Goal: Task Accomplishment & Management: Use online tool/utility

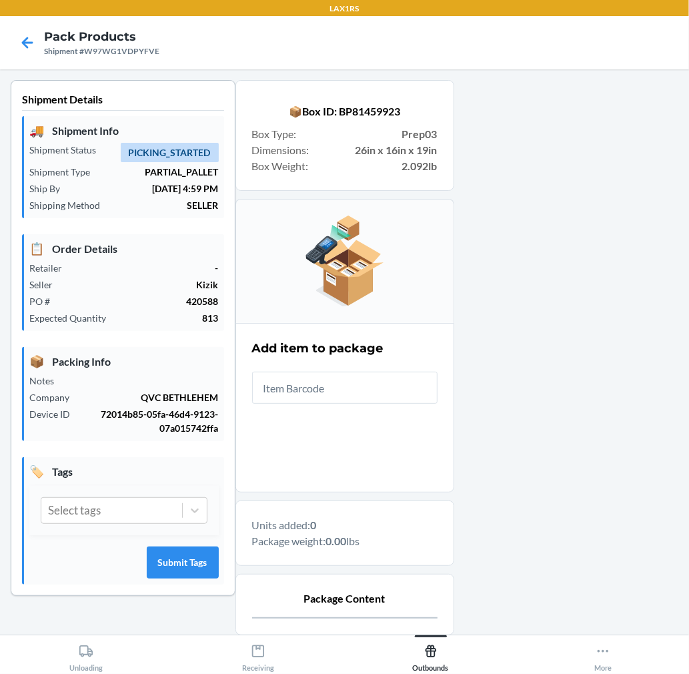
click at [288, 392] on input "text" at bounding box center [344, 388] width 185 height 32
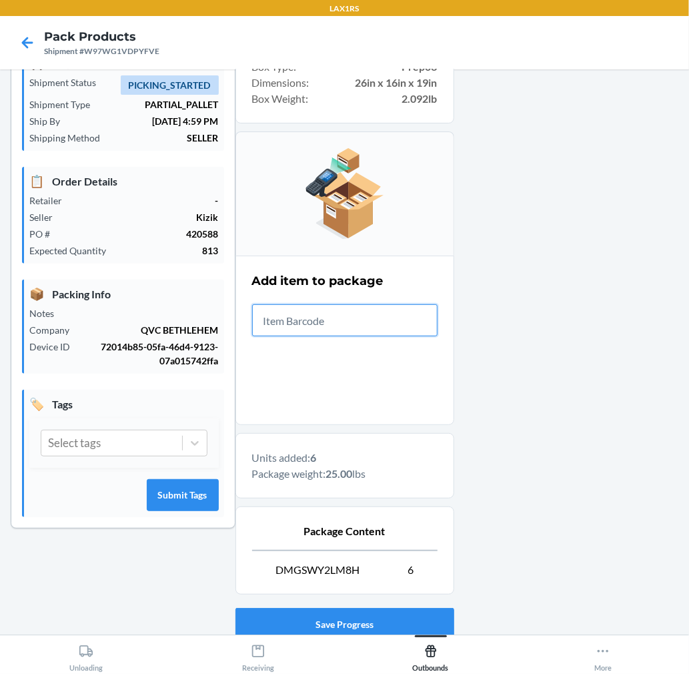
scroll to position [163, 0]
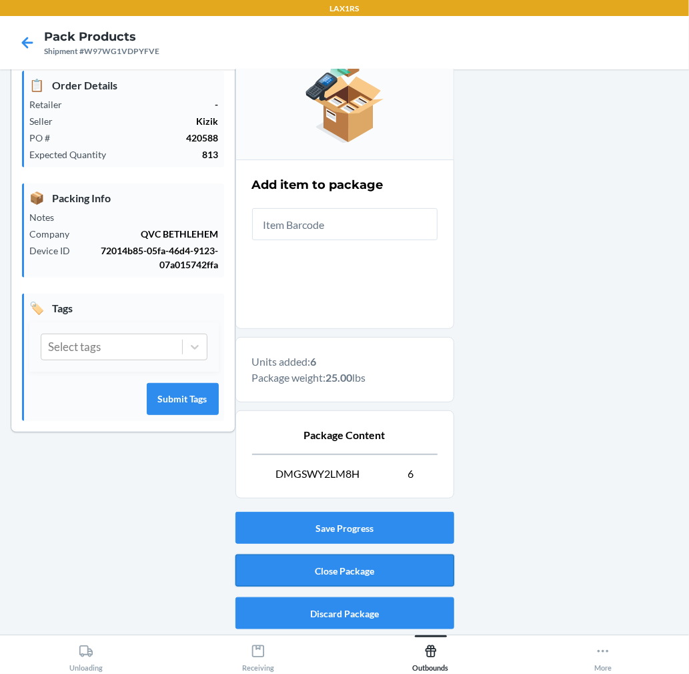
click at [444, 559] on button "Close Package" at bounding box center [344, 570] width 219 height 32
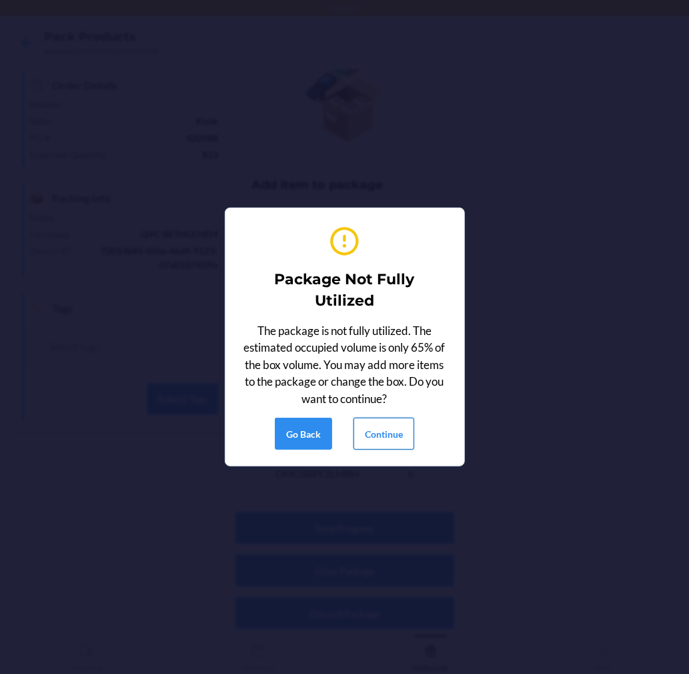
click at [384, 429] on button "Continue" at bounding box center [384, 434] width 61 height 32
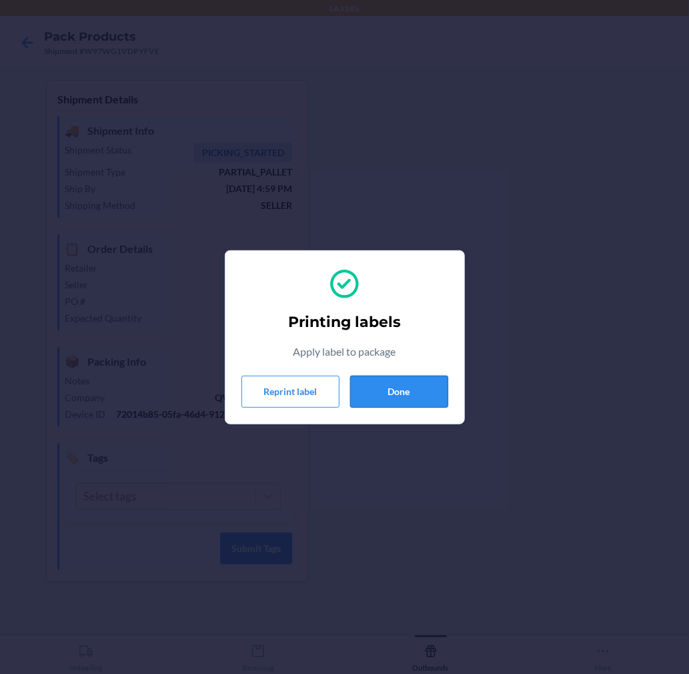
click at [419, 387] on button "Done" at bounding box center [399, 392] width 98 height 32
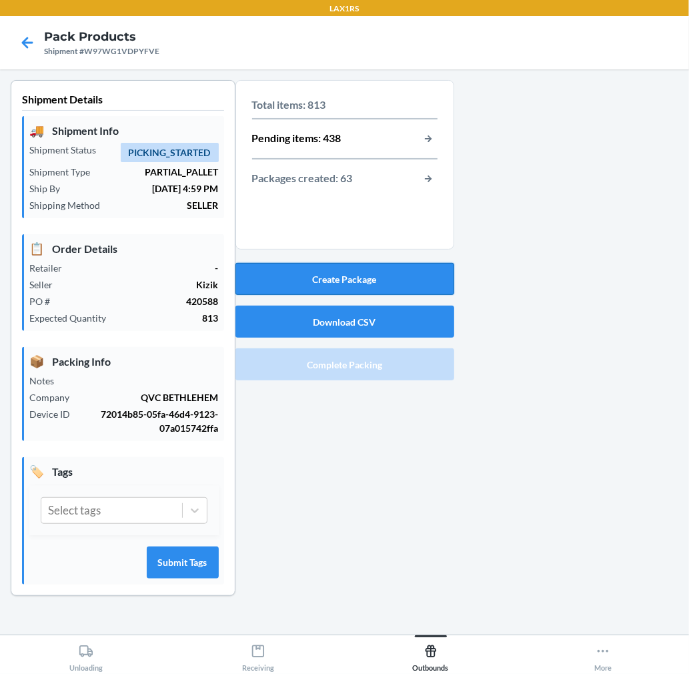
click at [394, 281] on button "Create Package" at bounding box center [344, 279] width 219 height 32
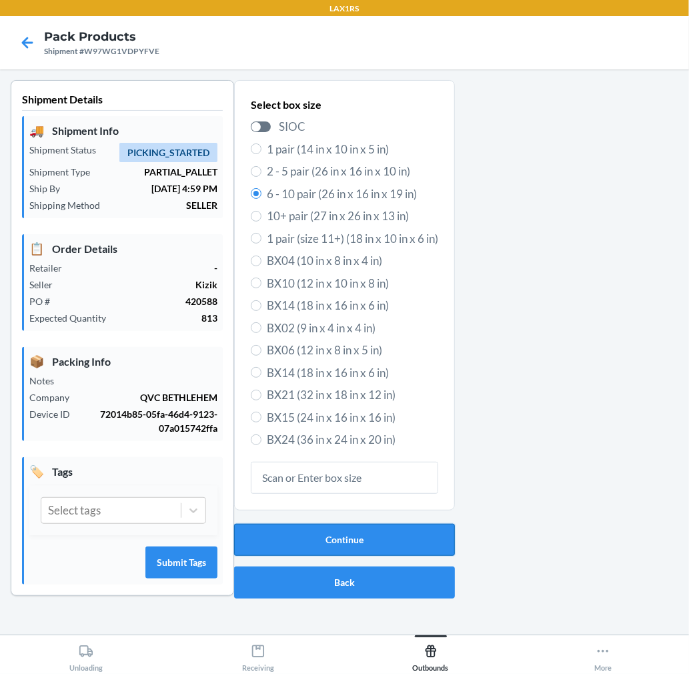
click at [402, 529] on button "Continue" at bounding box center [344, 540] width 221 height 32
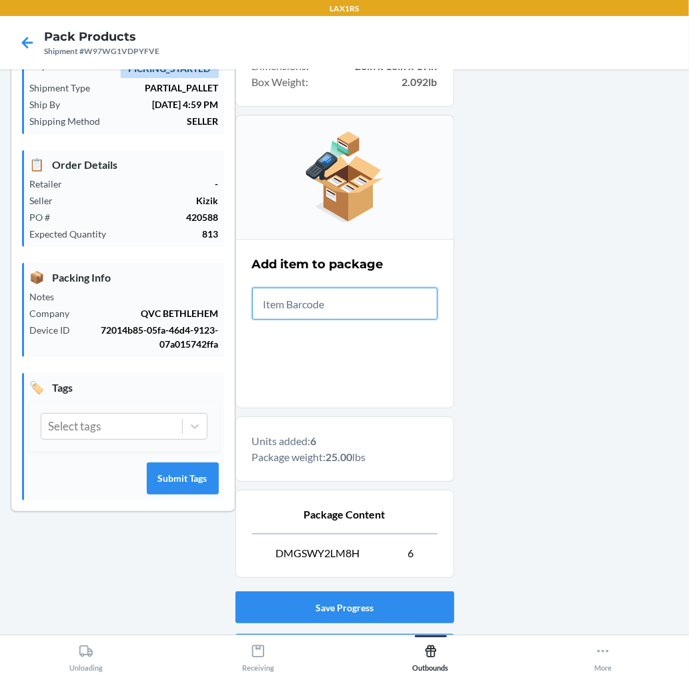
scroll to position [163, 0]
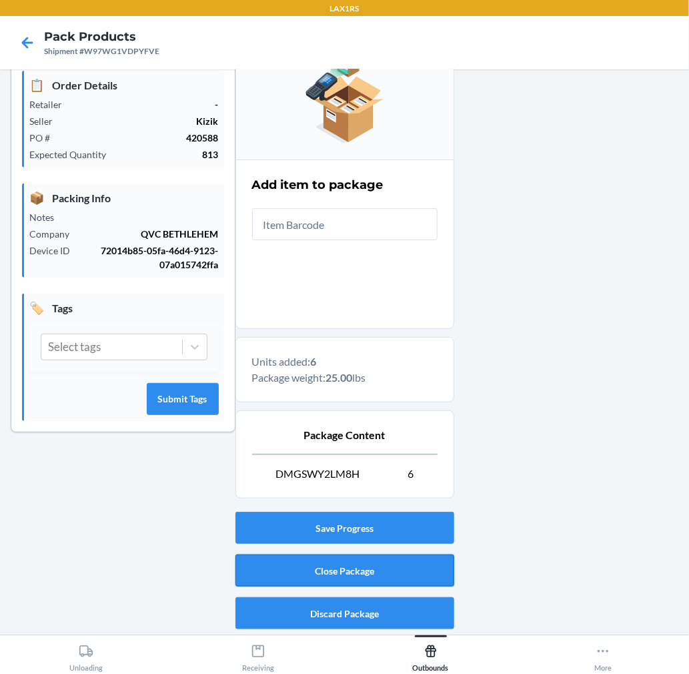
click at [382, 569] on button "Close Package" at bounding box center [344, 570] width 219 height 32
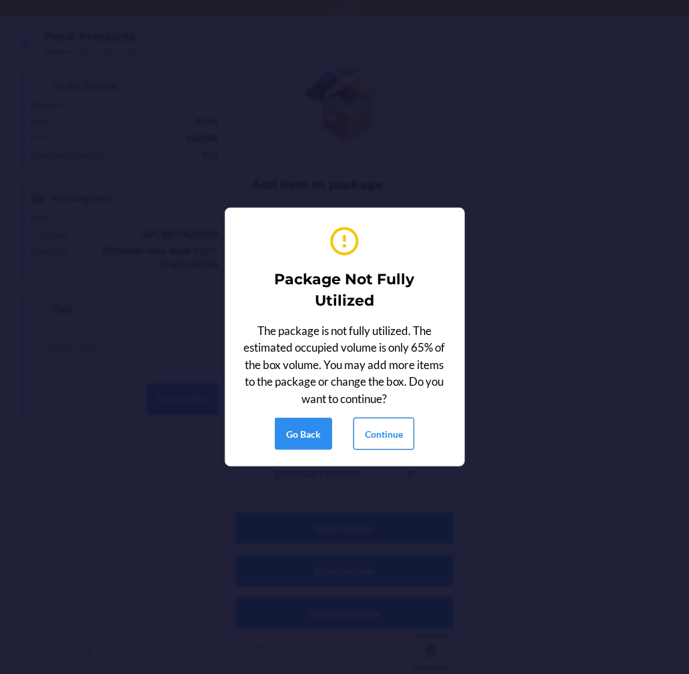
click at [395, 436] on button "Continue" at bounding box center [384, 434] width 61 height 32
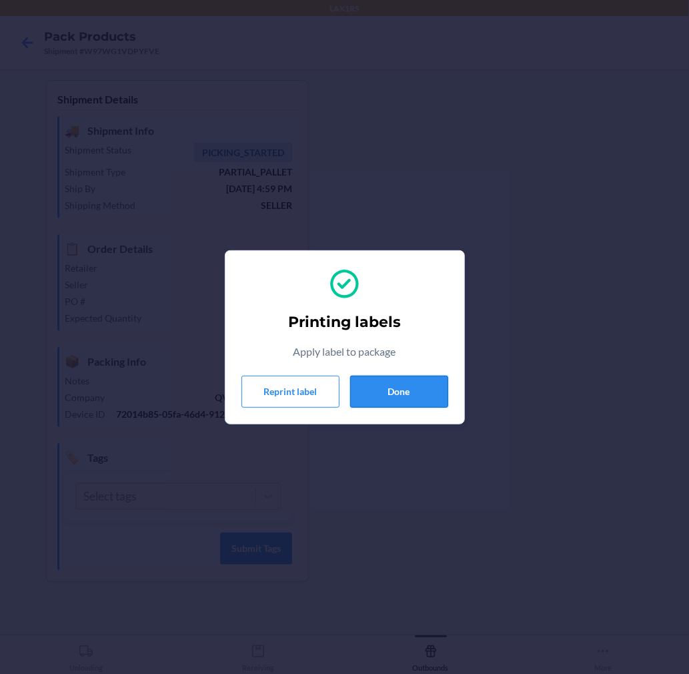
click at [377, 396] on button "Done" at bounding box center [399, 392] width 98 height 32
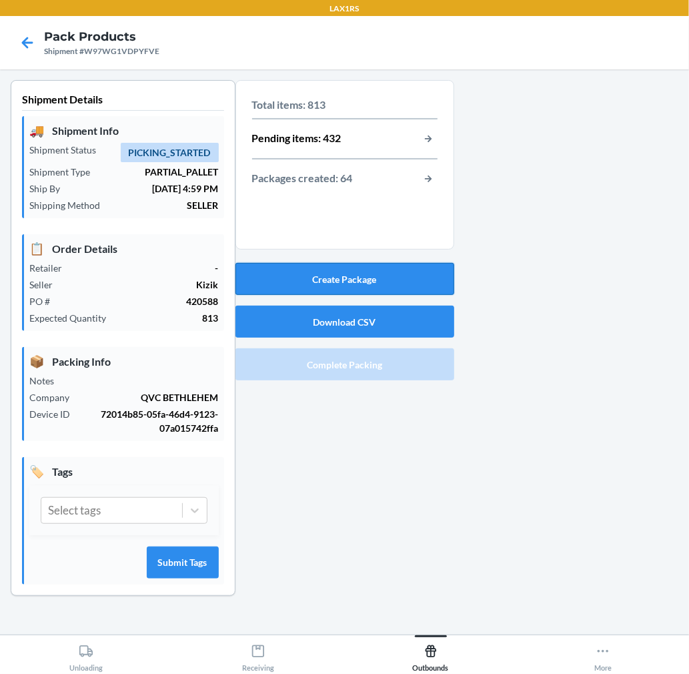
click at [362, 271] on button "Create Package" at bounding box center [344, 279] width 219 height 32
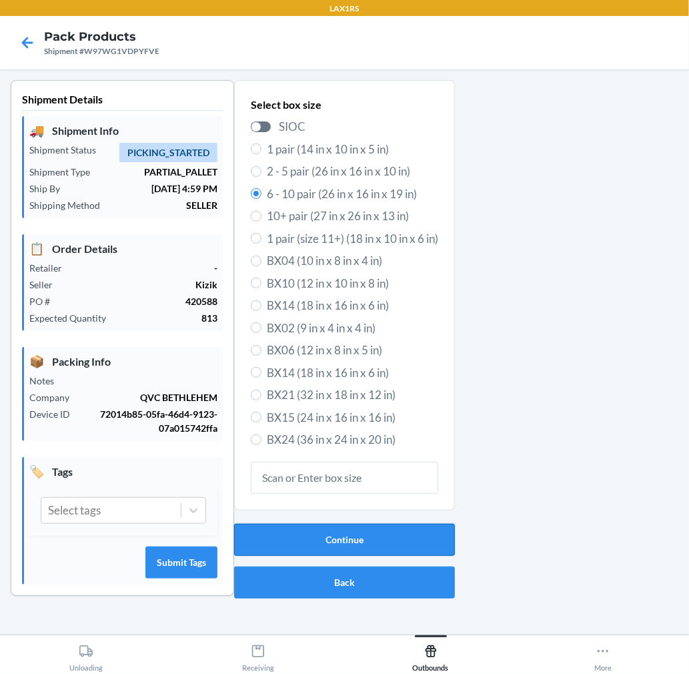
click at [307, 552] on button "Continue" at bounding box center [344, 540] width 221 height 32
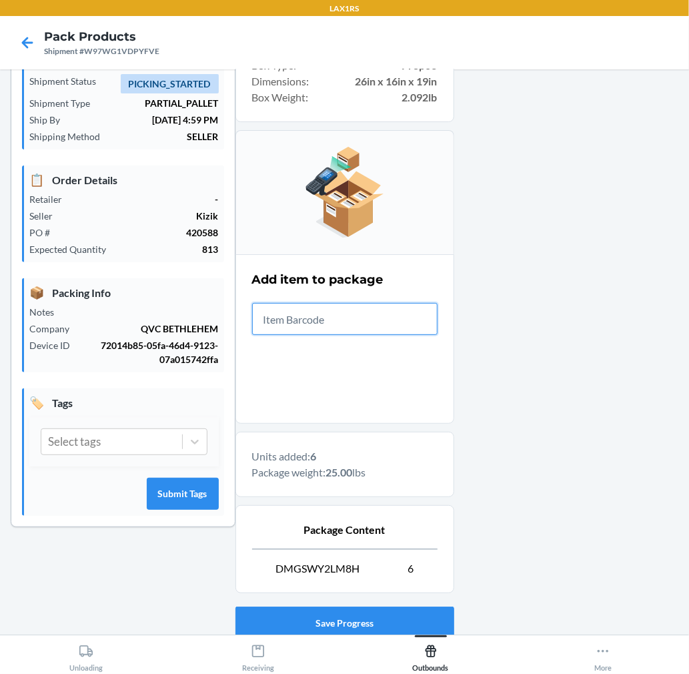
scroll to position [163, 0]
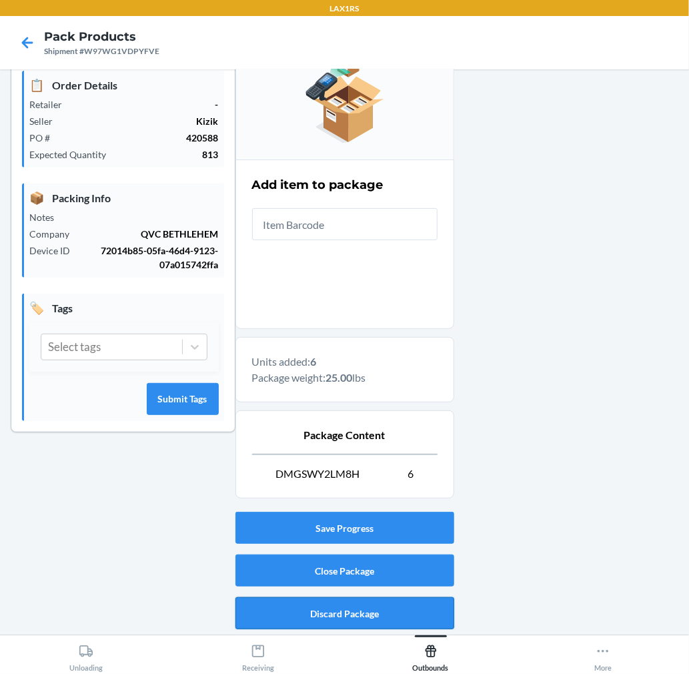
click at [370, 608] on button "Discard Package" at bounding box center [344, 613] width 219 height 32
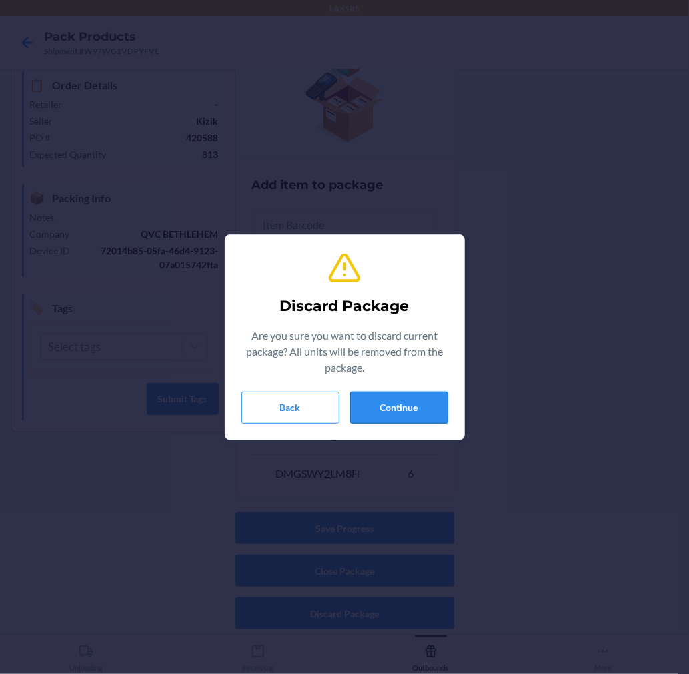
click at [377, 410] on button "Continue" at bounding box center [399, 408] width 98 height 32
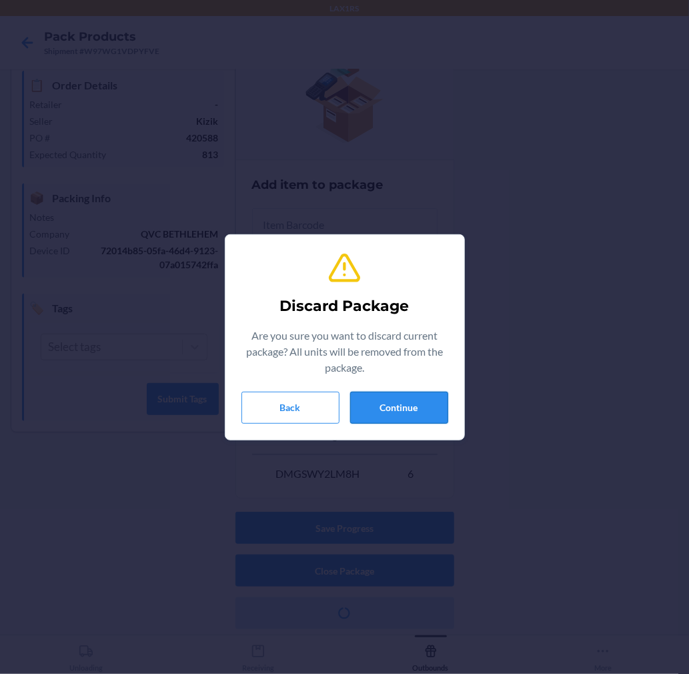
scroll to position [0, 0]
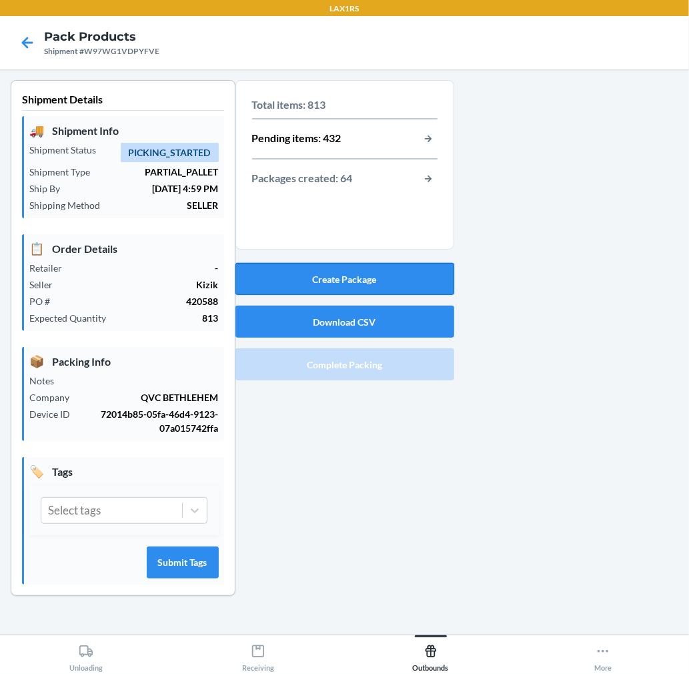
click at [399, 281] on button "Create Package" at bounding box center [344, 279] width 219 height 32
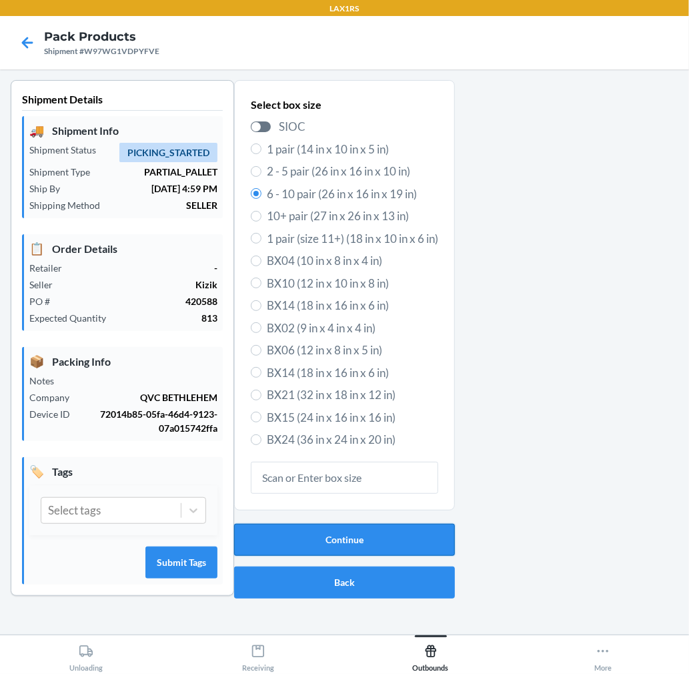
click at [402, 540] on button "Continue" at bounding box center [344, 540] width 221 height 32
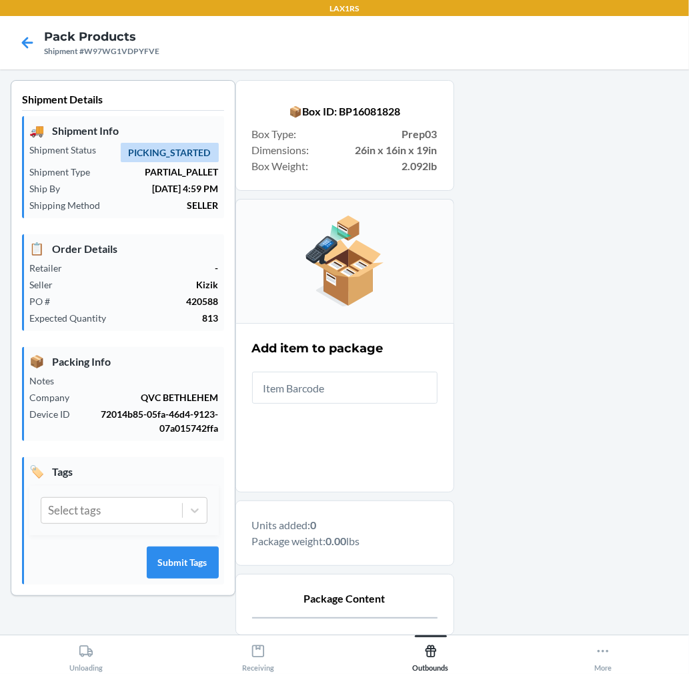
click at [384, 382] on input "text" at bounding box center [344, 388] width 185 height 32
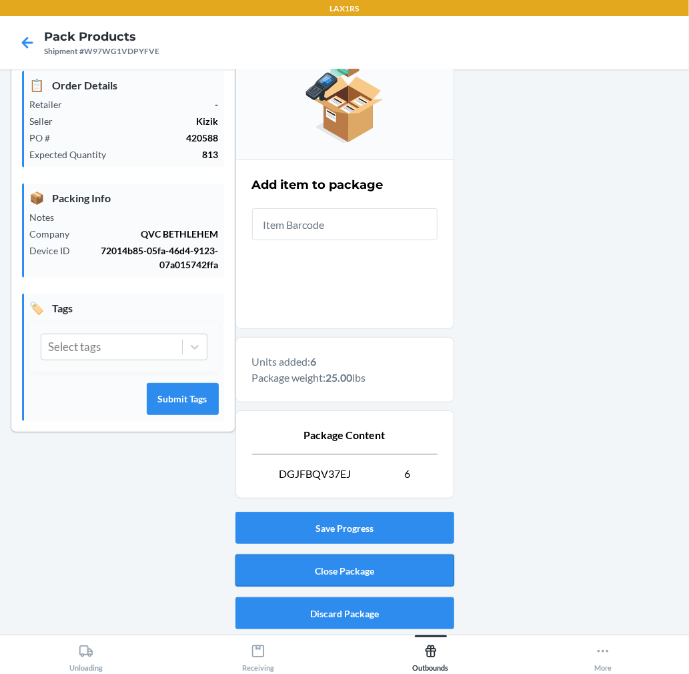
click at [408, 566] on button "Close Package" at bounding box center [344, 570] width 219 height 32
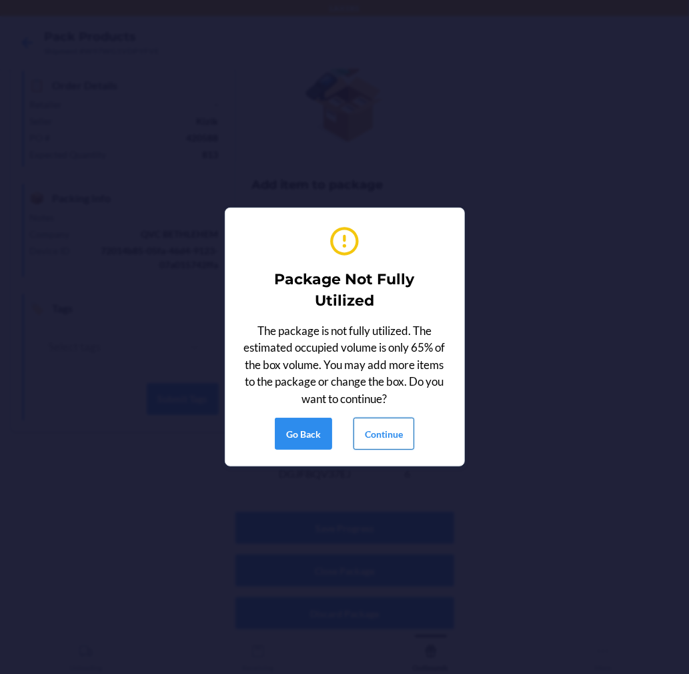
click at [392, 420] on button "Continue" at bounding box center [384, 434] width 61 height 32
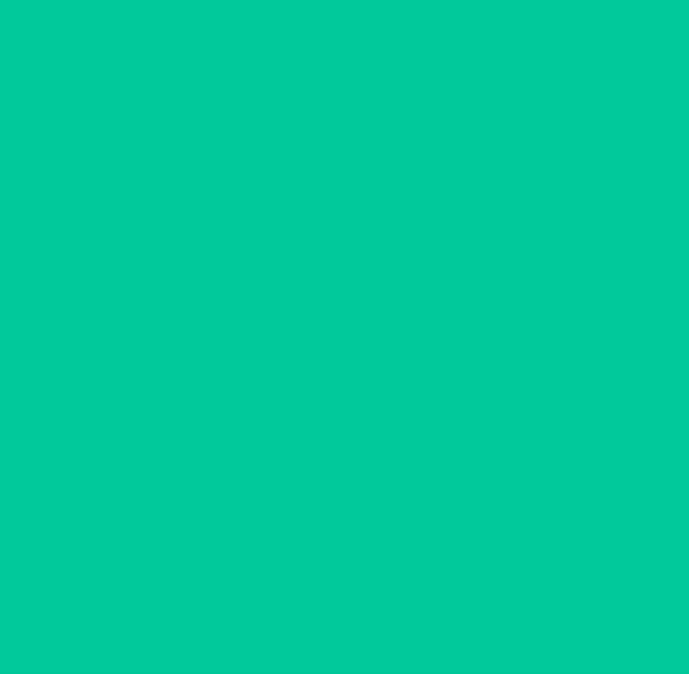
scroll to position [0, 0]
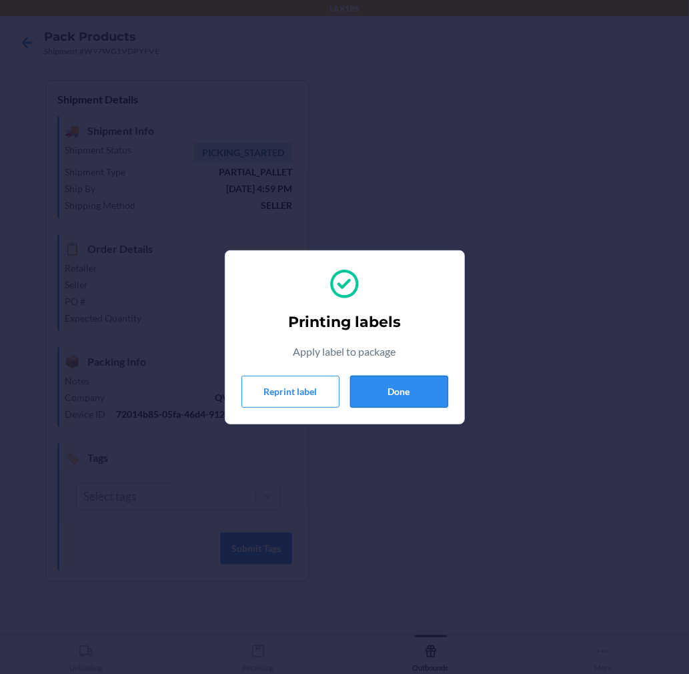
click at [412, 380] on button "Done" at bounding box center [399, 392] width 98 height 32
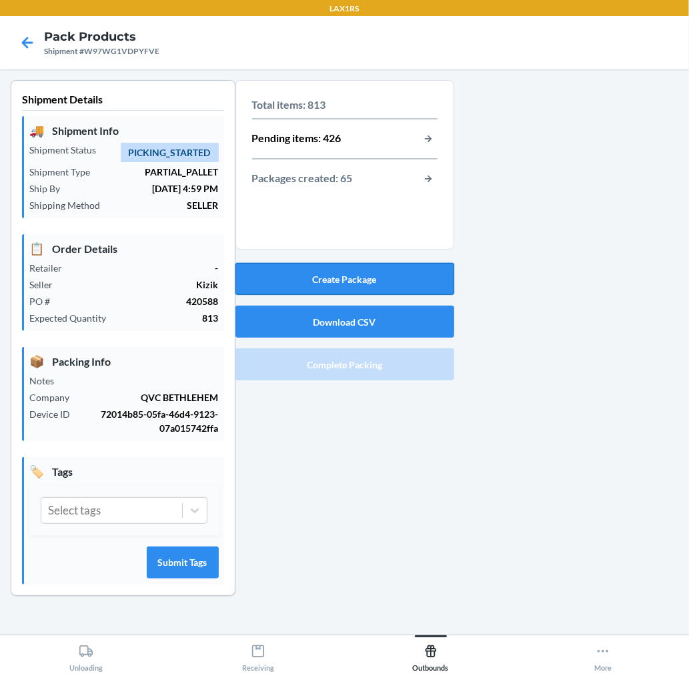
click at [318, 281] on button "Create Package" at bounding box center [344, 279] width 219 height 32
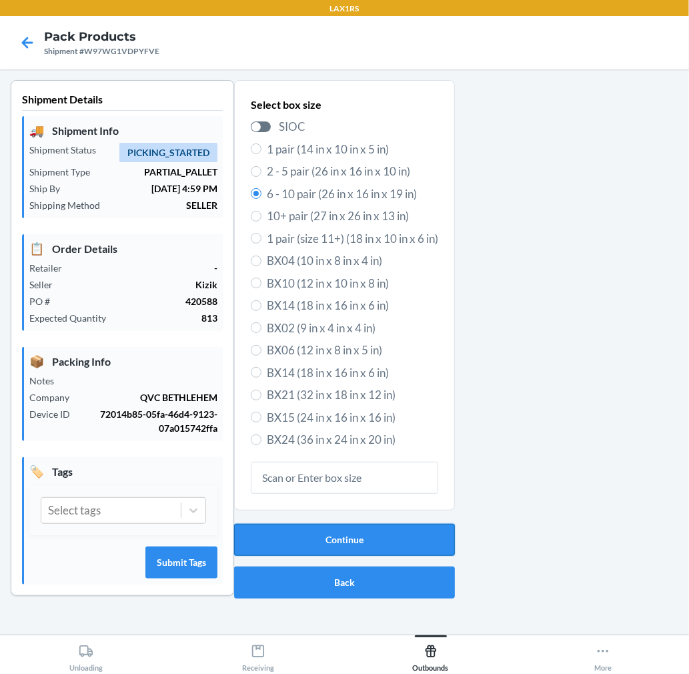
click at [436, 542] on button "Continue" at bounding box center [344, 540] width 221 height 32
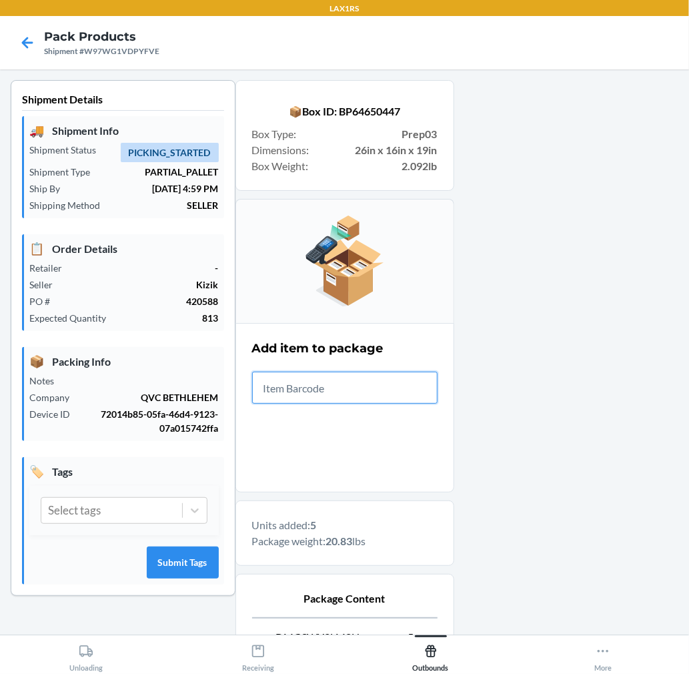
scroll to position [163, 0]
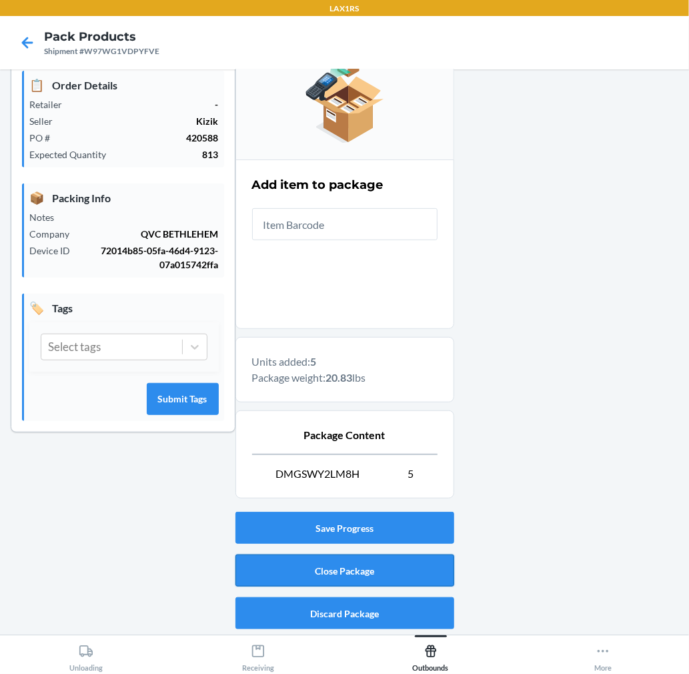
click at [425, 564] on button "Close Package" at bounding box center [344, 570] width 219 height 32
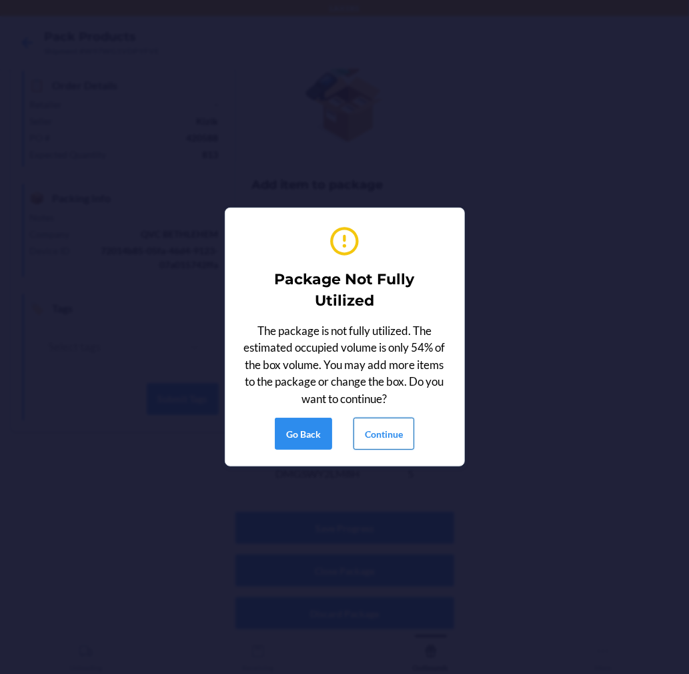
click at [389, 431] on button "Continue" at bounding box center [384, 434] width 61 height 32
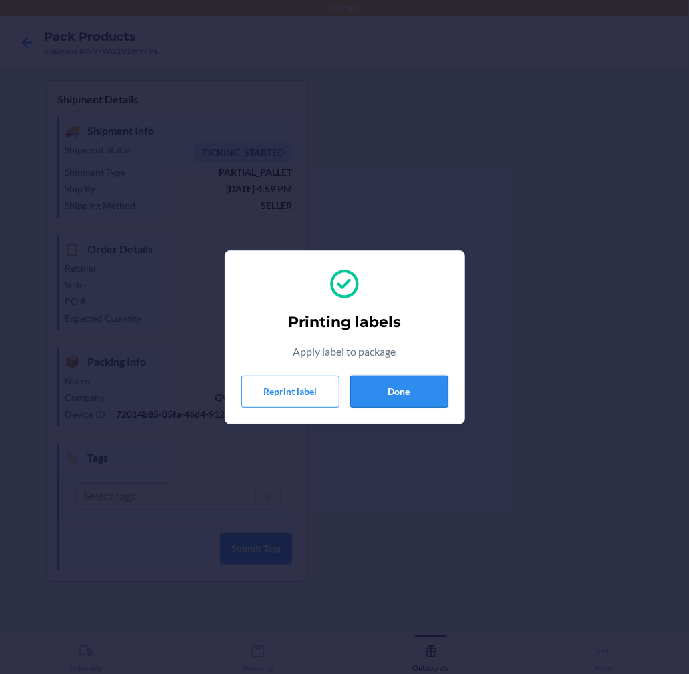
click at [417, 382] on button "Done" at bounding box center [399, 392] width 98 height 32
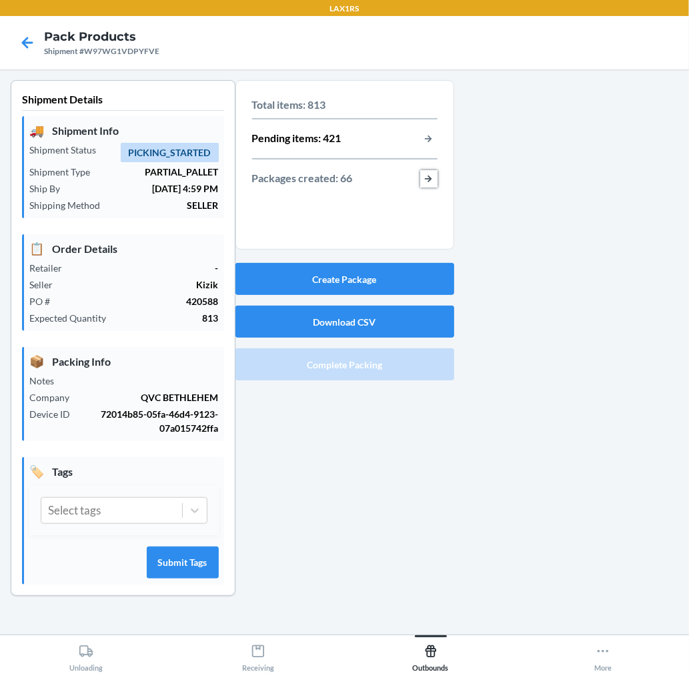
click at [432, 178] on button "button-view-packages-created" at bounding box center [428, 178] width 17 height 17
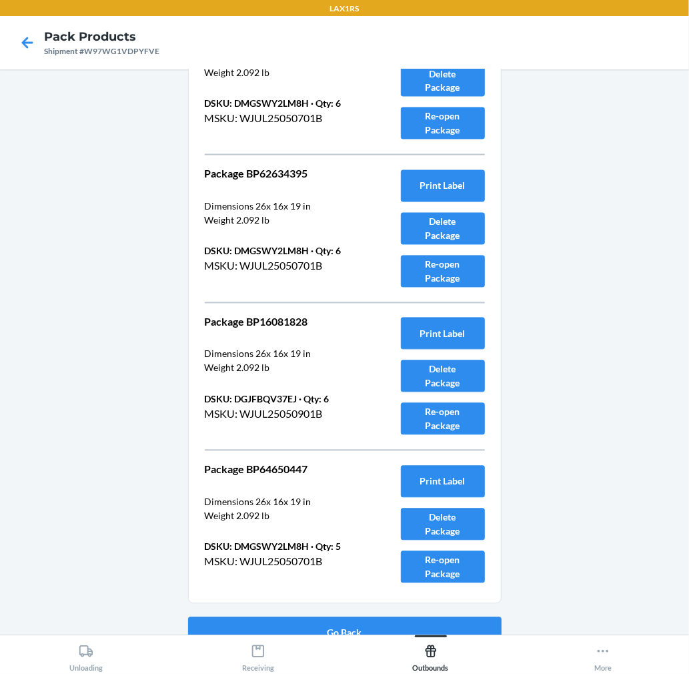
scroll to position [9310, 0]
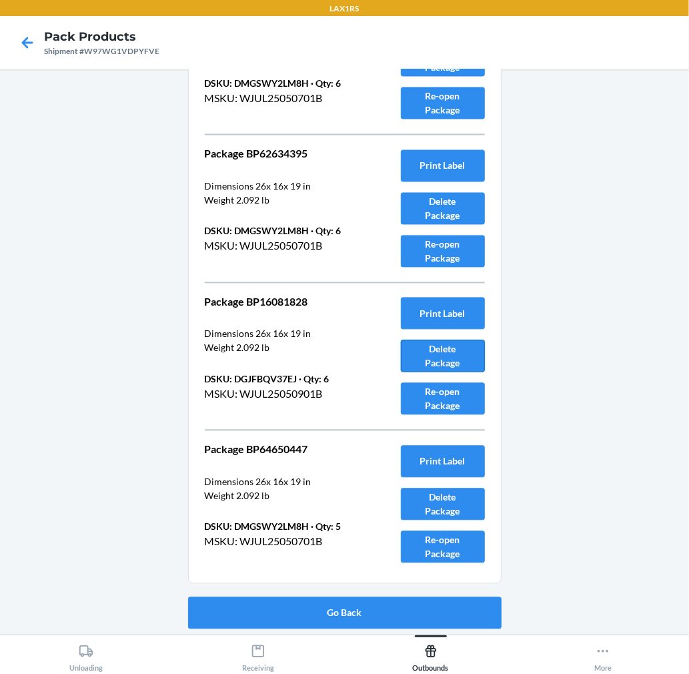
click at [435, 360] on button "Delete Package" at bounding box center [443, 356] width 84 height 32
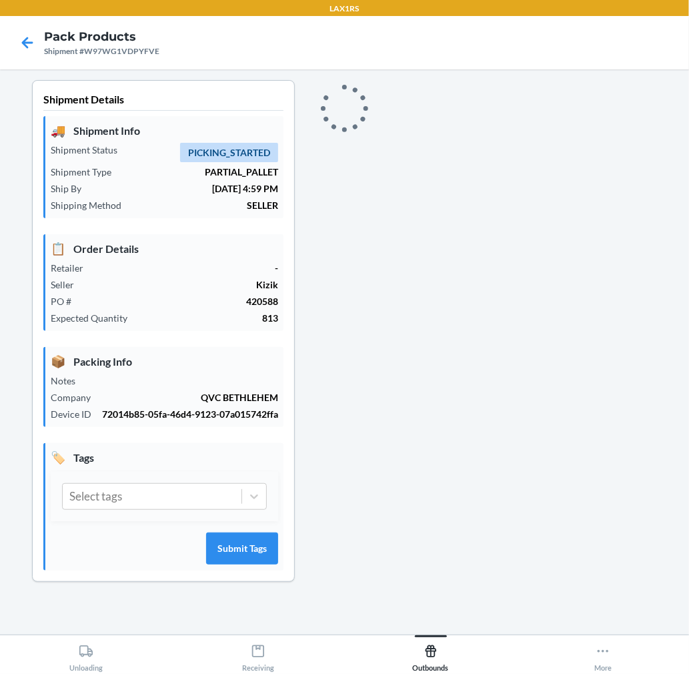
scroll to position [0, 0]
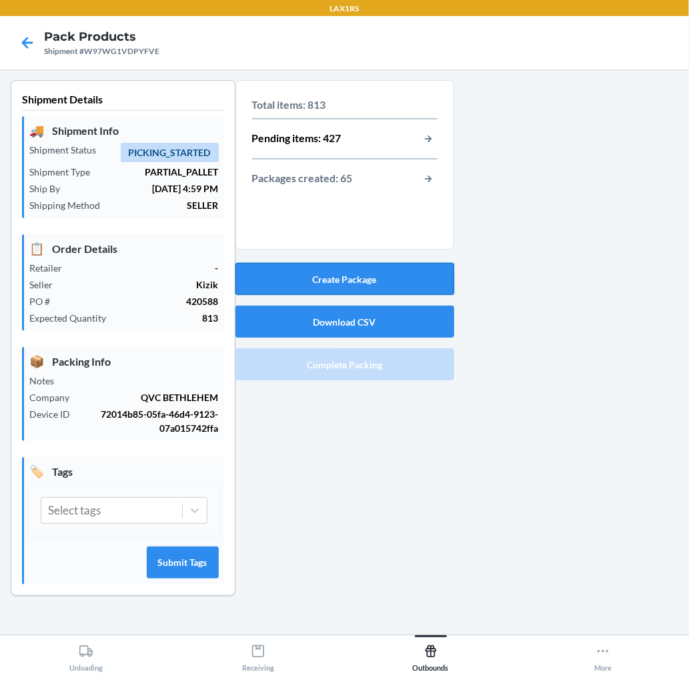
click at [376, 283] on button "Create Package" at bounding box center [344, 279] width 219 height 32
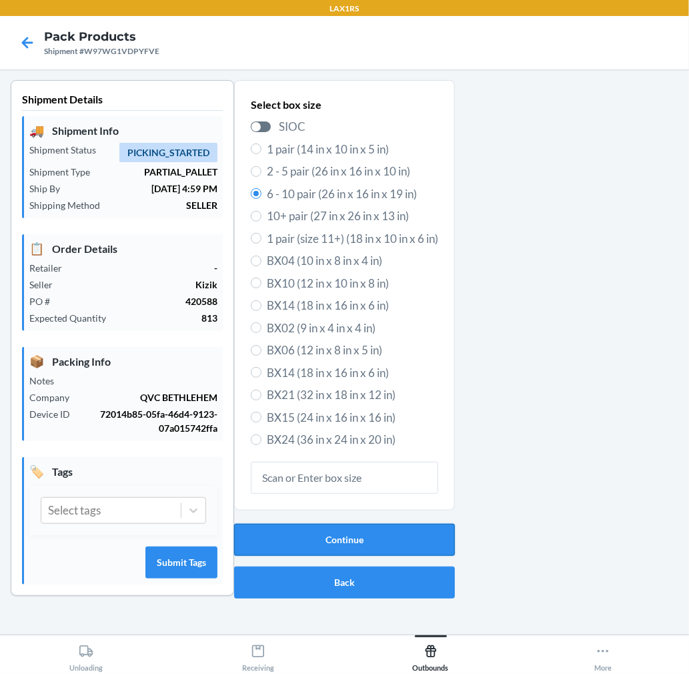
click at [307, 542] on button "Continue" at bounding box center [344, 540] width 221 height 32
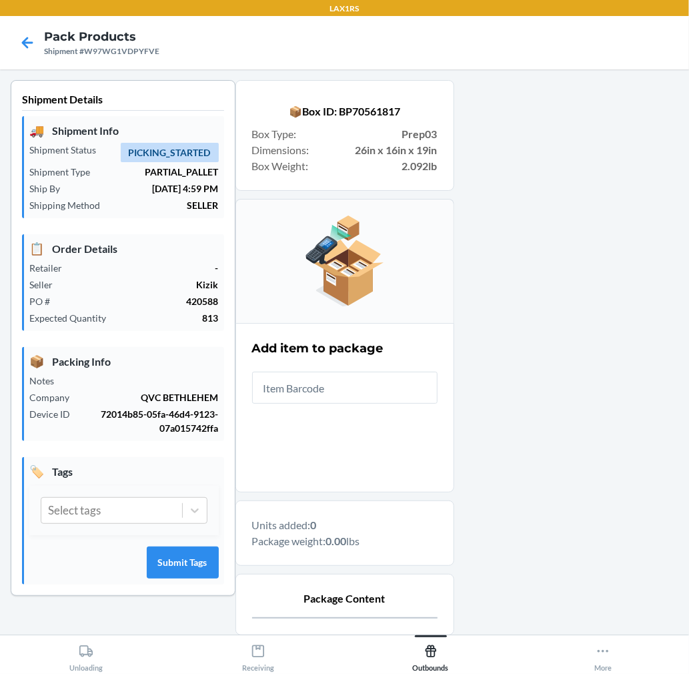
click at [334, 395] on input "text" at bounding box center [344, 388] width 185 height 32
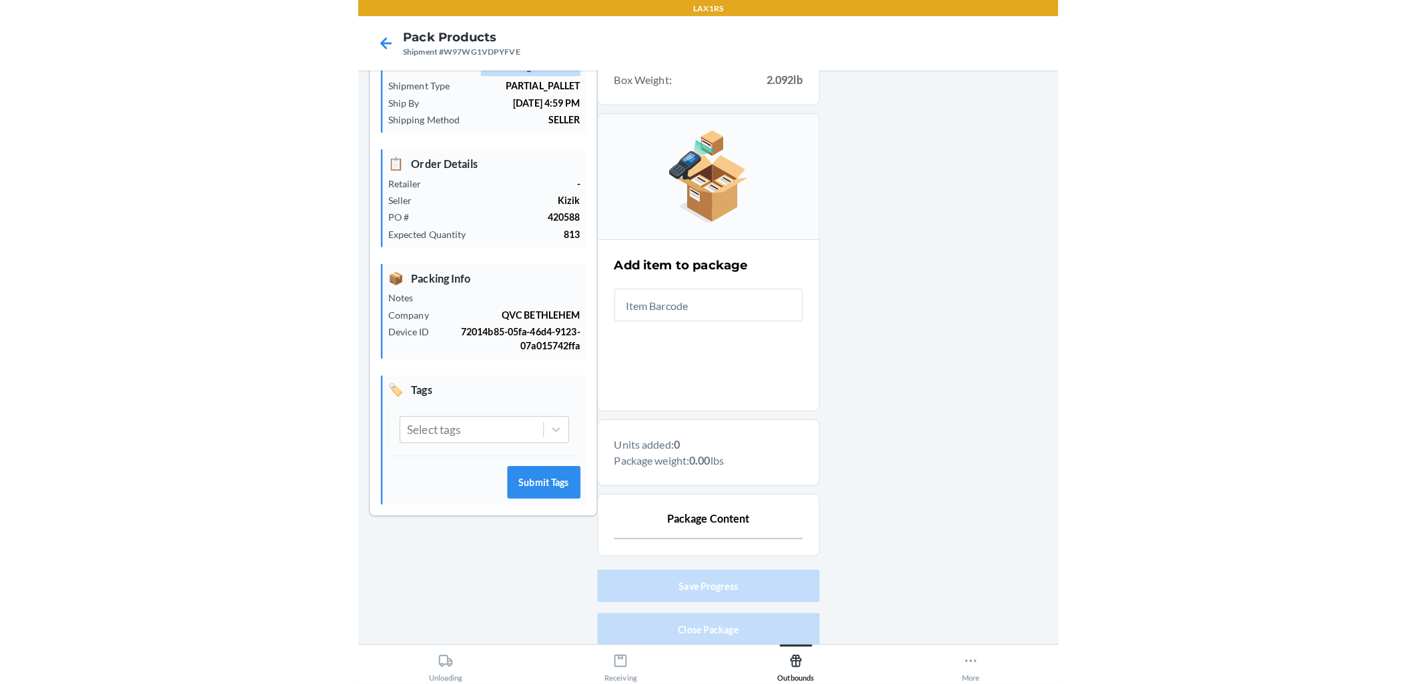
scroll to position [137, 0]
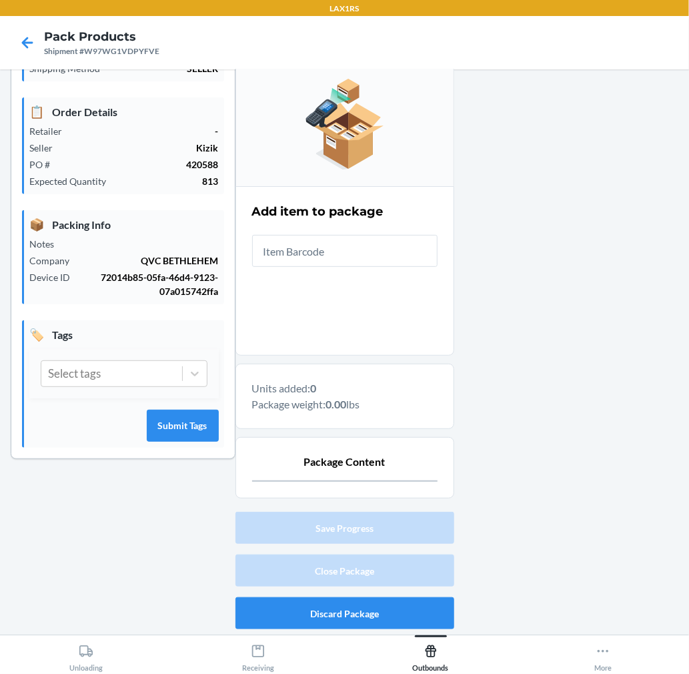
click at [322, 265] on input "text" at bounding box center [344, 251] width 185 height 32
click at [341, 244] on input "text" at bounding box center [344, 251] width 185 height 32
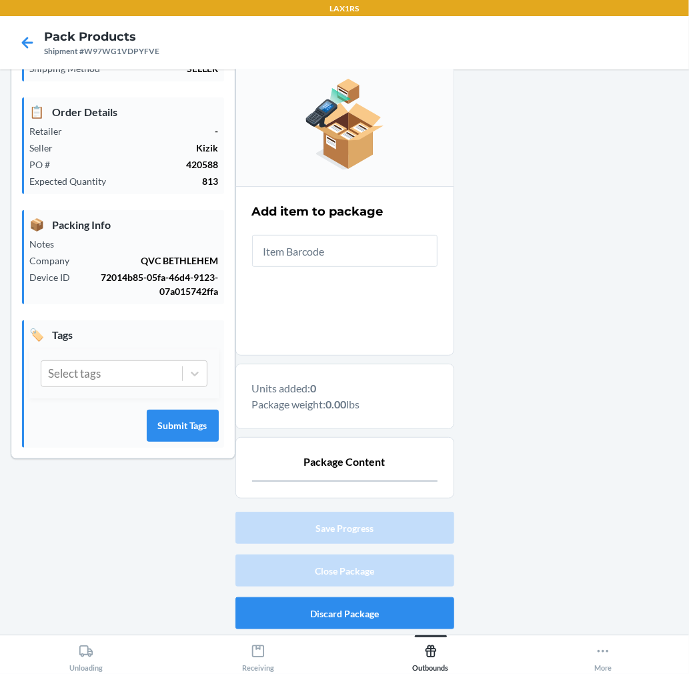
click at [341, 244] on input "text" at bounding box center [344, 251] width 185 height 32
click at [340, 249] on input "text" at bounding box center [344, 251] width 185 height 32
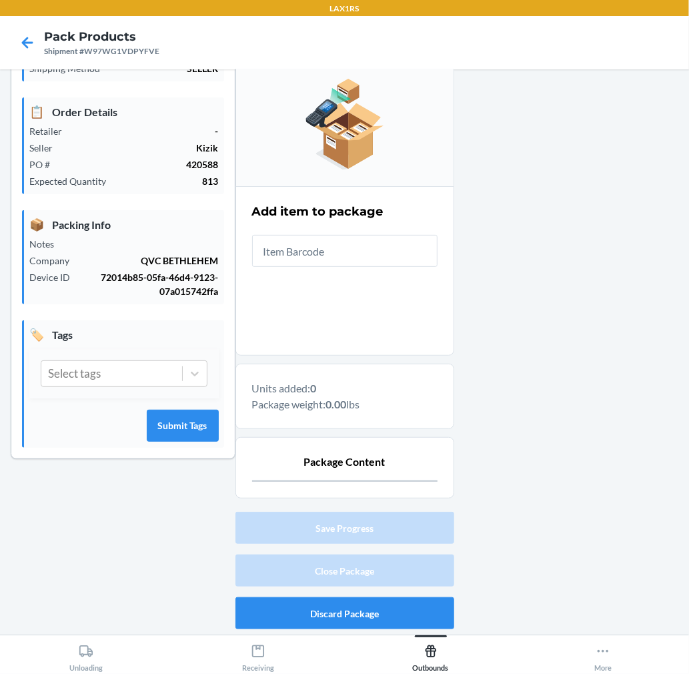
click at [340, 249] on input "text" at bounding box center [344, 251] width 185 height 32
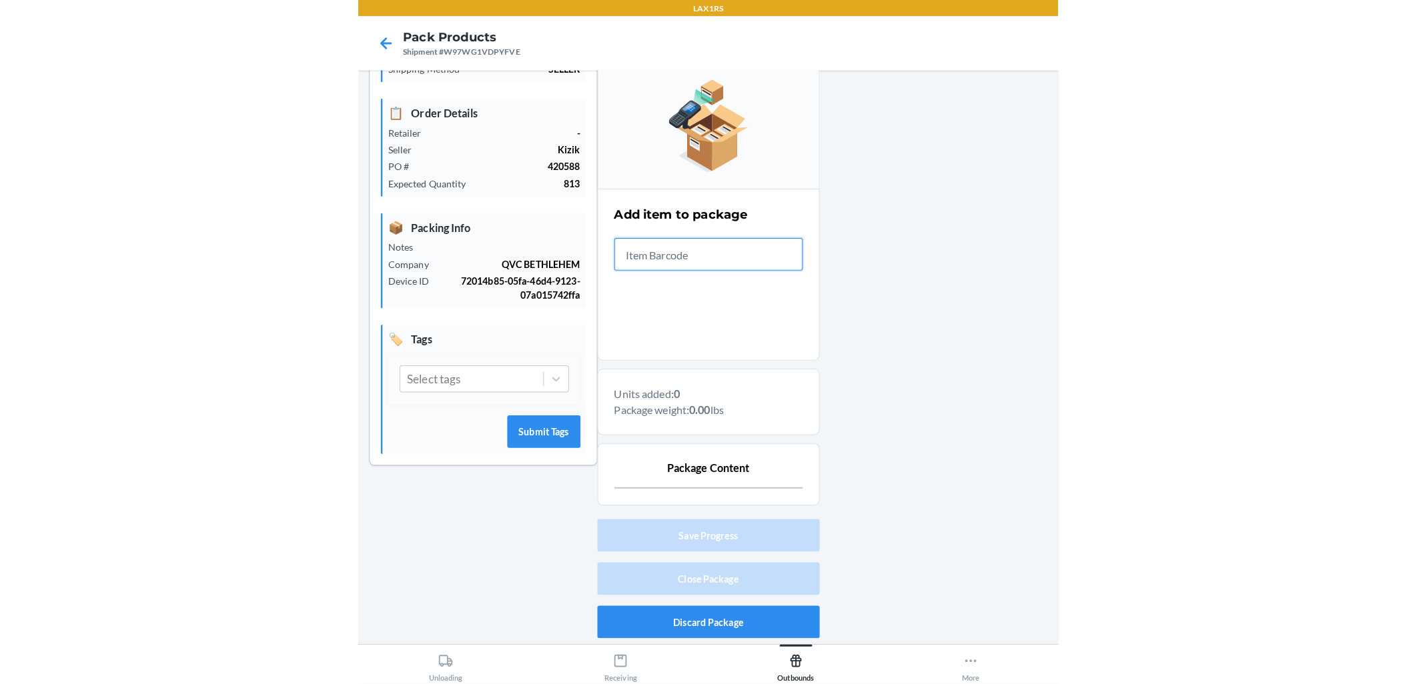
scroll to position [127, 0]
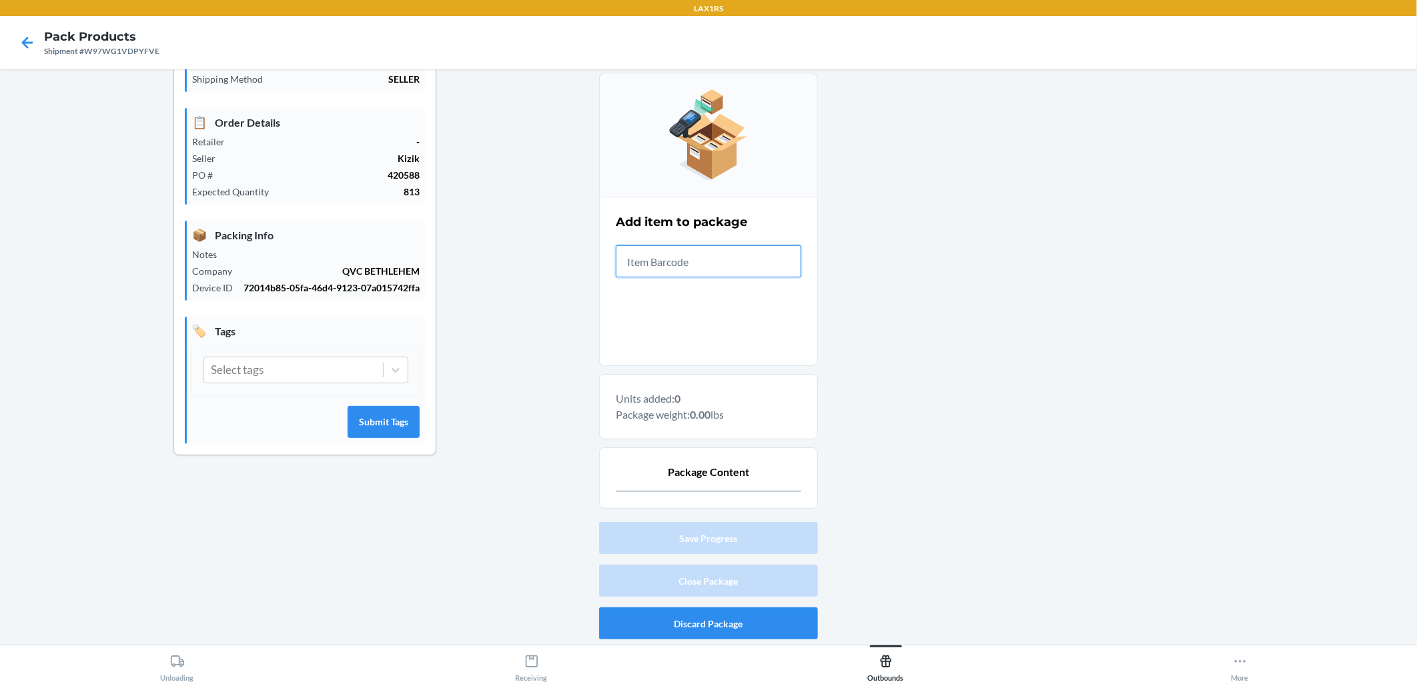
click at [688, 261] on input "text" at bounding box center [708, 261] width 185 height 32
click at [24, 45] on icon at bounding box center [27, 42] width 11 height 11
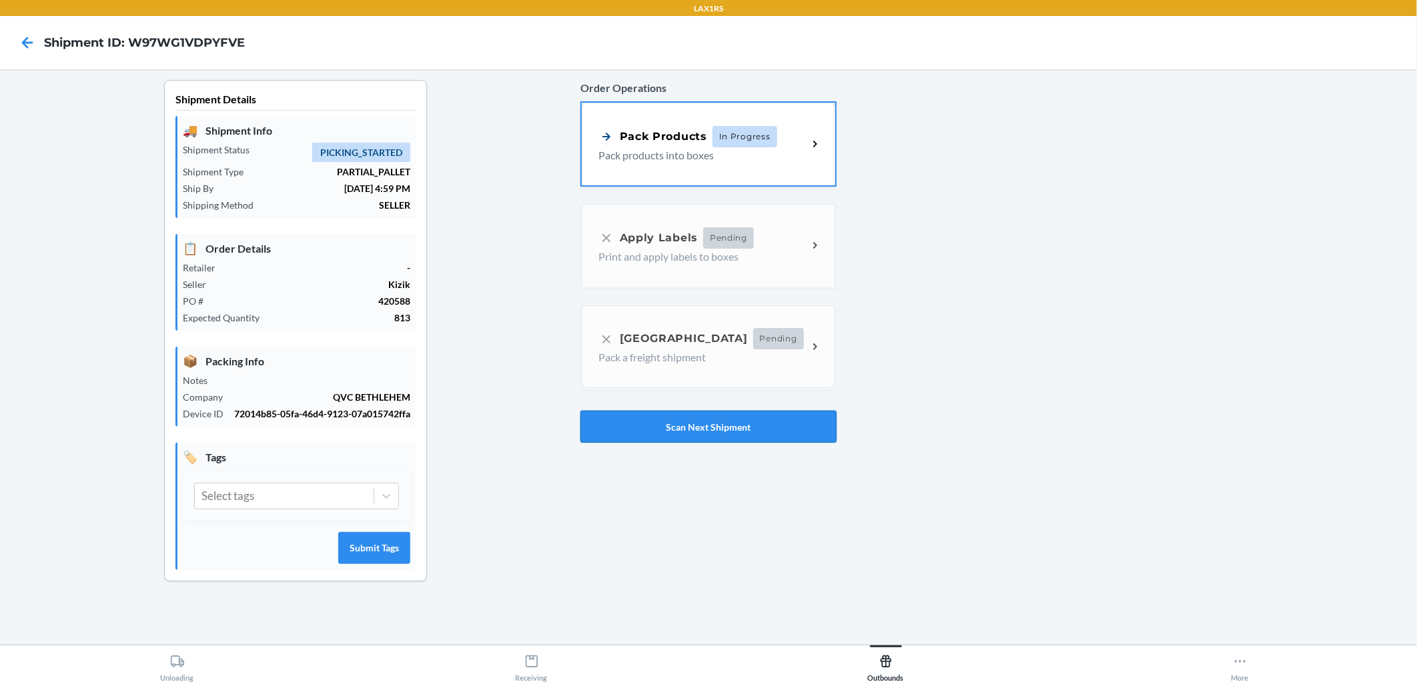
click at [688, 426] on button "Scan Next Shipment" at bounding box center [708, 427] width 256 height 32
click at [644, 138] on div "Pack Products" at bounding box center [652, 135] width 109 height 17
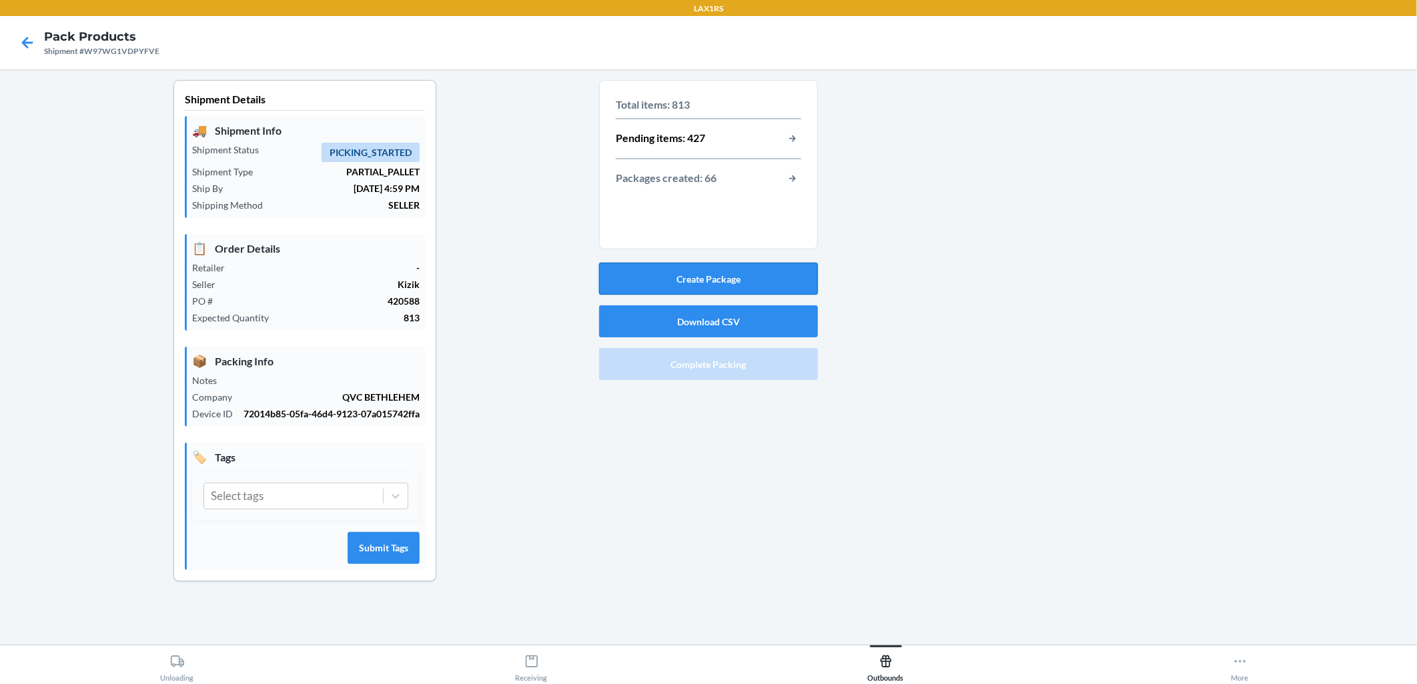
click at [688, 273] on button "Create Package" at bounding box center [708, 279] width 219 height 32
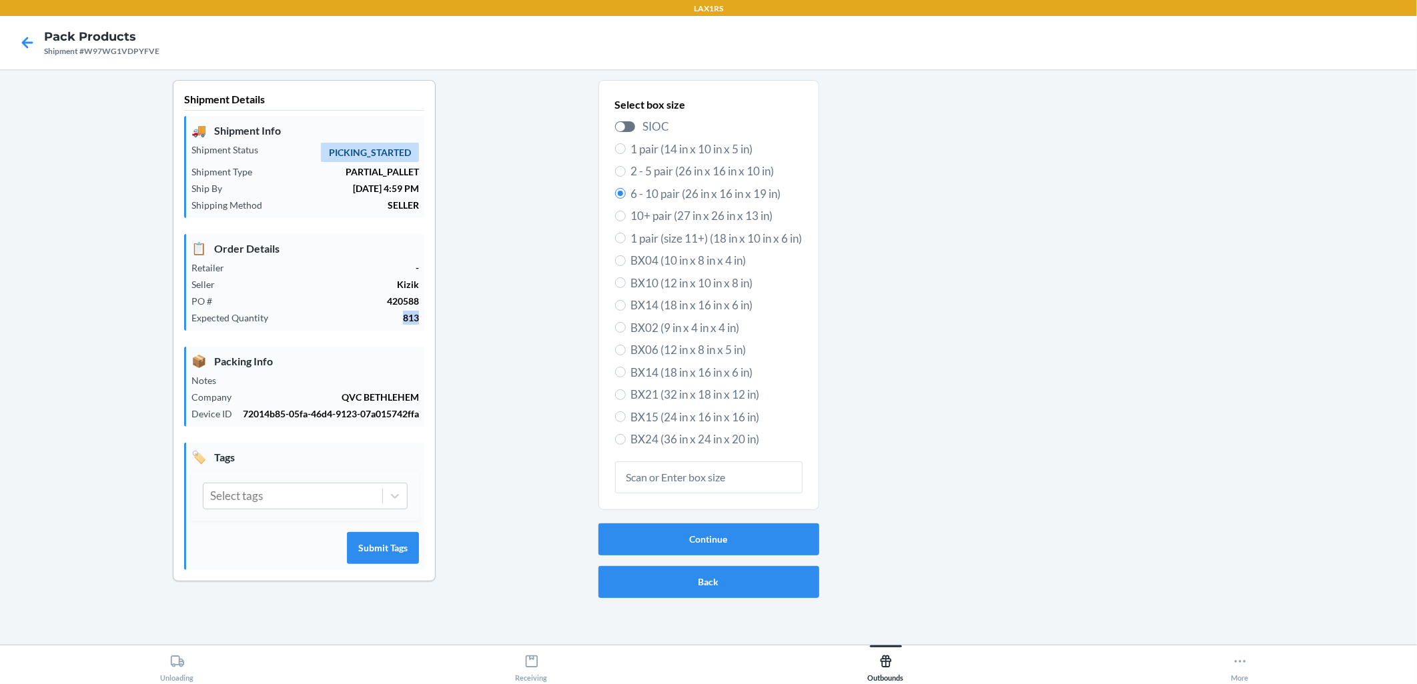
drag, startPoint x: 398, startPoint y: 314, endPoint x: 418, endPoint y: 315, distance: 20.1
click at [418, 315] on p "813" at bounding box center [349, 318] width 140 height 14
click at [472, 318] on div "Shipment Details 🚚 Shipment Info Shipment Status PICKING_STARTED Shipment Type …" at bounding box center [305, 342] width 588 height 524
click at [688, 532] on button "Continue" at bounding box center [708, 540] width 221 height 32
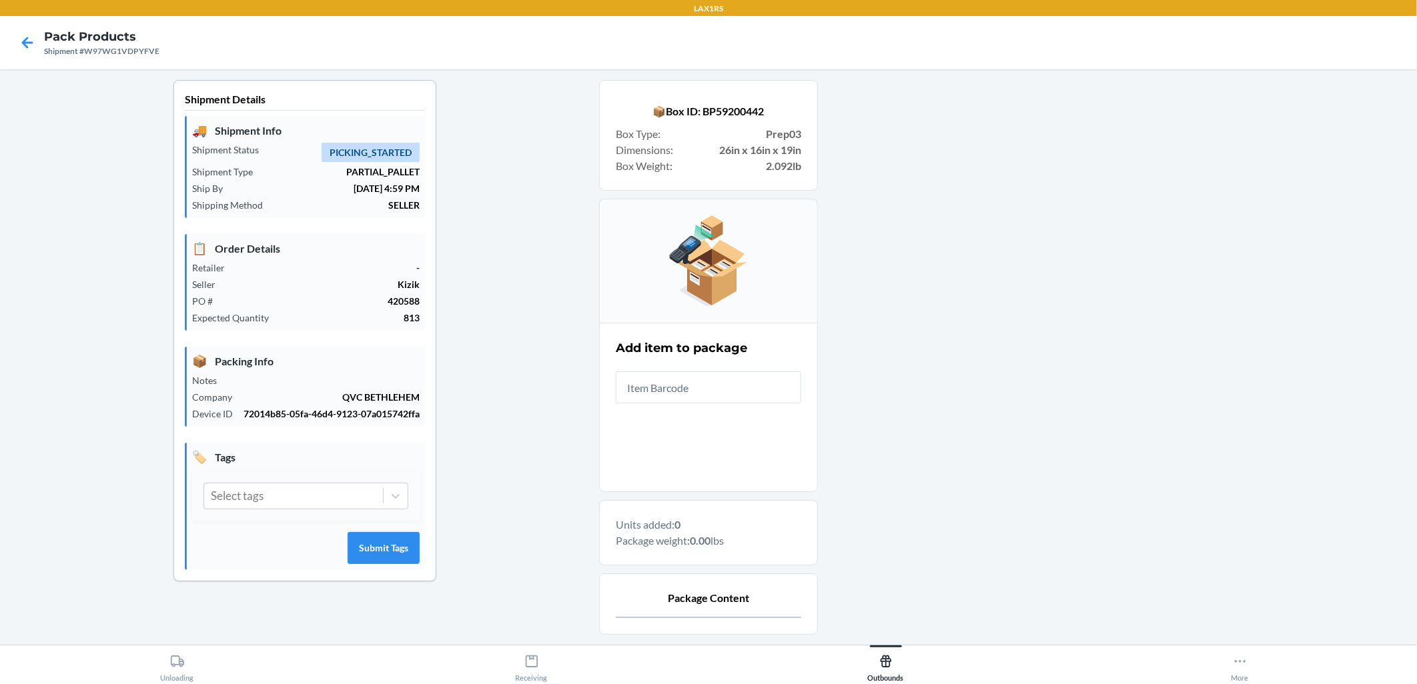
click at [688, 384] on input "text" at bounding box center [708, 388] width 185 height 32
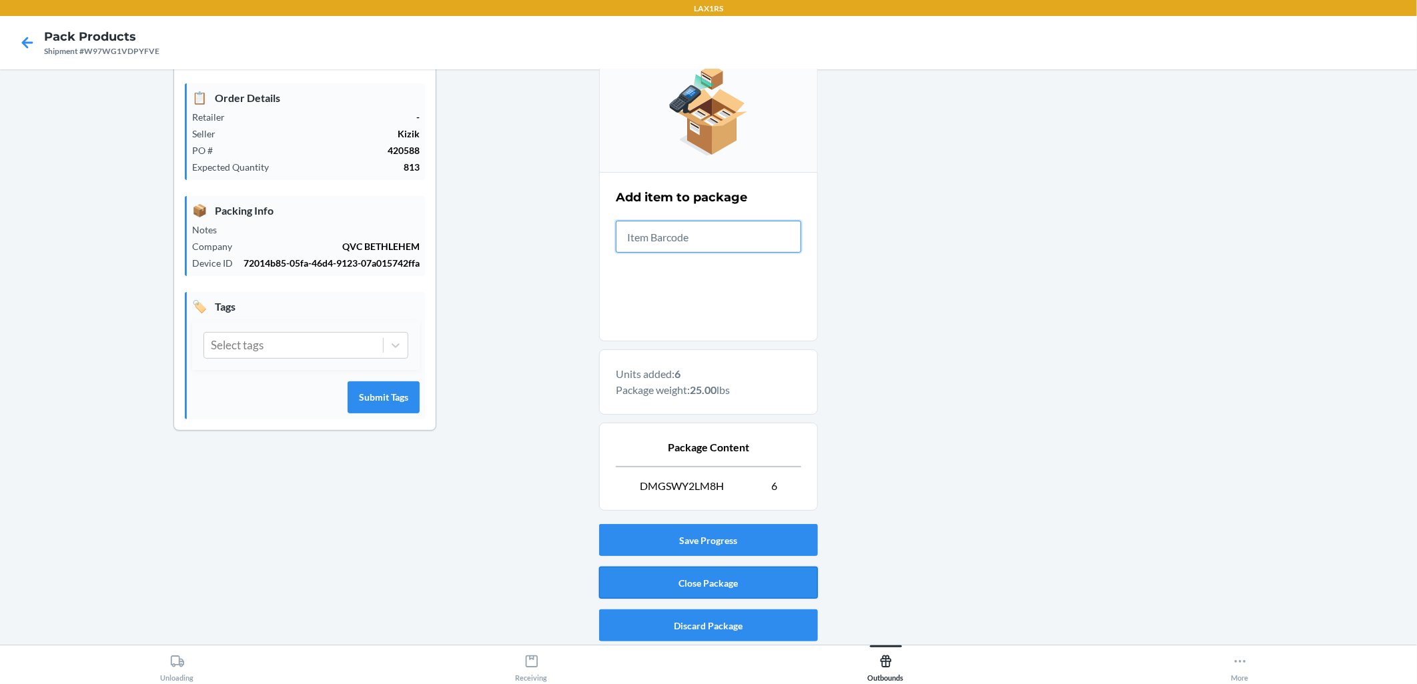
scroll to position [152, 0]
click at [688, 578] on button "Close Package" at bounding box center [708, 582] width 219 height 32
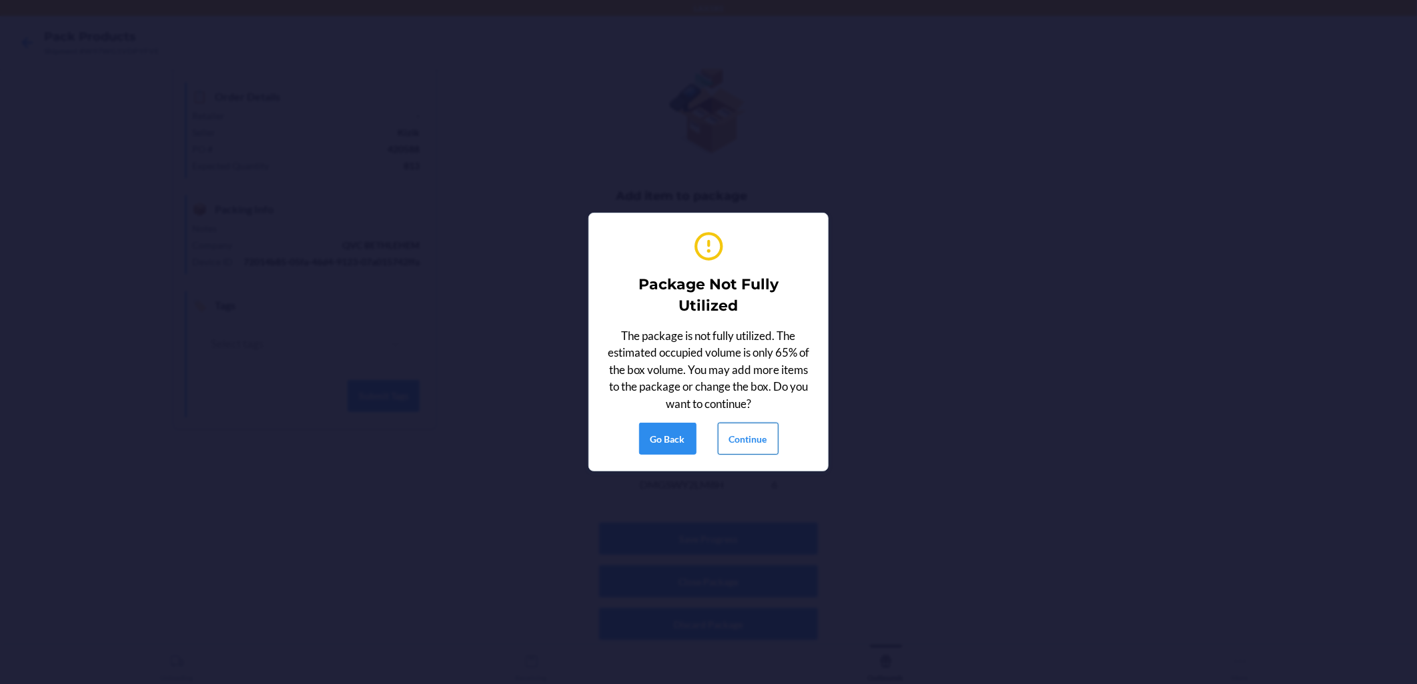
click at [688, 444] on button "Continue" at bounding box center [748, 439] width 61 height 32
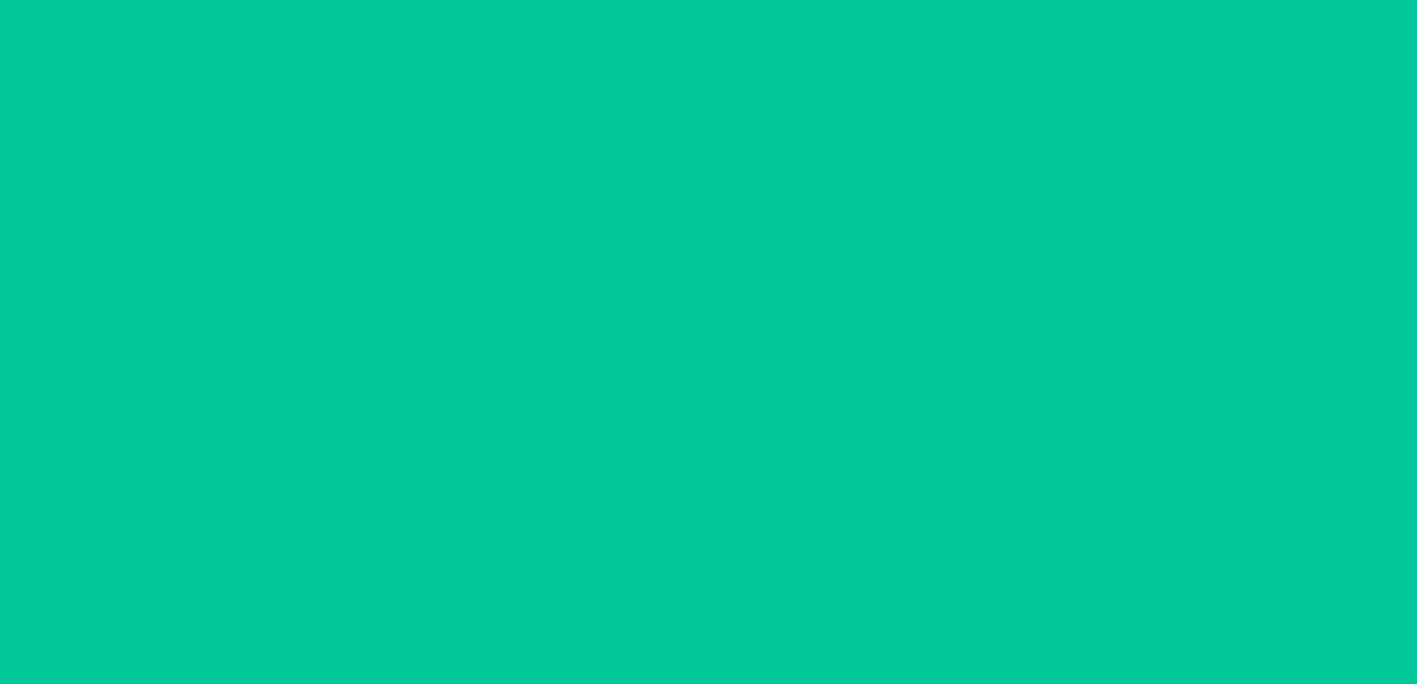
scroll to position [0, 0]
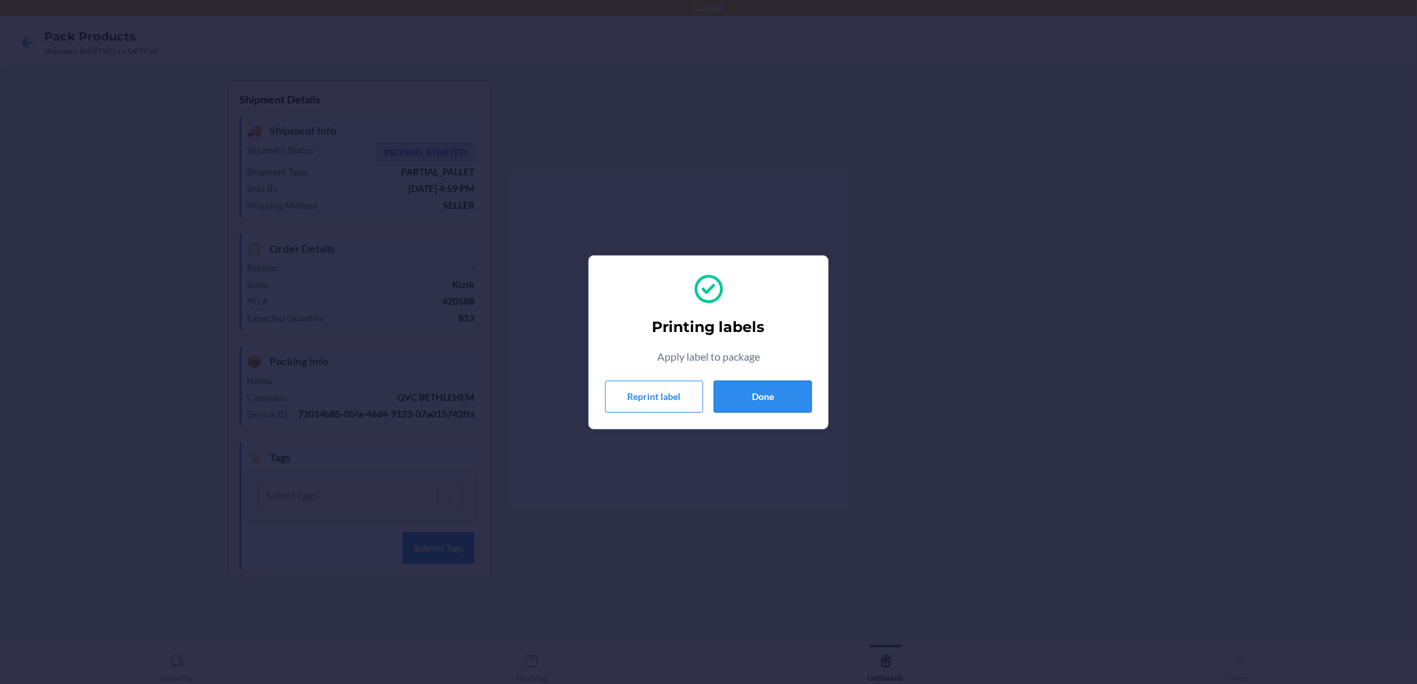
click at [688, 392] on button "Done" at bounding box center [763, 397] width 98 height 32
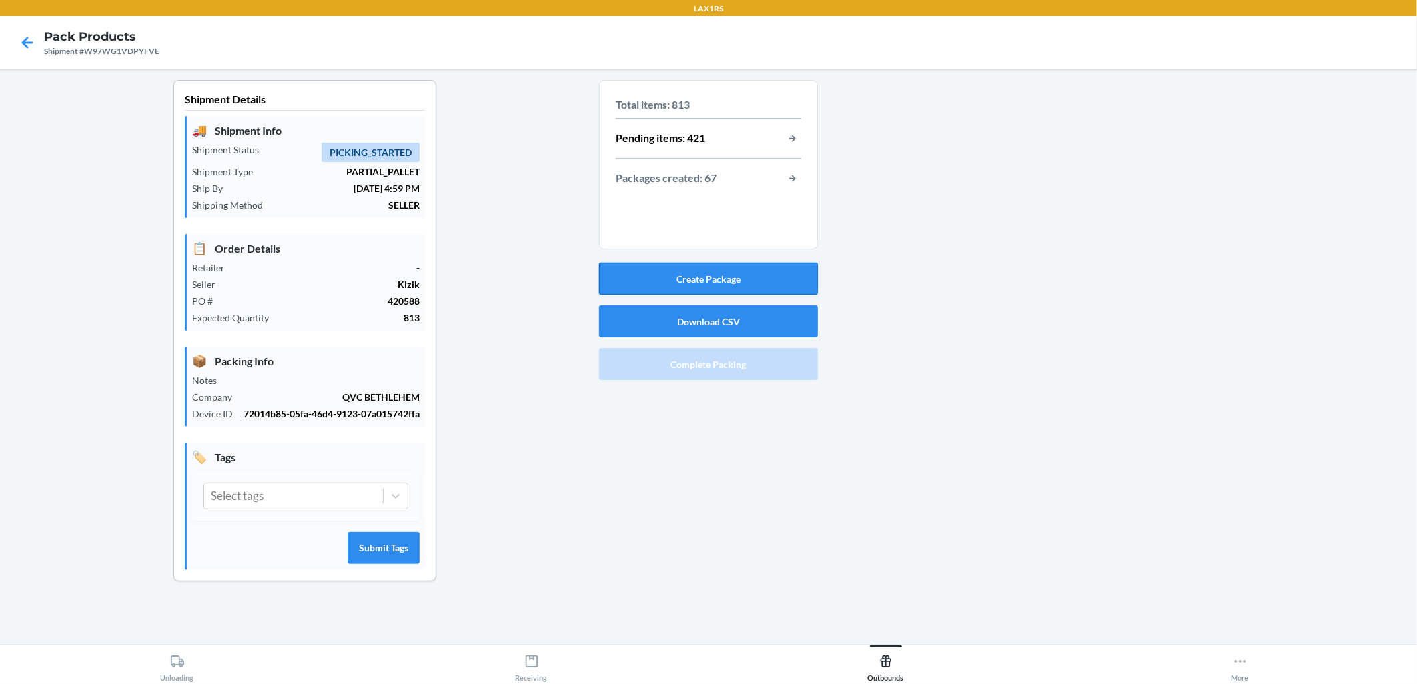
click at [688, 273] on button "Create Package" at bounding box center [708, 279] width 219 height 32
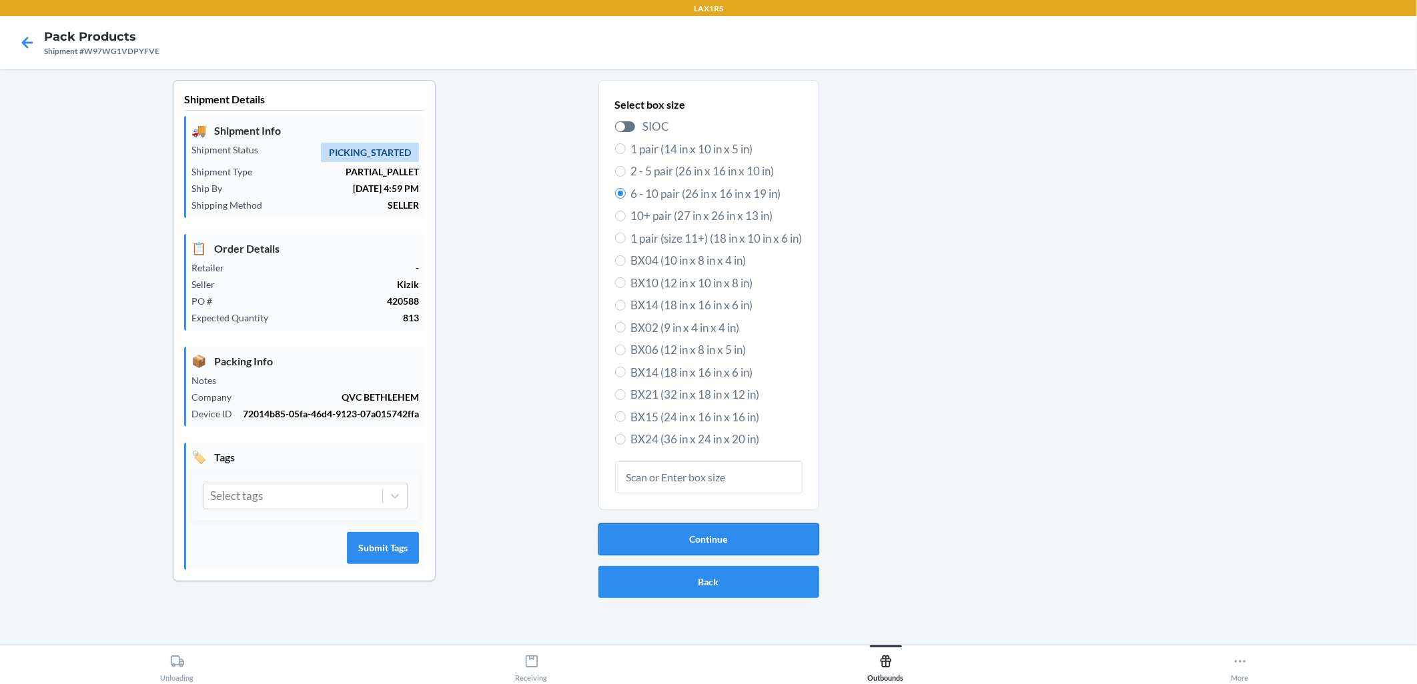
click at [688, 536] on button "Continue" at bounding box center [708, 540] width 221 height 32
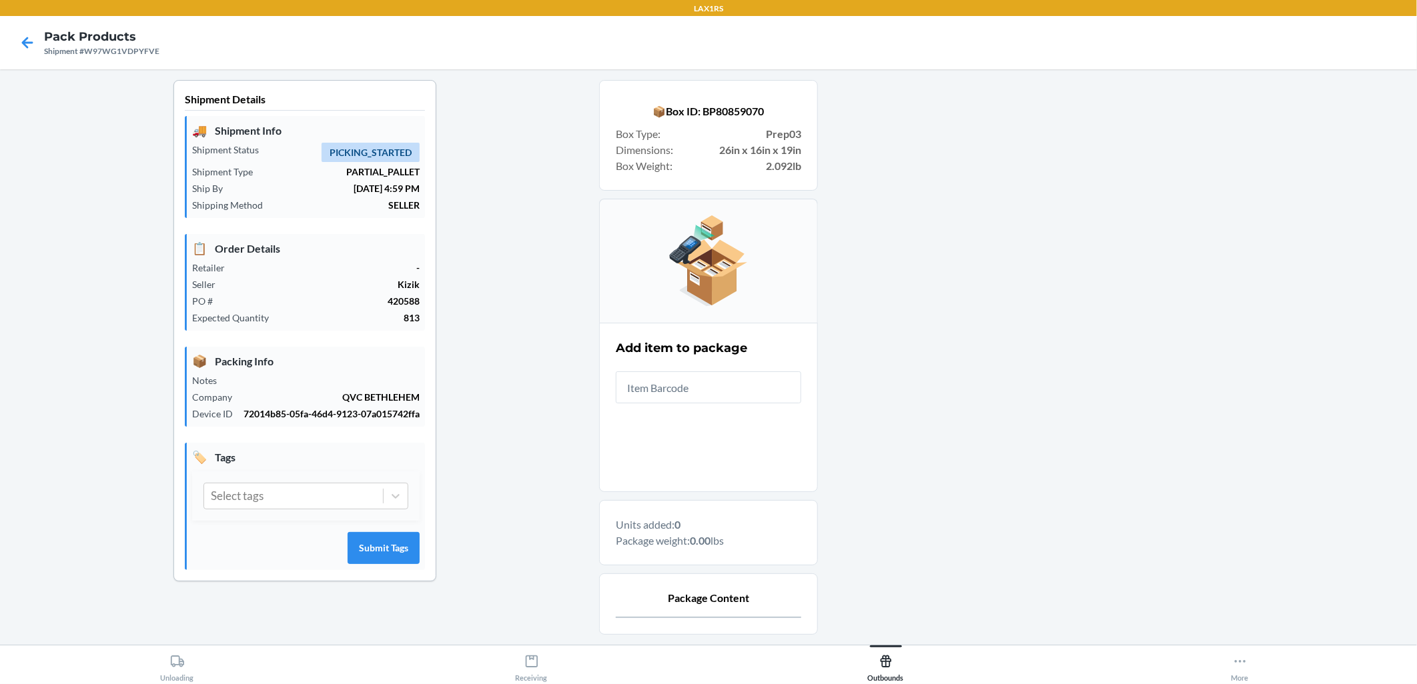
click at [688, 392] on input "text" at bounding box center [708, 388] width 185 height 32
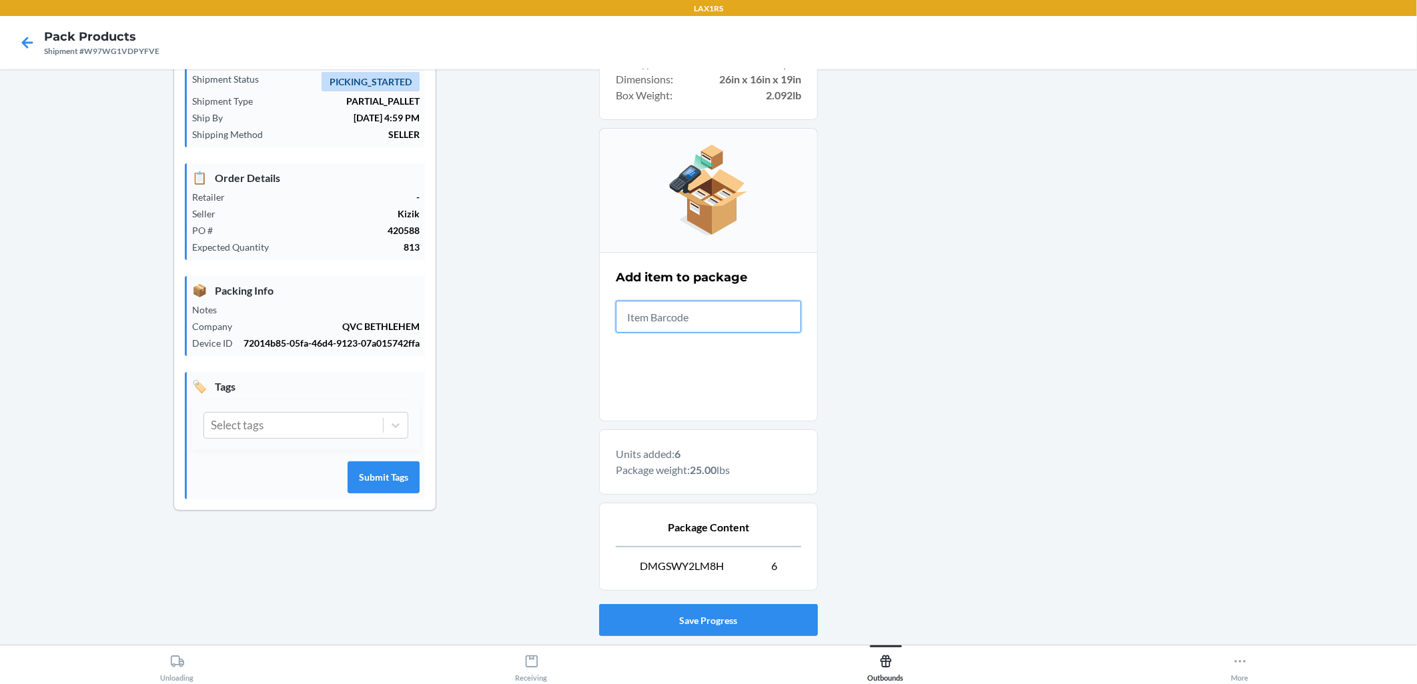
scroll to position [152, 0]
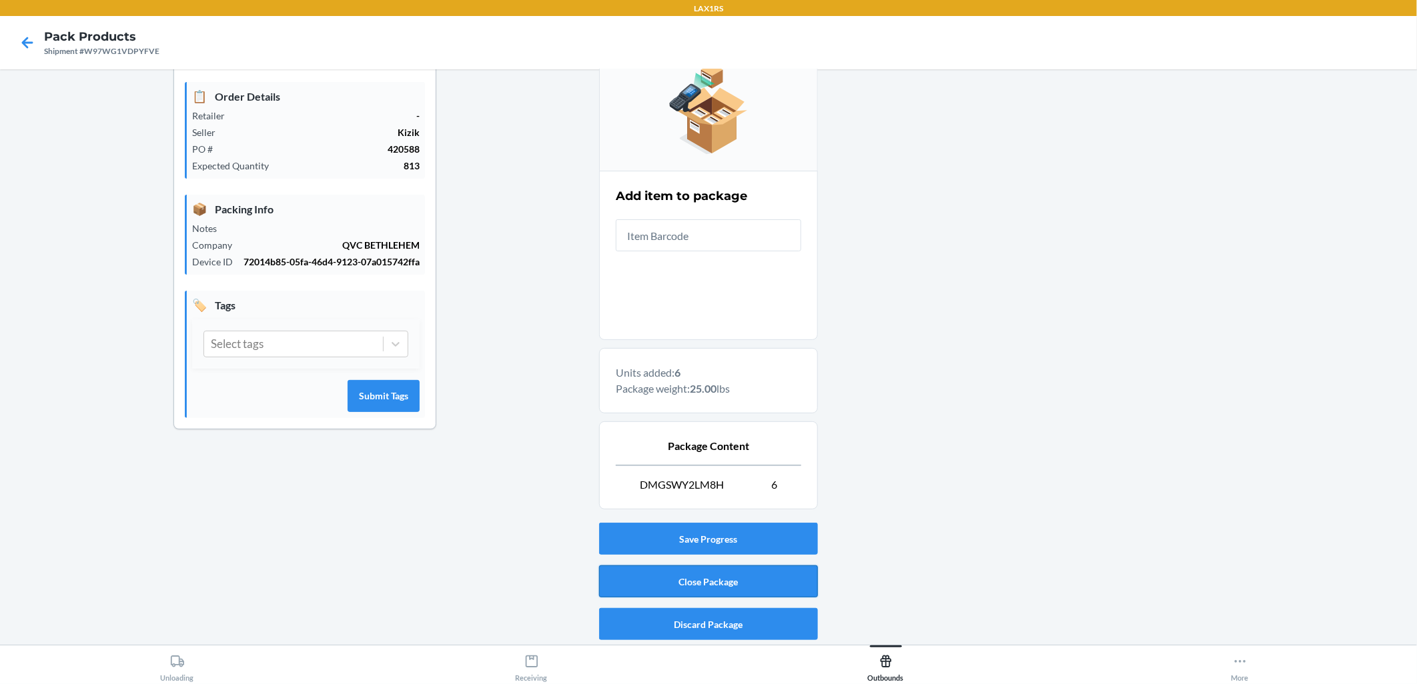
click at [688, 582] on button "Close Package" at bounding box center [708, 582] width 219 height 32
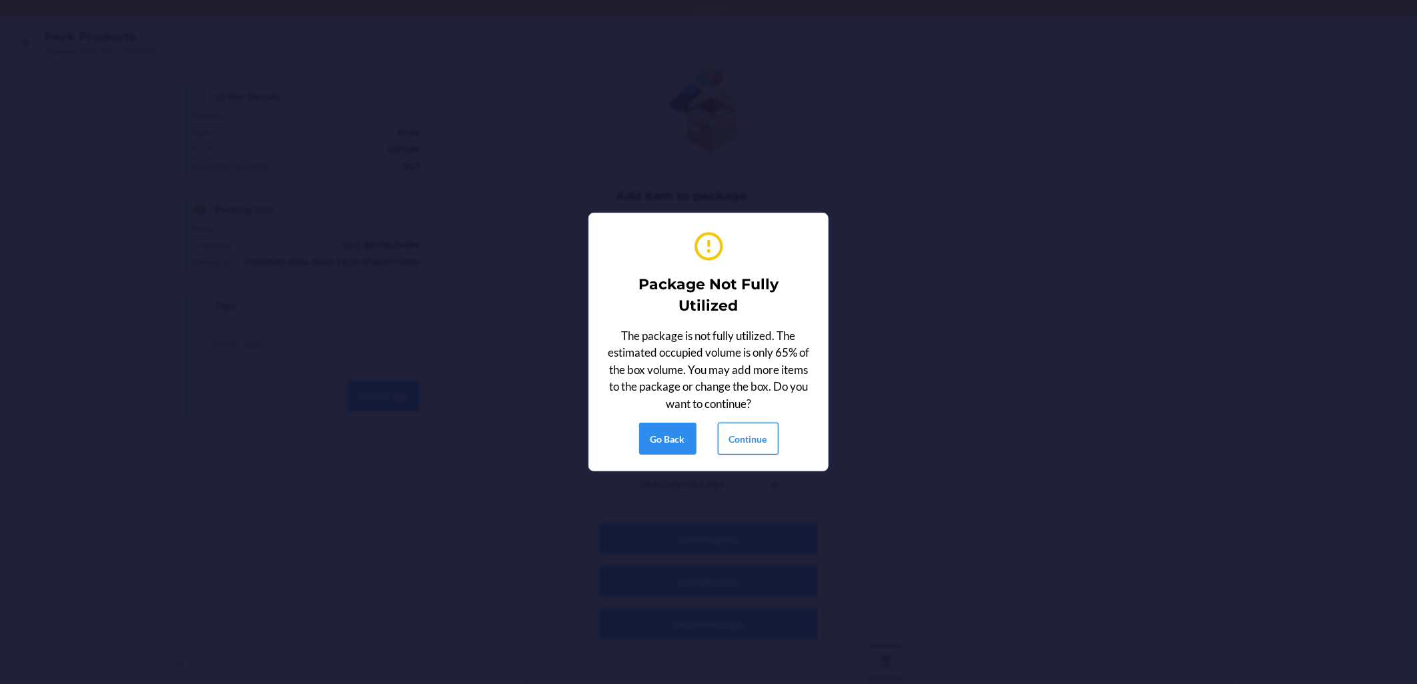
click at [688, 434] on button "Continue" at bounding box center [748, 439] width 61 height 32
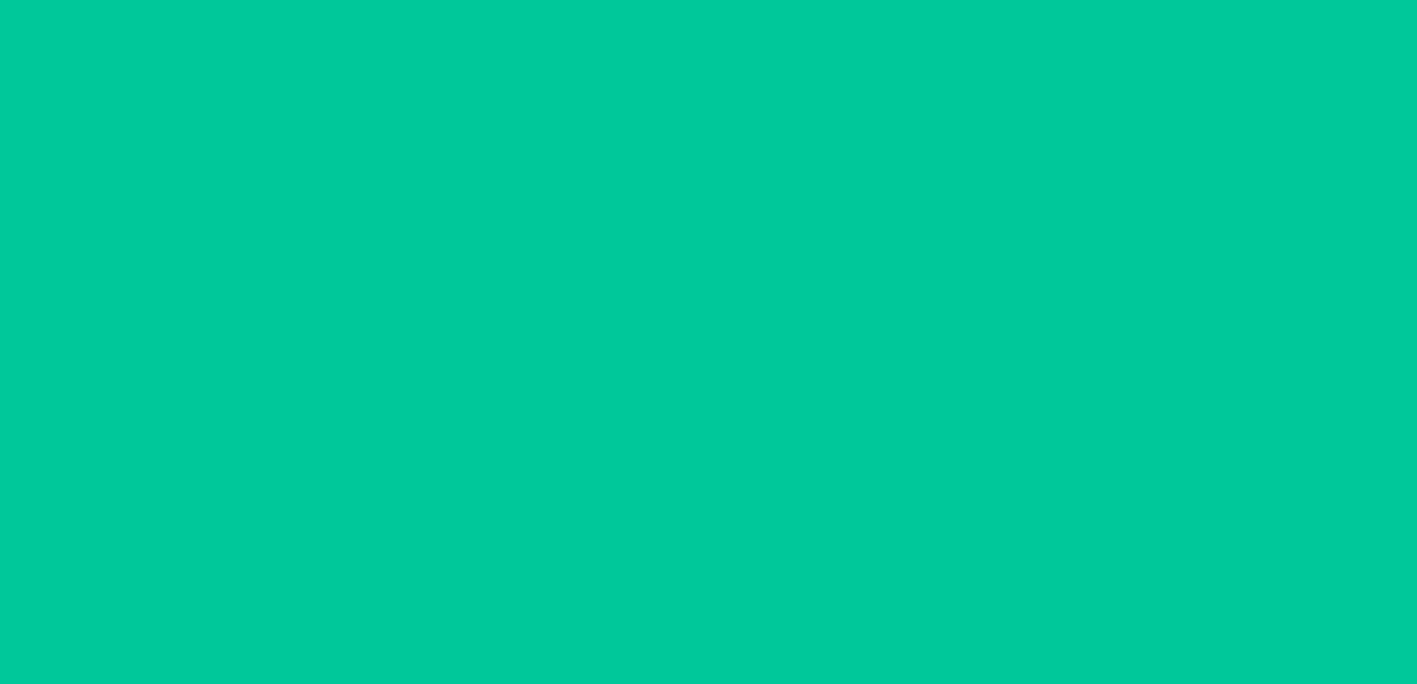
scroll to position [0, 0]
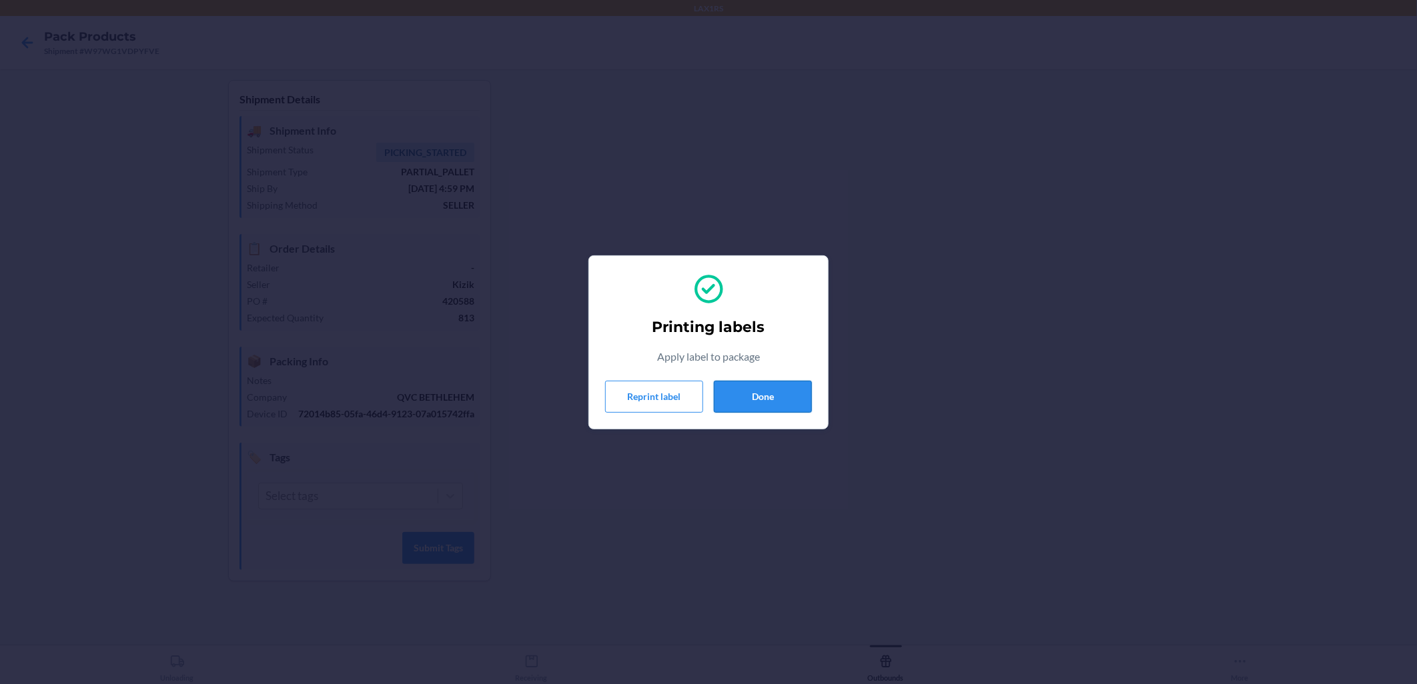
click at [688, 402] on button "Done" at bounding box center [763, 397] width 98 height 32
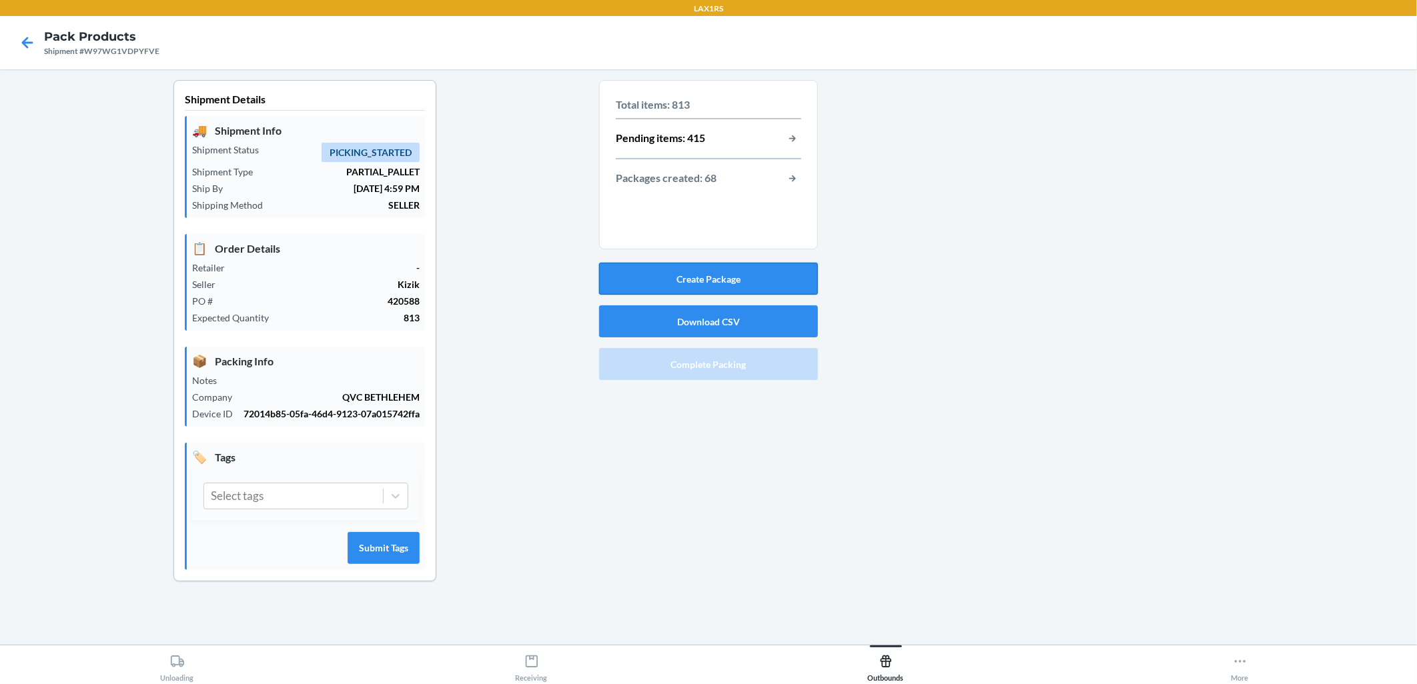
click at [688, 275] on button "Create Package" at bounding box center [708, 279] width 219 height 32
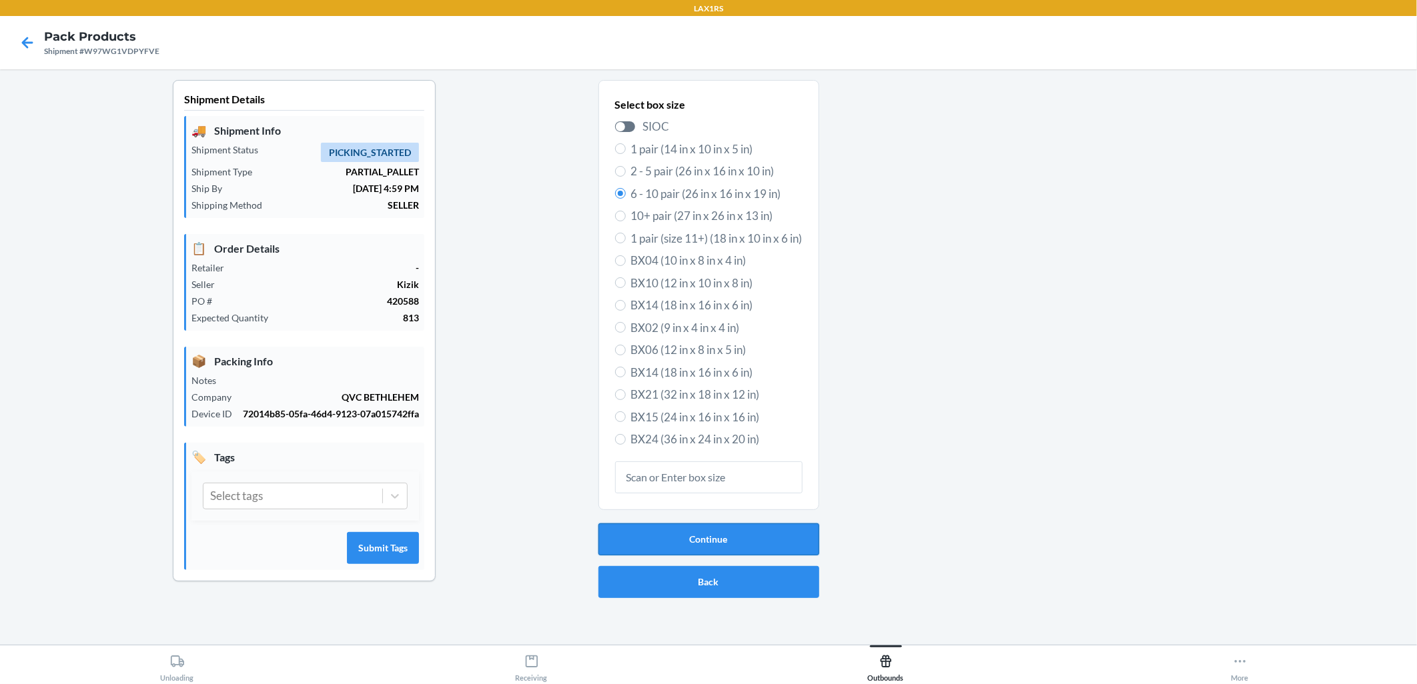
click at [688, 531] on button "Continue" at bounding box center [708, 540] width 221 height 32
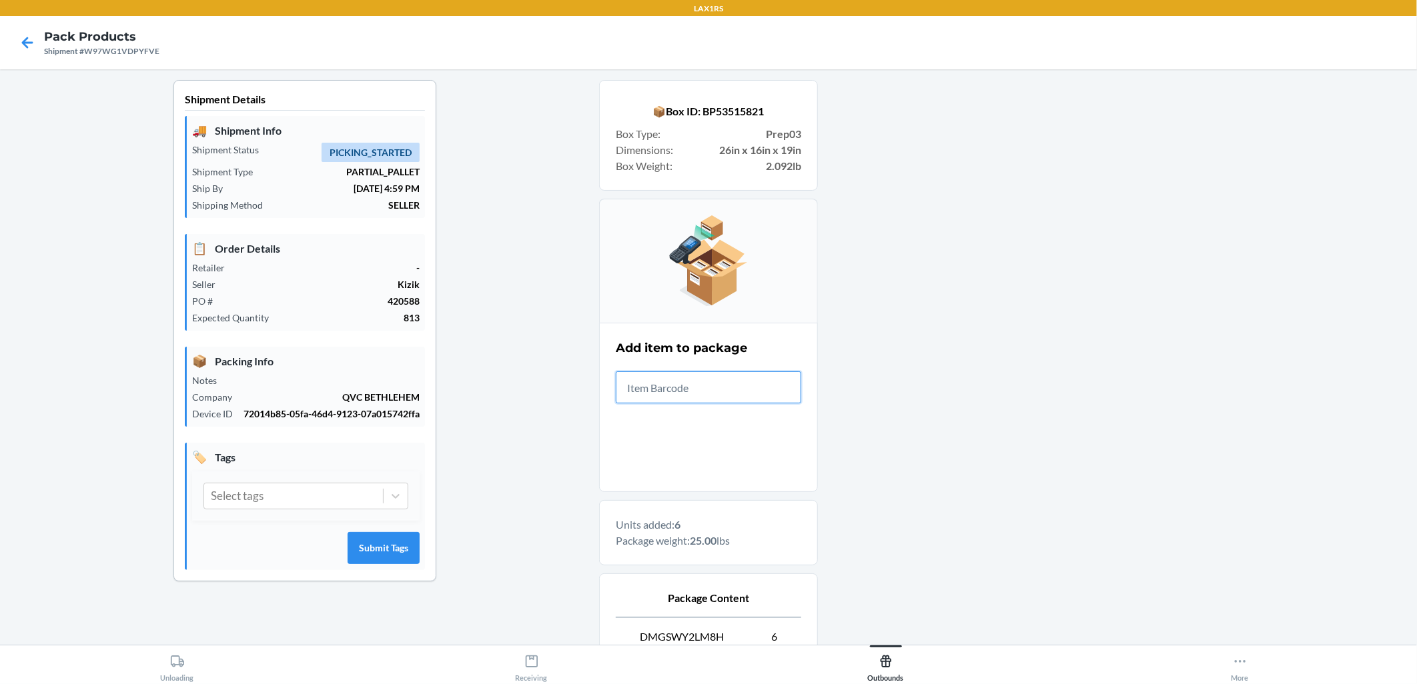
scroll to position [152, 0]
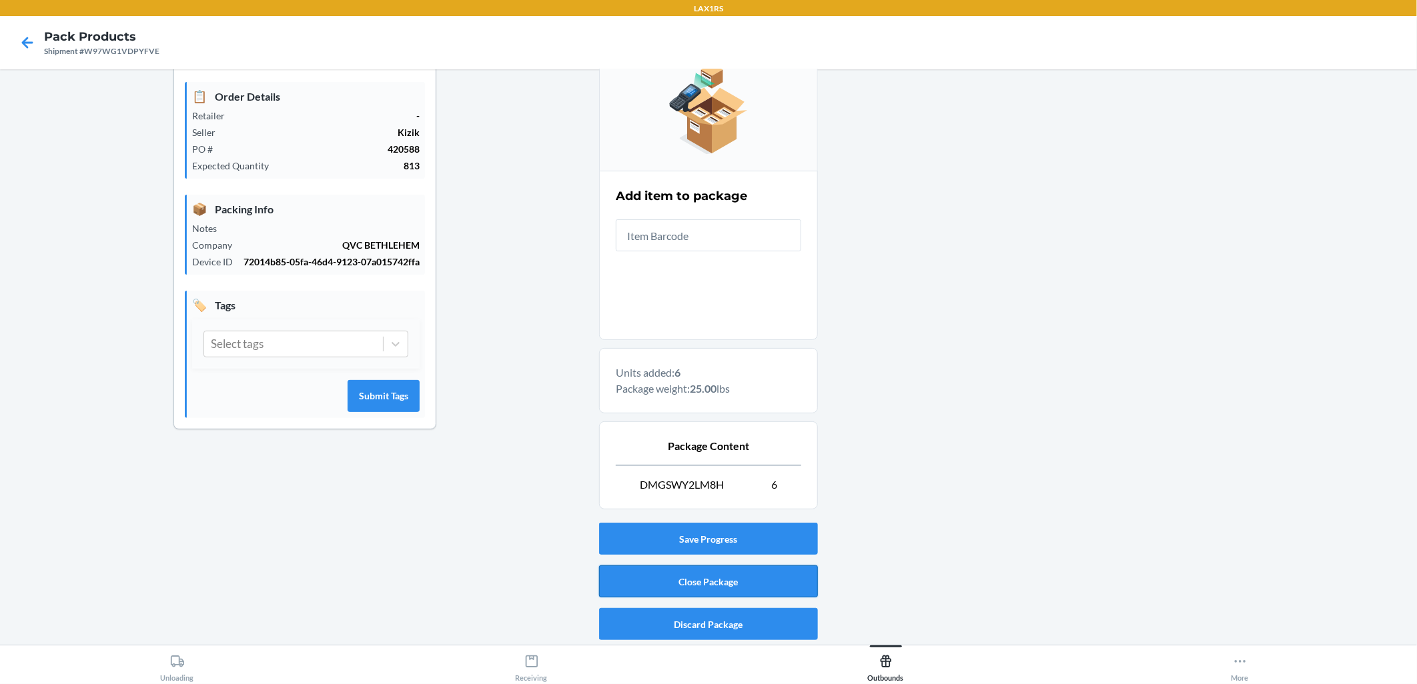
click at [688, 585] on button "Close Package" at bounding box center [708, 582] width 219 height 32
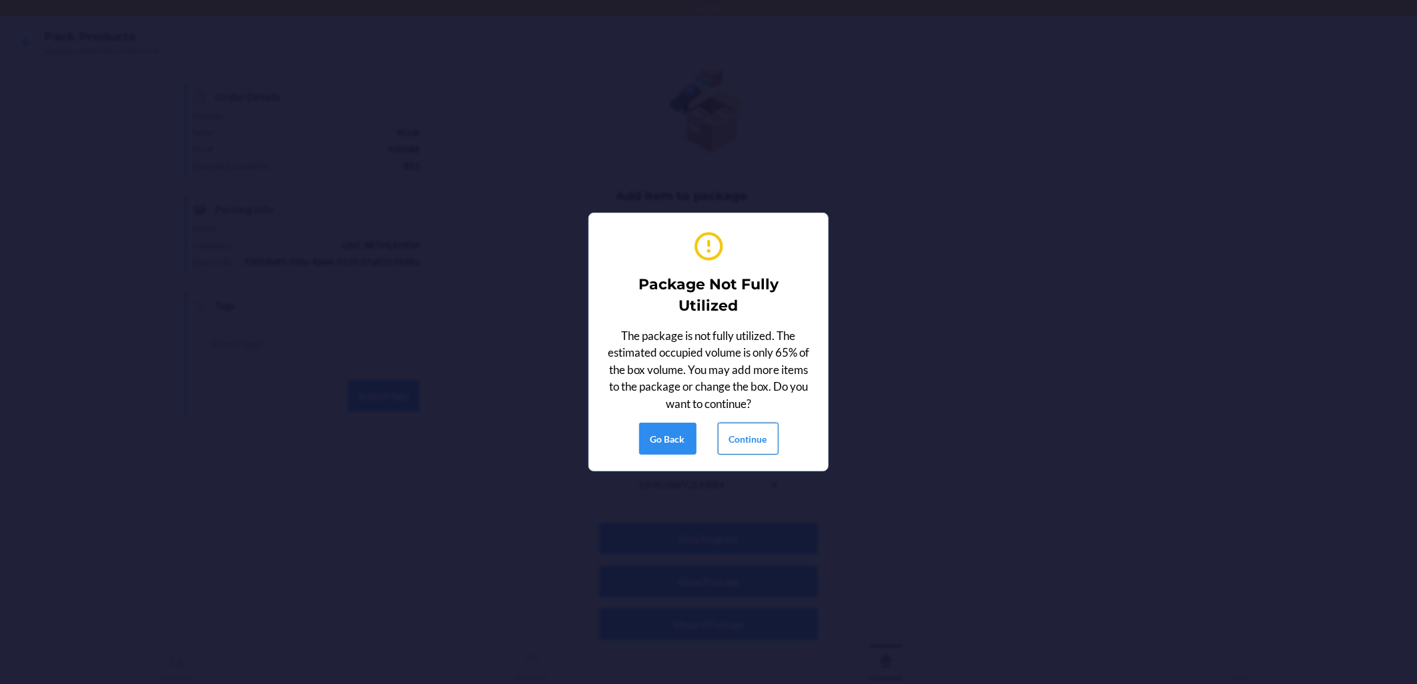
click at [688, 435] on button "Continue" at bounding box center [748, 439] width 61 height 32
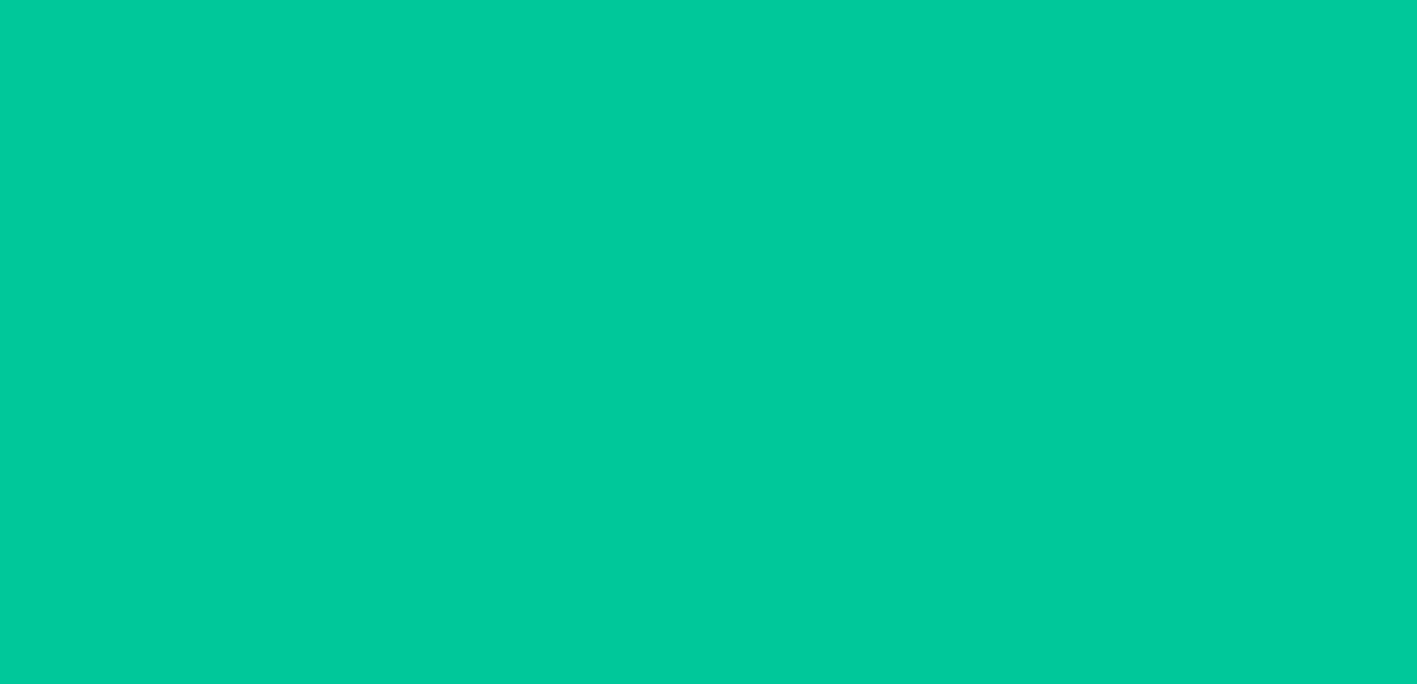
scroll to position [0, 0]
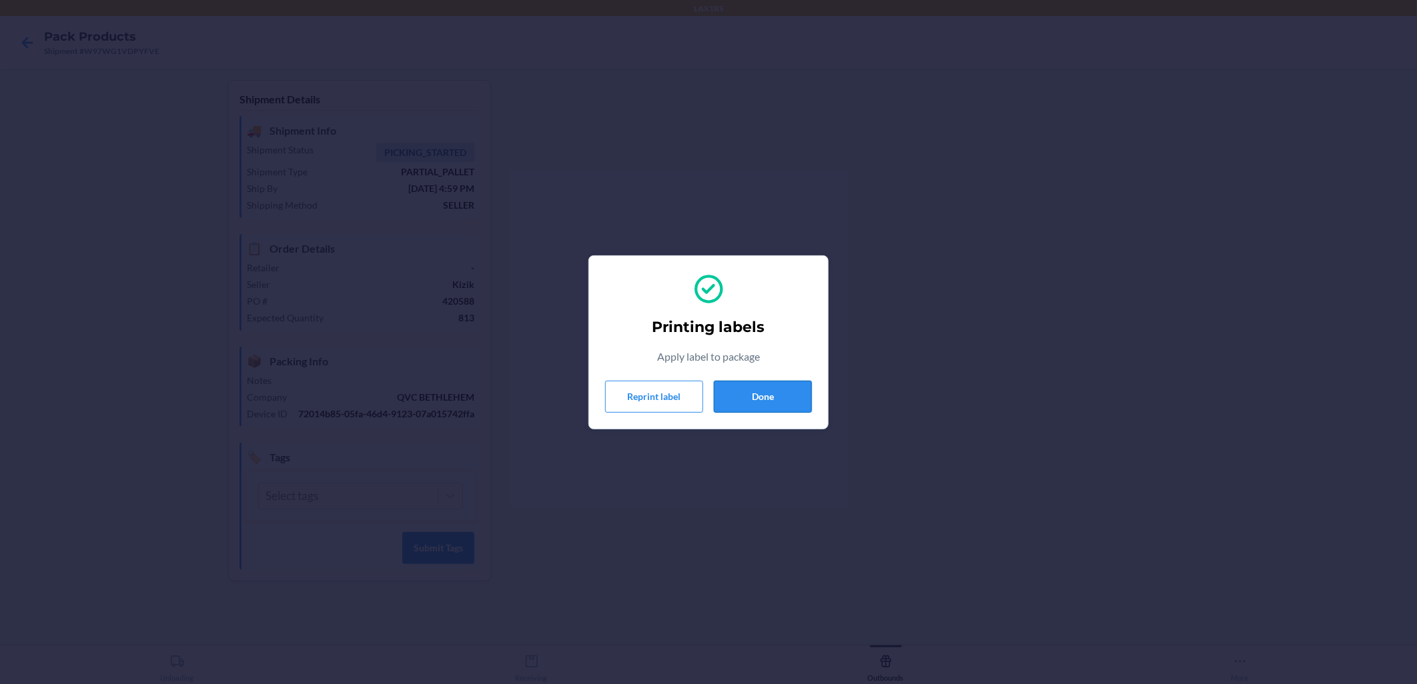
click at [688, 396] on button "Done" at bounding box center [763, 397] width 98 height 32
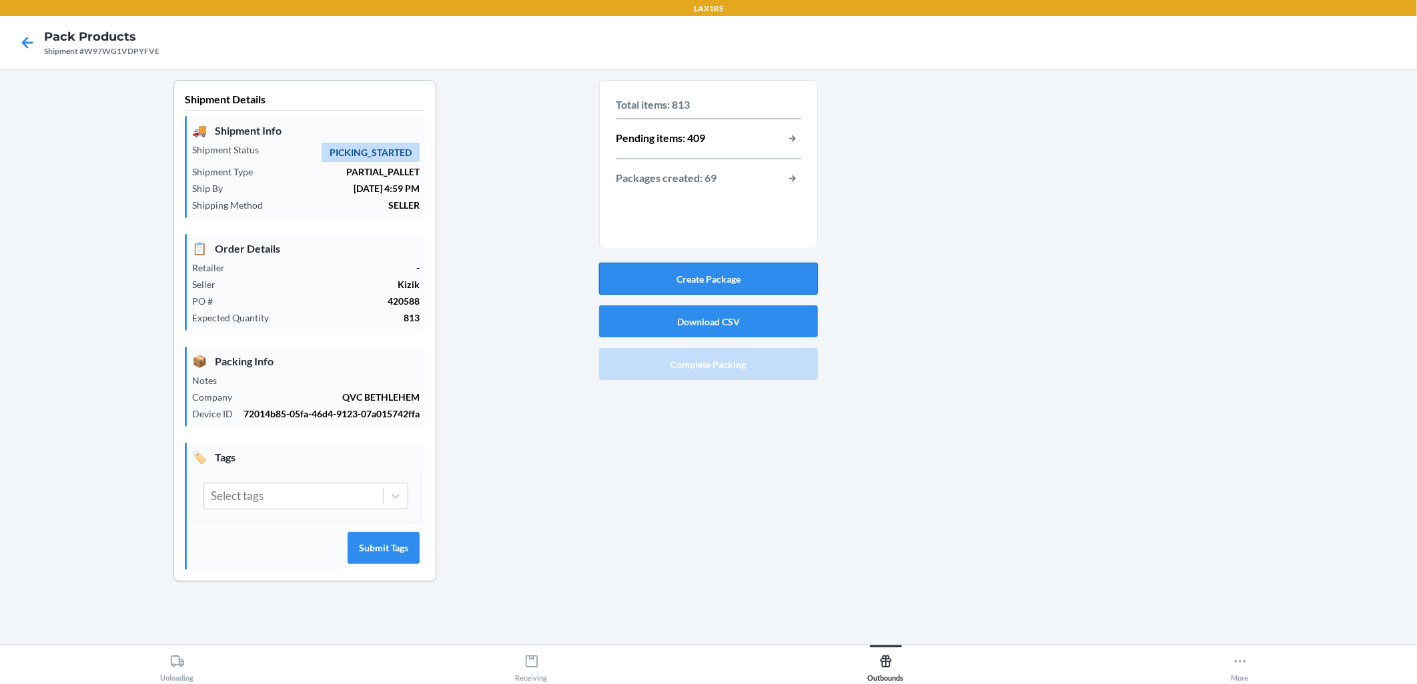
click at [688, 272] on button "Create Package" at bounding box center [708, 279] width 219 height 32
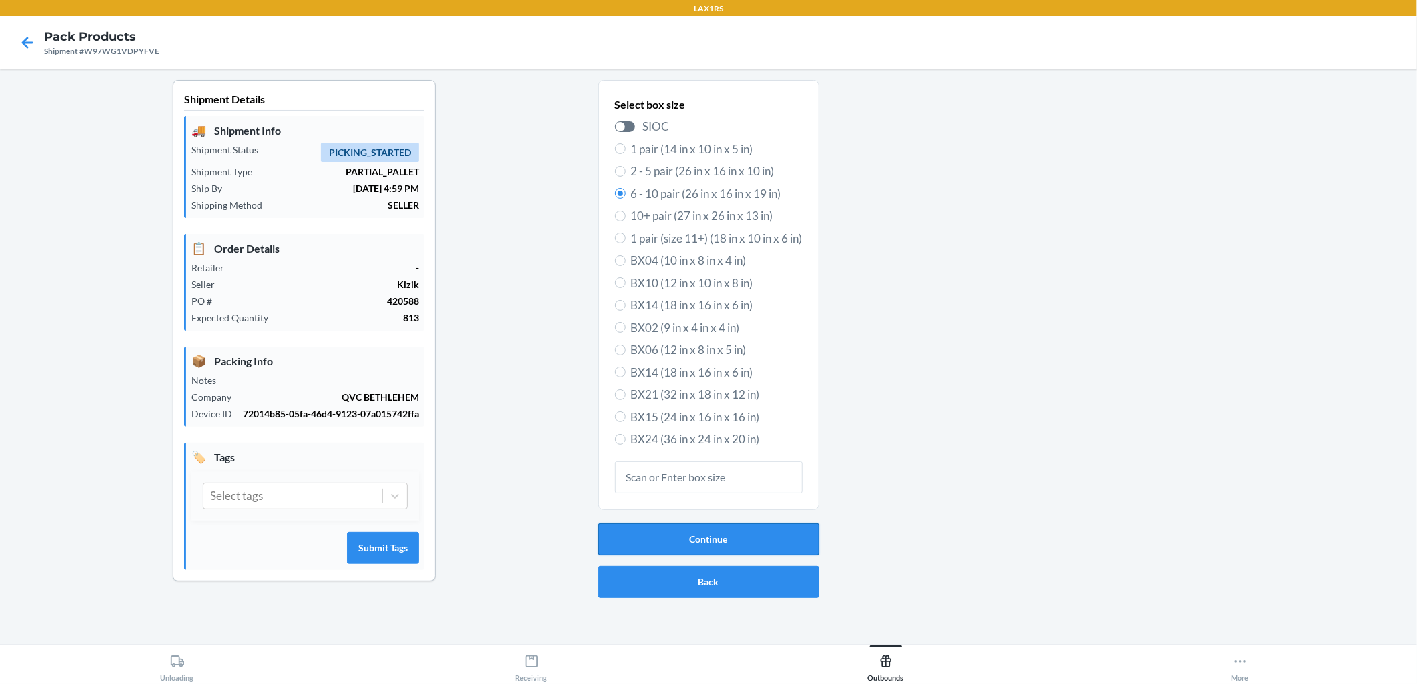
click at [688, 531] on button "Continue" at bounding box center [708, 540] width 221 height 32
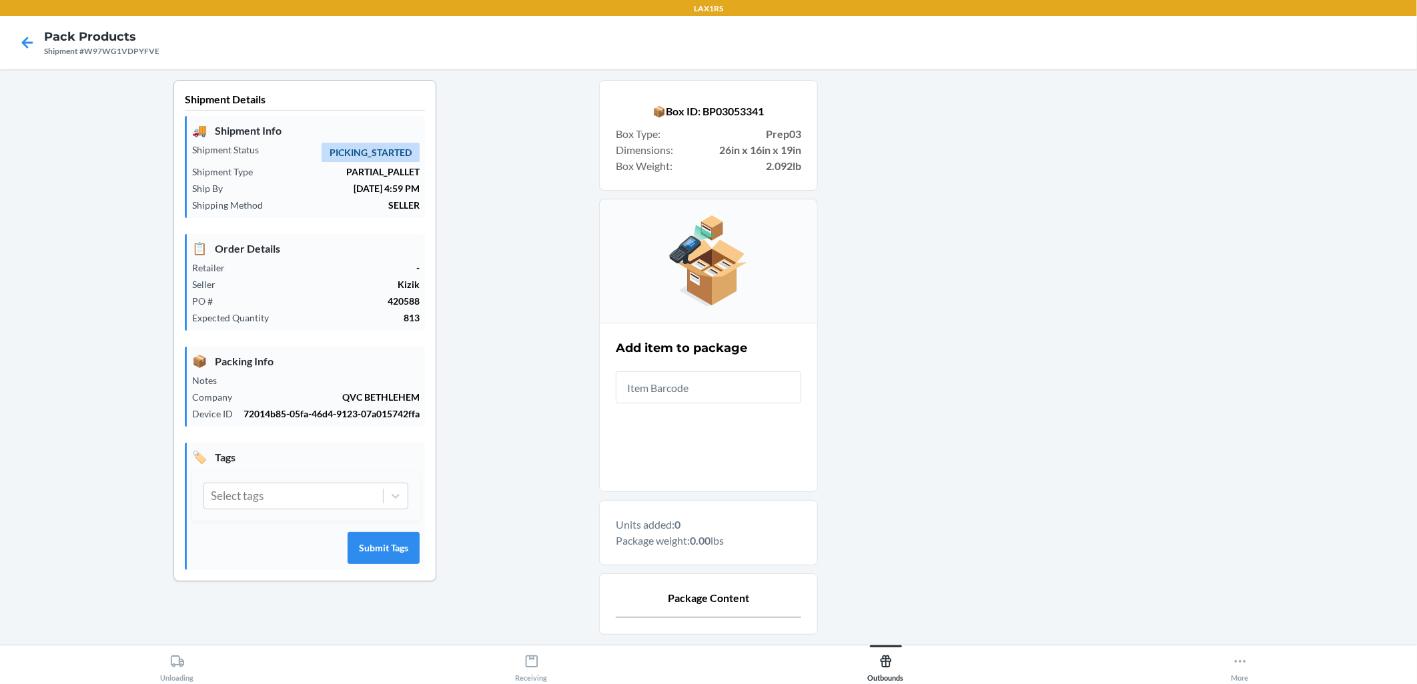
click at [688, 376] on input "text" at bounding box center [708, 388] width 185 height 32
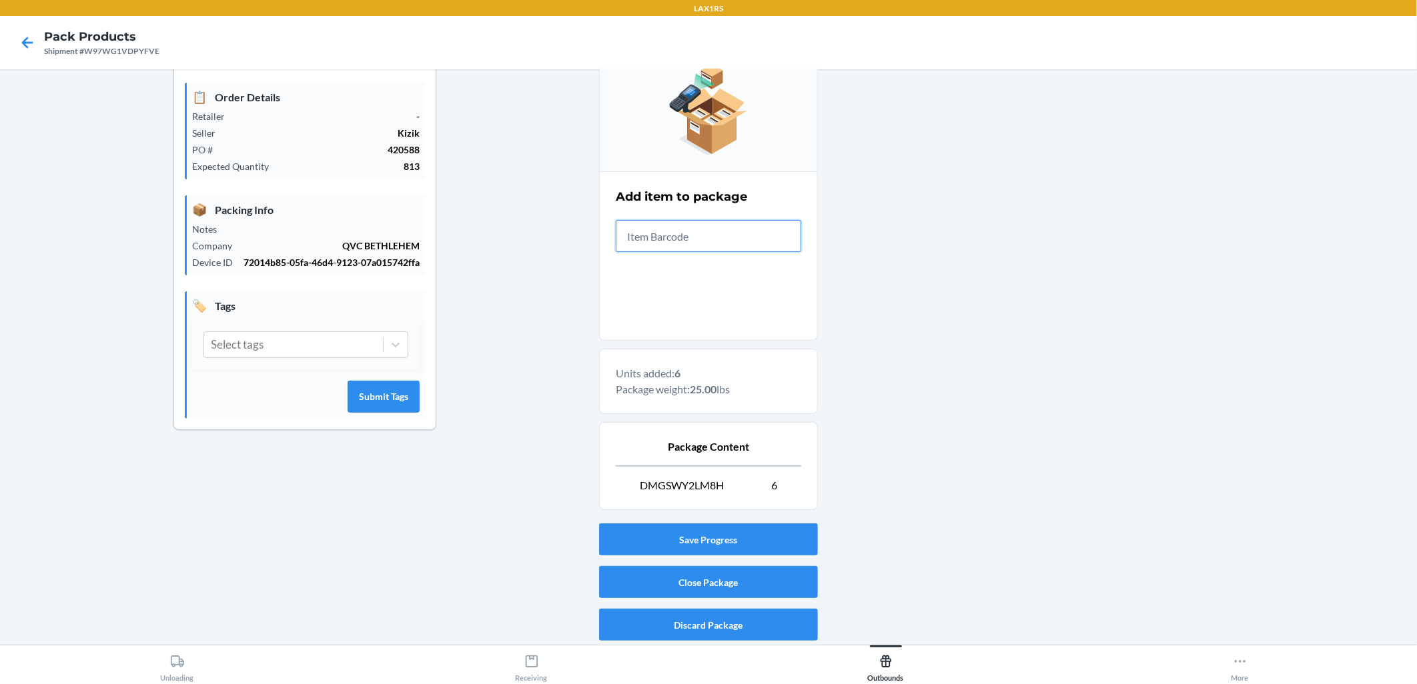
scroll to position [152, 0]
click at [688, 584] on button "Close Package" at bounding box center [708, 582] width 219 height 32
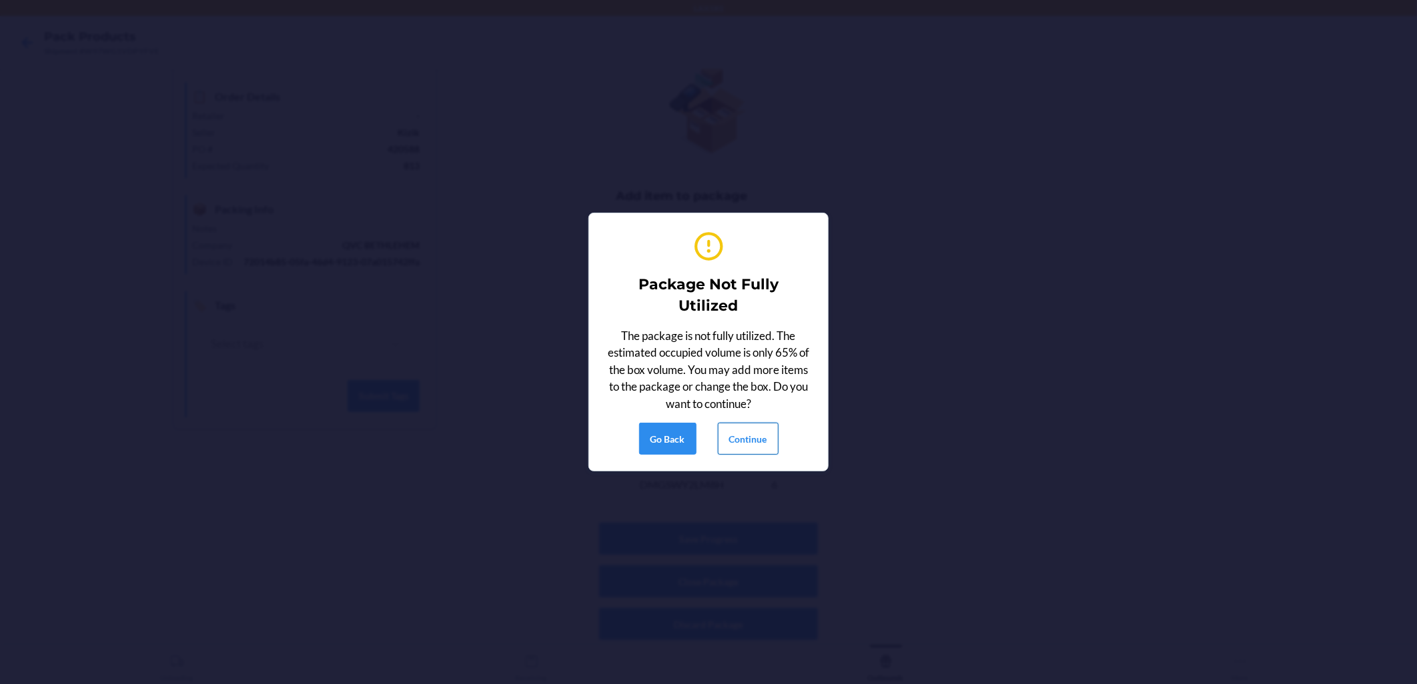
click at [688, 430] on button "Continue" at bounding box center [748, 439] width 61 height 32
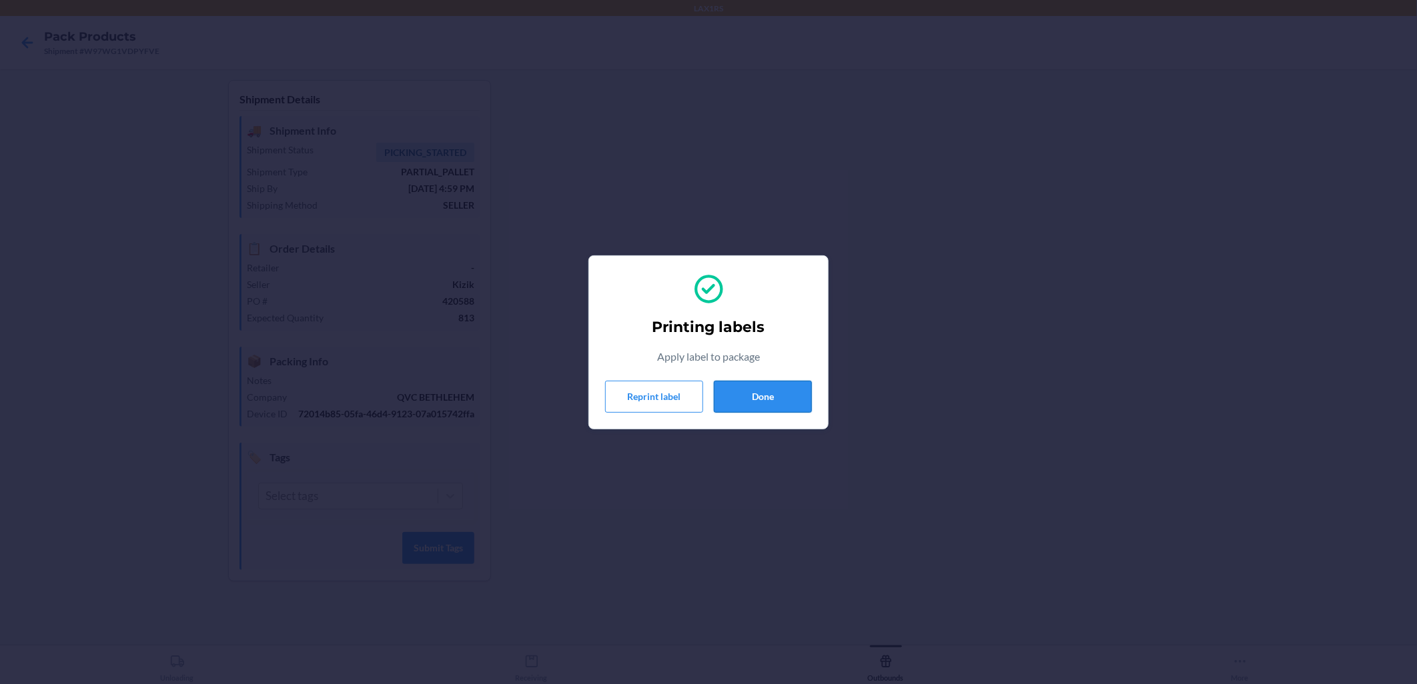
click at [688, 390] on button "Done" at bounding box center [763, 397] width 98 height 32
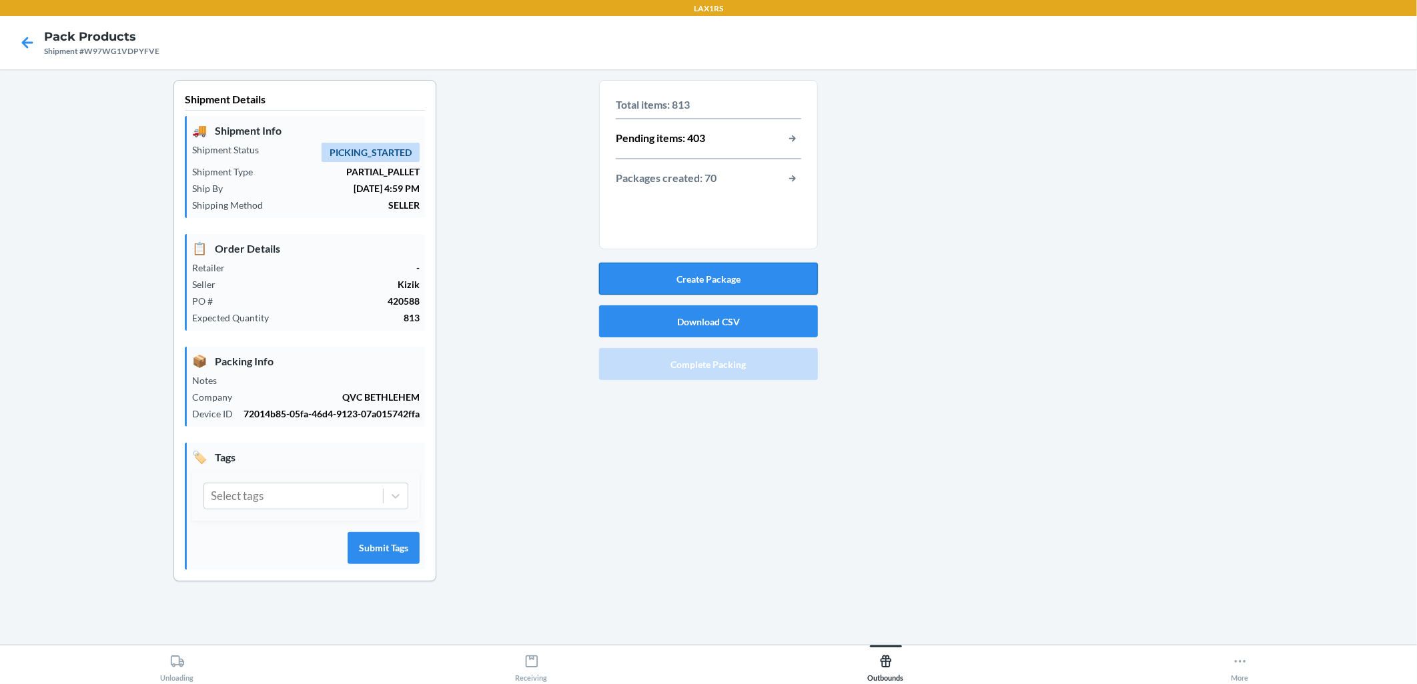
click at [688, 287] on button "Create Package" at bounding box center [708, 279] width 219 height 32
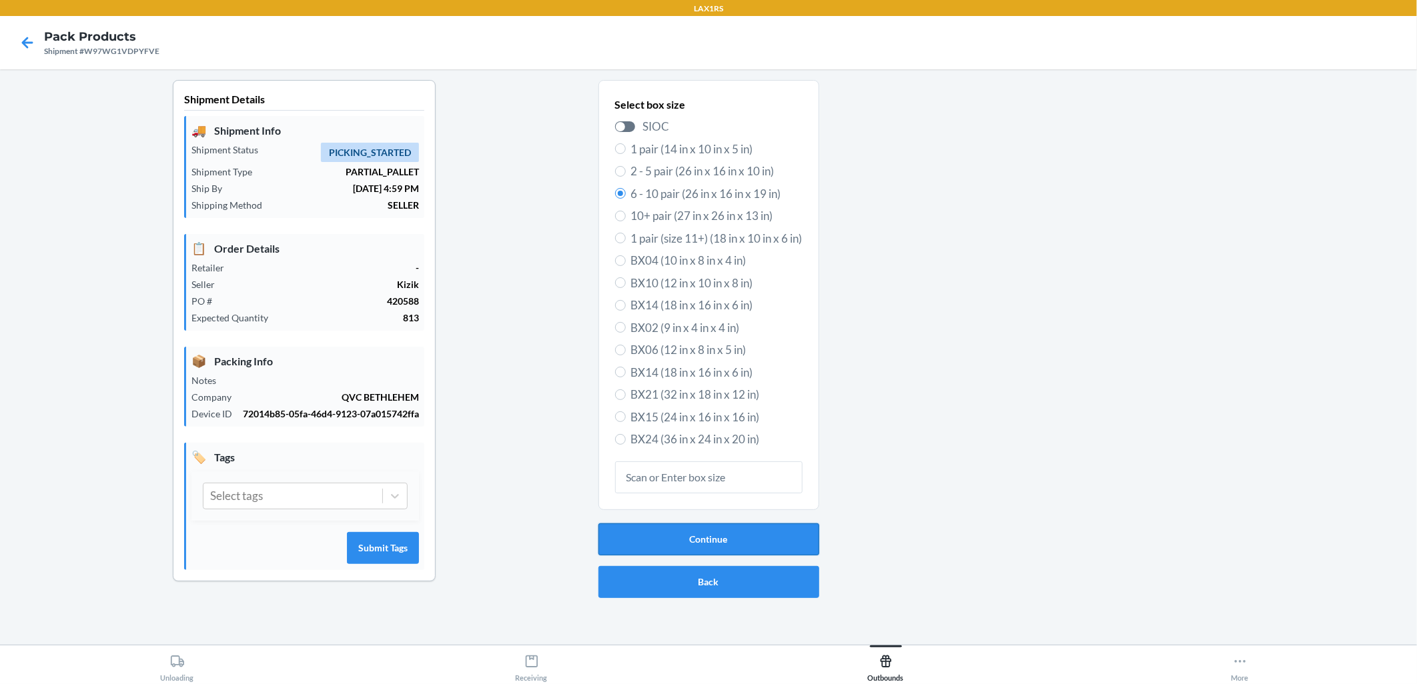
click at [688, 530] on button "Continue" at bounding box center [708, 540] width 221 height 32
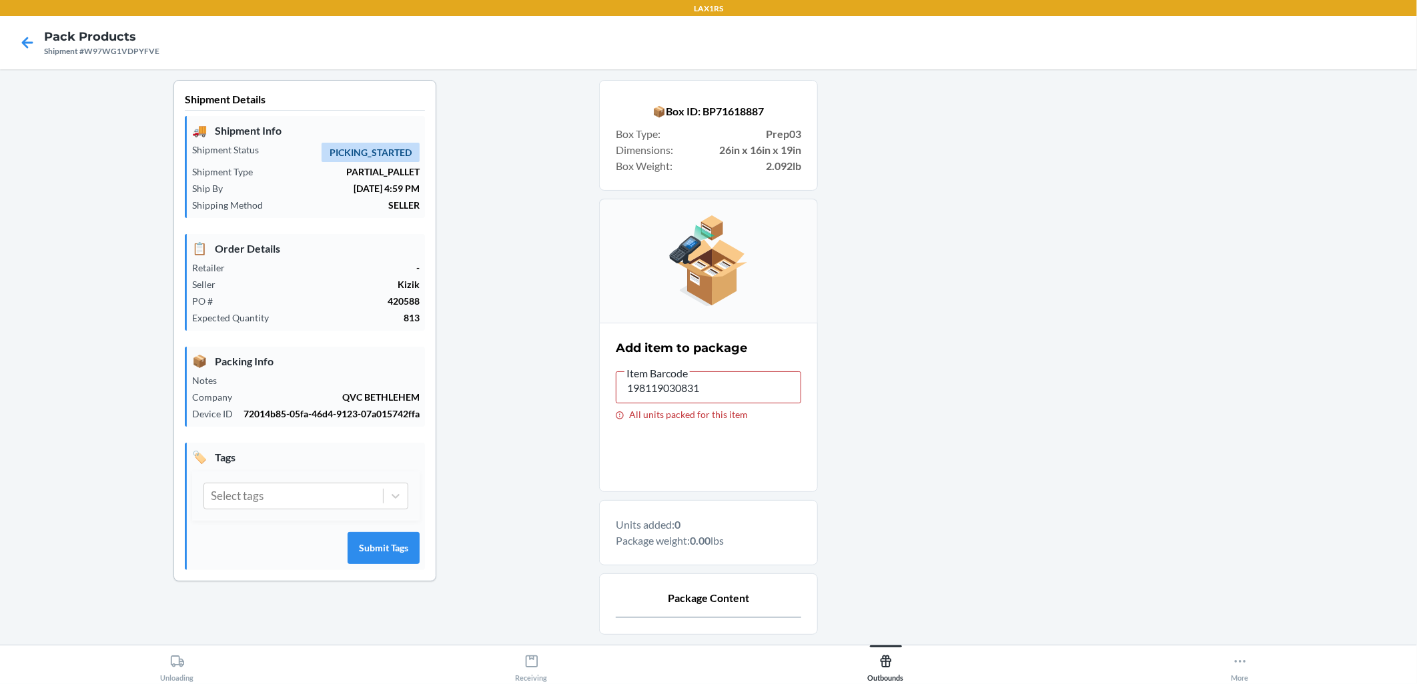
type input "198119030855"
click at [507, 392] on div "Shipment Details 🚚 Shipment Info Shipment Status PICKING_STARTED Shipment Type …" at bounding box center [708, 425] width 1395 height 691
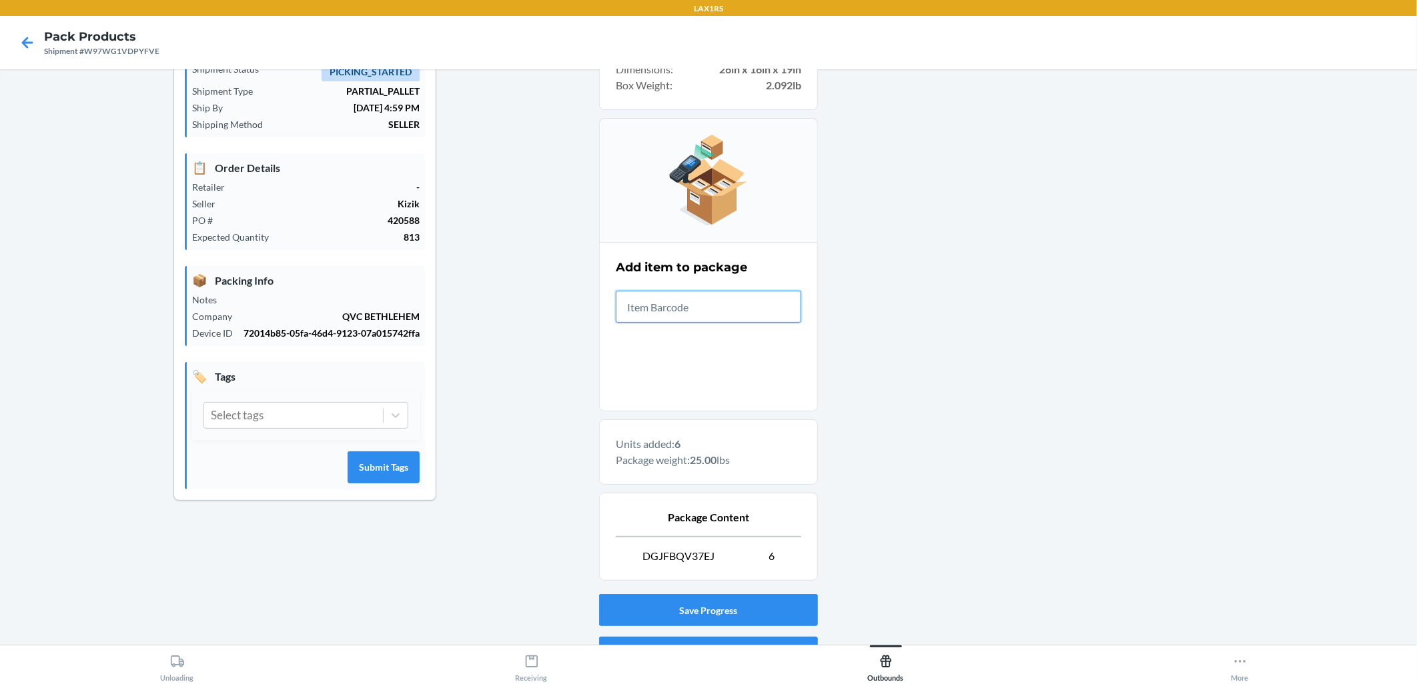
scroll to position [152, 0]
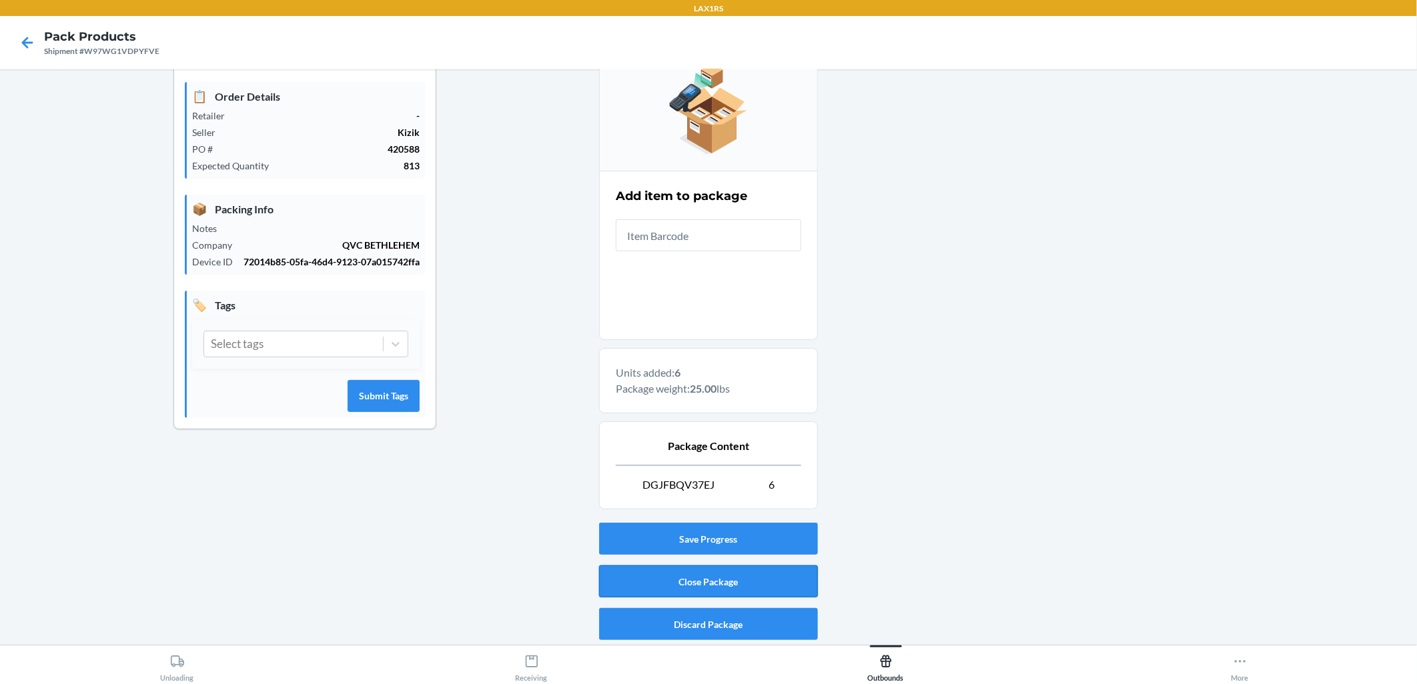
click at [678, 580] on button "Close Package" at bounding box center [708, 582] width 219 height 32
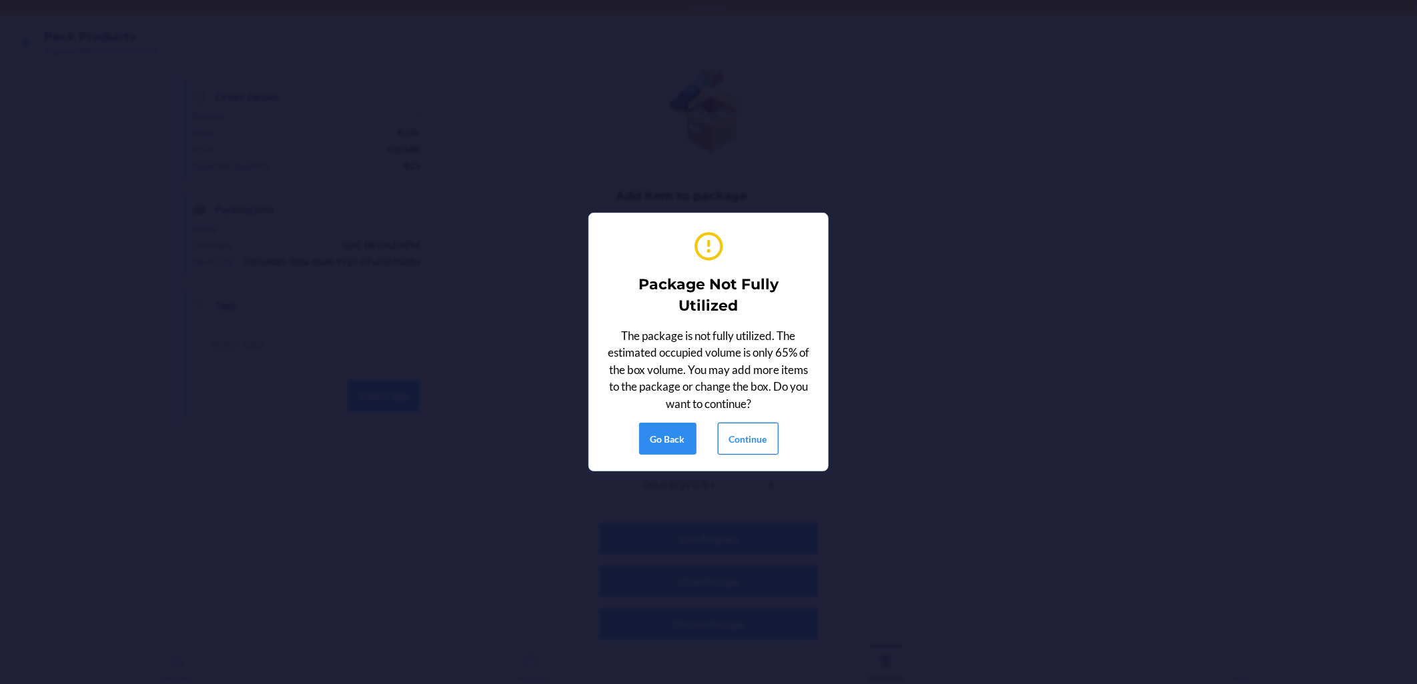
click at [688, 444] on button "Continue" at bounding box center [748, 439] width 61 height 32
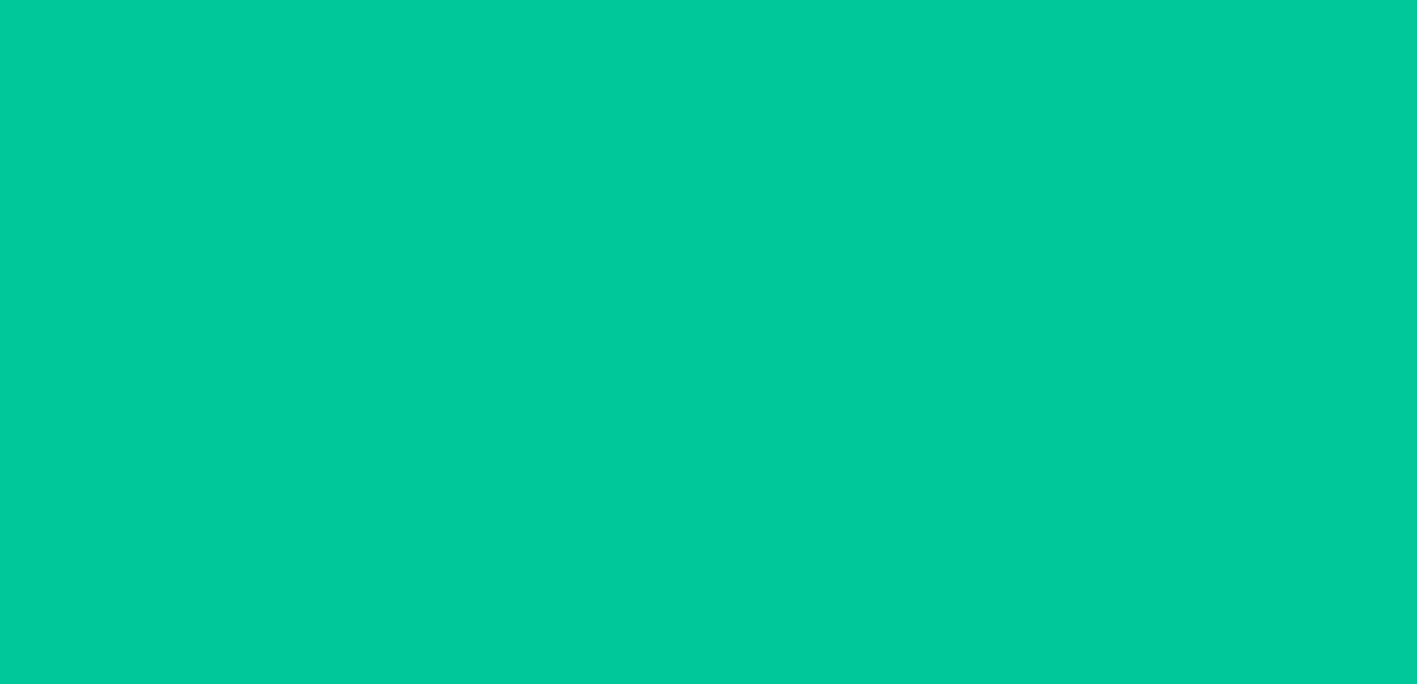
scroll to position [0, 0]
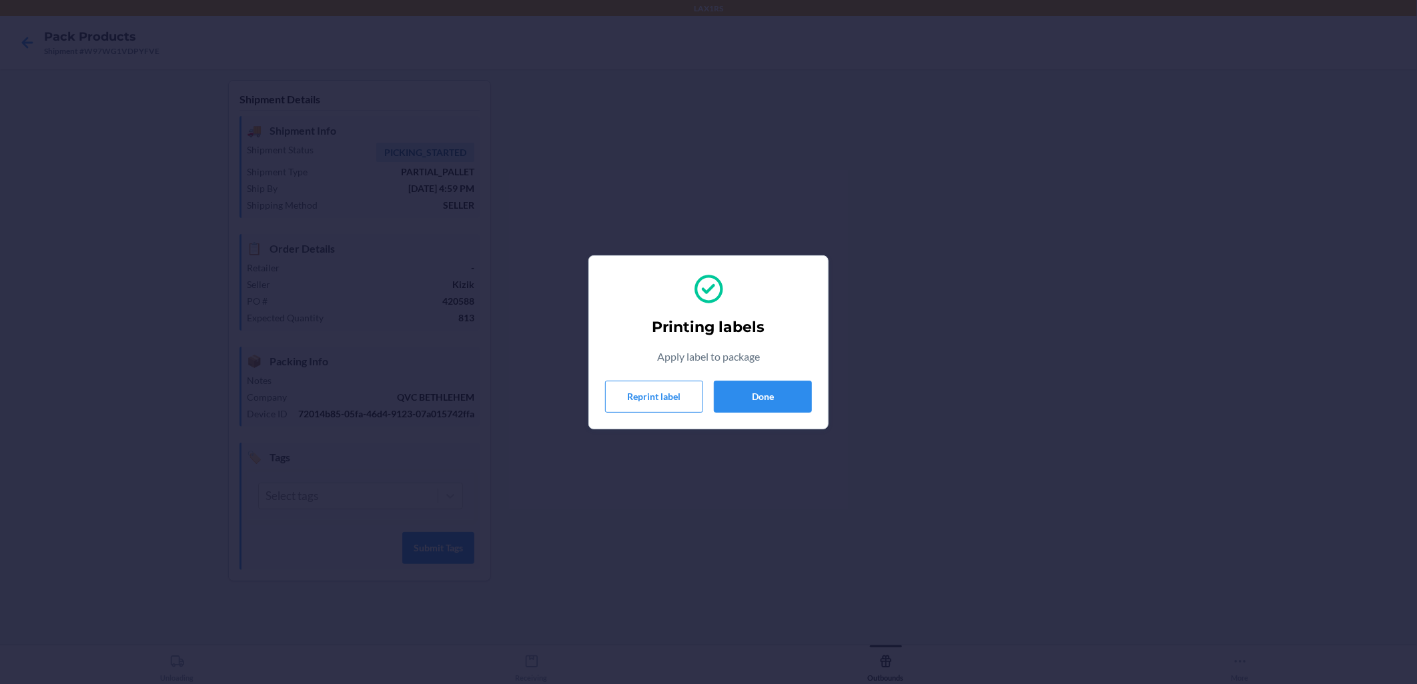
click at [688, 414] on div "Printing labels Apply label to package Reprint label Done" at bounding box center [708, 342] width 207 height 151
click at [688, 405] on button "Done" at bounding box center [763, 397] width 98 height 32
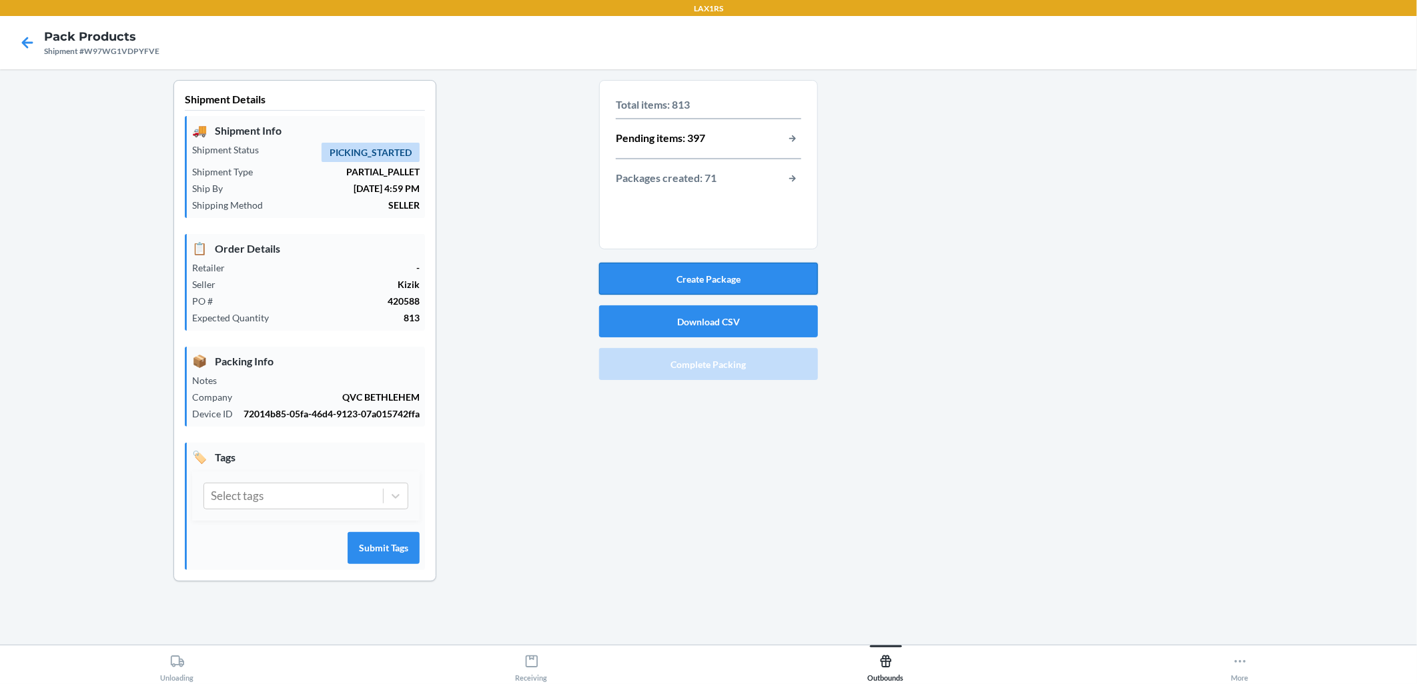
click at [688, 275] on button "Create Package" at bounding box center [708, 279] width 219 height 32
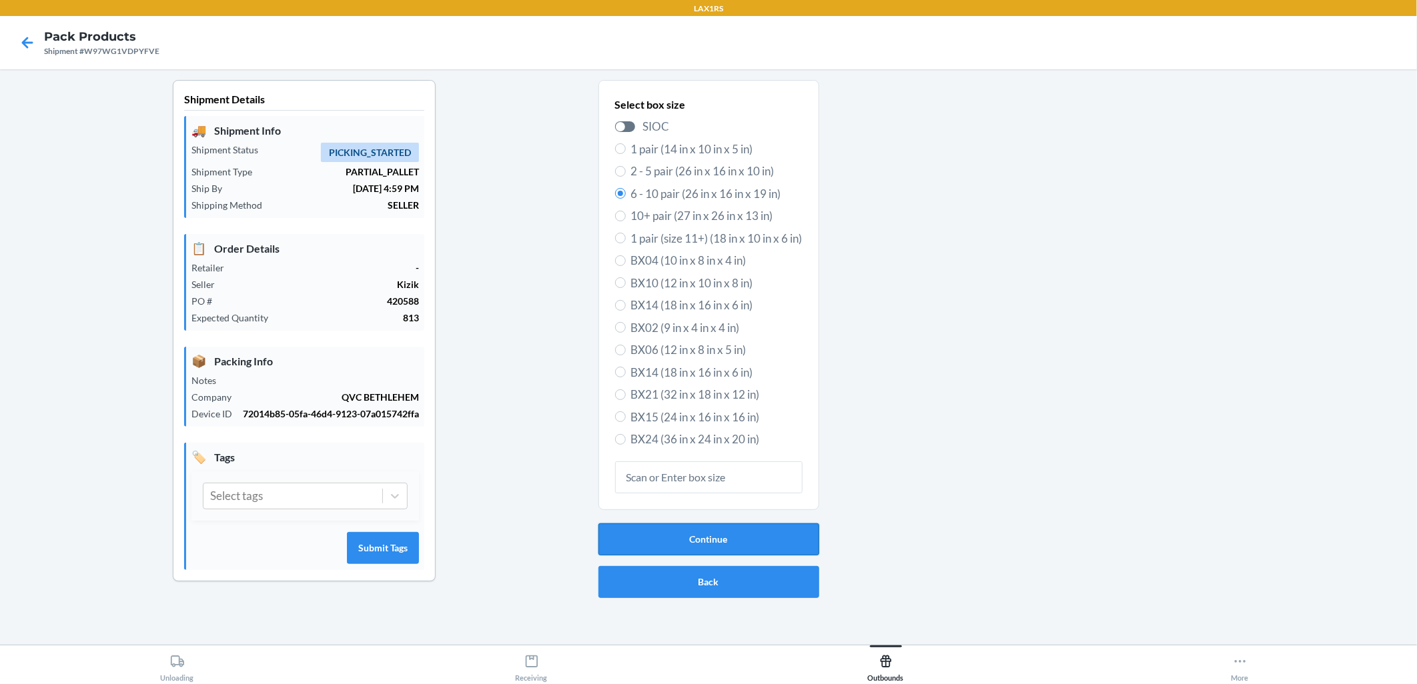
click at [688, 537] on button "Continue" at bounding box center [708, 540] width 221 height 32
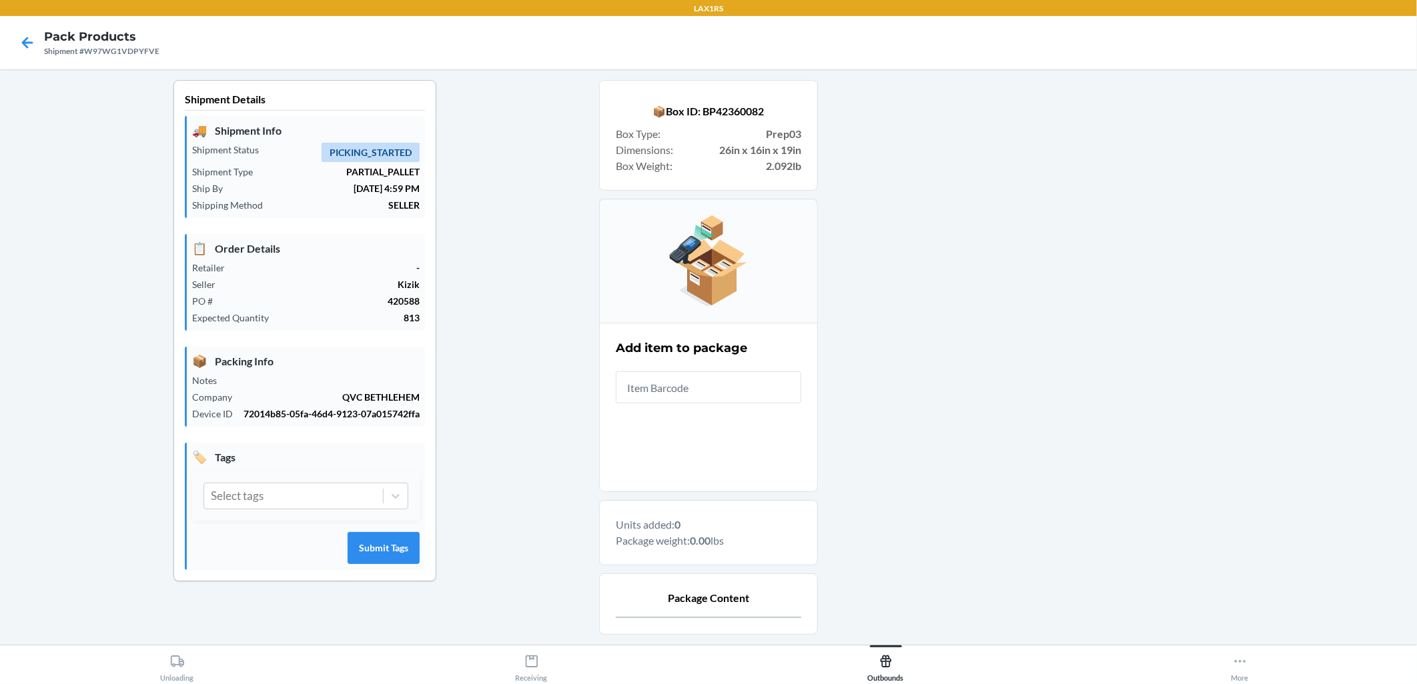
click at [688, 390] on input "text" at bounding box center [708, 388] width 185 height 32
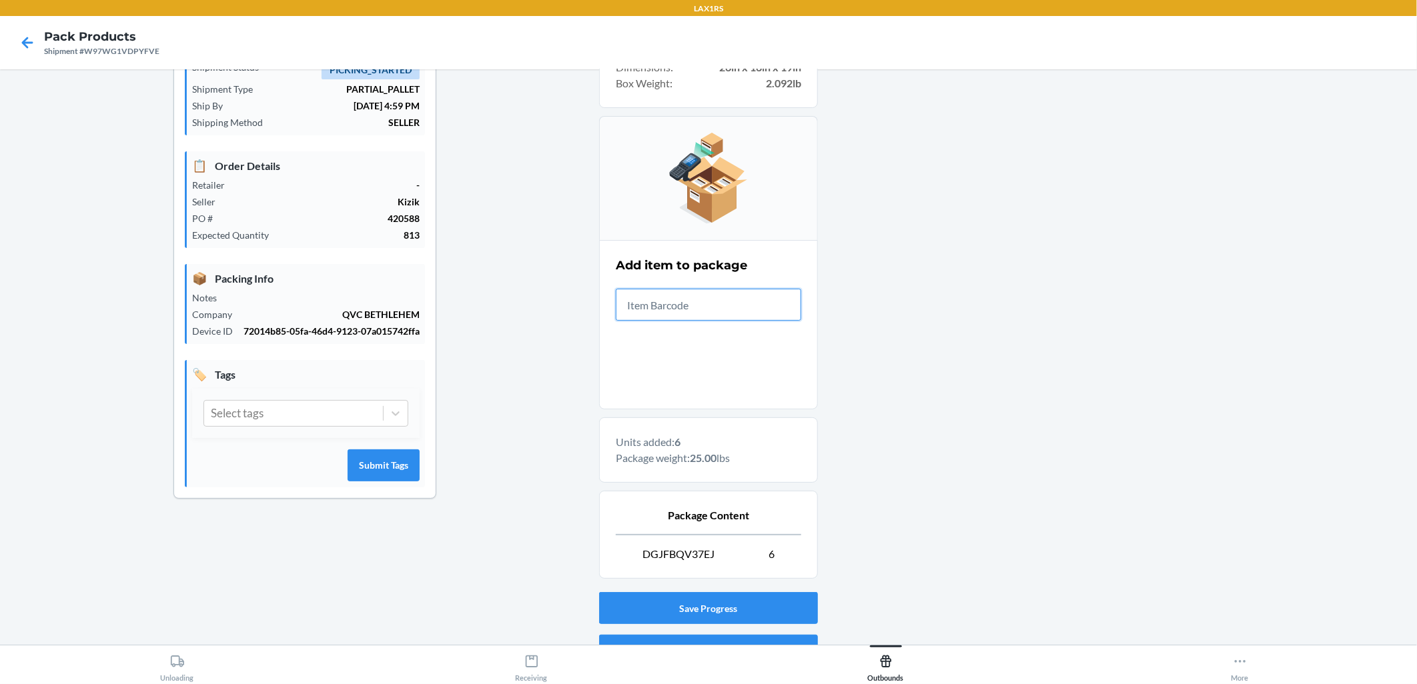
scroll to position [152, 0]
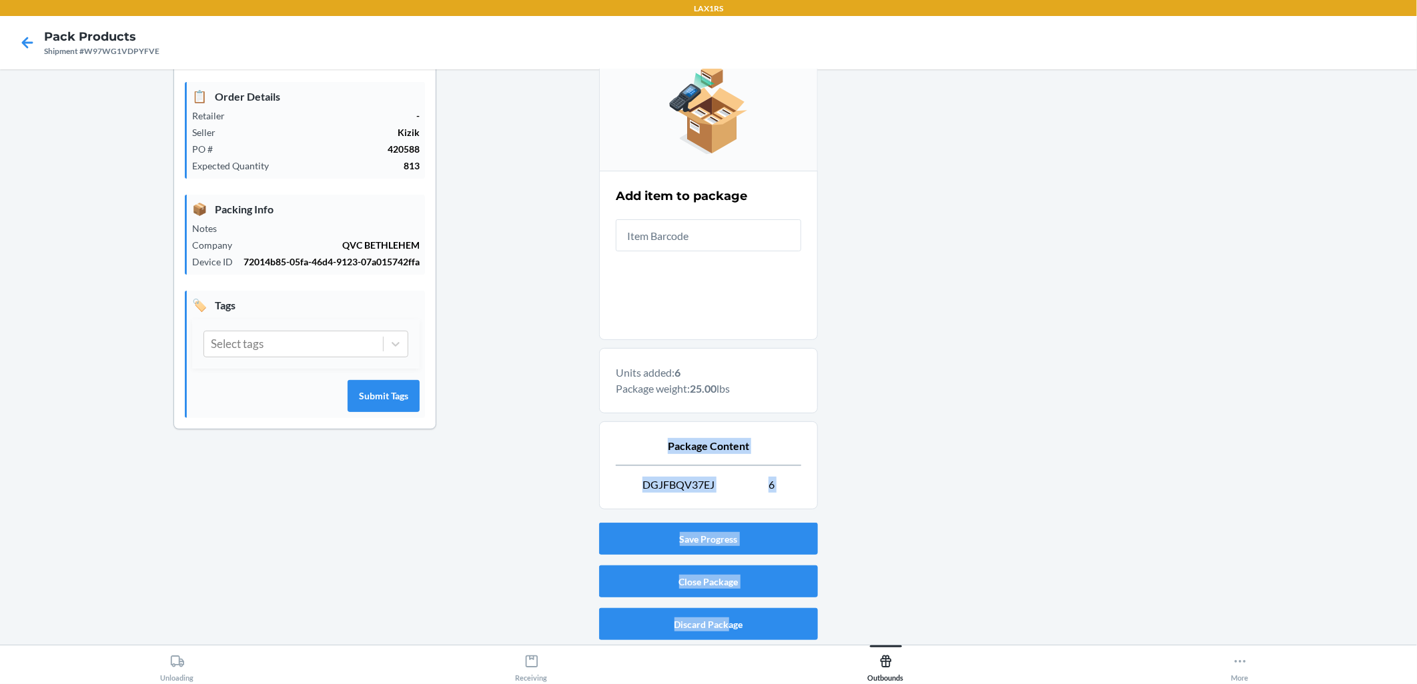
click at [688, 607] on section "📦 Box ID: BP42360082 Box Type : Prep03 Dimensions : 26in x 16in x 19in Box Weig…" at bounding box center [708, 287] width 219 height 718
click at [688, 561] on div at bounding box center [1112, 287] width 588 height 718
click at [688, 576] on button "Close Package" at bounding box center [708, 582] width 219 height 32
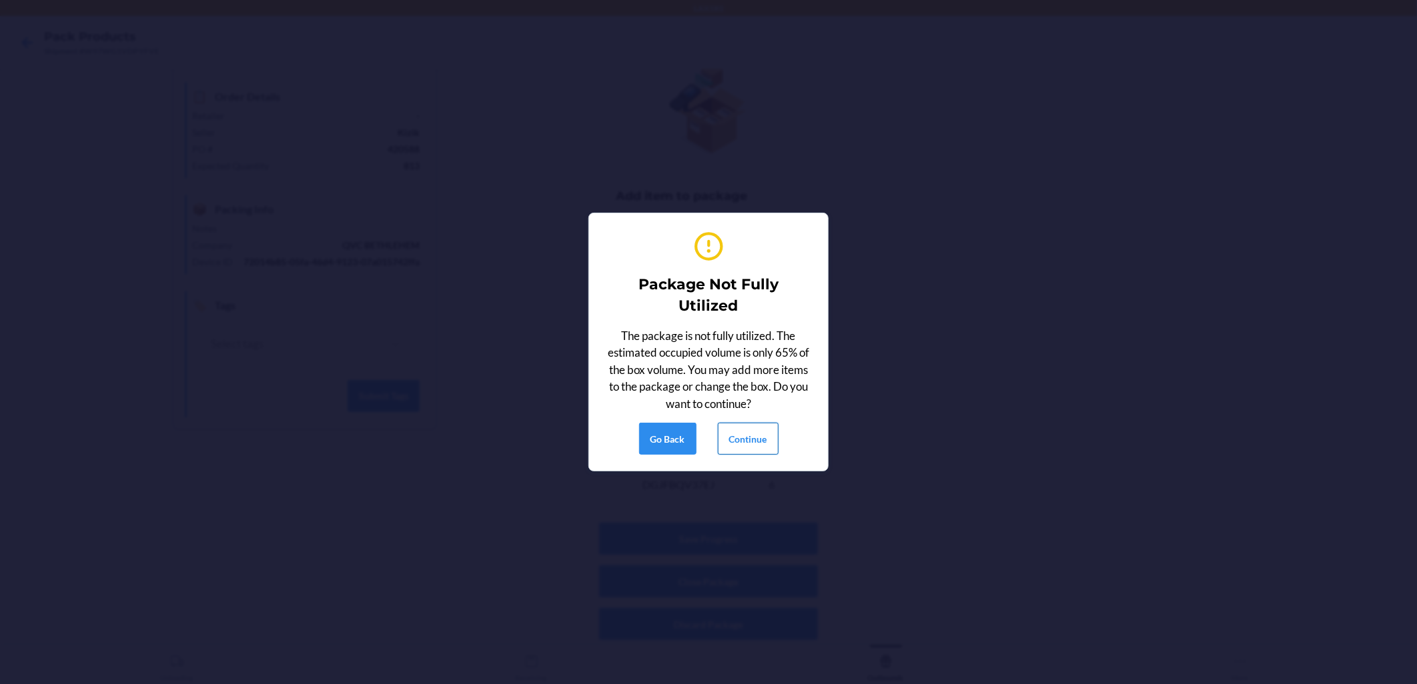
click at [688, 428] on button "Continue" at bounding box center [748, 439] width 61 height 32
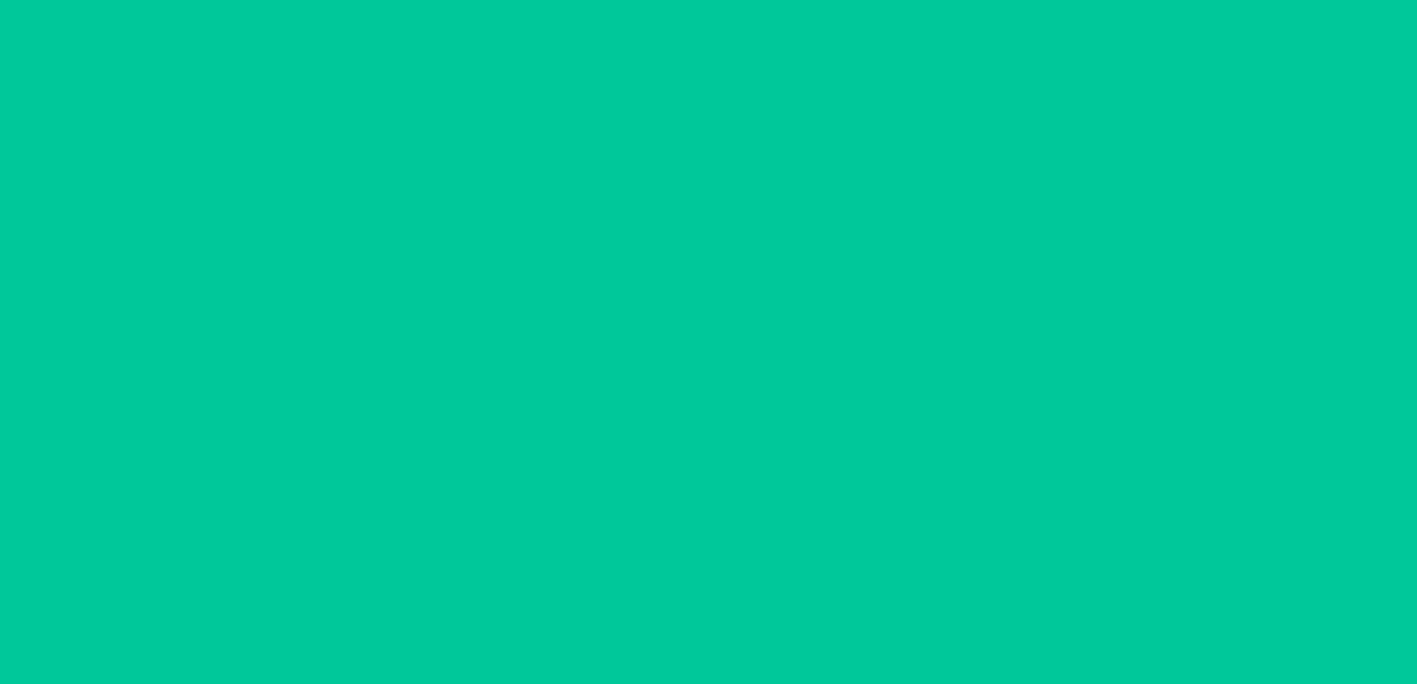
scroll to position [0, 0]
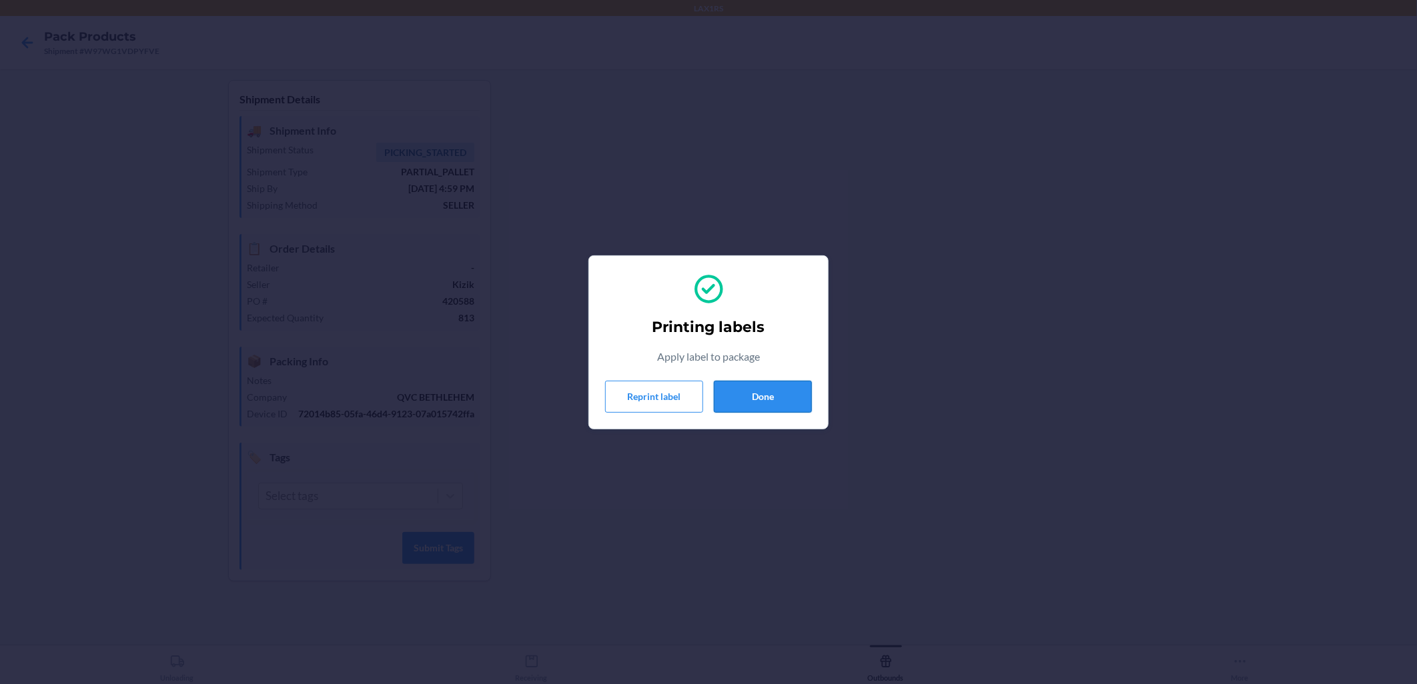
click at [688, 394] on button "Done" at bounding box center [763, 397] width 98 height 32
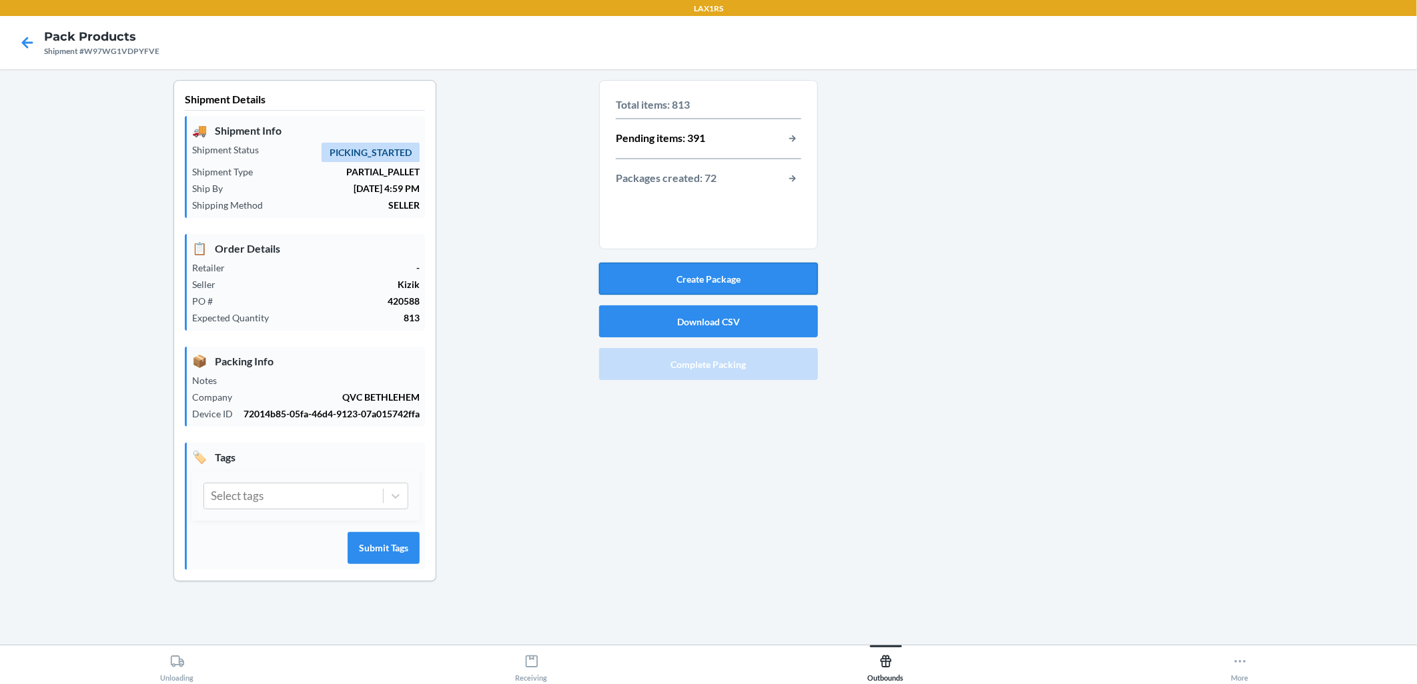
click at [688, 280] on button "Create Package" at bounding box center [708, 279] width 219 height 32
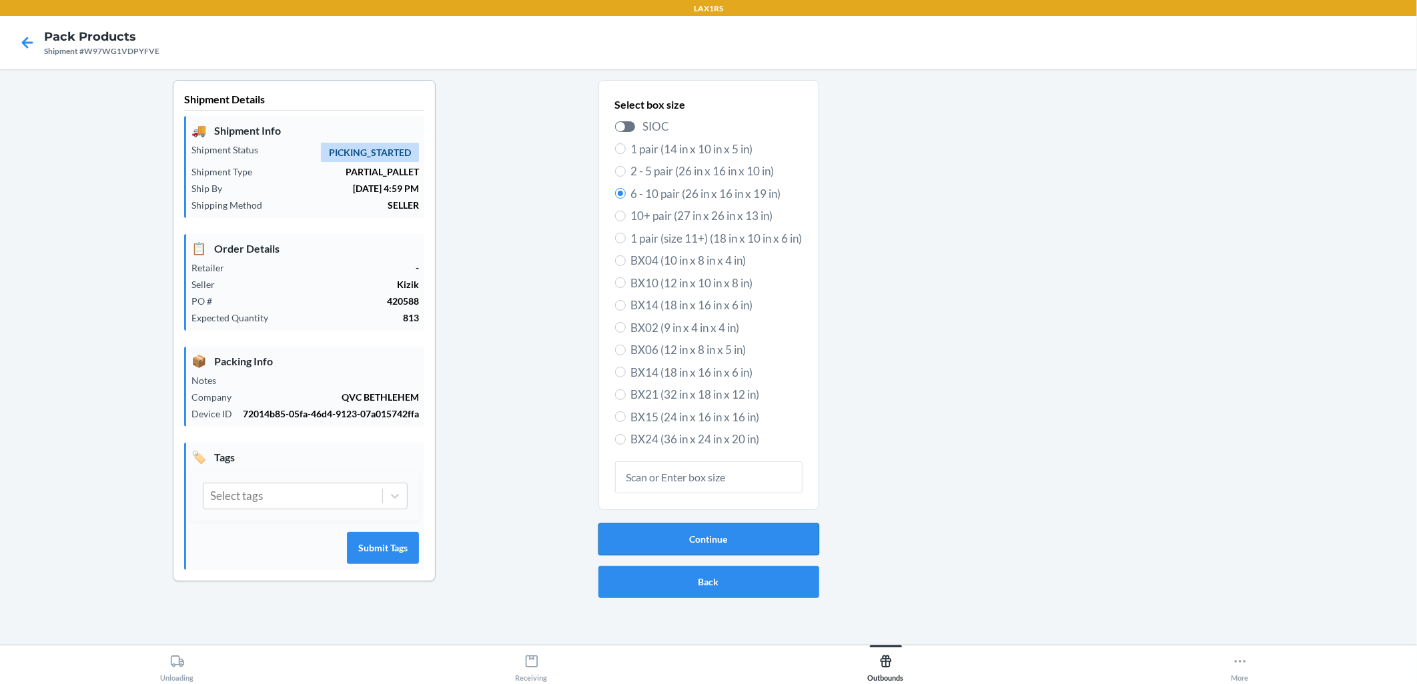
click at [688, 543] on button "Continue" at bounding box center [708, 540] width 221 height 32
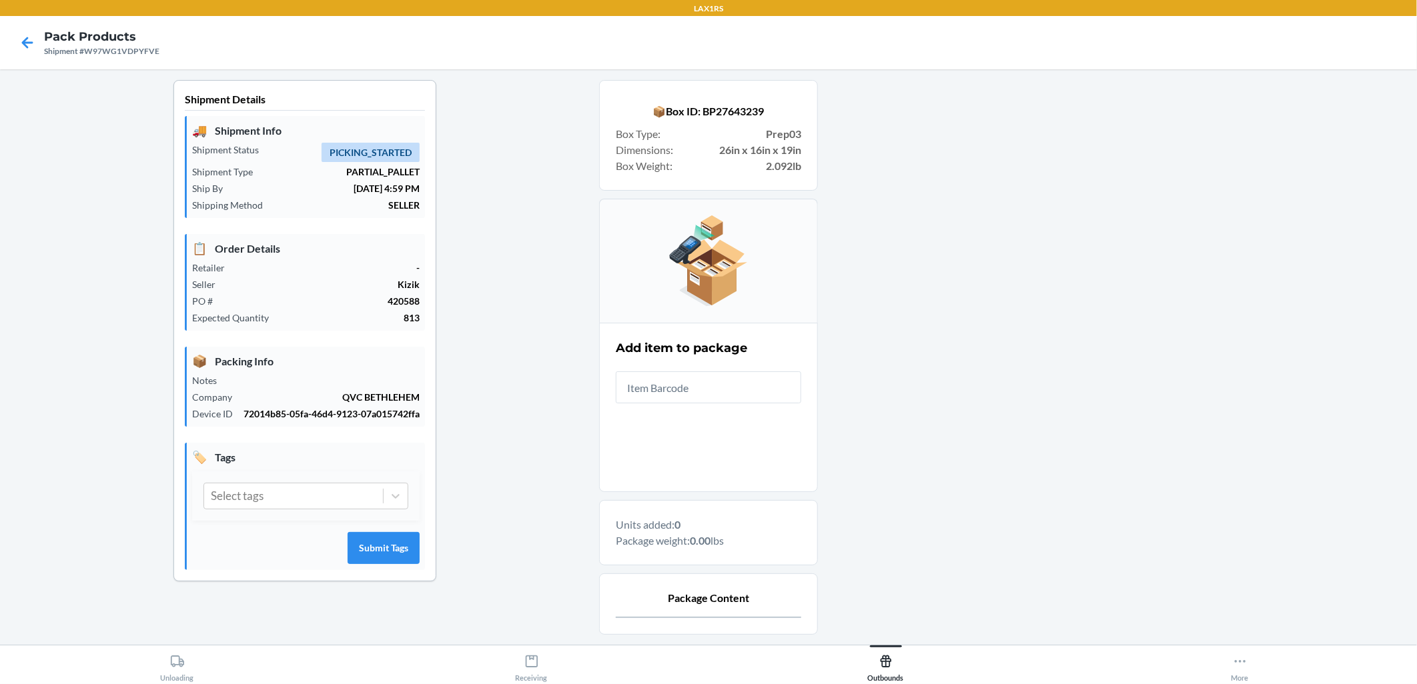
click at [688, 379] on input "text" at bounding box center [708, 388] width 185 height 32
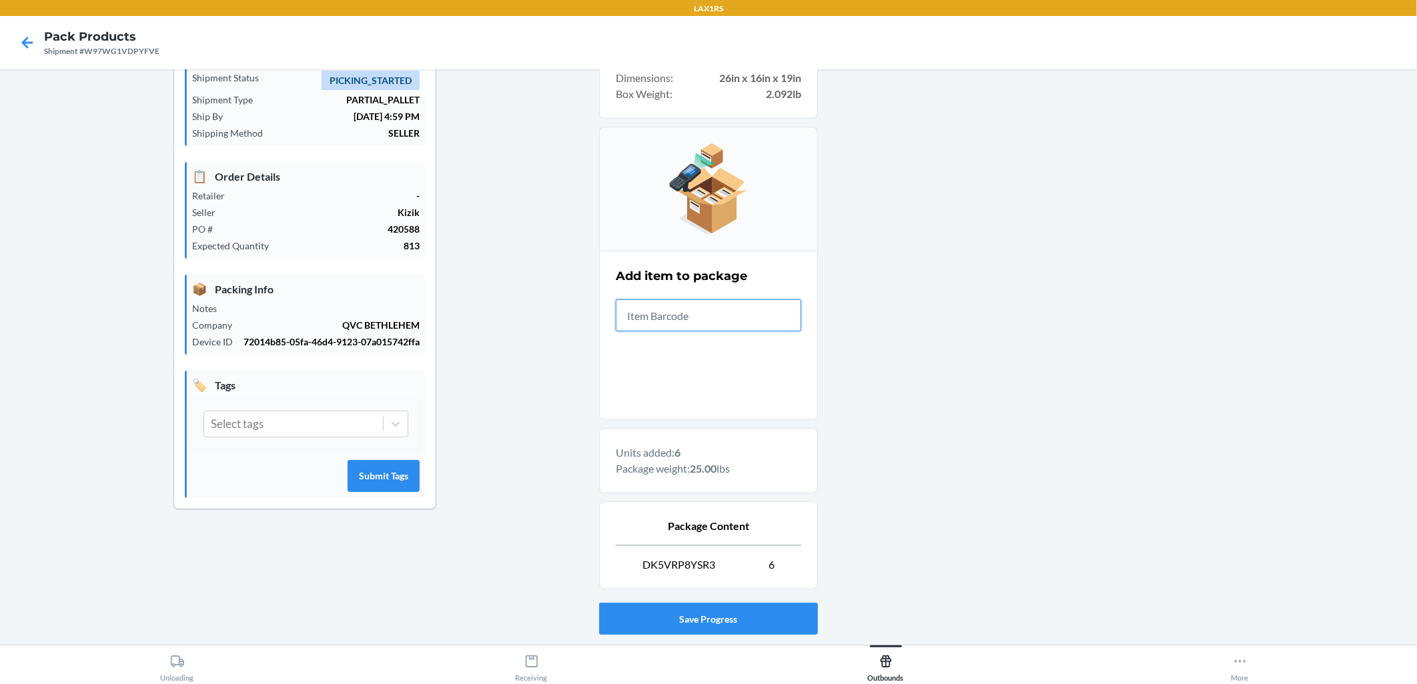
scroll to position [152, 0]
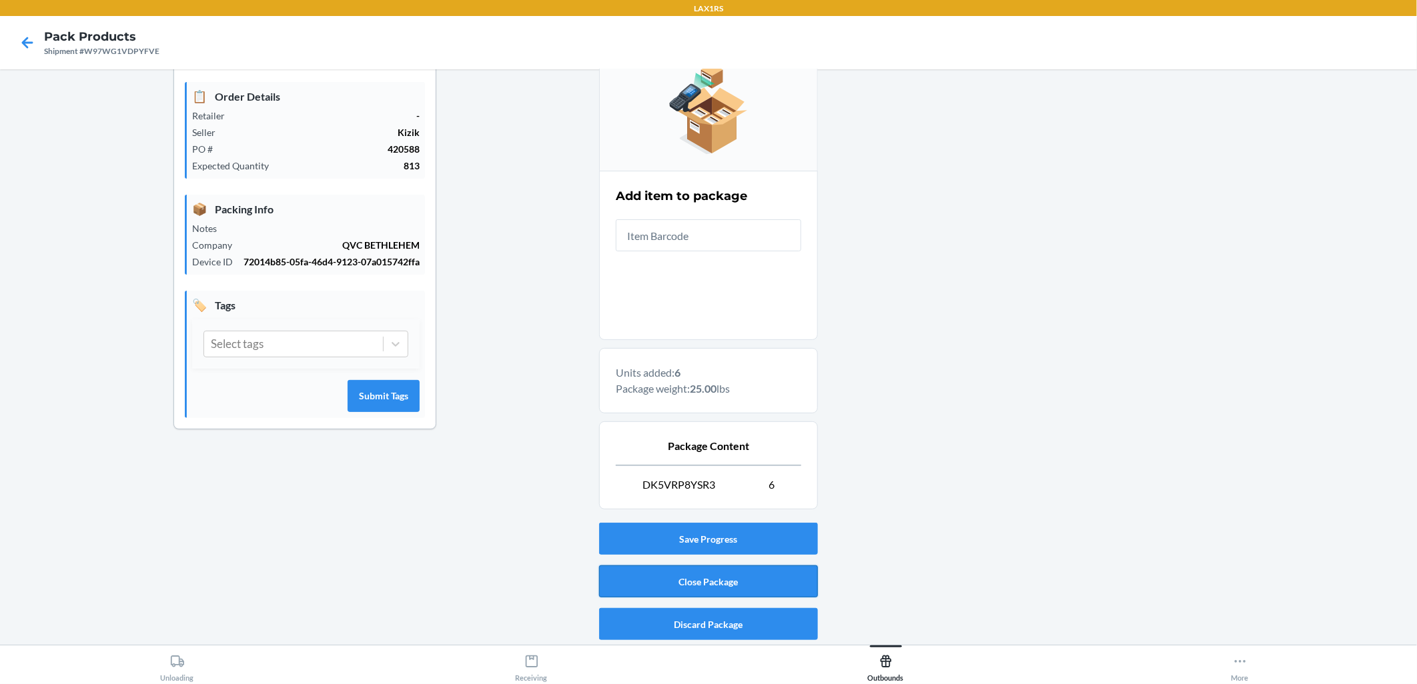
click at [688, 584] on button "Close Package" at bounding box center [708, 582] width 219 height 32
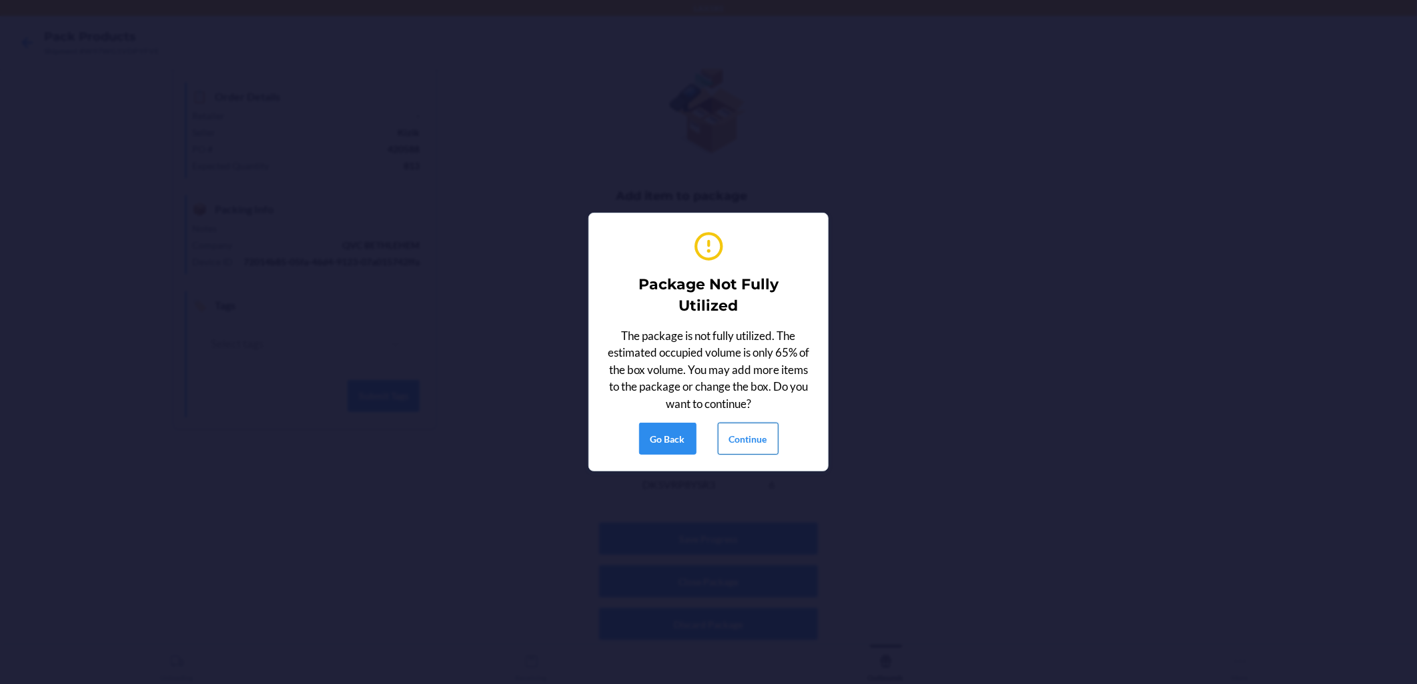
click at [688, 445] on button "Continue" at bounding box center [748, 439] width 61 height 32
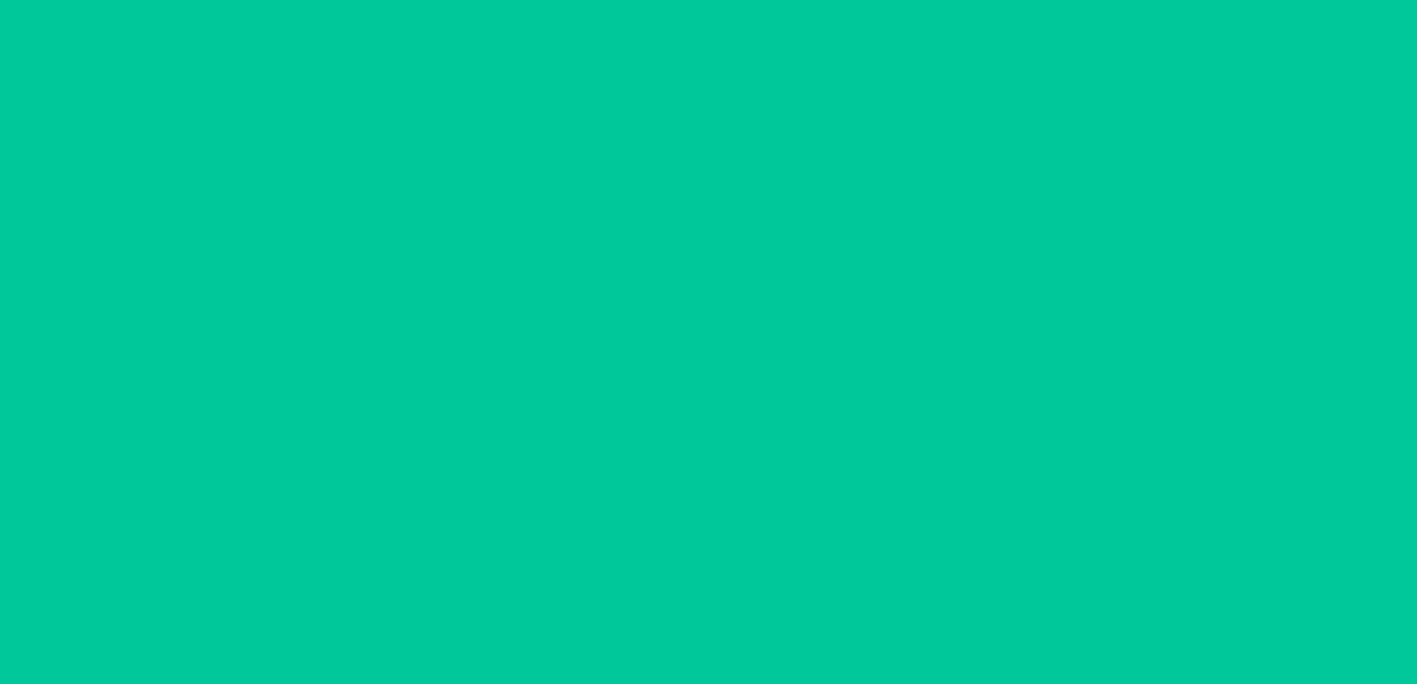
scroll to position [0, 0]
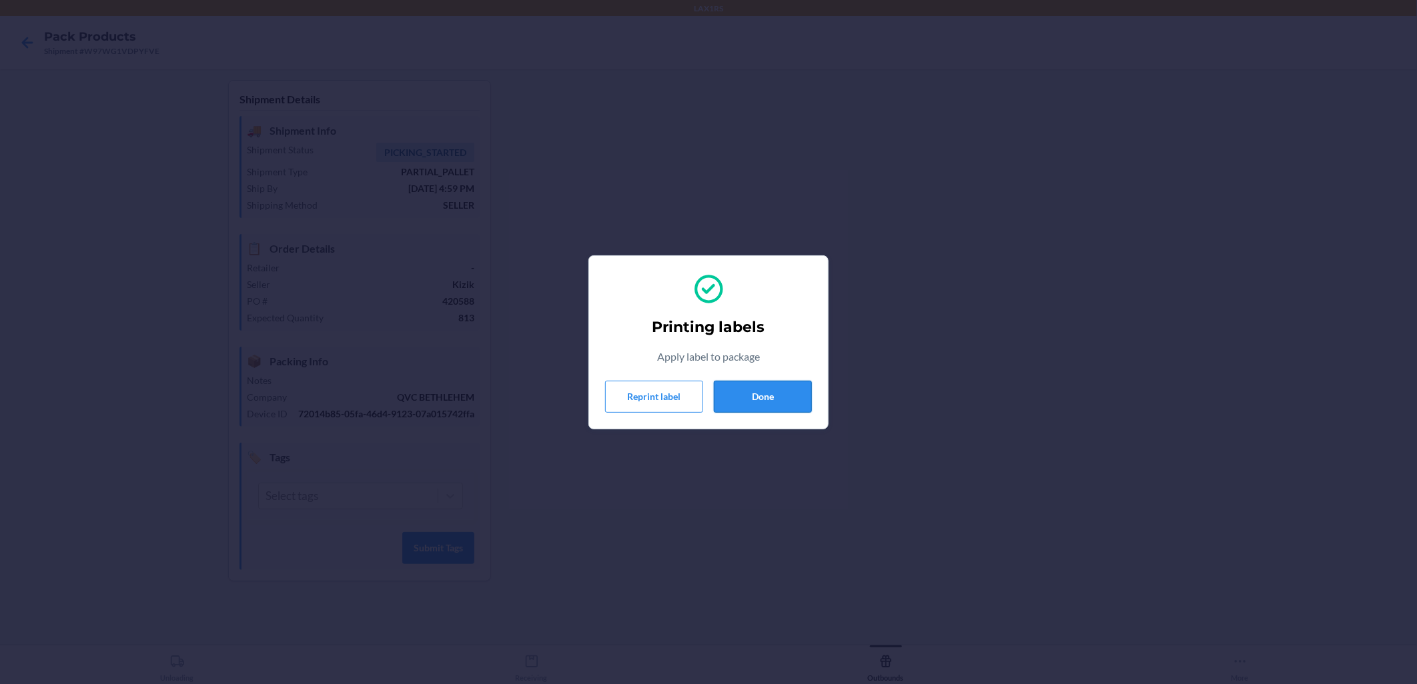
click at [688, 390] on button "Done" at bounding box center [763, 397] width 98 height 32
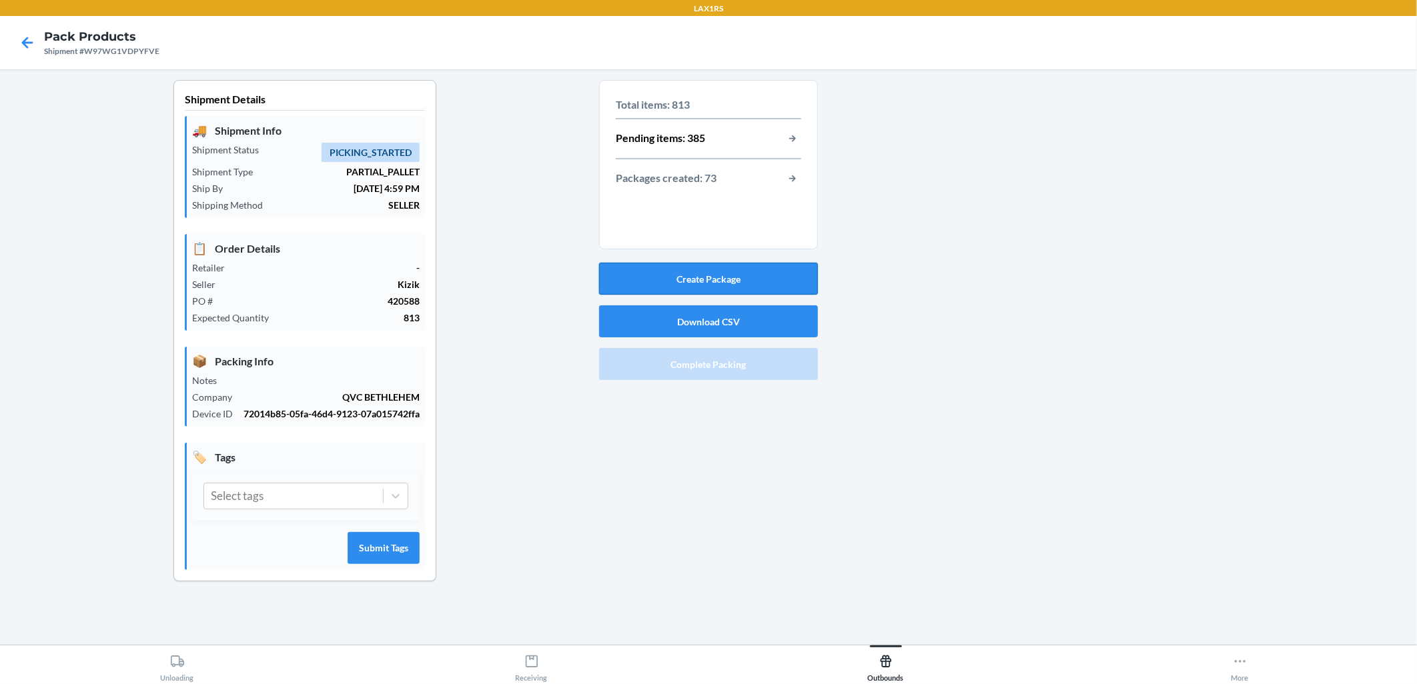
click at [688, 283] on button "Create Package" at bounding box center [708, 279] width 219 height 32
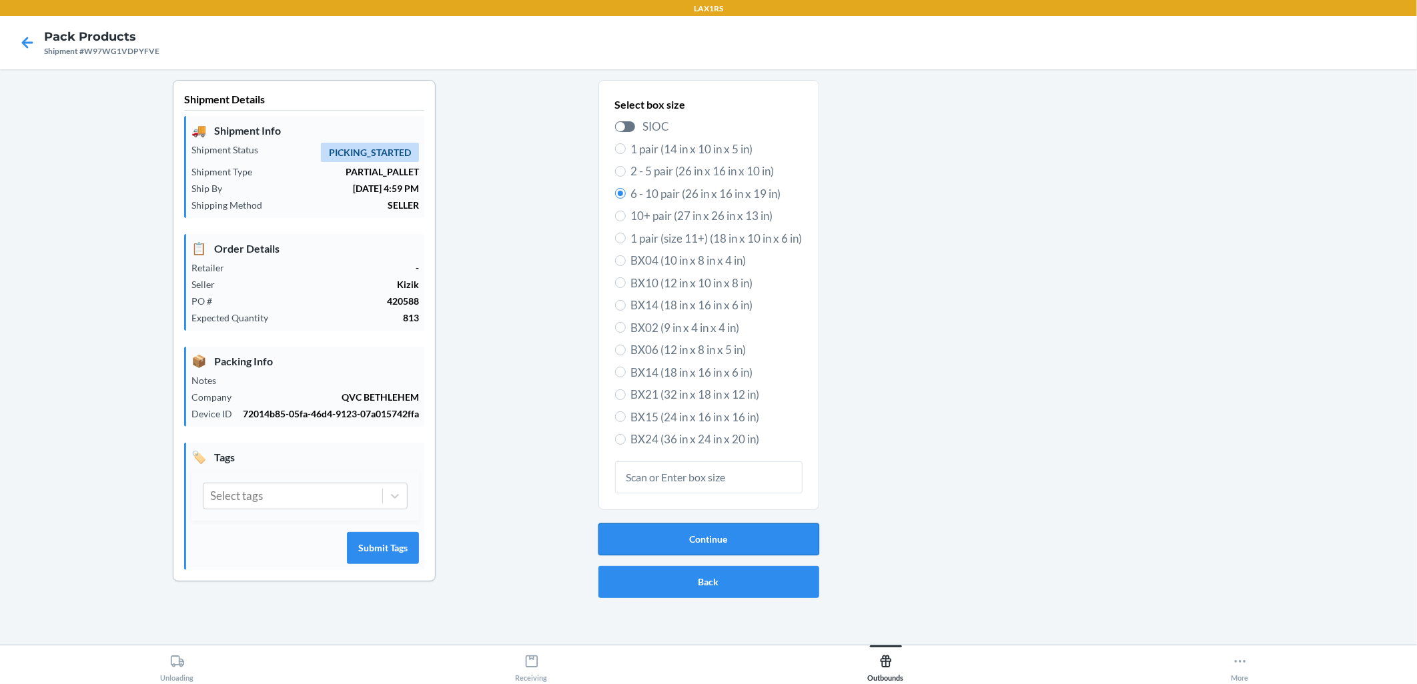
click at [688, 540] on button "Continue" at bounding box center [708, 540] width 221 height 32
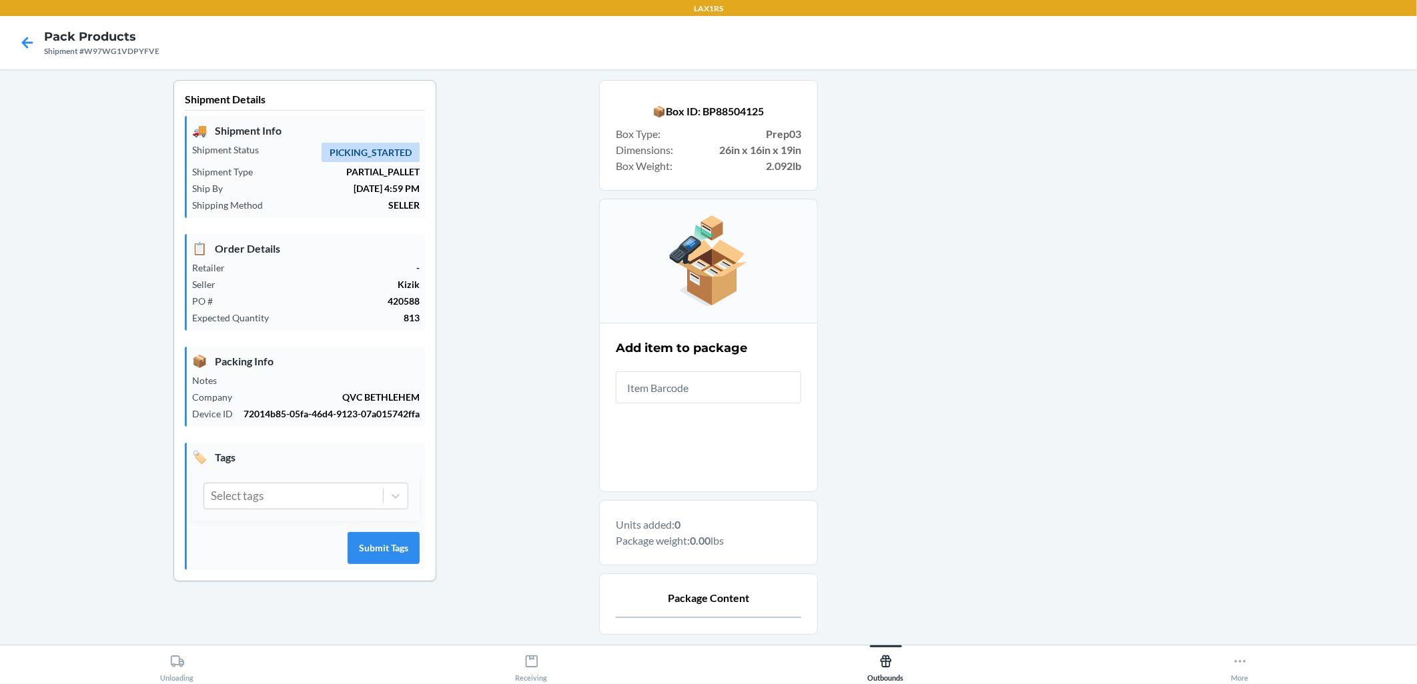
click at [688, 385] on input "text" at bounding box center [708, 388] width 185 height 32
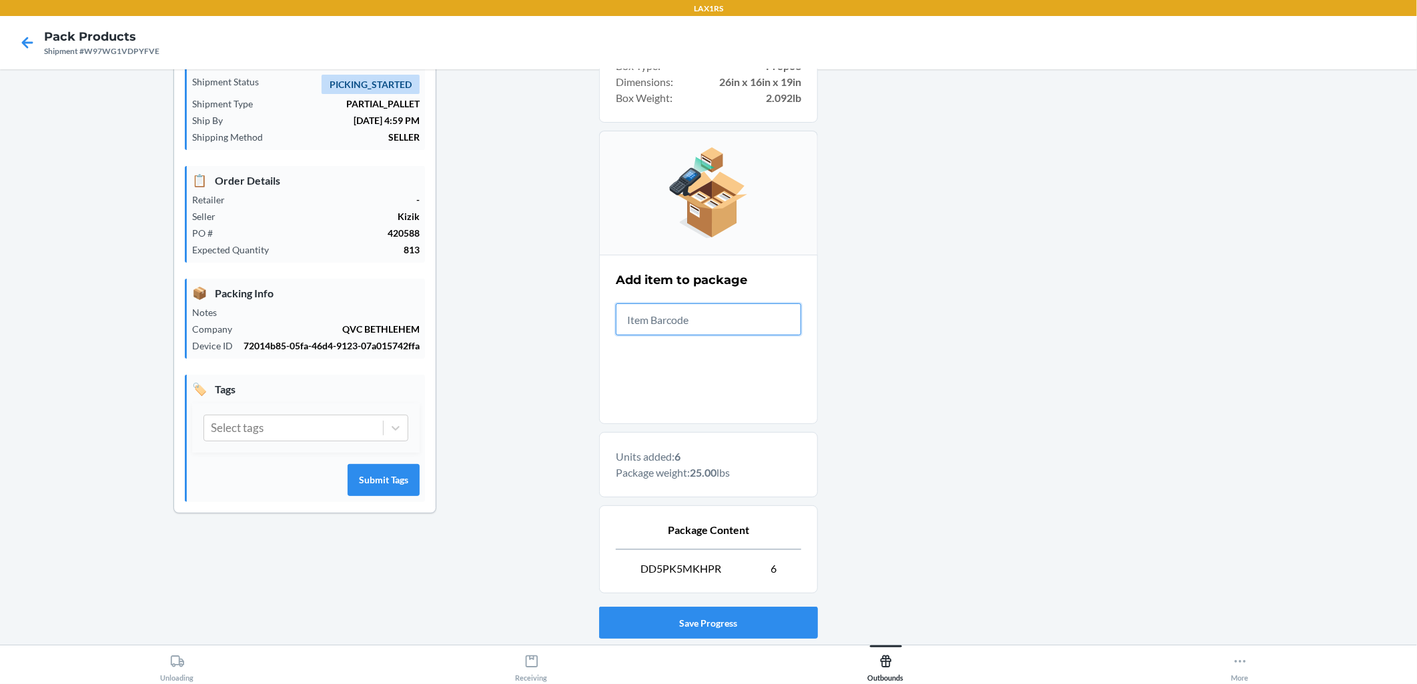
scroll to position [152, 0]
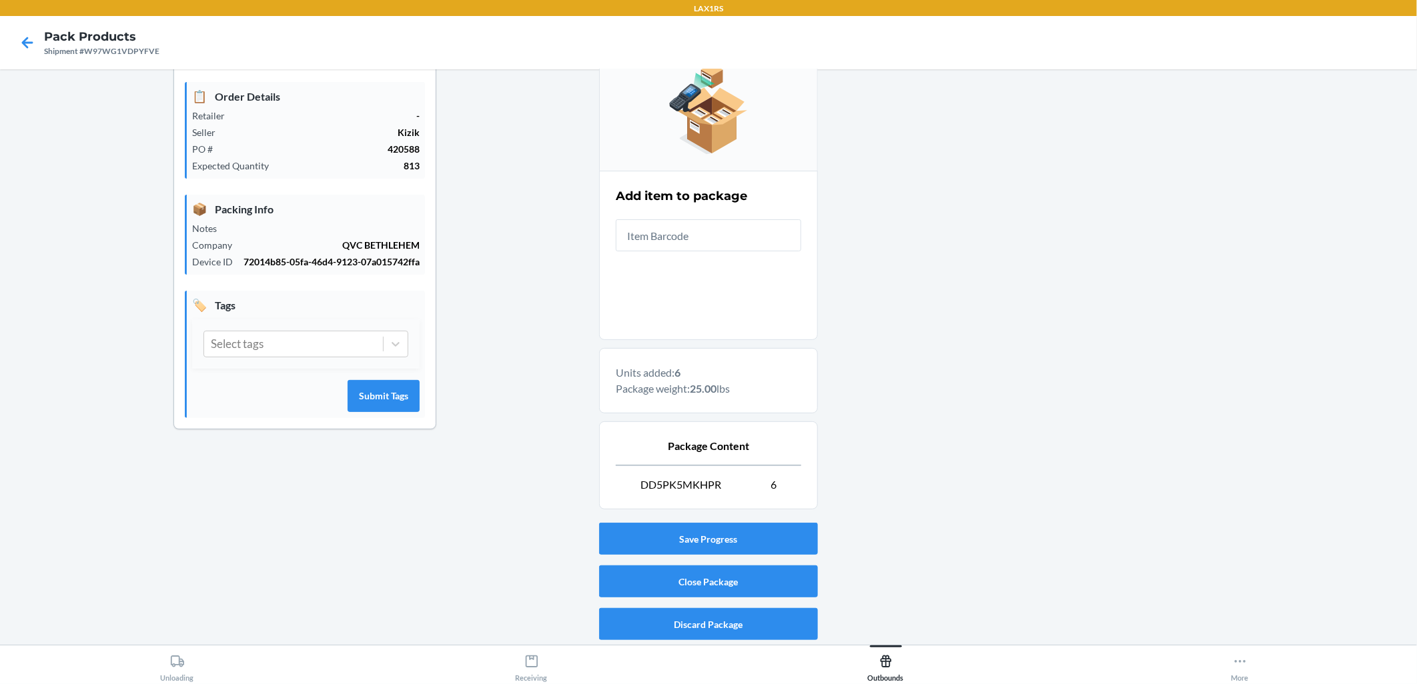
click at [688, 598] on div "Save Progress Close Package Discard Package" at bounding box center [708, 582] width 219 height 128
click at [688, 584] on button "Close Package" at bounding box center [708, 582] width 219 height 32
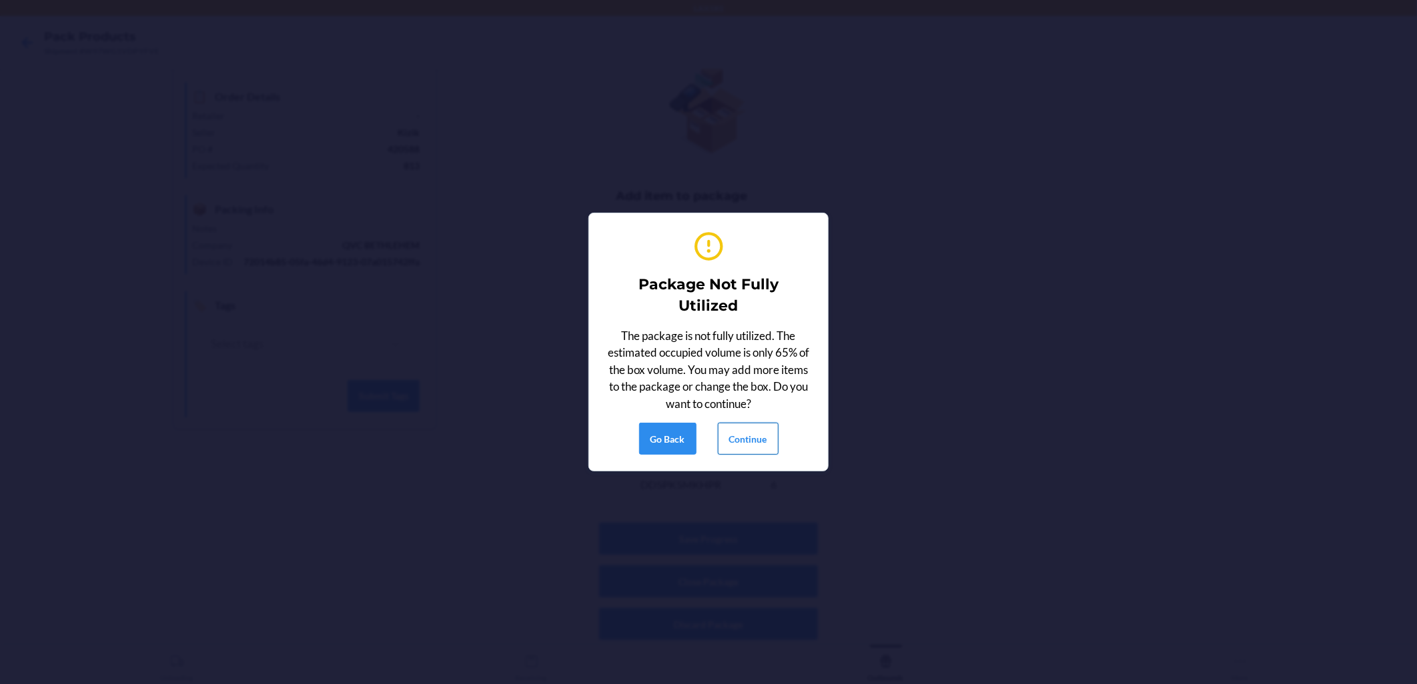
click at [688, 446] on button "Continue" at bounding box center [748, 439] width 61 height 32
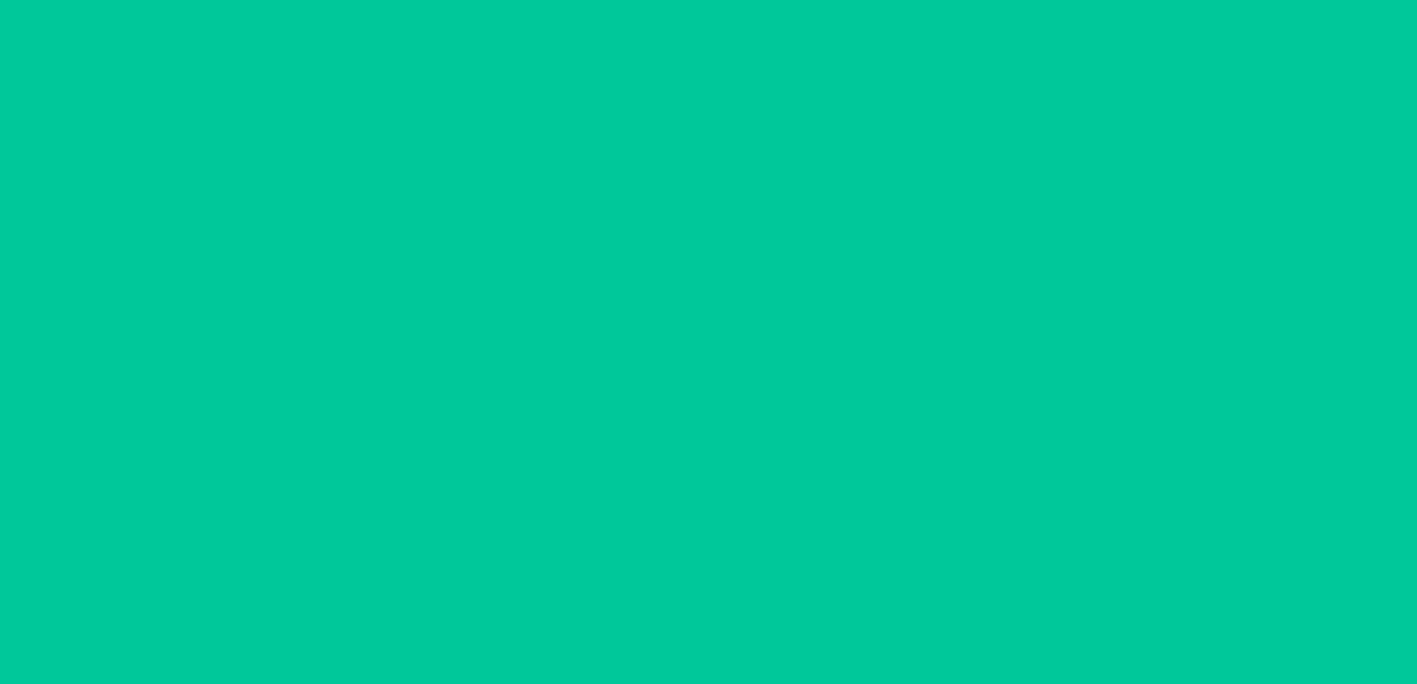
scroll to position [0, 0]
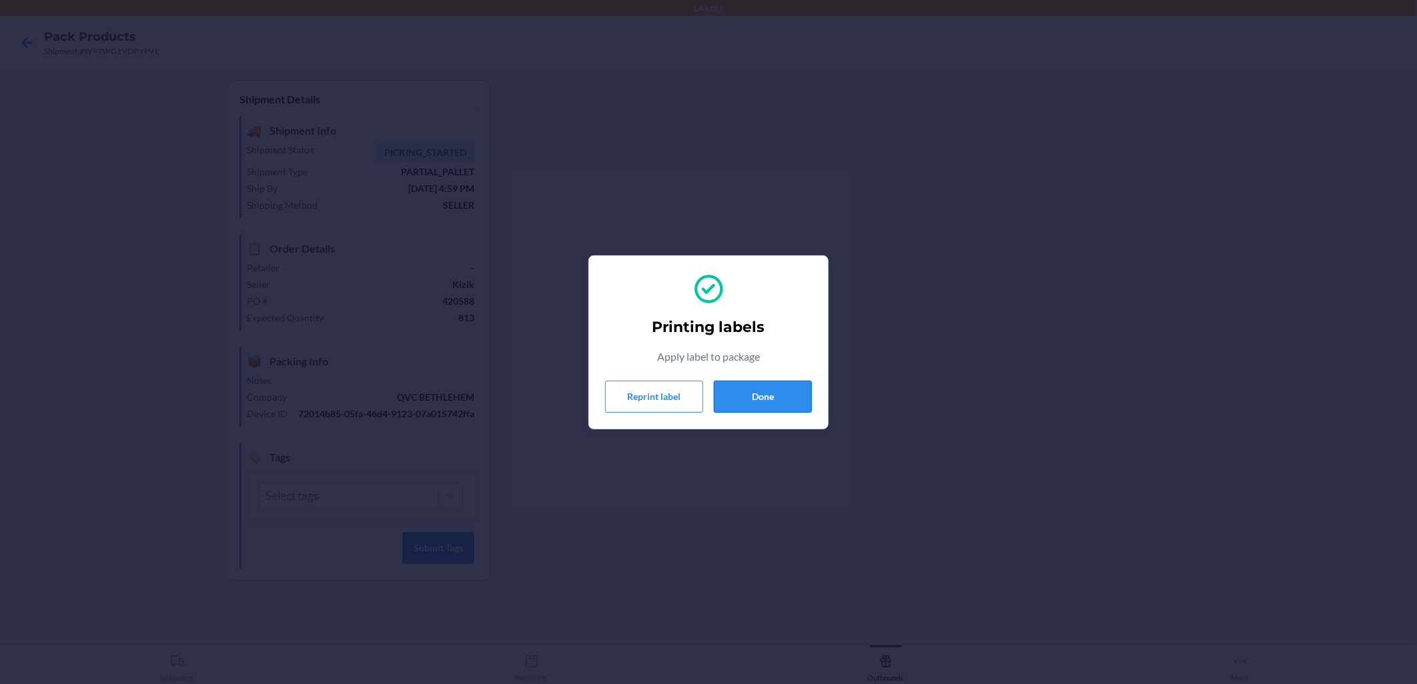
click at [688, 398] on button "Done" at bounding box center [763, 397] width 98 height 32
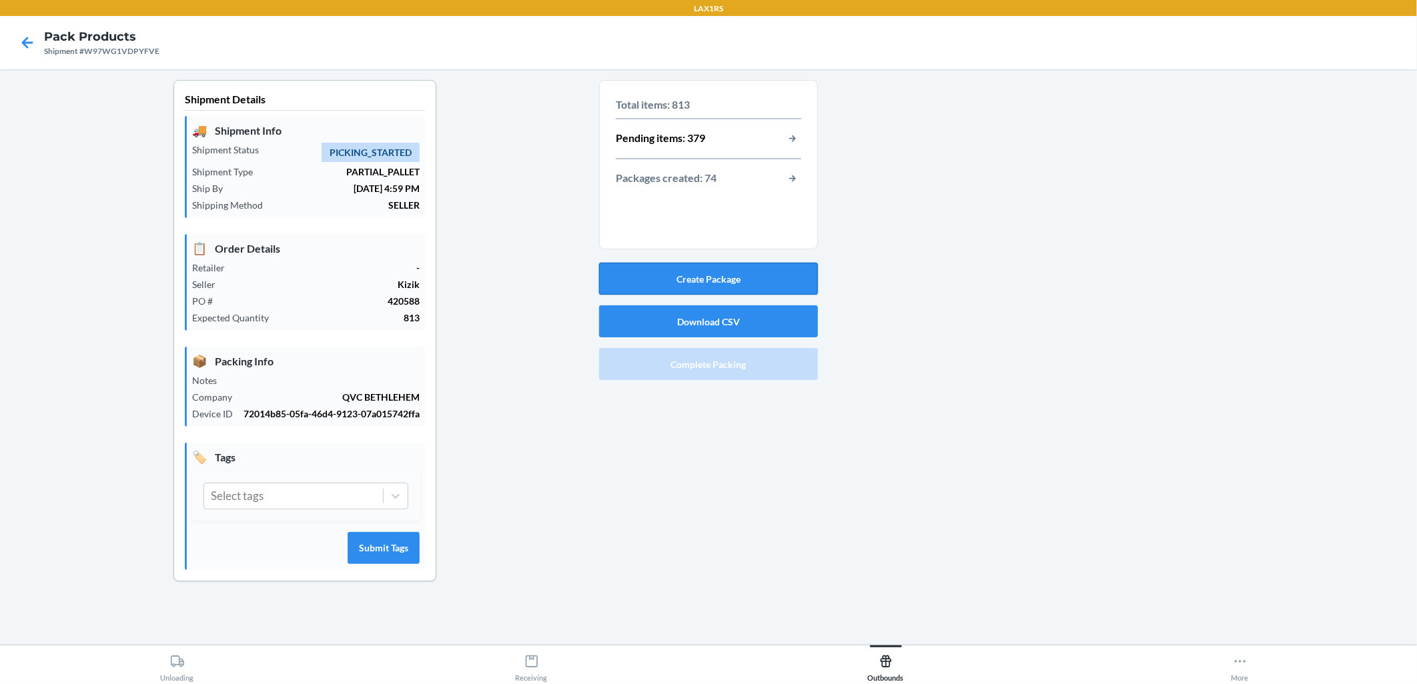
click at [688, 278] on button "Create Package" at bounding box center [708, 279] width 219 height 32
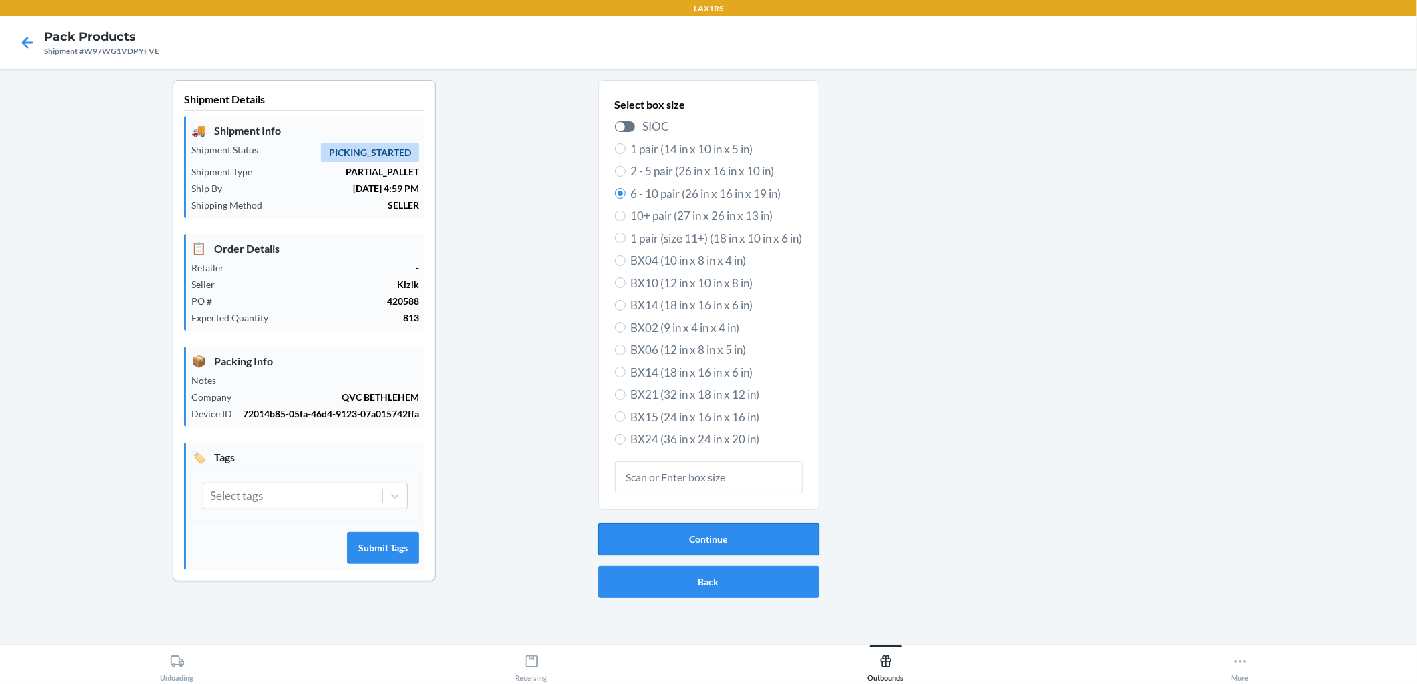
click at [688, 542] on button "Continue" at bounding box center [708, 540] width 221 height 32
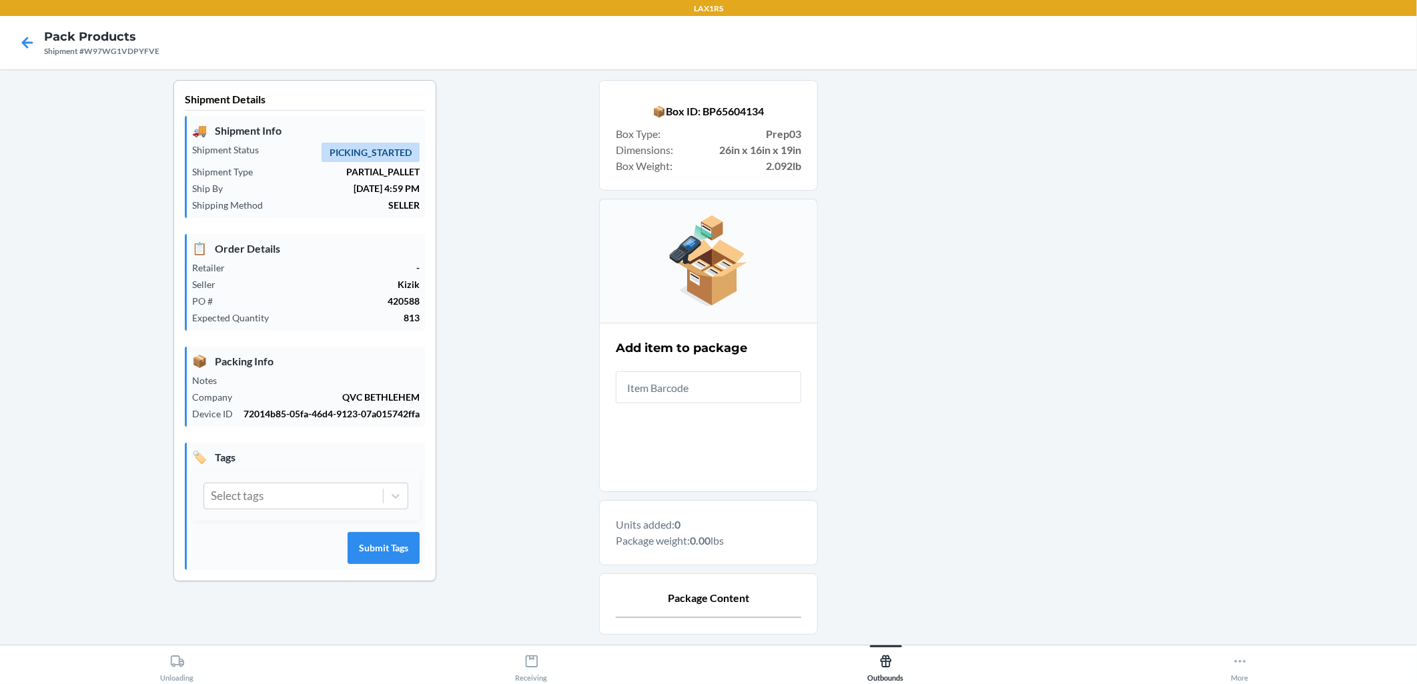
click at [688, 380] on input "text" at bounding box center [708, 388] width 185 height 32
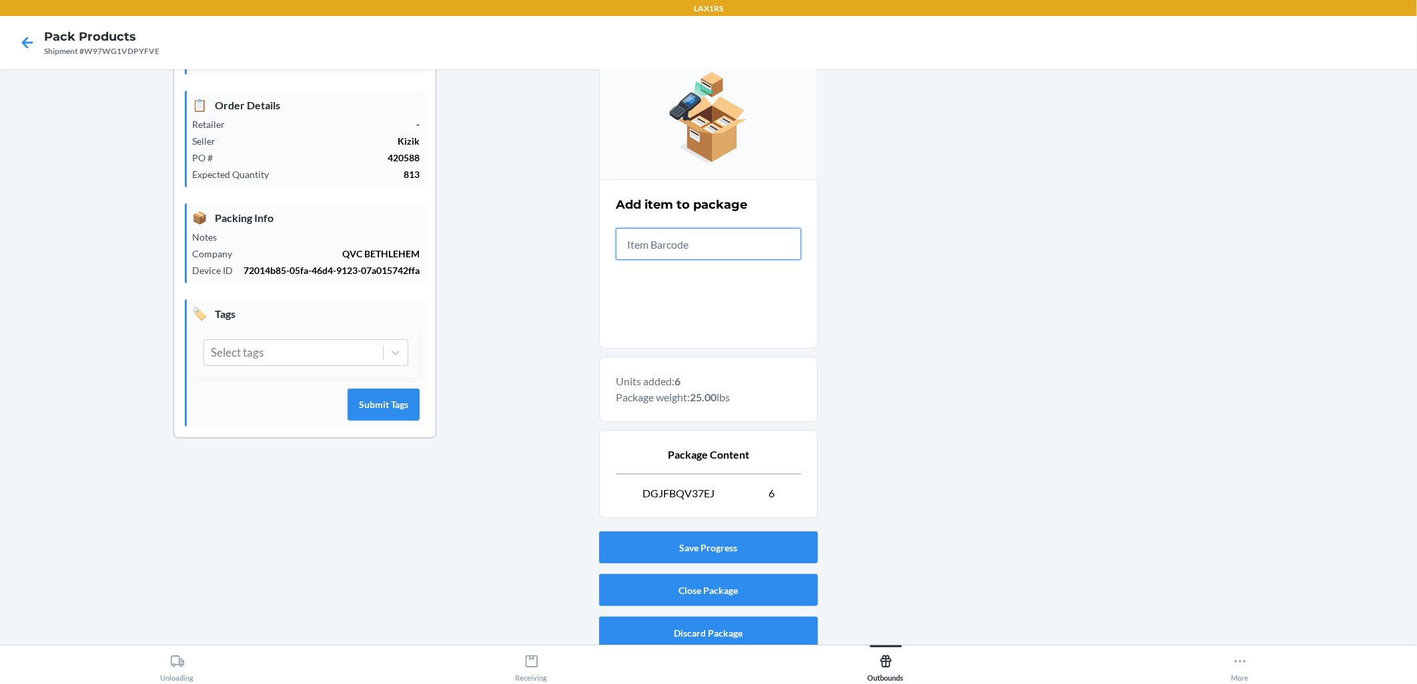
scroll to position [152, 0]
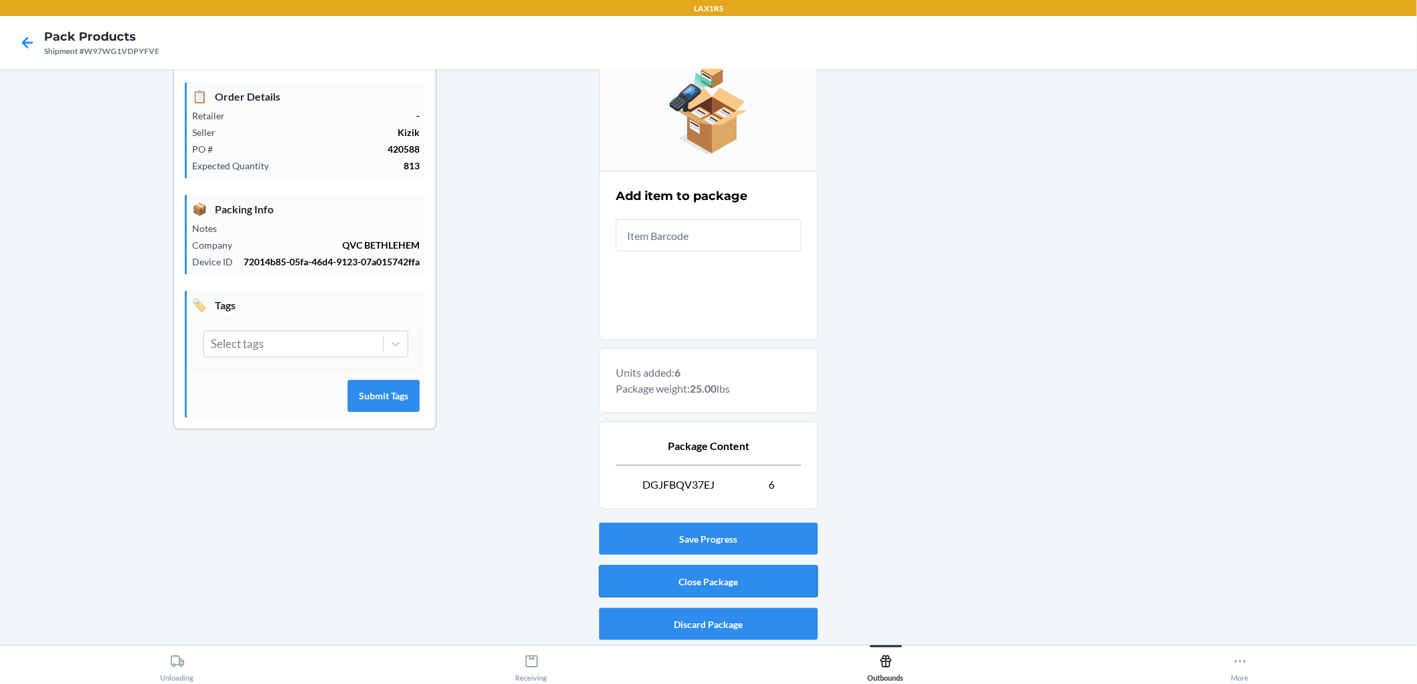
click at [688, 586] on button "Close Package" at bounding box center [708, 582] width 219 height 32
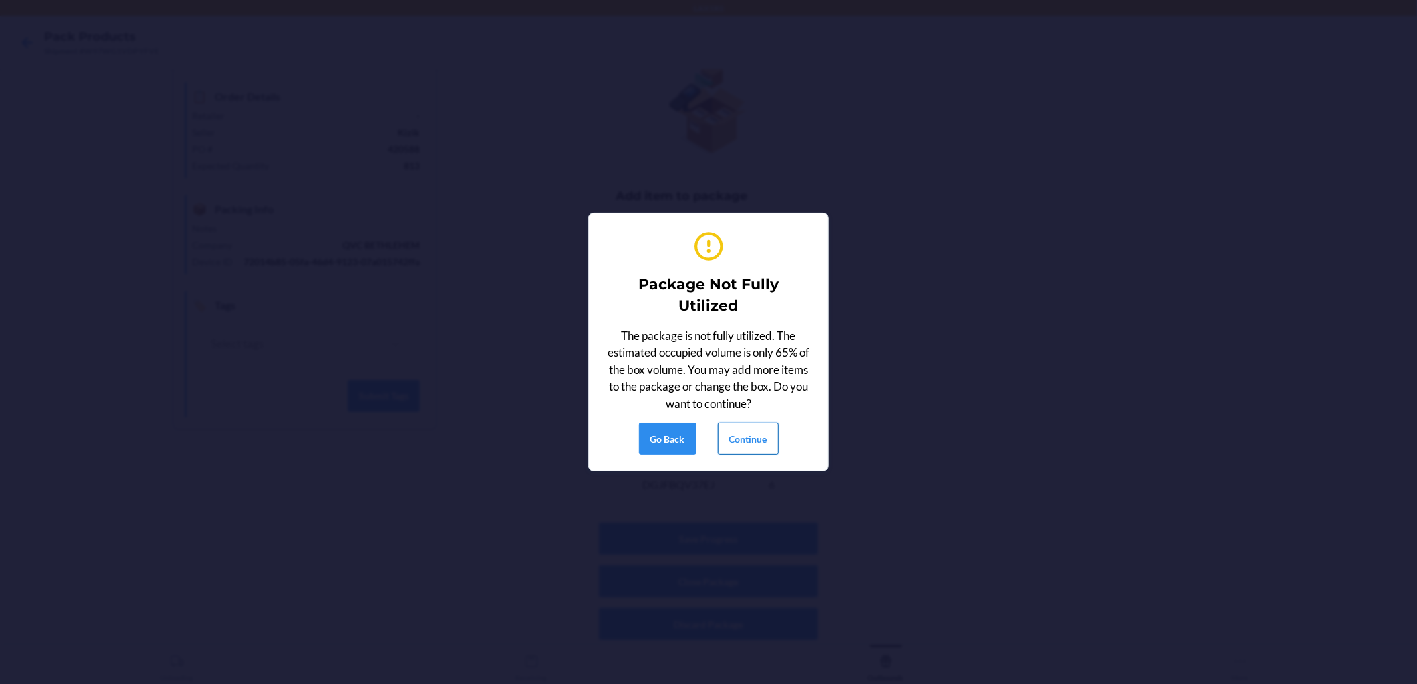
click at [688, 451] on button "Continue" at bounding box center [748, 439] width 61 height 32
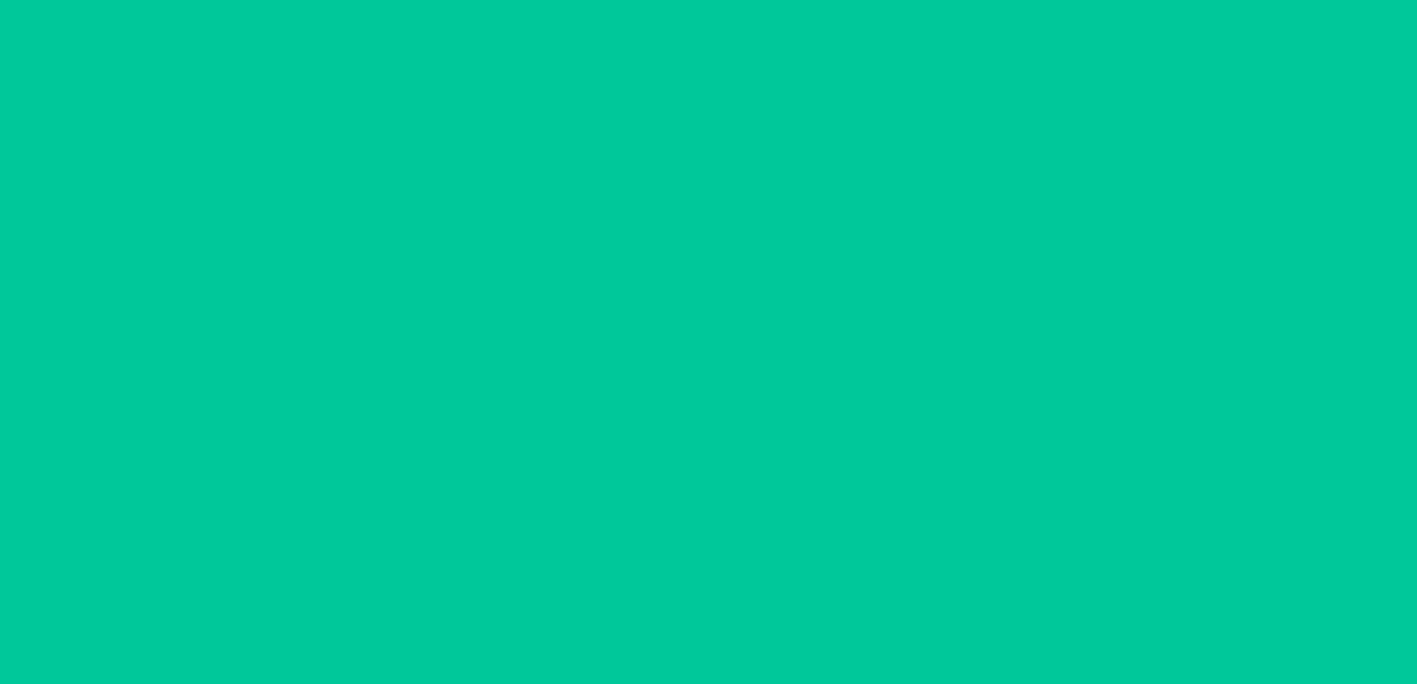
scroll to position [0, 0]
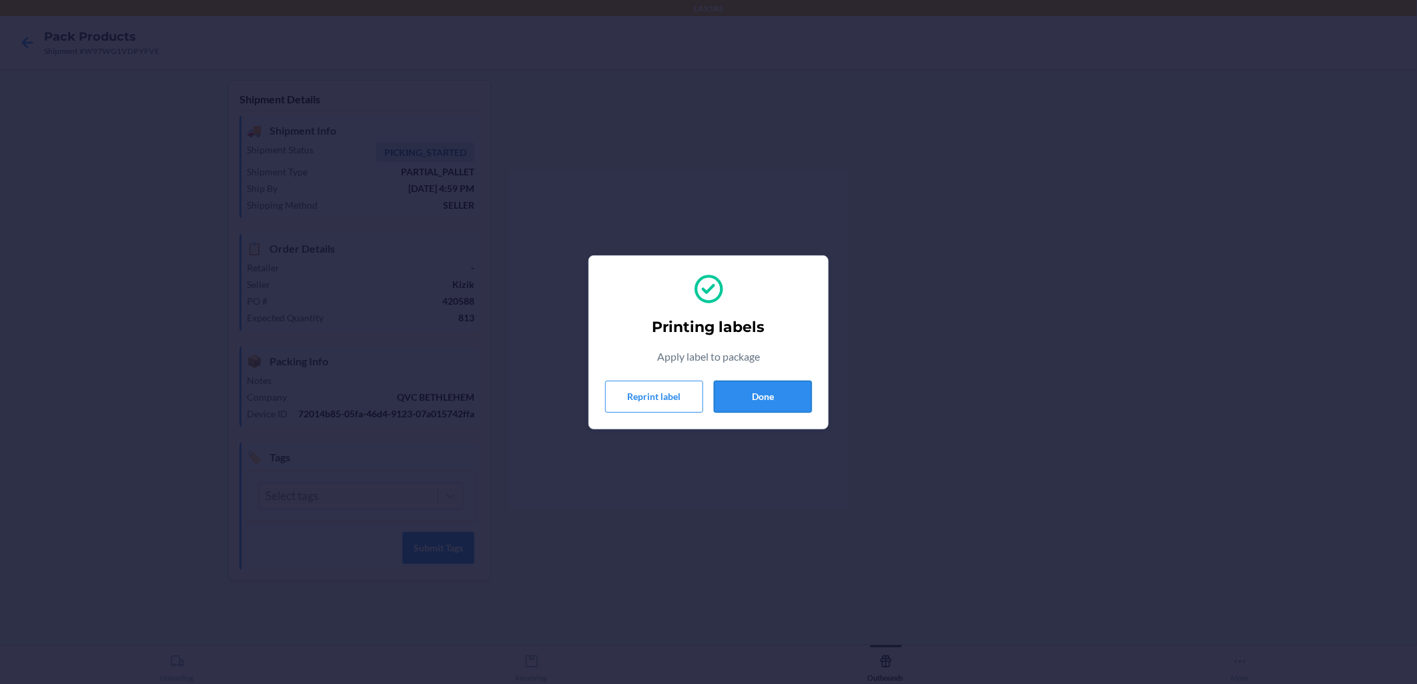
click at [688, 397] on button "Done" at bounding box center [763, 397] width 98 height 32
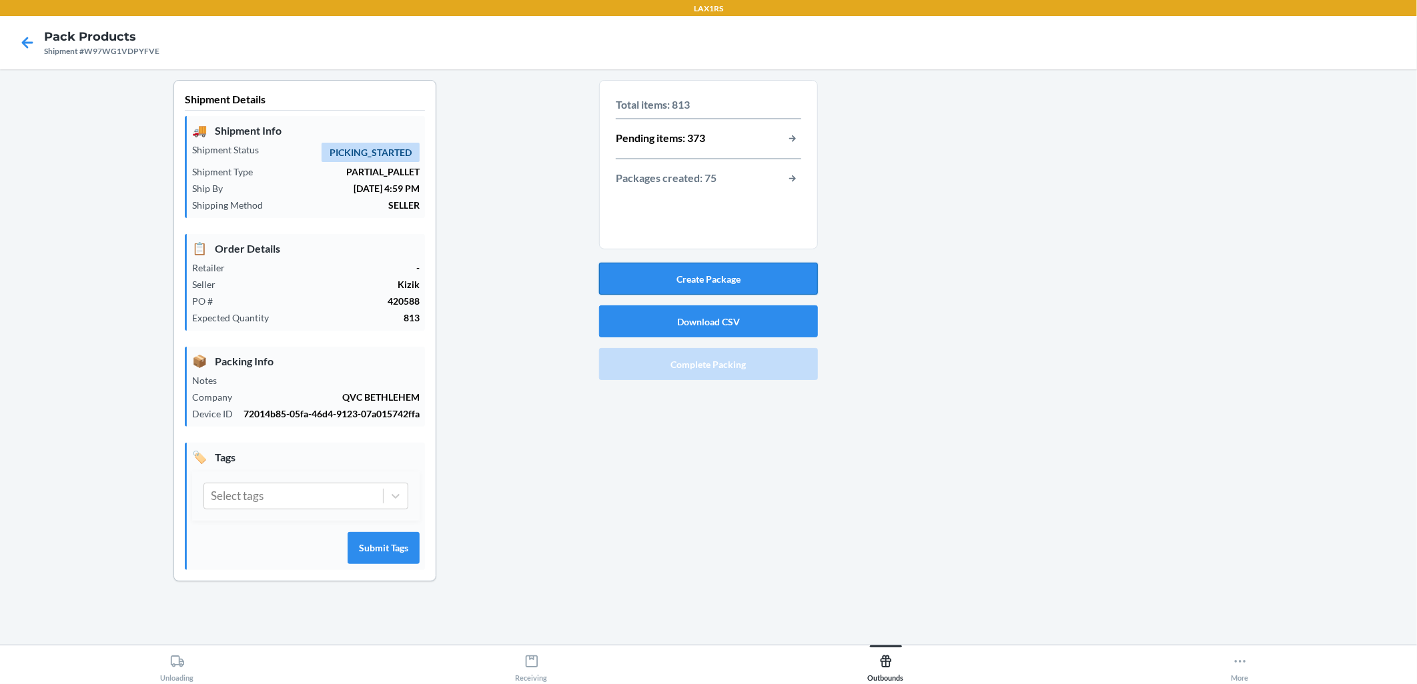
click at [688, 271] on button "Create Package" at bounding box center [708, 279] width 219 height 32
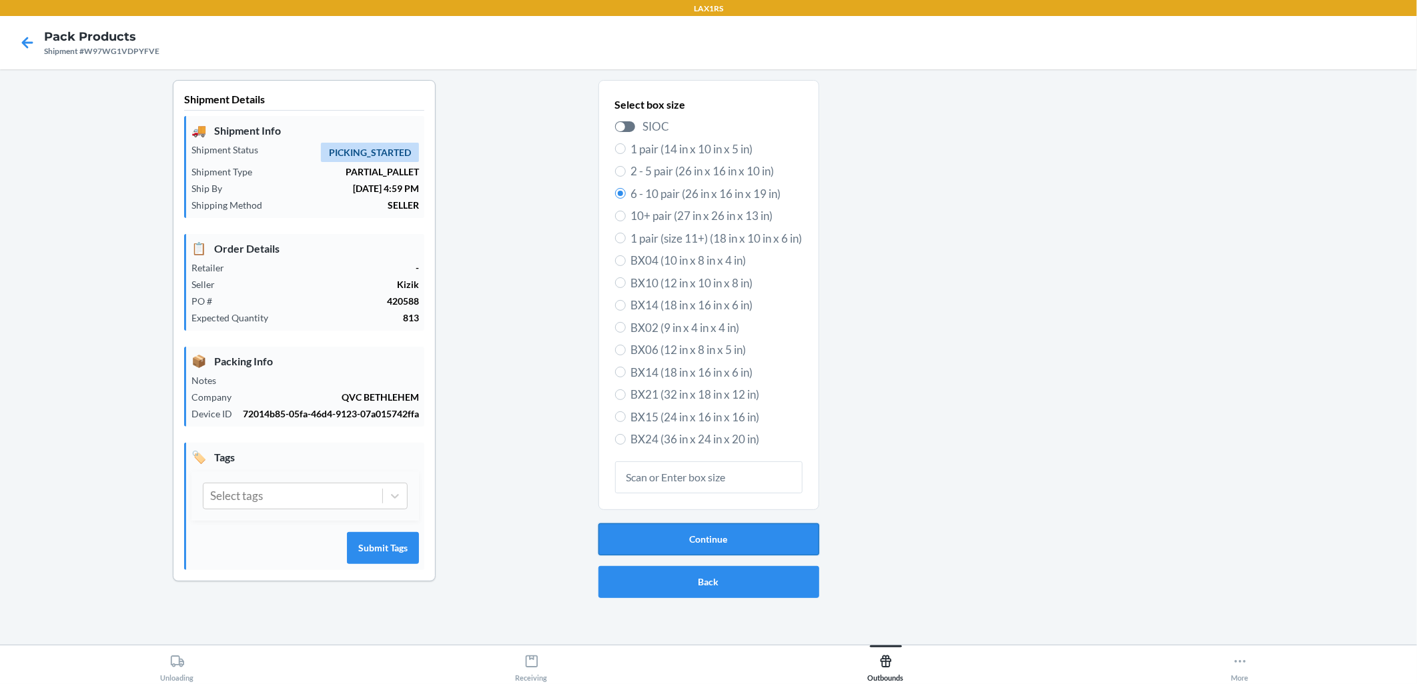
click at [688, 540] on button "Continue" at bounding box center [708, 540] width 221 height 32
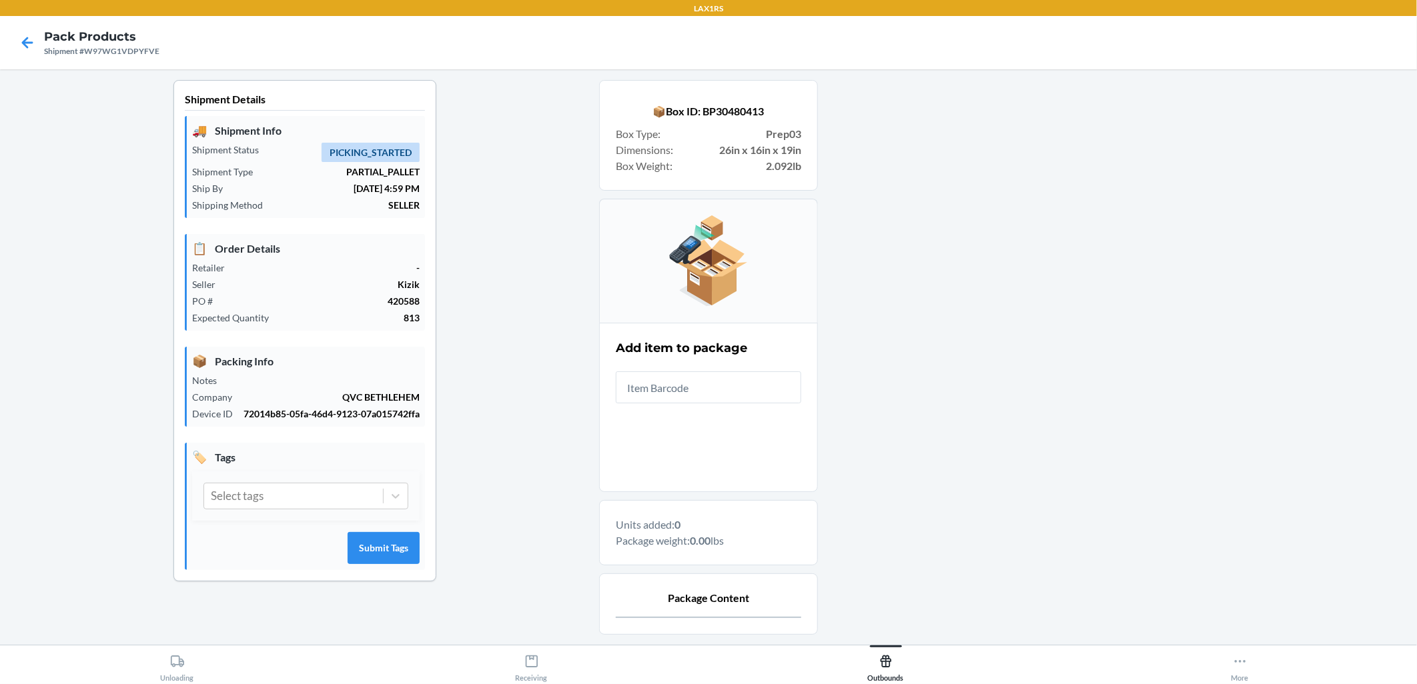
click at [688, 387] on input "text" at bounding box center [708, 388] width 185 height 32
click at [688, 384] on input "text" at bounding box center [708, 388] width 185 height 32
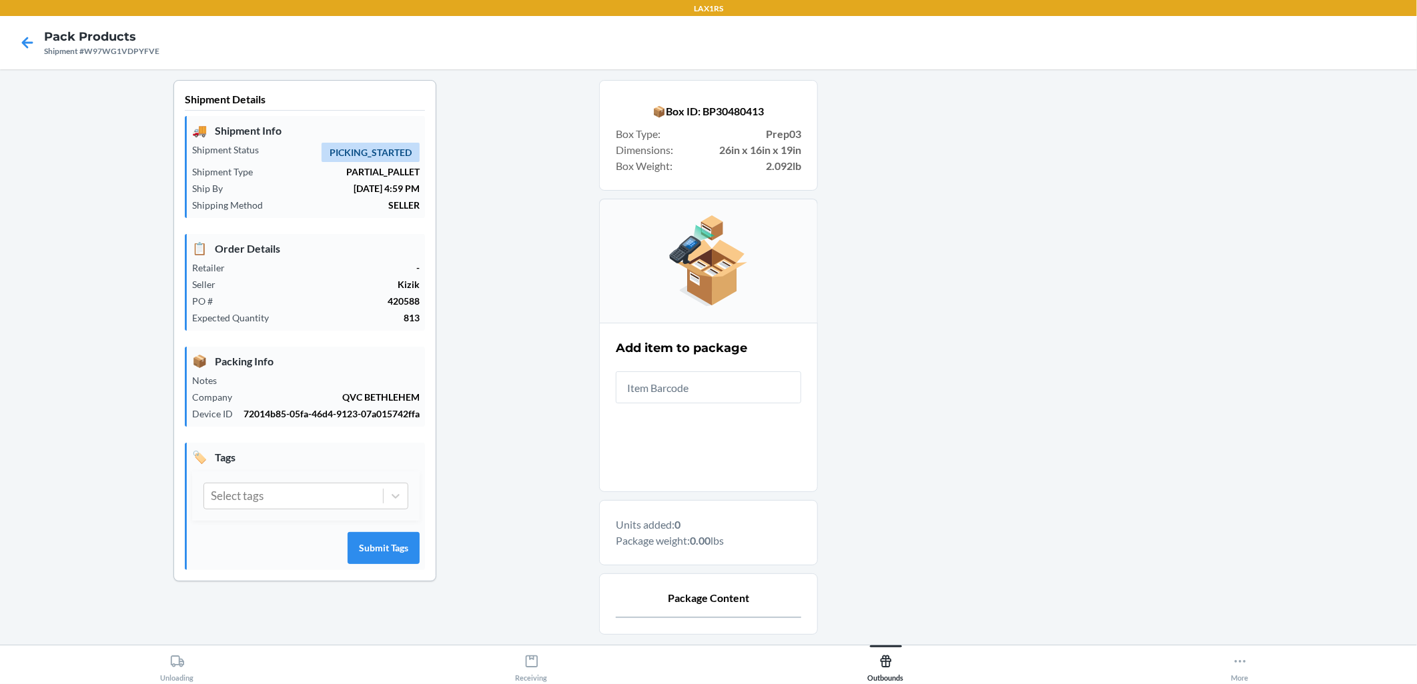
click at [688, 384] on input "text" at bounding box center [708, 388] width 185 height 32
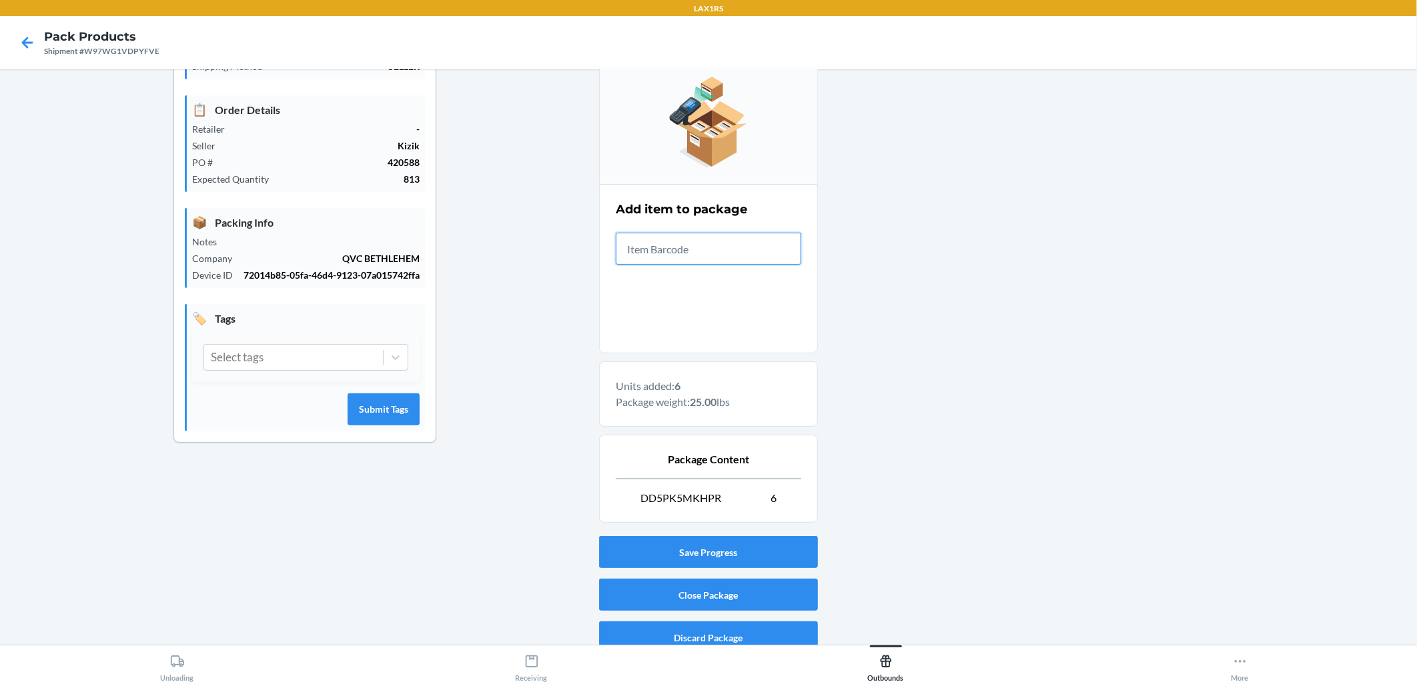
scroll to position [152, 0]
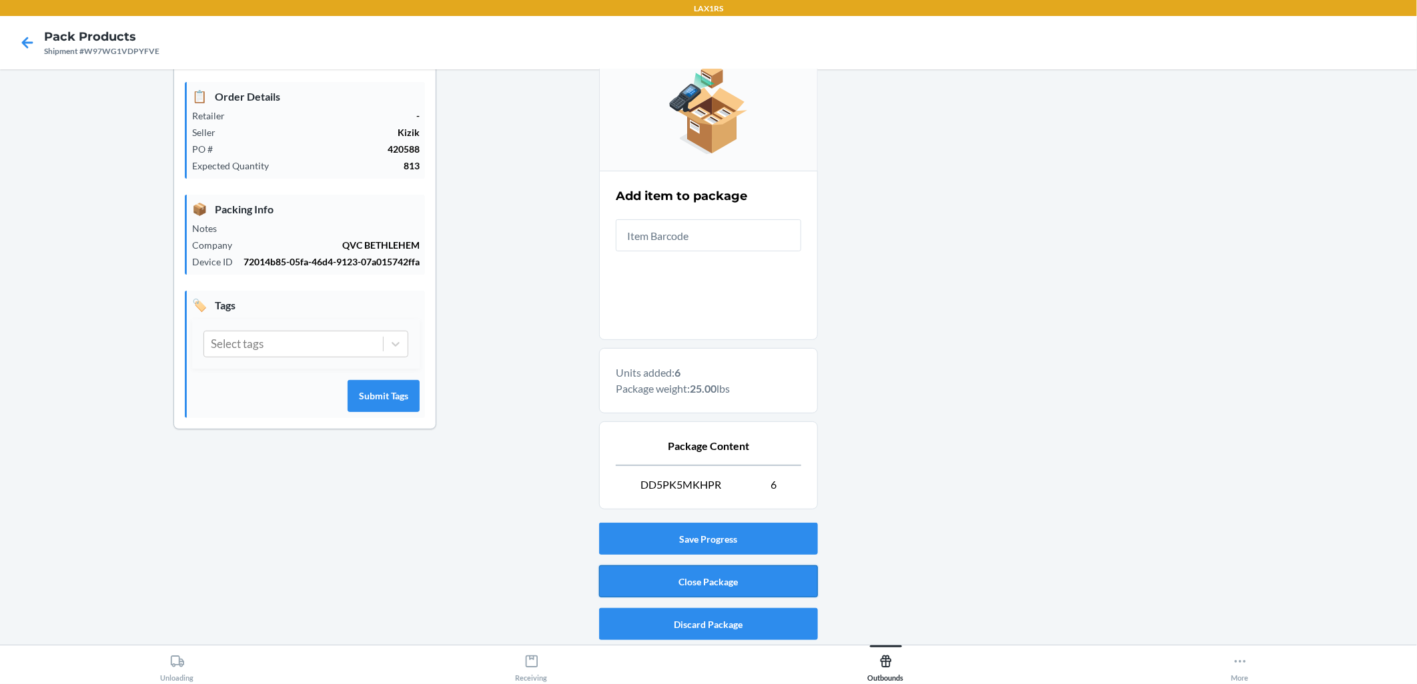
click at [688, 582] on button "Close Package" at bounding box center [708, 582] width 219 height 32
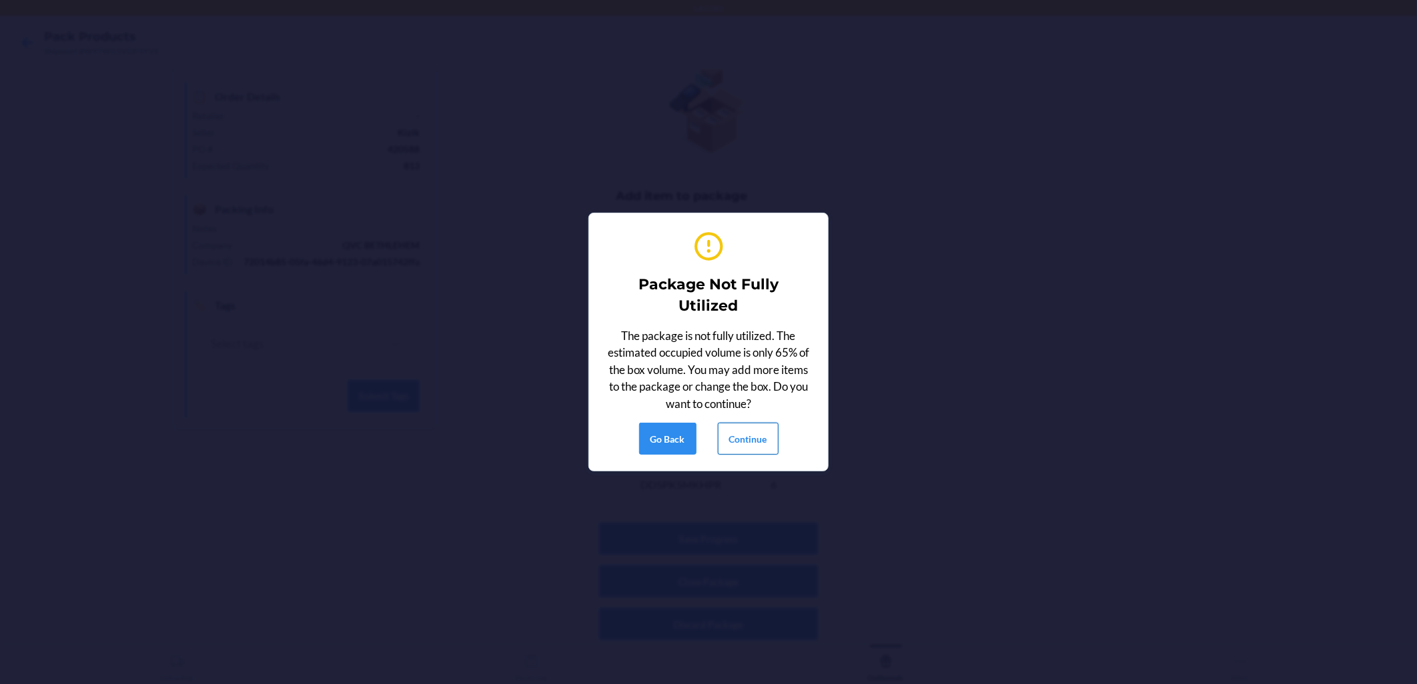
click at [688, 439] on button "Continue" at bounding box center [748, 439] width 61 height 32
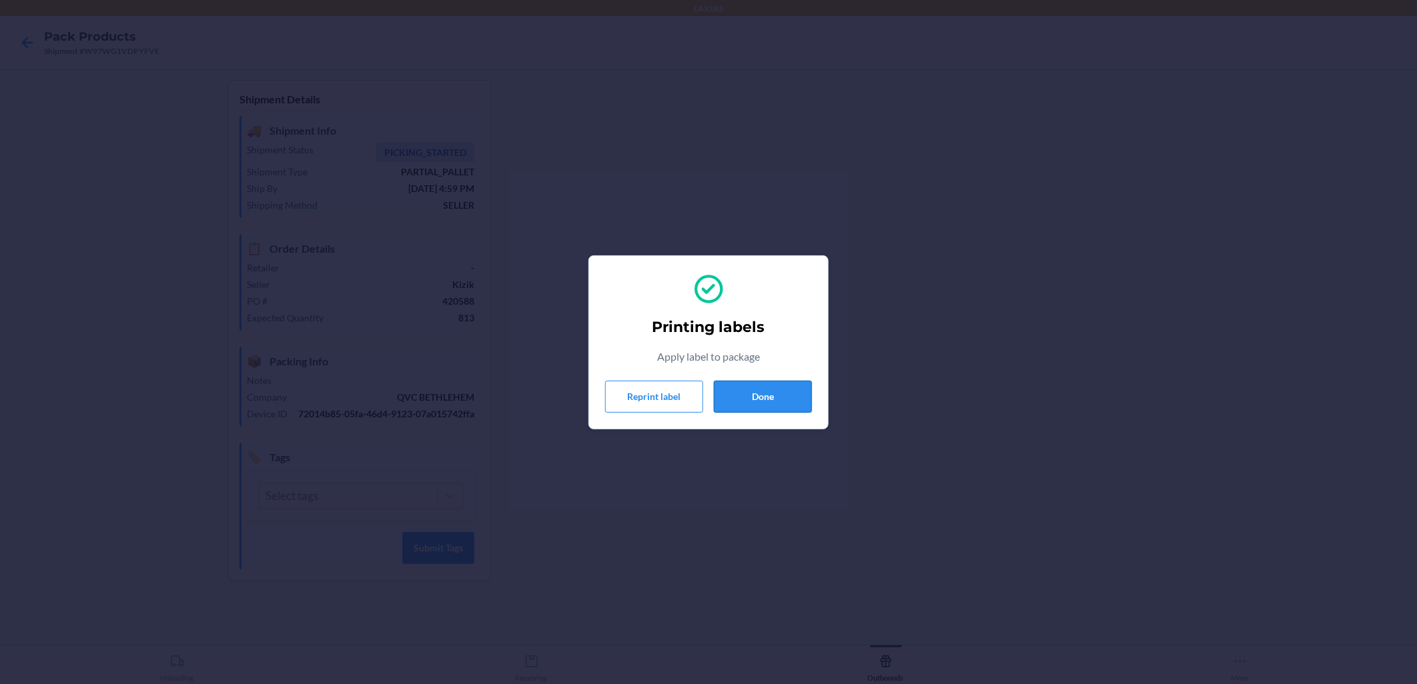
click at [688, 398] on button "Done" at bounding box center [763, 397] width 98 height 32
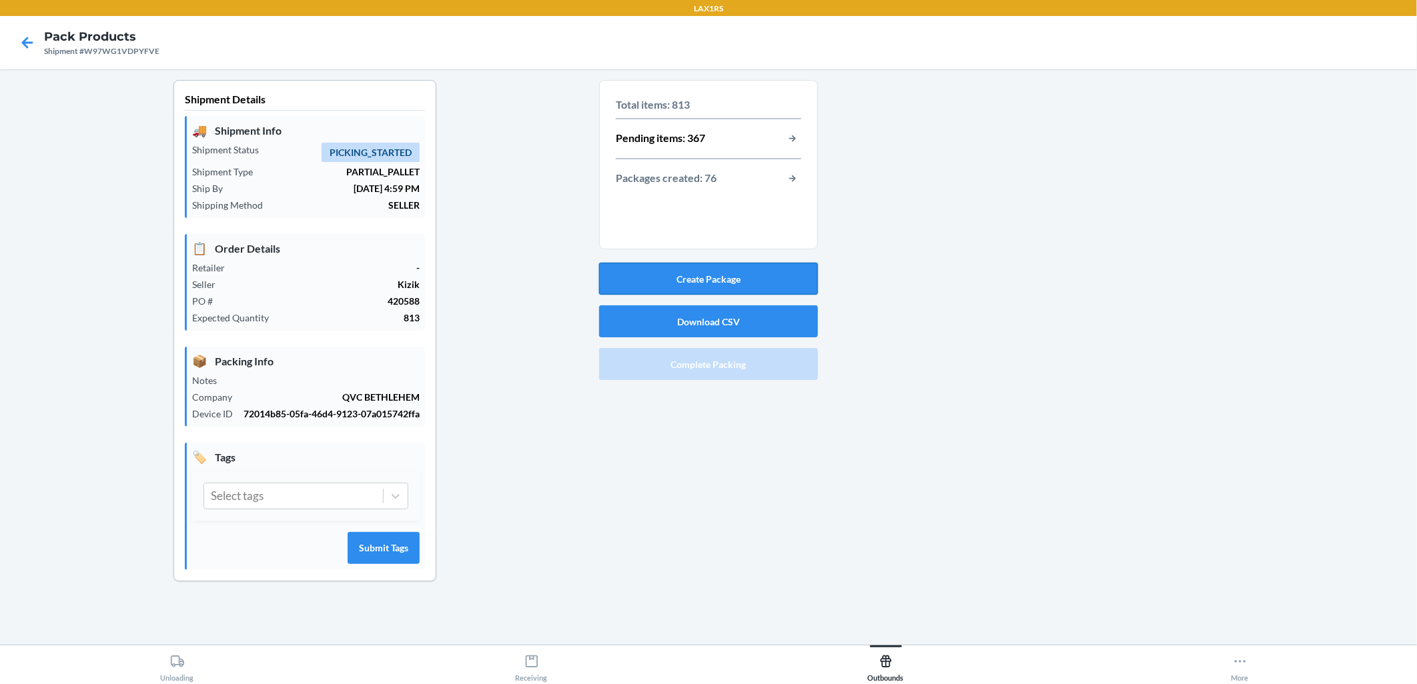
click at [688, 281] on button "Create Package" at bounding box center [708, 279] width 219 height 32
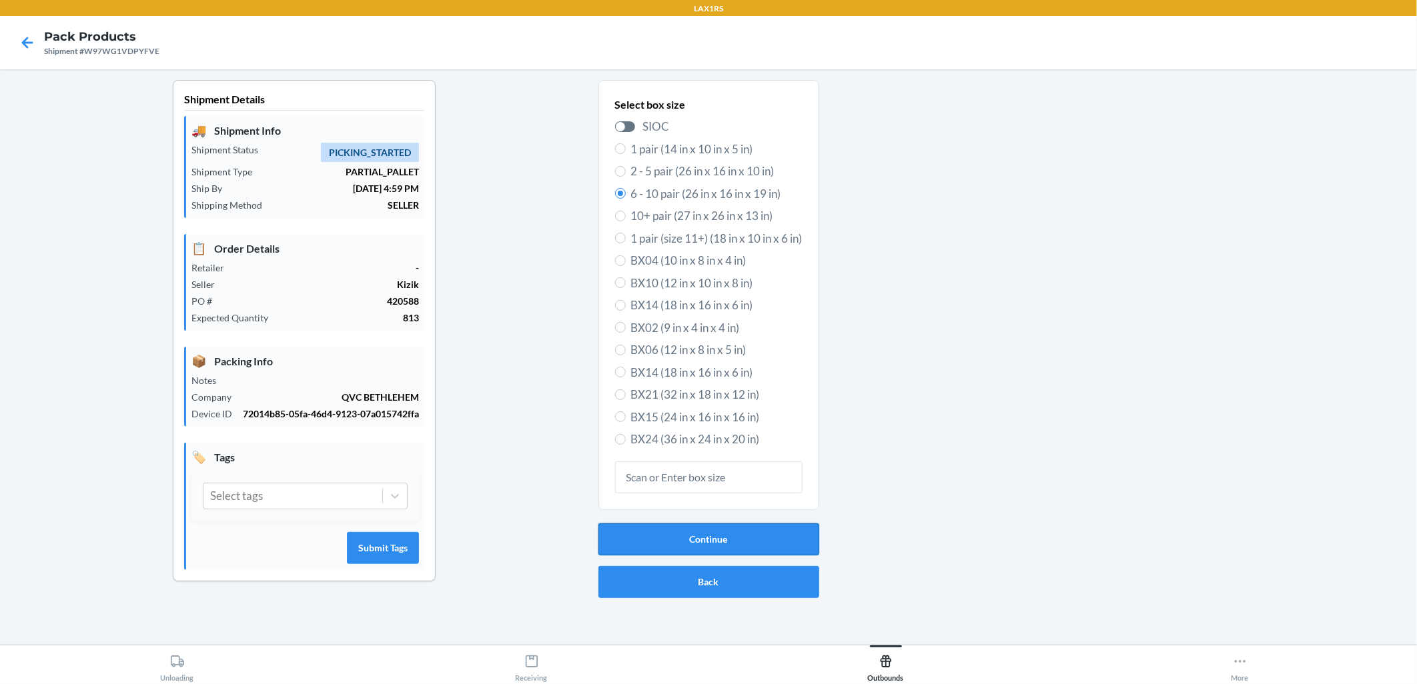
click at [688, 531] on button "Continue" at bounding box center [708, 540] width 221 height 32
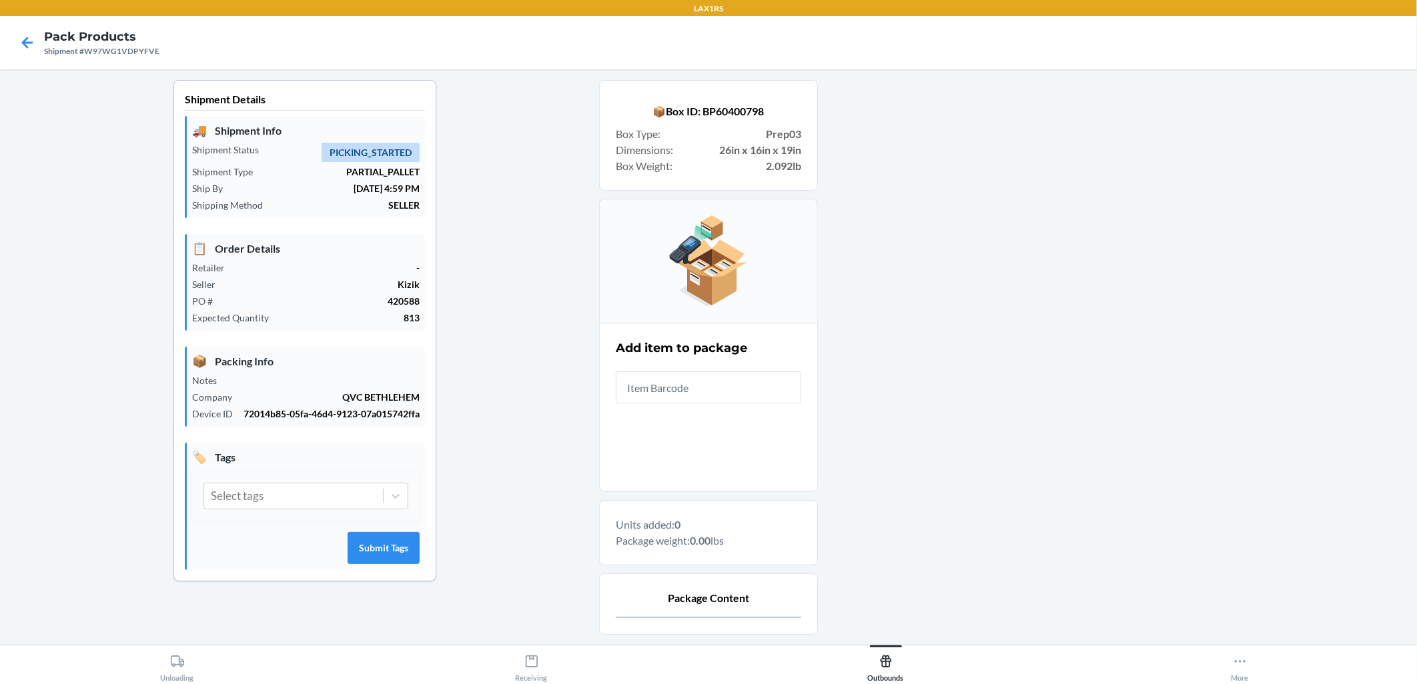
click at [688, 378] on input "text" at bounding box center [708, 388] width 185 height 32
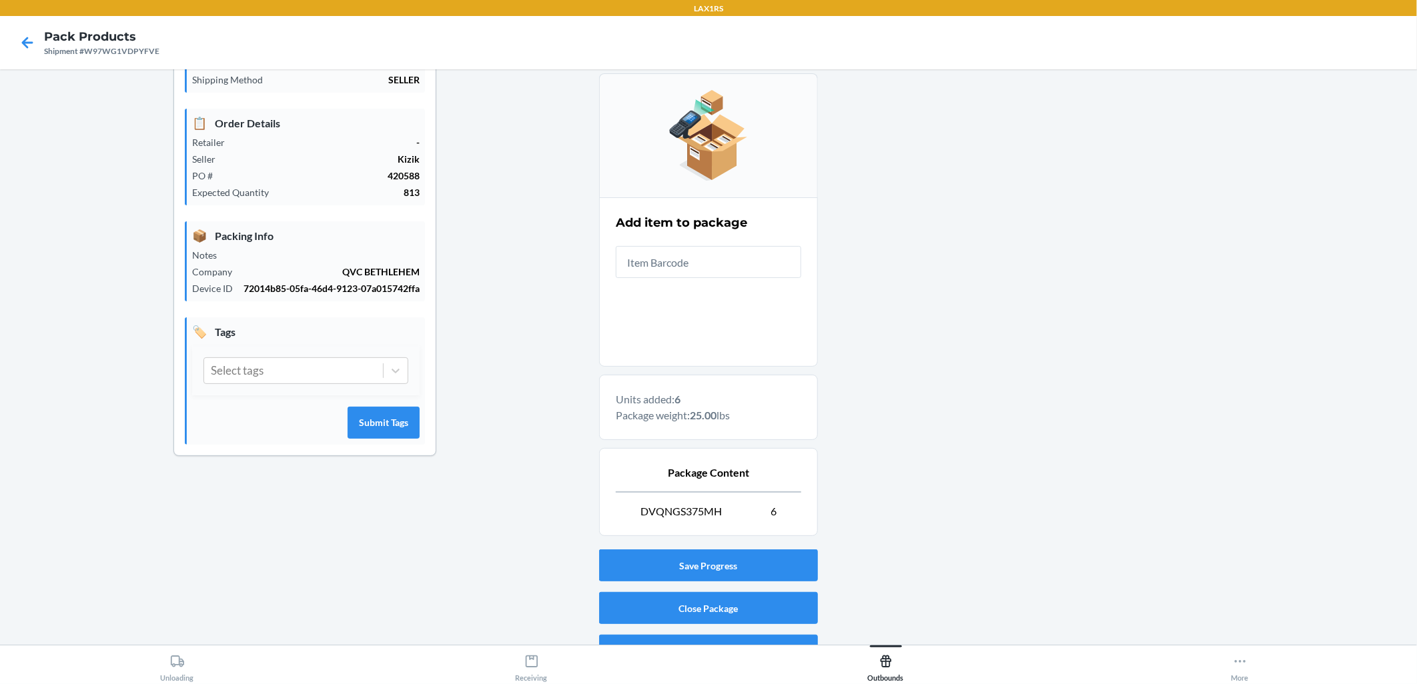
drag, startPoint x: 869, startPoint y: 642, endPoint x: 870, endPoint y: 669, distance: 26.7
click at [668, 604] on button "Close Package" at bounding box center [708, 608] width 219 height 32
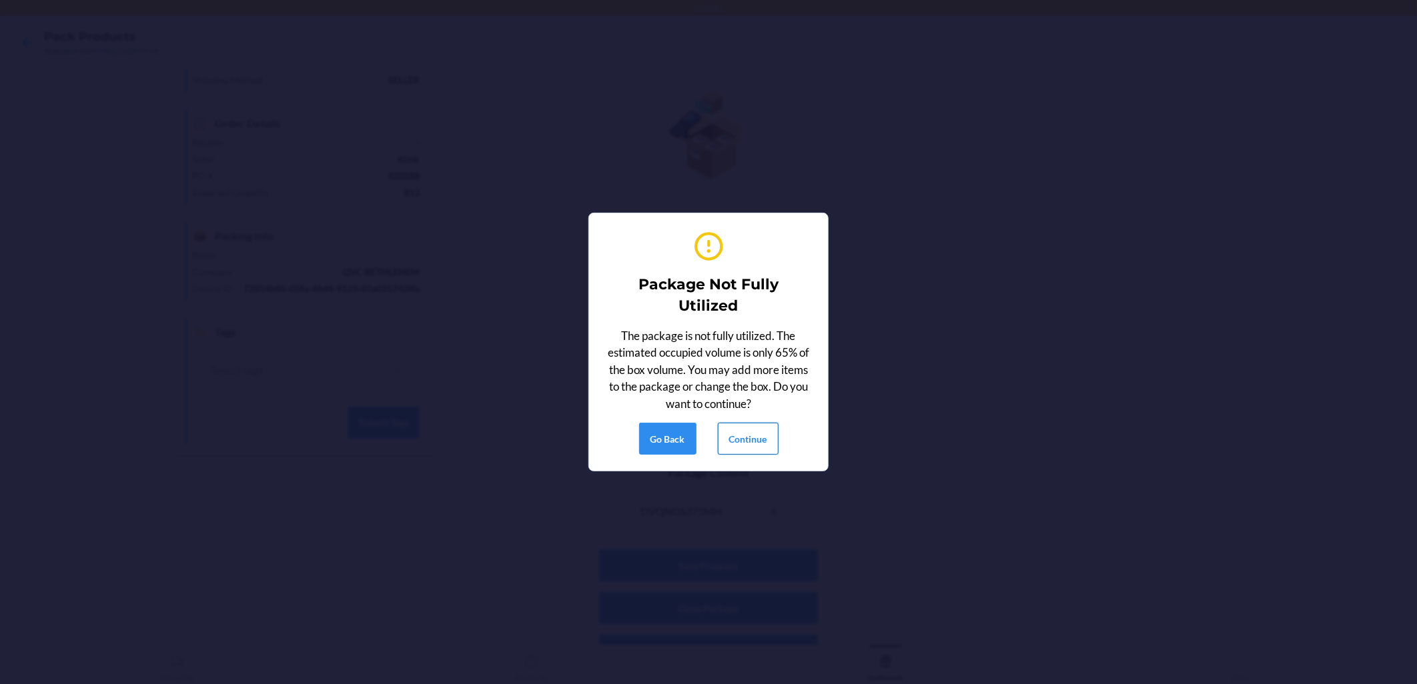
click at [688, 432] on button "Continue" at bounding box center [748, 439] width 61 height 32
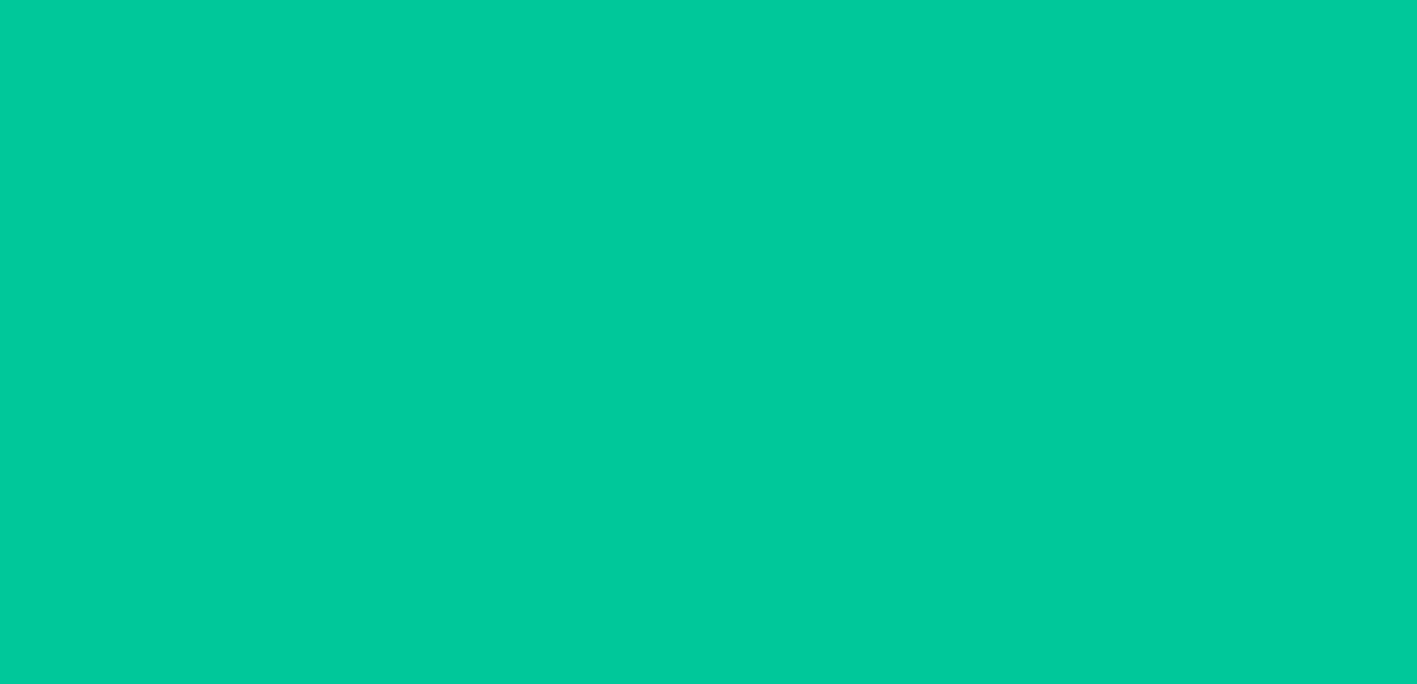
scroll to position [0, 0]
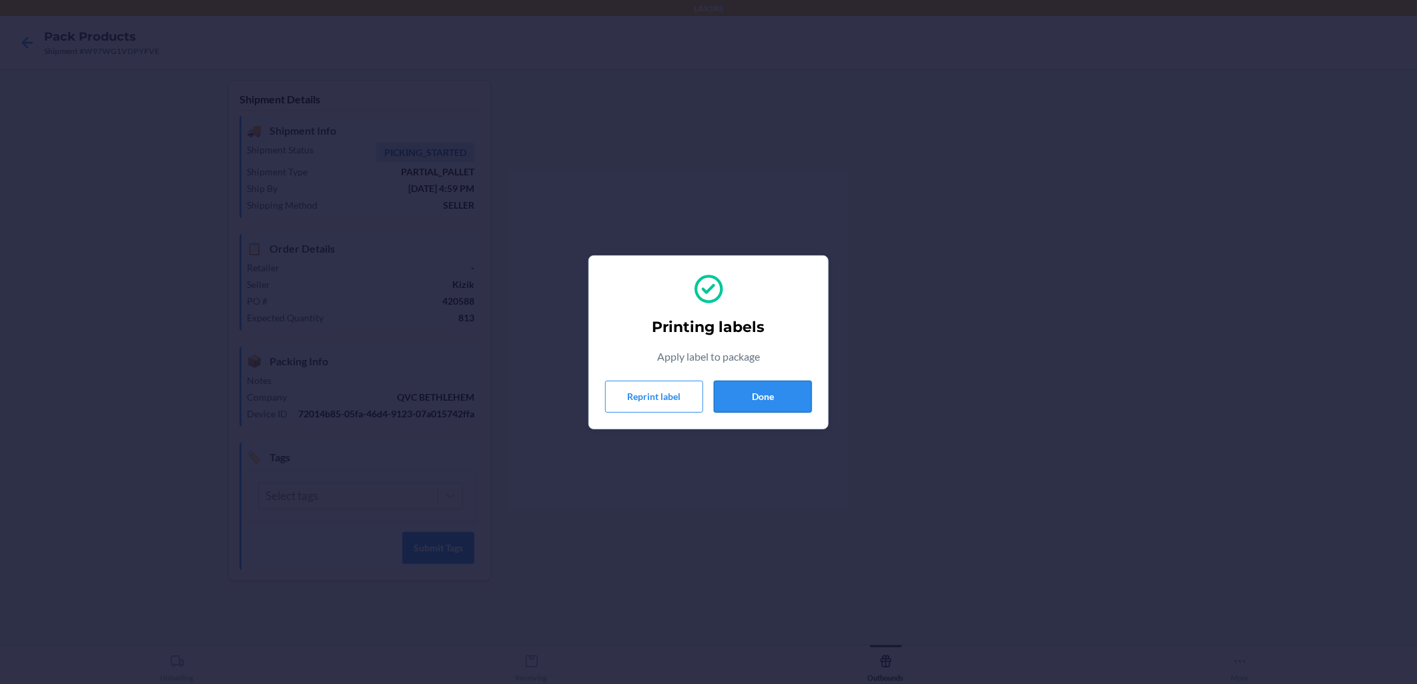
click at [688, 398] on button "Done" at bounding box center [763, 397] width 98 height 32
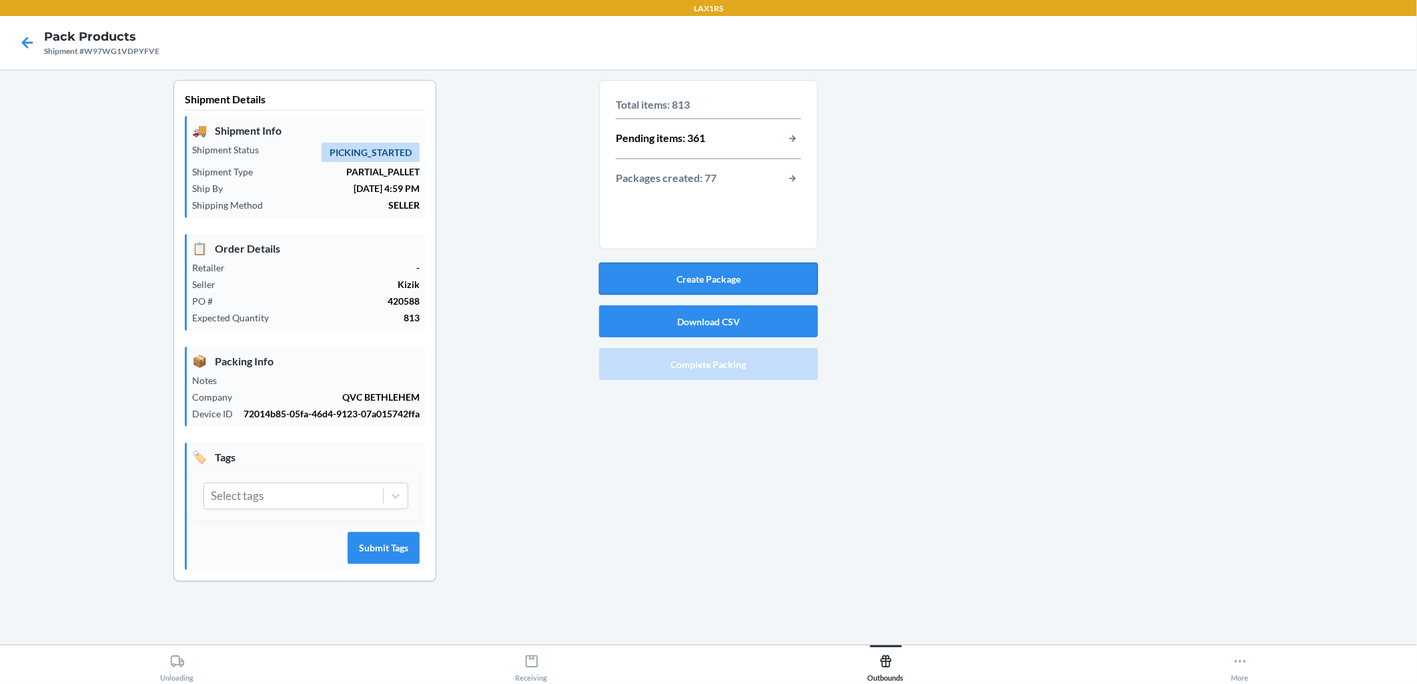
click at [688, 283] on button "Create Package" at bounding box center [708, 279] width 219 height 32
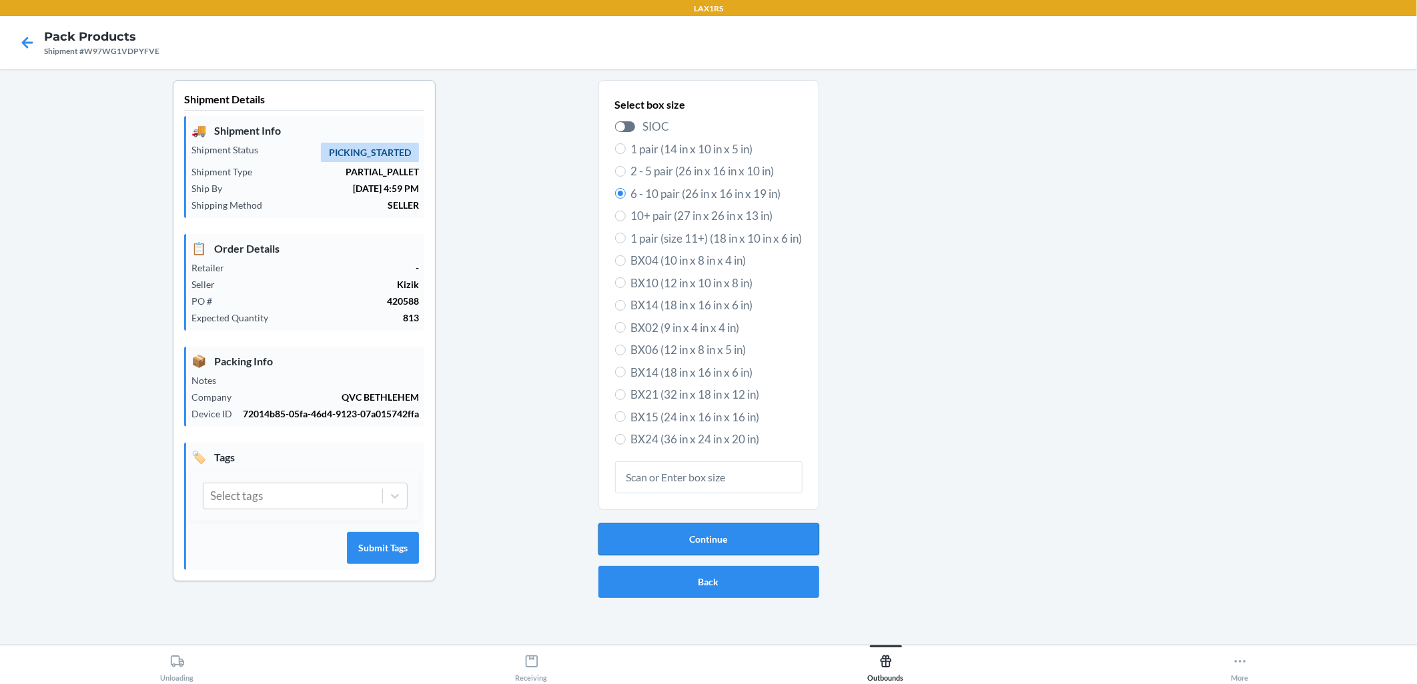
click at [688, 542] on button "Continue" at bounding box center [708, 540] width 221 height 32
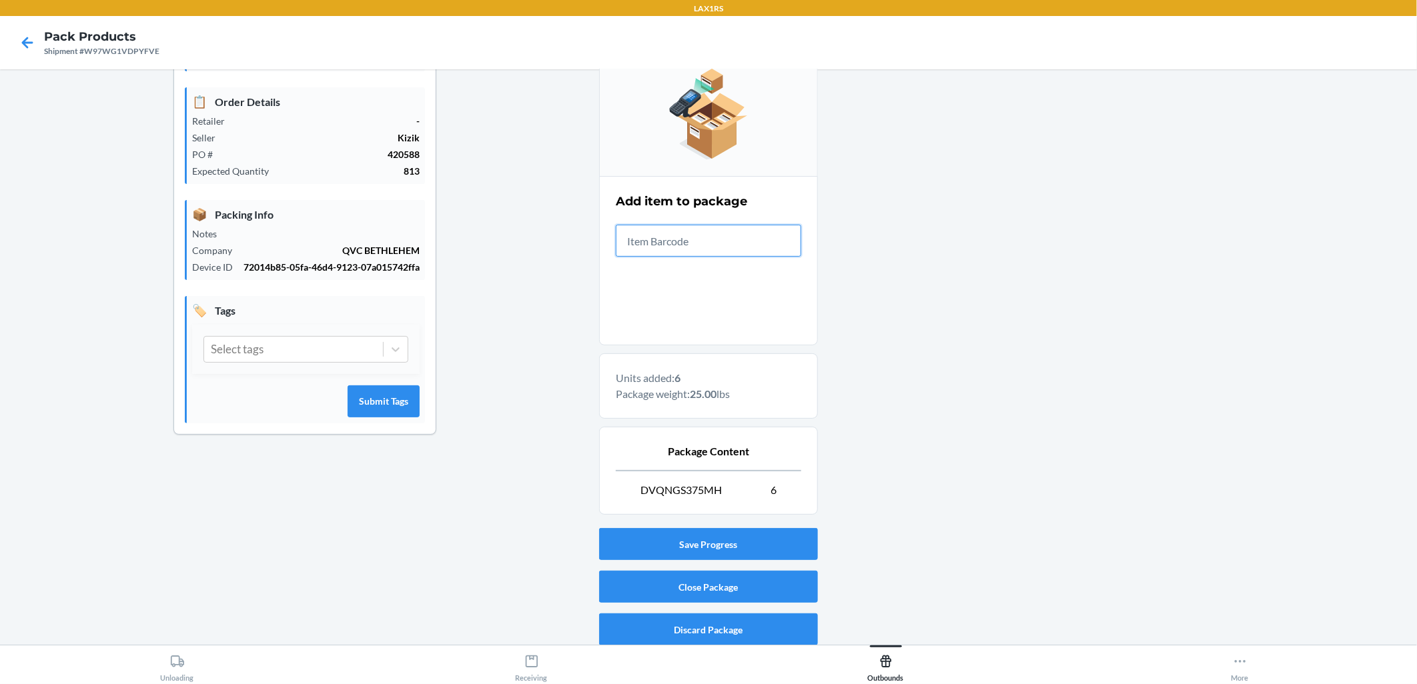
scroll to position [148, 0]
click at [688, 576] on button "Close Package" at bounding box center [708, 586] width 219 height 32
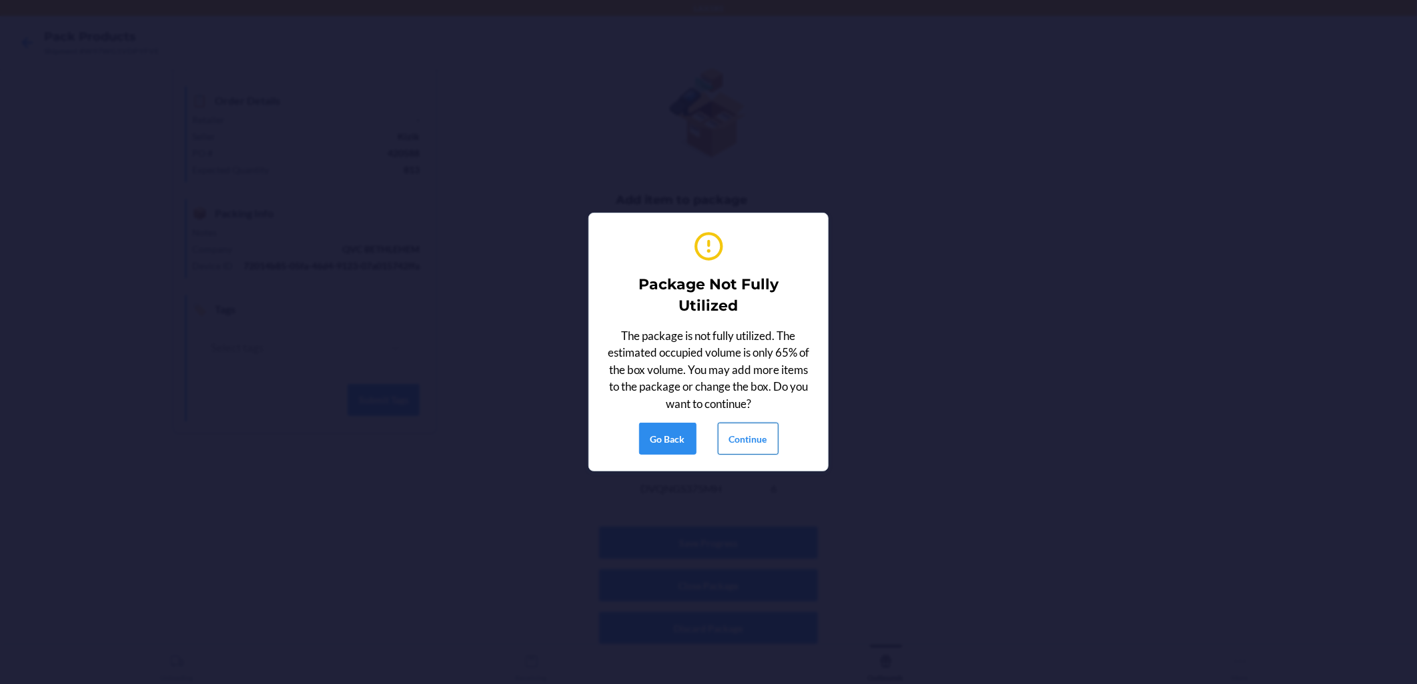
click at [688, 448] on button "Continue" at bounding box center [748, 439] width 61 height 32
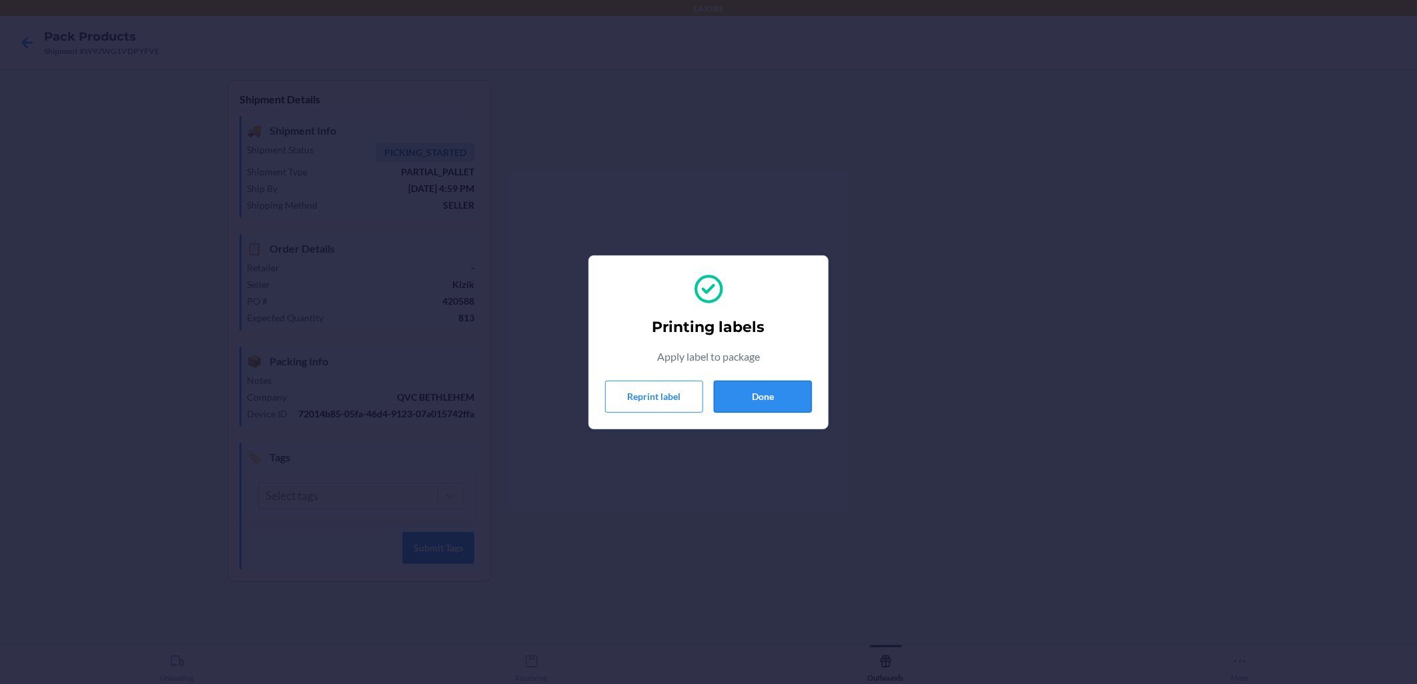
click at [688, 392] on button "Done" at bounding box center [763, 397] width 98 height 32
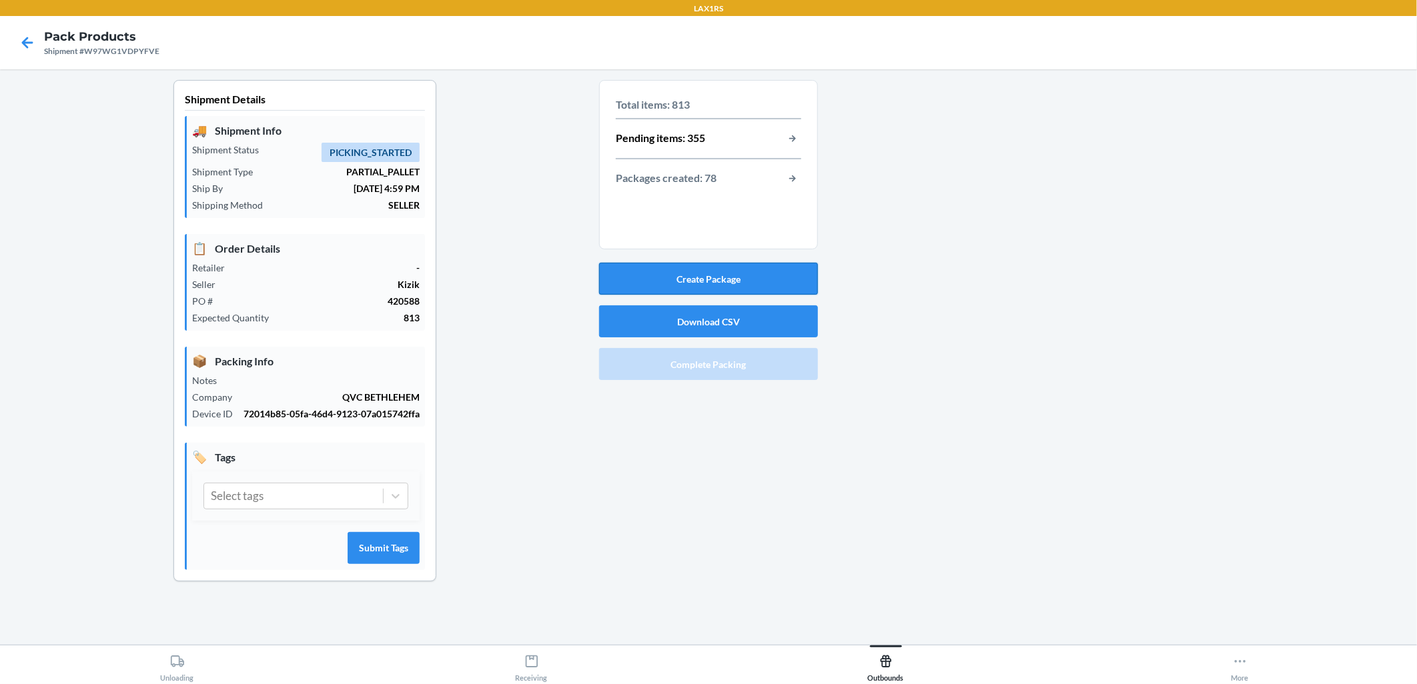
click at [688, 274] on button "Create Package" at bounding box center [708, 279] width 219 height 32
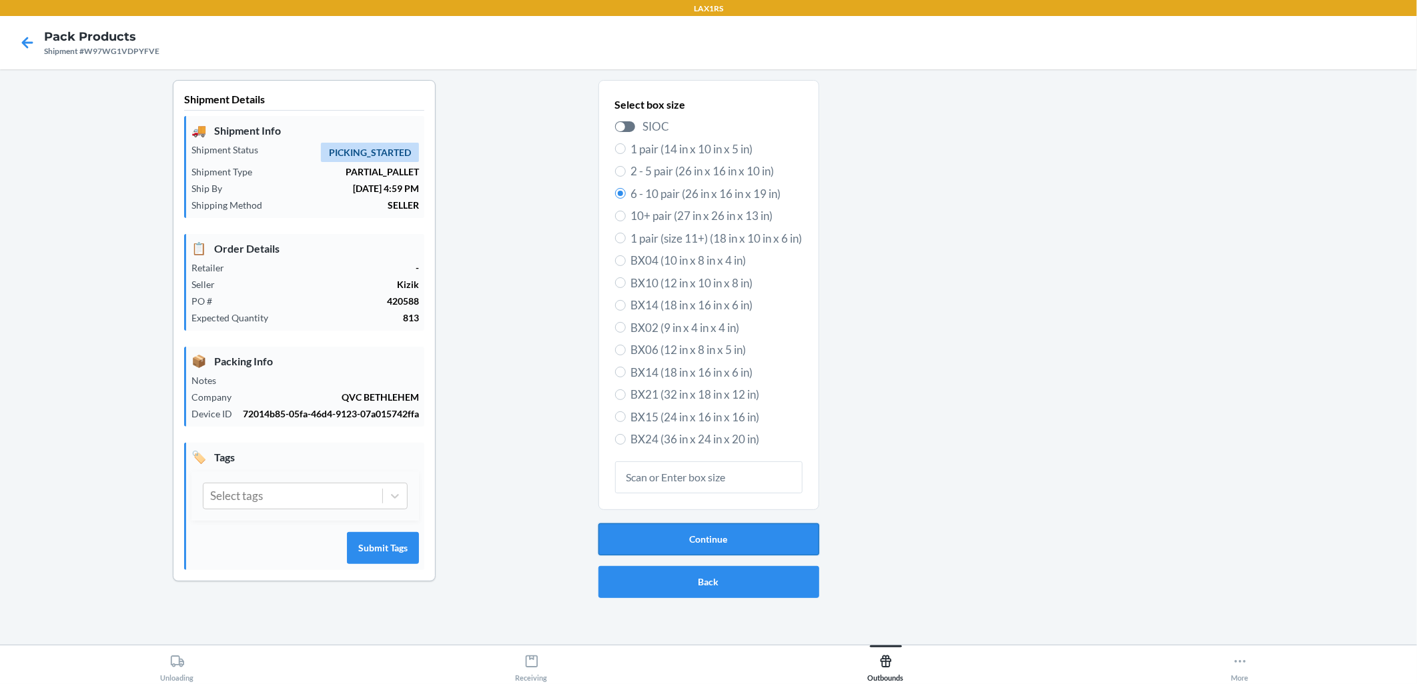
click at [688, 537] on button "Continue" at bounding box center [708, 540] width 221 height 32
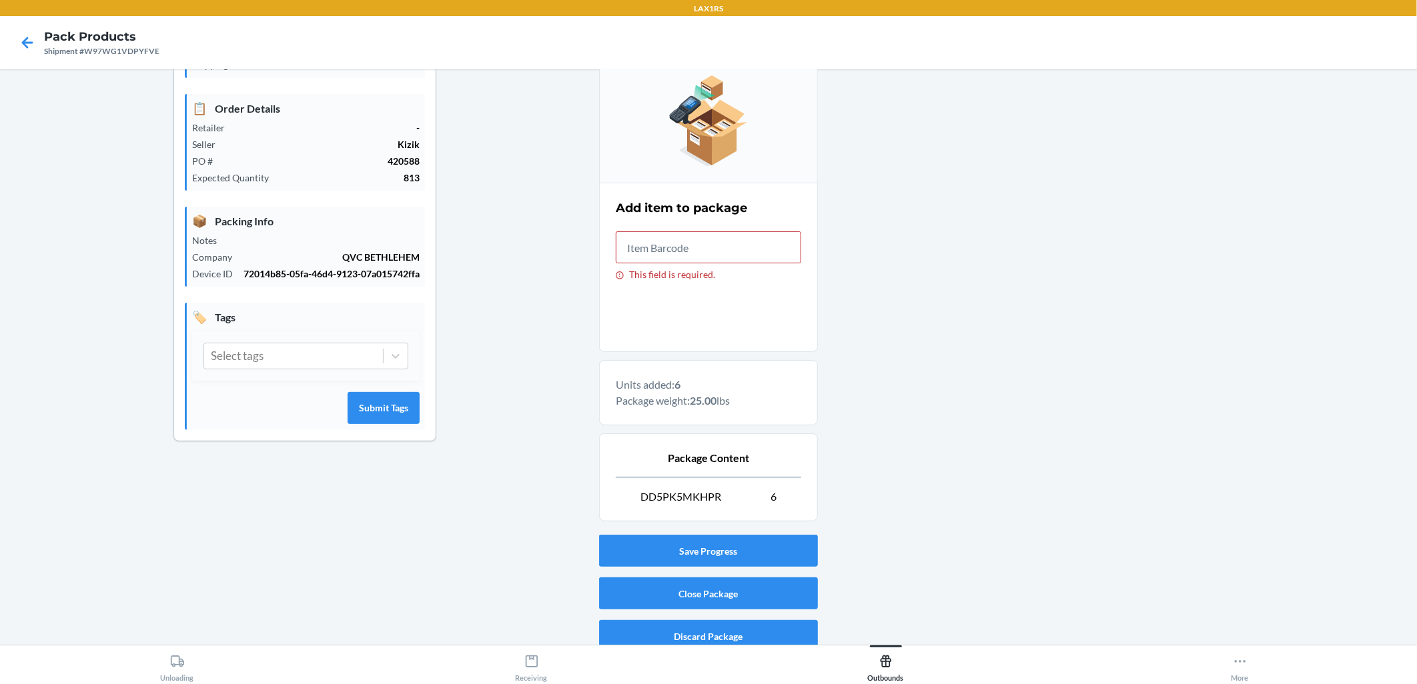
scroll to position [152, 0]
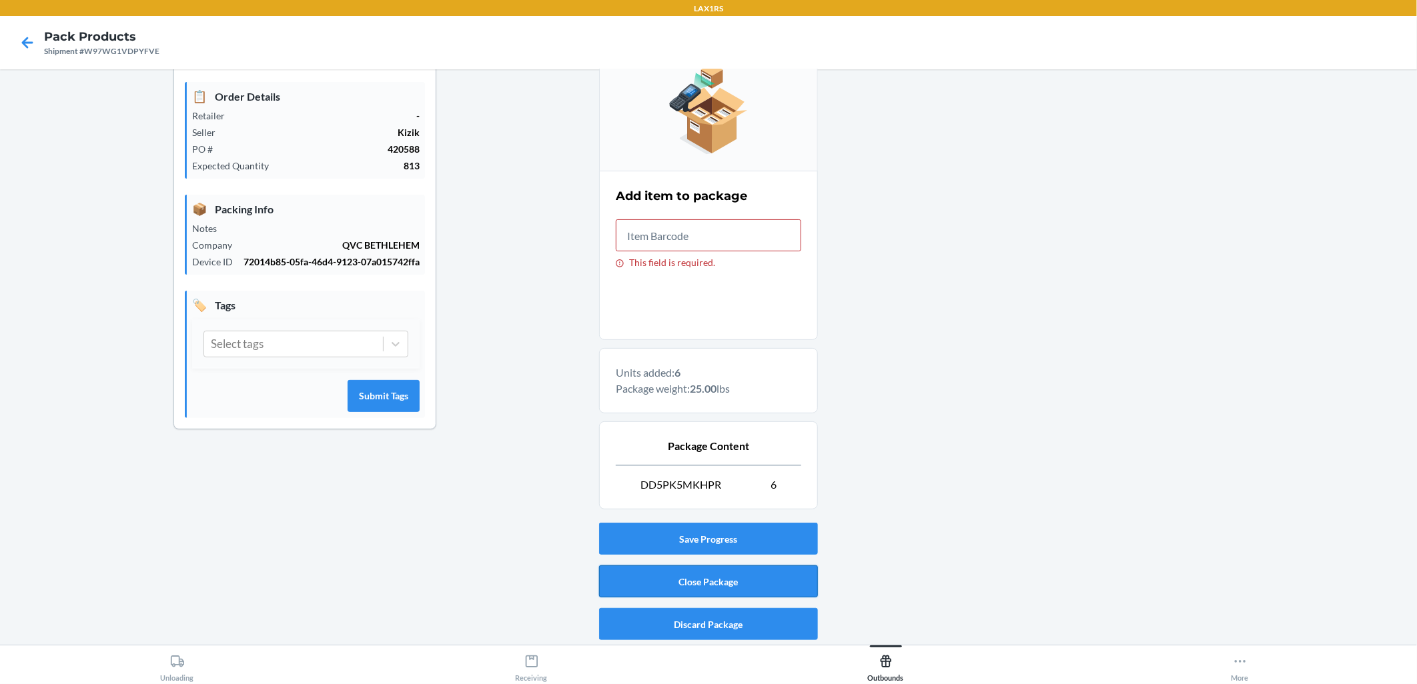
click at [688, 577] on button "Close Package" at bounding box center [708, 582] width 219 height 32
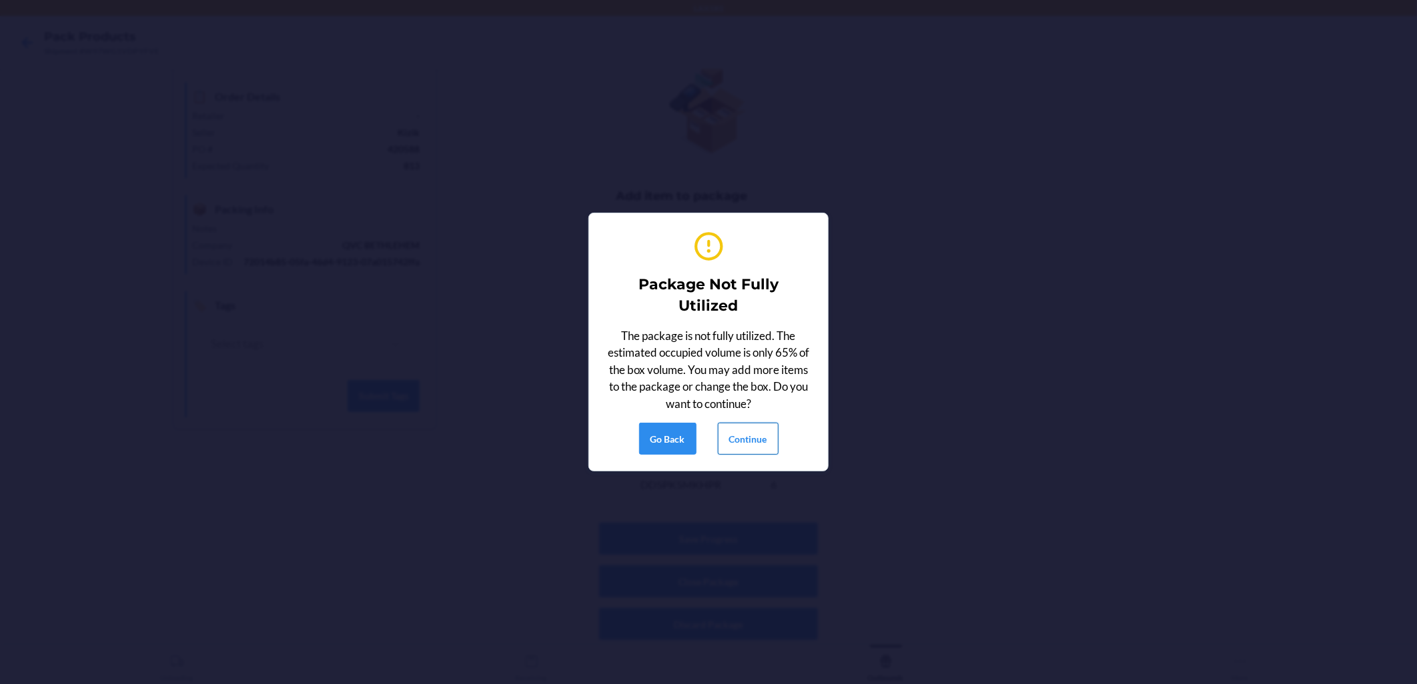
click at [688, 430] on button "Continue" at bounding box center [748, 439] width 61 height 32
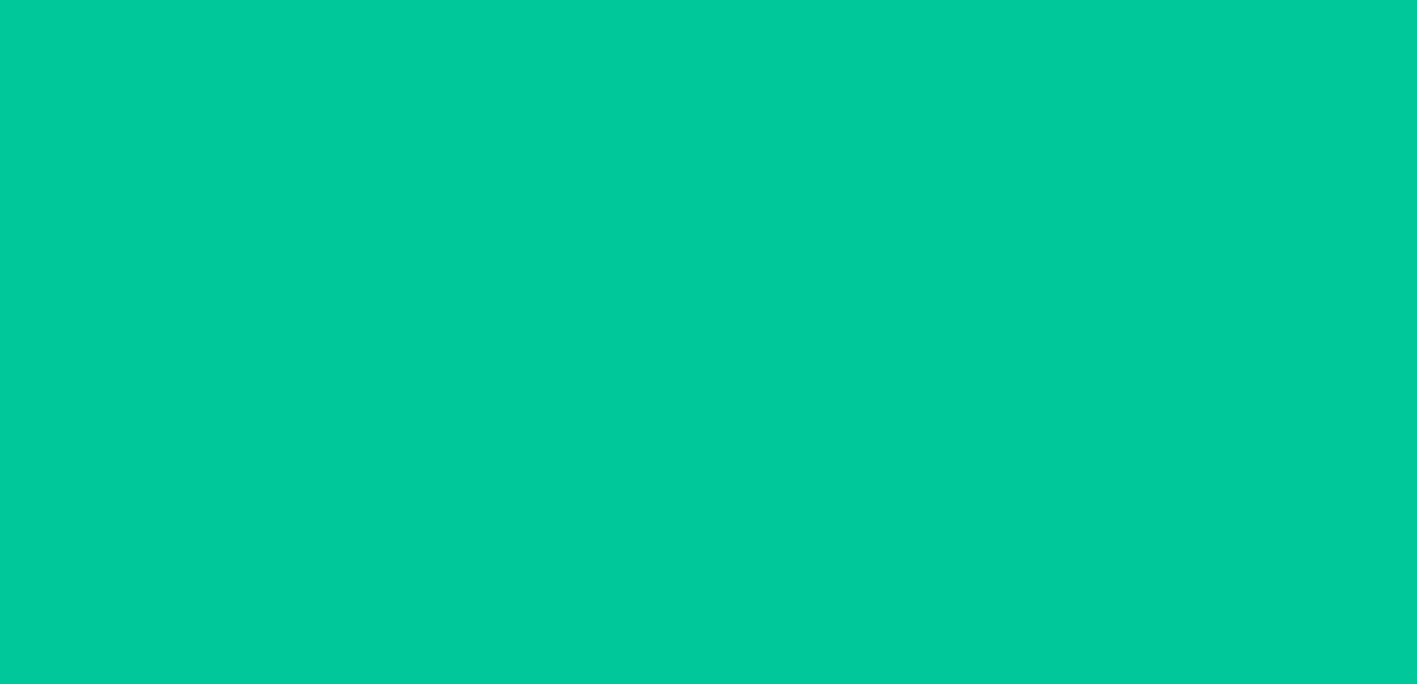
scroll to position [0, 0]
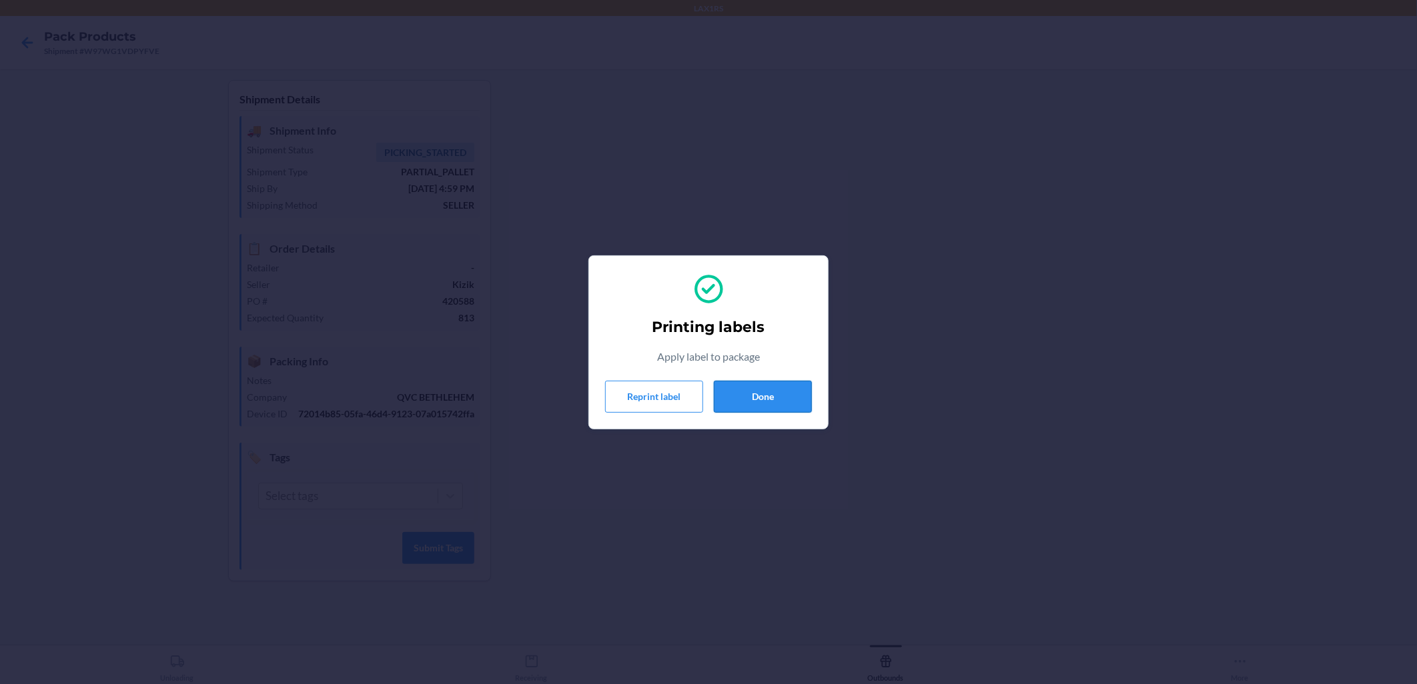
drag, startPoint x: 759, startPoint y: 376, endPoint x: 759, endPoint y: 384, distance: 7.3
click at [688, 381] on div "Printing labels Apply label to package Reprint label Done" at bounding box center [708, 342] width 207 height 151
click at [688, 386] on button "Done" at bounding box center [763, 397] width 98 height 32
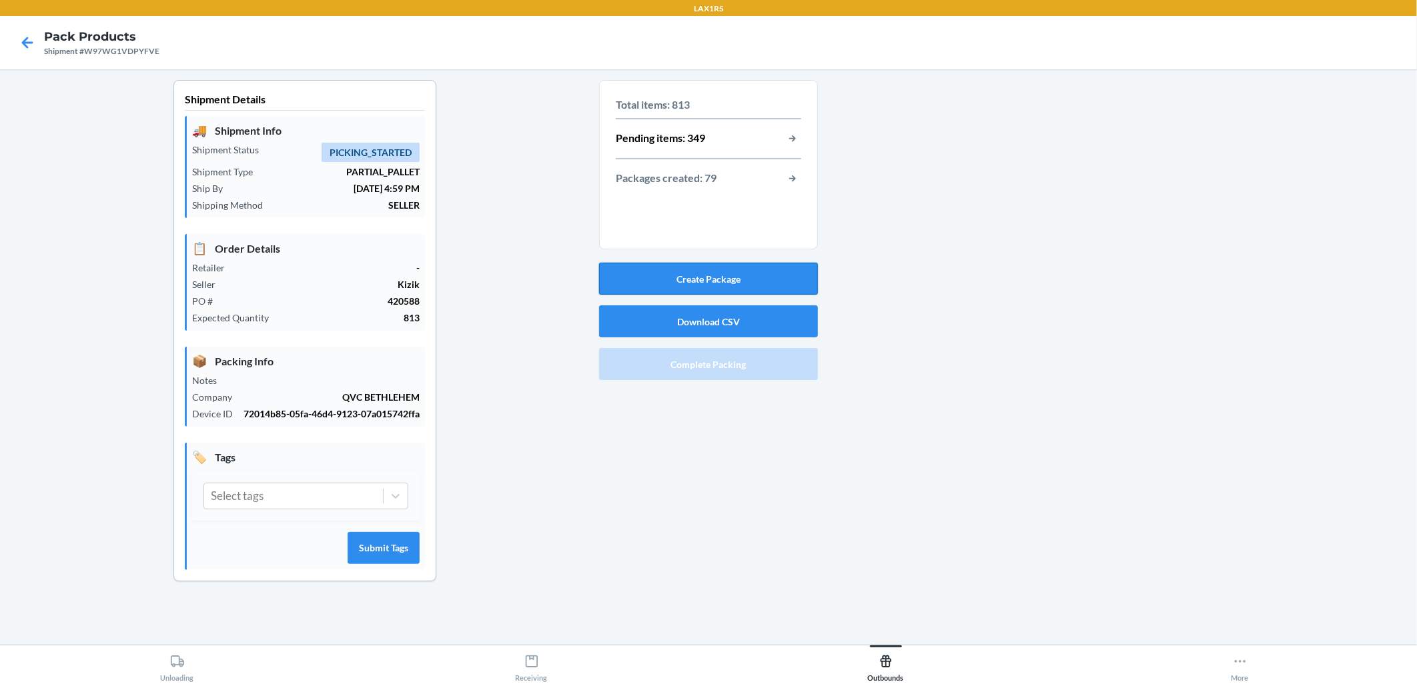
click at [688, 277] on button "Create Package" at bounding box center [708, 279] width 219 height 32
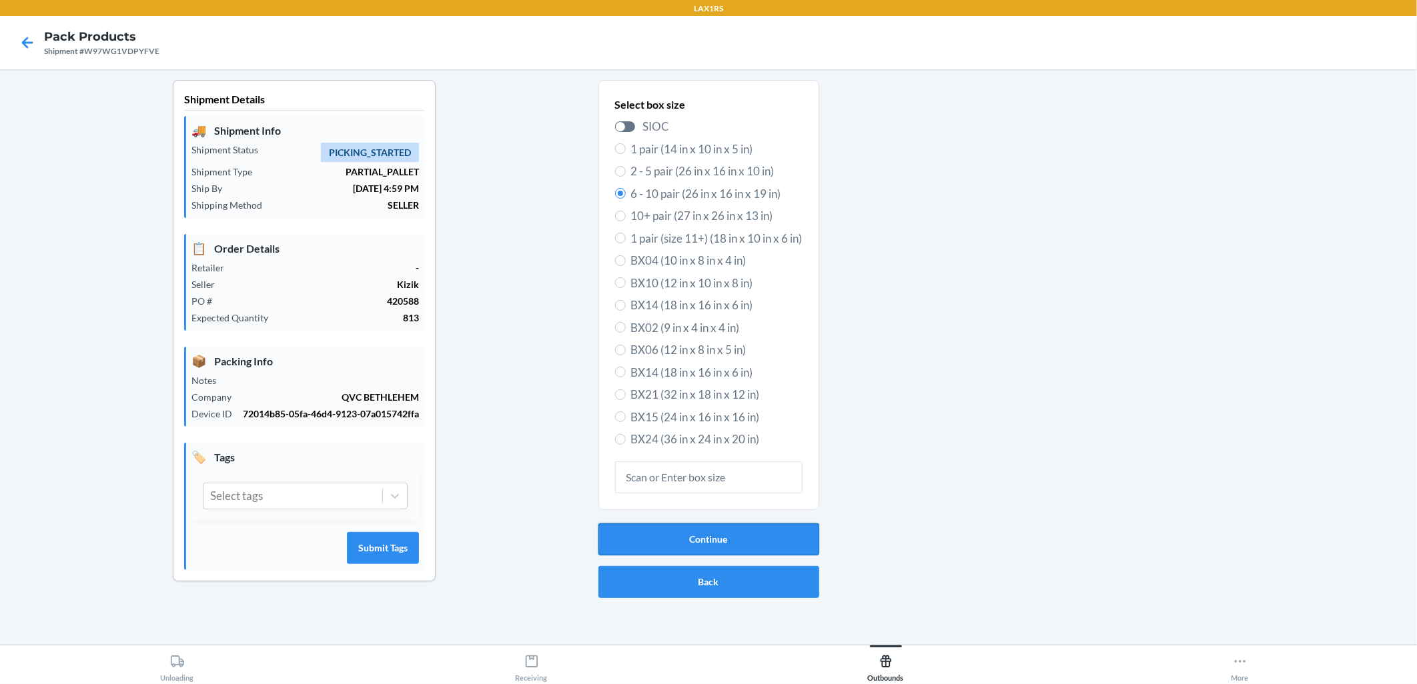
click at [688, 542] on button "Continue" at bounding box center [708, 540] width 221 height 32
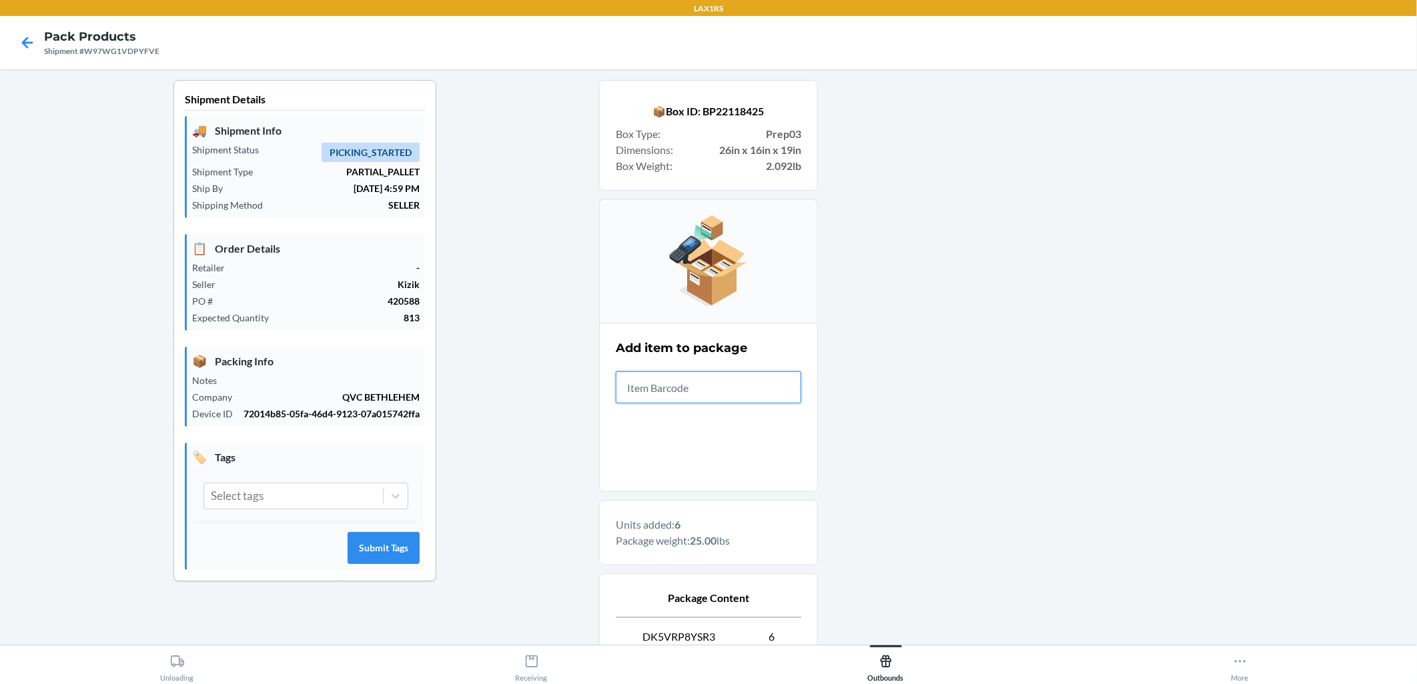
scroll to position [152, 0]
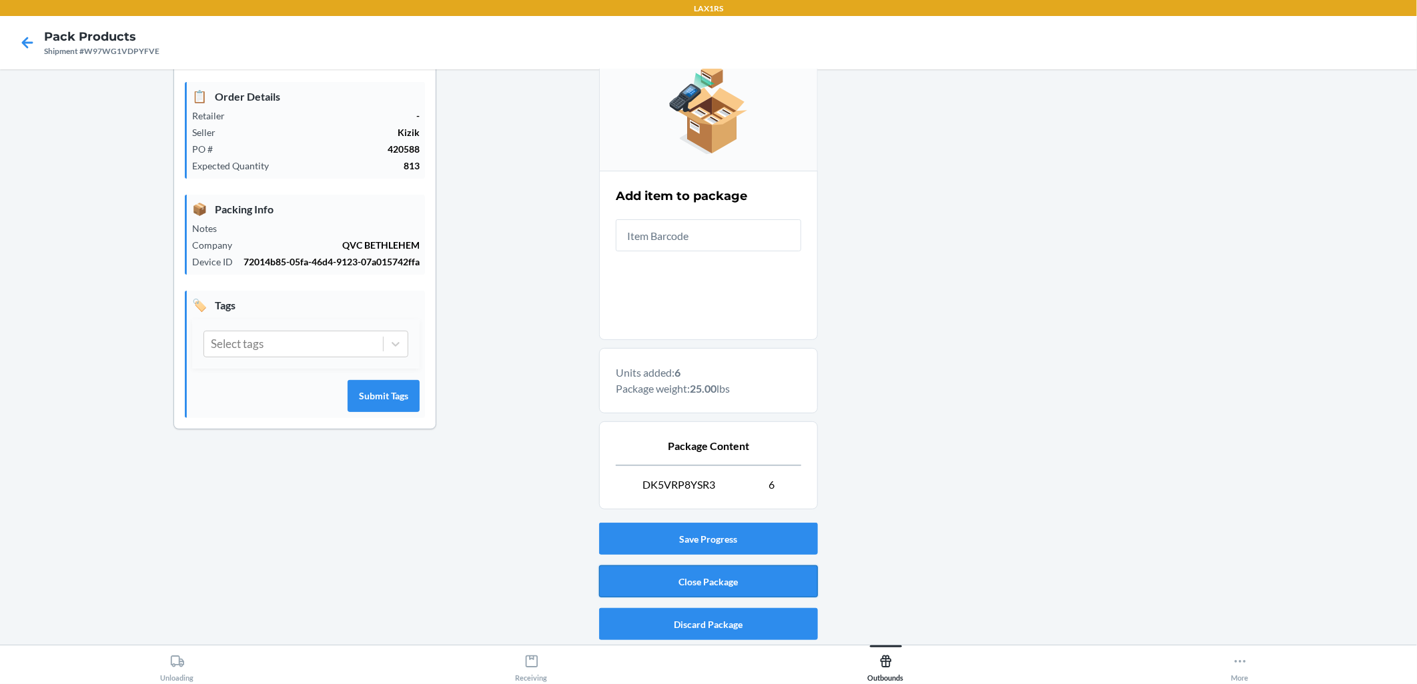
click at [688, 582] on button "Close Package" at bounding box center [708, 582] width 219 height 32
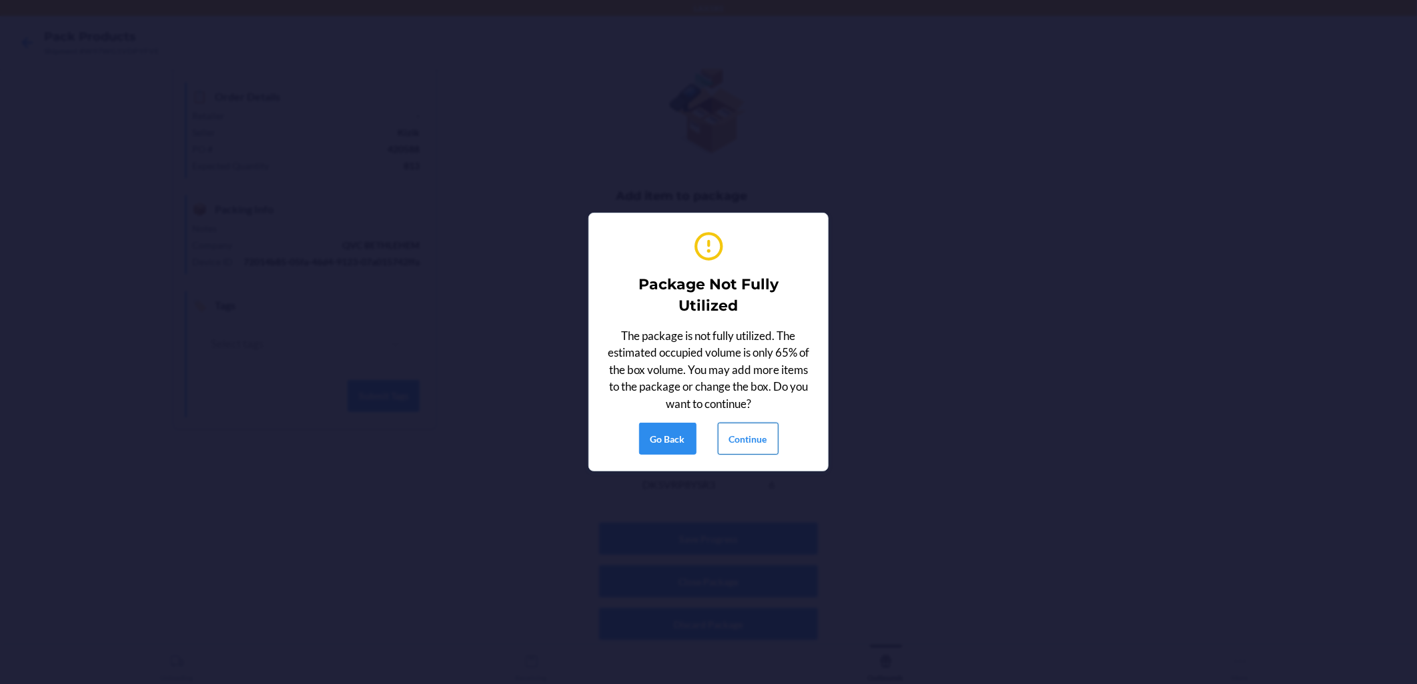
click at [688, 444] on button "Continue" at bounding box center [748, 439] width 61 height 32
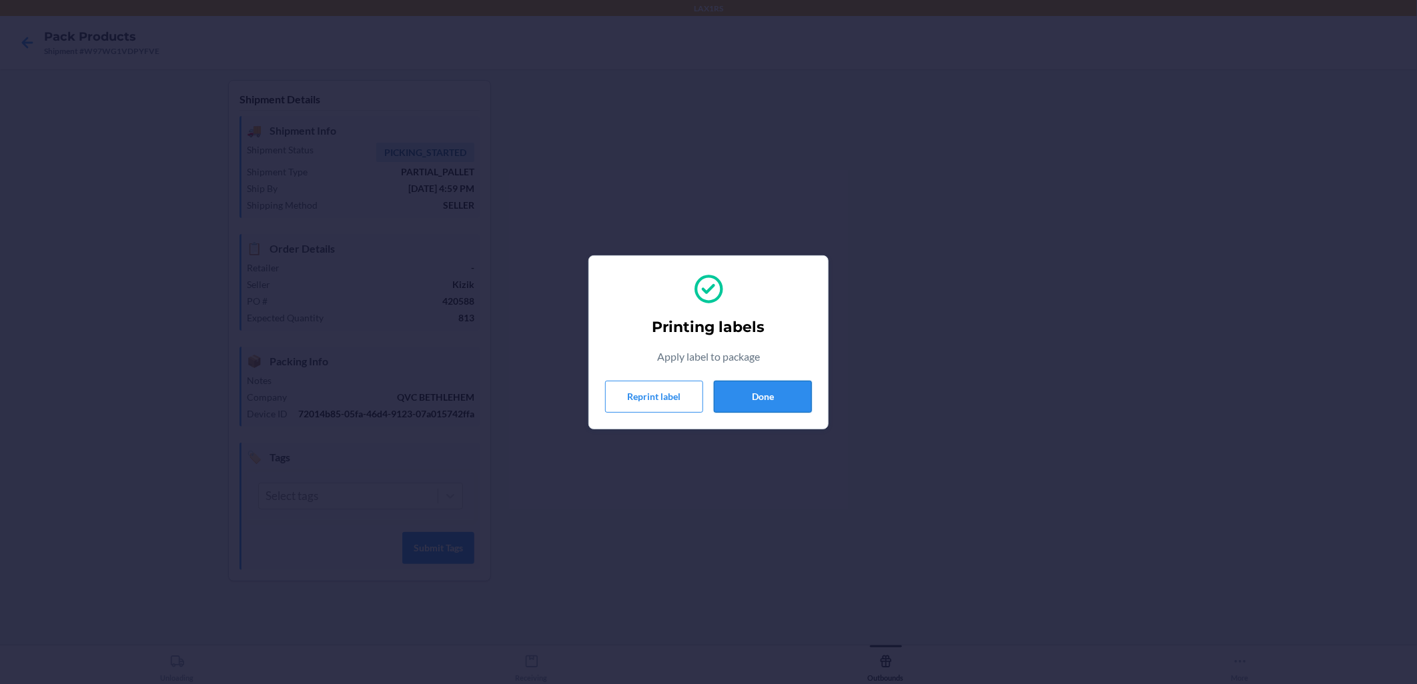
click at [688, 398] on button "Done" at bounding box center [763, 397] width 98 height 32
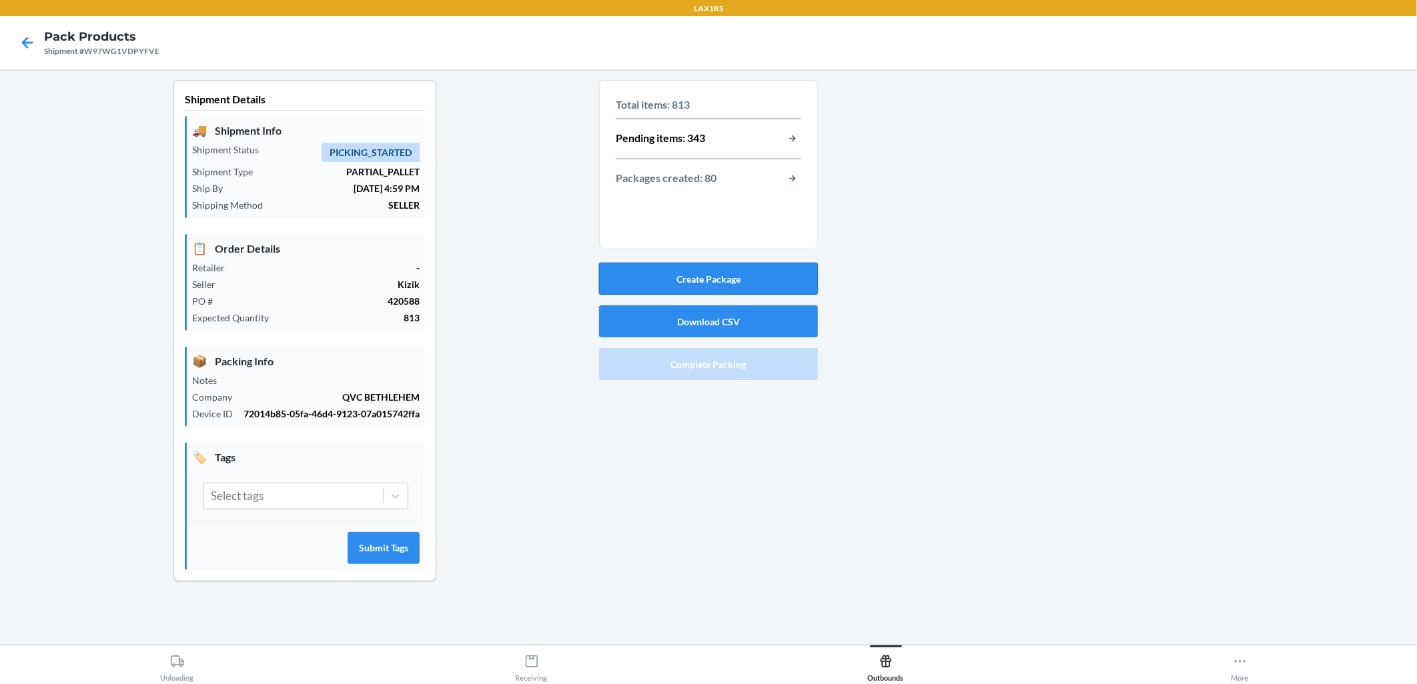
click at [688, 285] on button "Create Package" at bounding box center [708, 279] width 219 height 32
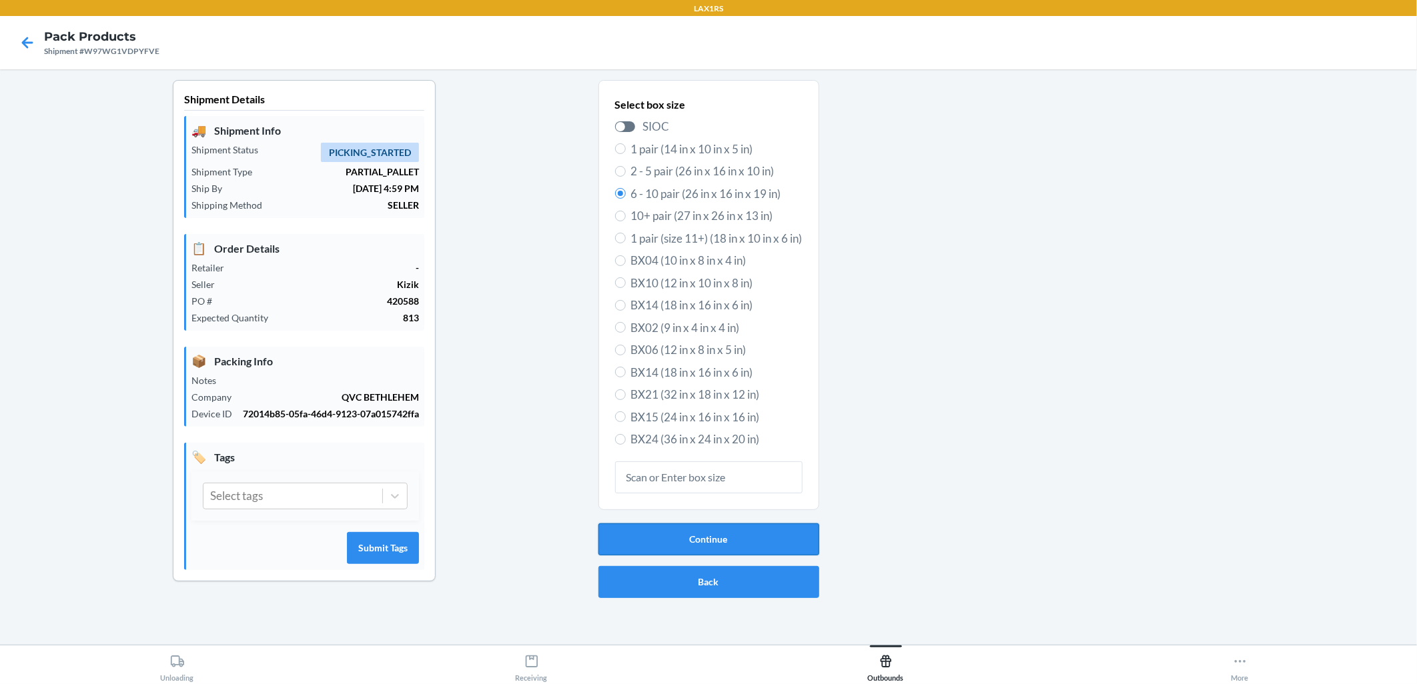
click at [688, 535] on button "Continue" at bounding box center [708, 540] width 221 height 32
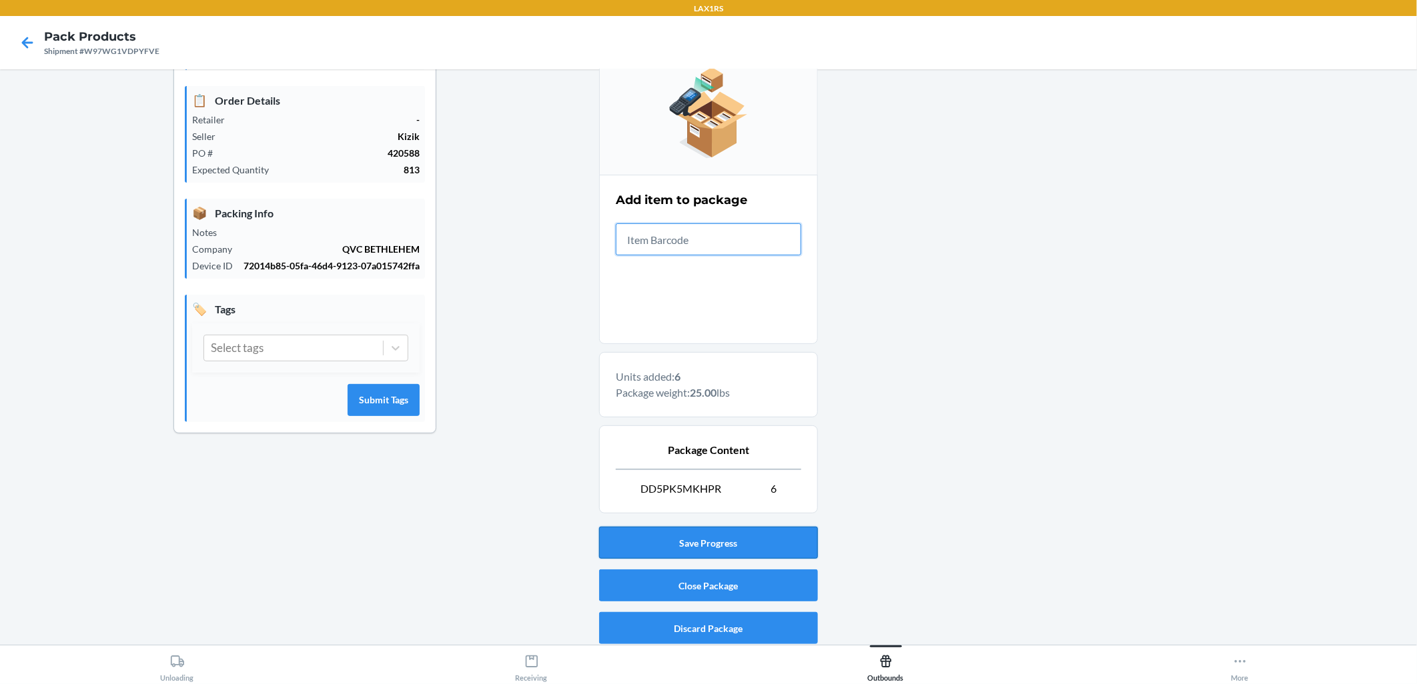
scroll to position [152, 0]
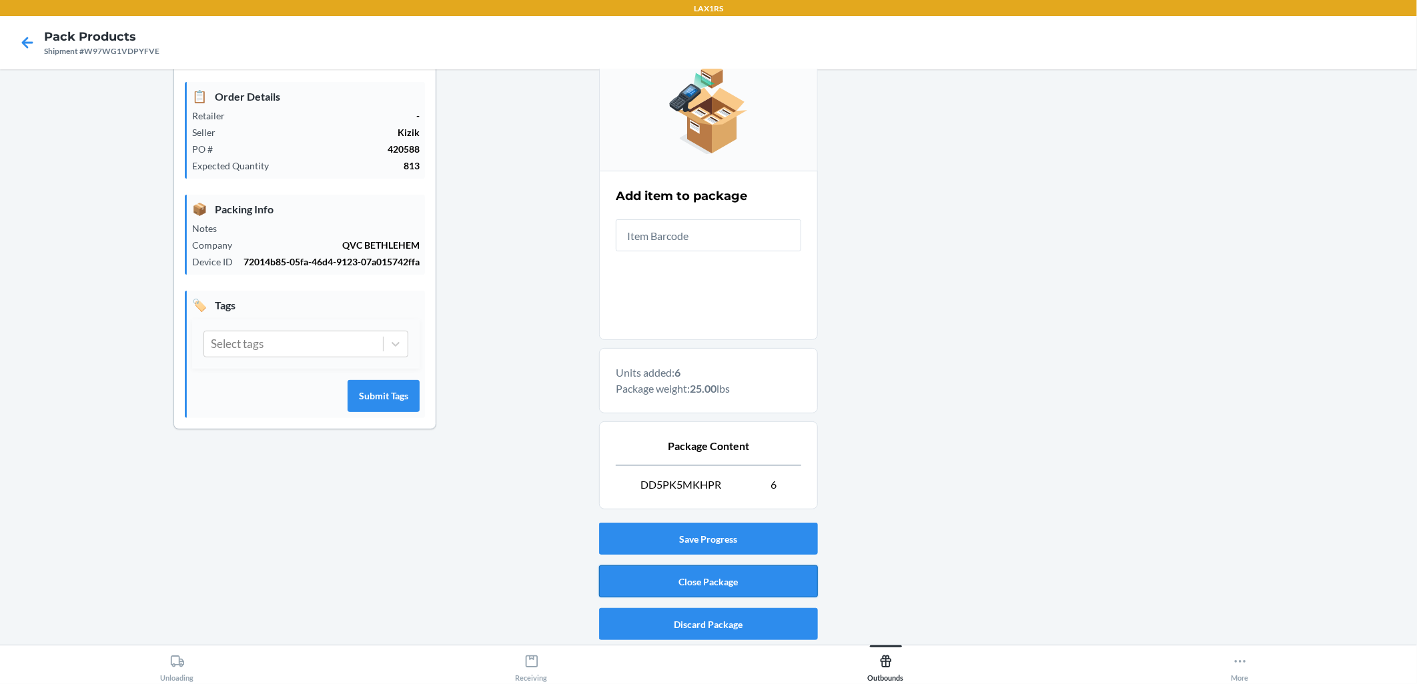
click at [688, 579] on button "Close Package" at bounding box center [708, 582] width 219 height 32
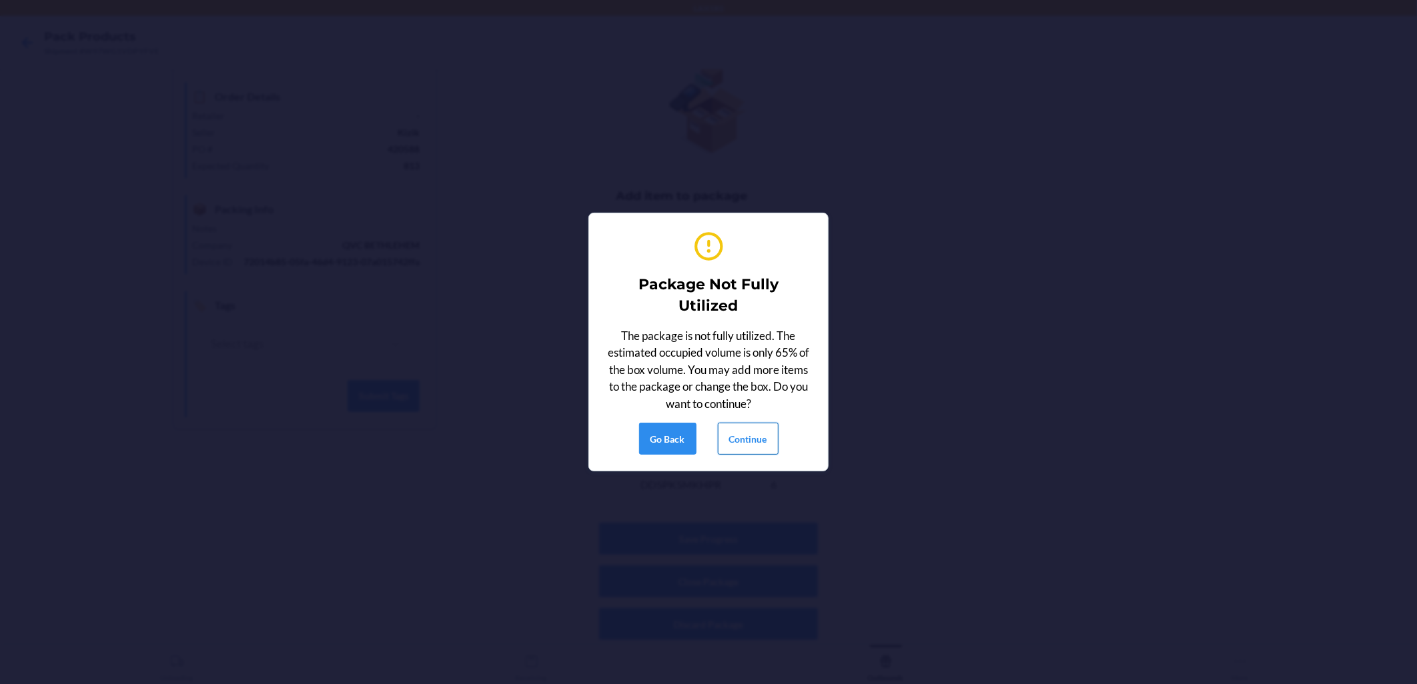
click at [688, 434] on button "Continue" at bounding box center [748, 439] width 61 height 32
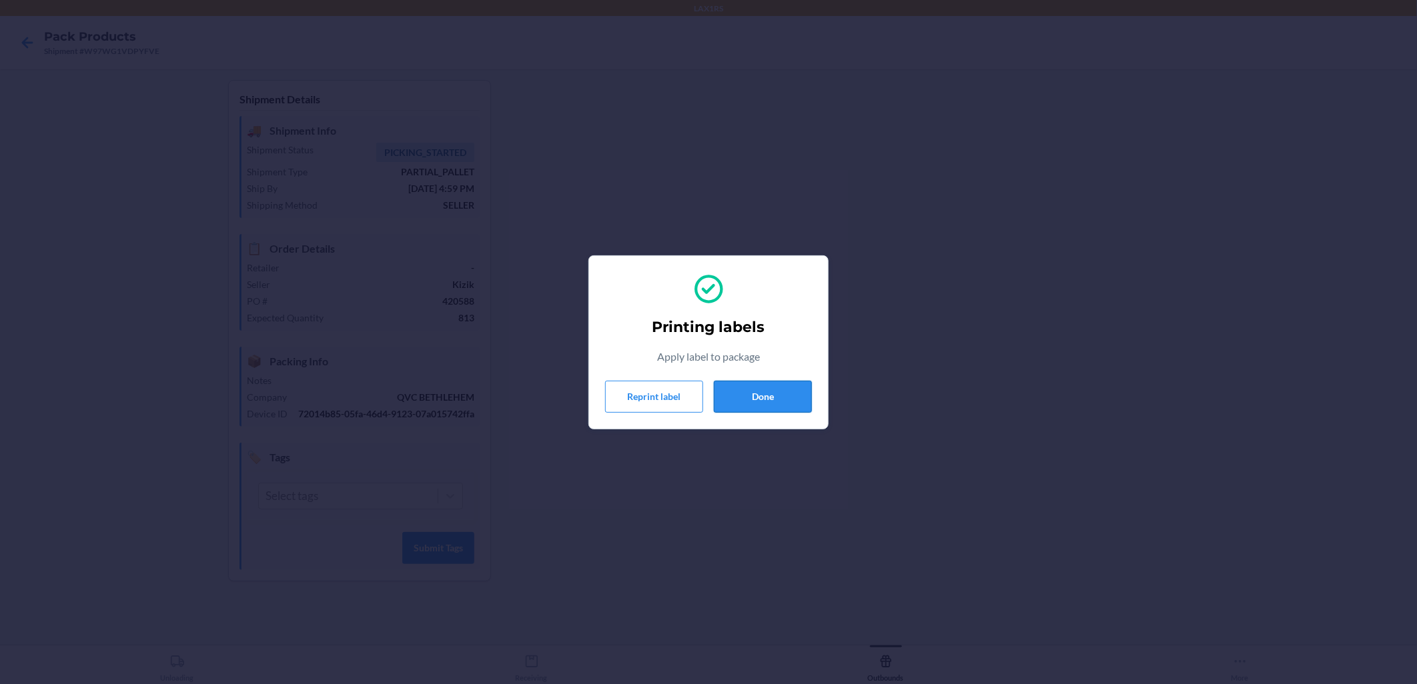
click at [688, 402] on button "Done" at bounding box center [763, 397] width 98 height 32
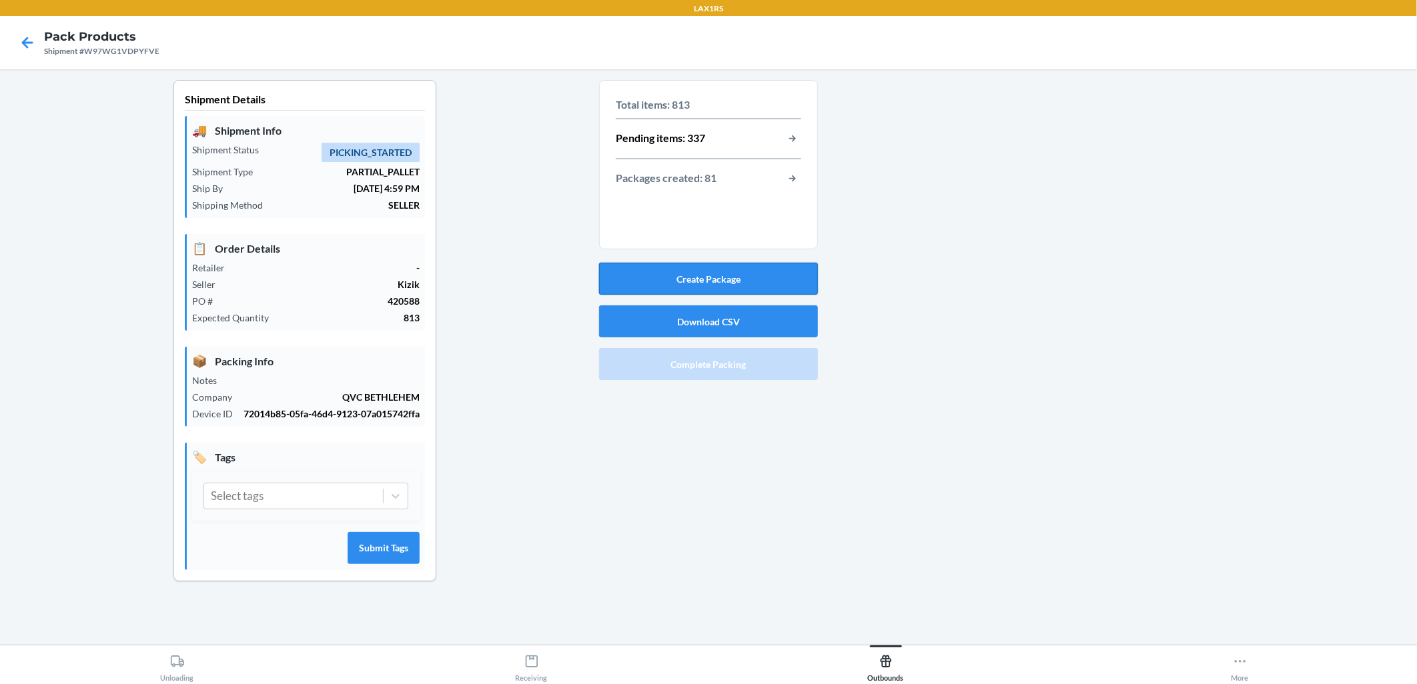
click at [688, 269] on button "Create Package" at bounding box center [708, 279] width 219 height 32
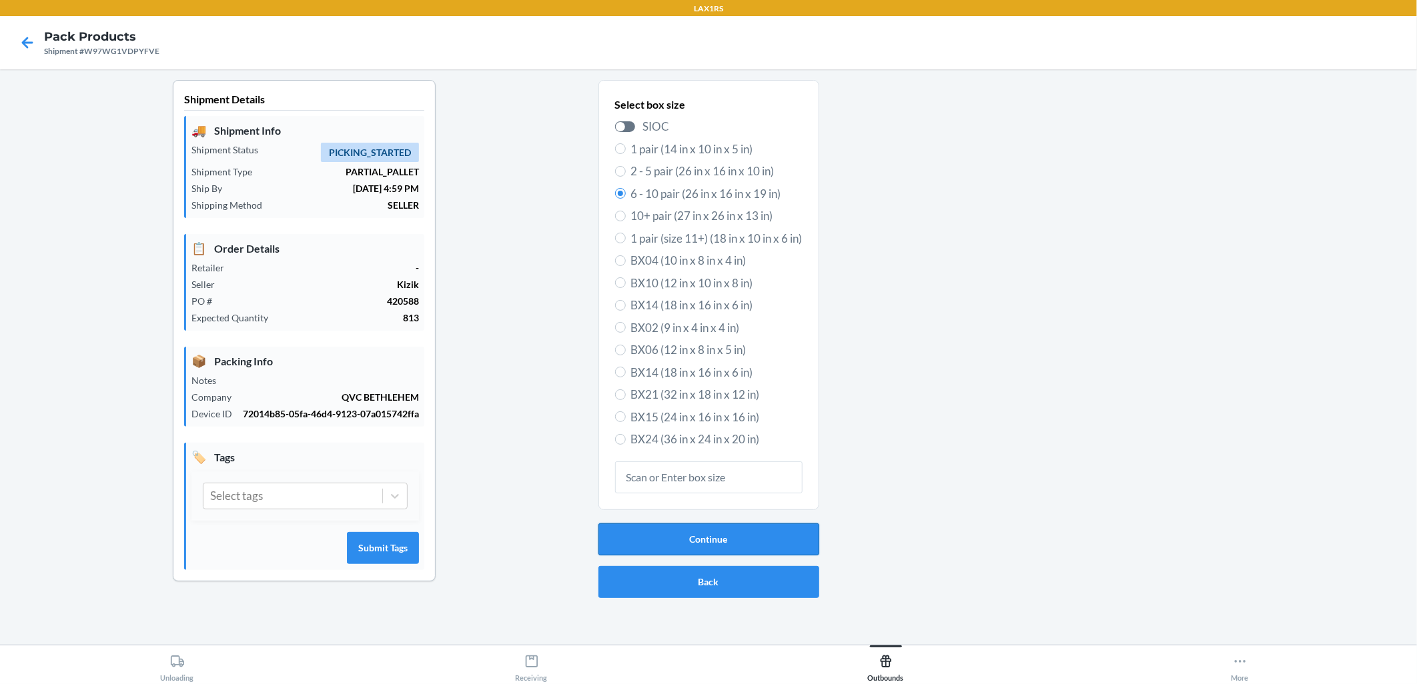
click at [688, 531] on button "Continue" at bounding box center [708, 540] width 221 height 32
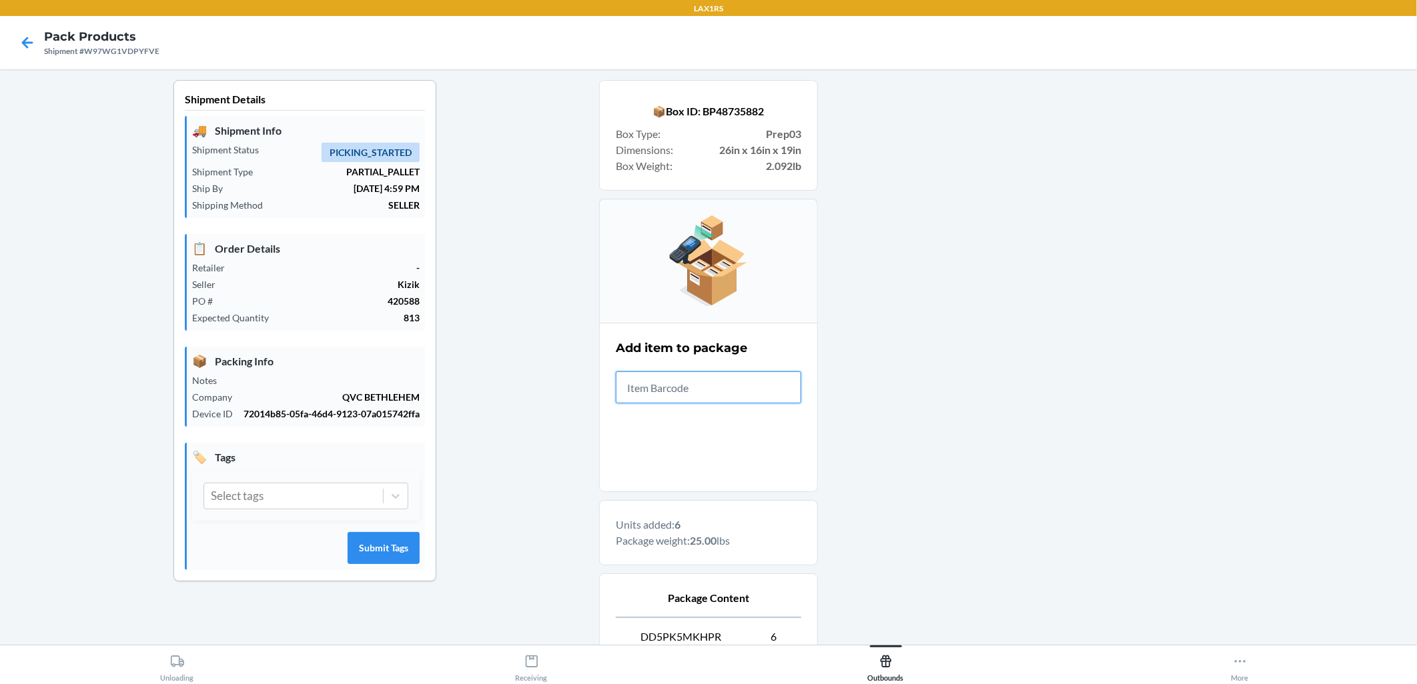
scroll to position [152, 0]
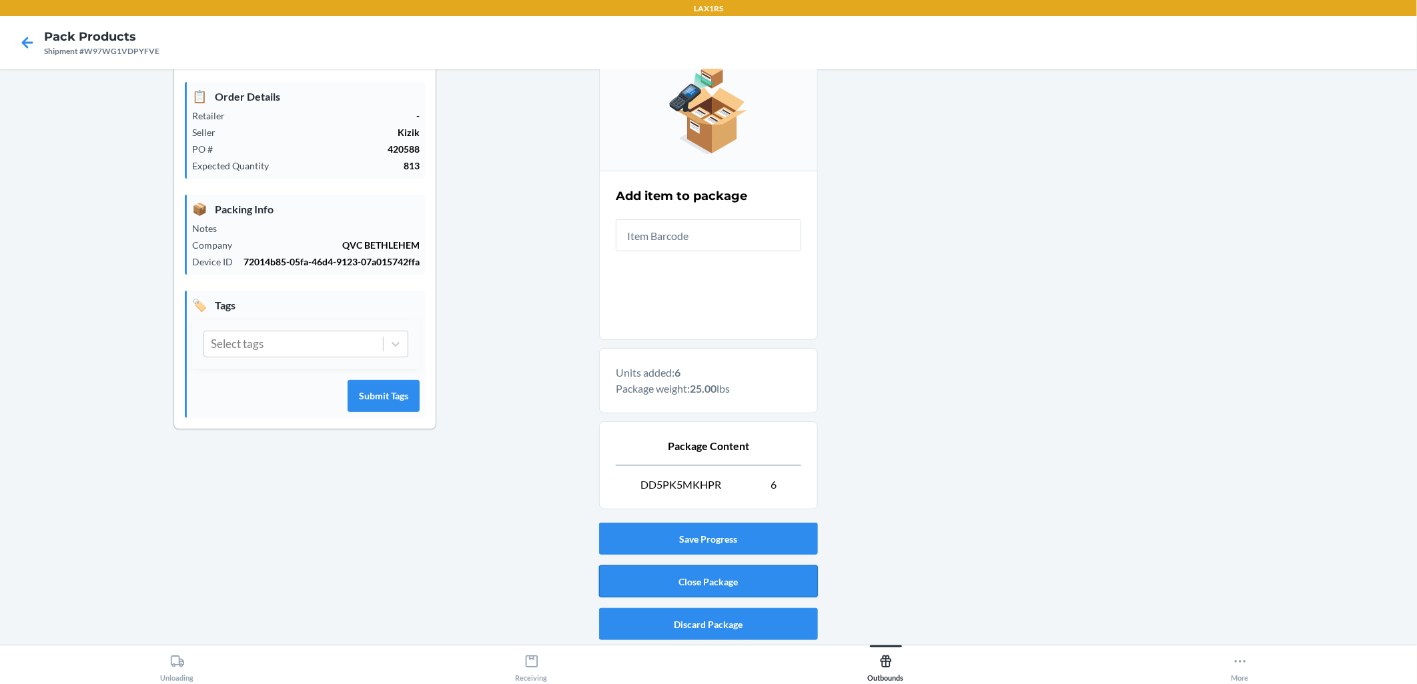
click at [688, 576] on button "Close Package" at bounding box center [708, 582] width 219 height 32
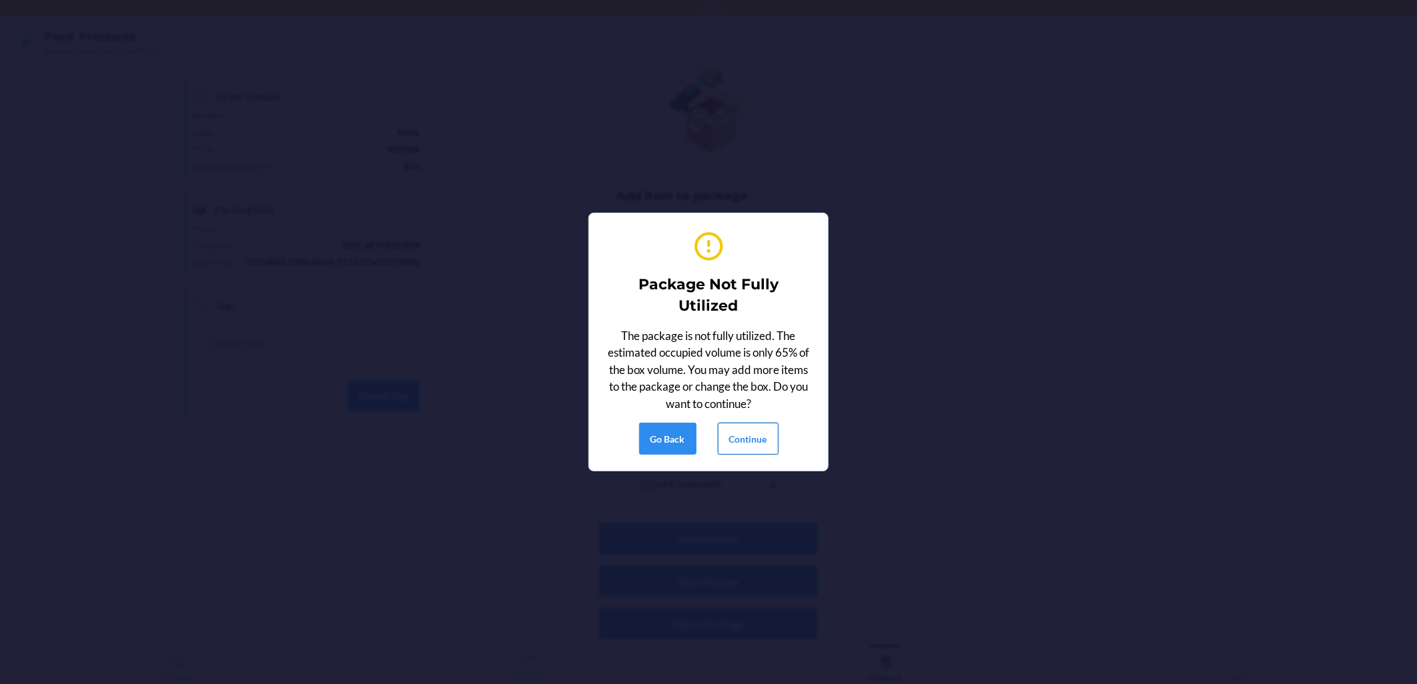
click at [688, 429] on button "Continue" at bounding box center [748, 439] width 61 height 32
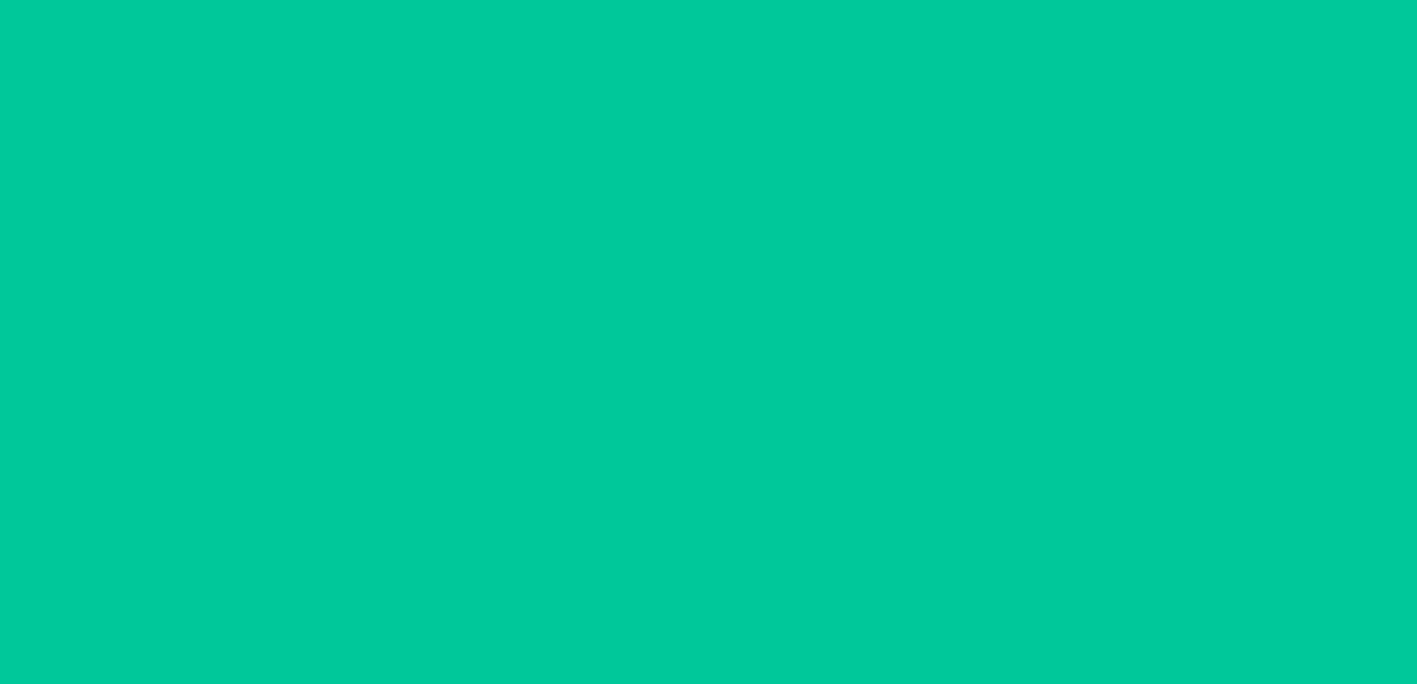
scroll to position [0, 0]
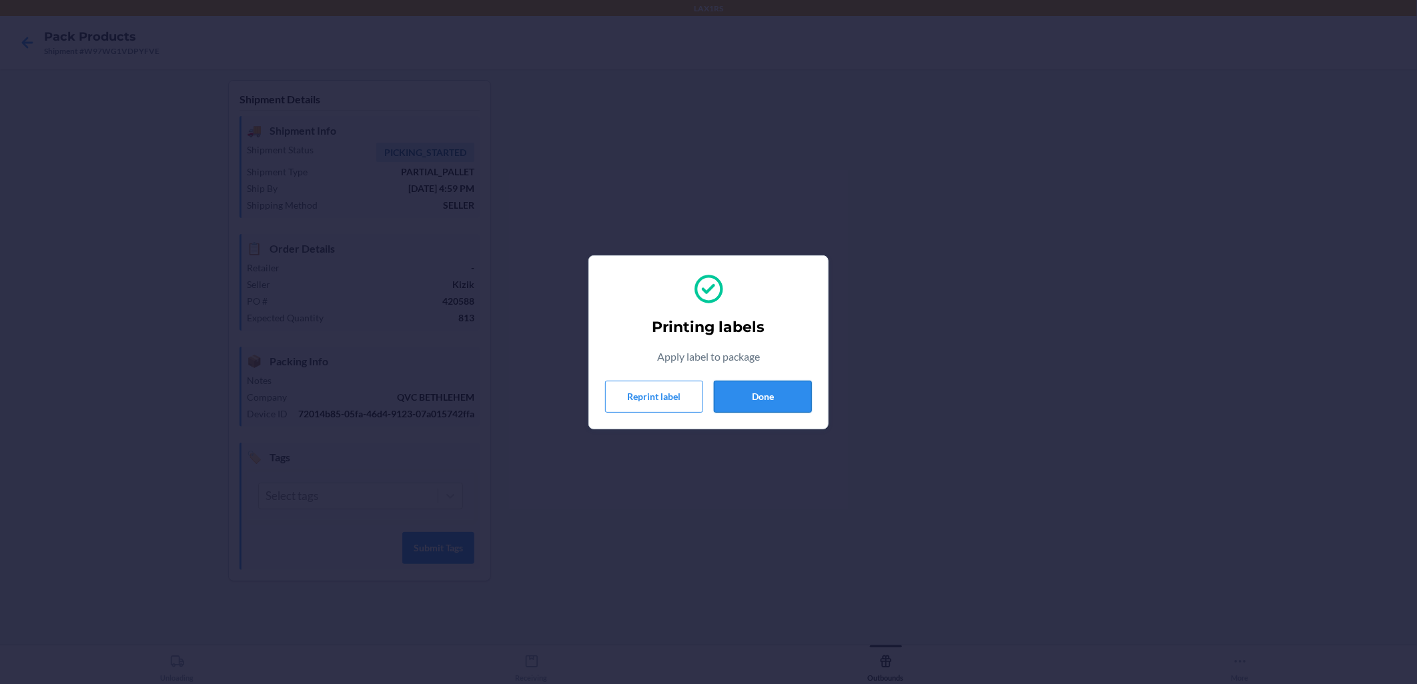
click at [688, 403] on button "Done" at bounding box center [763, 397] width 98 height 32
click at [688, 398] on button "Done" at bounding box center [763, 397] width 98 height 32
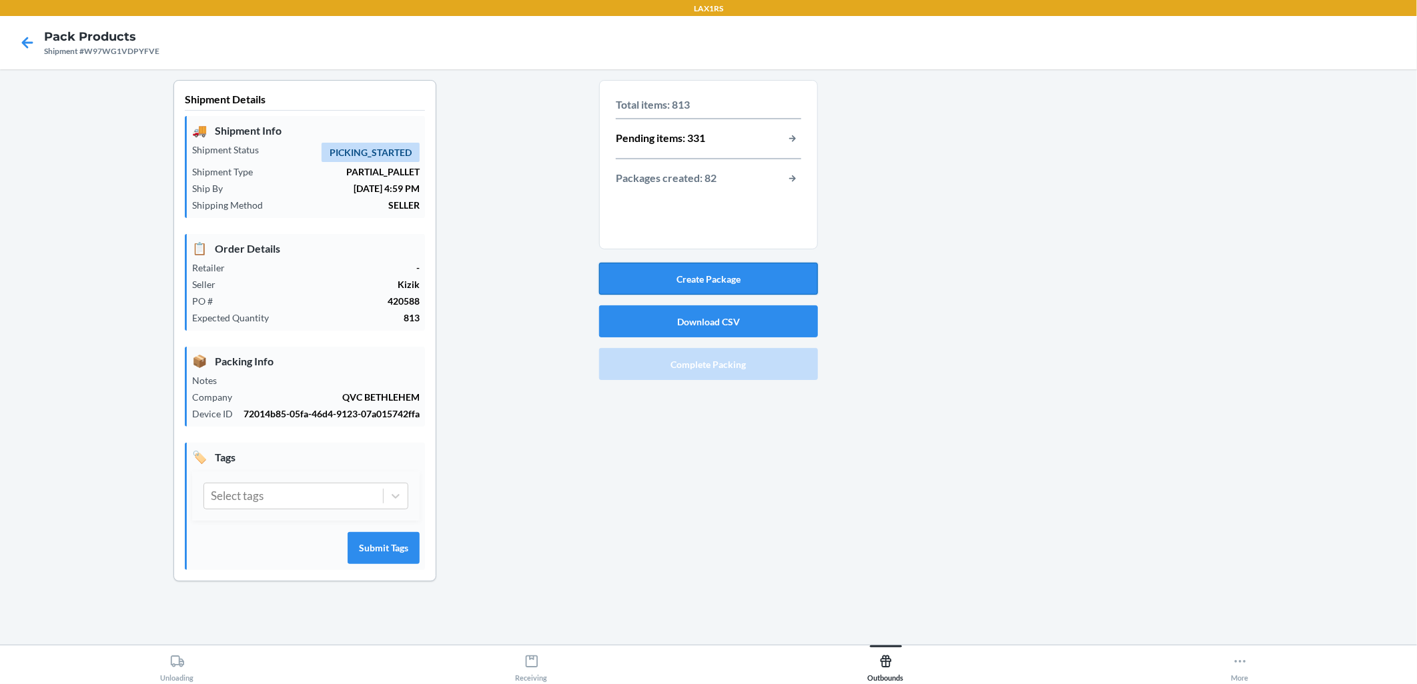
click at [688, 281] on button "Create Package" at bounding box center [708, 279] width 219 height 32
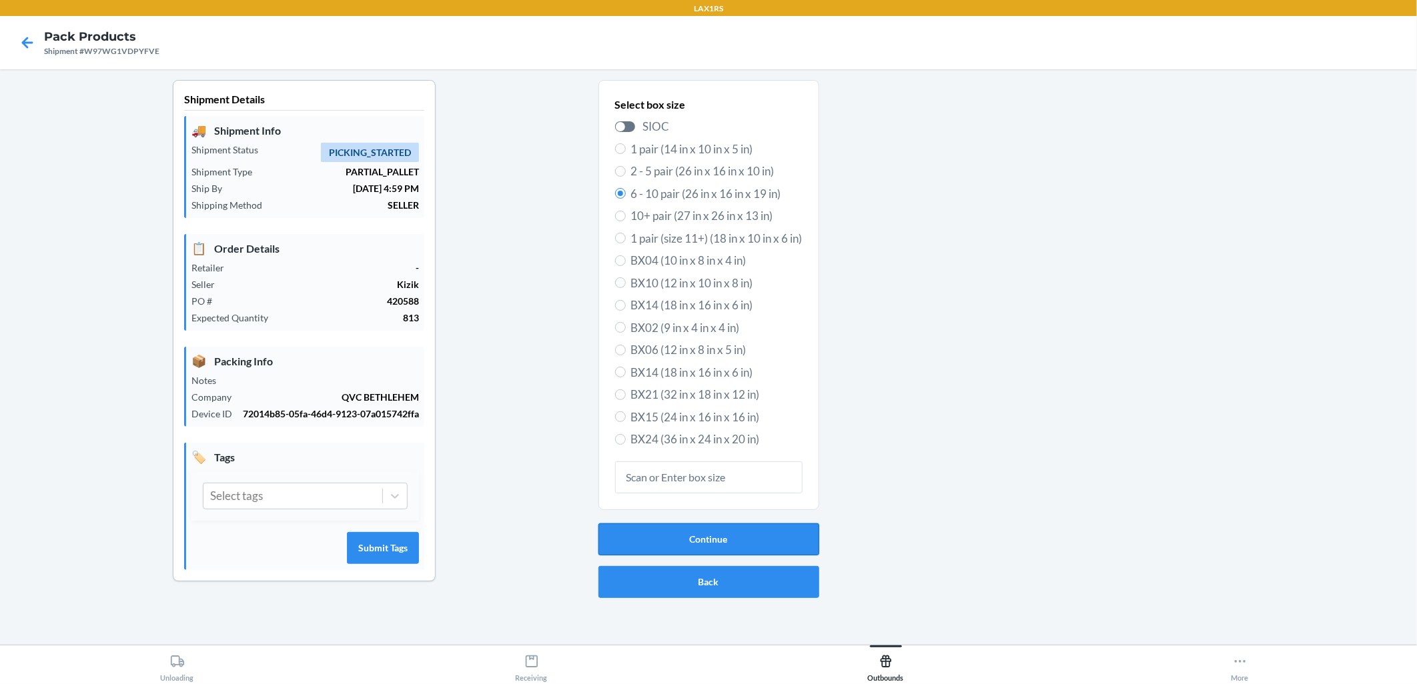
click at [688, 538] on button "Continue" at bounding box center [708, 540] width 221 height 32
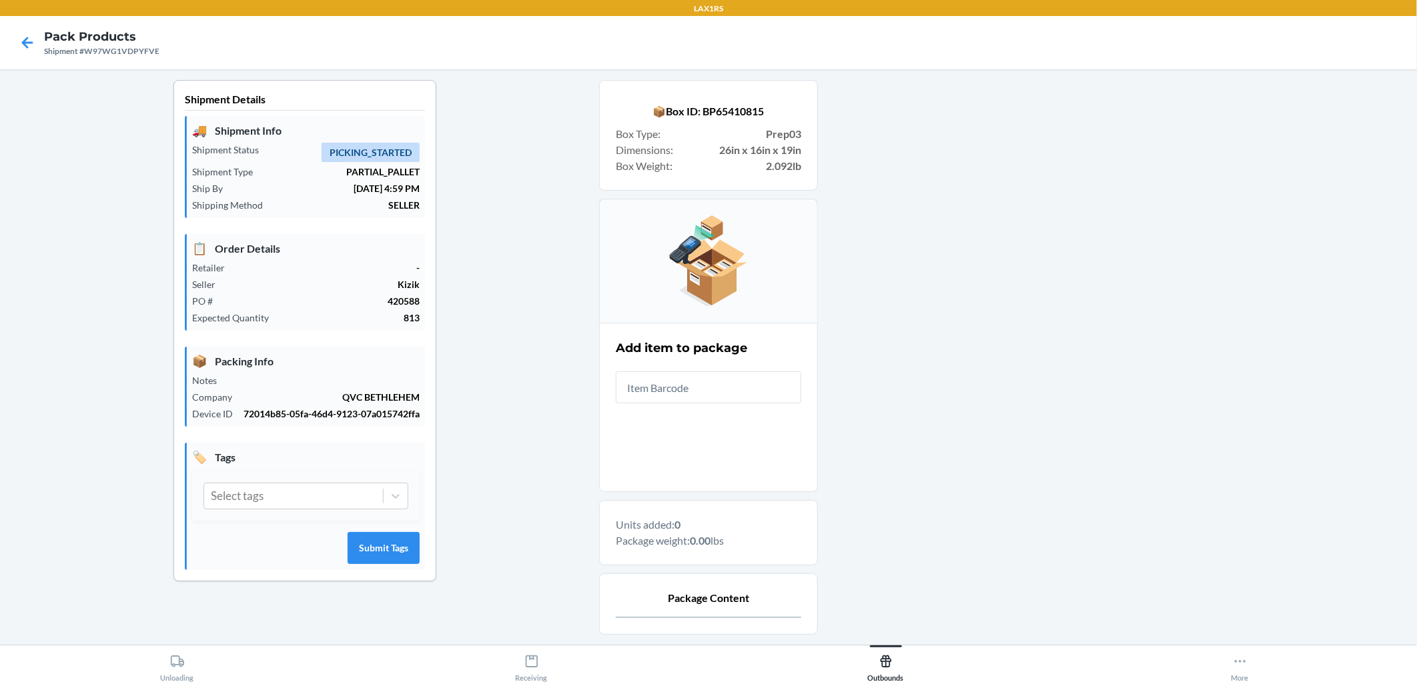
scroll to position [125, 0]
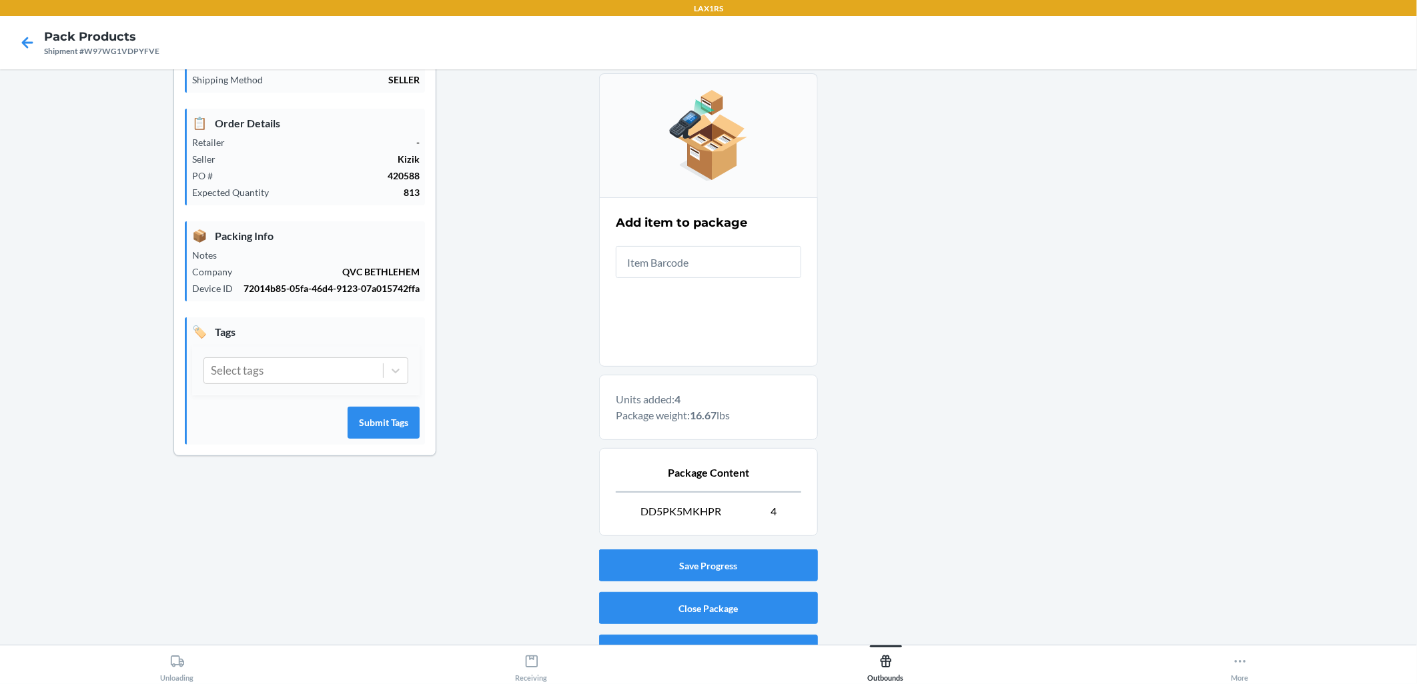
click at [688, 278] on div "Add item to package" at bounding box center [708, 246] width 185 height 72
click at [688, 263] on input "text" at bounding box center [708, 262] width 185 height 32
click at [678, 618] on button "Close Package" at bounding box center [708, 608] width 219 height 32
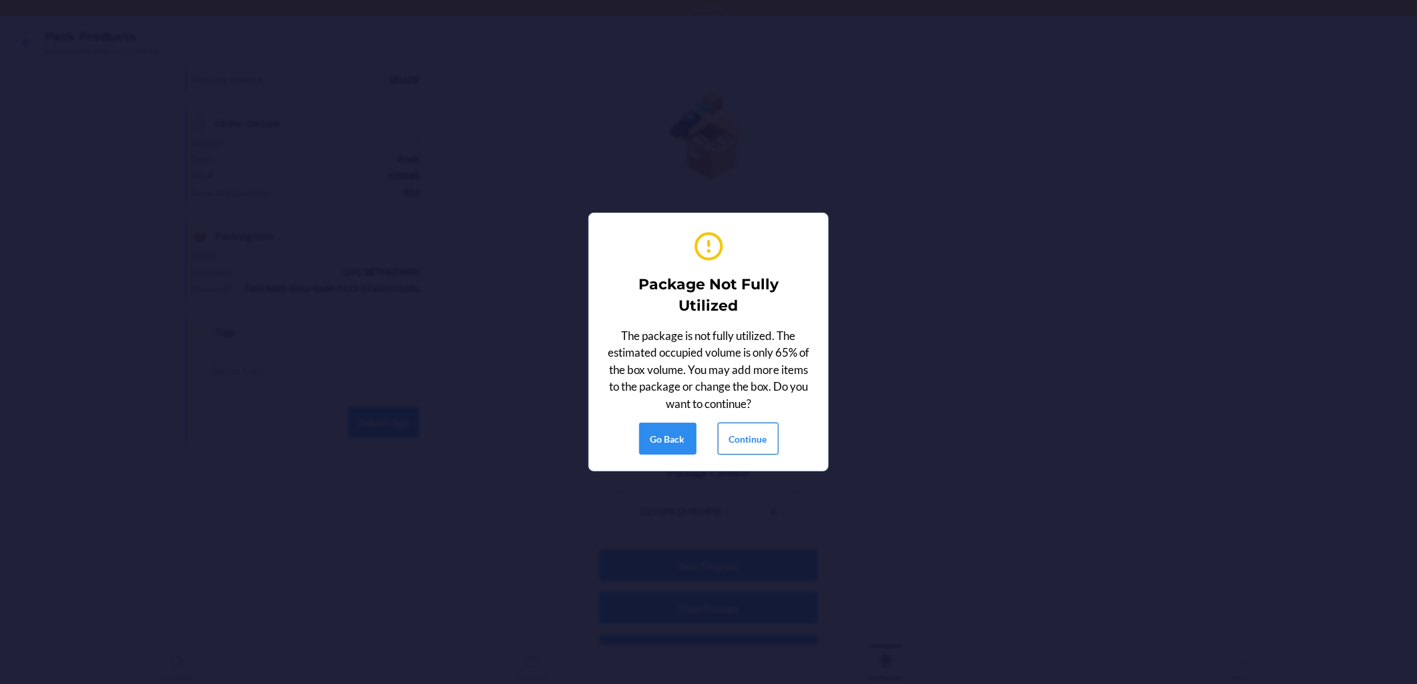
click at [688, 432] on button "Continue" at bounding box center [748, 439] width 61 height 32
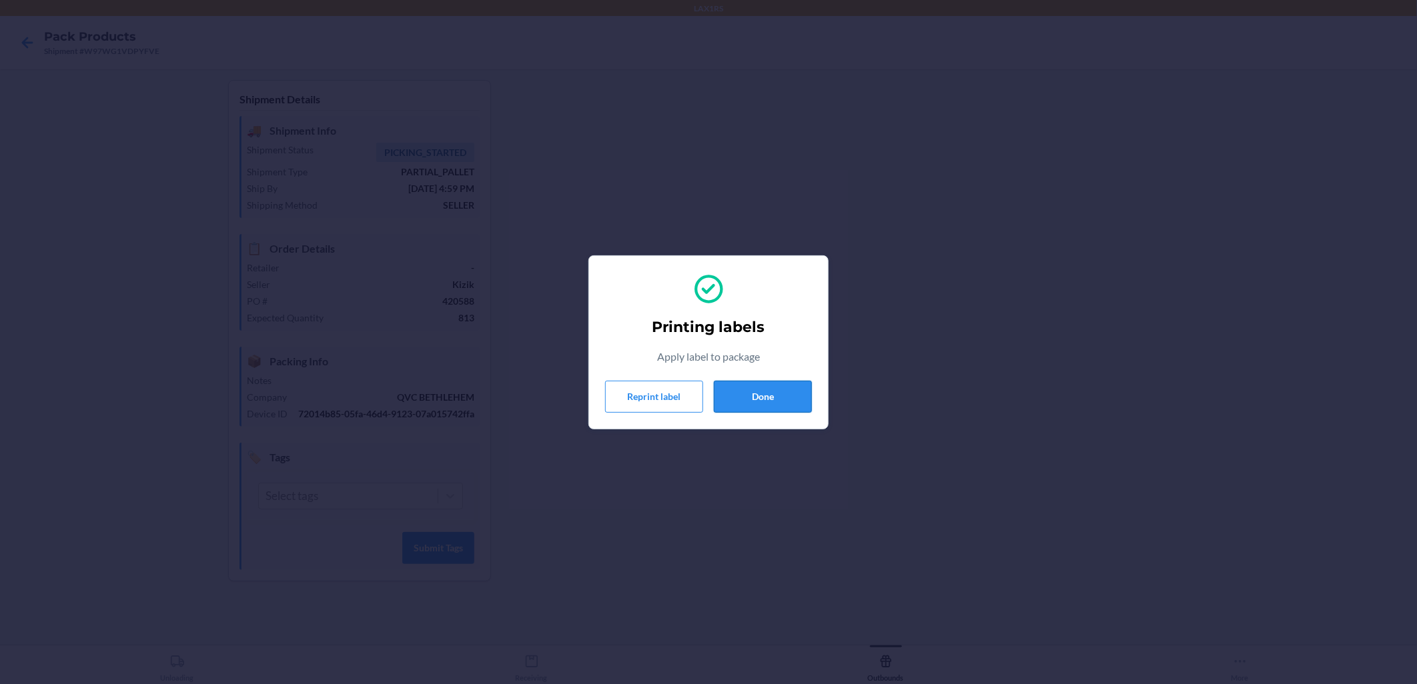
click at [688, 394] on button "Done" at bounding box center [763, 397] width 98 height 32
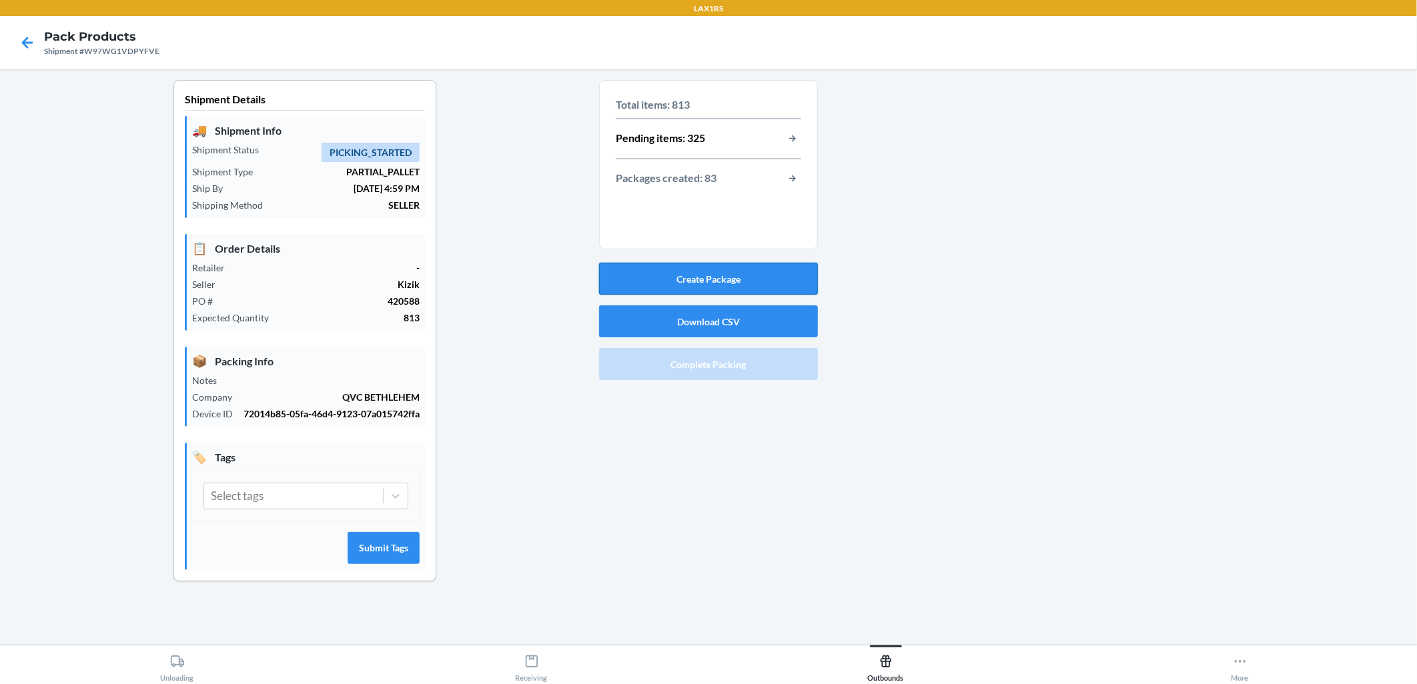
click at [688, 280] on button "Create Package" at bounding box center [708, 279] width 219 height 32
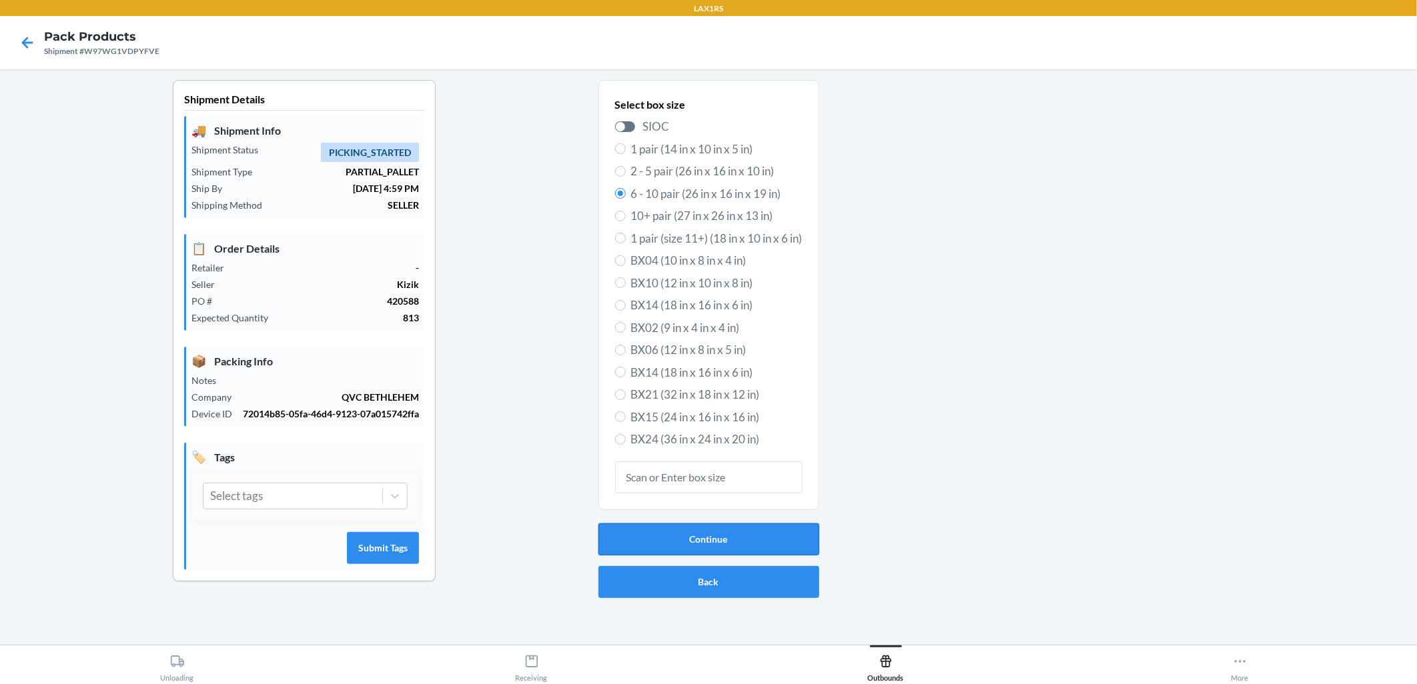
click at [688, 540] on button "Continue" at bounding box center [708, 540] width 221 height 32
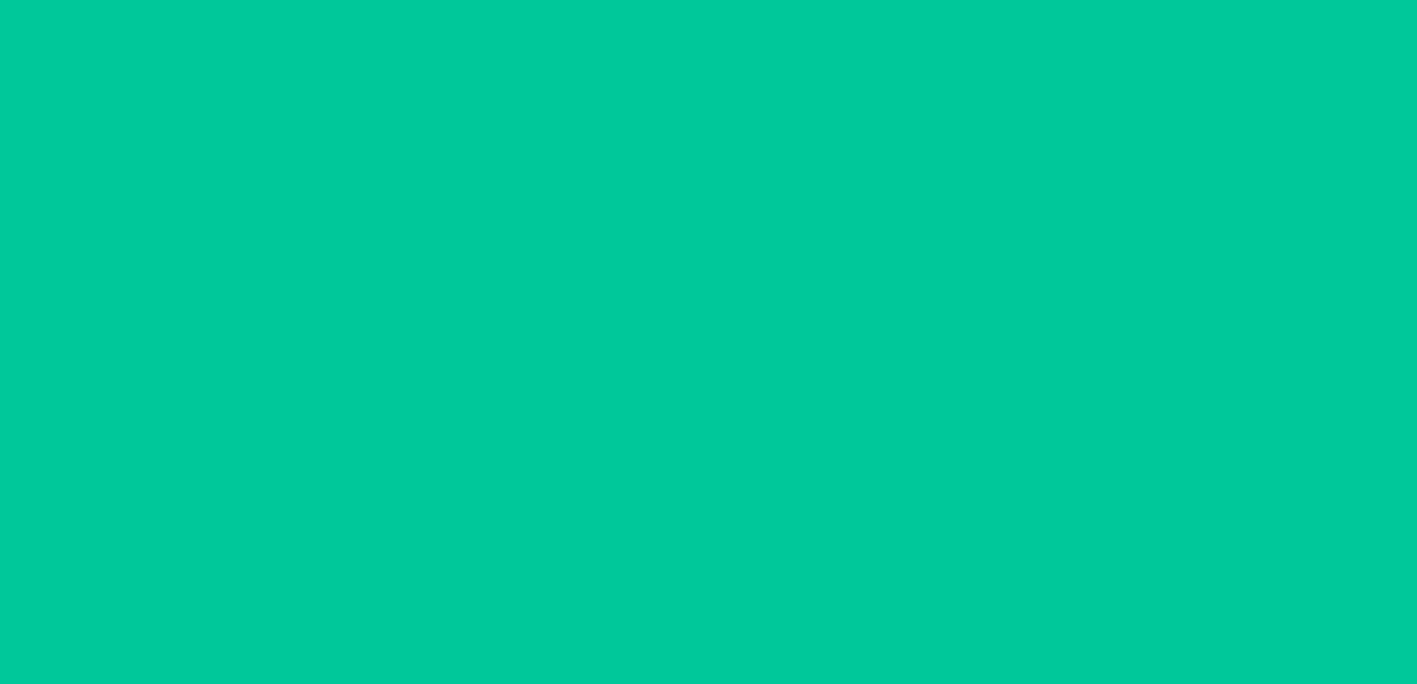
scroll to position [152, 0]
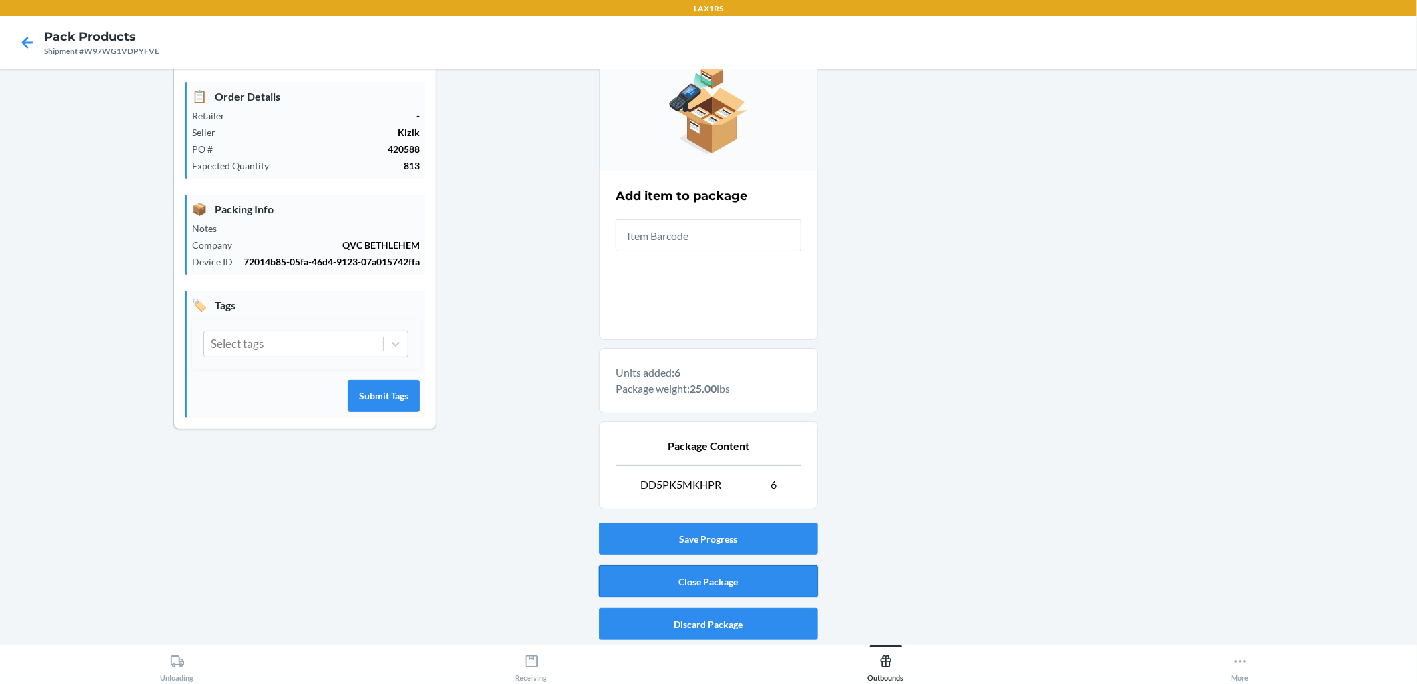
click at [688, 570] on button "Close Package" at bounding box center [708, 582] width 219 height 32
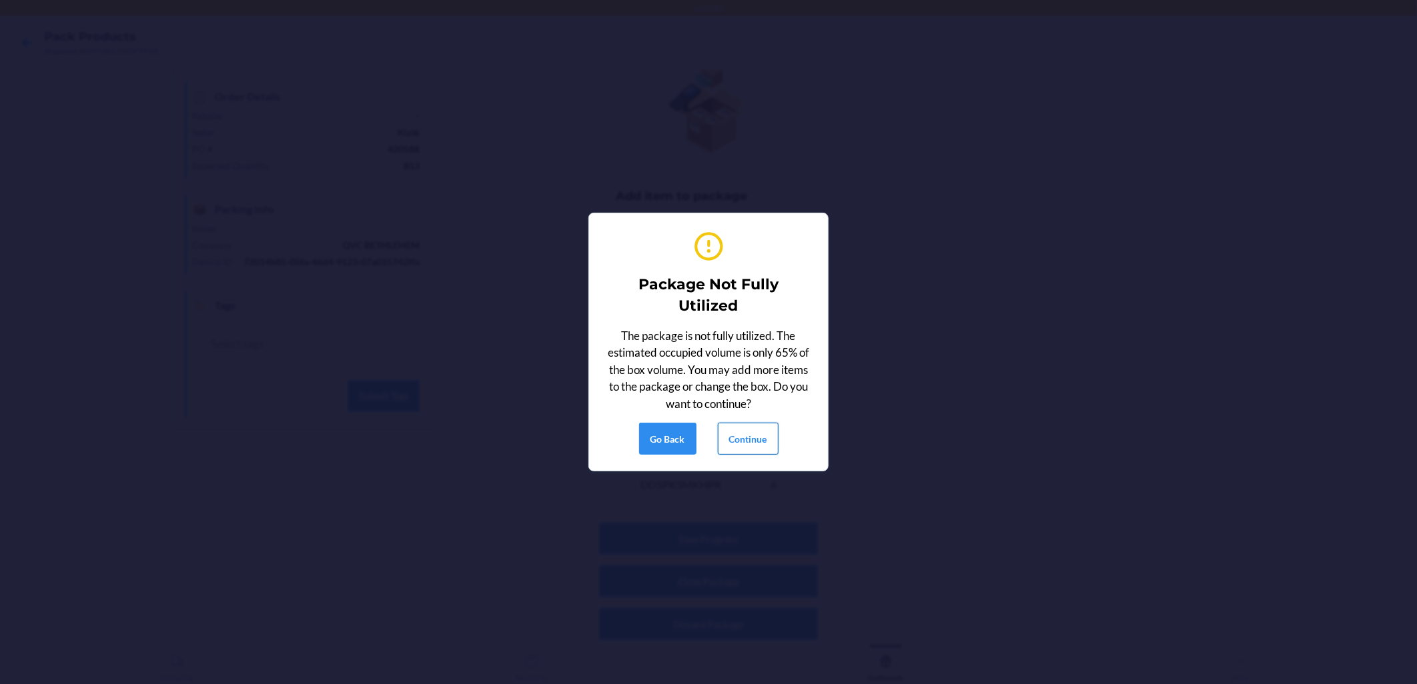
click at [688, 435] on button "Continue" at bounding box center [748, 439] width 61 height 32
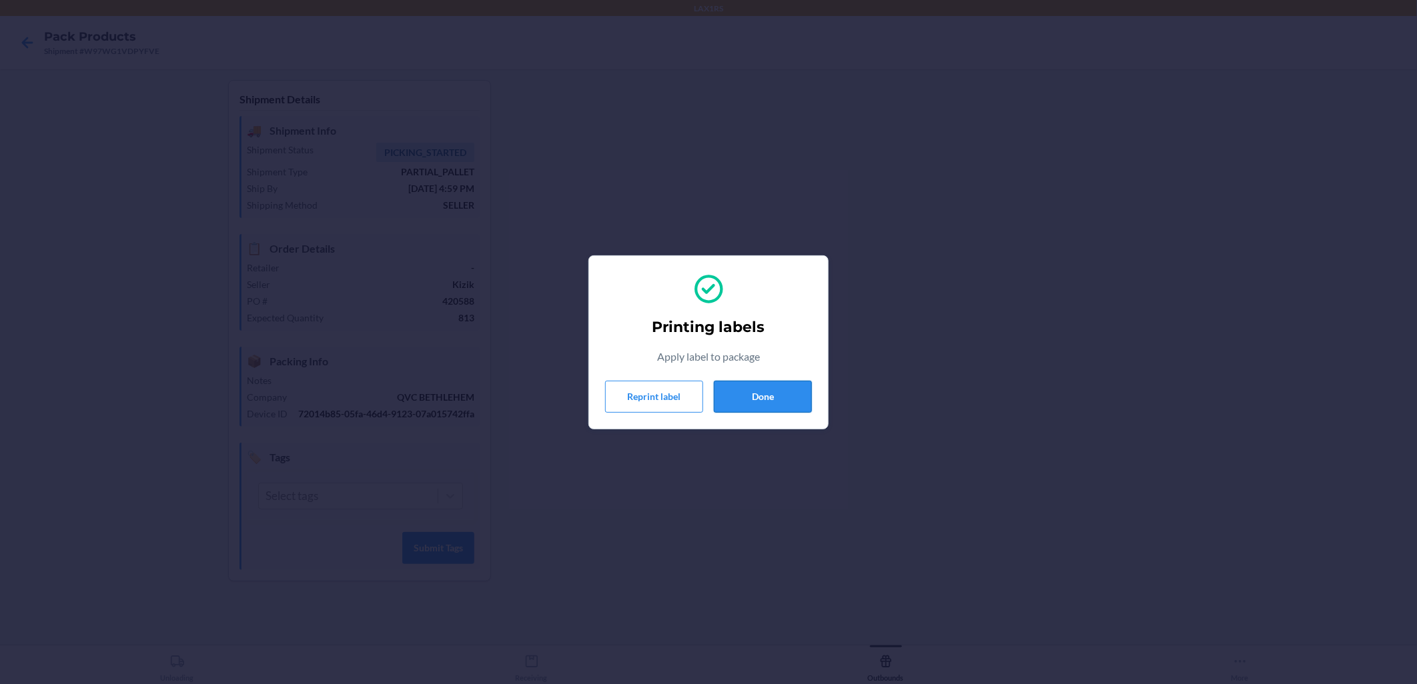
click at [688, 381] on button "Done" at bounding box center [763, 397] width 98 height 32
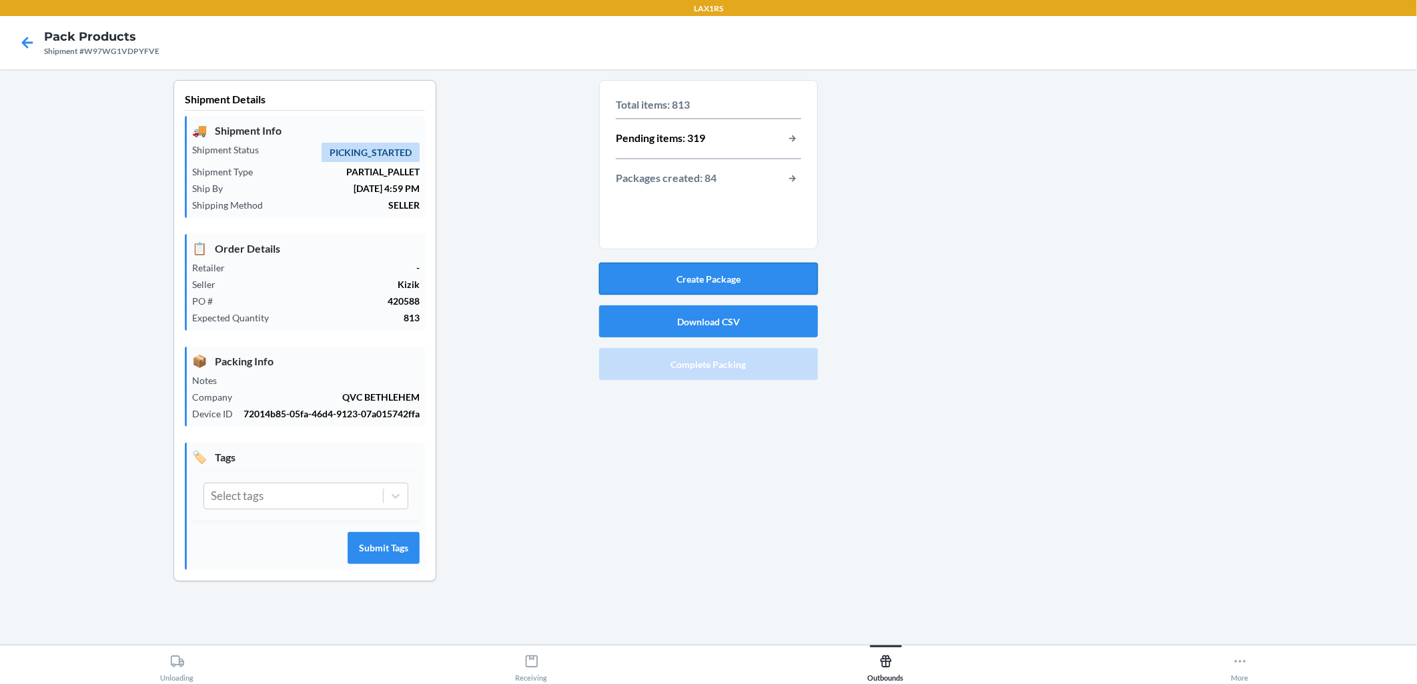
click at [688, 267] on button "Create Package" at bounding box center [708, 279] width 219 height 32
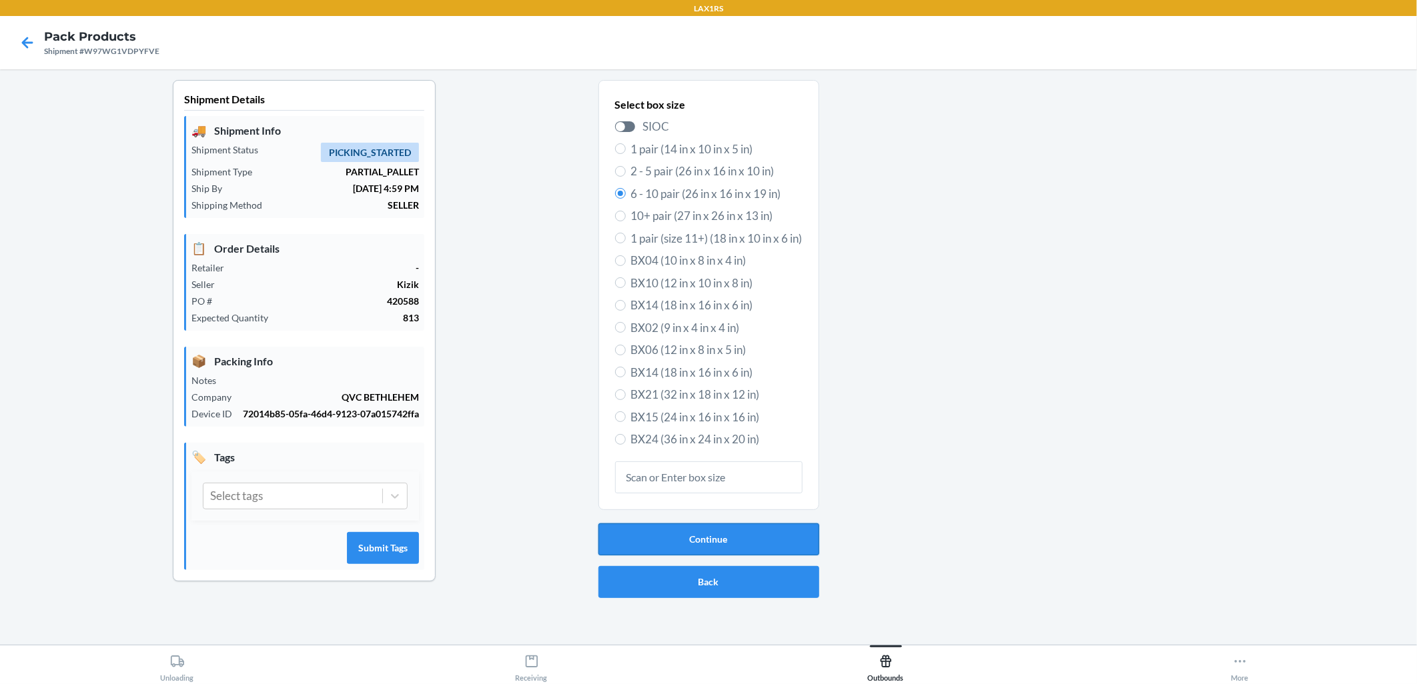
click at [688, 545] on button "Continue" at bounding box center [708, 540] width 221 height 32
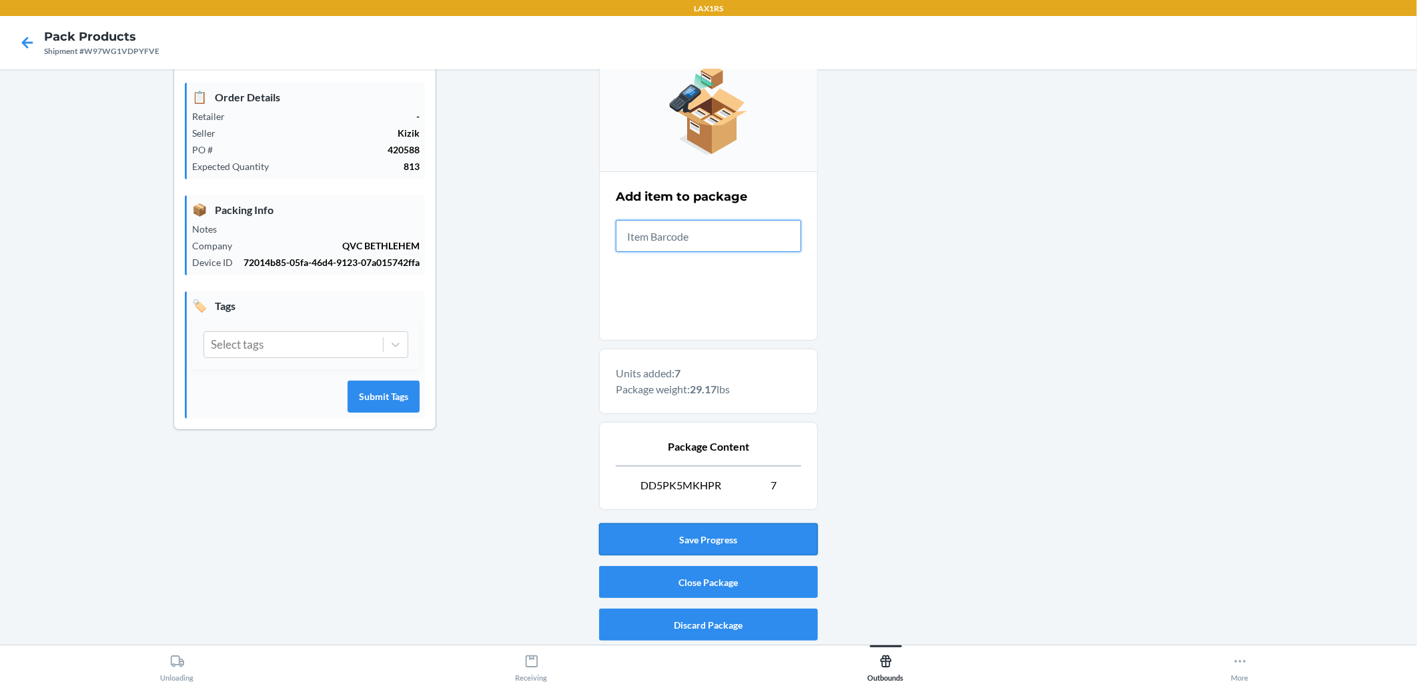
scroll to position [152, 0]
click at [688, 628] on button "Discard Package" at bounding box center [708, 624] width 219 height 32
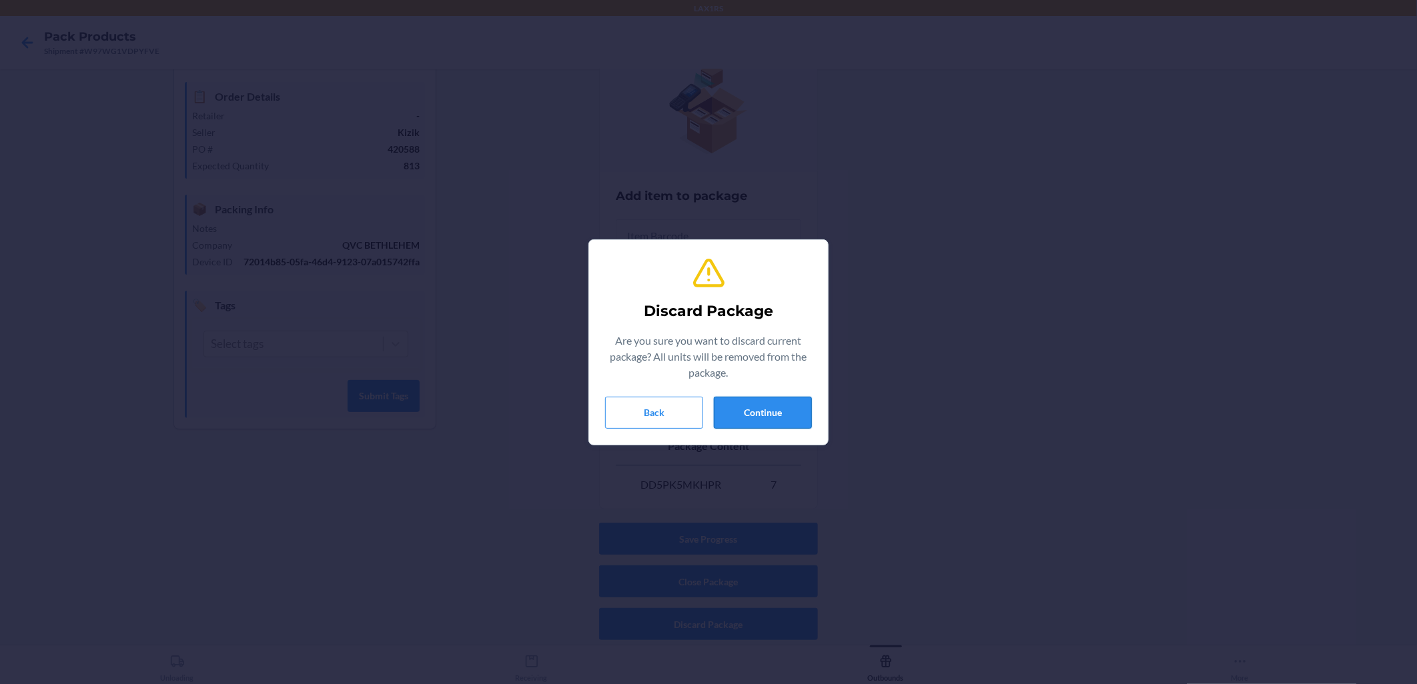
click at [688, 406] on button "Continue" at bounding box center [763, 413] width 98 height 32
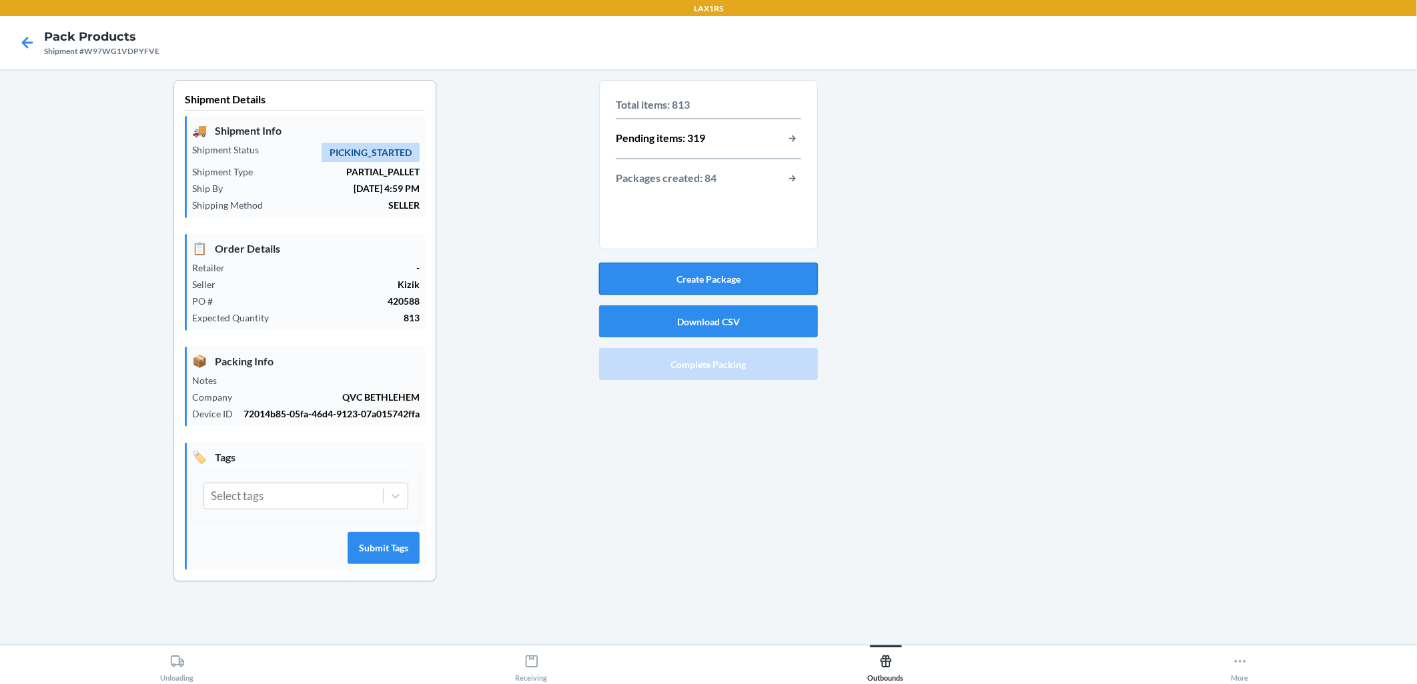
click at [688, 277] on button "Create Package" at bounding box center [708, 279] width 219 height 32
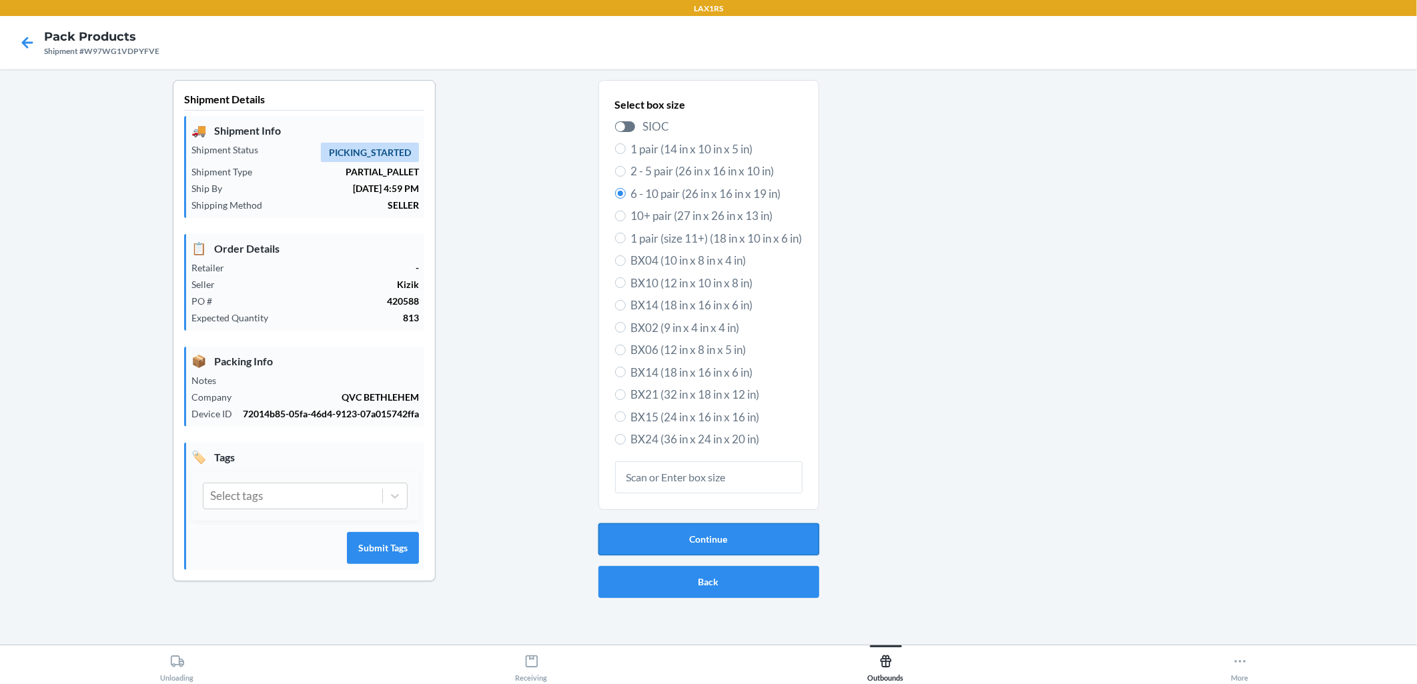
click at [681, 538] on button "Continue" at bounding box center [708, 540] width 221 height 32
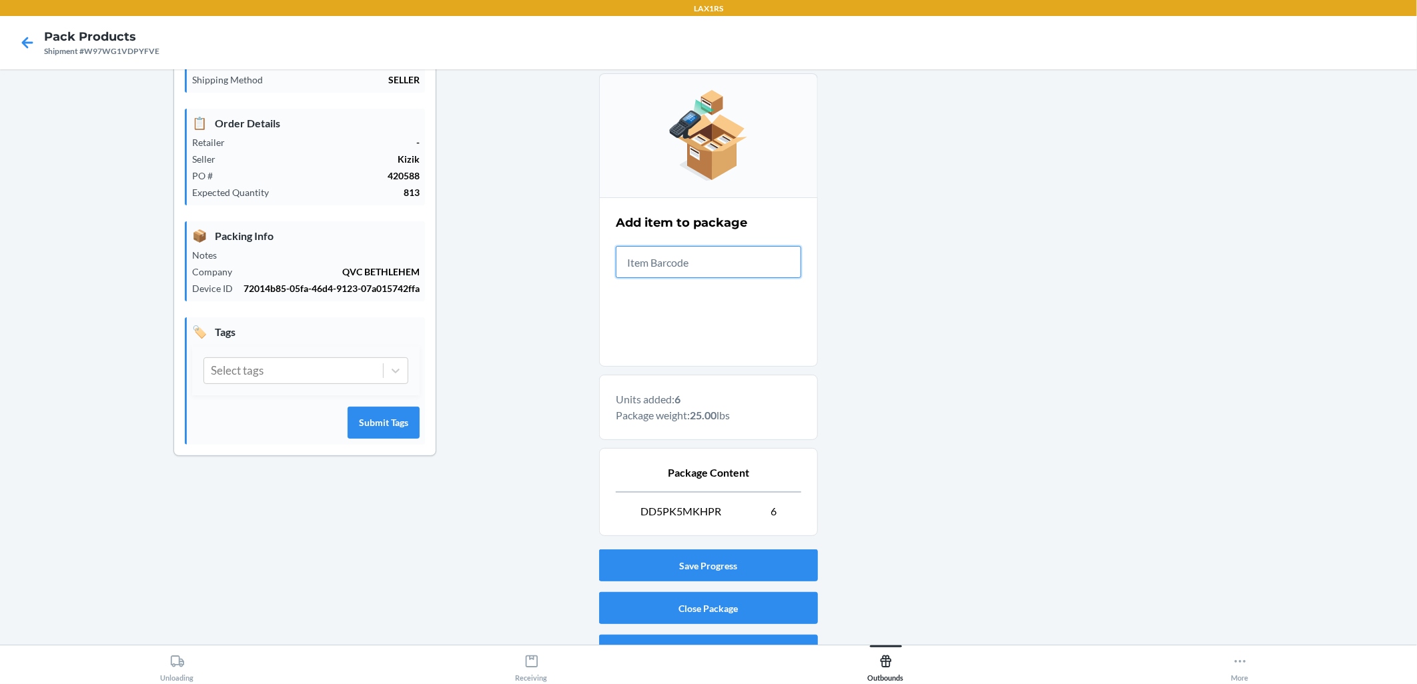
scroll to position [152, 0]
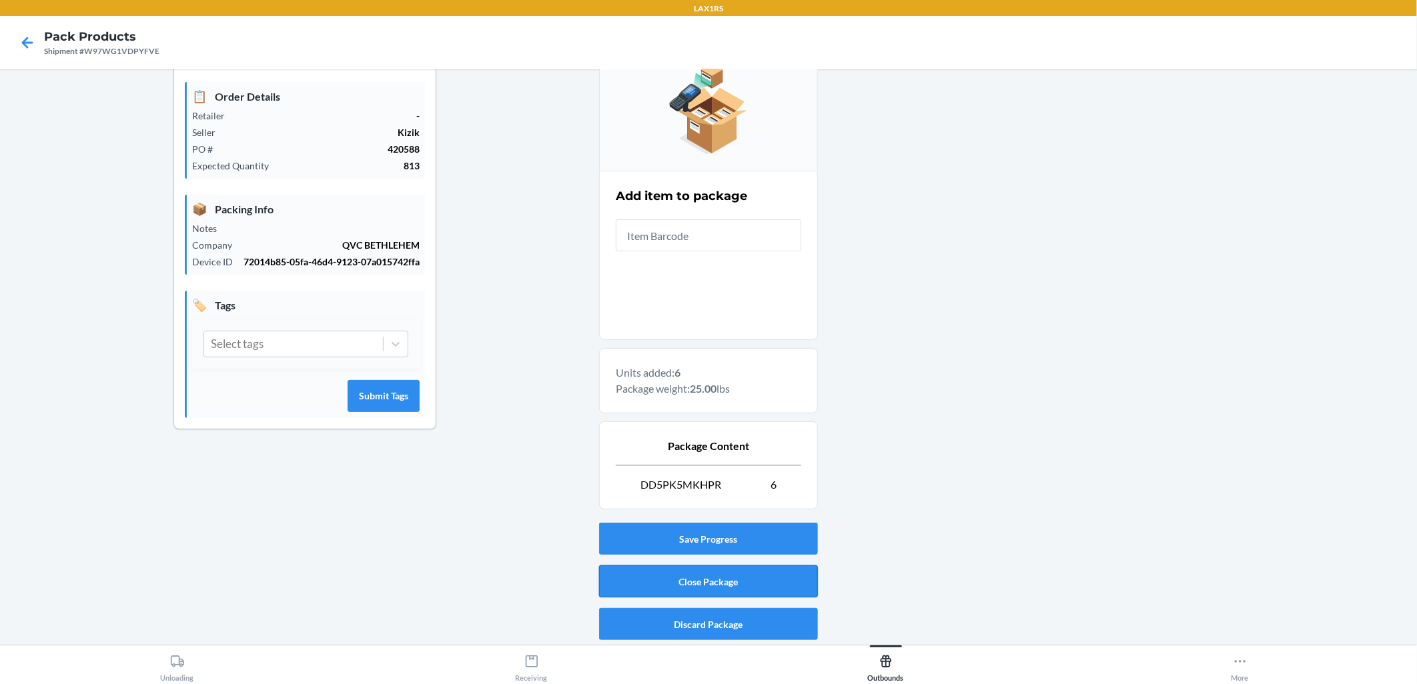
click at [688, 580] on button "Close Package" at bounding box center [708, 582] width 219 height 32
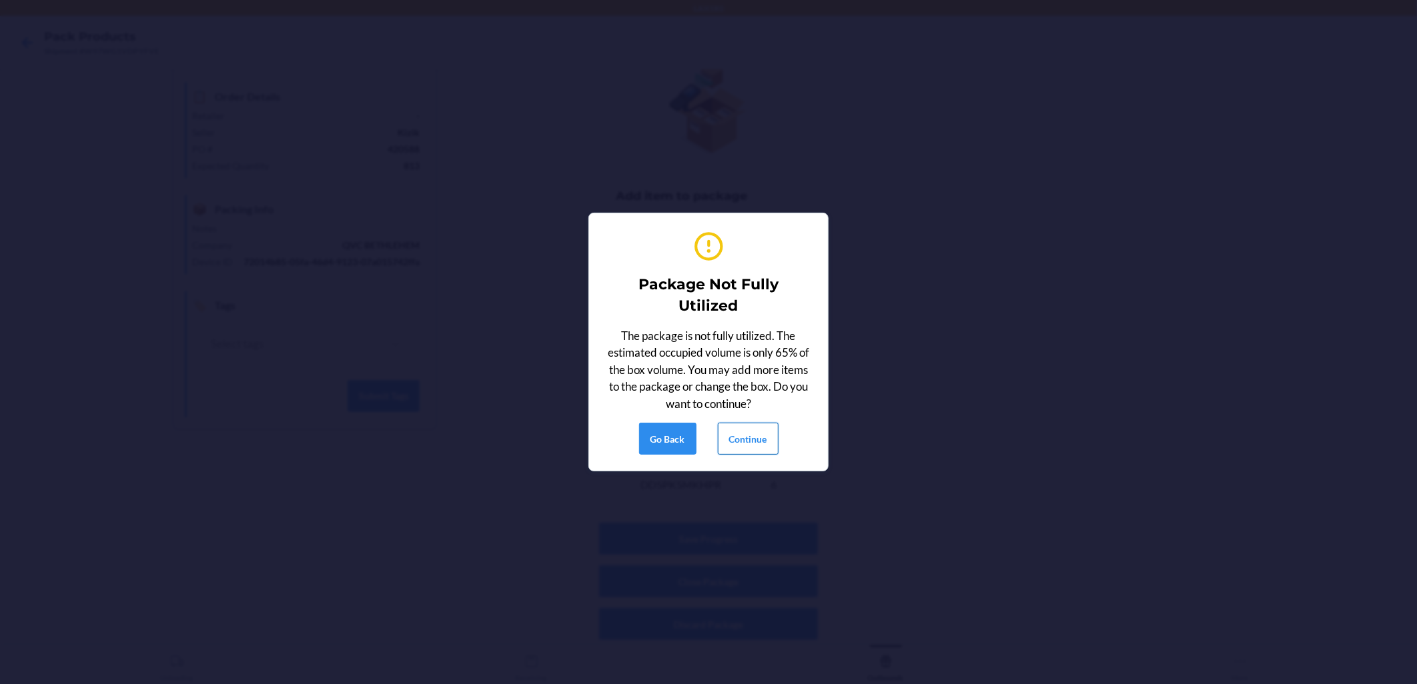
click at [688, 448] on button "Continue" at bounding box center [748, 439] width 61 height 32
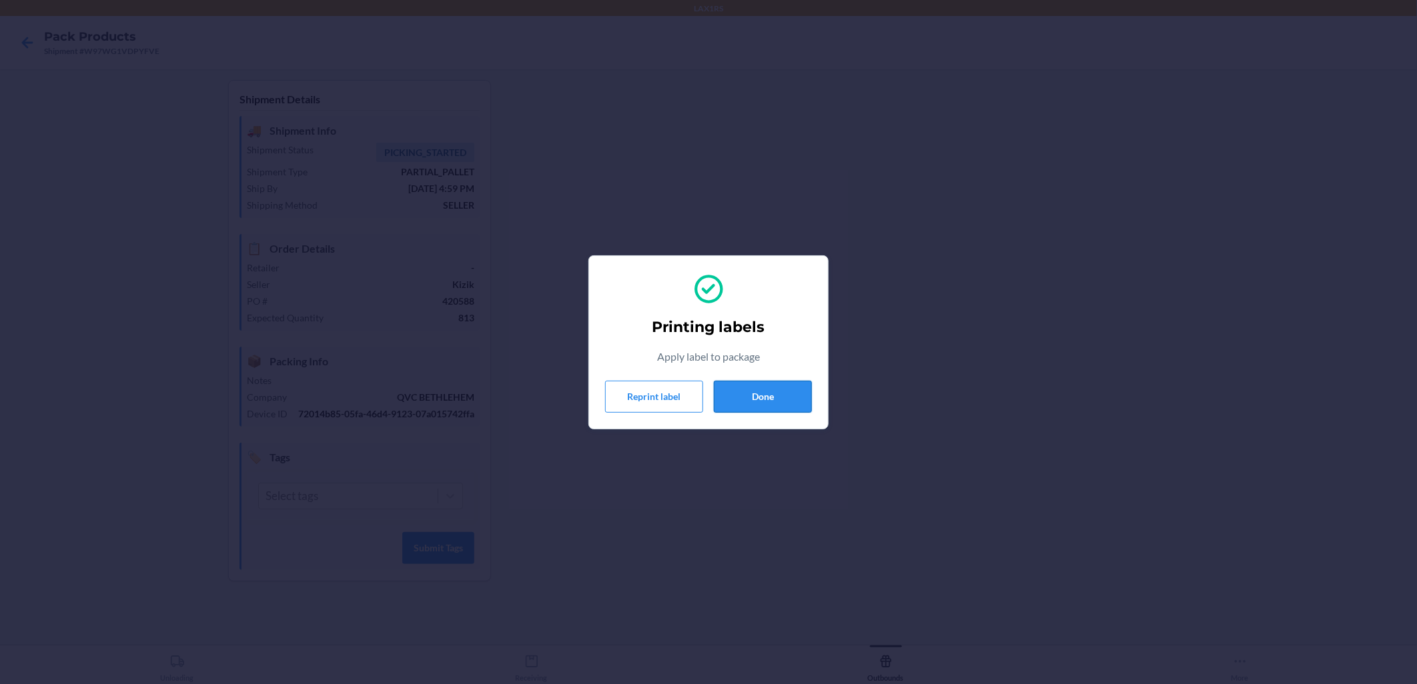
click at [688, 405] on button "Done" at bounding box center [763, 397] width 98 height 32
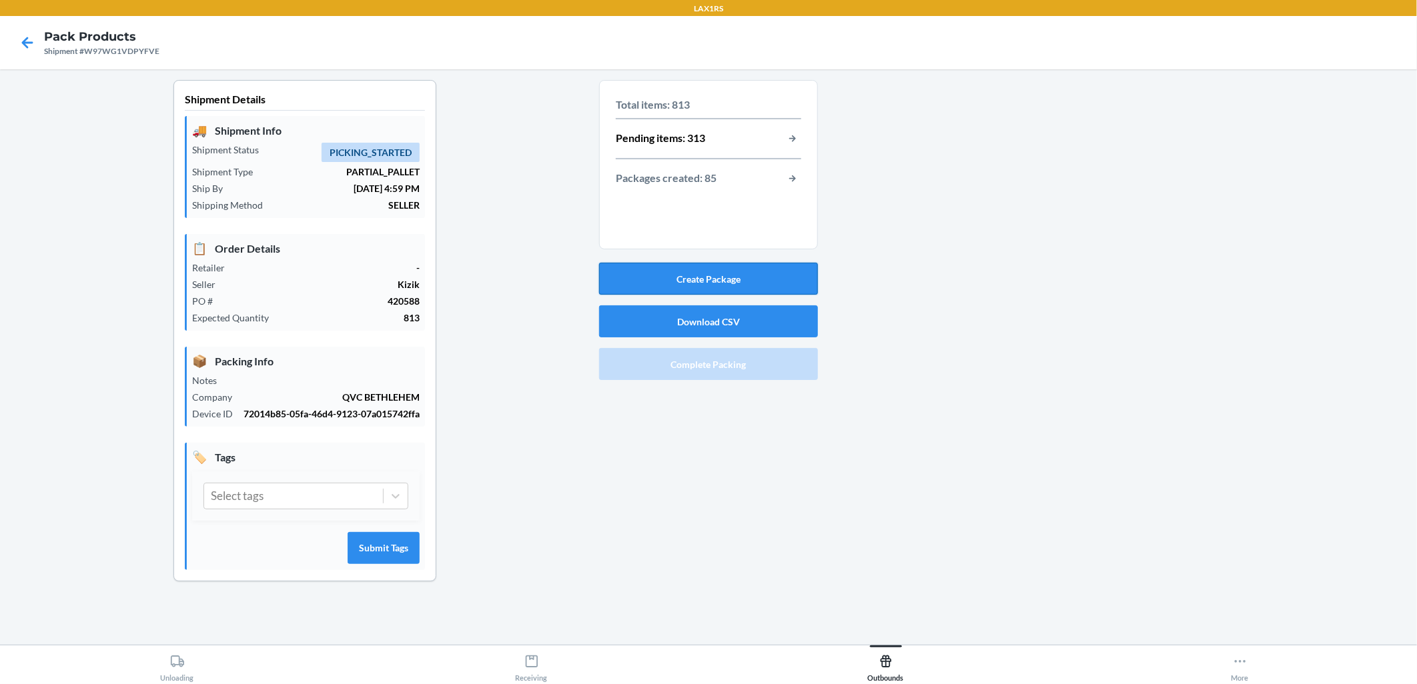
click at [688, 283] on button "Create Package" at bounding box center [708, 279] width 219 height 32
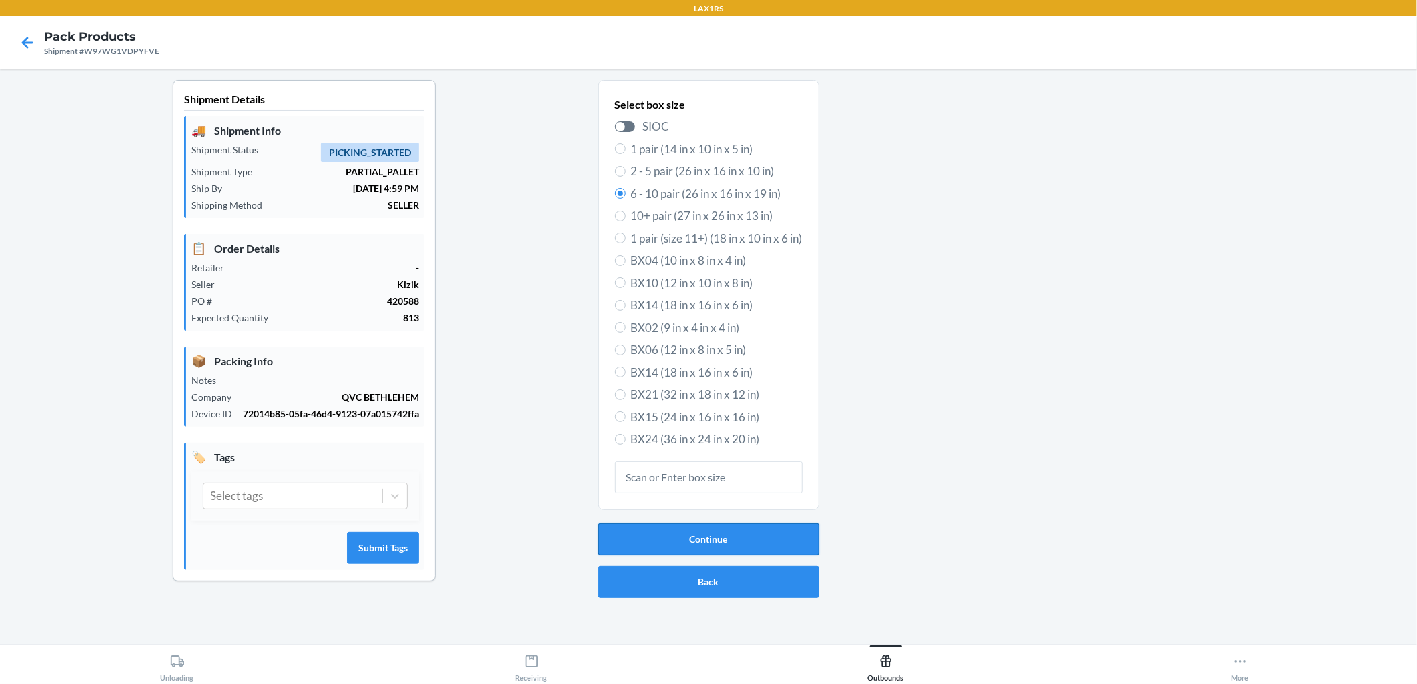
click at [688, 548] on button "Continue" at bounding box center [708, 540] width 221 height 32
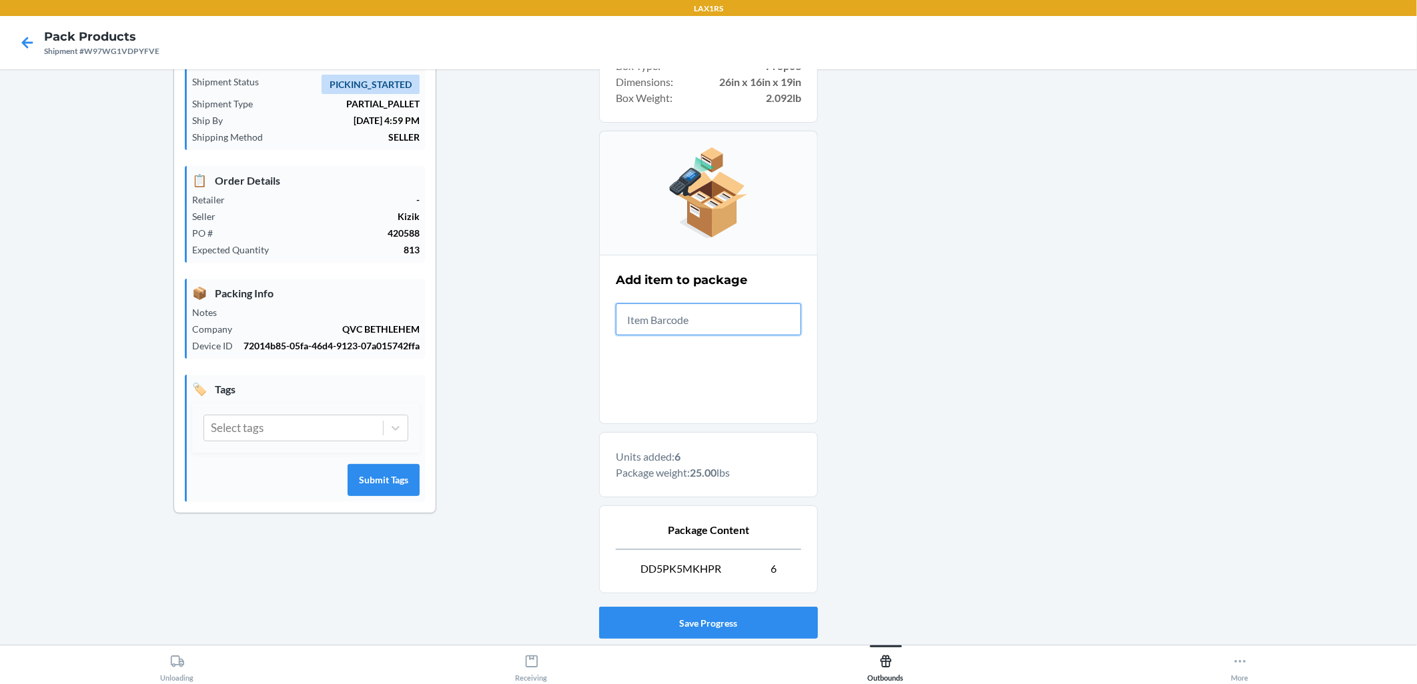
scroll to position [152, 0]
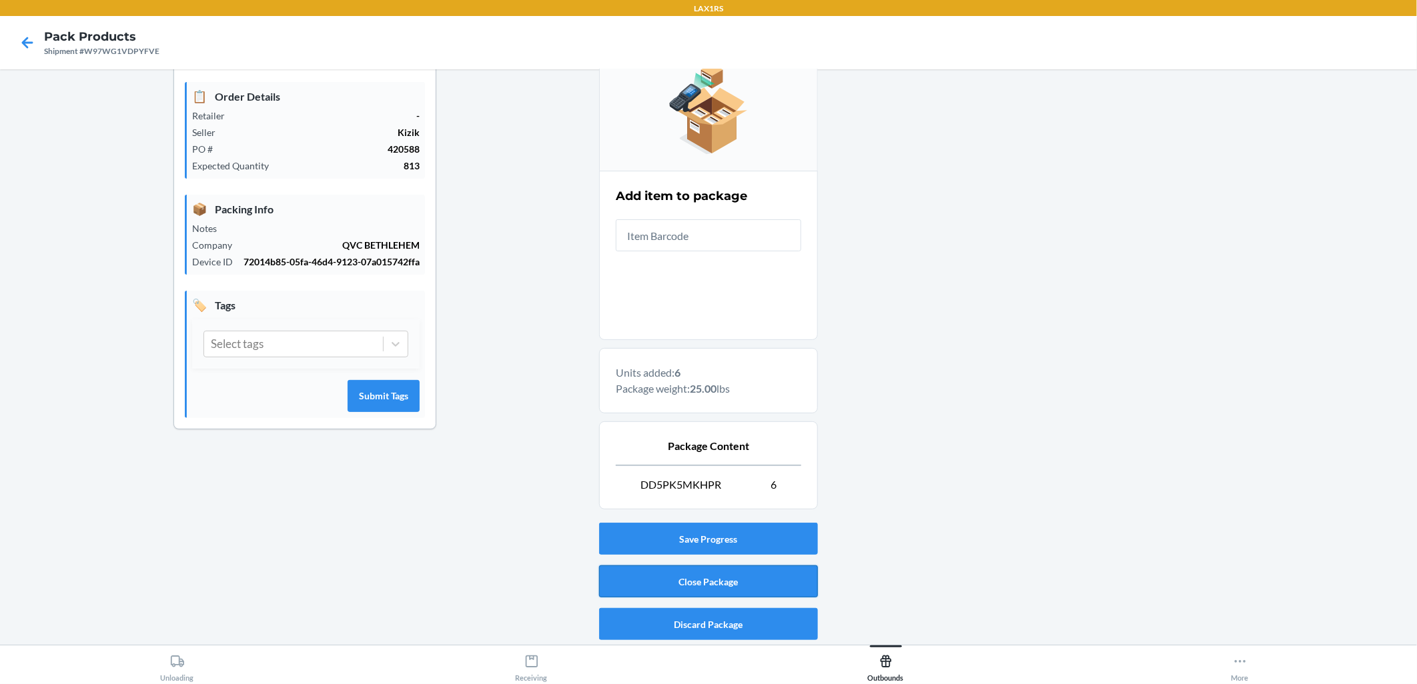
click at [688, 588] on button "Close Package" at bounding box center [708, 582] width 219 height 32
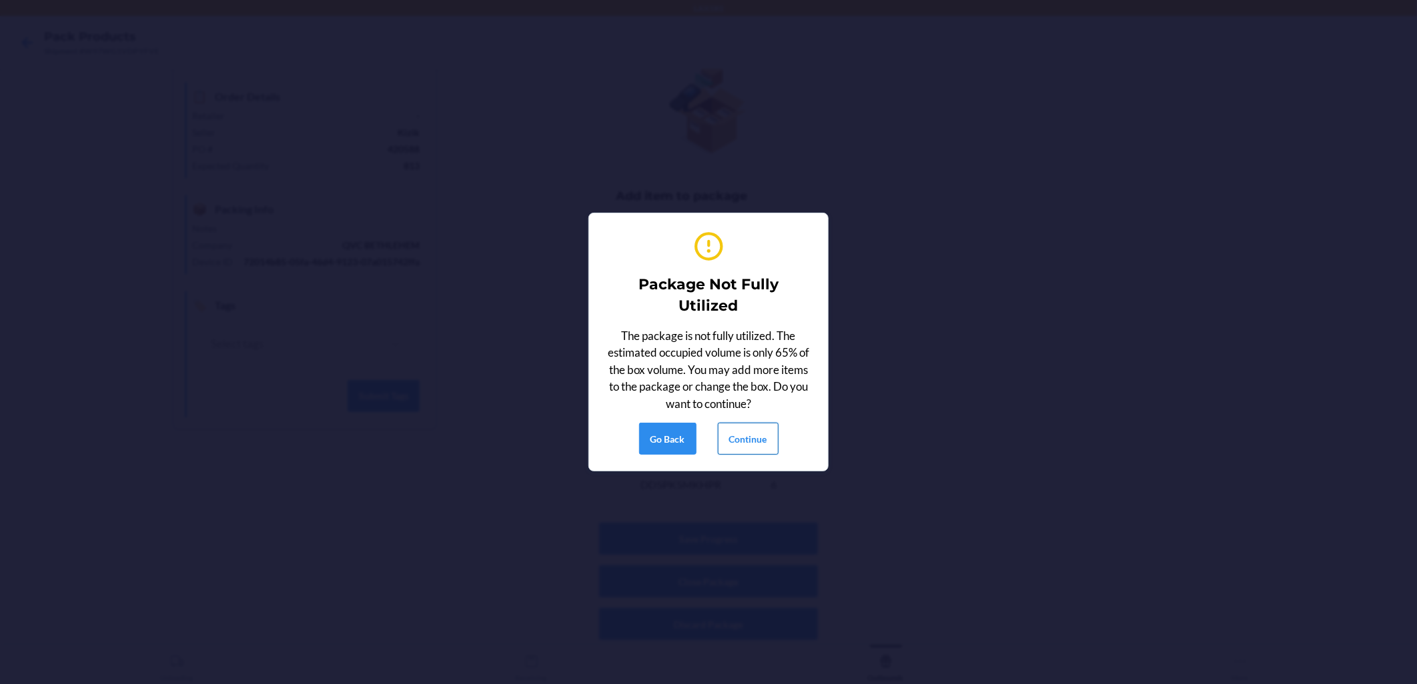
click at [688, 454] on button "Continue" at bounding box center [748, 439] width 61 height 32
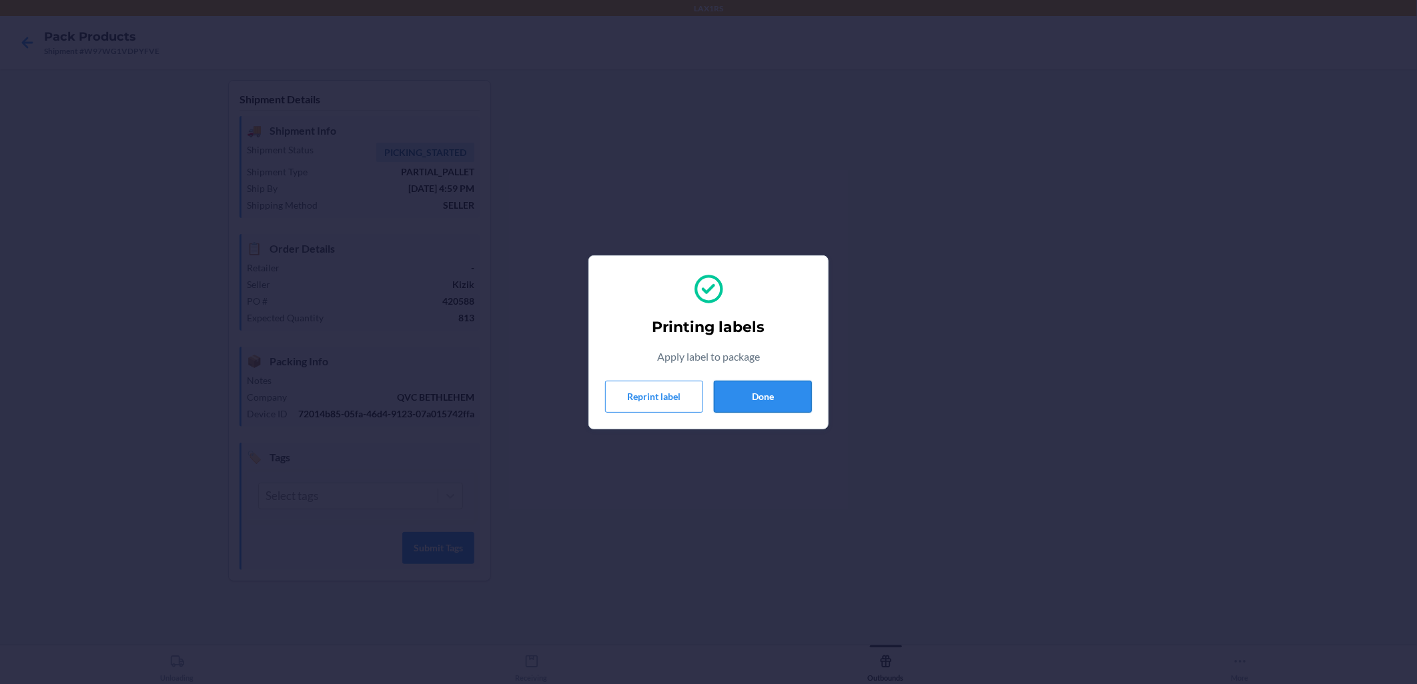
click at [688, 402] on button "Done" at bounding box center [763, 397] width 98 height 32
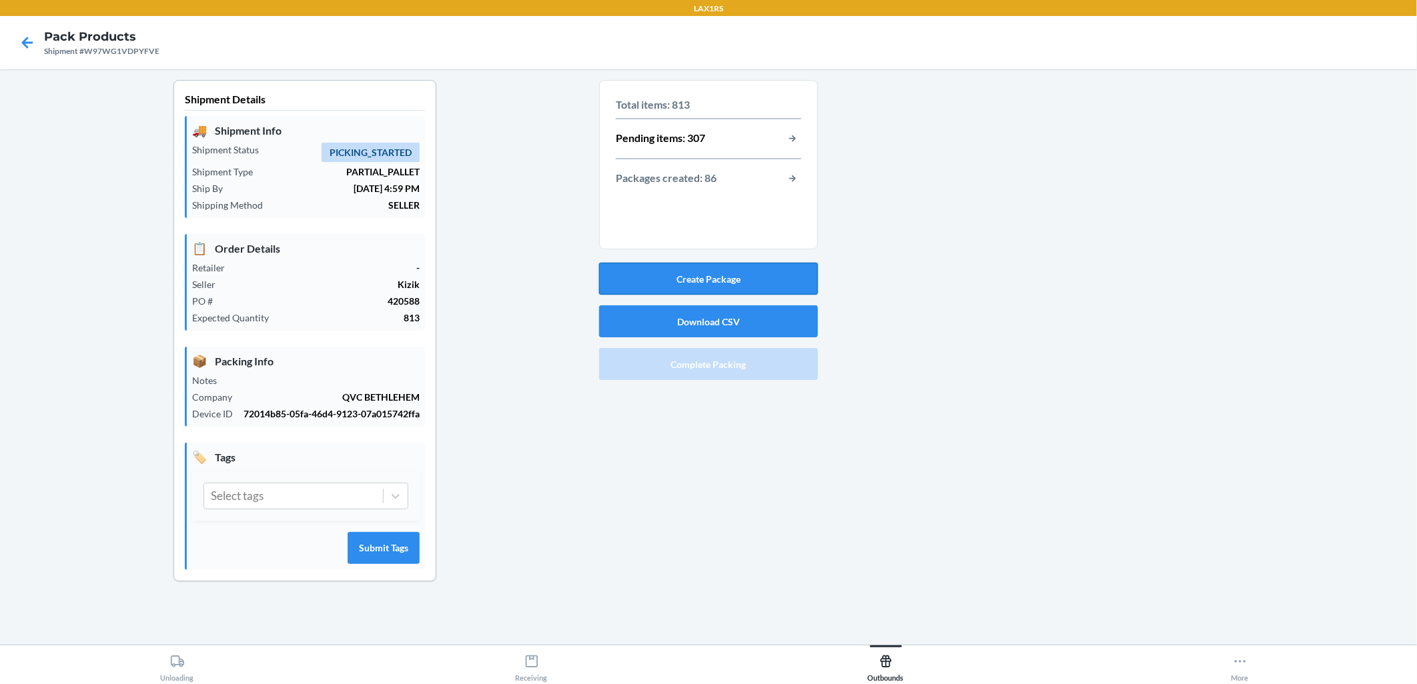
click at [688, 287] on button "Create Package" at bounding box center [708, 279] width 219 height 32
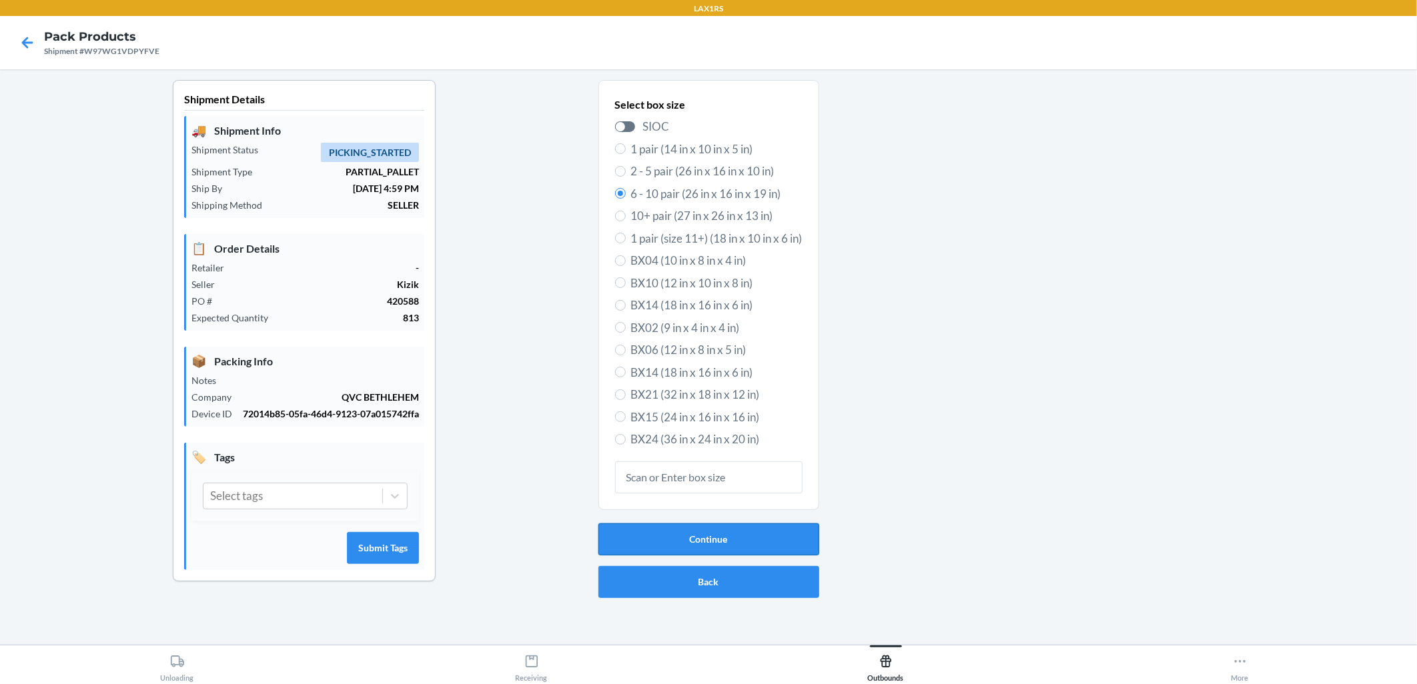
click at [688, 540] on button "Continue" at bounding box center [708, 540] width 221 height 32
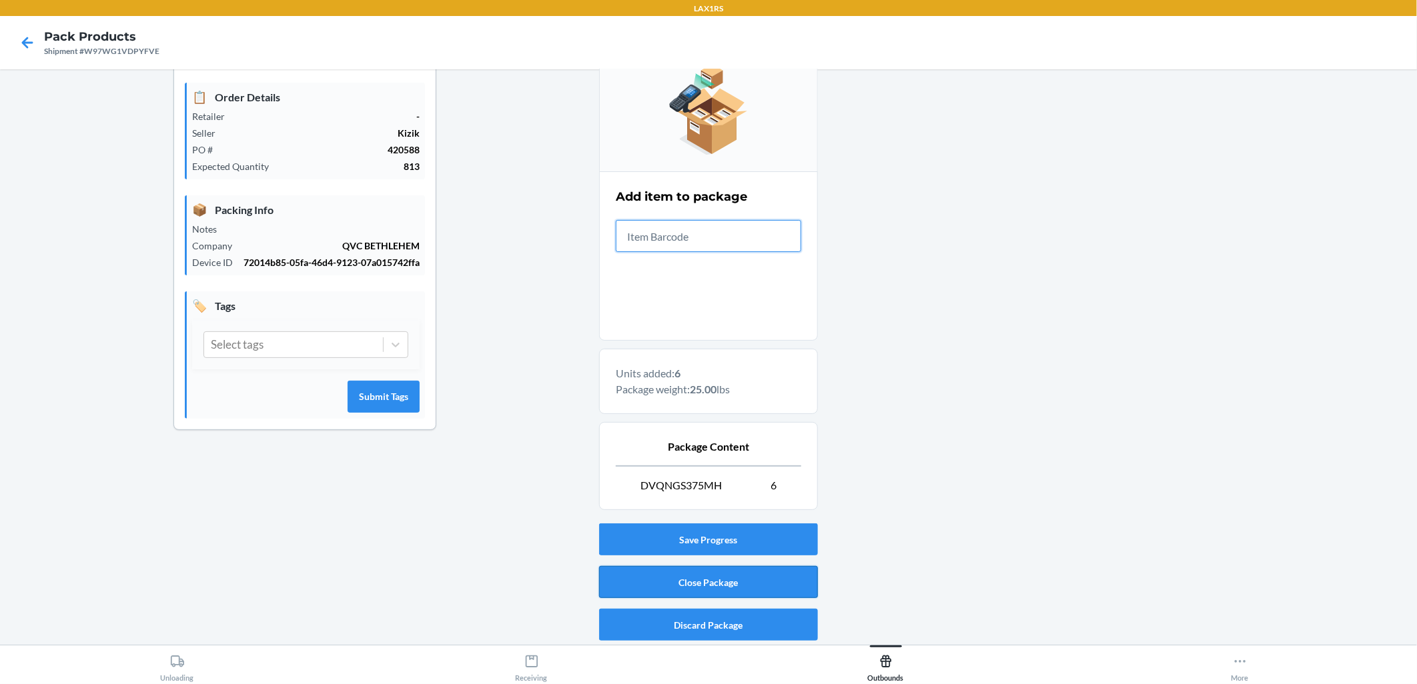
scroll to position [152, 0]
click at [688, 568] on button "Close Package" at bounding box center [708, 582] width 219 height 32
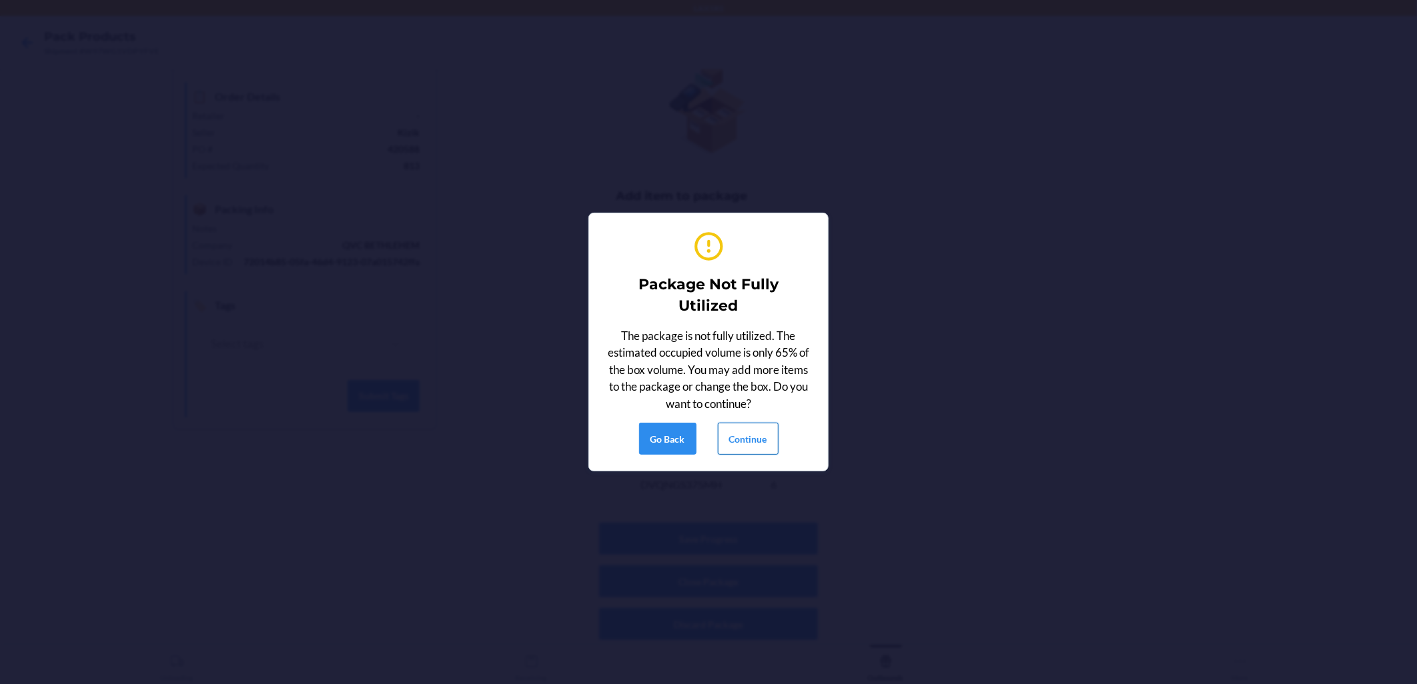
click at [688, 436] on button "Continue" at bounding box center [748, 439] width 61 height 32
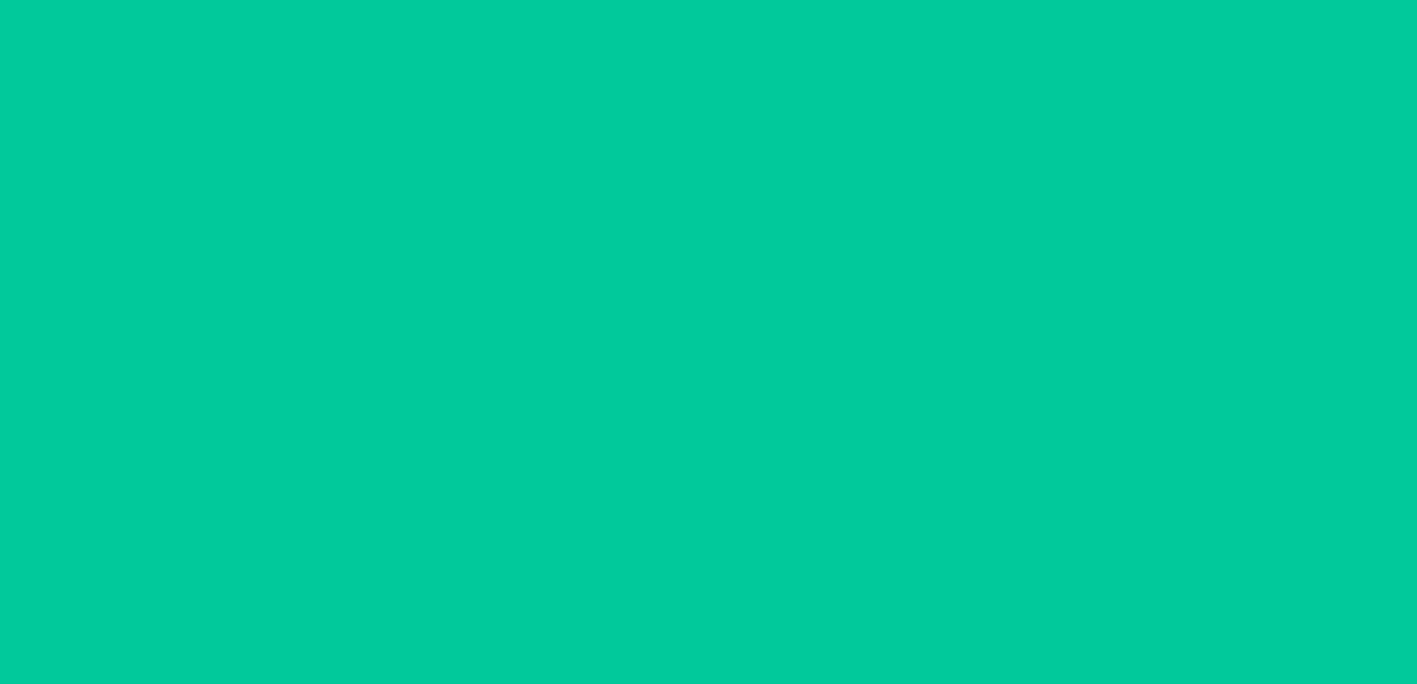
scroll to position [0, 0]
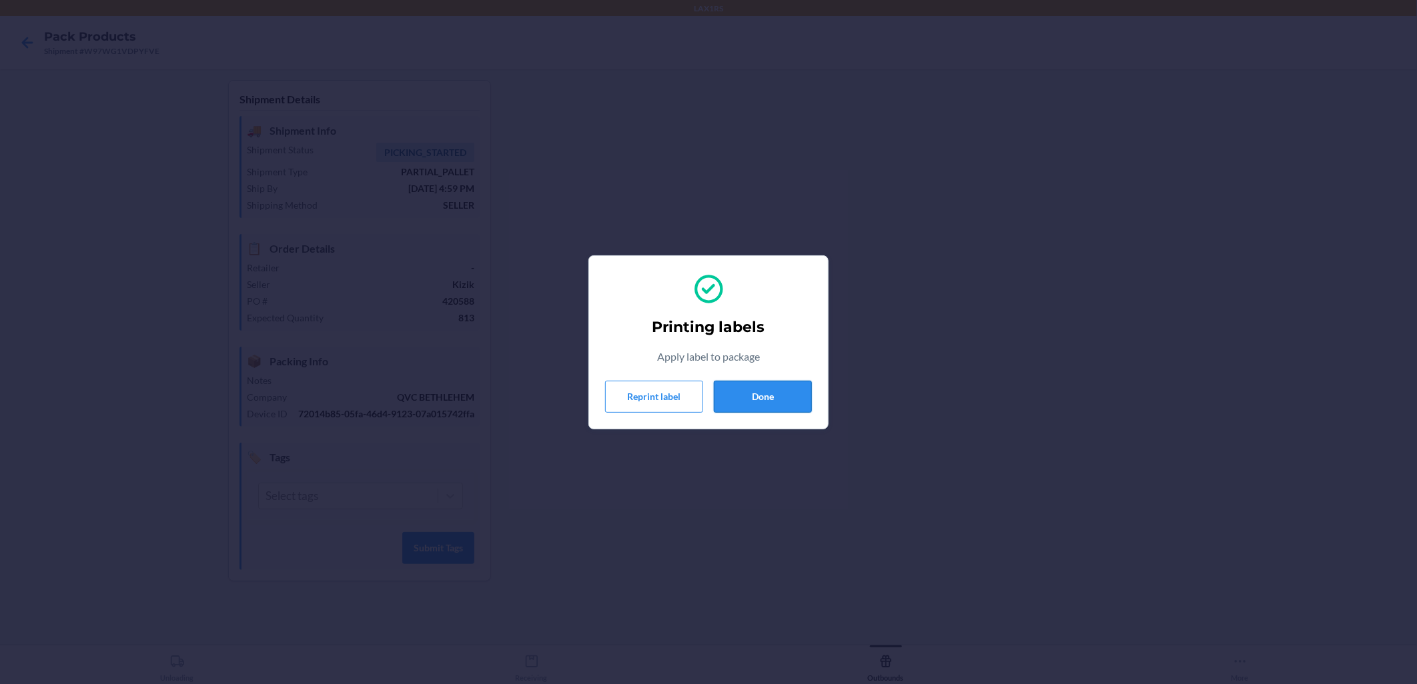
click at [688, 397] on button "Done" at bounding box center [763, 397] width 98 height 32
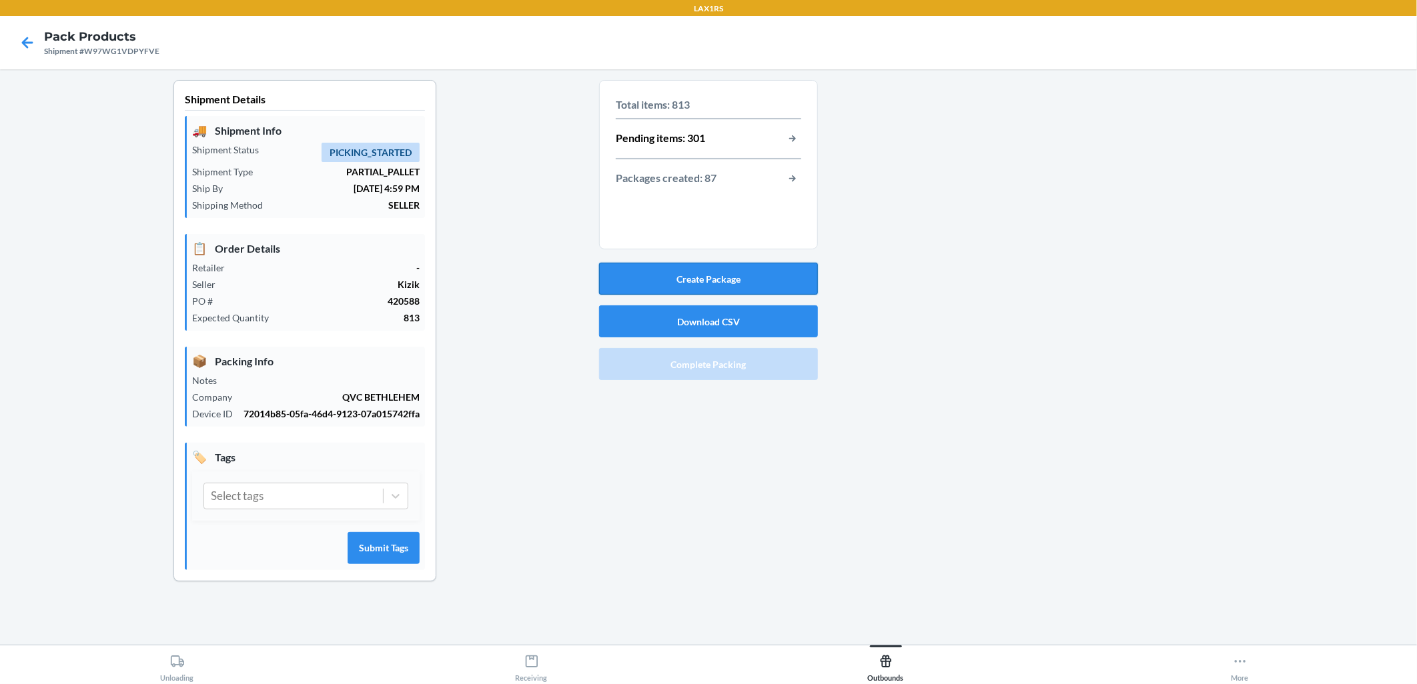
click at [688, 271] on button "Create Package" at bounding box center [708, 279] width 219 height 32
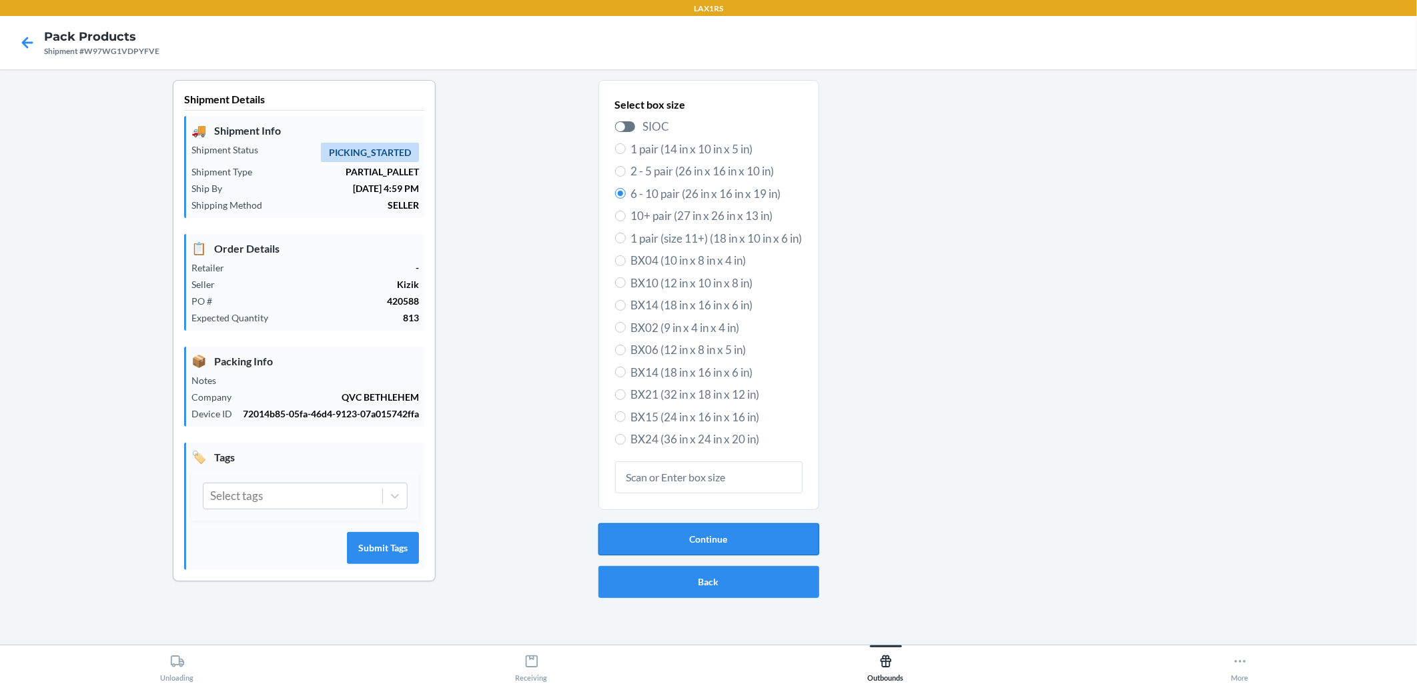
click at [688, 536] on button "Continue" at bounding box center [708, 540] width 221 height 32
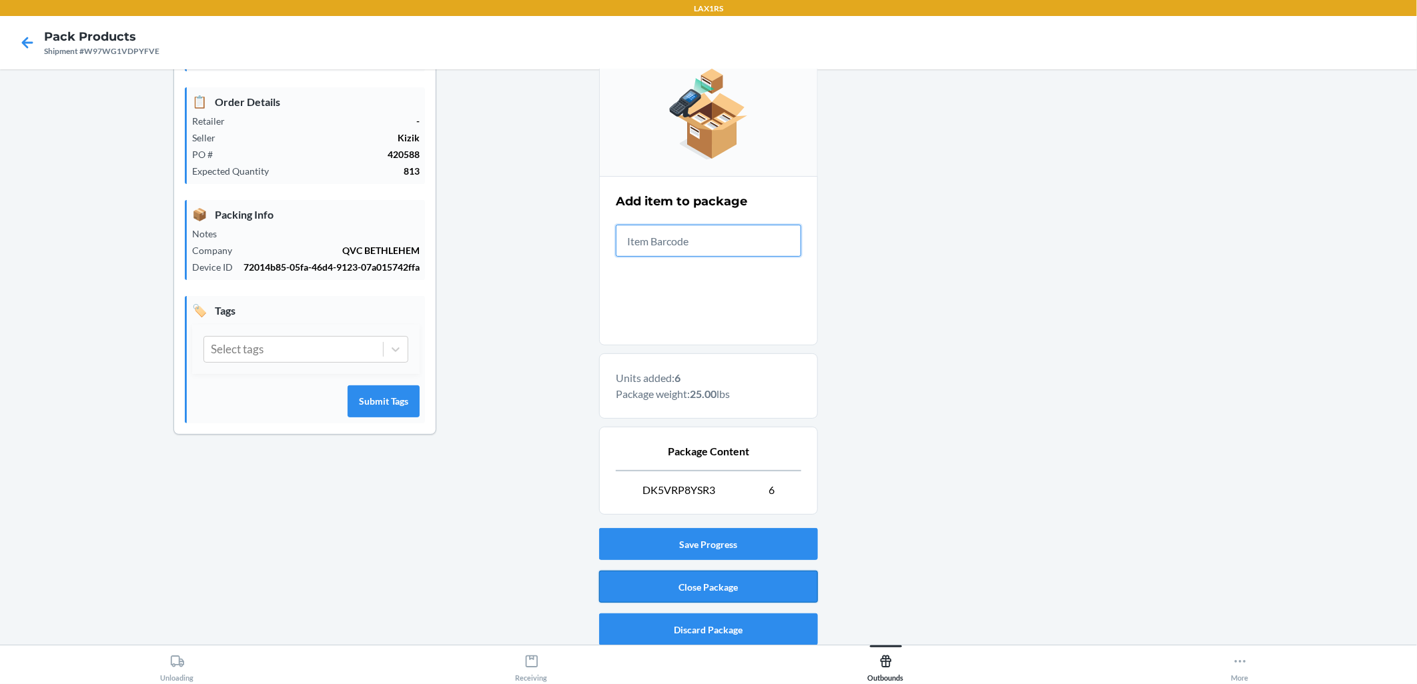
scroll to position [152, 0]
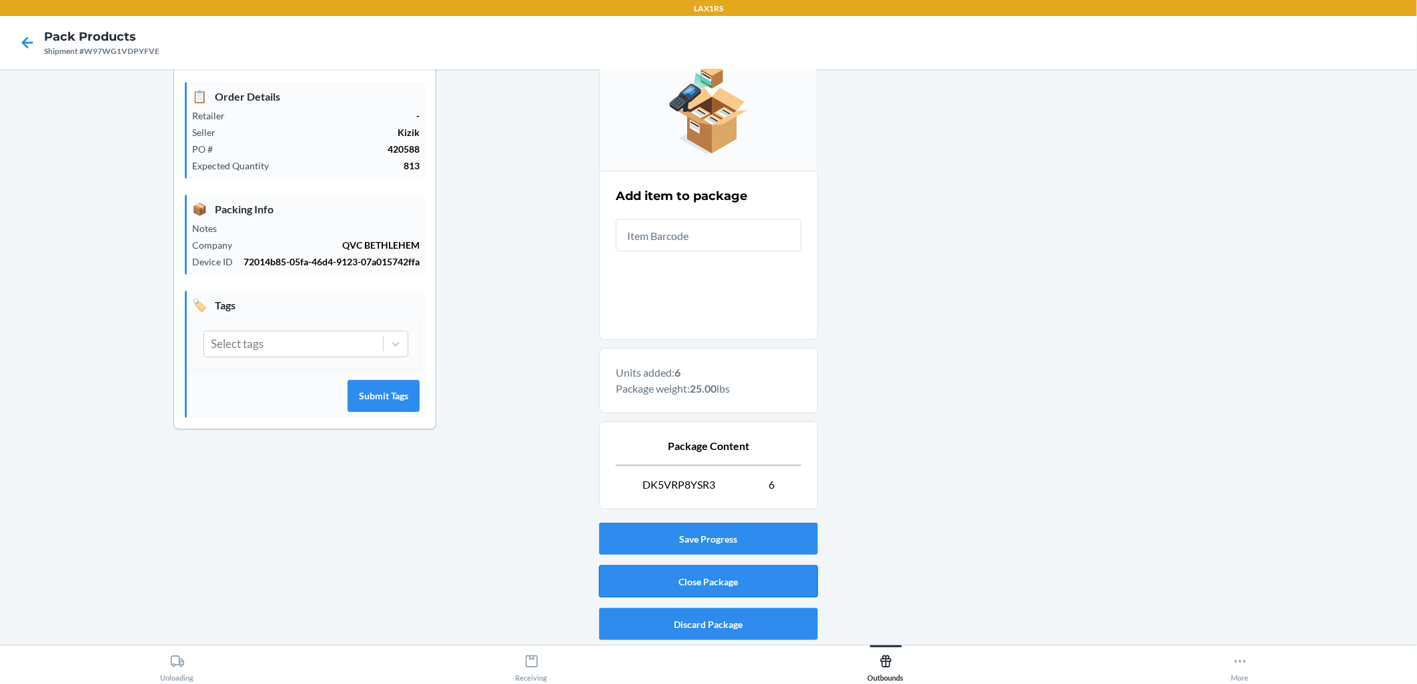
click at [688, 586] on button "Close Package" at bounding box center [708, 582] width 219 height 32
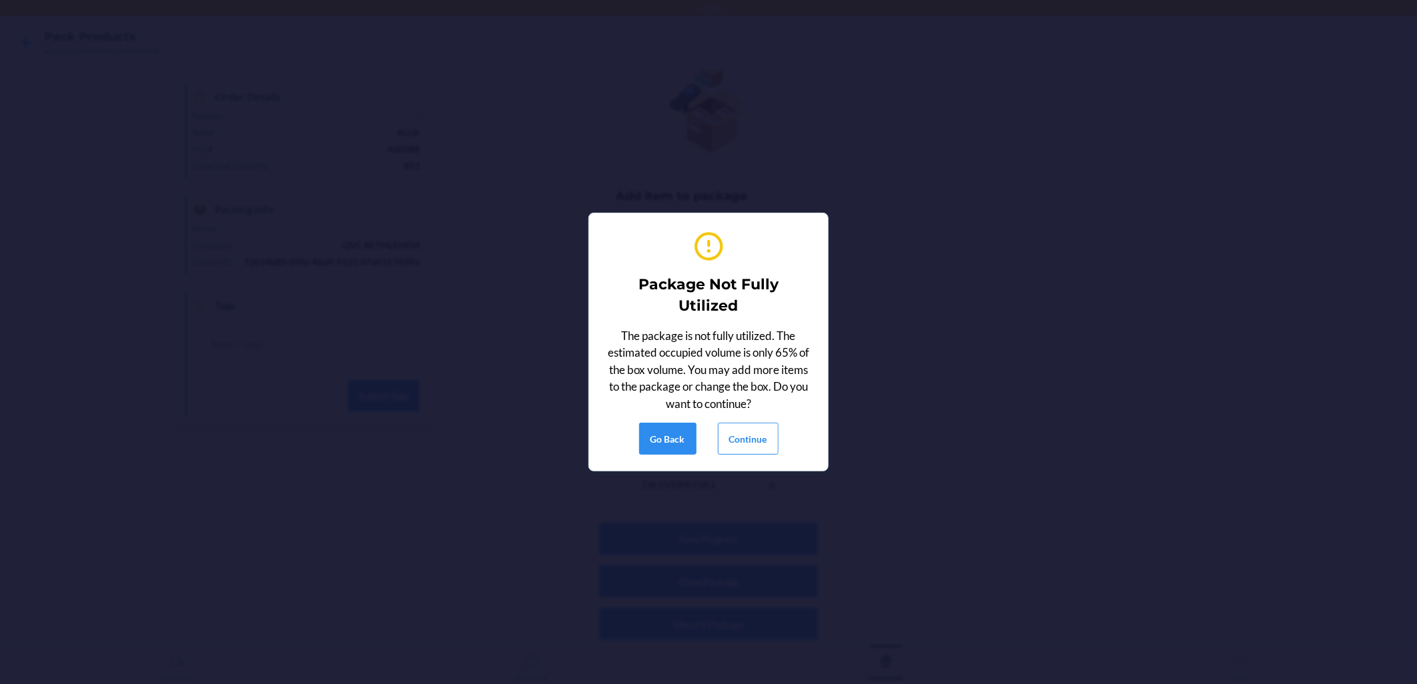
click at [688, 414] on div "Package Not Fully Utilized The package is not fully utilized. The estimated occ…" at bounding box center [708, 342] width 207 height 237
click at [688, 446] on button "Continue" at bounding box center [748, 439] width 61 height 32
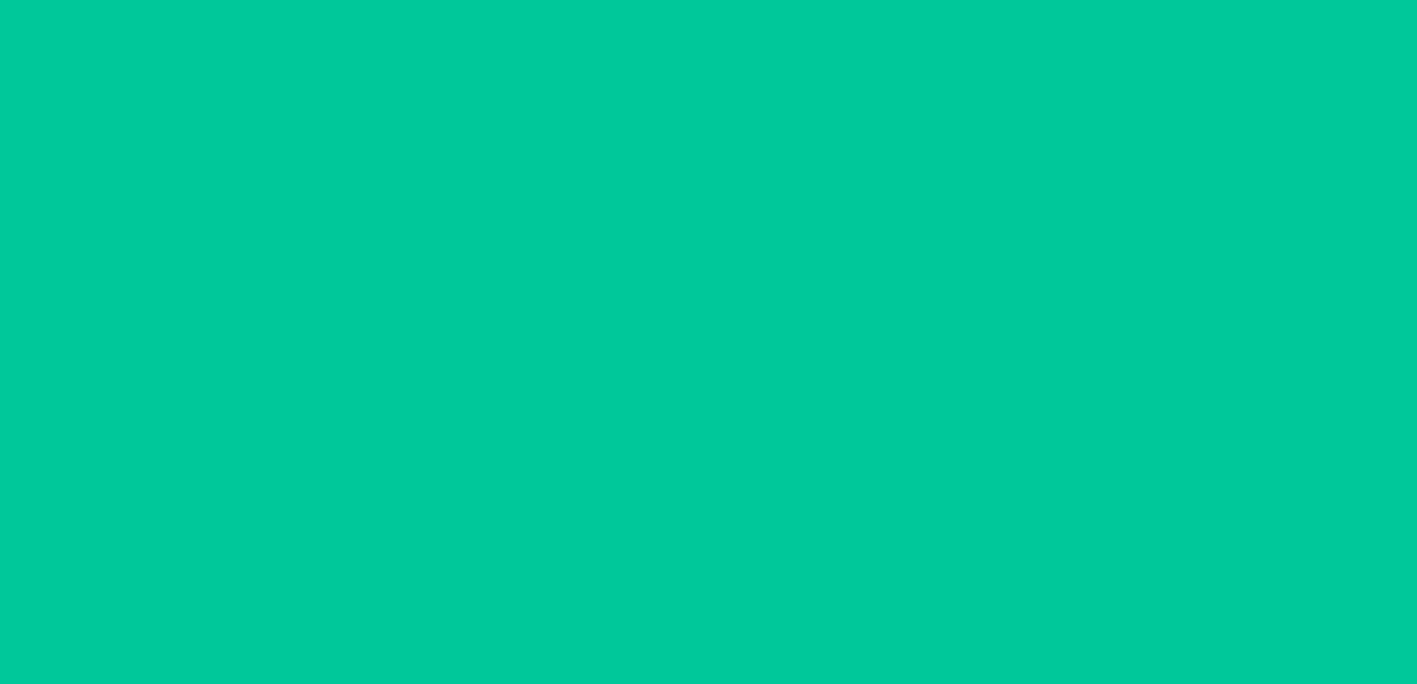
scroll to position [0, 0]
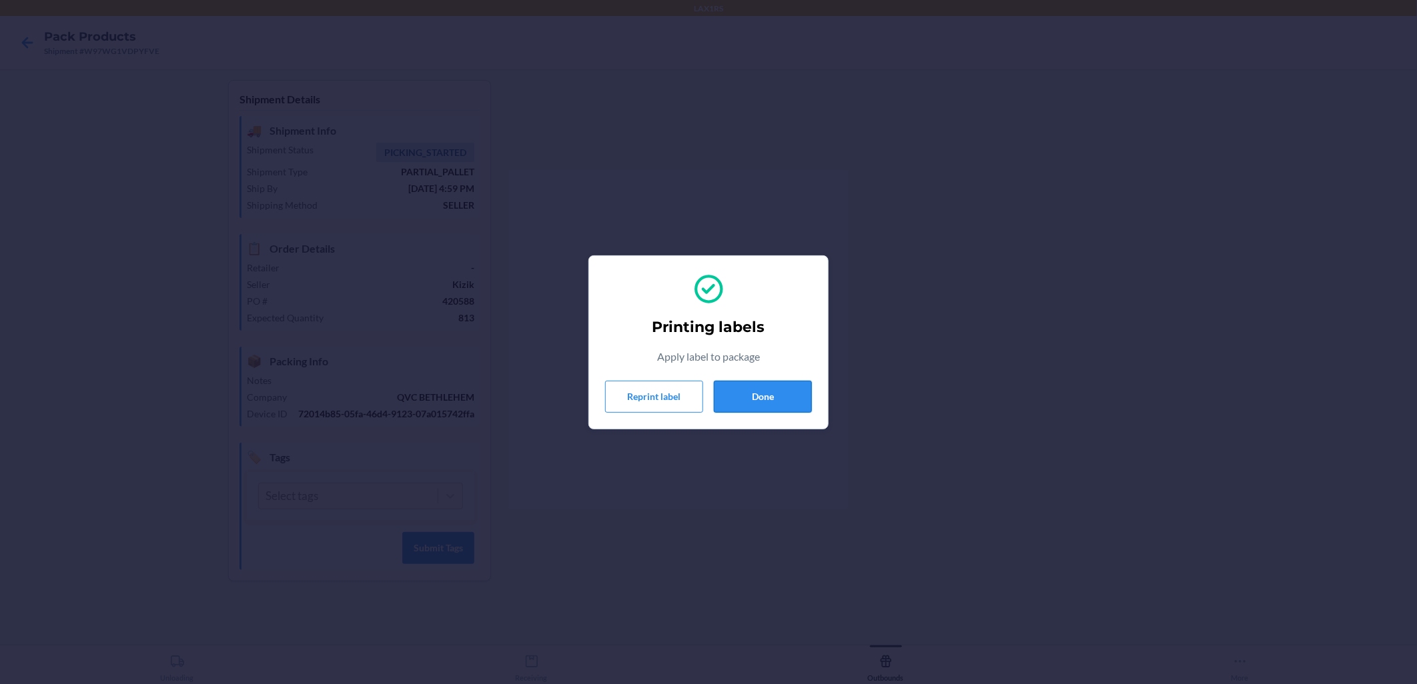
click at [688, 392] on button "Done" at bounding box center [763, 397] width 98 height 32
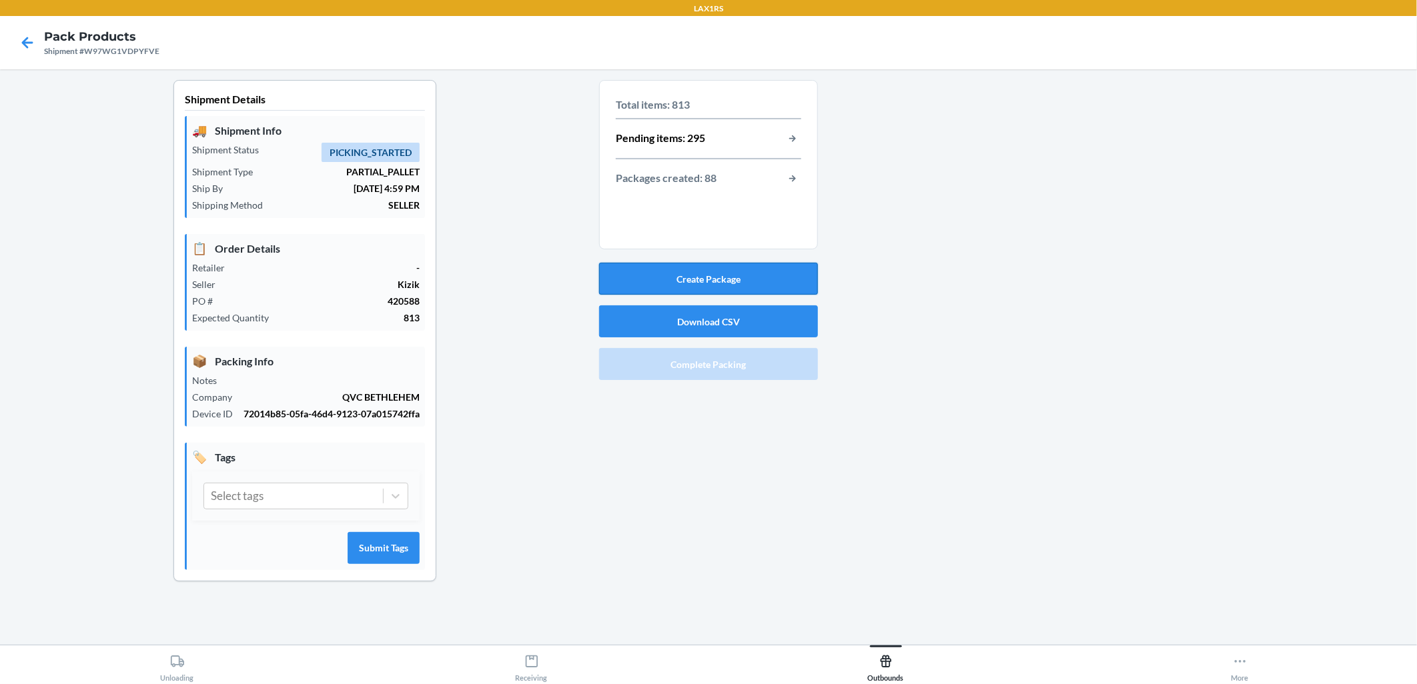
click at [688, 275] on button "Create Package" at bounding box center [708, 279] width 219 height 32
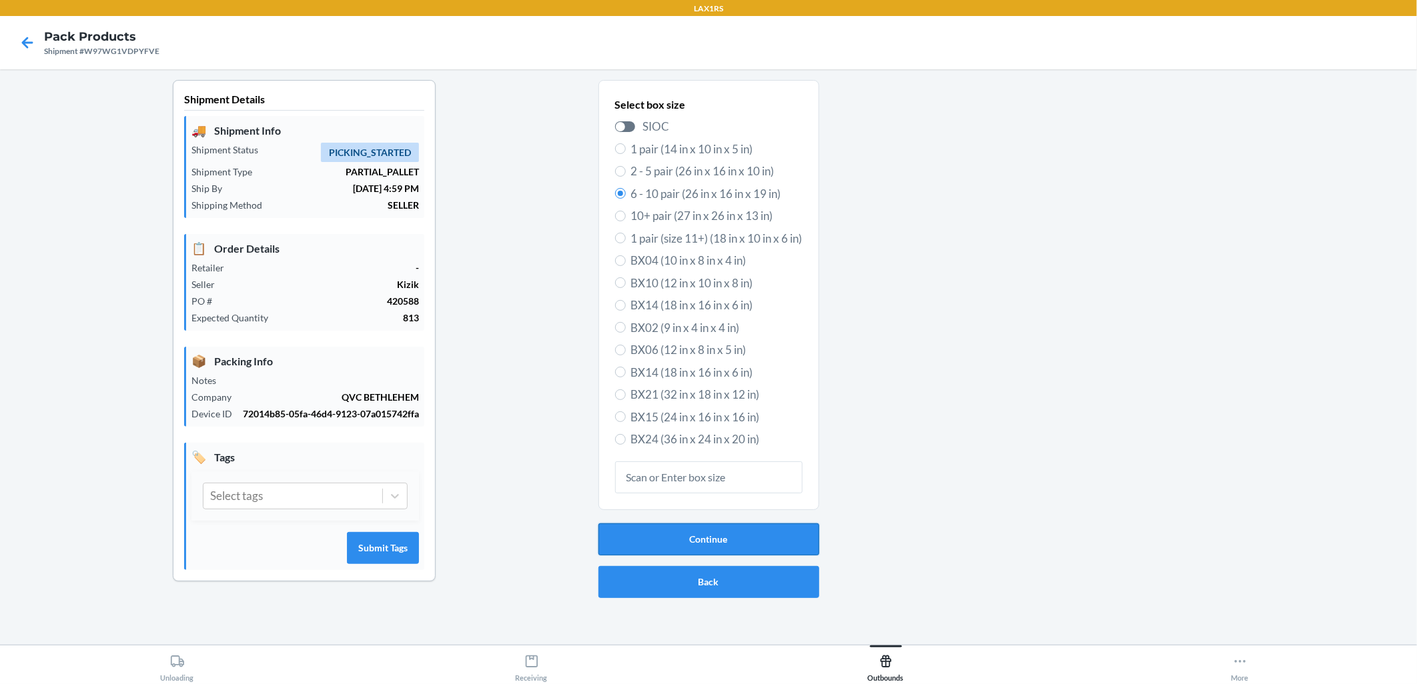
click at [688, 536] on button "Continue" at bounding box center [708, 540] width 221 height 32
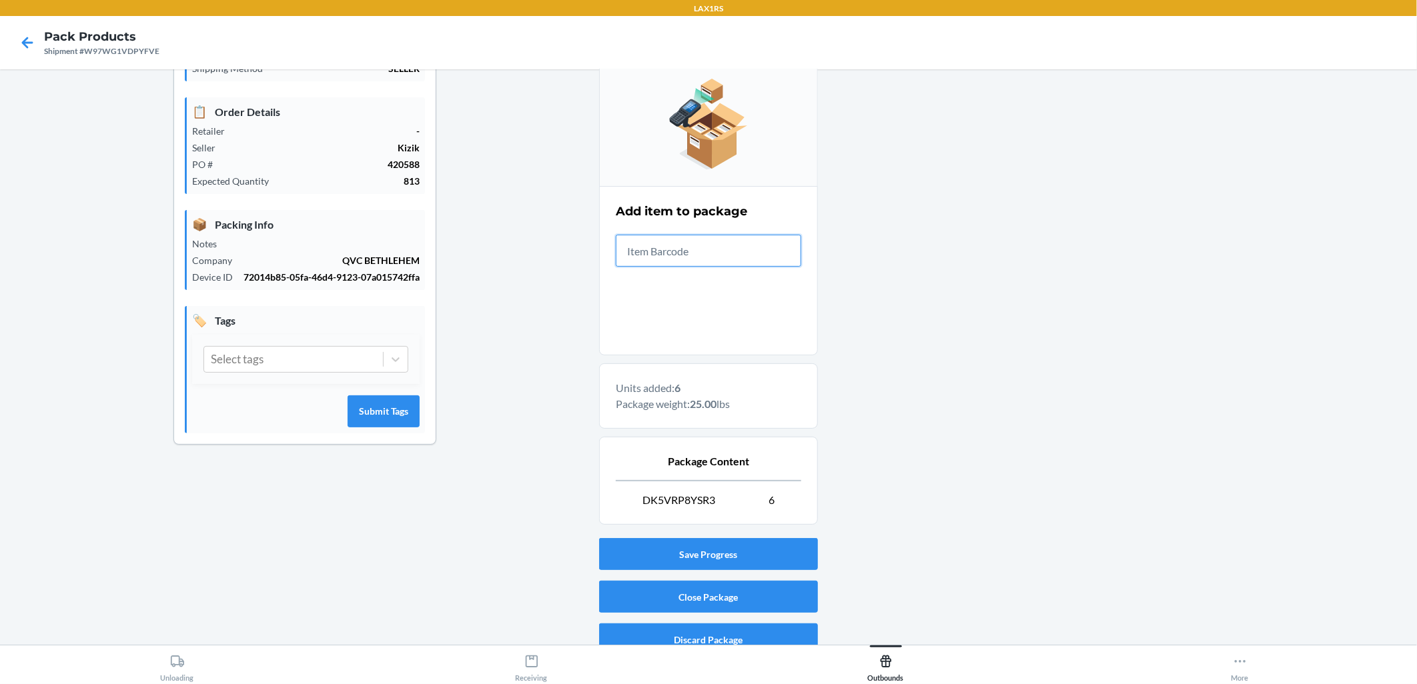
scroll to position [148, 0]
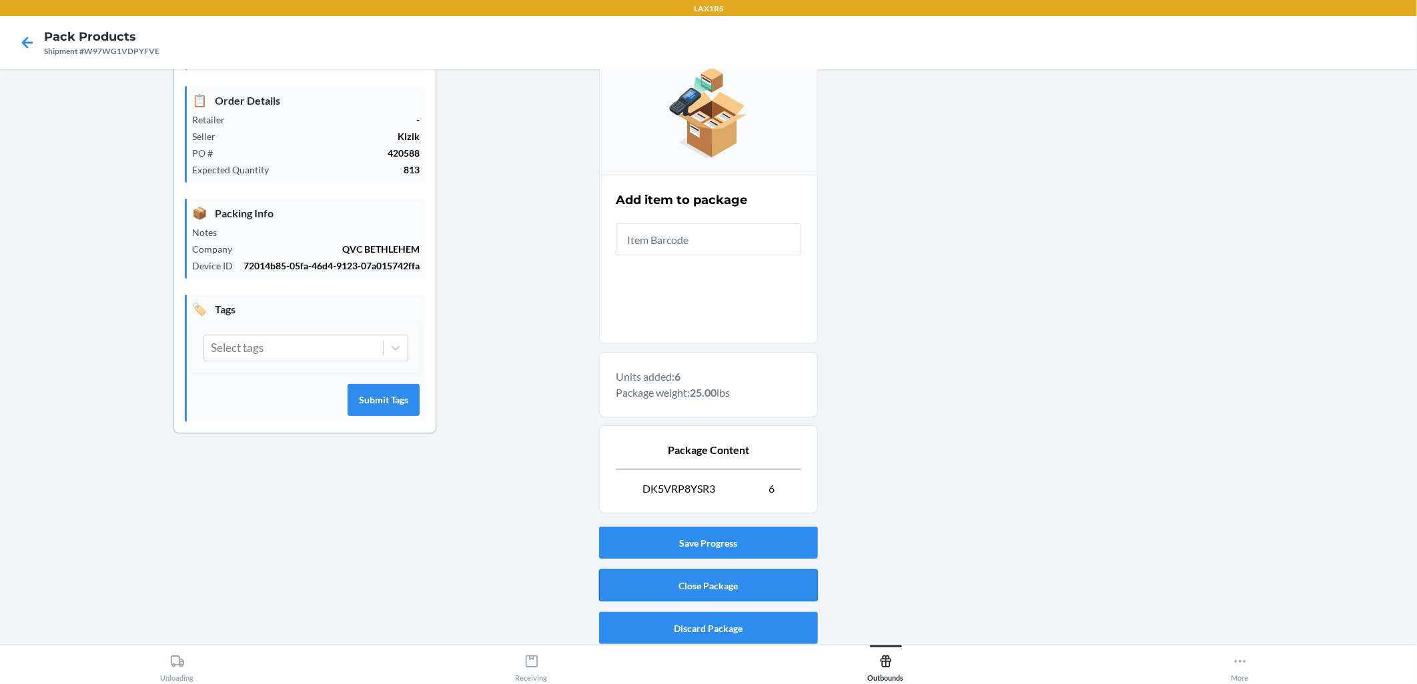
click at [688, 576] on button "Close Package" at bounding box center [708, 586] width 219 height 32
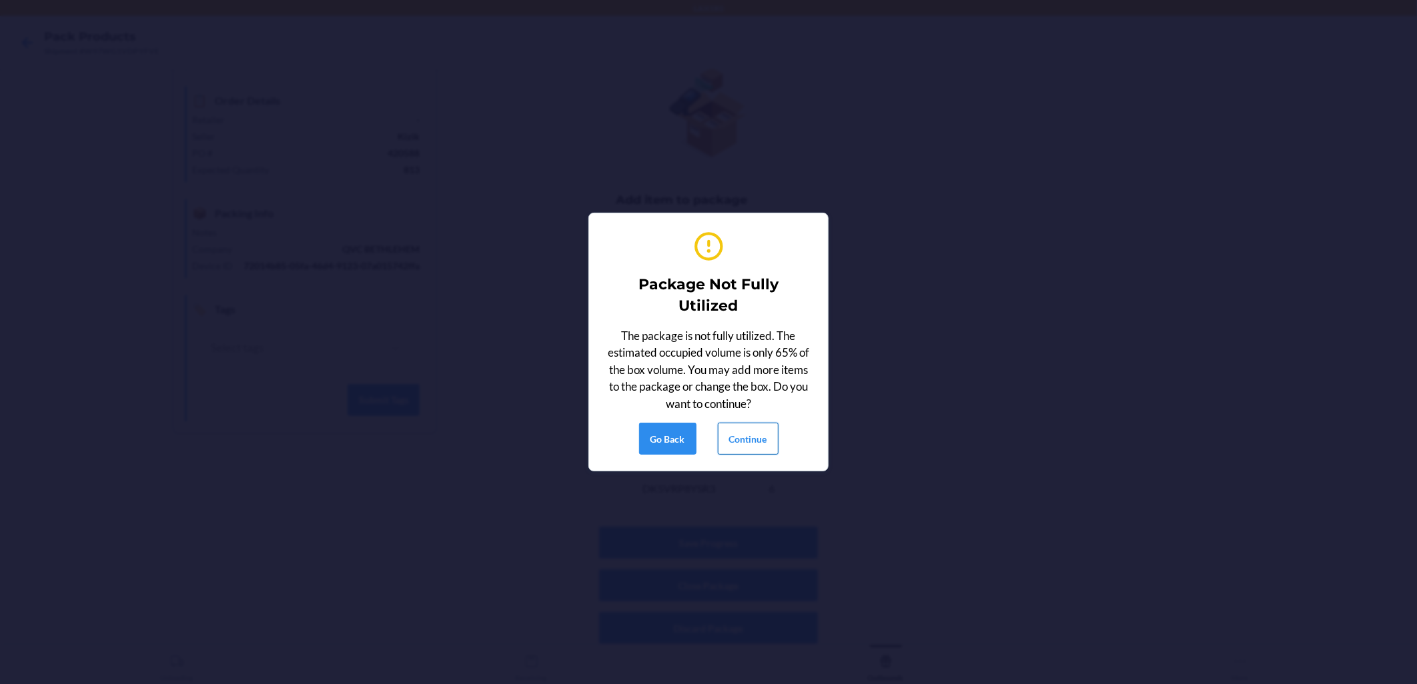
click at [688, 447] on button "Continue" at bounding box center [748, 439] width 61 height 32
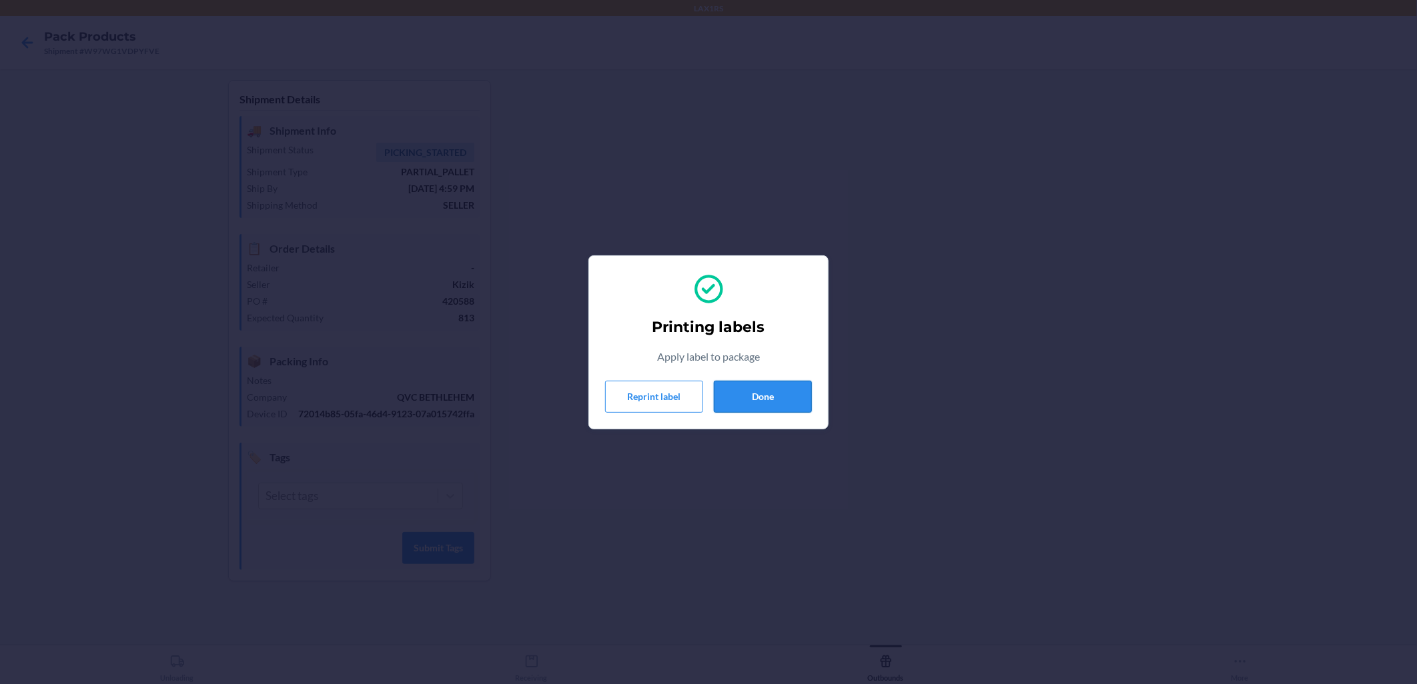
click at [688, 401] on button "Done" at bounding box center [763, 397] width 98 height 32
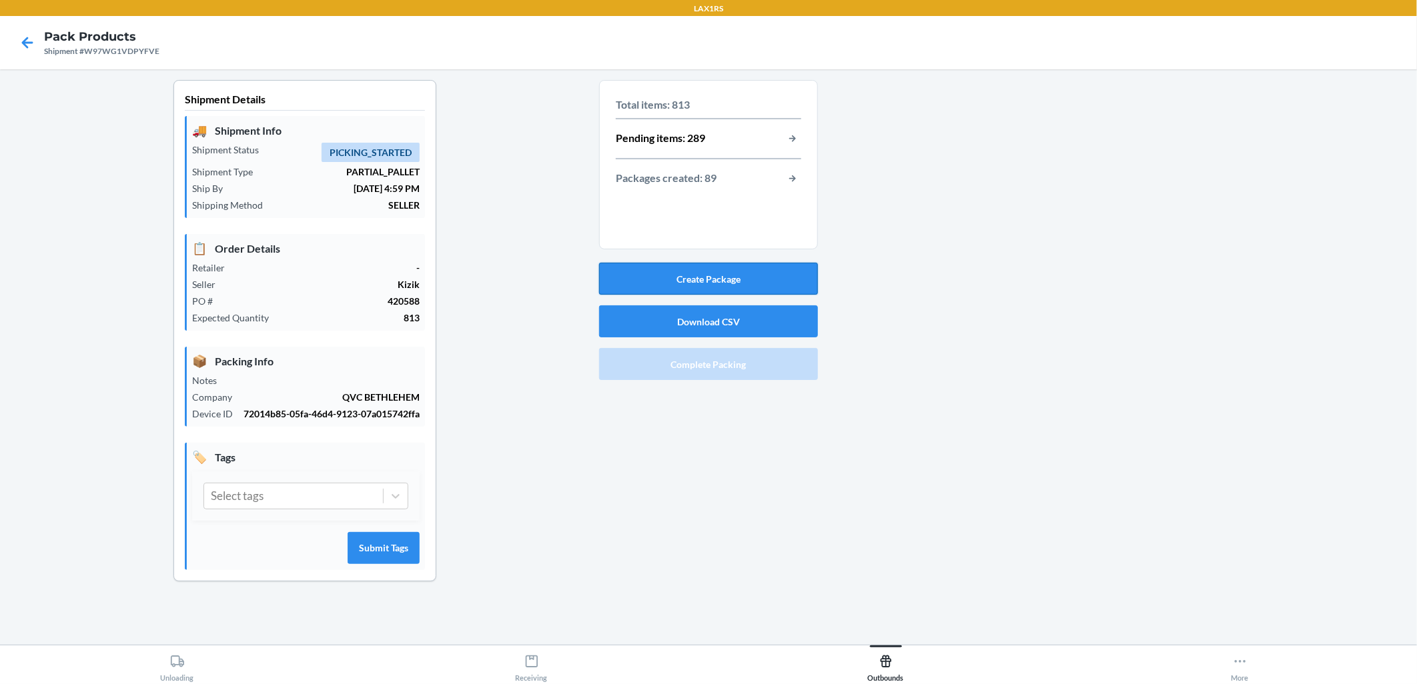
click at [688, 276] on button "Create Package" at bounding box center [708, 279] width 219 height 32
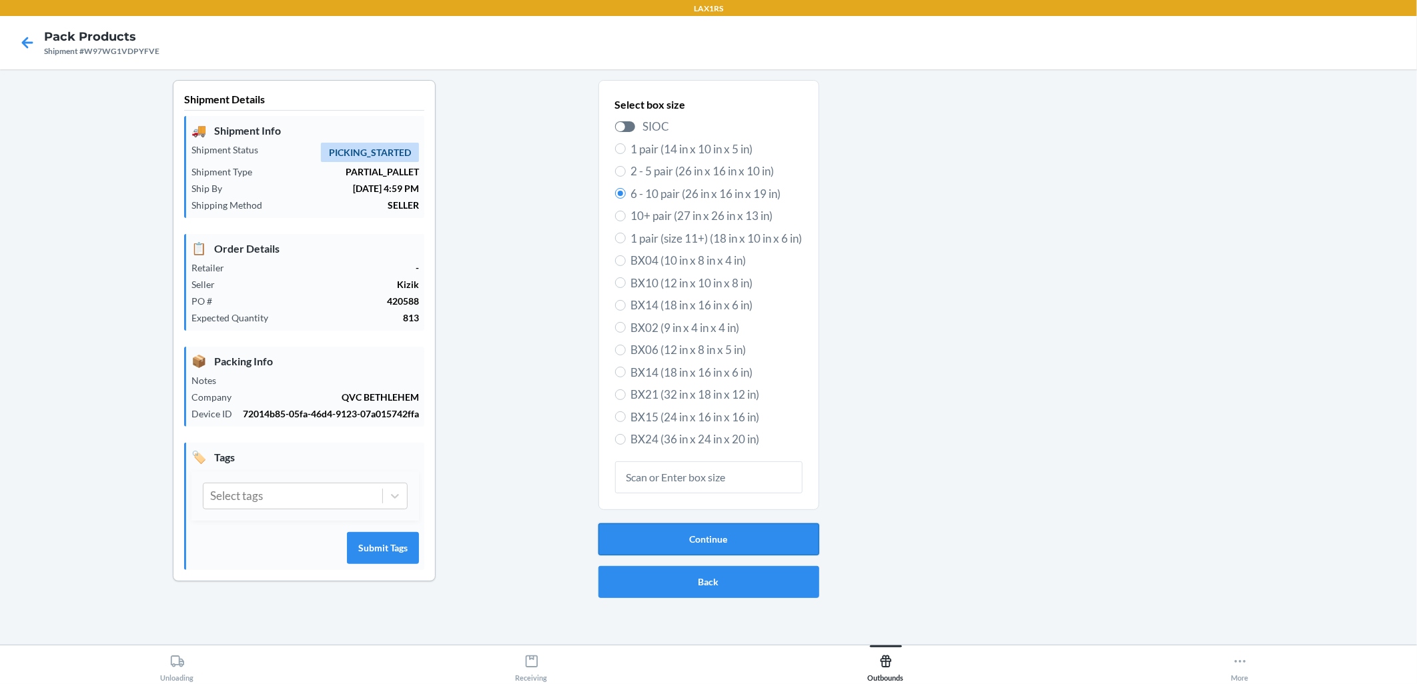
click at [688, 535] on button "Continue" at bounding box center [708, 540] width 221 height 32
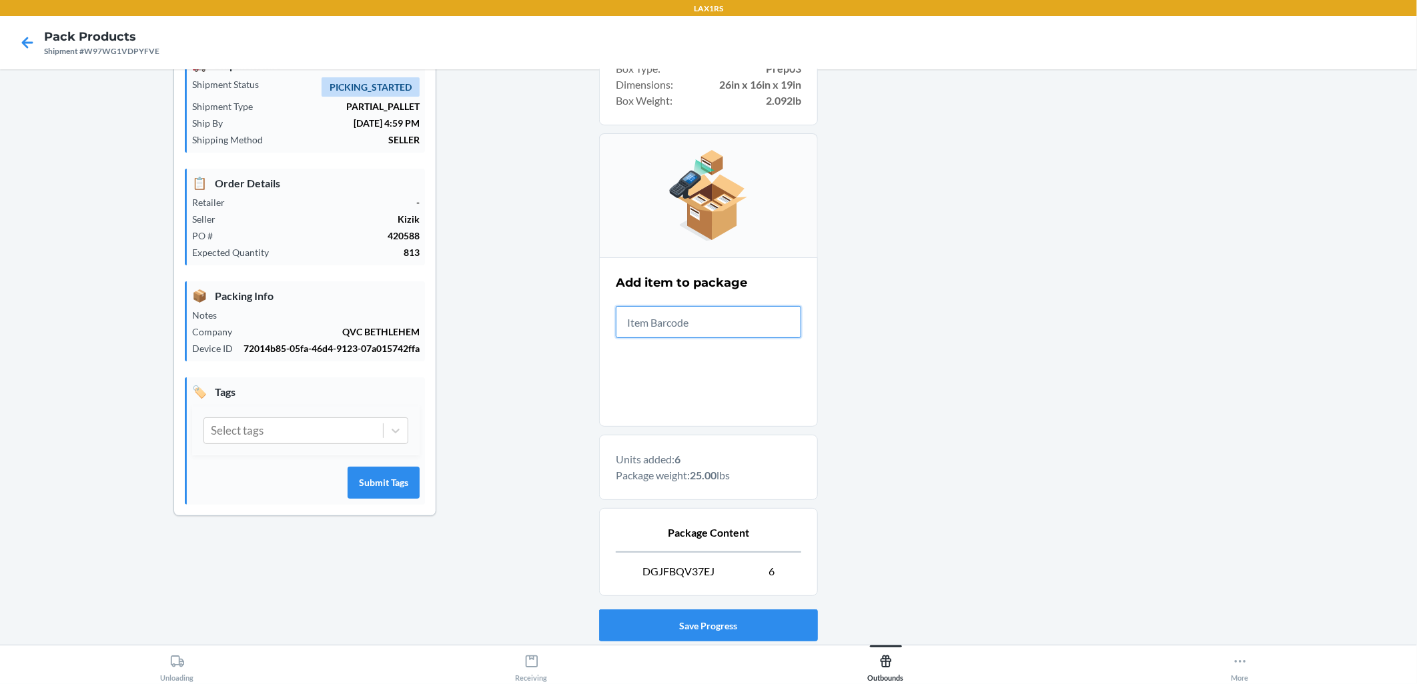
scroll to position [152, 0]
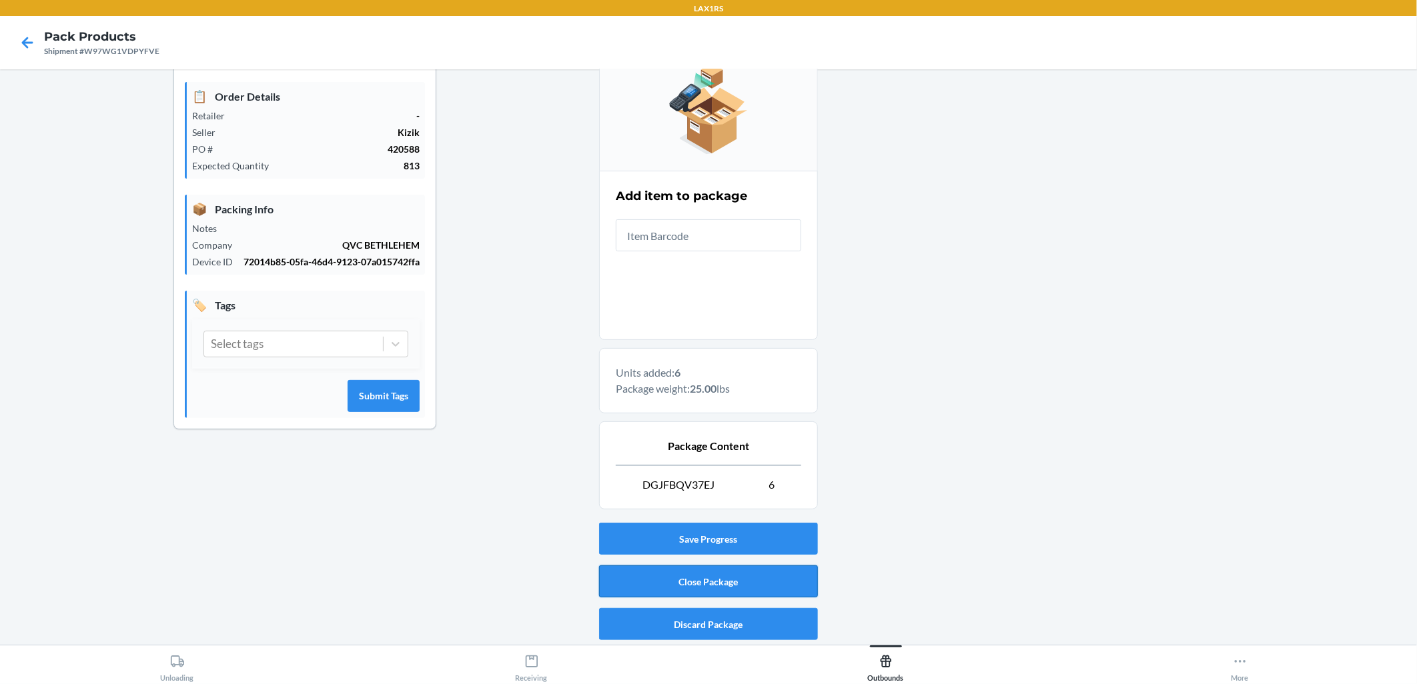
click at [688, 576] on button "Close Package" at bounding box center [708, 582] width 219 height 32
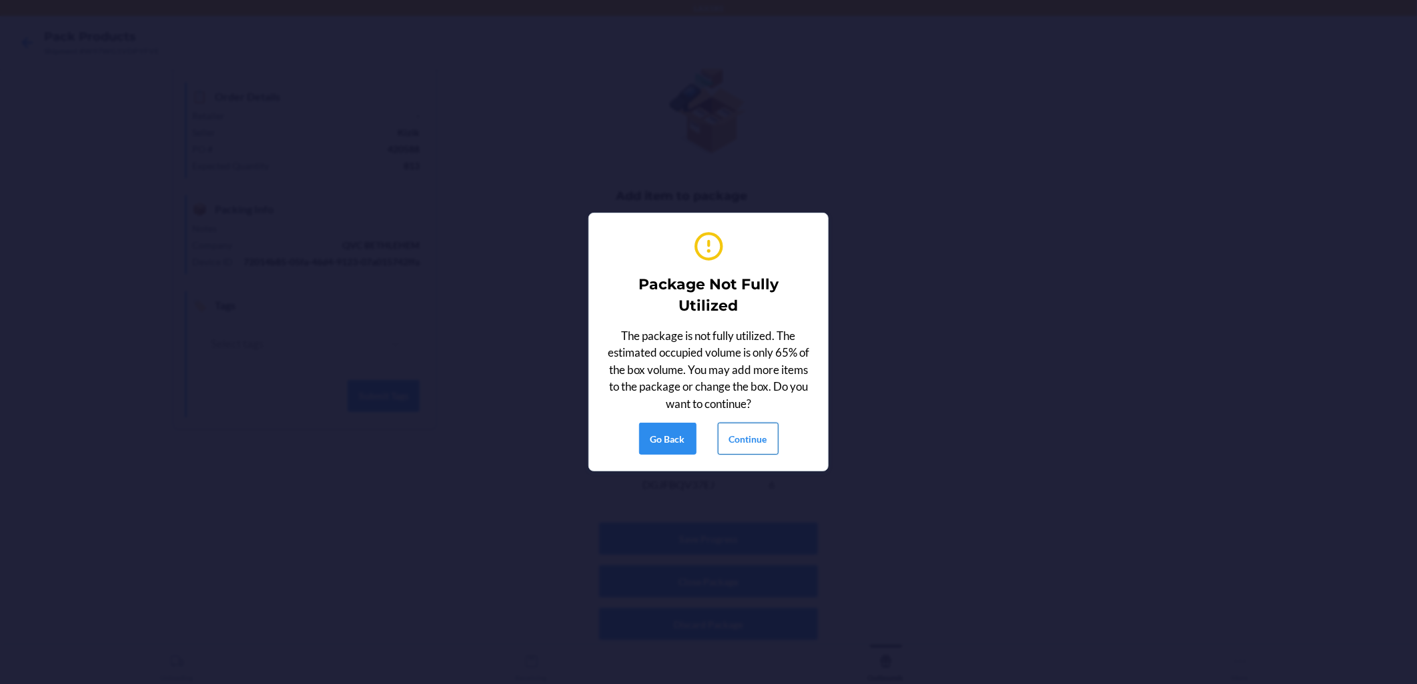
click at [688, 442] on button "Continue" at bounding box center [748, 439] width 61 height 32
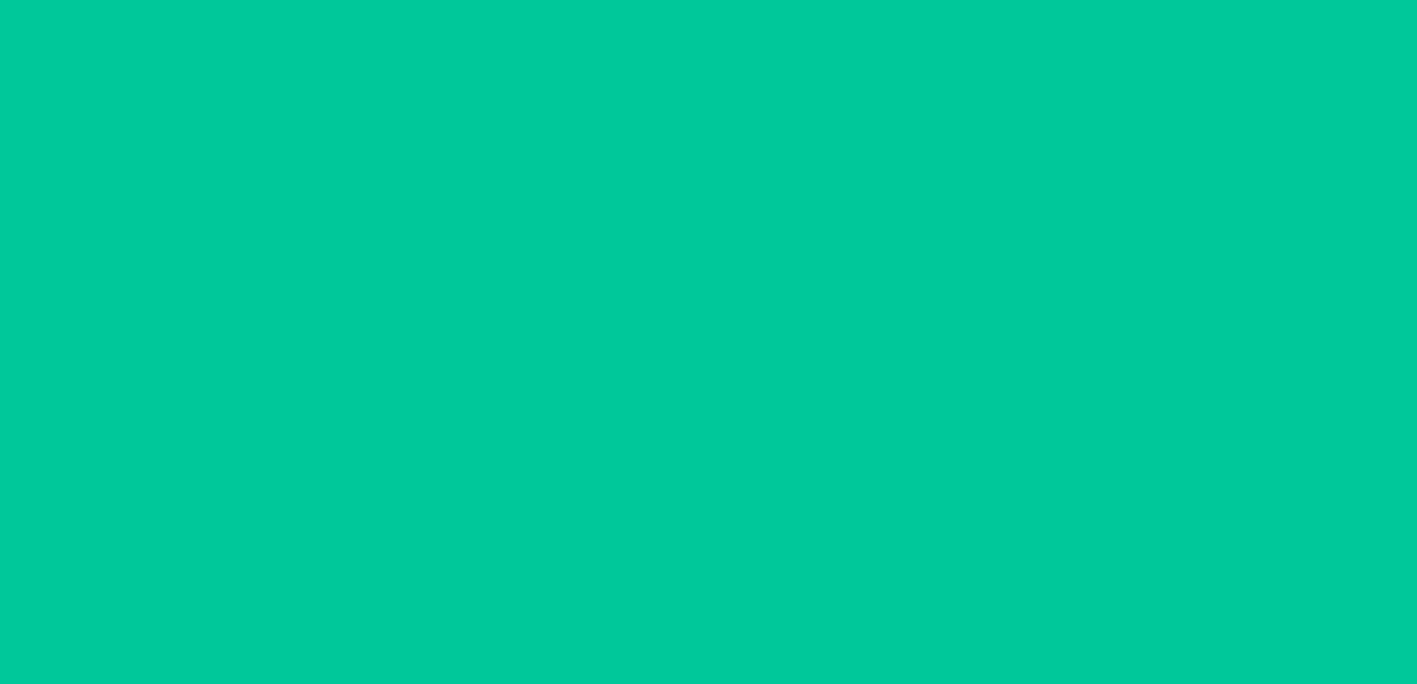
scroll to position [0, 0]
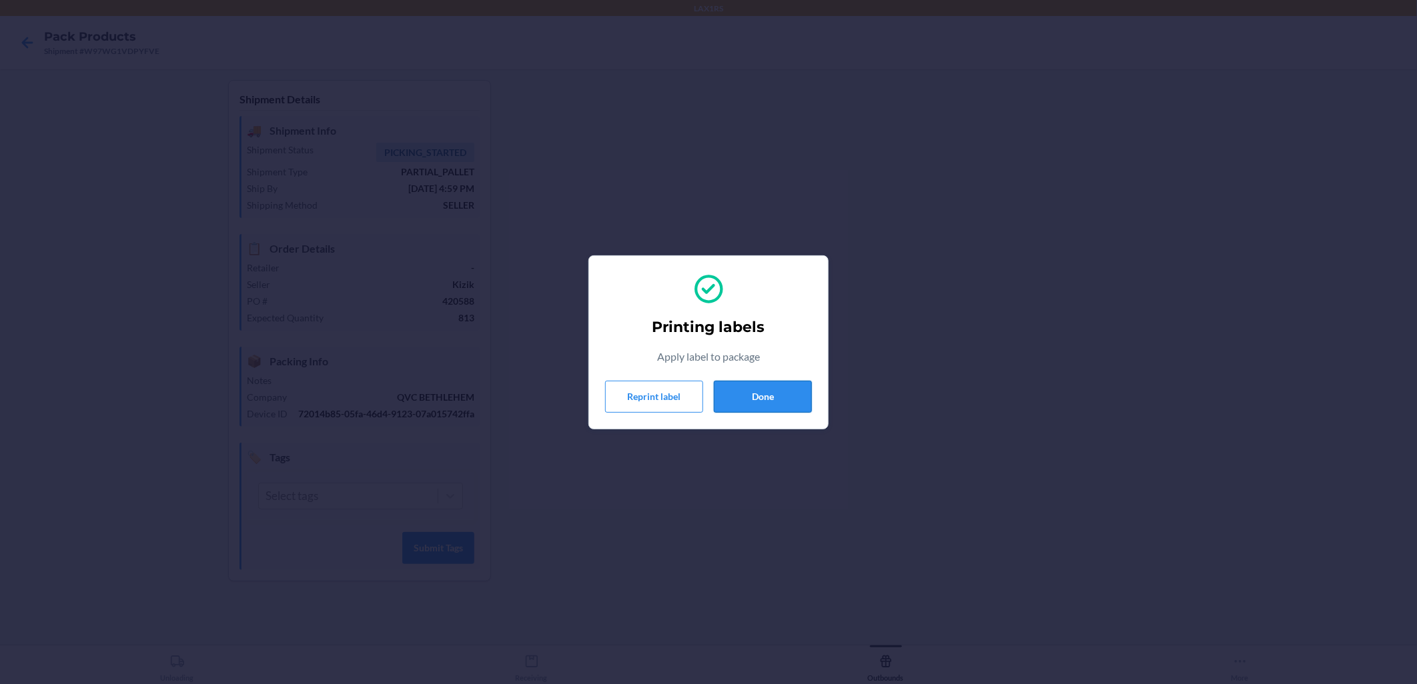
click at [688, 387] on button "Done" at bounding box center [763, 397] width 98 height 32
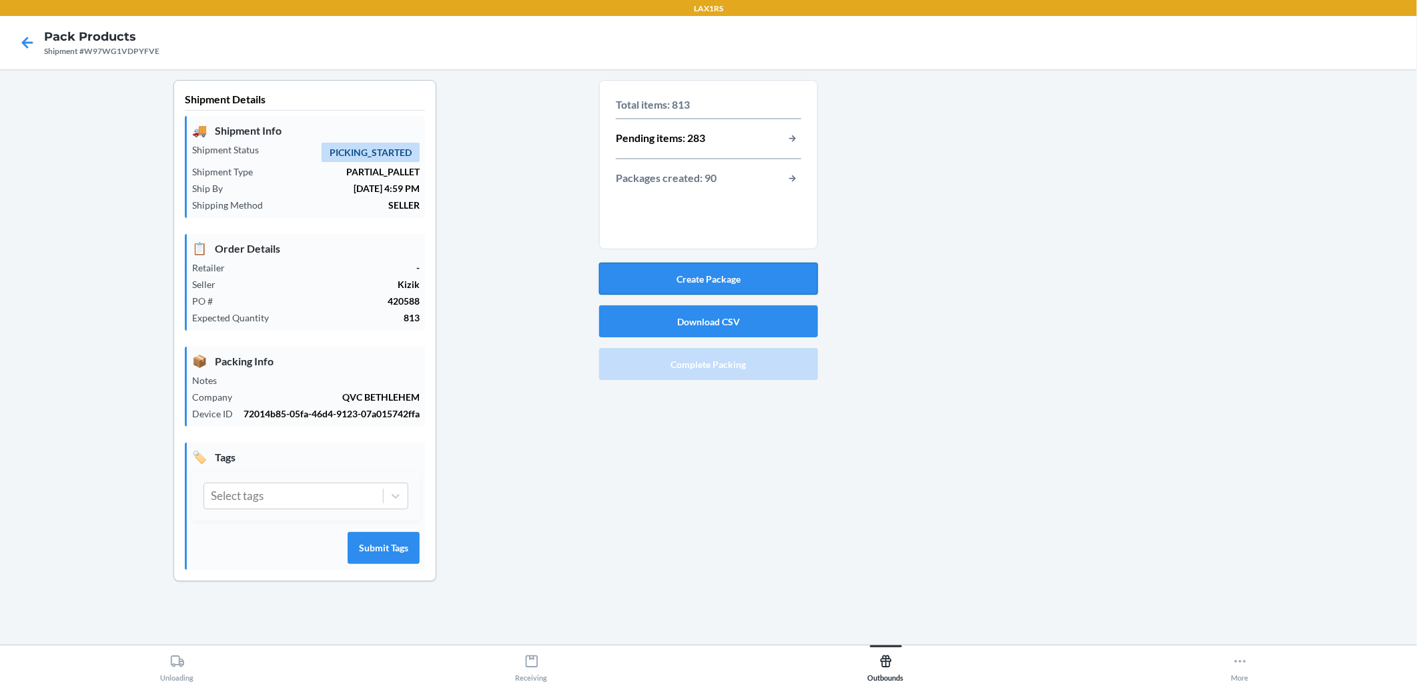
click at [688, 285] on button "Create Package" at bounding box center [708, 279] width 219 height 32
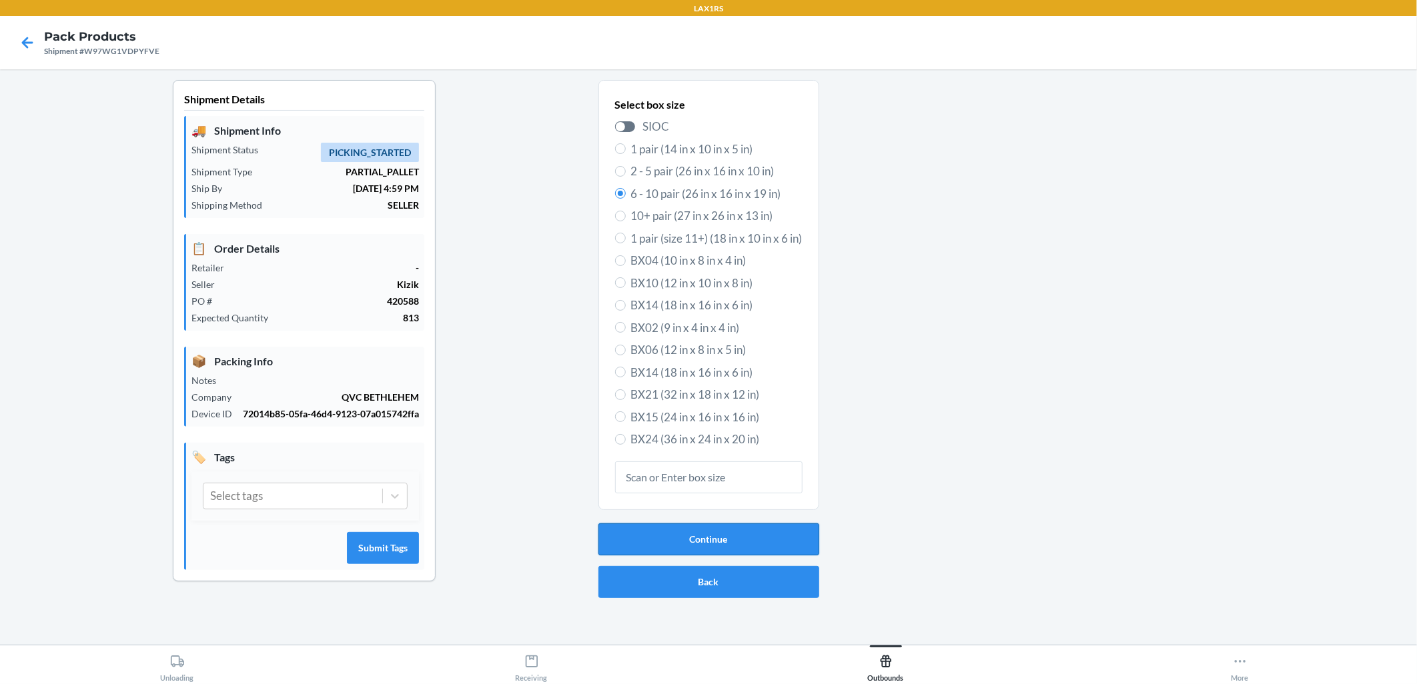
click at [688, 532] on button "Continue" at bounding box center [708, 540] width 221 height 32
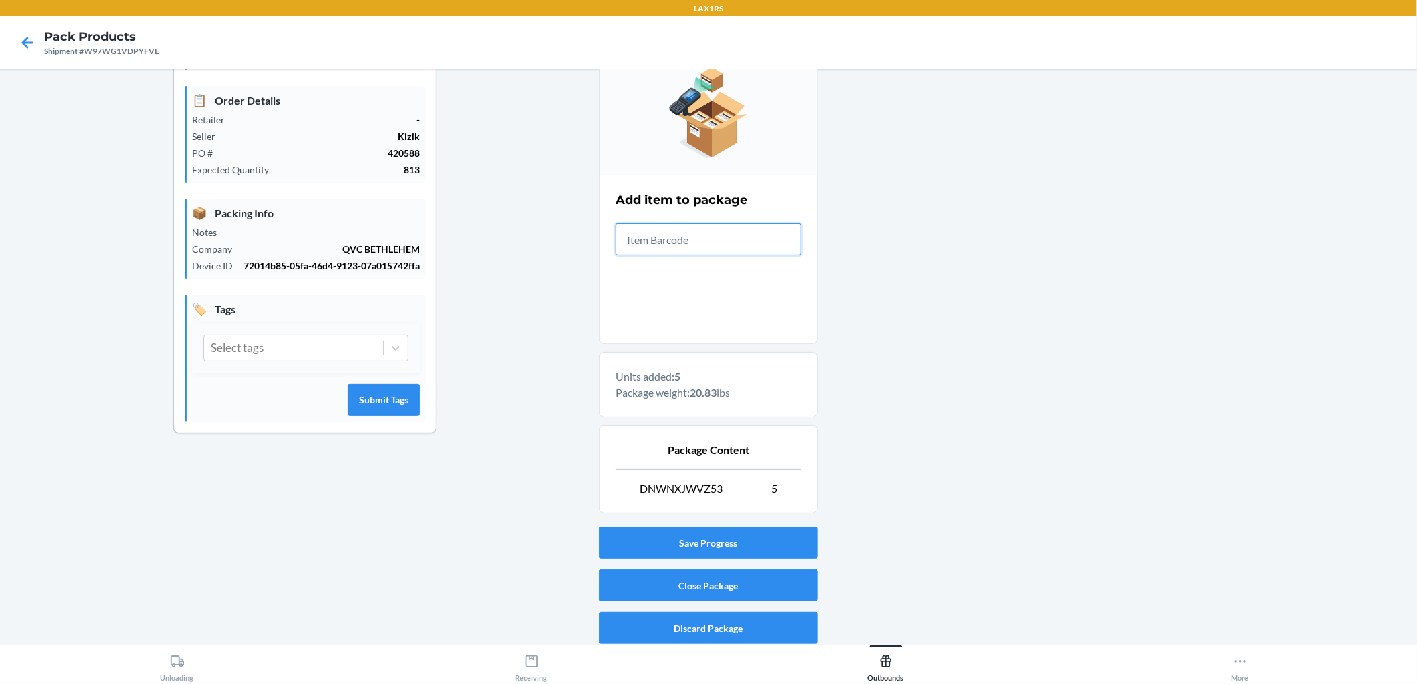
scroll to position [152, 0]
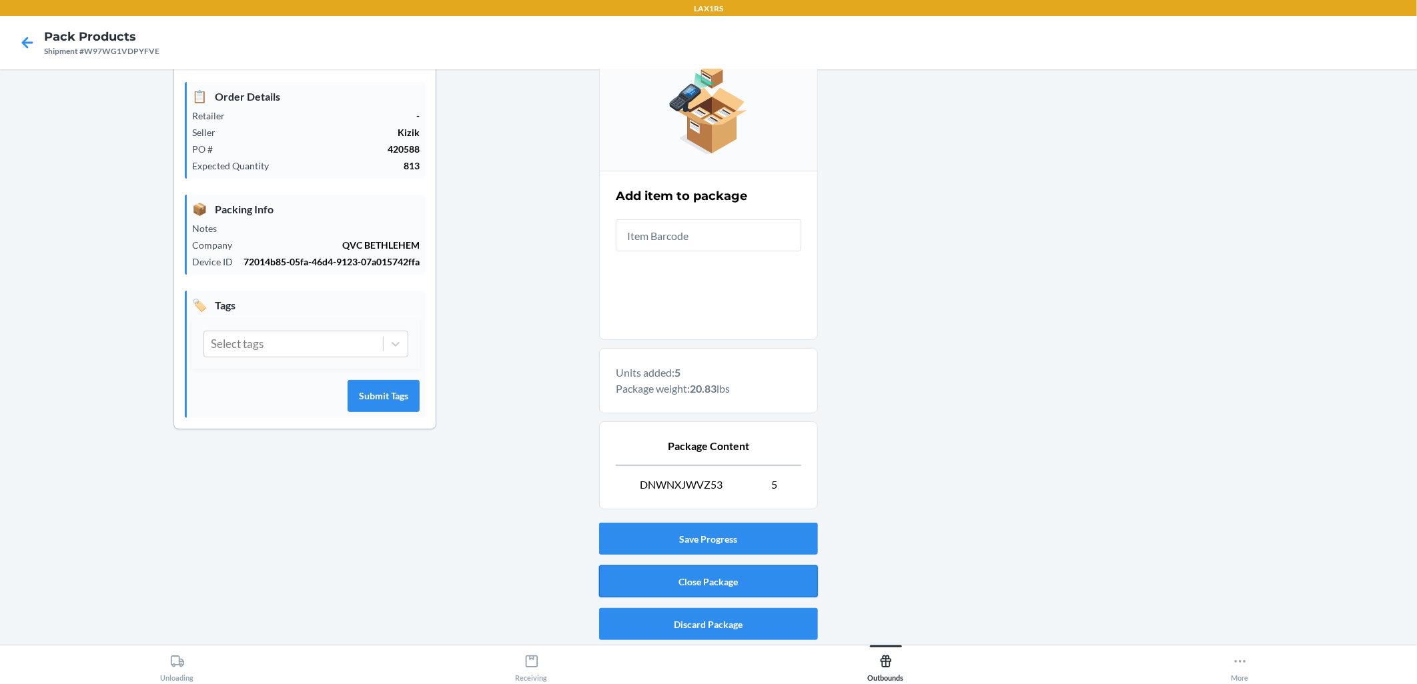
click at [688, 575] on button "Close Package" at bounding box center [708, 582] width 219 height 32
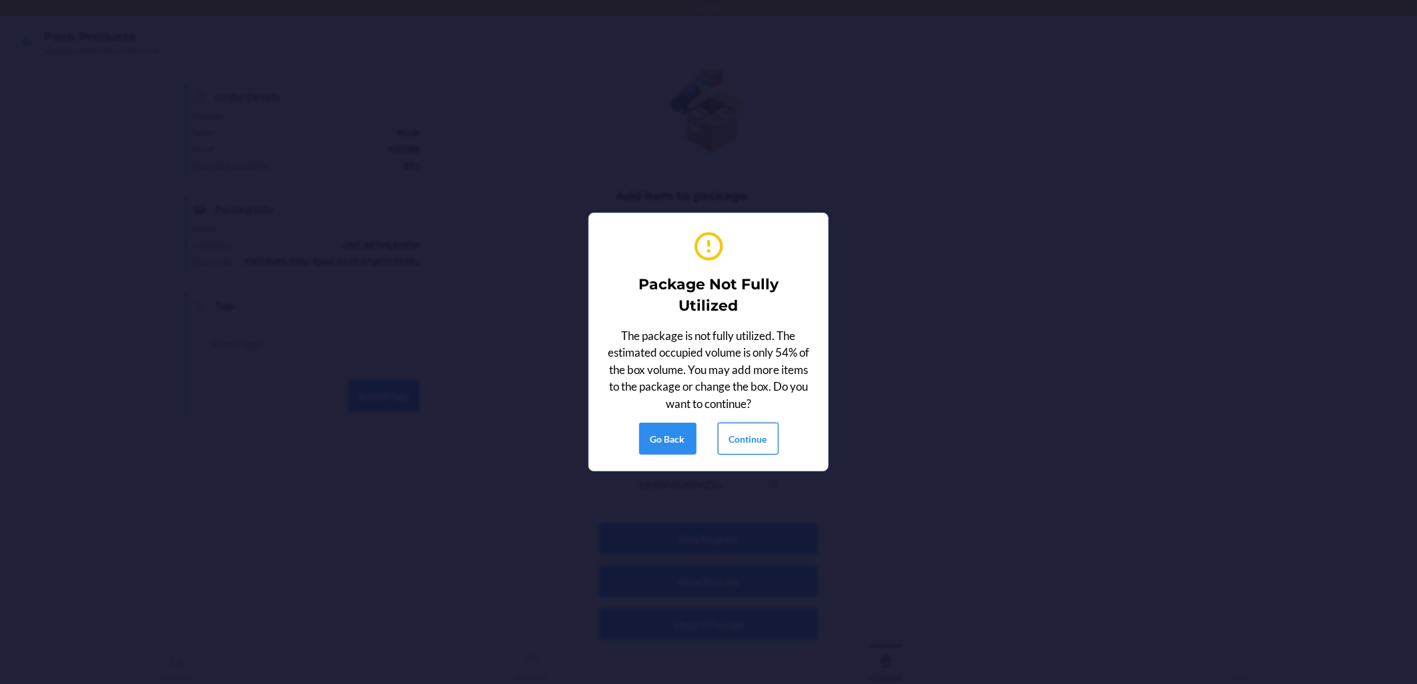
click at [688, 434] on button "Continue" at bounding box center [748, 439] width 61 height 32
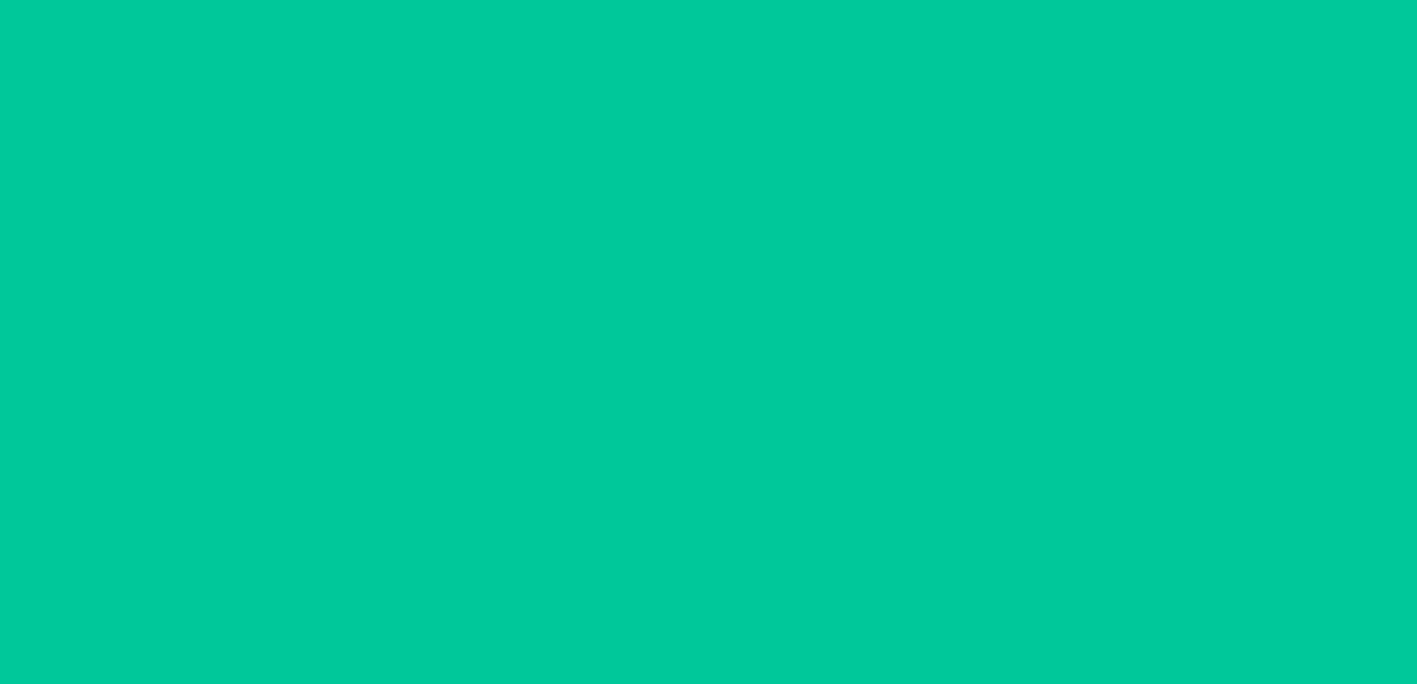
scroll to position [0, 0]
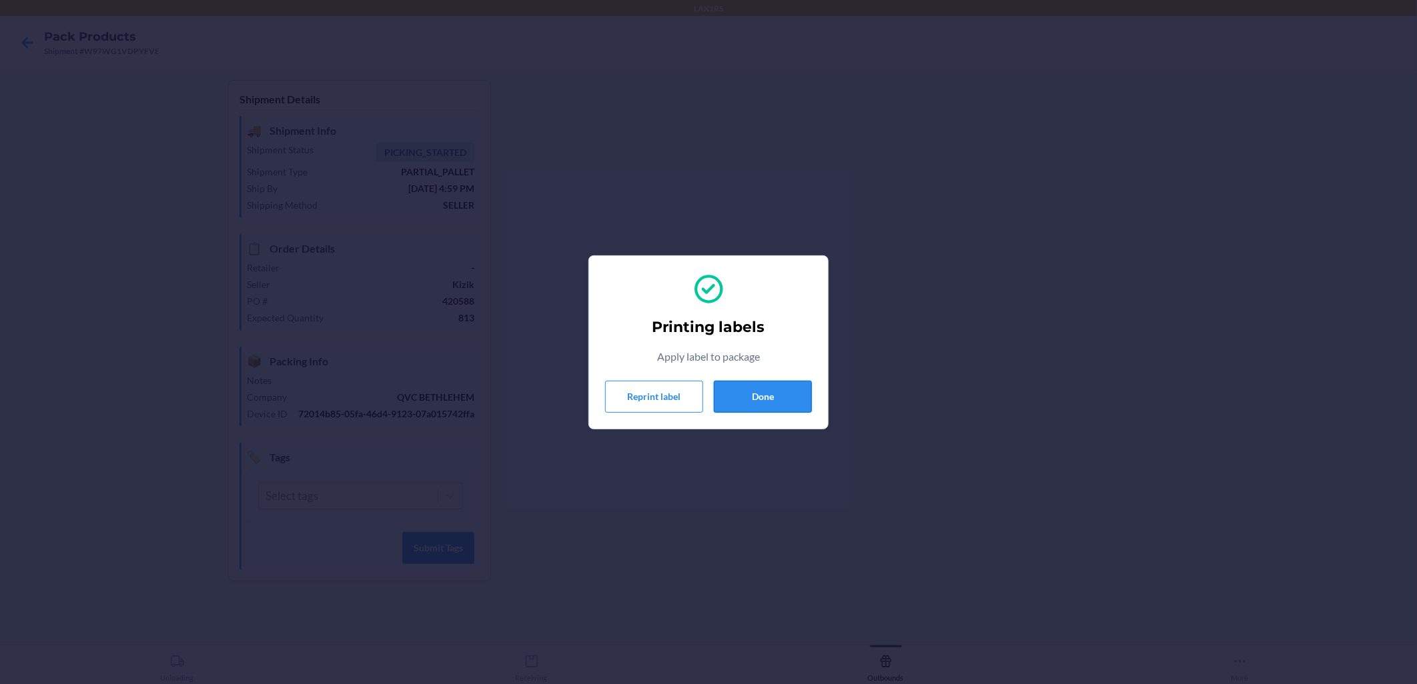
click at [688, 387] on button "Done" at bounding box center [763, 397] width 98 height 32
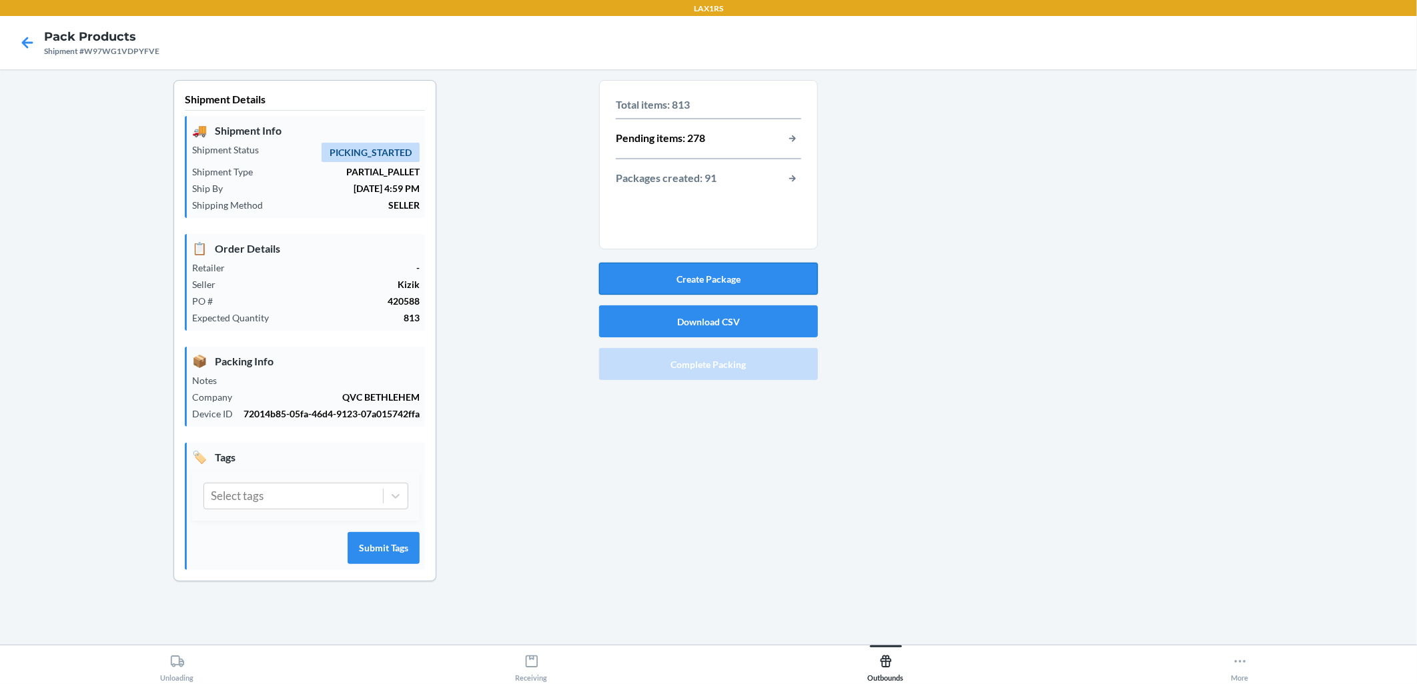
click at [688, 276] on button "Create Package" at bounding box center [708, 279] width 219 height 32
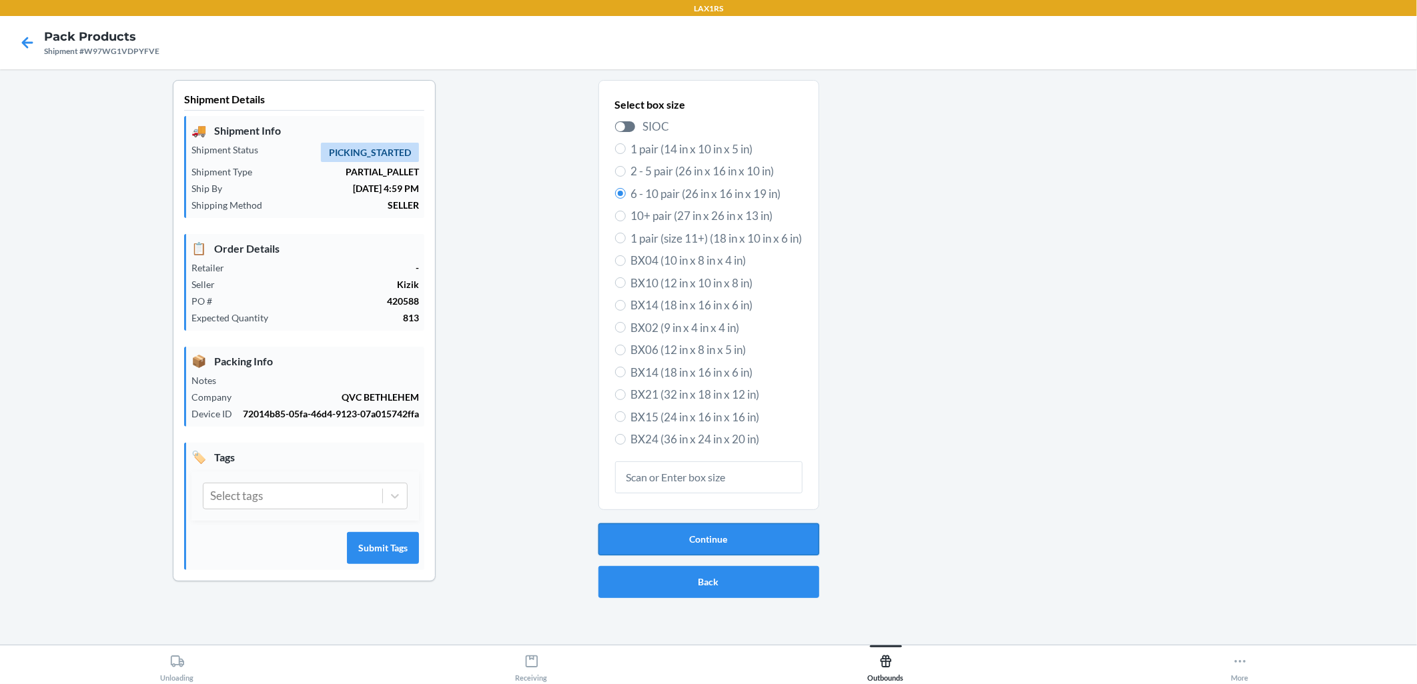
click at [688, 542] on button "Continue" at bounding box center [708, 540] width 221 height 32
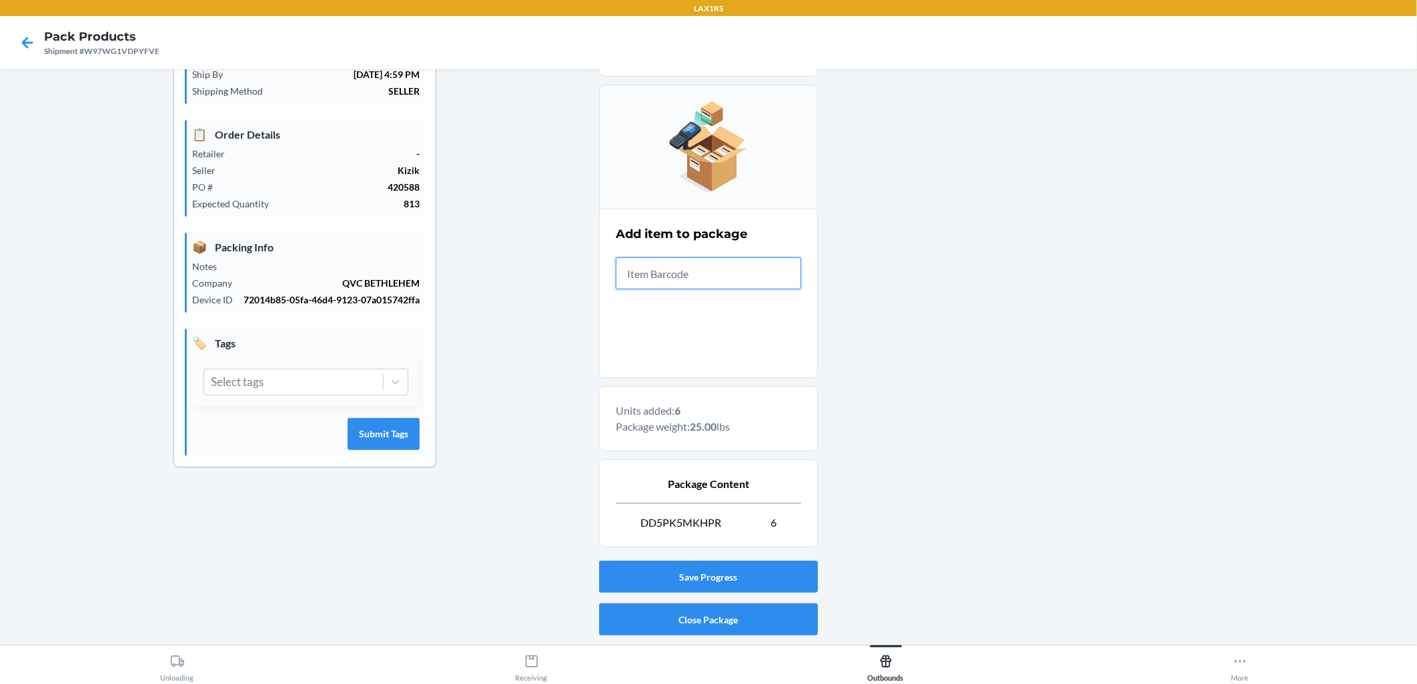
scroll to position [152, 0]
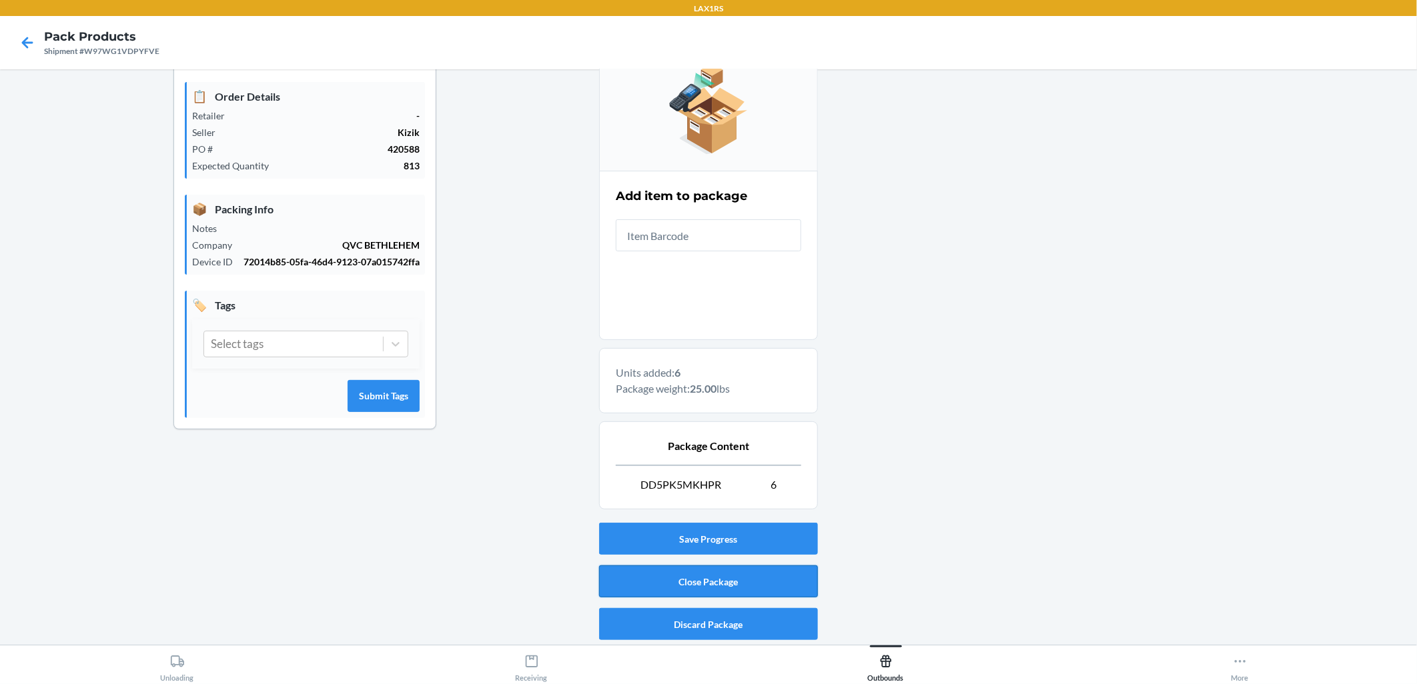
click at [688, 589] on button "Close Package" at bounding box center [708, 582] width 219 height 32
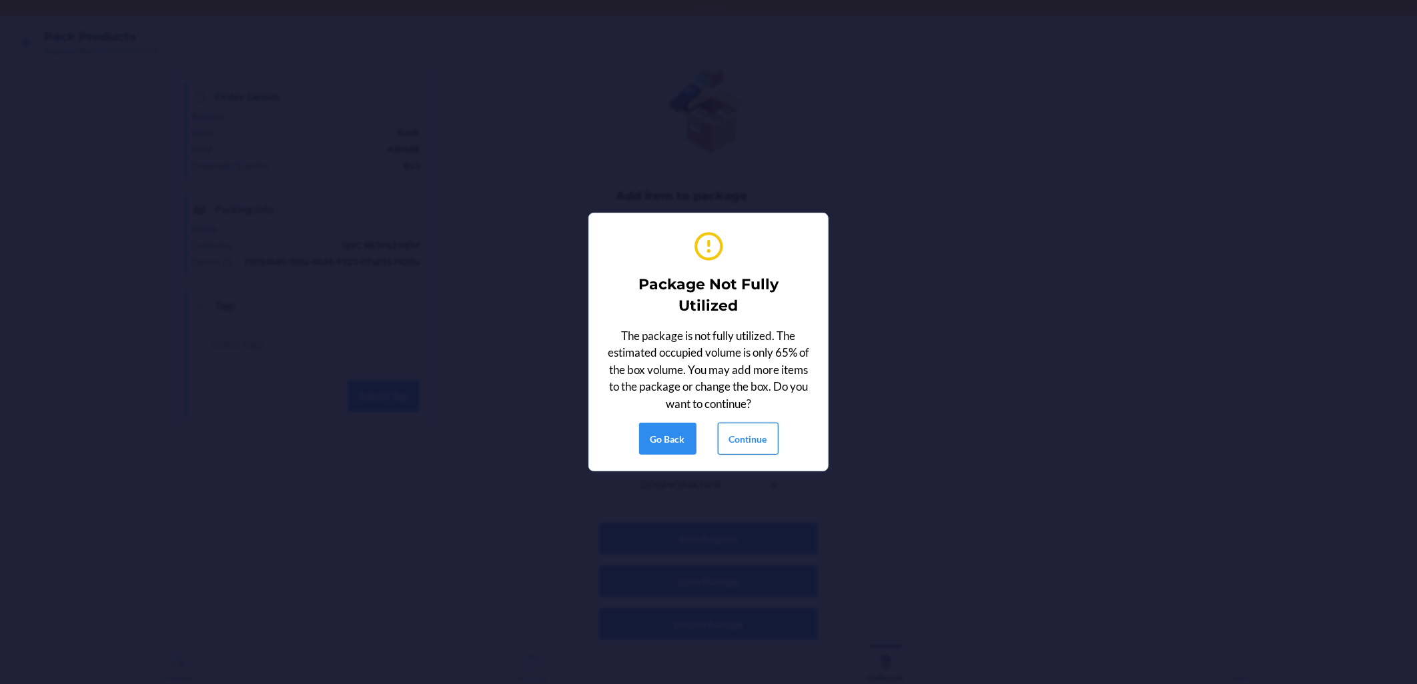
click at [688, 438] on button "Continue" at bounding box center [748, 439] width 61 height 32
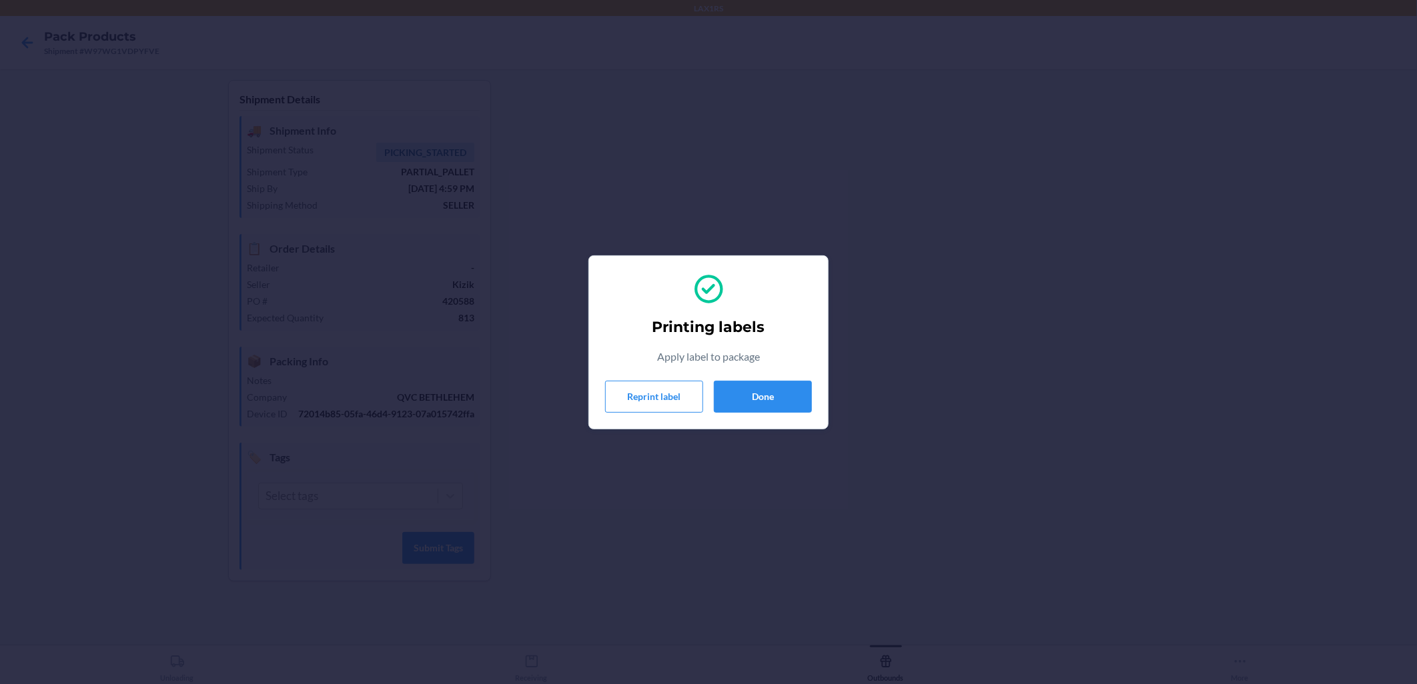
click at [688, 426] on section "Printing labels Apply label to package Reprint label Done" at bounding box center [708, 342] width 240 height 174
click at [688, 408] on button "Done" at bounding box center [763, 397] width 98 height 32
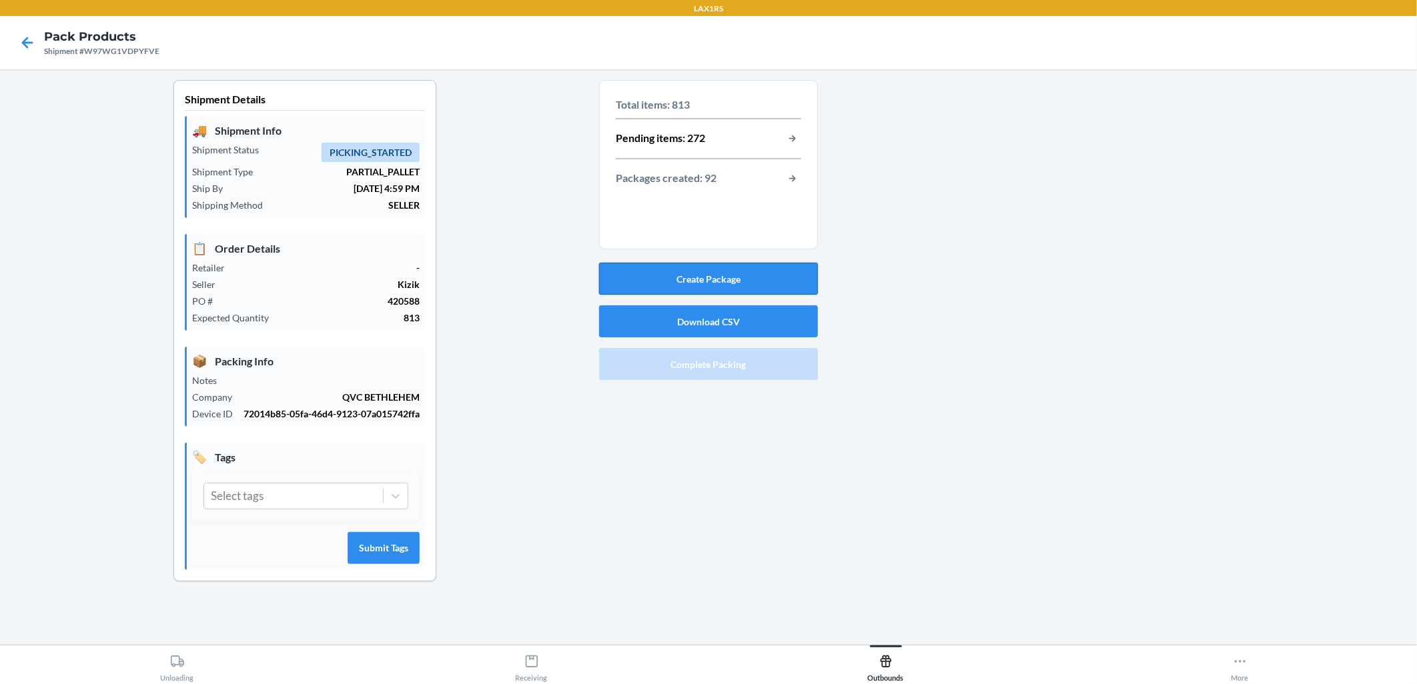
click at [688, 275] on button "Create Package" at bounding box center [708, 279] width 219 height 32
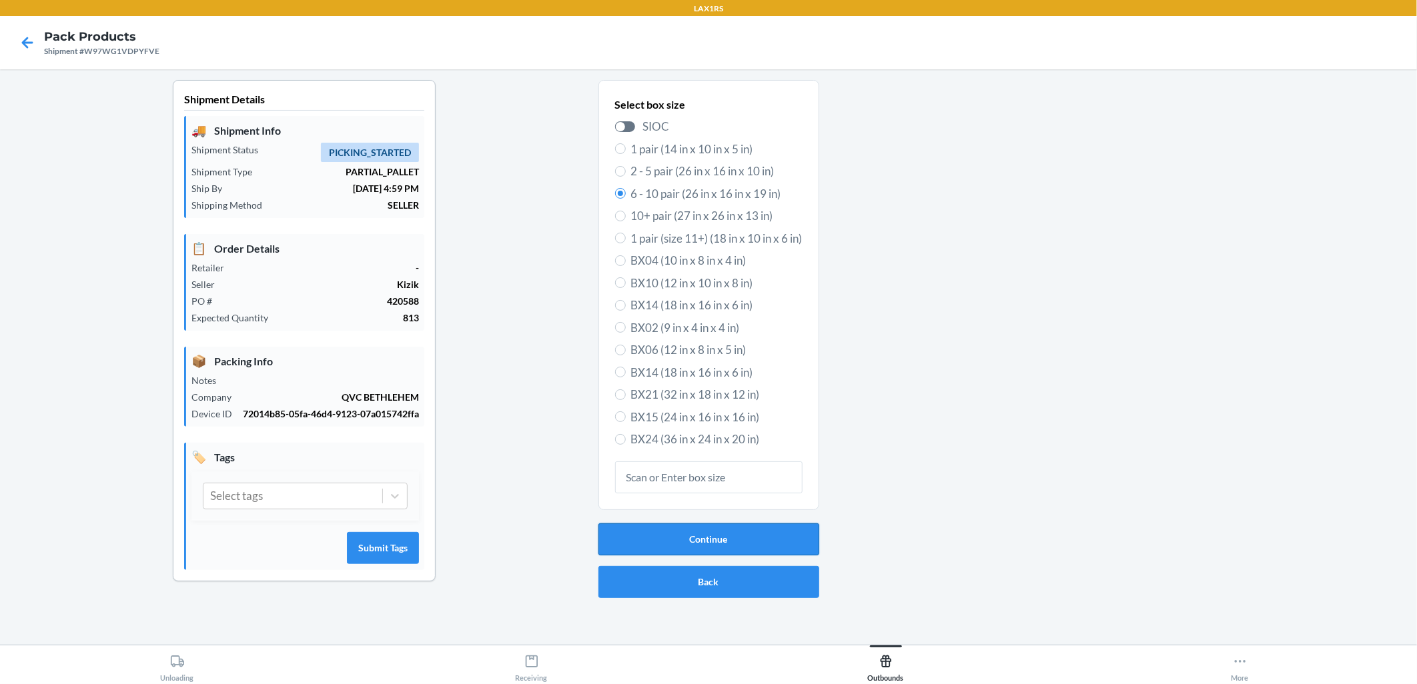
click at [688, 534] on button "Continue" at bounding box center [708, 540] width 221 height 32
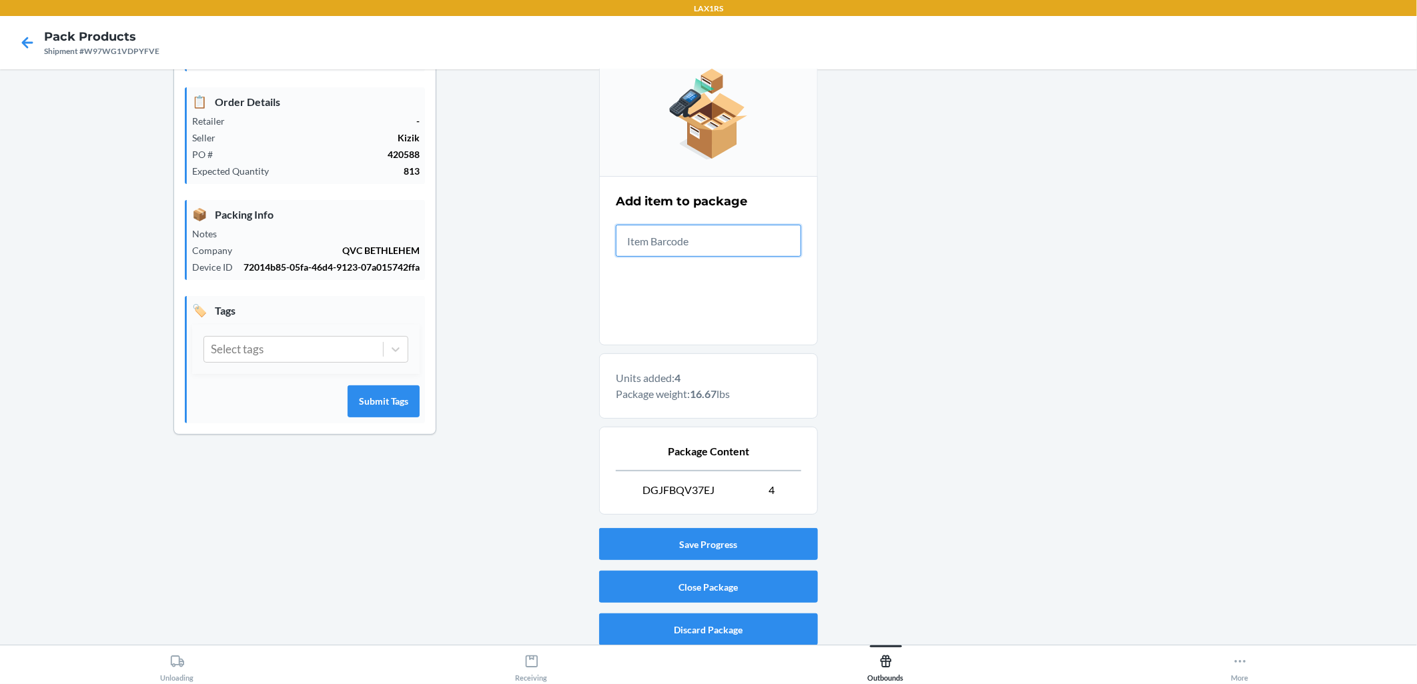
scroll to position [152, 0]
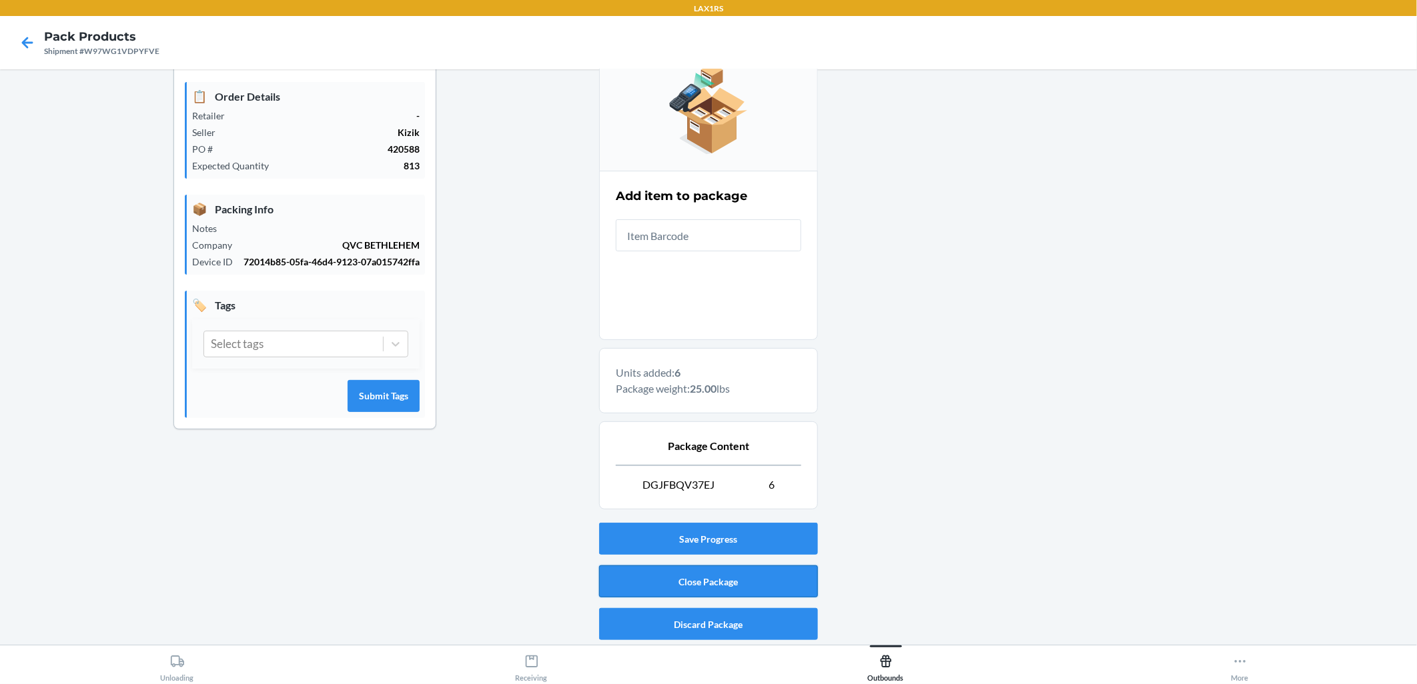
click at [688, 591] on button "Close Package" at bounding box center [708, 582] width 219 height 32
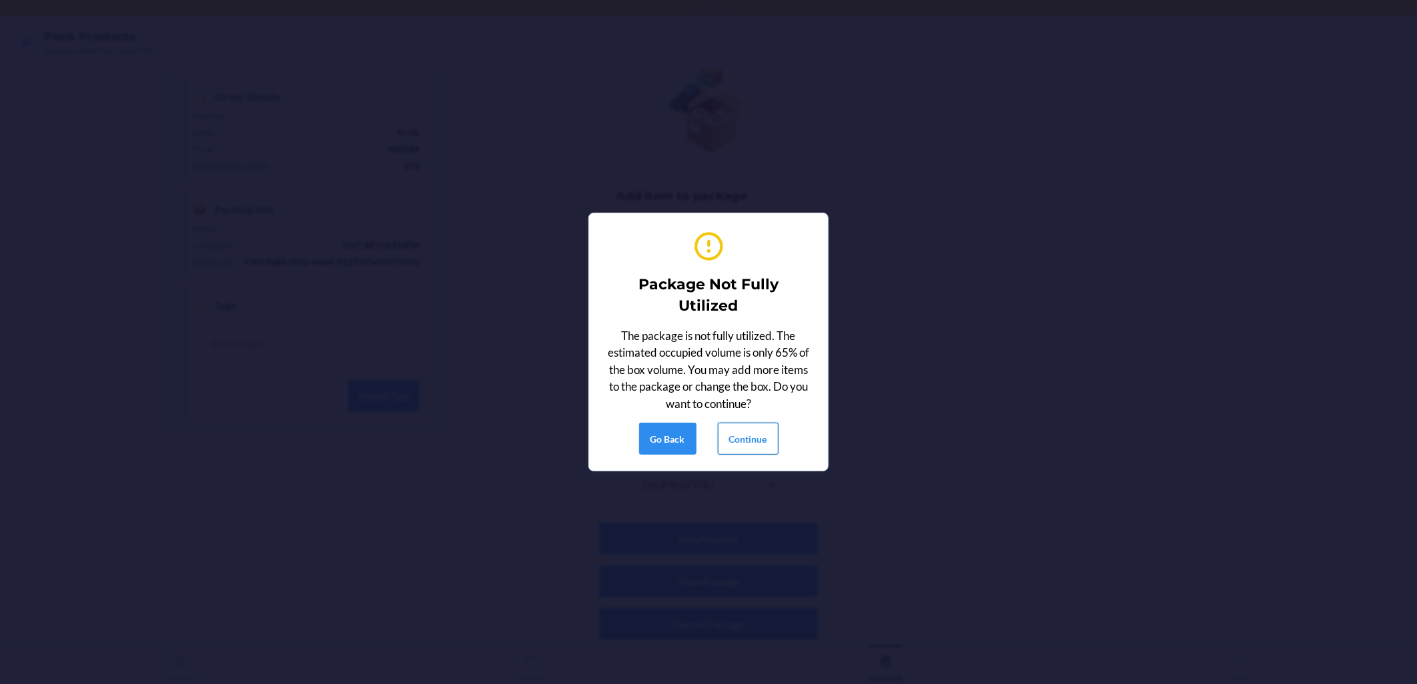
click at [688, 446] on button "Continue" at bounding box center [748, 439] width 61 height 32
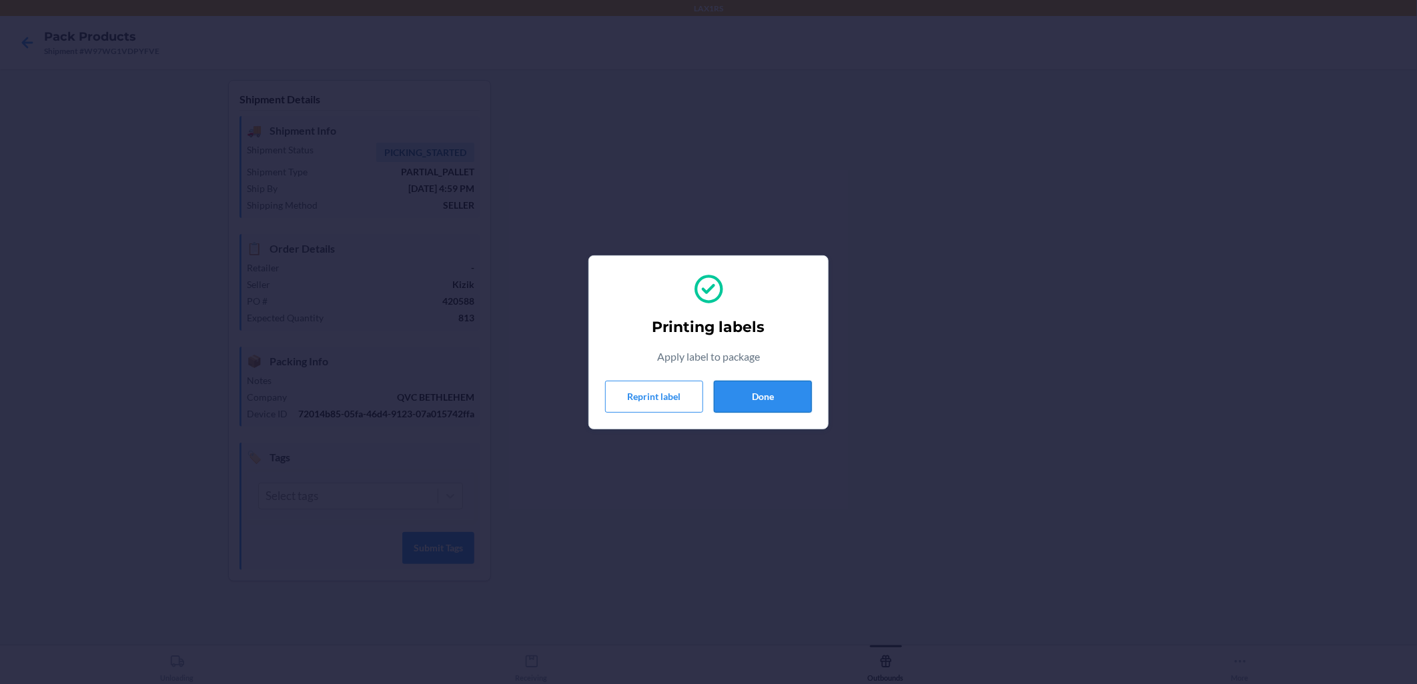
click at [688, 387] on button "Done" at bounding box center [763, 397] width 98 height 32
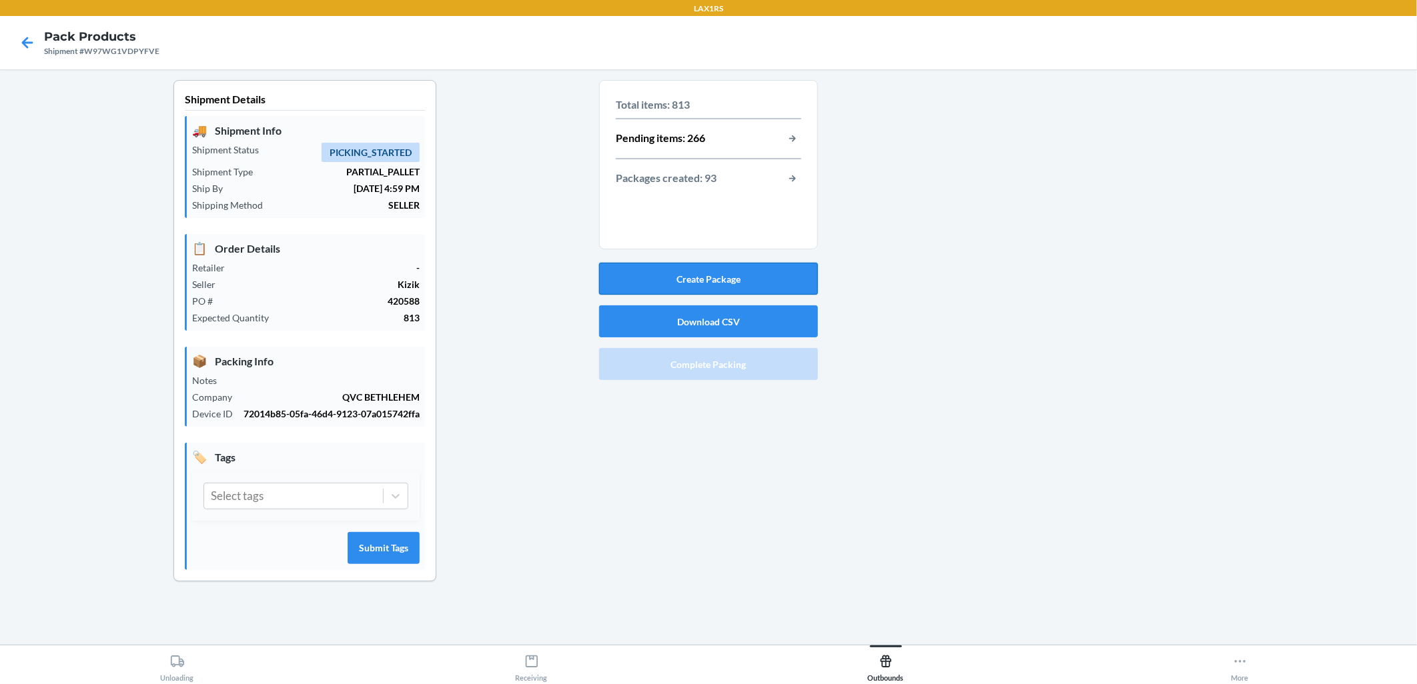
click at [688, 271] on button "Create Package" at bounding box center [708, 279] width 219 height 32
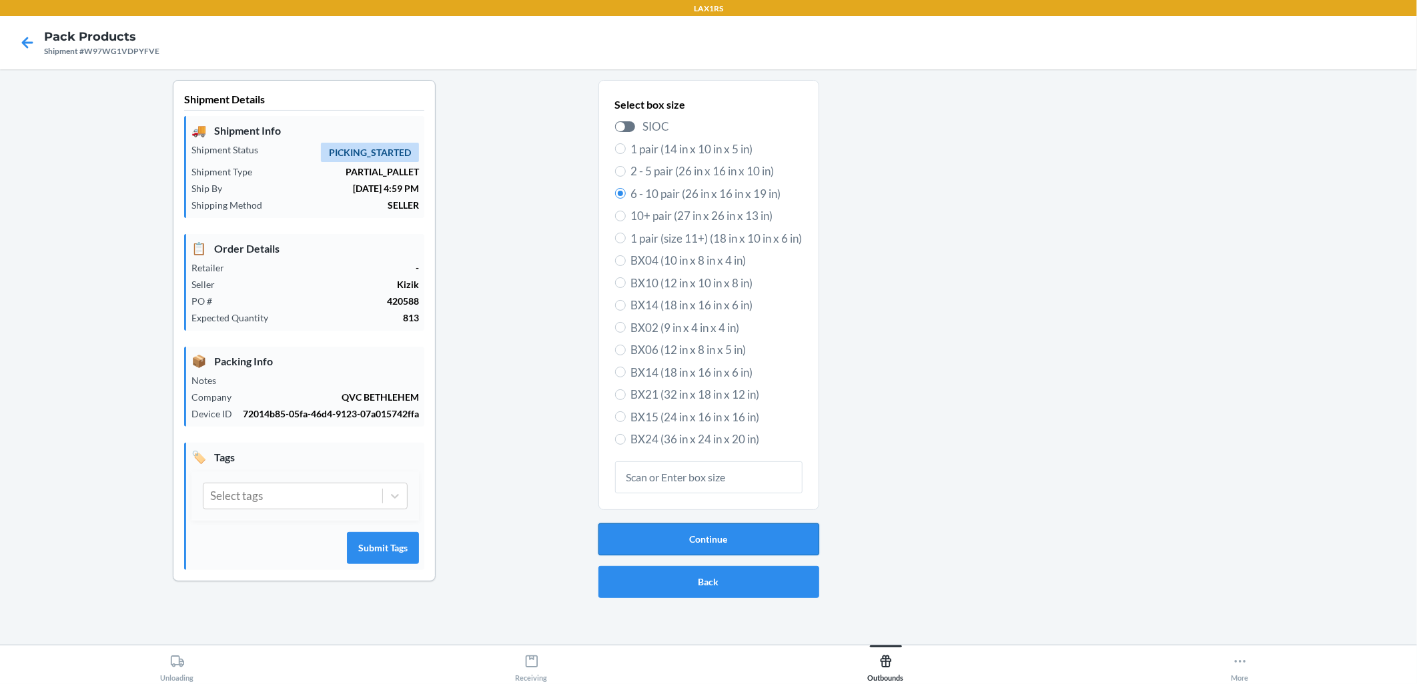
click at [688, 536] on button "Continue" at bounding box center [708, 540] width 221 height 32
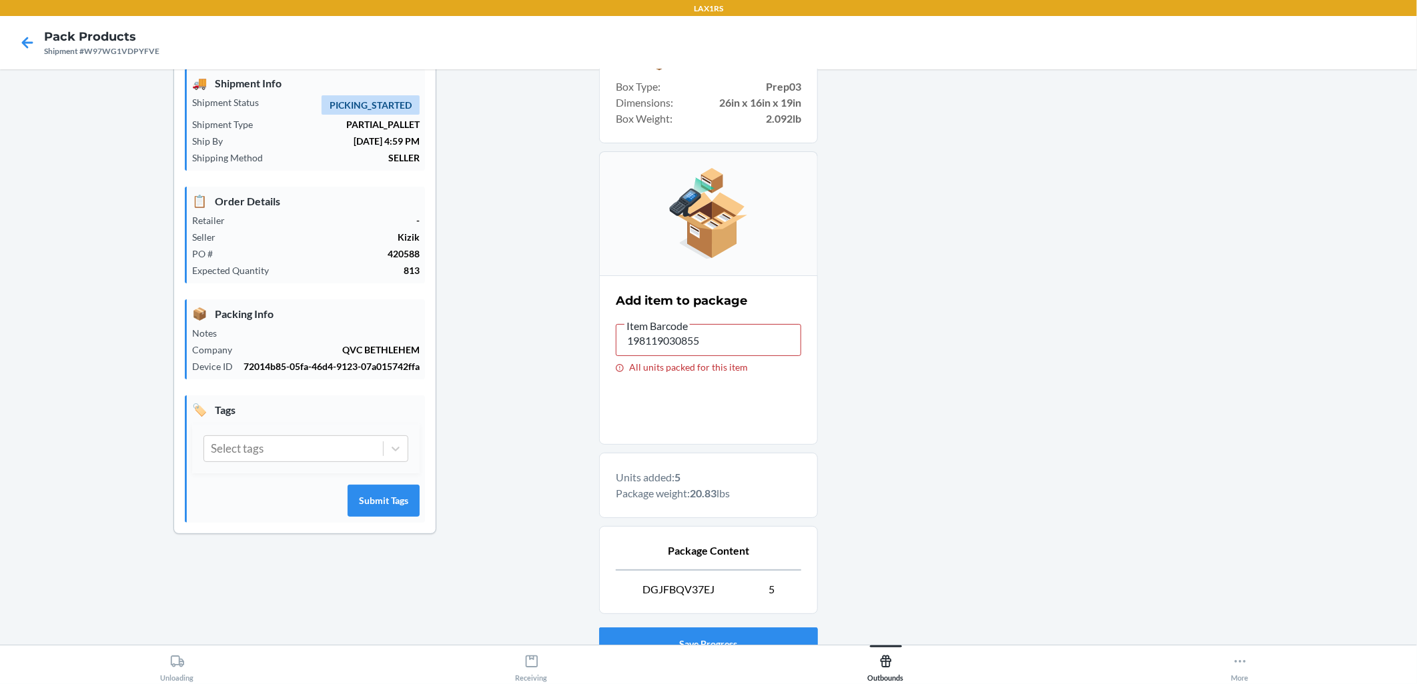
scroll to position [74, 0]
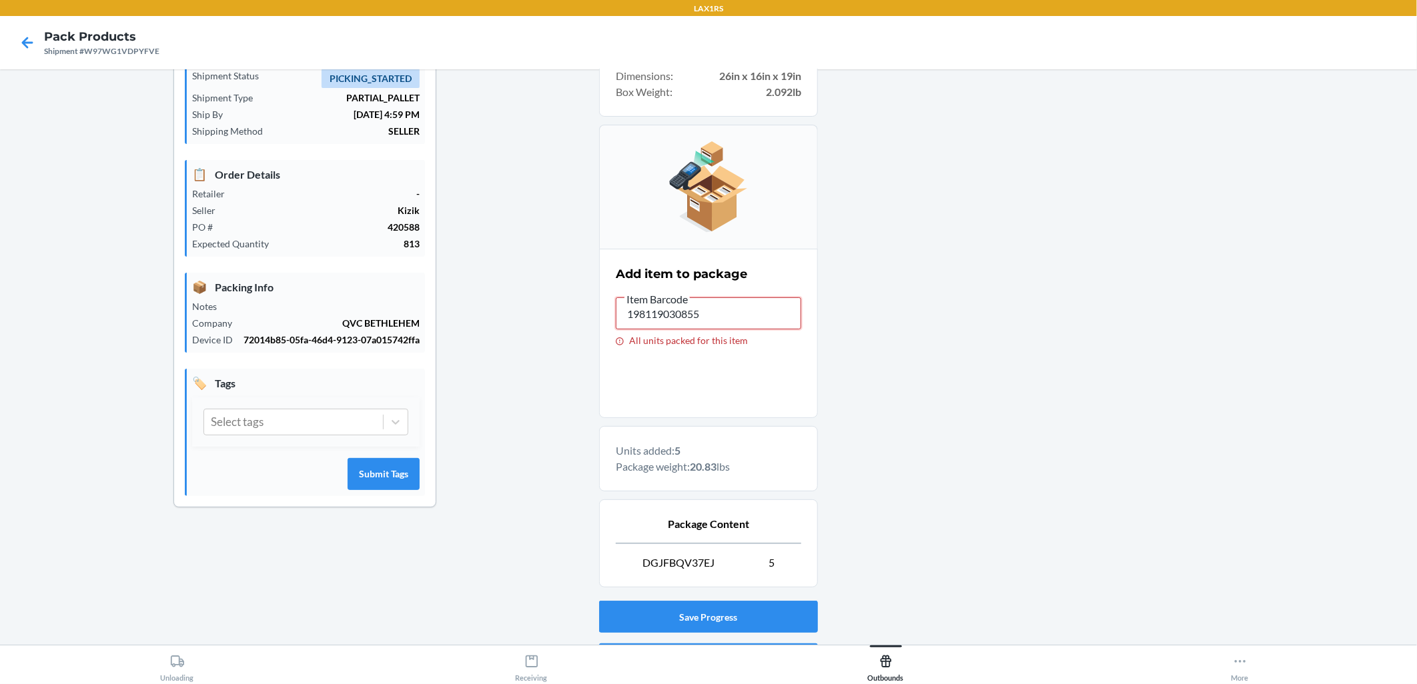
drag, startPoint x: 770, startPoint y: 307, endPoint x: 600, endPoint y: 295, distance: 170.5
click at [600, 295] on section "Add item to package Item Barcode 198119030855 All units packed for this item" at bounding box center [708, 333] width 219 height 169
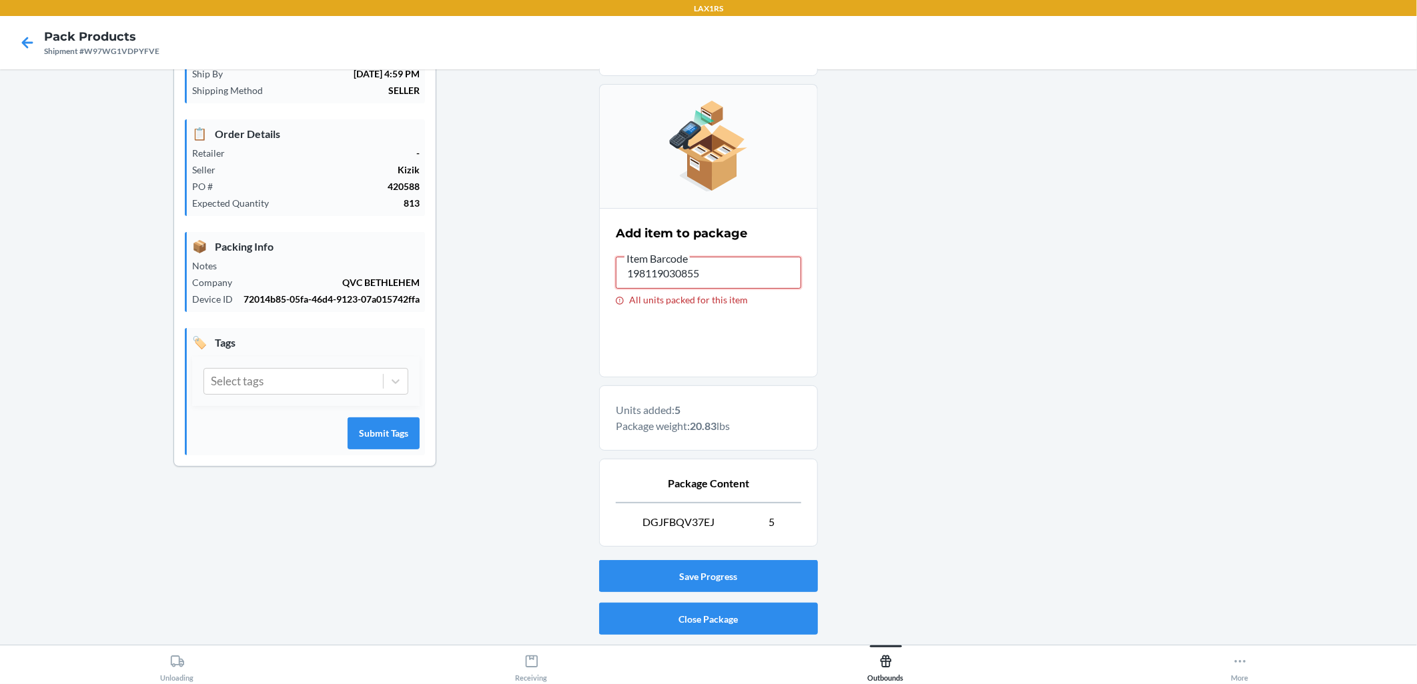
scroll to position [152, 0]
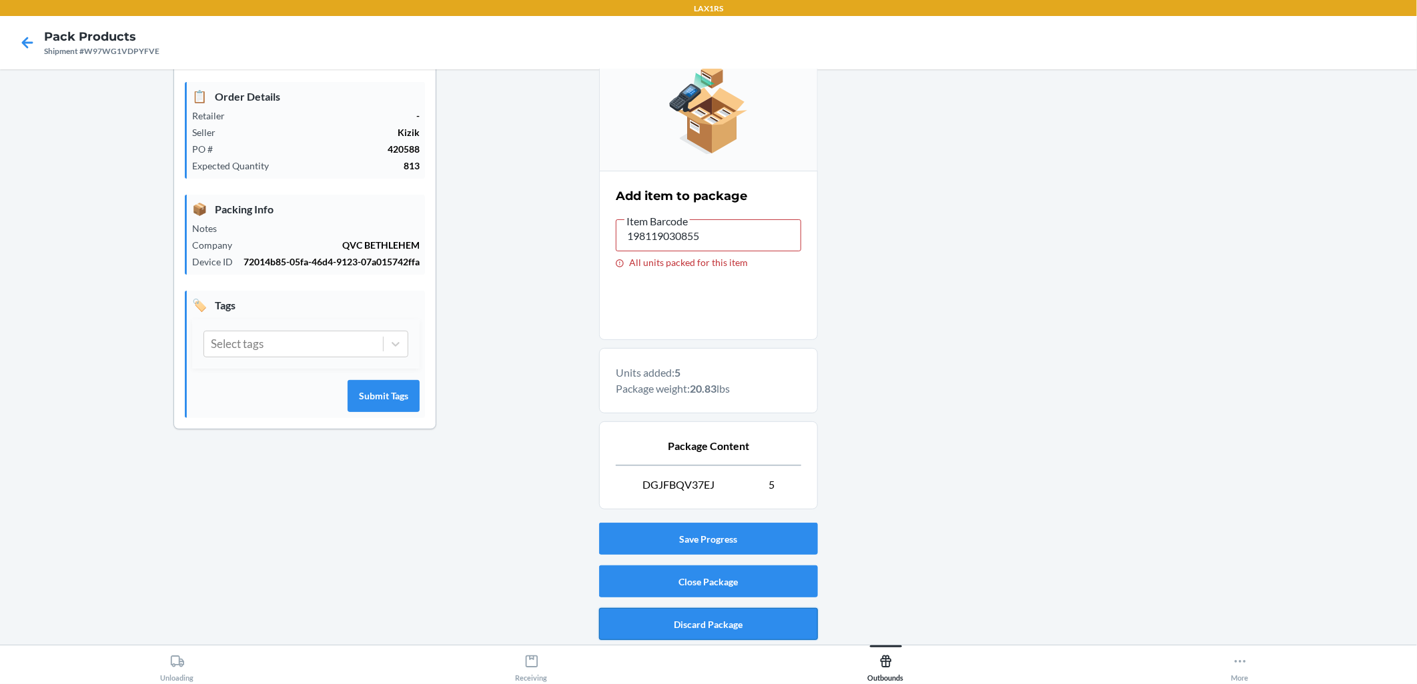
click at [688, 614] on button "Discard Package" at bounding box center [708, 624] width 219 height 32
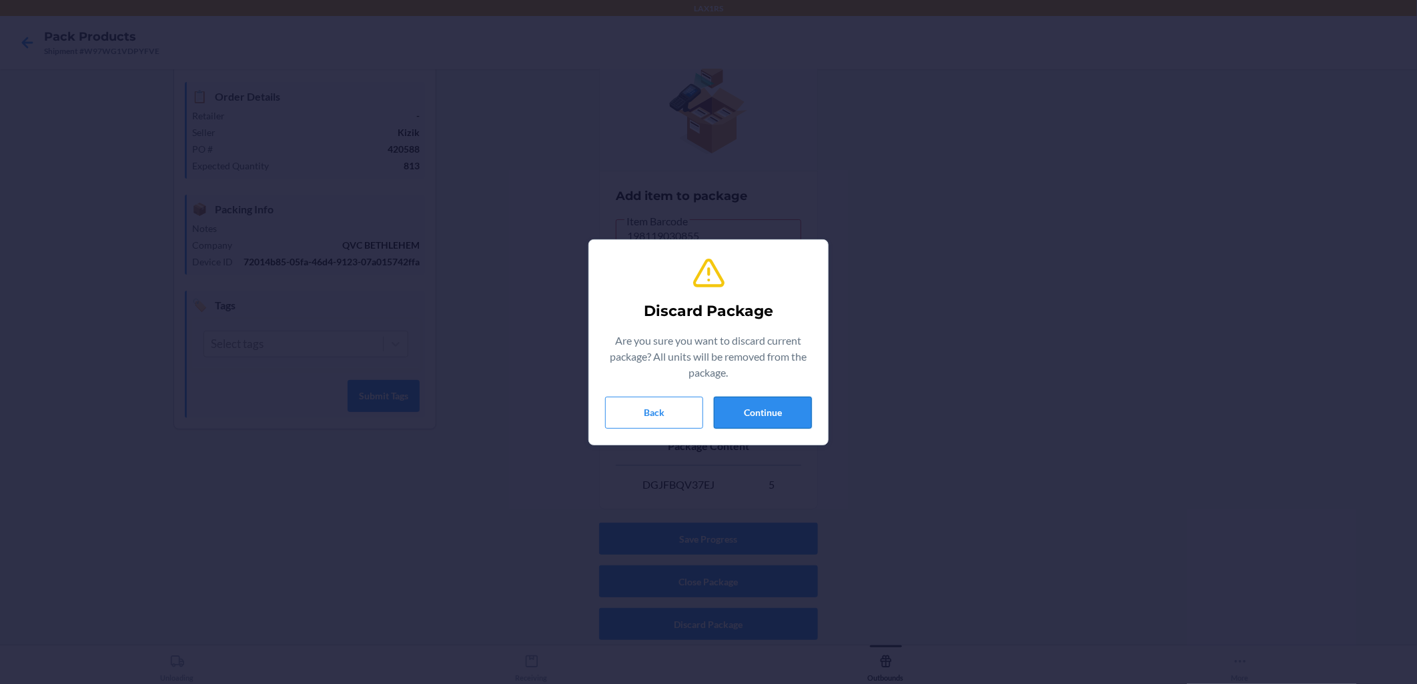
click at [688, 418] on button "Continue" at bounding box center [763, 413] width 98 height 32
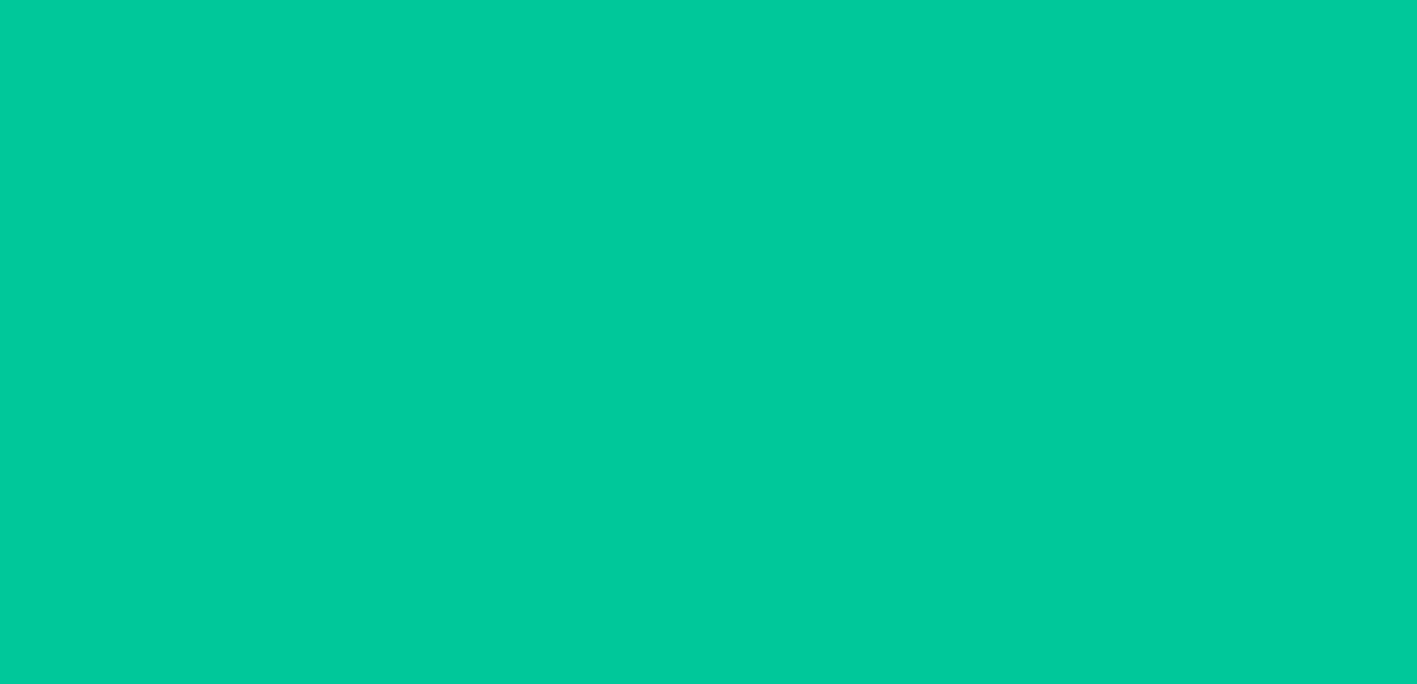
scroll to position [0, 0]
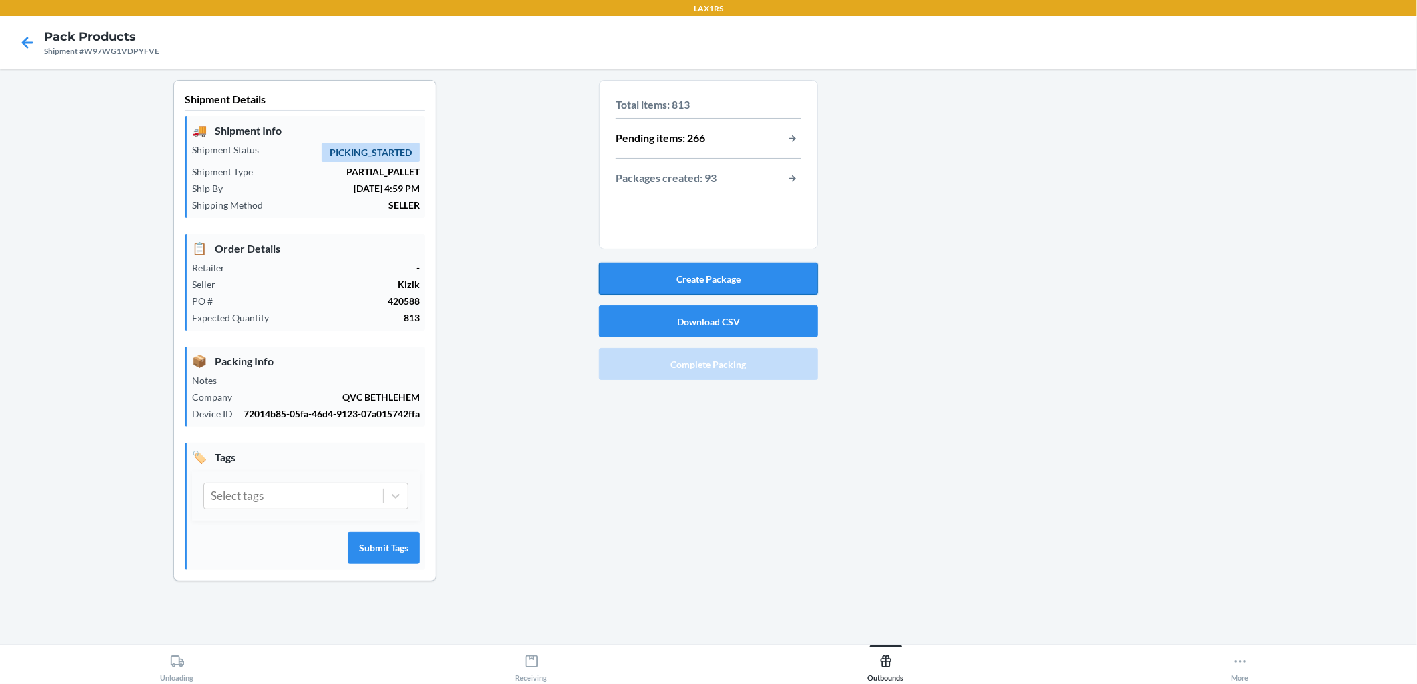
click at [688, 273] on button "Create Package" at bounding box center [708, 279] width 219 height 32
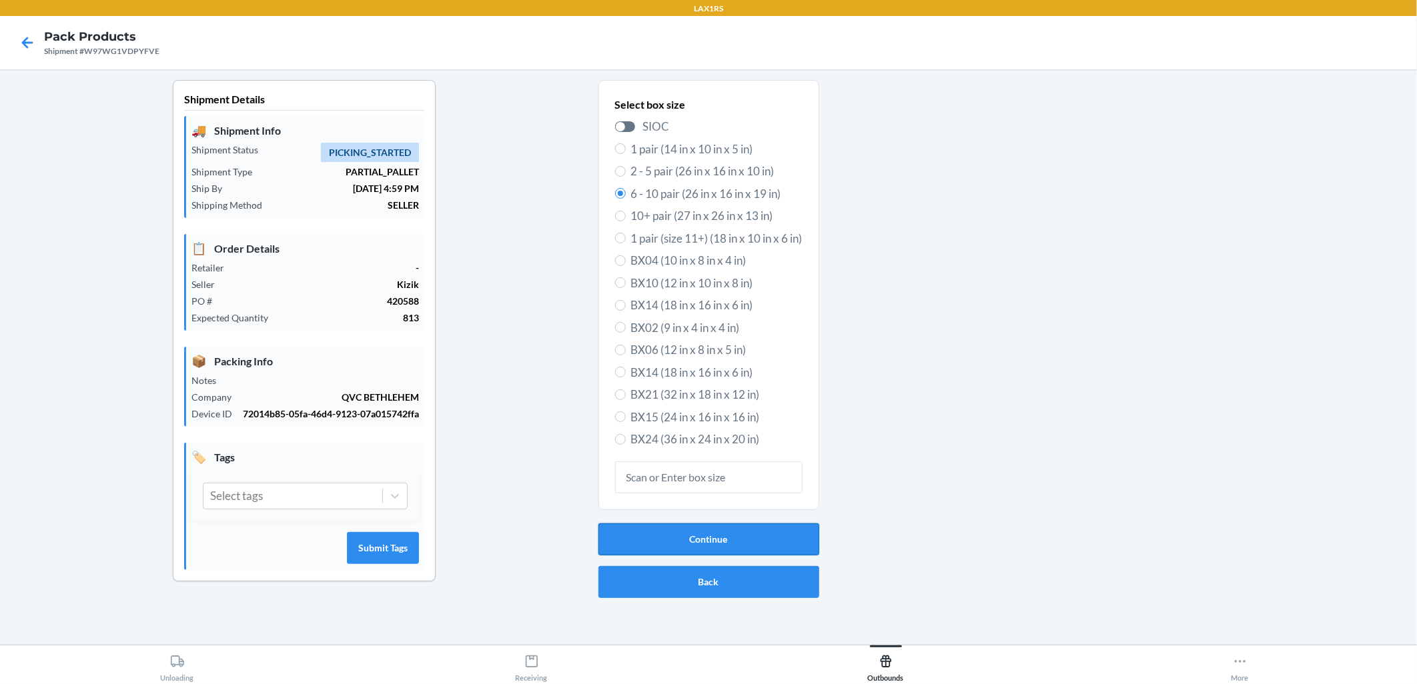
click at [688, 538] on button "Continue" at bounding box center [708, 540] width 221 height 32
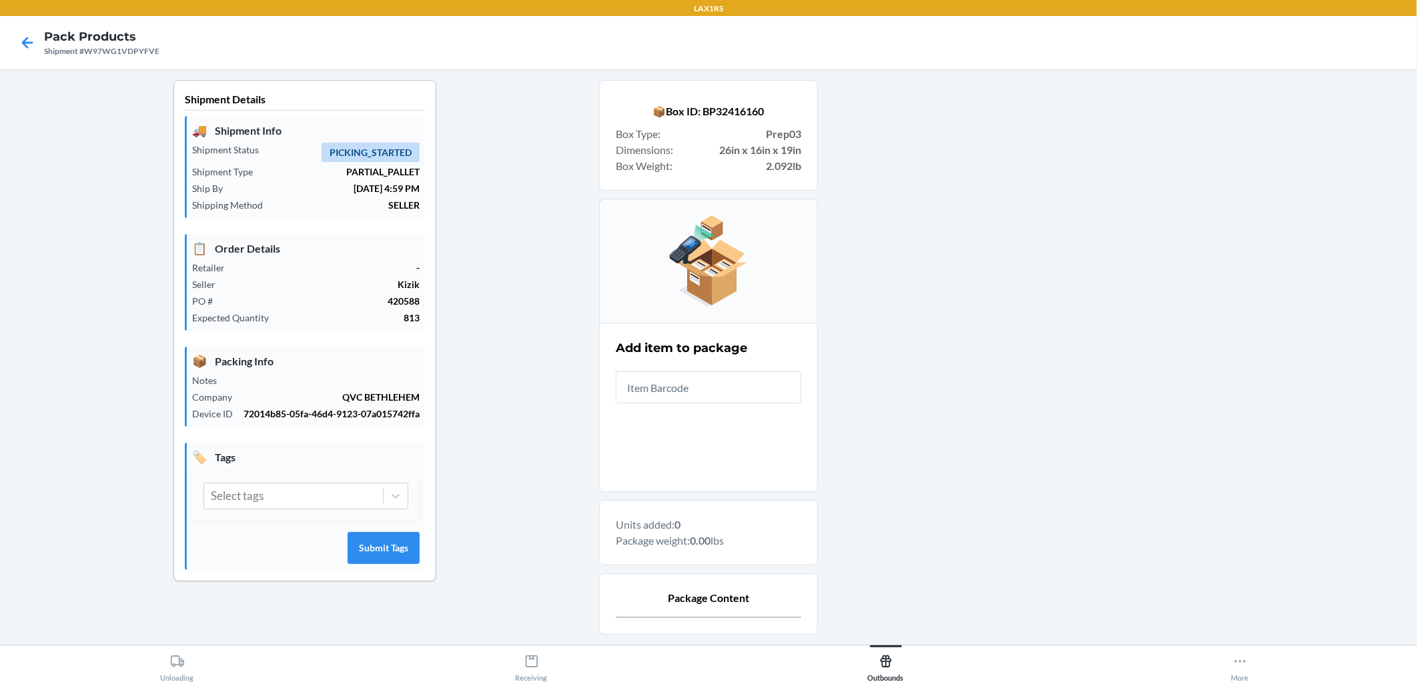
click at [688, 382] on input "text" at bounding box center [708, 388] width 185 height 32
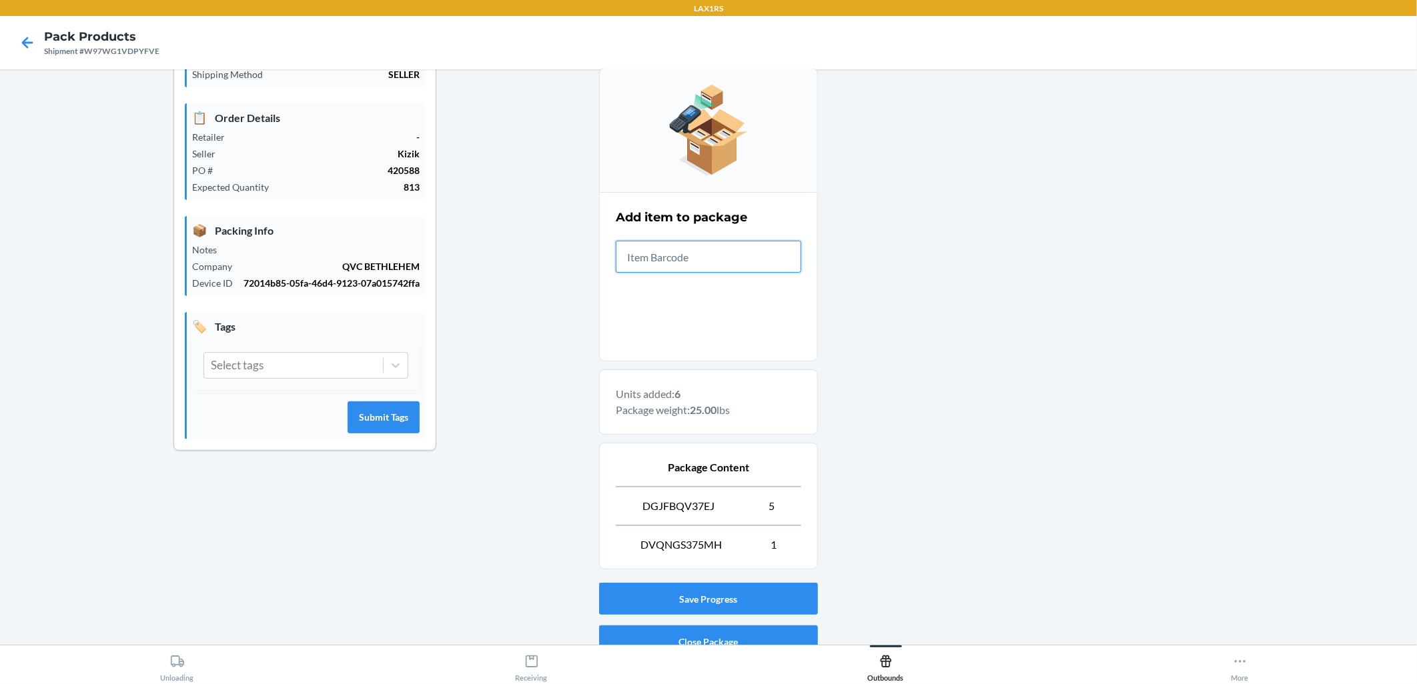
scroll to position [191, 0]
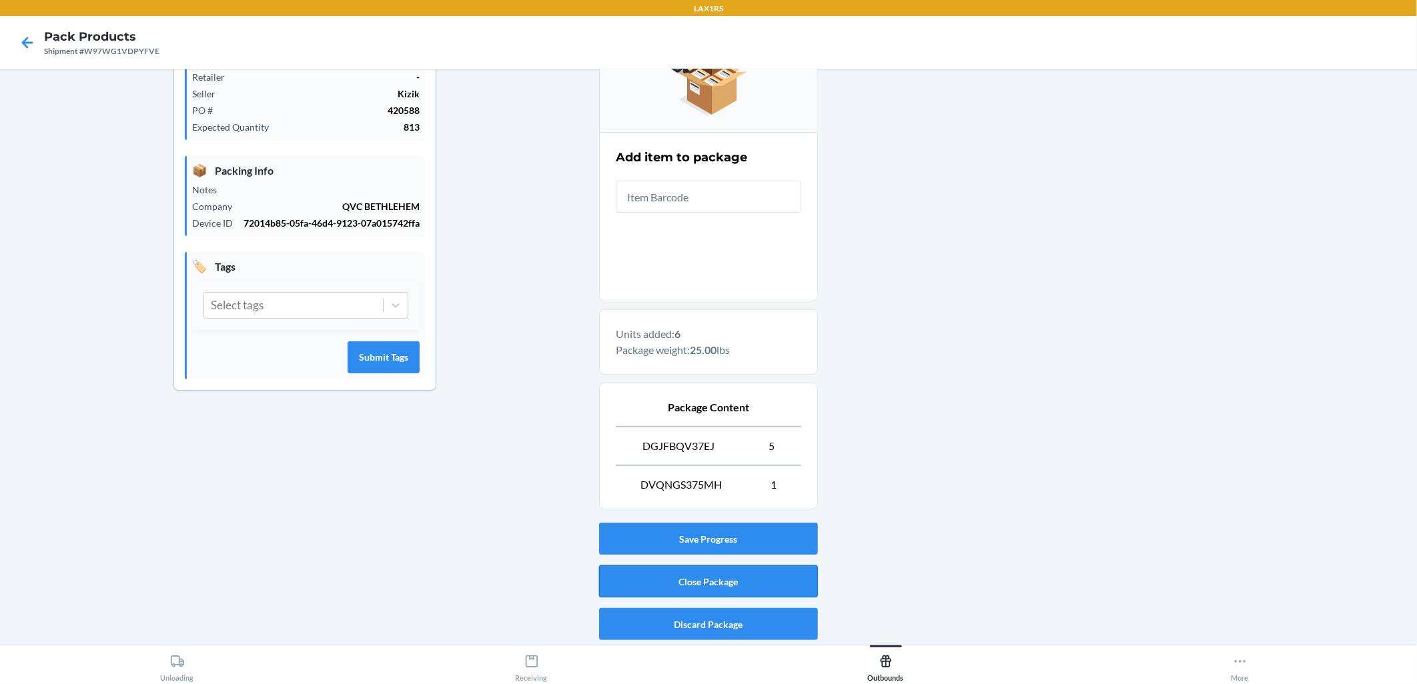
click at [688, 576] on button "Close Package" at bounding box center [708, 582] width 219 height 32
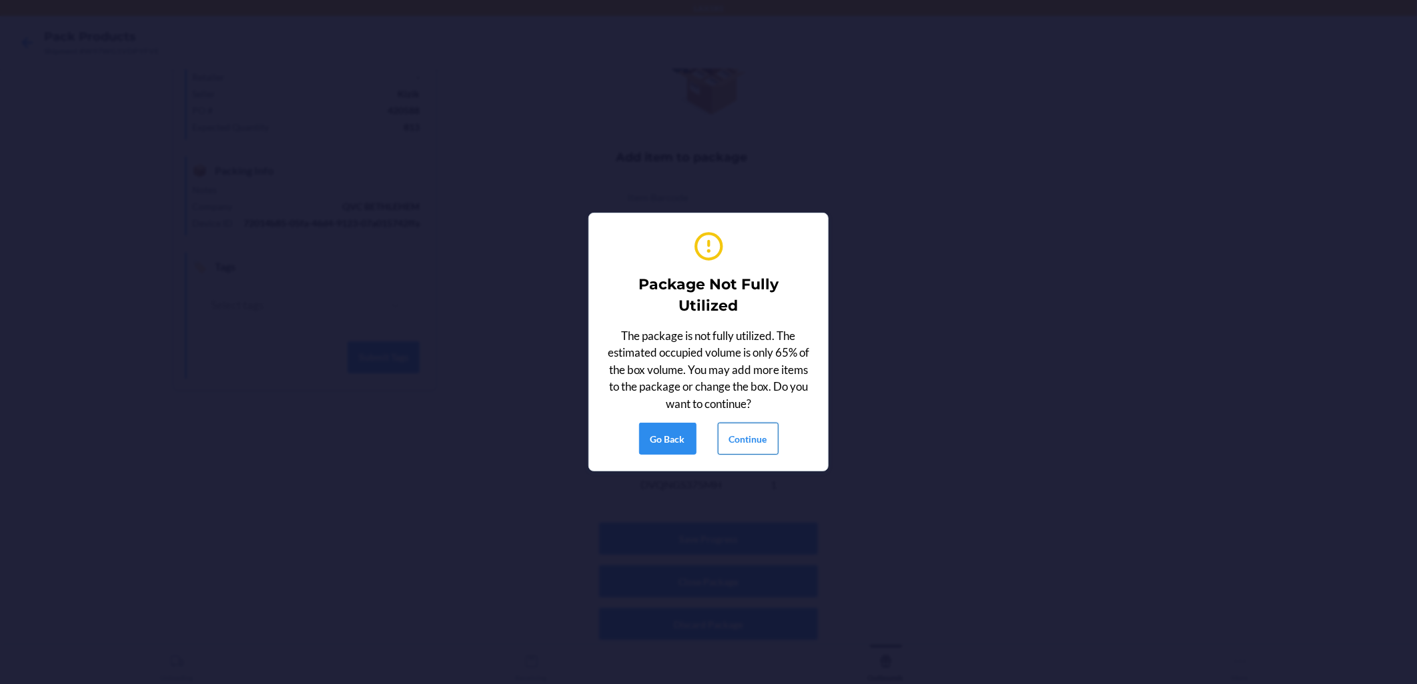
click at [688, 434] on button "Continue" at bounding box center [748, 439] width 61 height 32
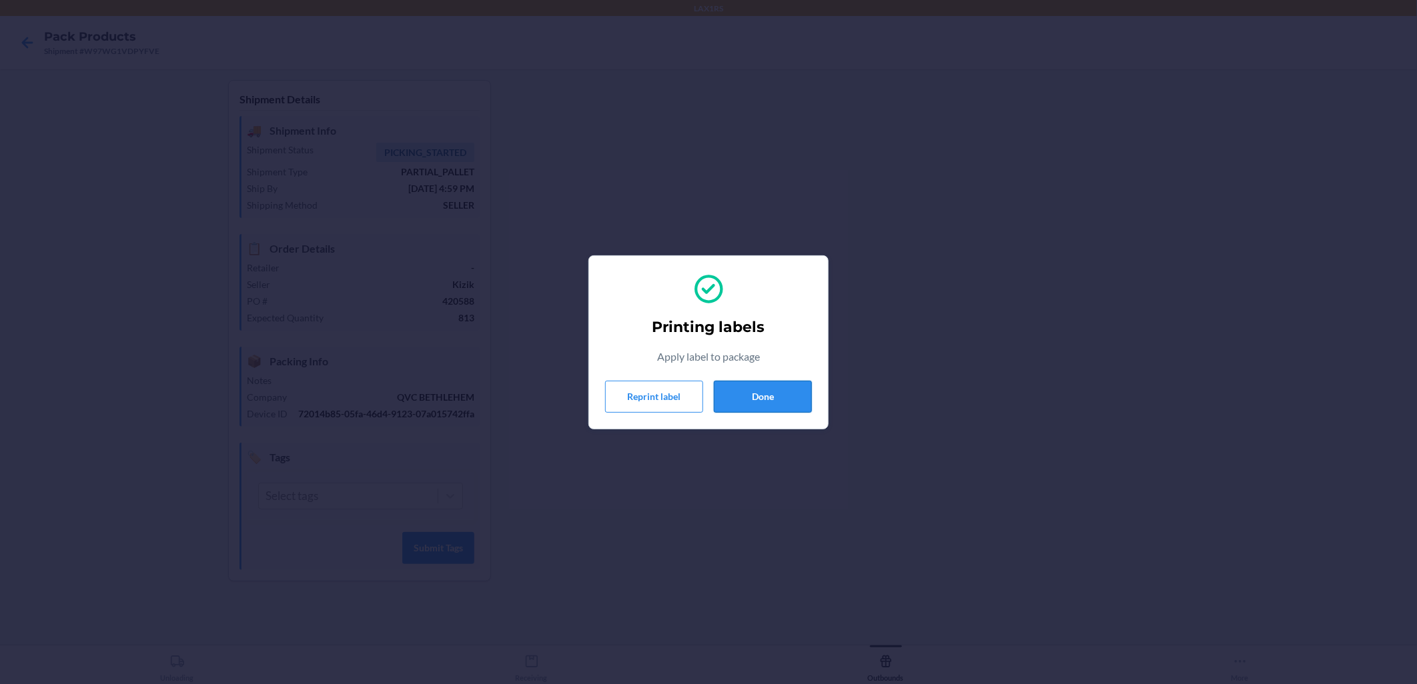
click at [688, 394] on button "Done" at bounding box center [763, 397] width 98 height 32
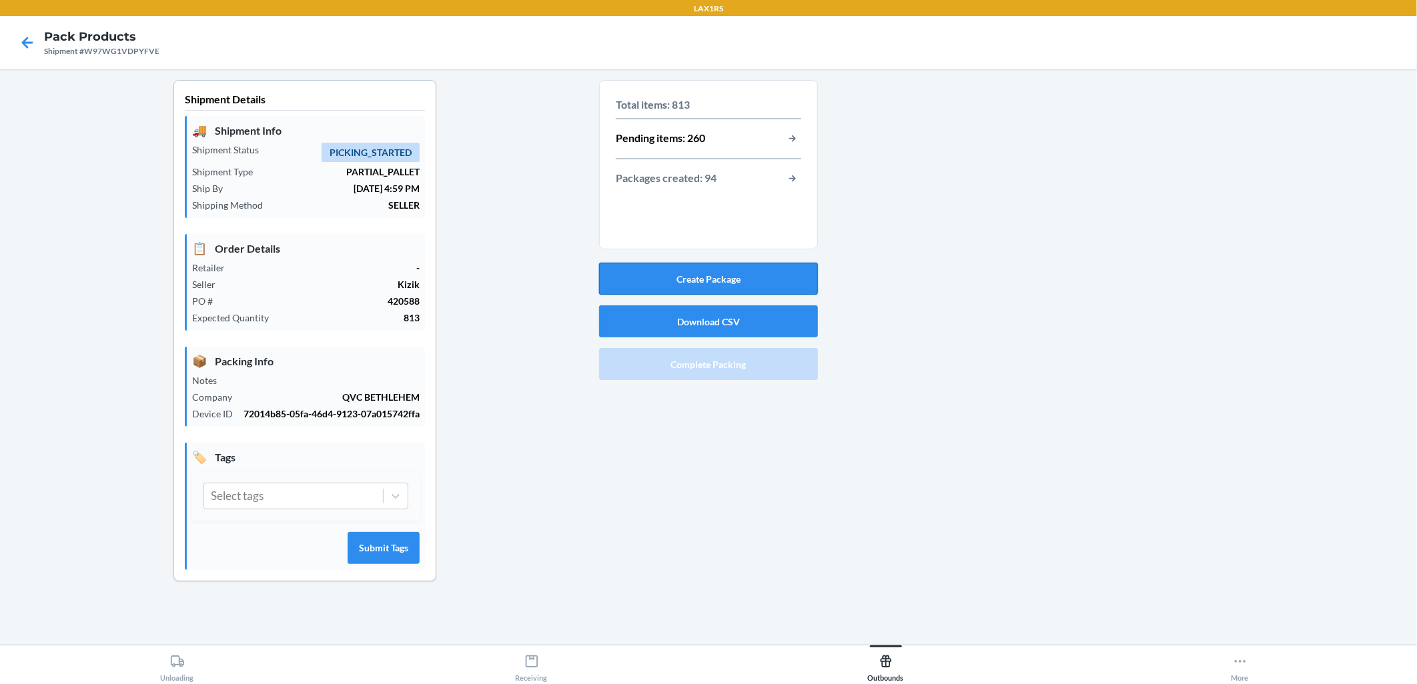
click at [688, 276] on button "Create Package" at bounding box center [708, 279] width 219 height 32
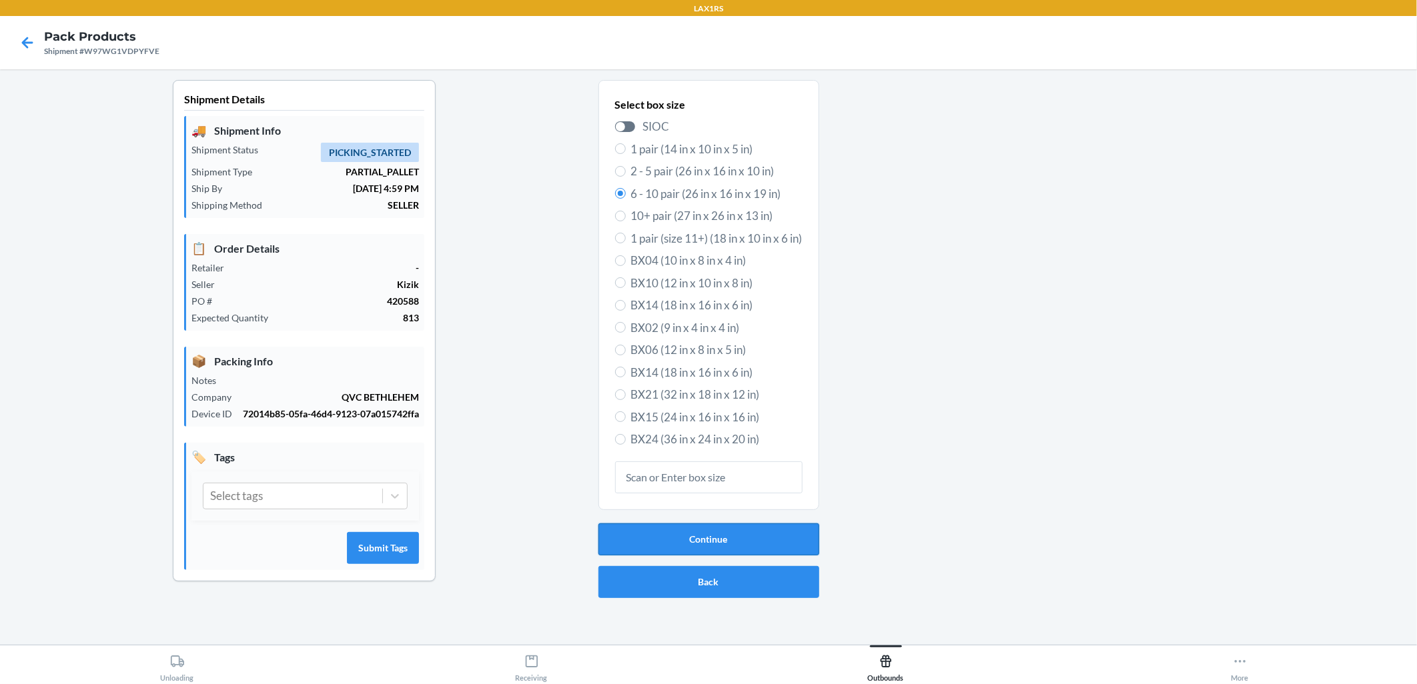
click at [688, 536] on button "Continue" at bounding box center [708, 540] width 221 height 32
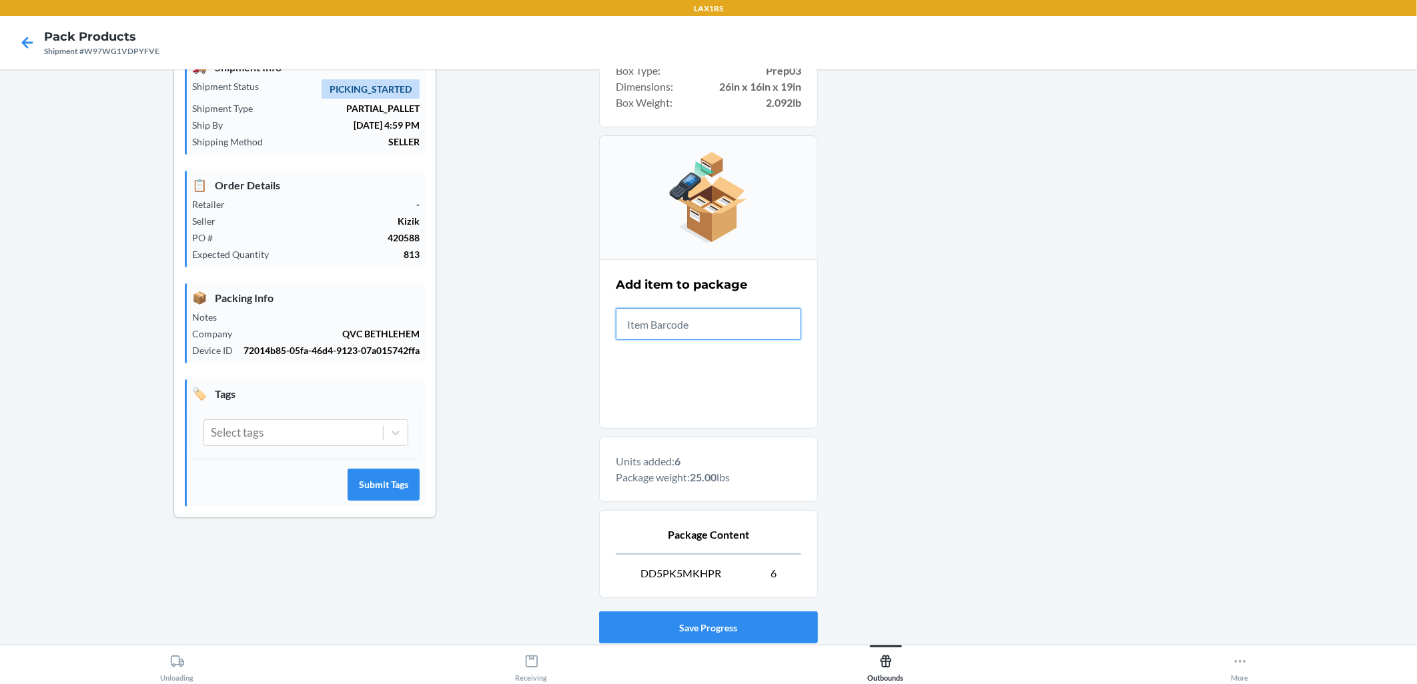
scroll to position [152, 0]
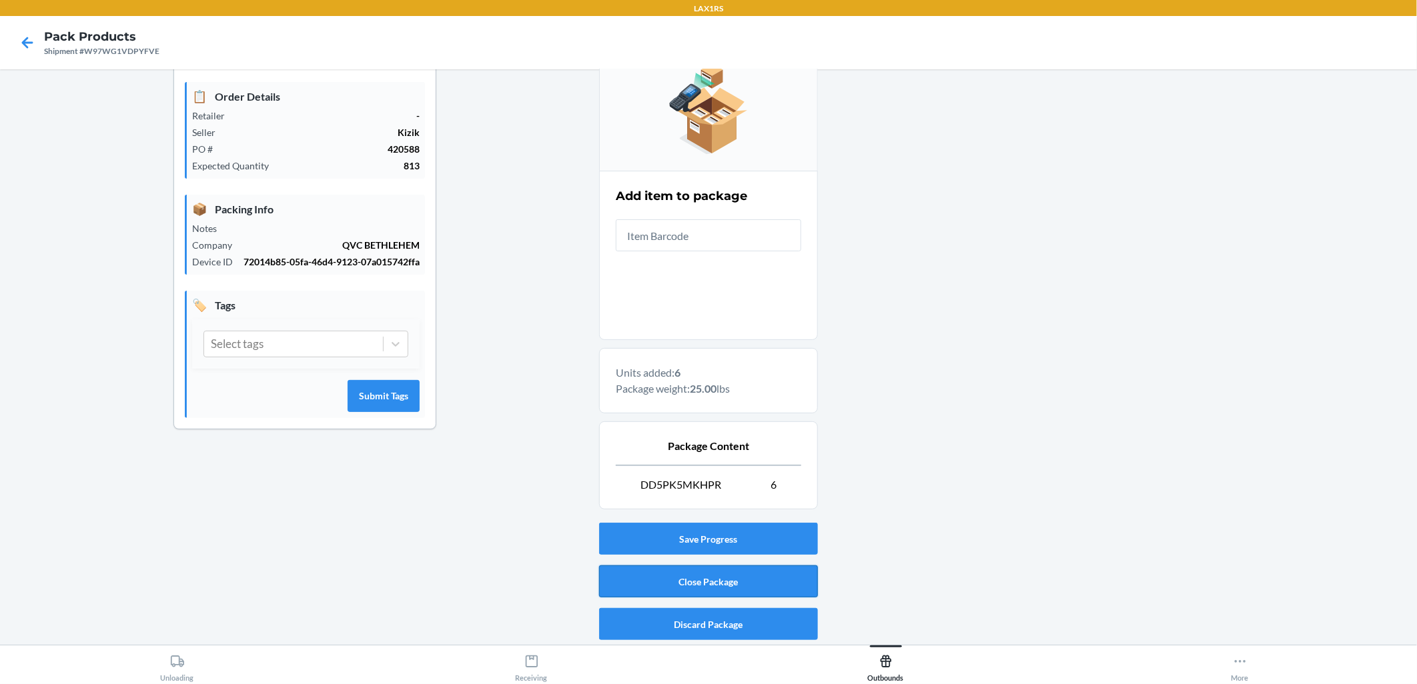
click at [688, 588] on button "Close Package" at bounding box center [708, 582] width 219 height 32
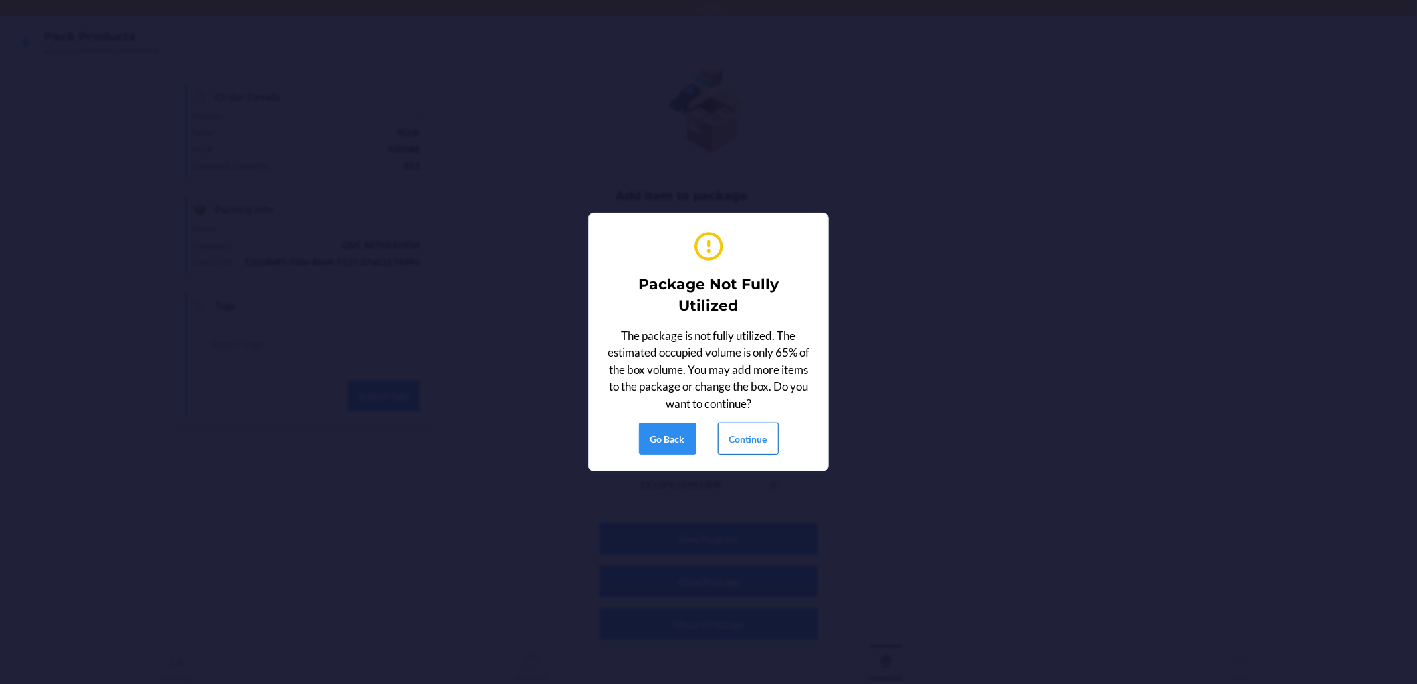
click at [688, 446] on button "Continue" at bounding box center [748, 439] width 61 height 32
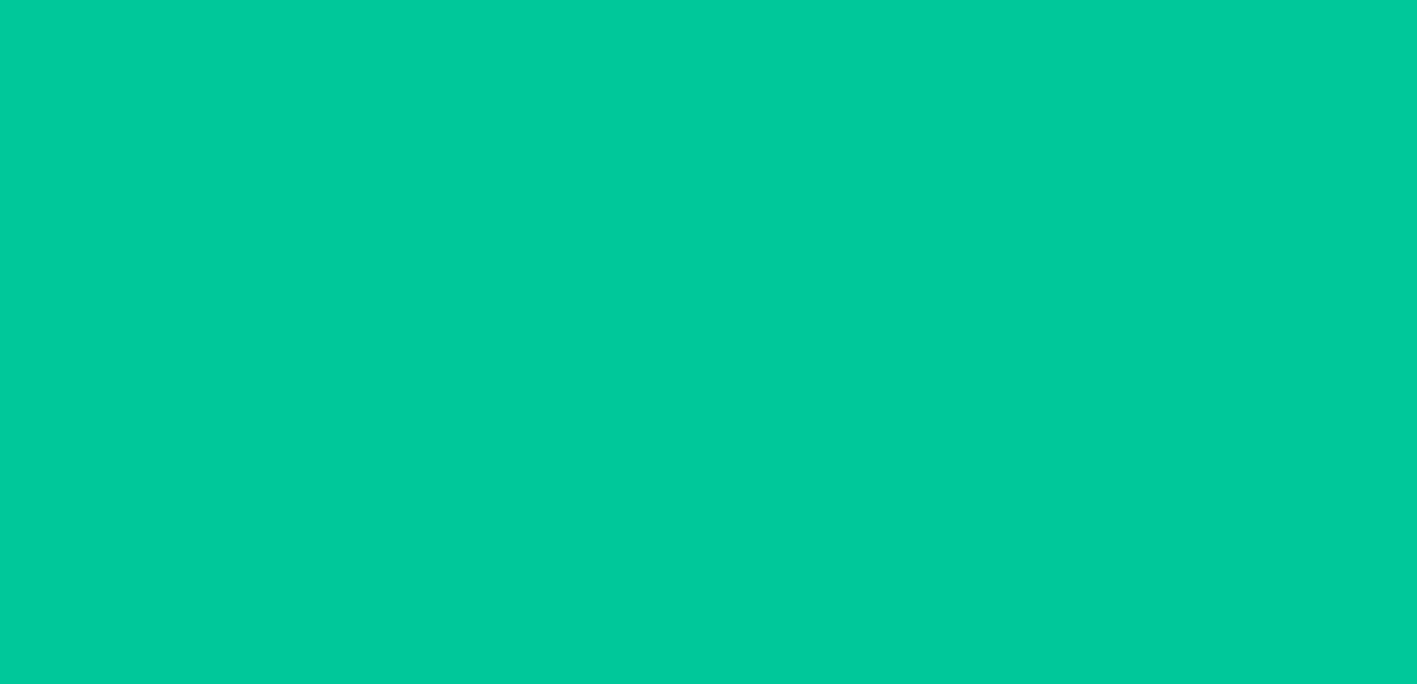
scroll to position [0, 0]
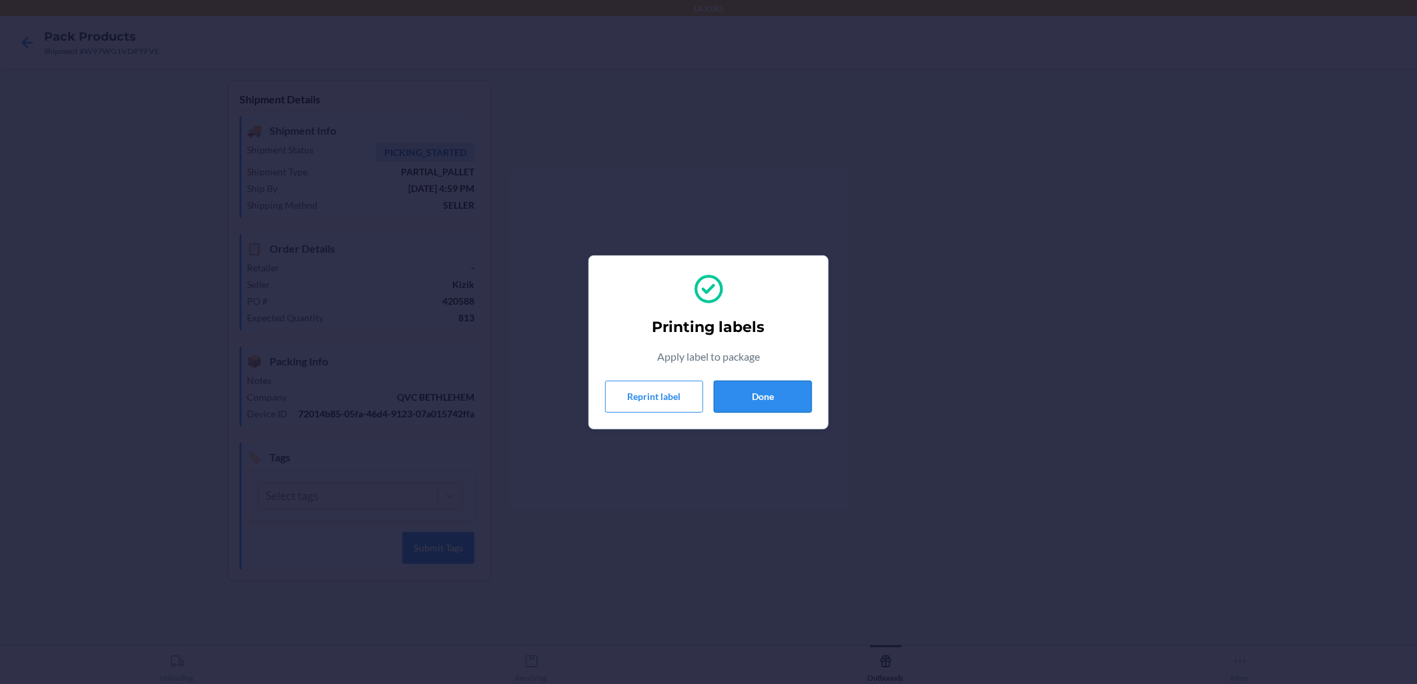
click at [688, 405] on button "Done" at bounding box center [763, 397] width 98 height 32
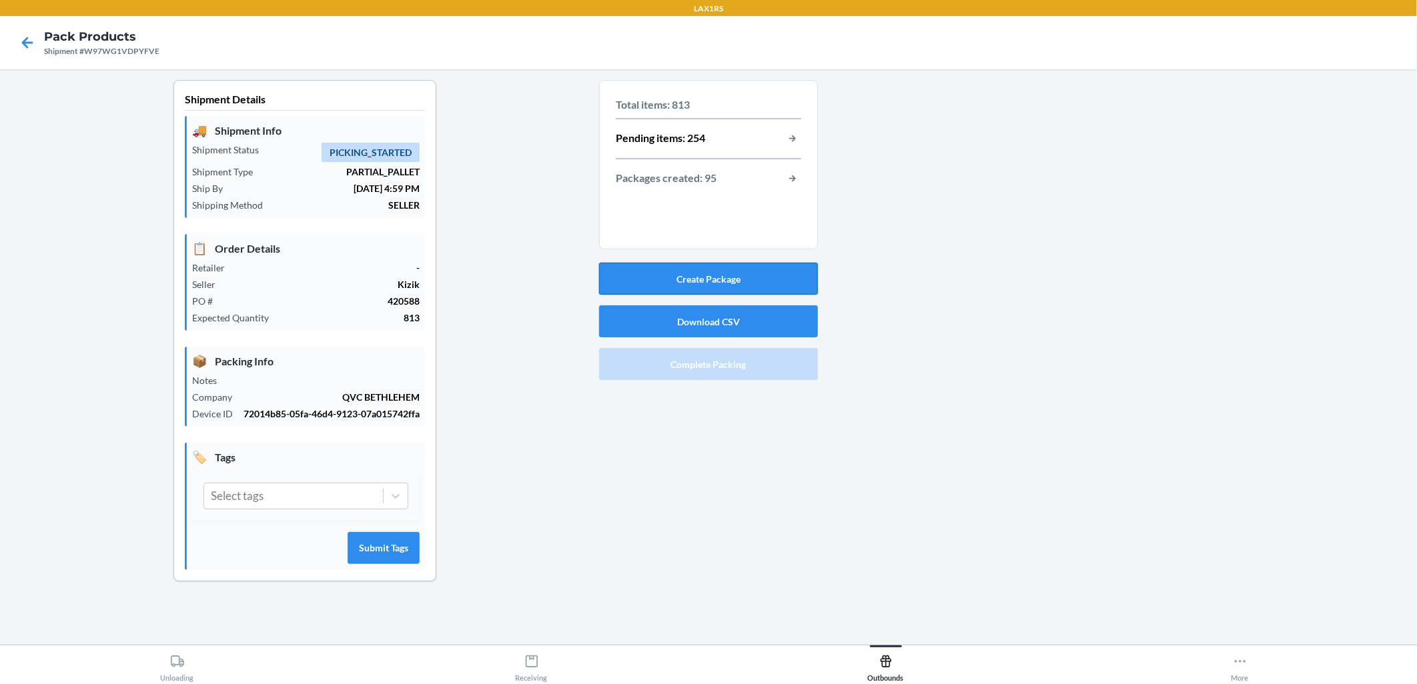
click at [632, 267] on button "Create Package" at bounding box center [708, 279] width 219 height 32
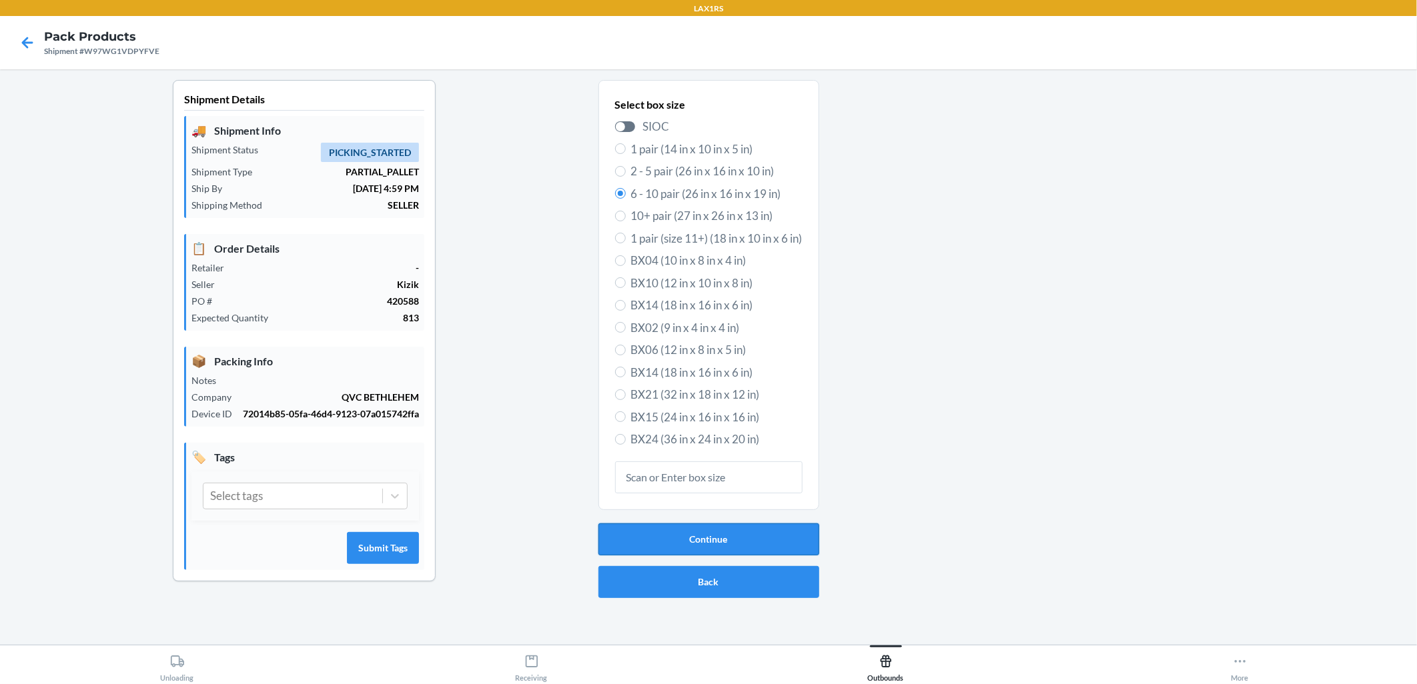
click at [688, 548] on button "Continue" at bounding box center [708, 540] width 221 height 32
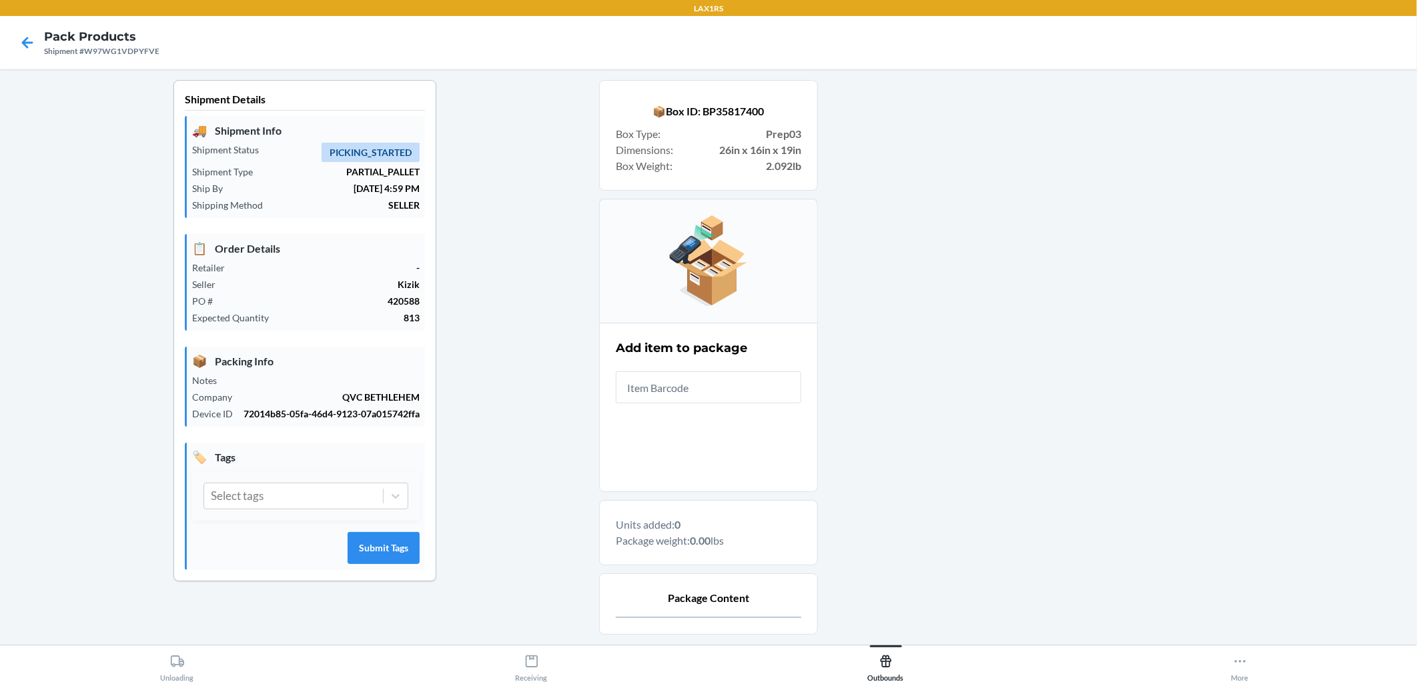
click at [688, 386] on input "text" at bounding box center [708, 388] width 185 height 32
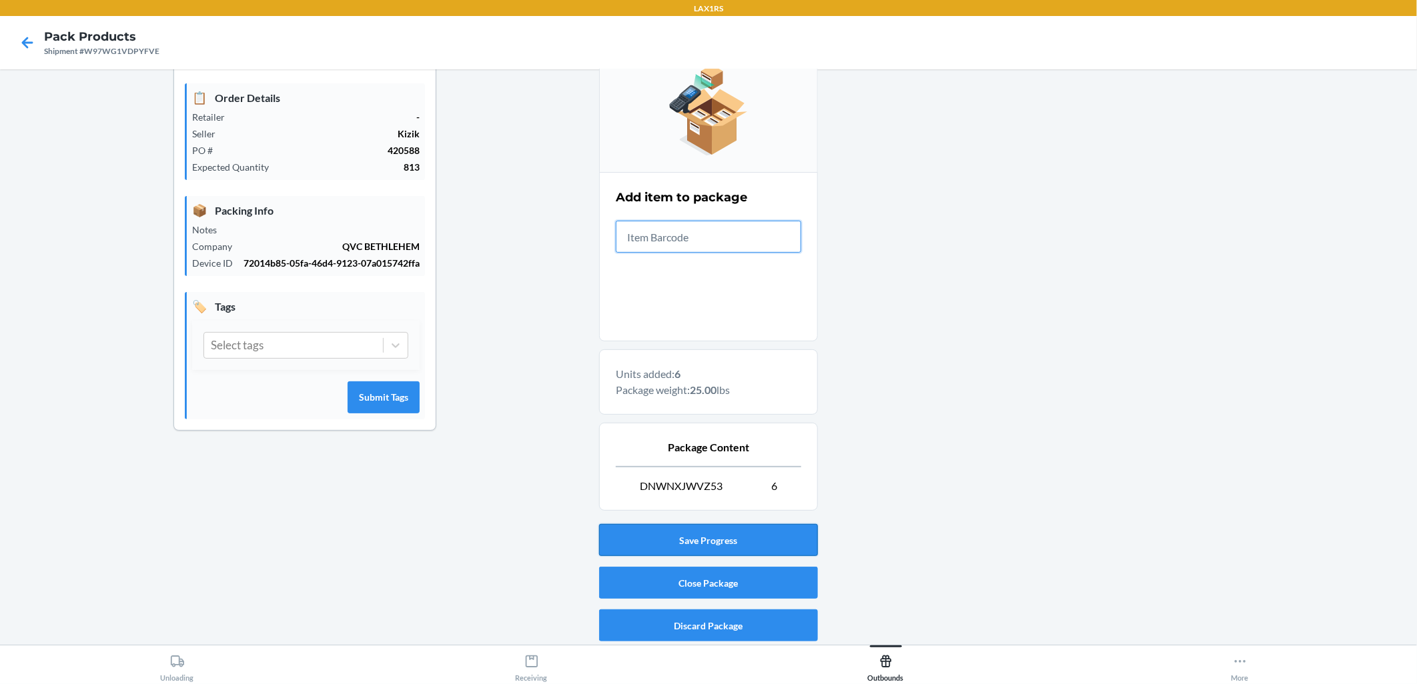
scroll to position [152, 0]
click at [688, 594] on button "Close Package" at bounding box center [708, 582] width 219 height 32
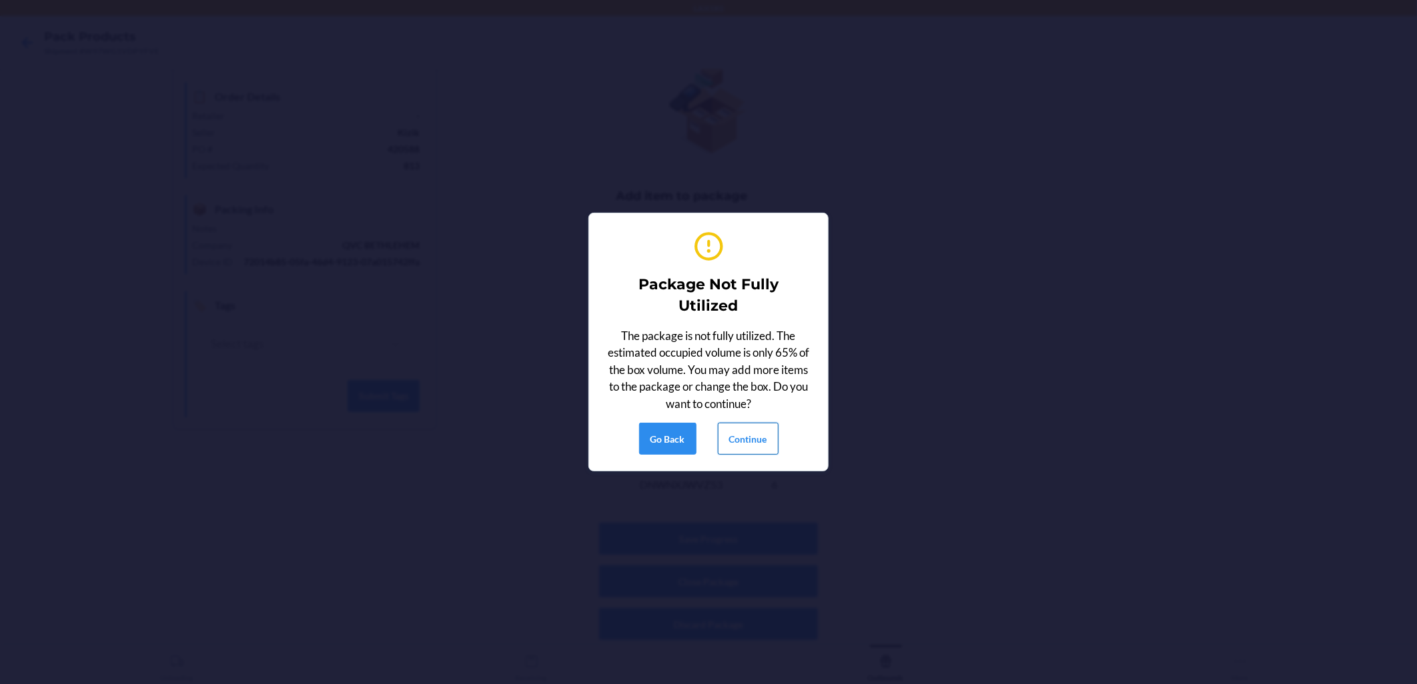
click at [688, 432] on button "Continue" at bounding box center [748, 439] width 61 height 32
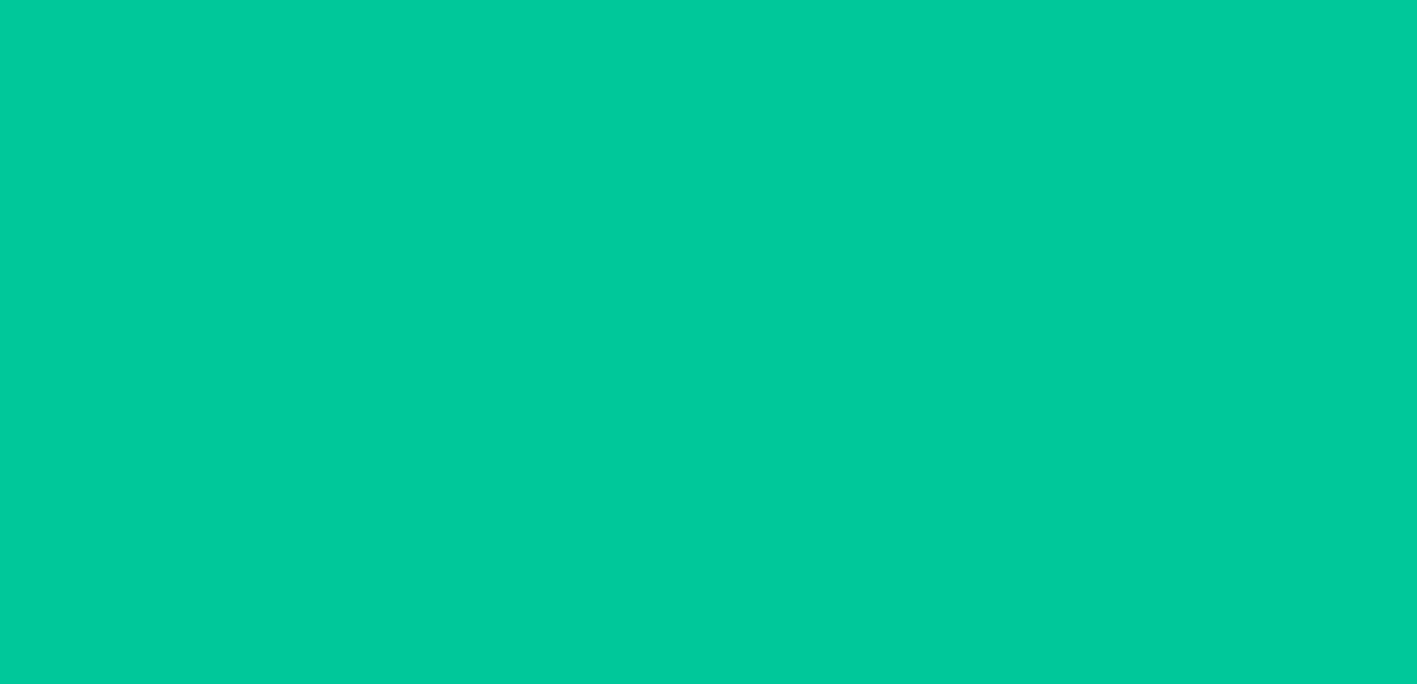
scroll to position [0, 0]
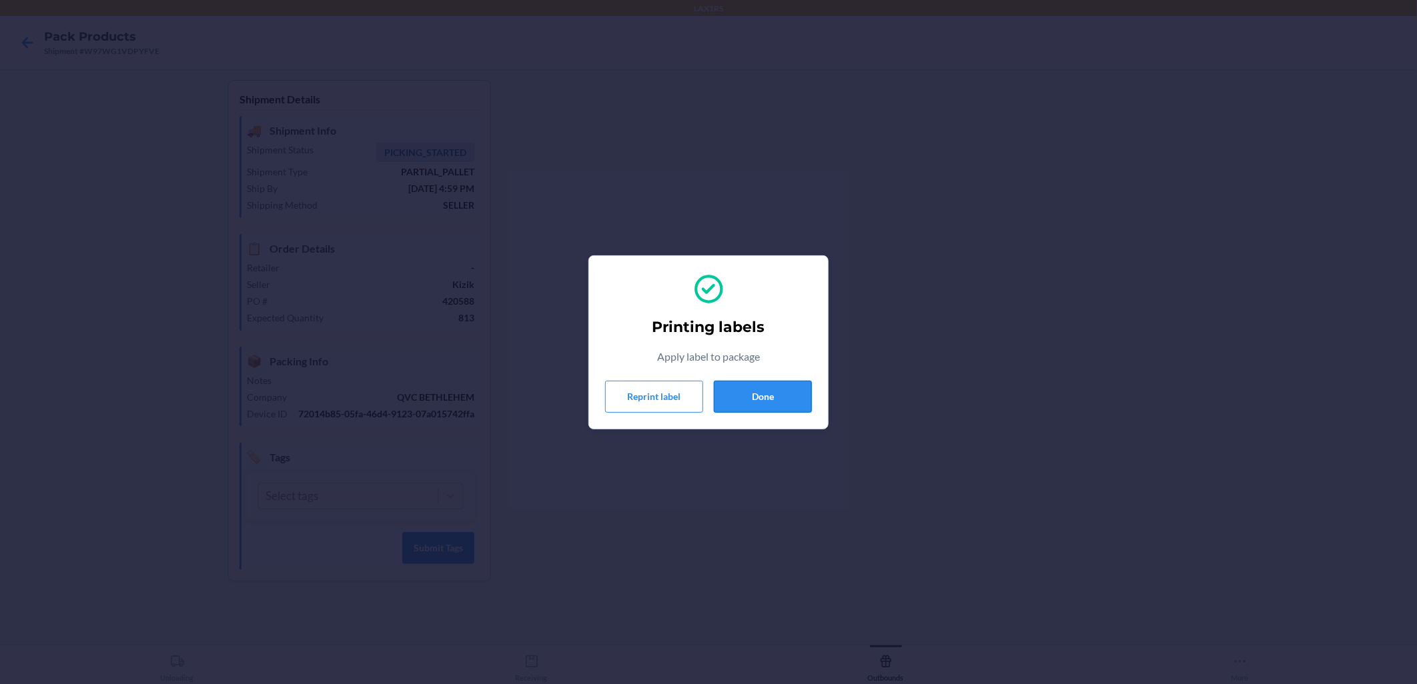
click at [688, 402] on button "Done" at bounding box center [763, 397] width 98 height 32
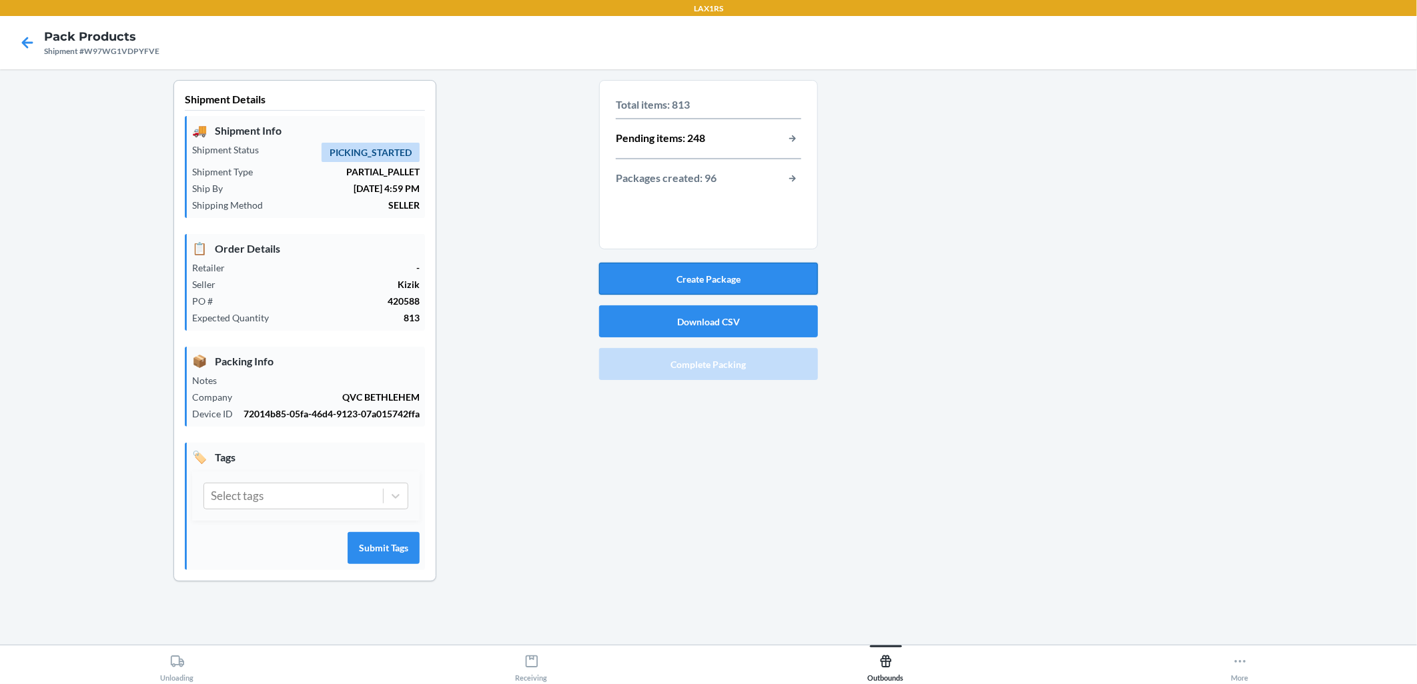
click at [688, 282] on button "Create Package" at bounding box center [708, 279] width 219 height 32
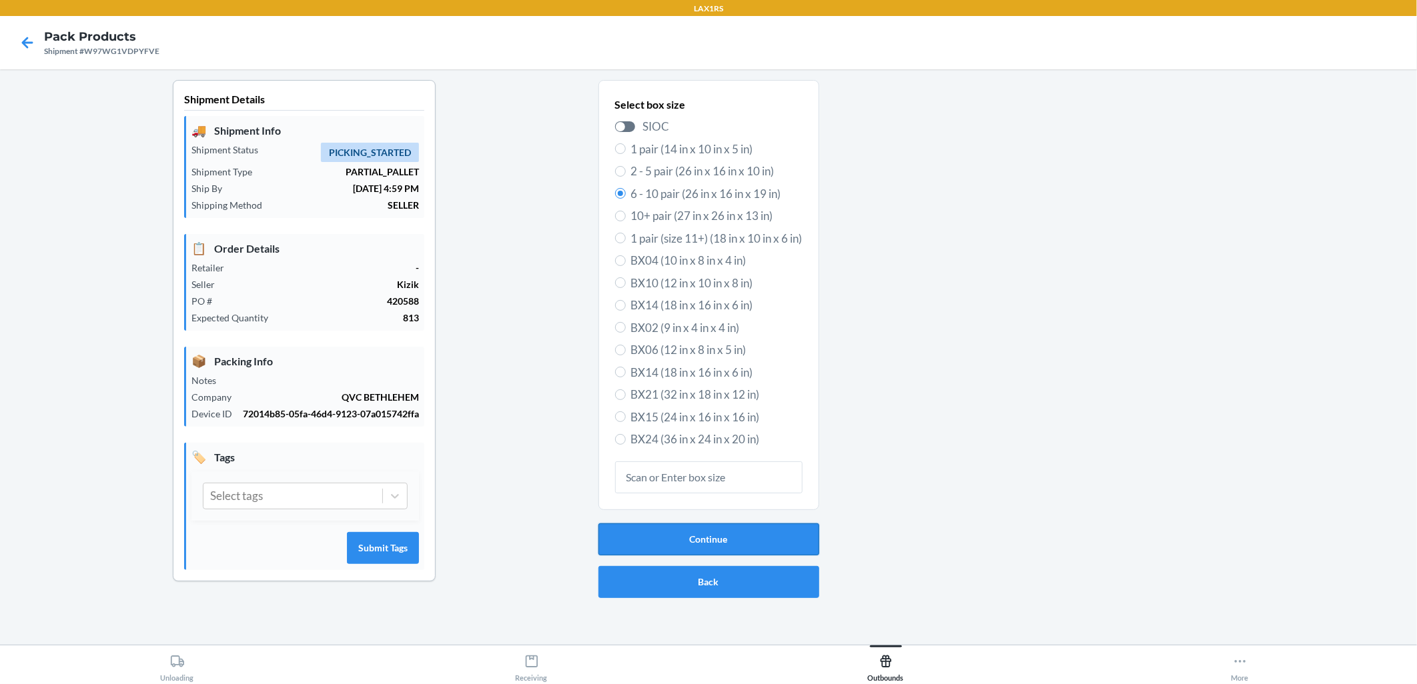
click at [688, 538] on button "Continue" at bounding box center [708, 540] width 221 height 32
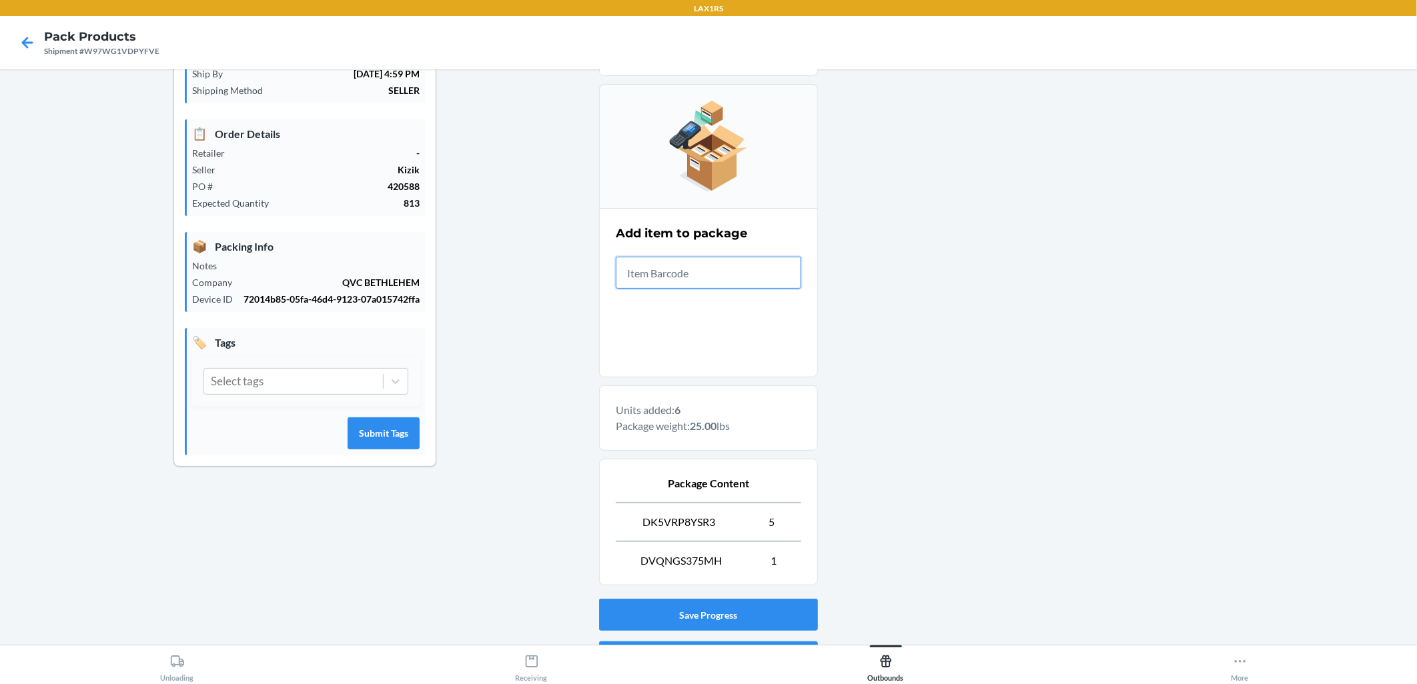
scroll to position [191, 0]
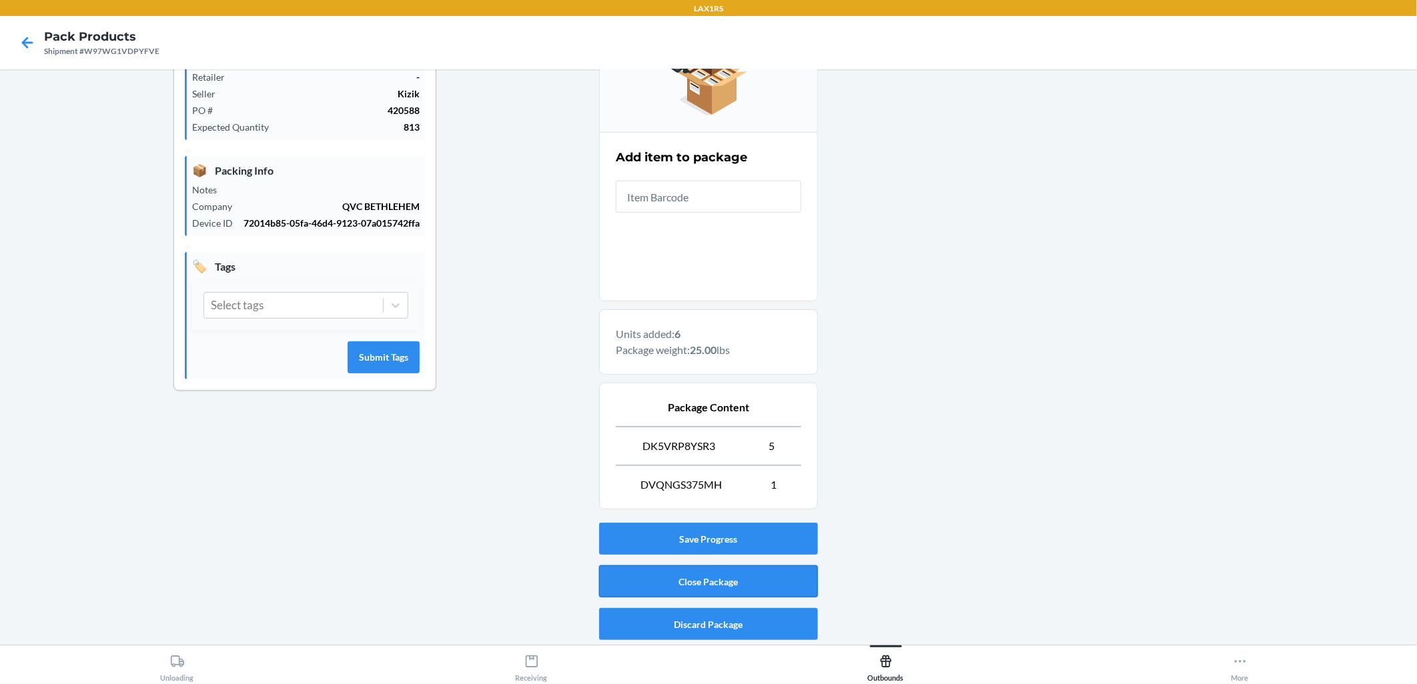
click at [688, 579] on button "Close Package" at bounding box center [708, 582] width 219 height 32
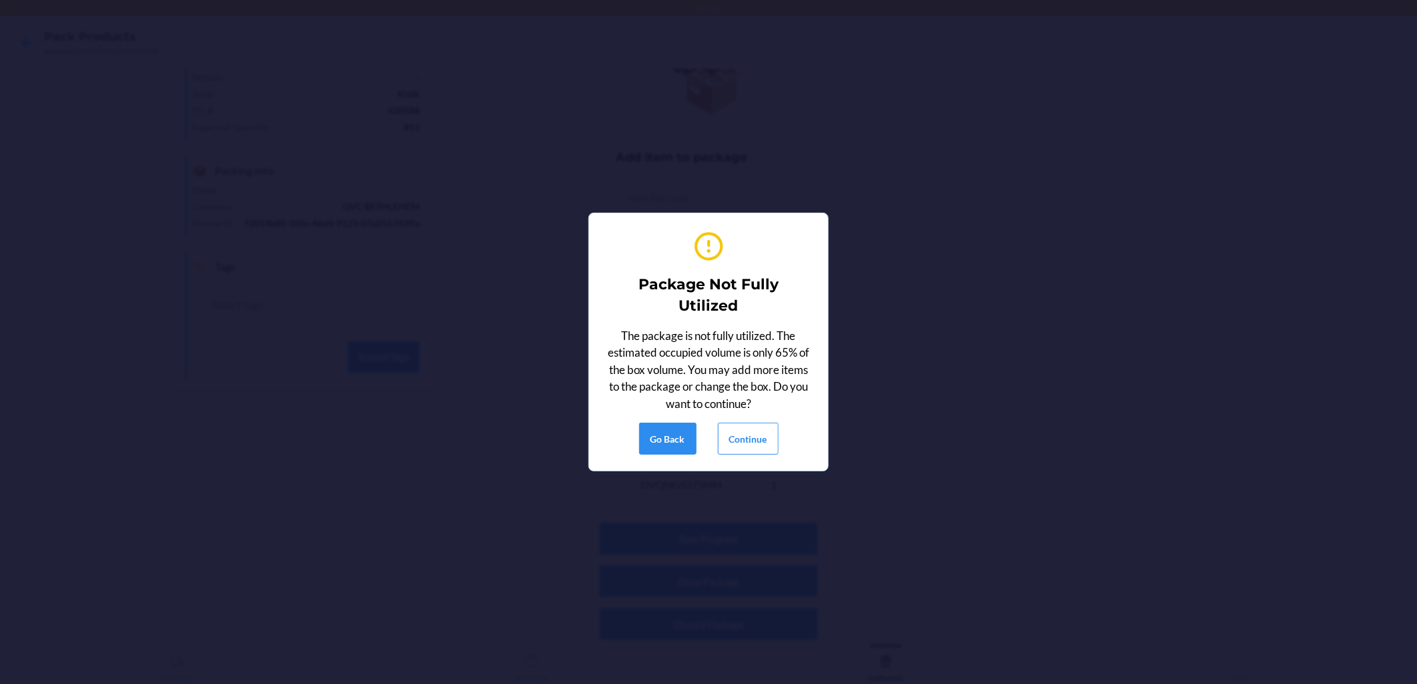
click at [688, 456] on div "Package Not Fully Utilized The package is not fully utilized. The estimated occ…" at bounding box center [708, 342] width 207 height 237
click at [688, 439] on button "Continue" at bounding box center [748, 439] width 61 height 32
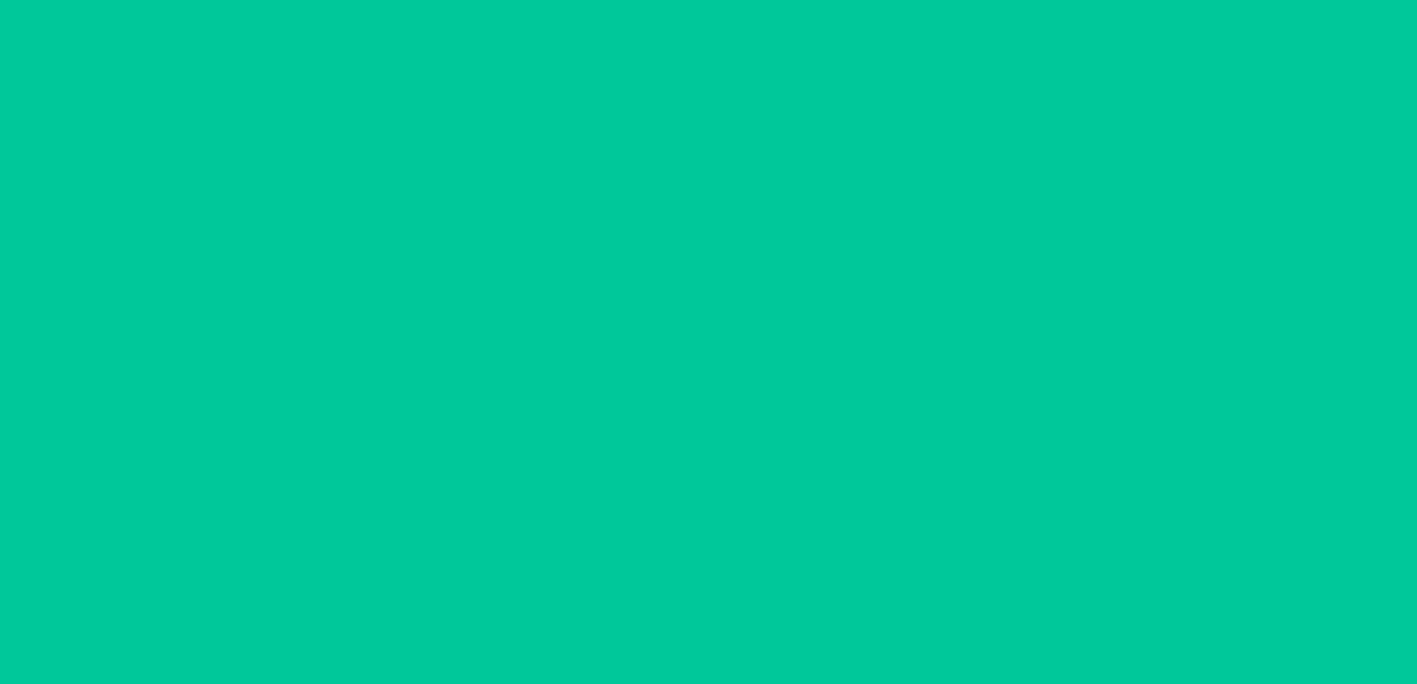
scroll to position [0, 0]
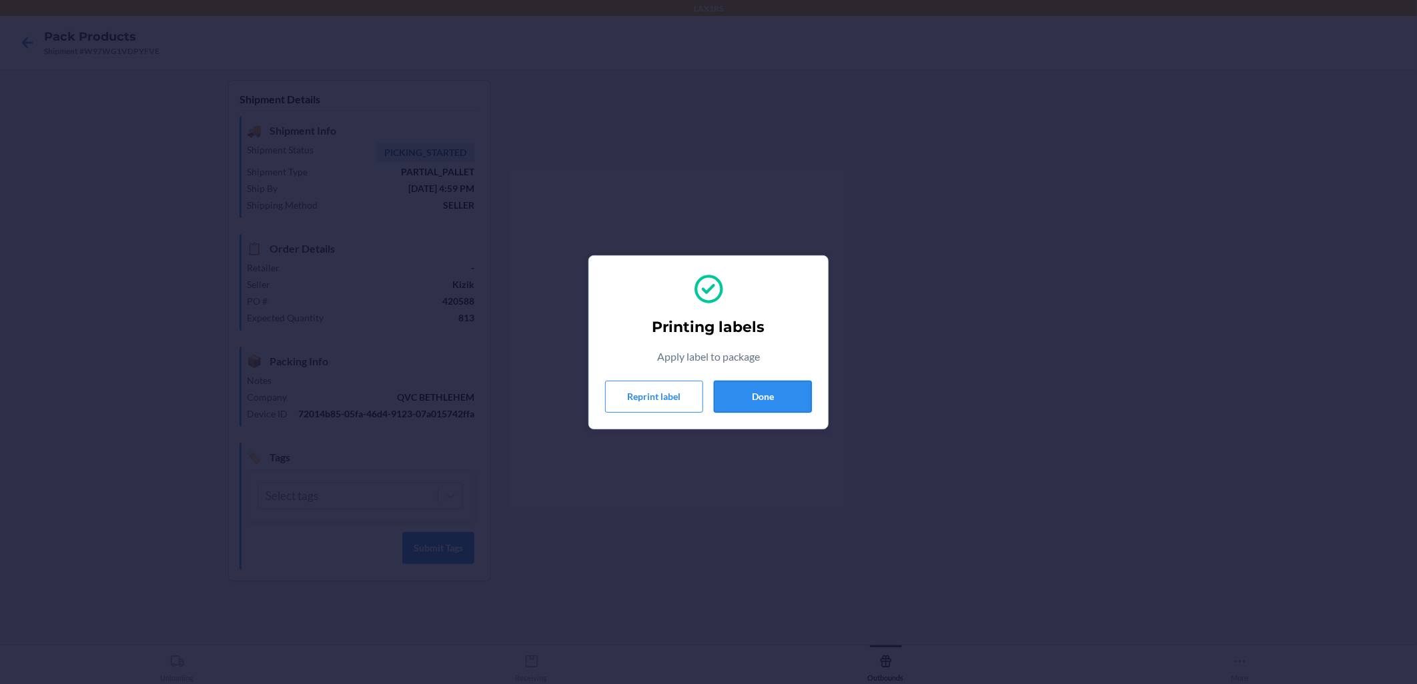
click at [688, 396] on button "Done" at bounding box center [763, 397] width 98 height 32
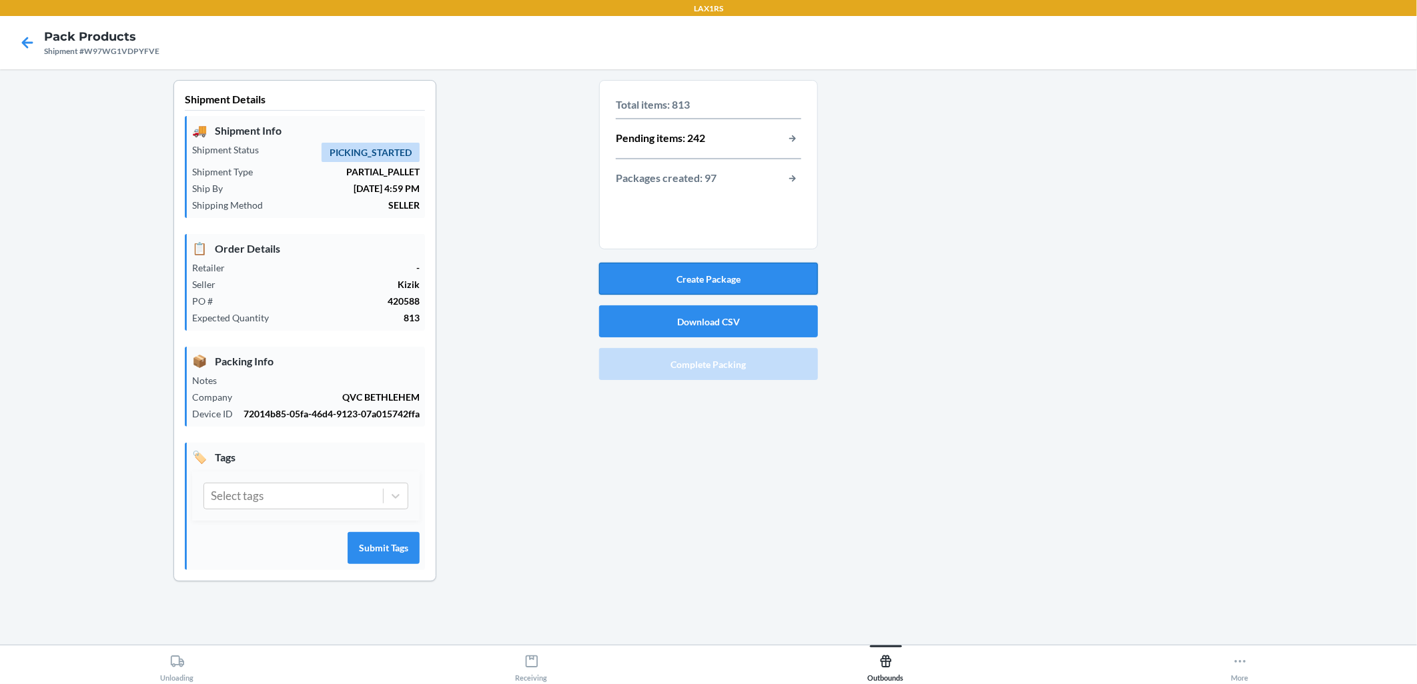
click at [688, 275] on button "Create Package" at bounding box center [708, 279] width 219 height 32
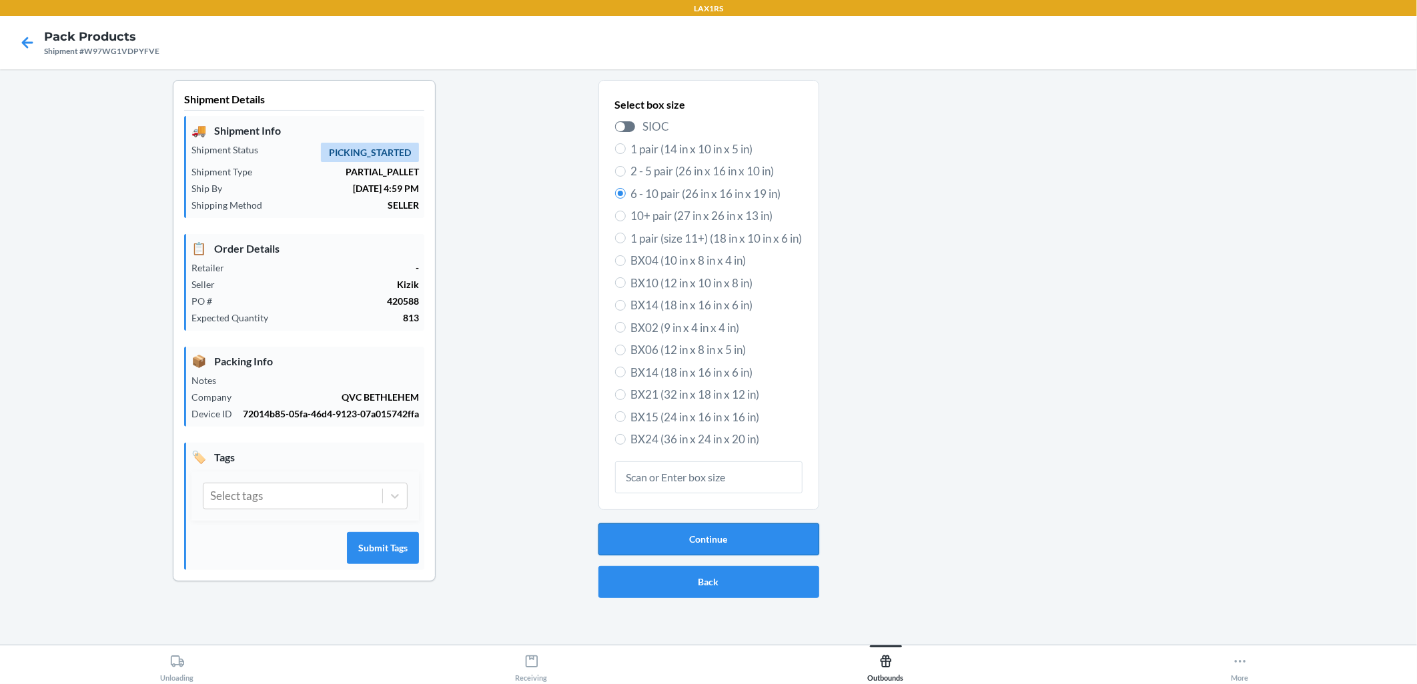
click at [688, 534] on button "Continue" at bounding box center [708, 540] width 221 height 32
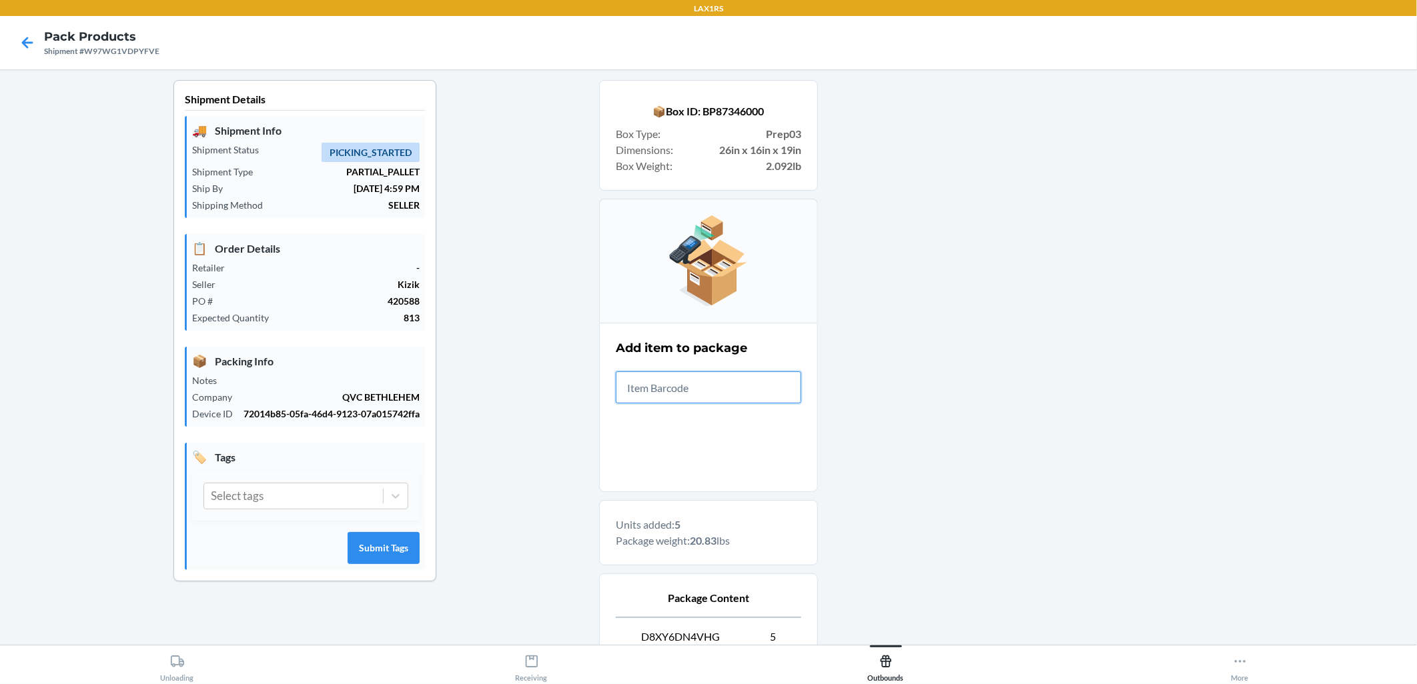
scroll to position [152, 0]
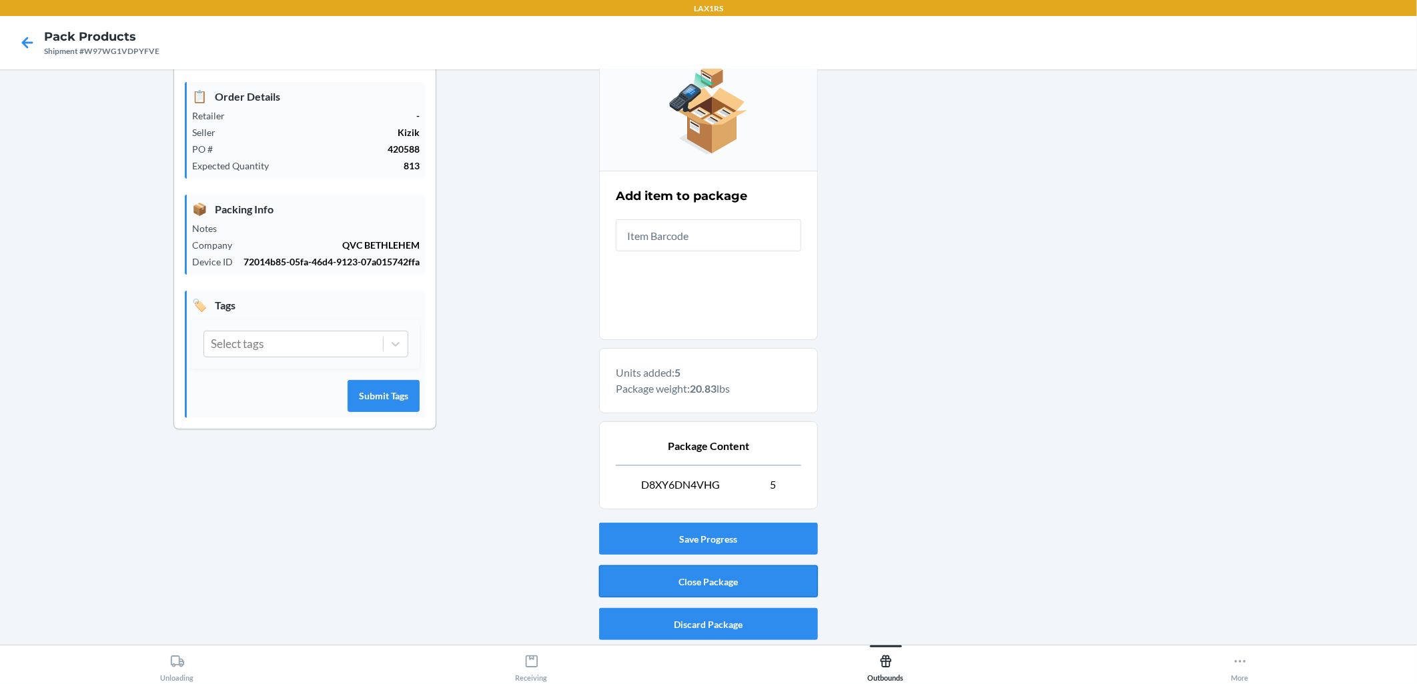
click at [688, 592] on button "Close Package" at bounding box center [708, 582] width 219 height 32
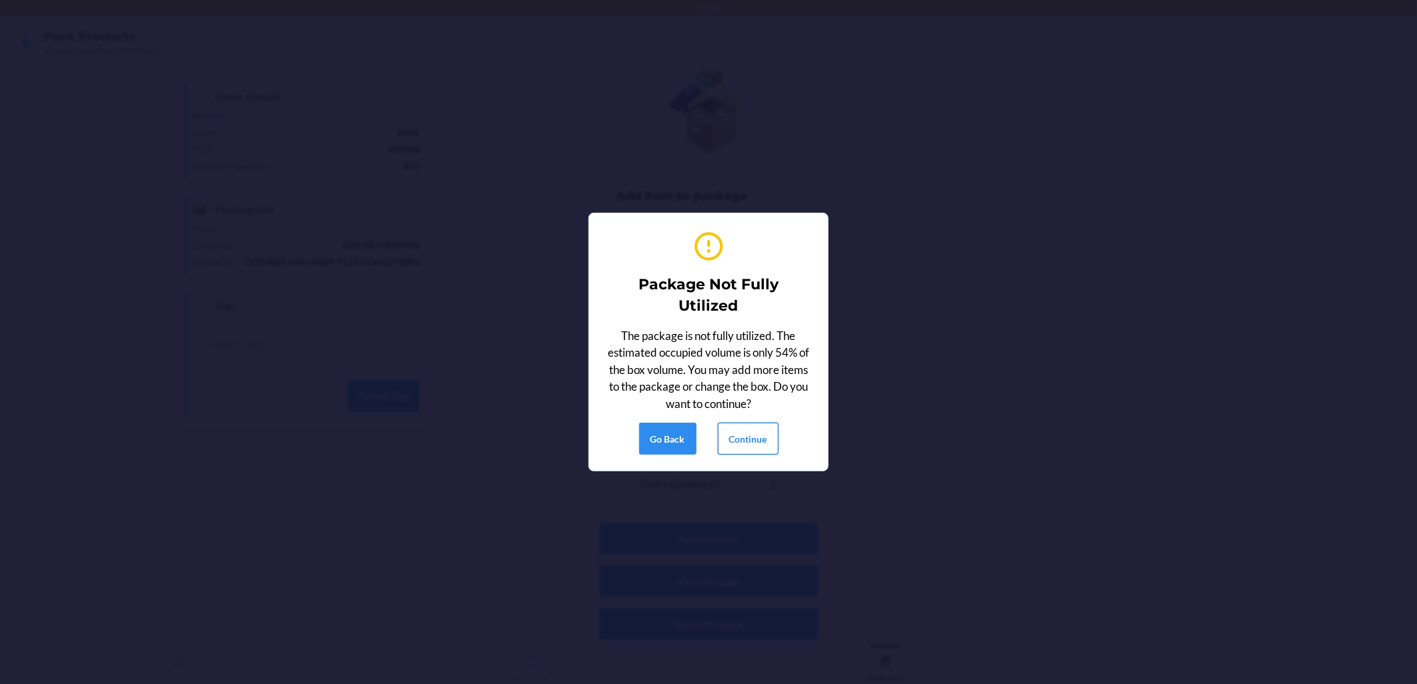
click at [688, 452] on button "Continue" at bounding box center [748, 439] width 61 height 32
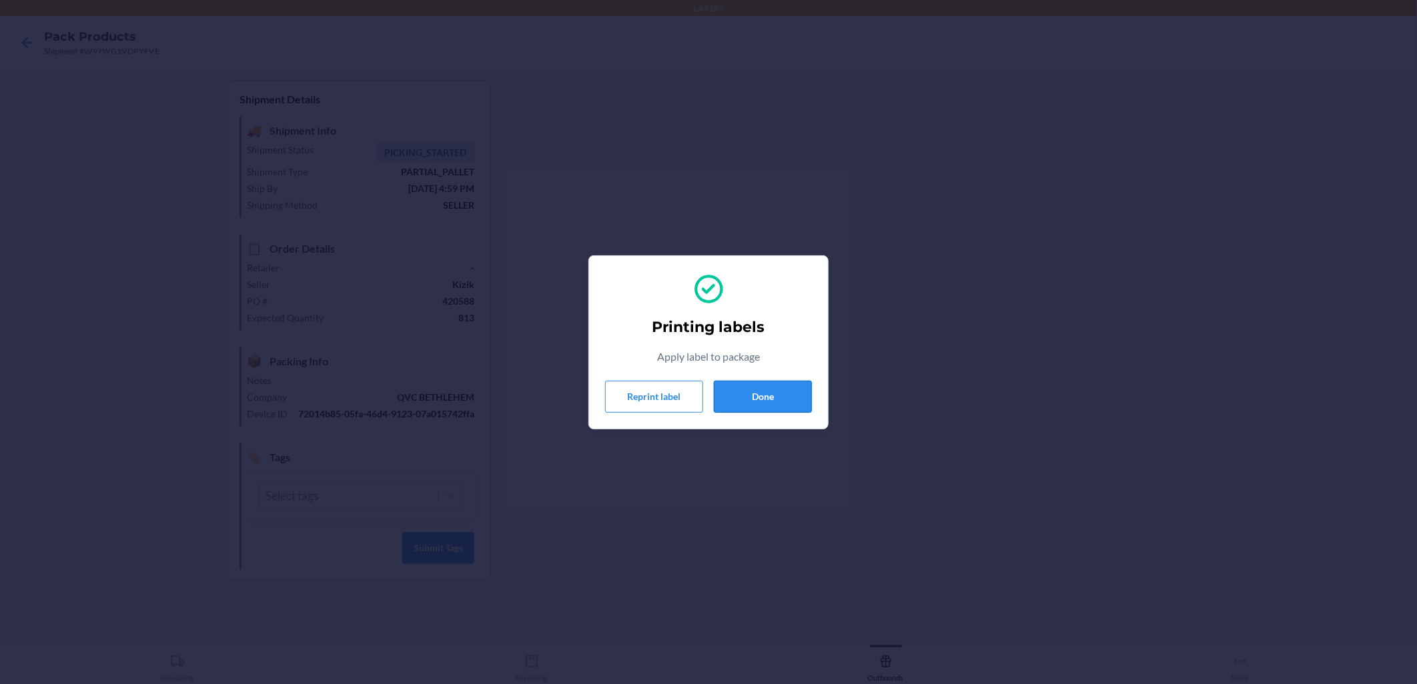
click at [688, 394] on button "Done" at bounding box center [763, 397] width 98 height 32
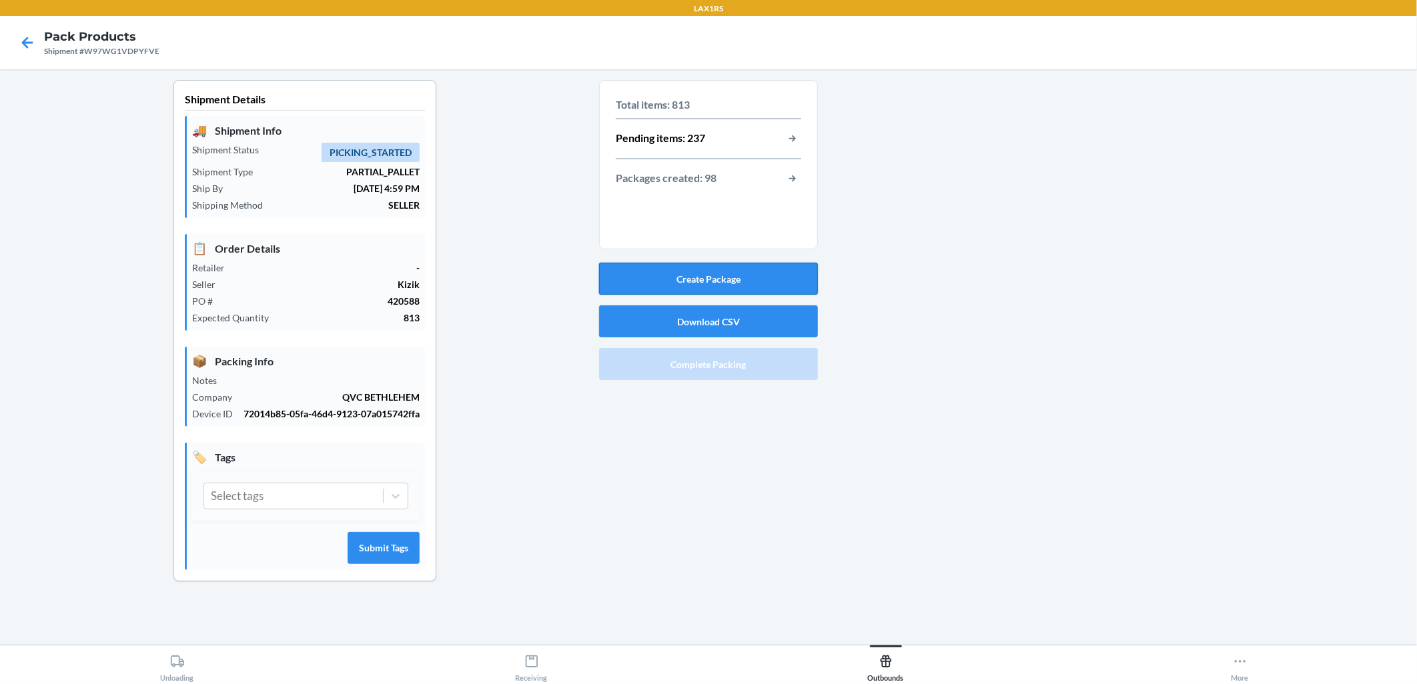
click at [688, 280] on button "Create Package" at bounding box center [708, 279] width 219 height 32
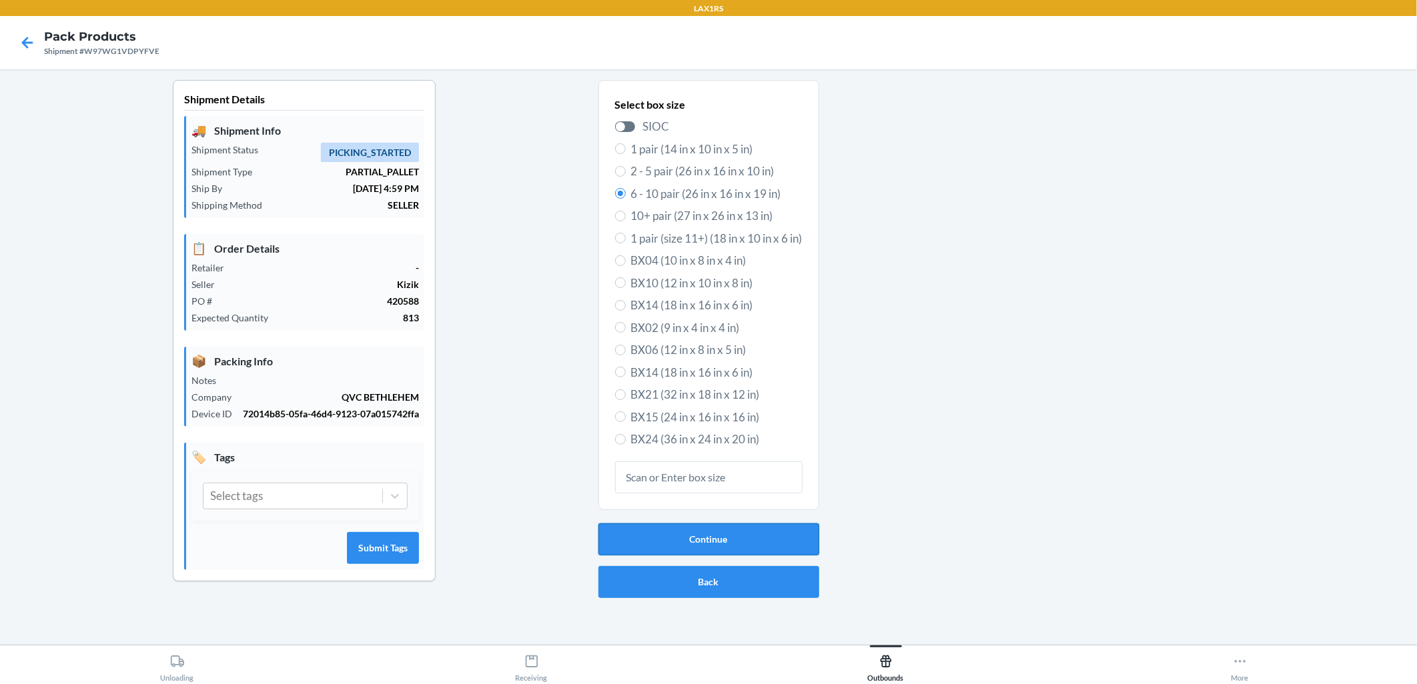
click at [688, 534] on button "Continue" at bounding box center [708, 540] width 221 height 32
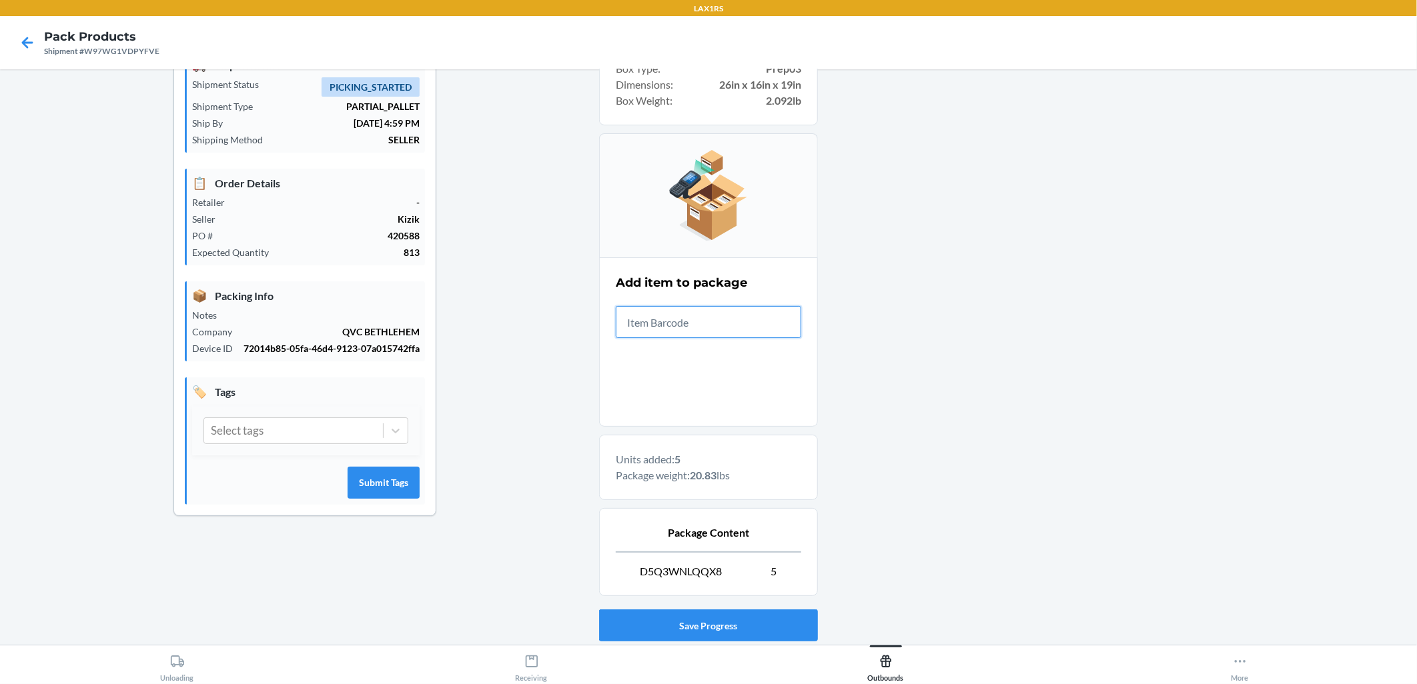
scroll to position [152, 0]
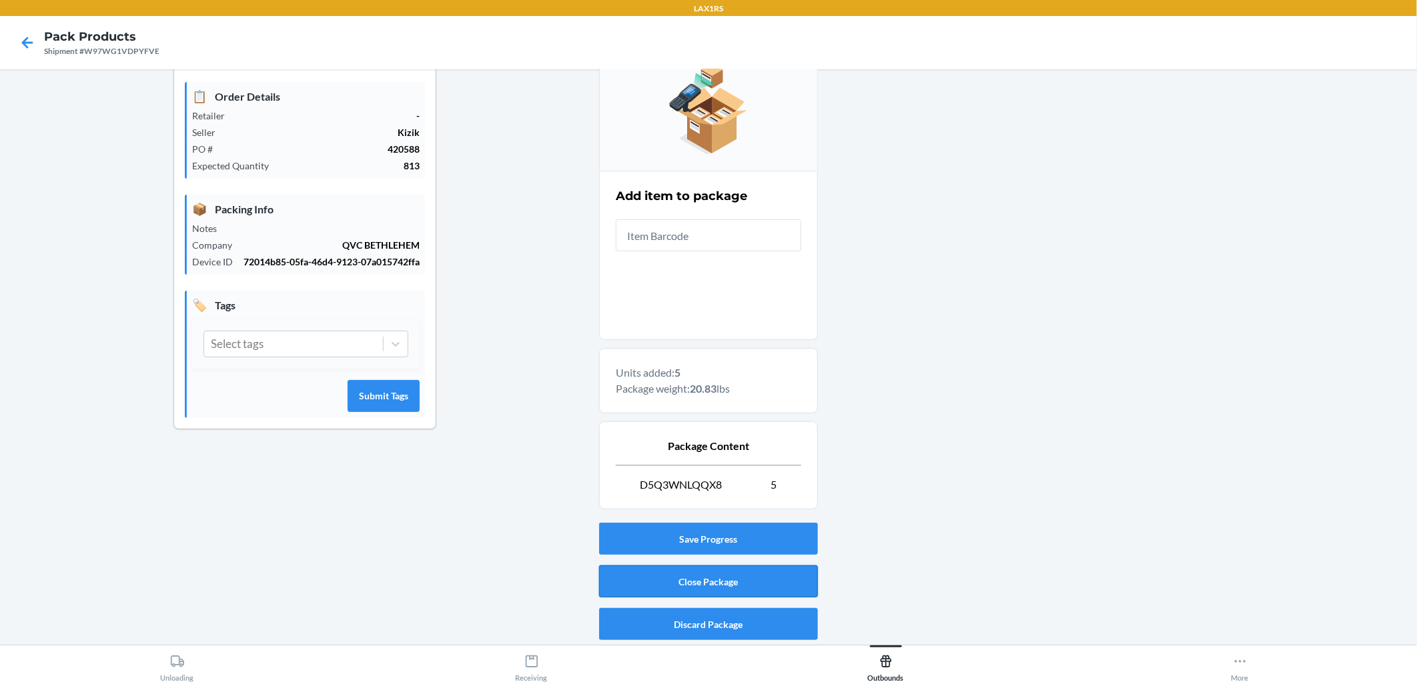
click at [688, 584] on button "Close Package" at bounding box center [708, 582] width 219 height 32
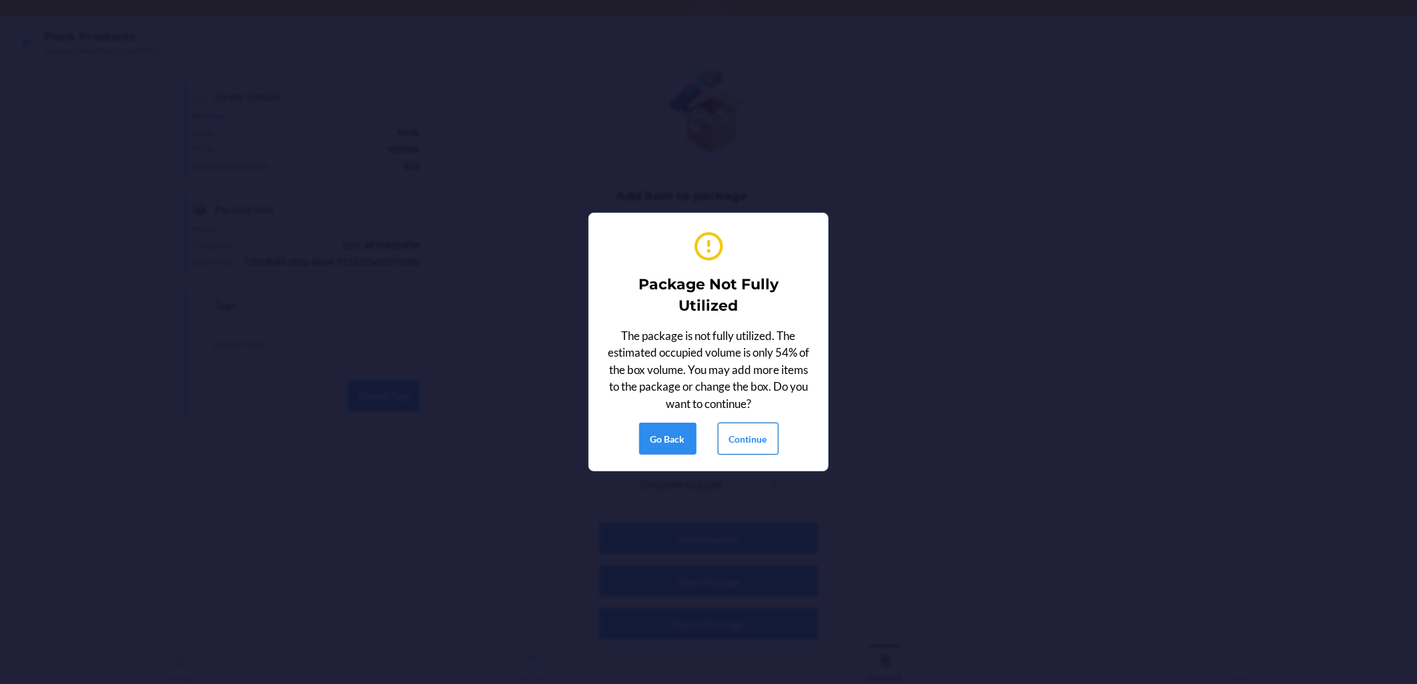
click at [688, 428] on button "Continue" at bounding box center [748, 439] width 61 height 32
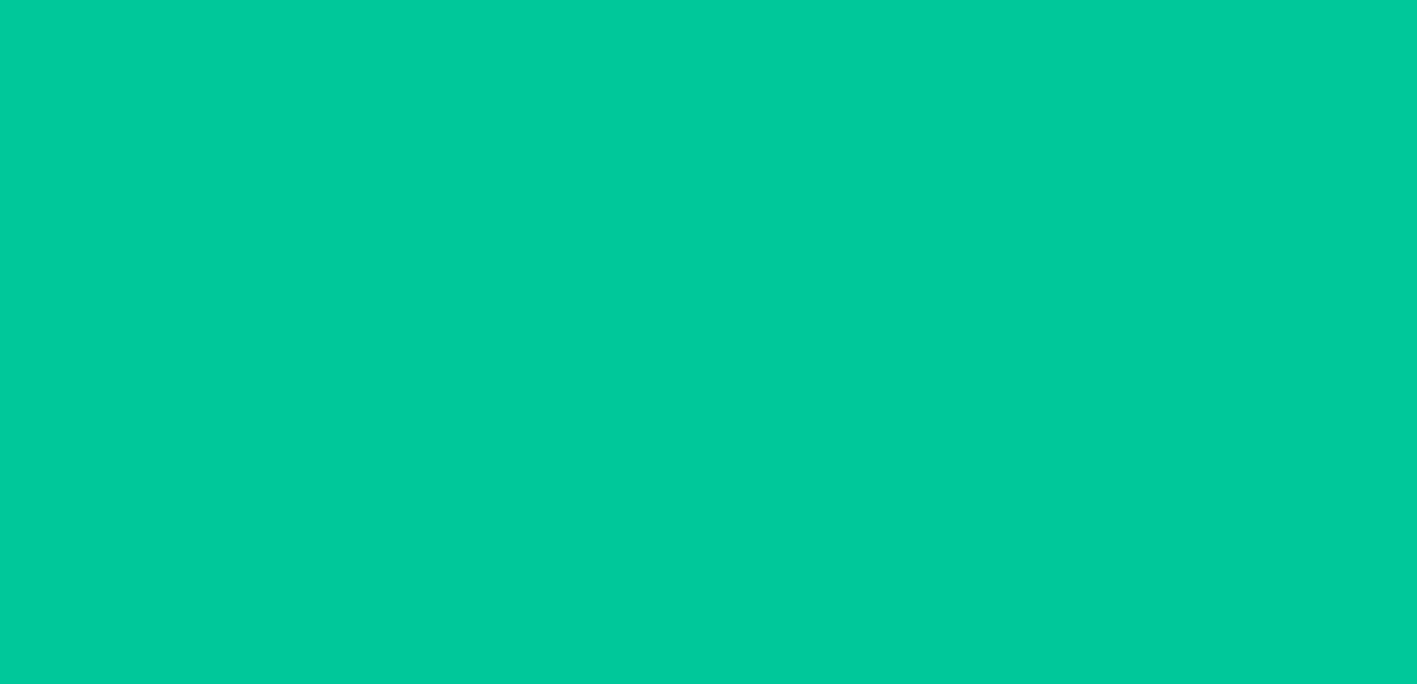
scroll to position [0, 0]
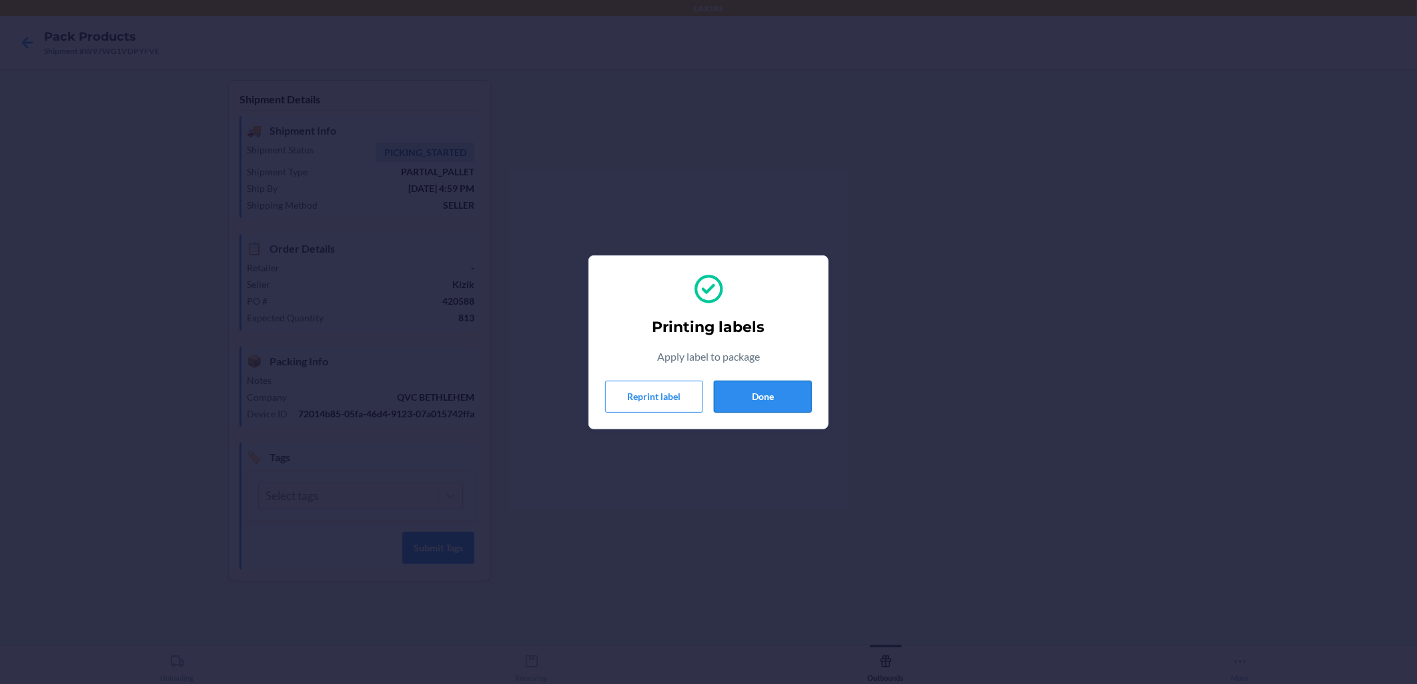
click at [688, 391] on button "Done" at bounding box center [763, 397] width 98 height 32
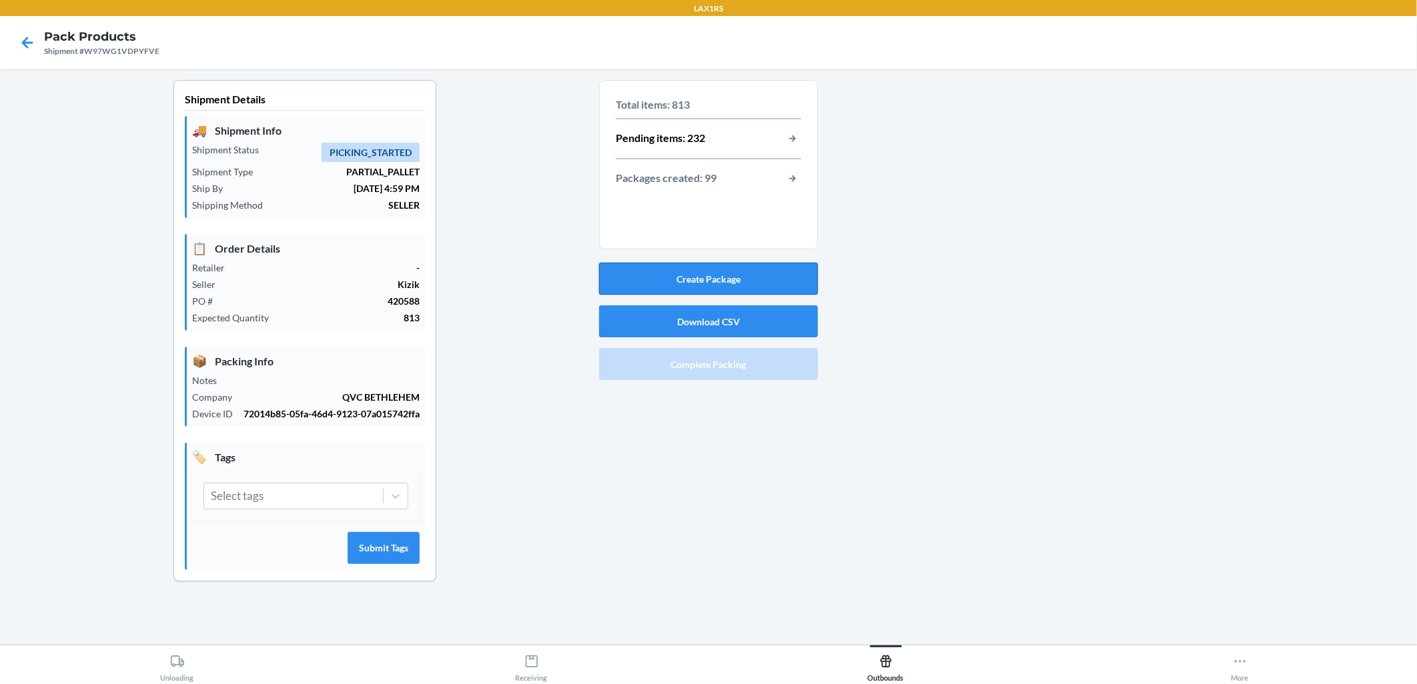
click at [688, 275] on button "Create Package" at bounding box center [708, 279] width 219 height 32
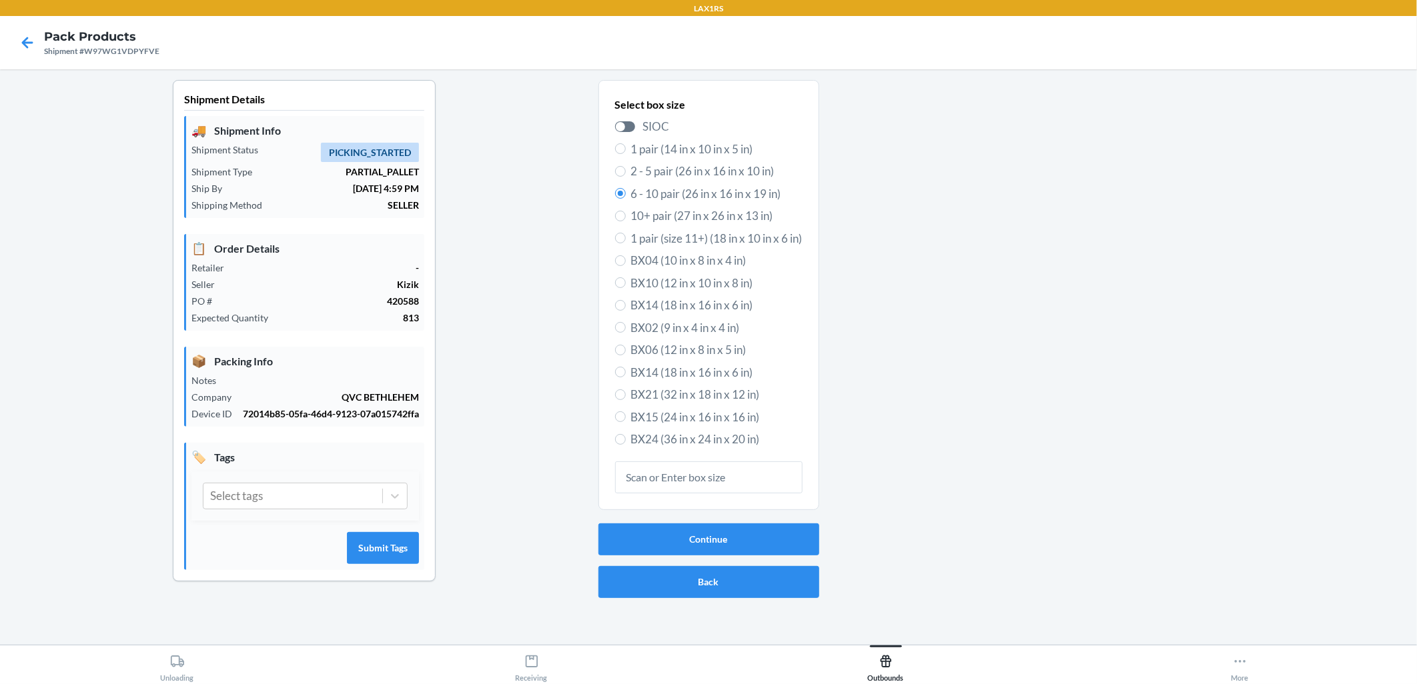
drag, startPoint x: 741, startPoint y: 470, endPoint x: 741, endPoint y: 482, distance: 12.0
drag, startPoint x: 741, startPoint y: 482, endPoint x: 738, endPoint y: 534, distance: 51.5
click at [688, 534] on button "Continue" at bounding box center [708, 540] width 221 height 32
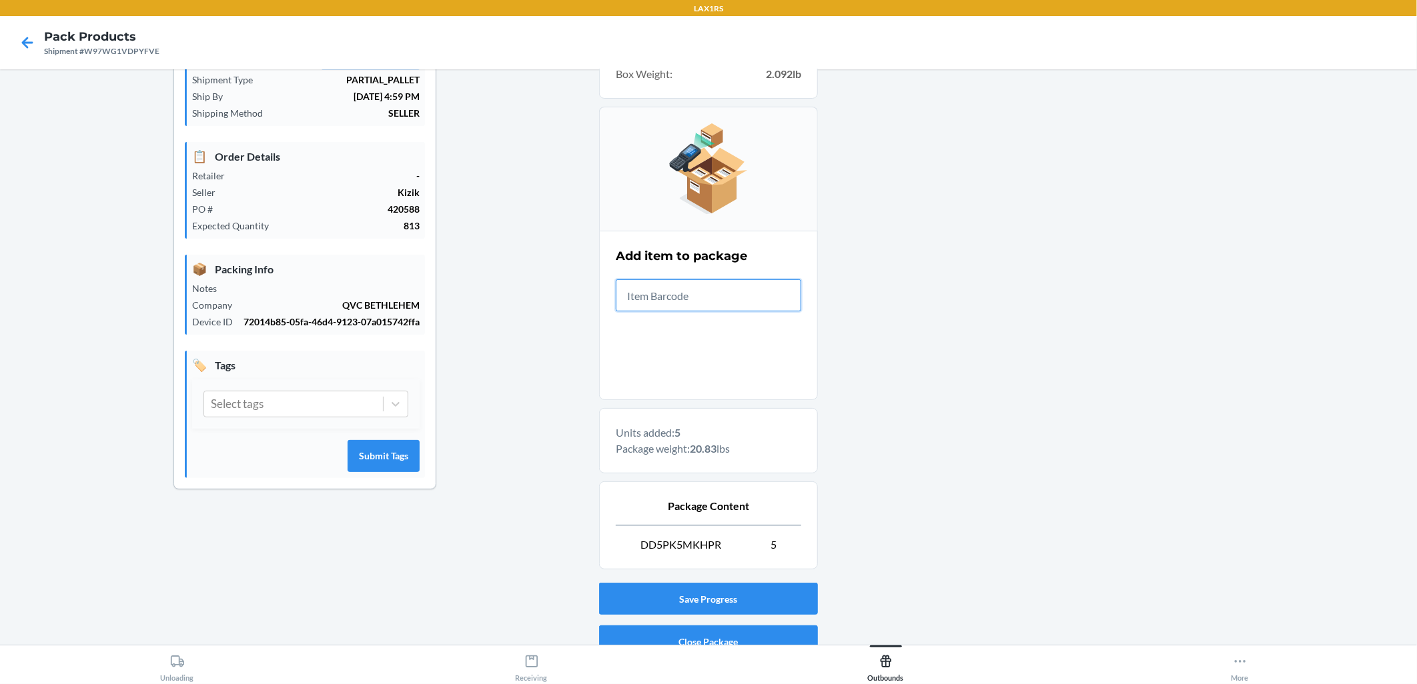
scroll to position [152, 0]
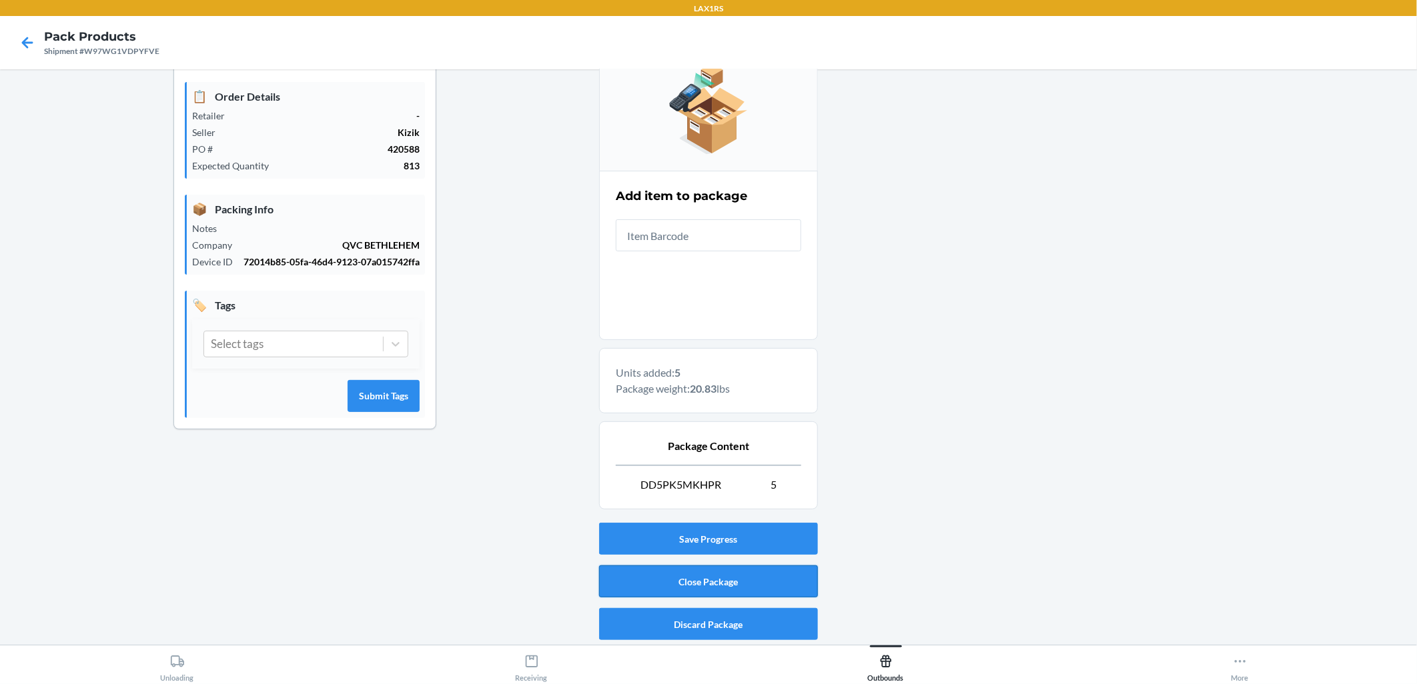
click at [688, 580] on button "Close Package" at bounding box center [708, 582] width 219 height 32
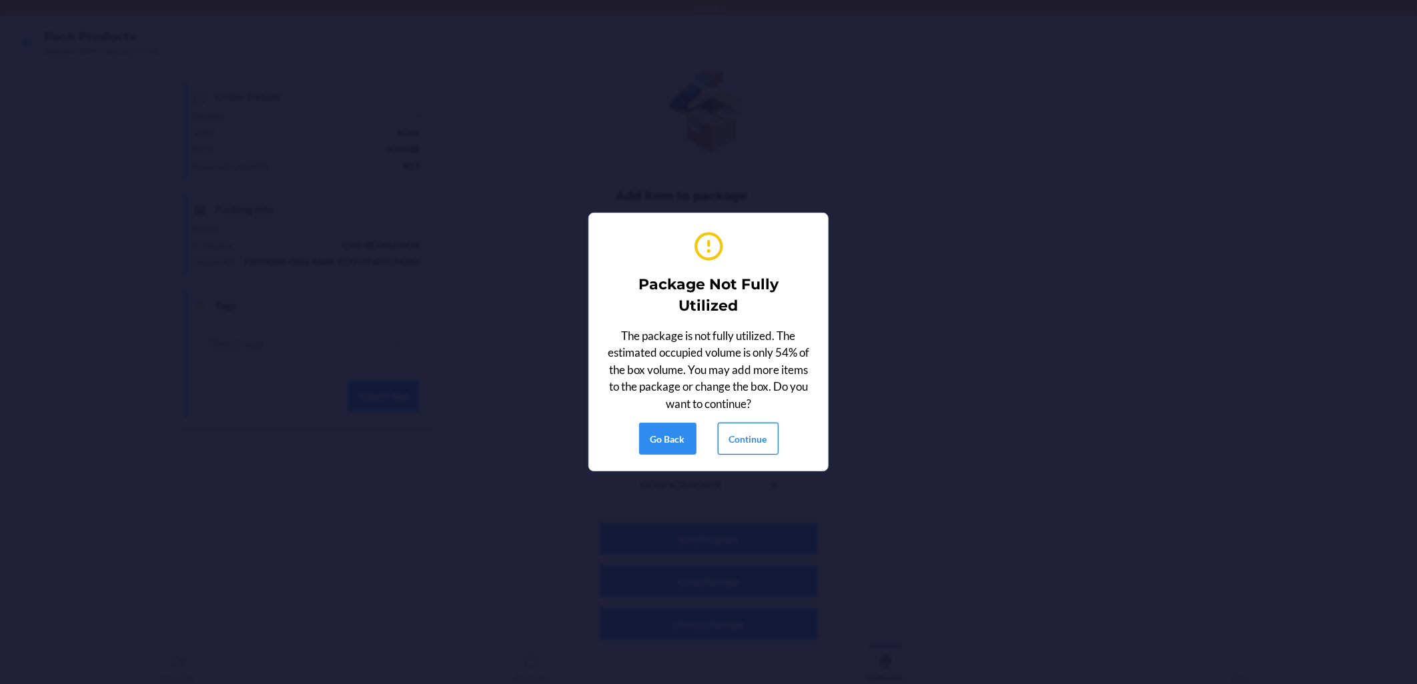
click at [688, 441] on button "Continue" at bounding box center [748, 439] width 61 height 32
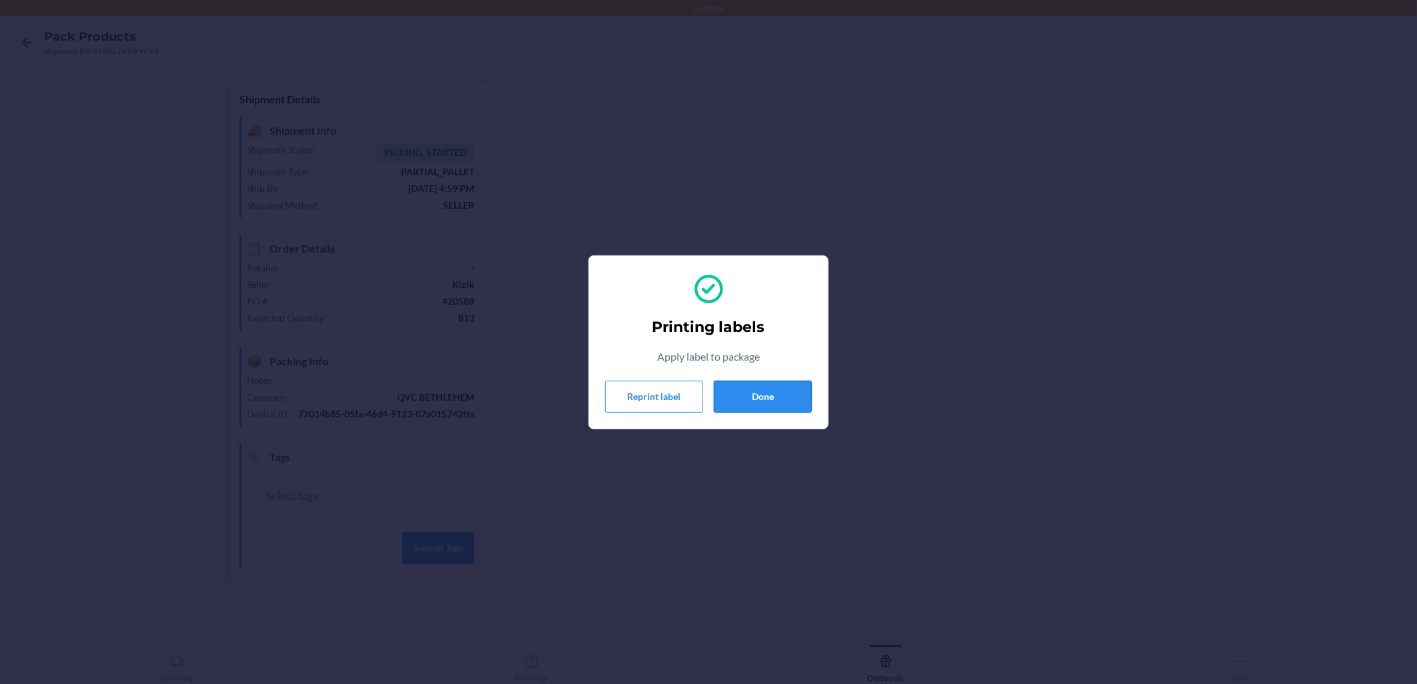
click at [688, 404] on button "Done" at bounding box center [763, 397] width 98 height 32
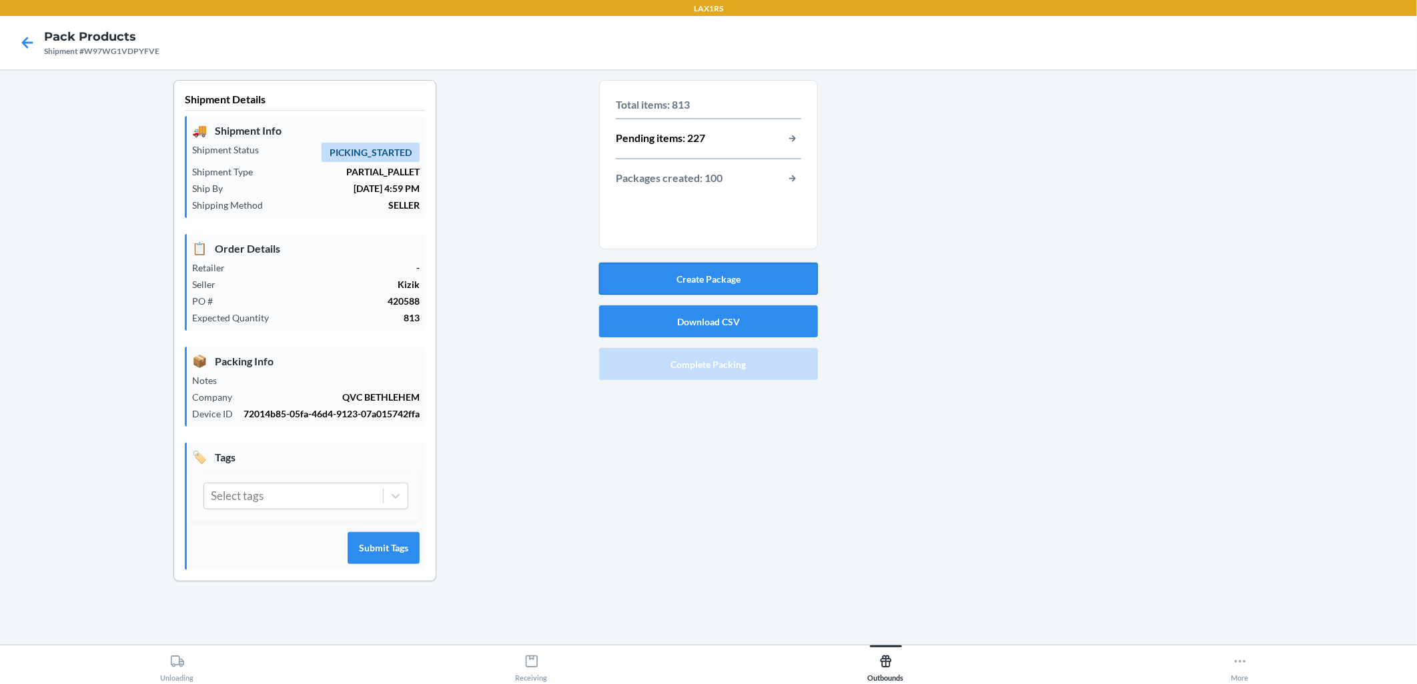
click at [688, 275] on button "Create Package" at bounding box center [708, 279] width 219 height 32
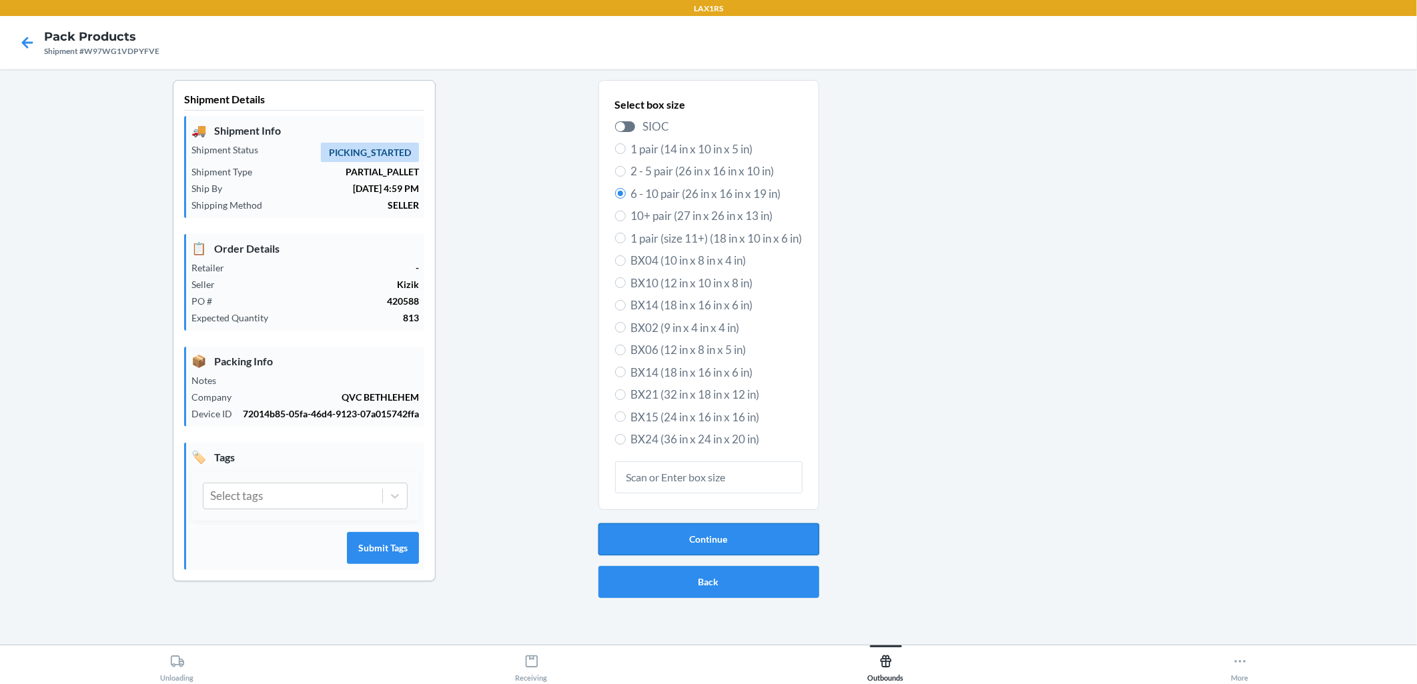
click at [688, 536] on button "Continue" at bounding box center [708, 540] width 221 height 32
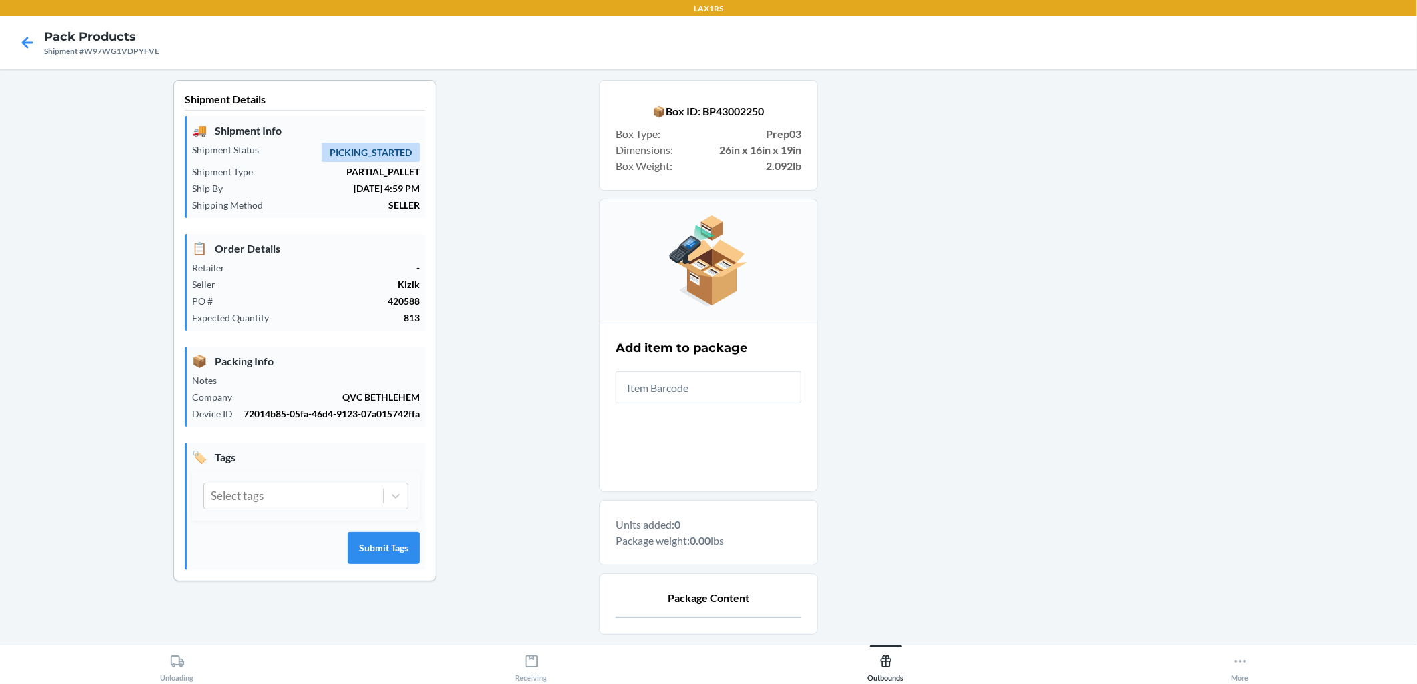
click at [688, 386] on input "text" at bounding box center [708, 388] width 185 height 32
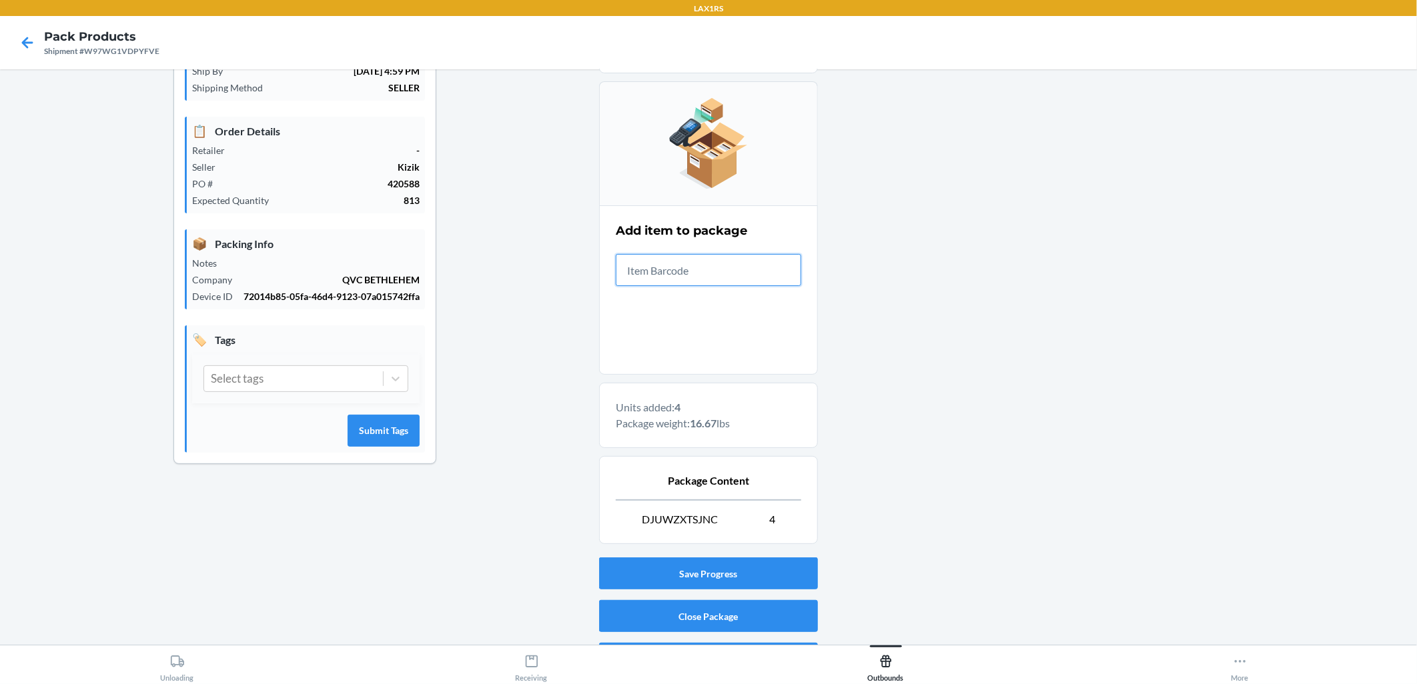
scroll to position [152, 0]
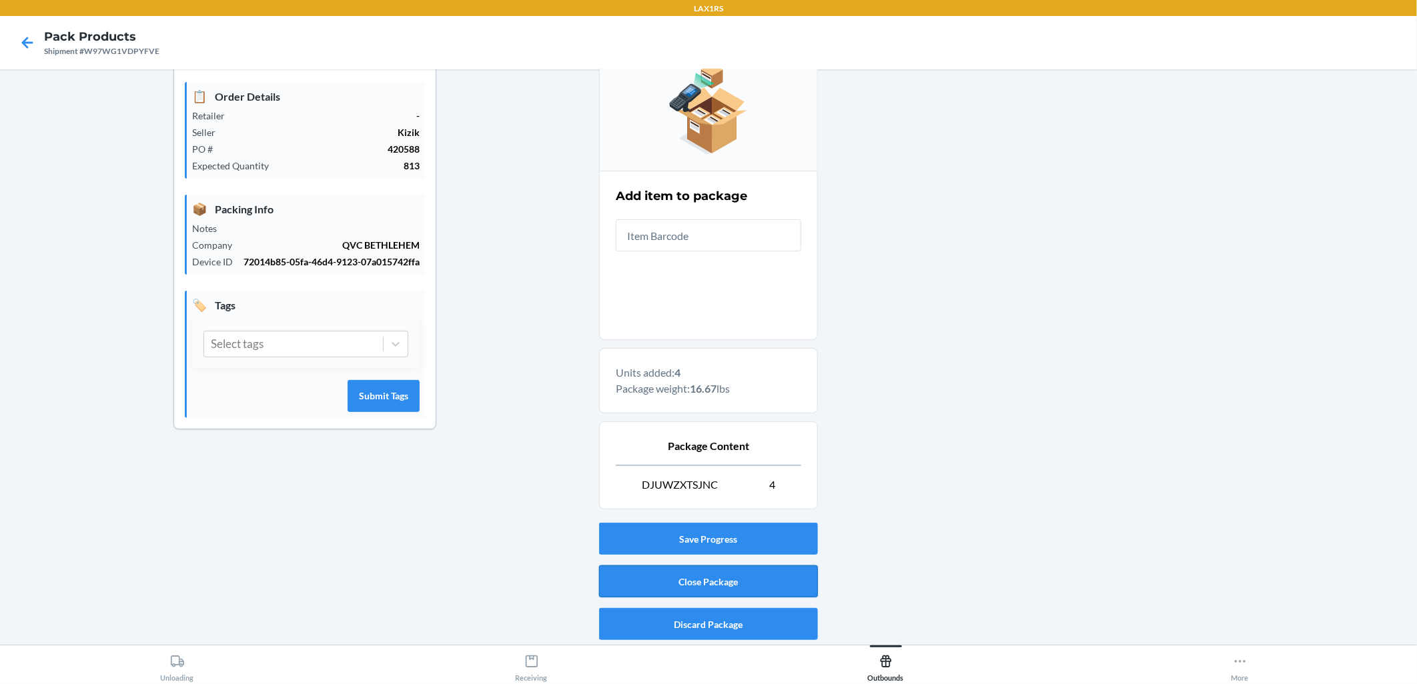
click at [688, 575] on button "Close Package" at bounding box center [708, 582] width 219 height 32
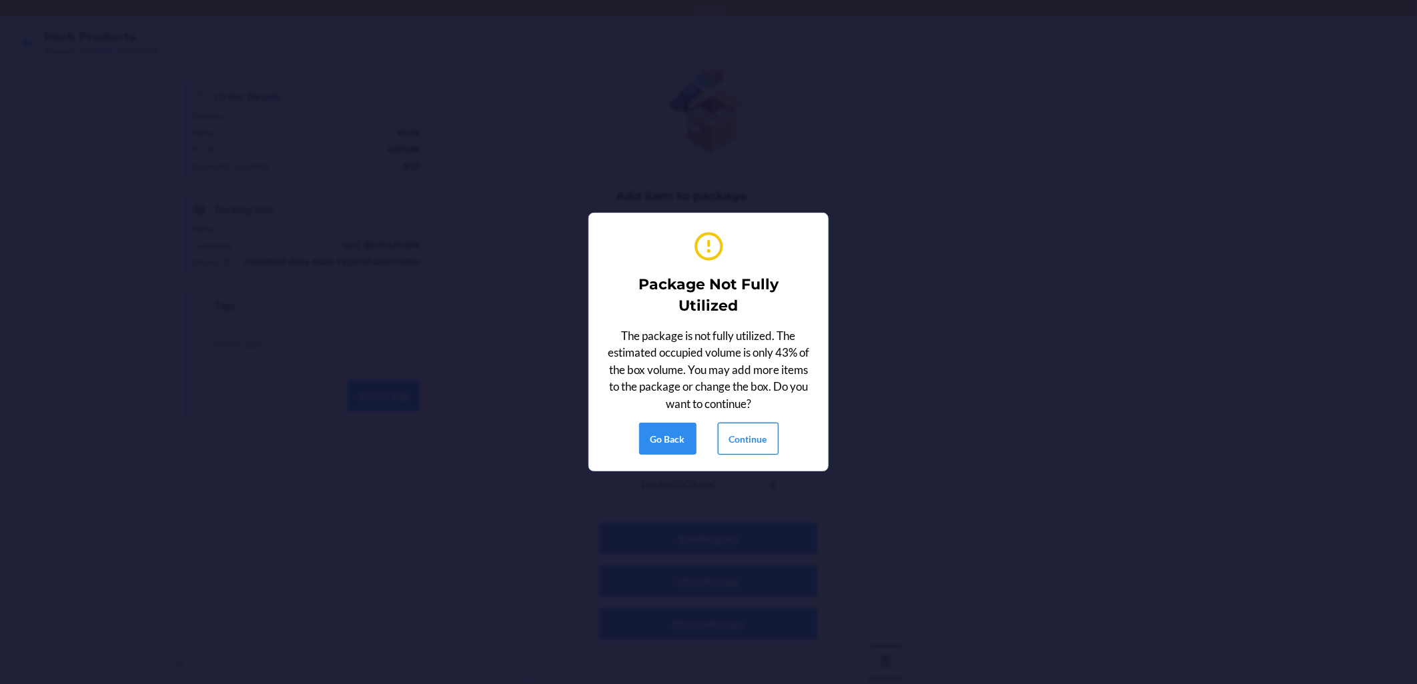
click at [688, 436] on button "Continue" at bounding box center [748, 439] width 61 height 32
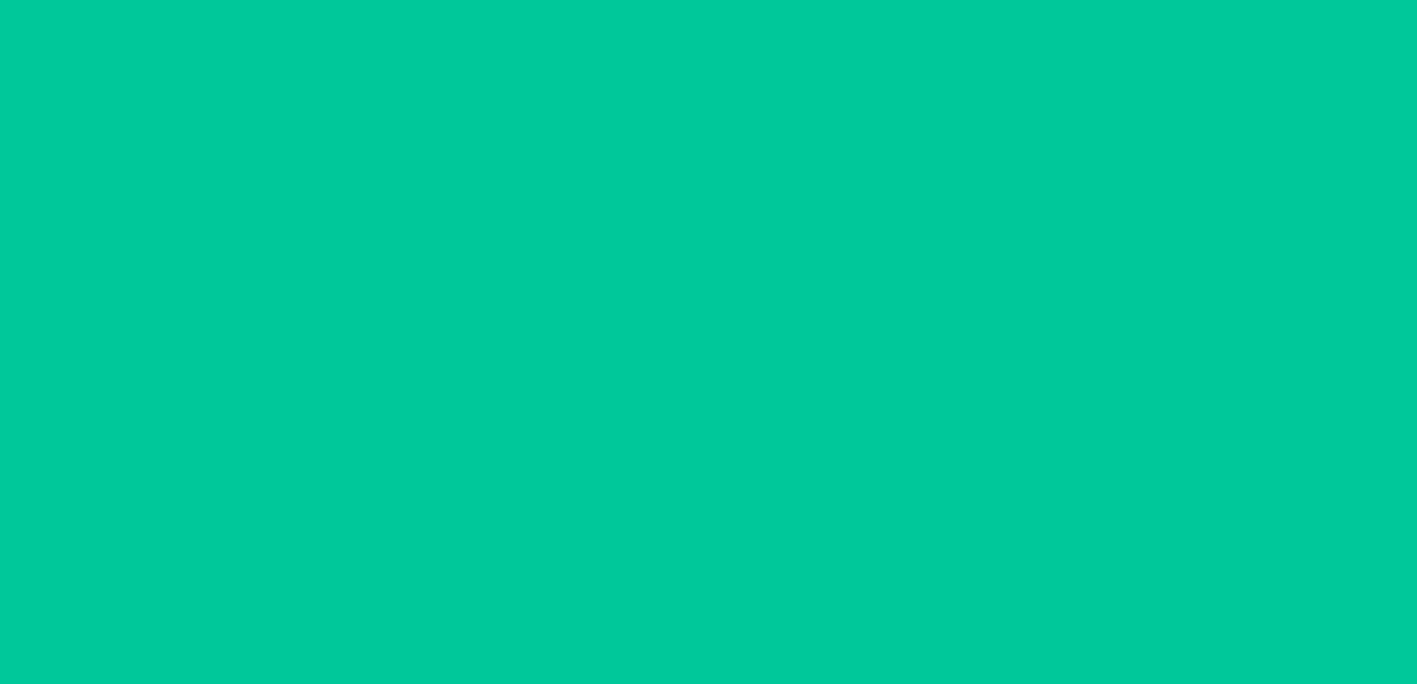
scroll to position [0, 0]
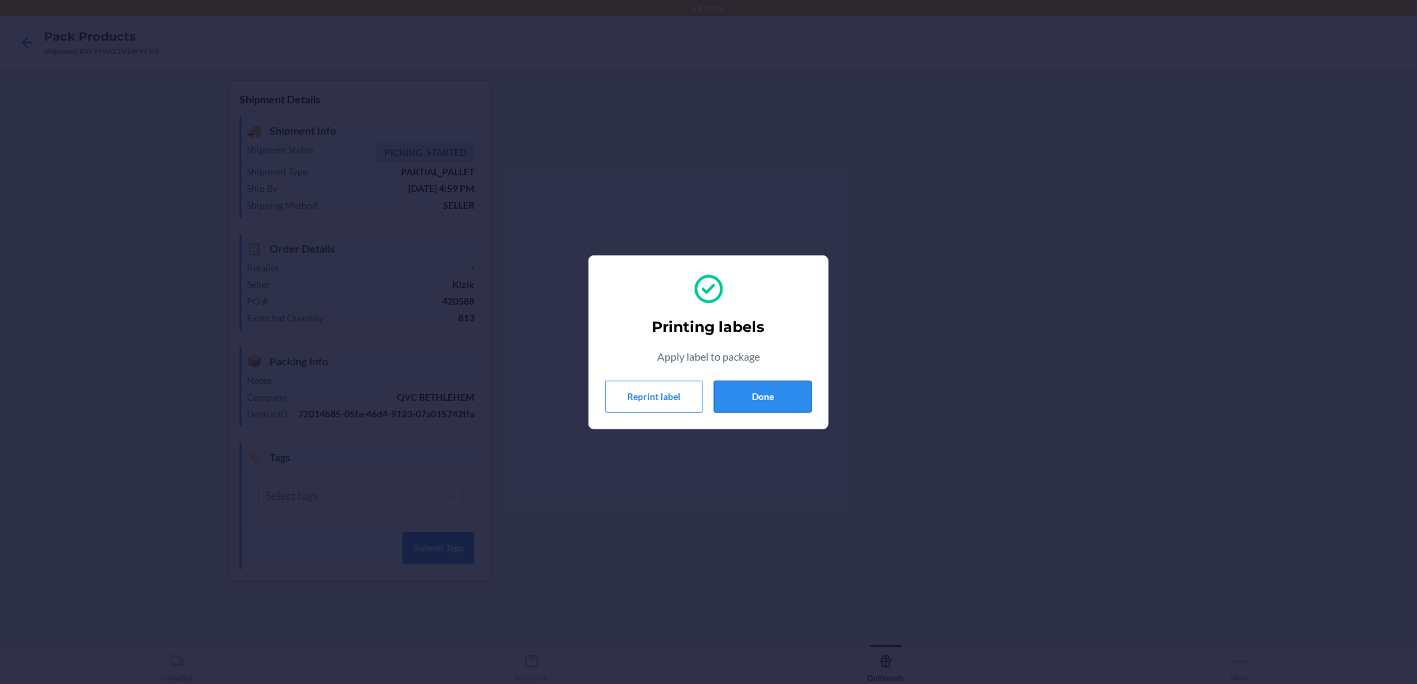
click at [688, 382] on button "Done" at bounding box center [763, 397] width 98 height 32
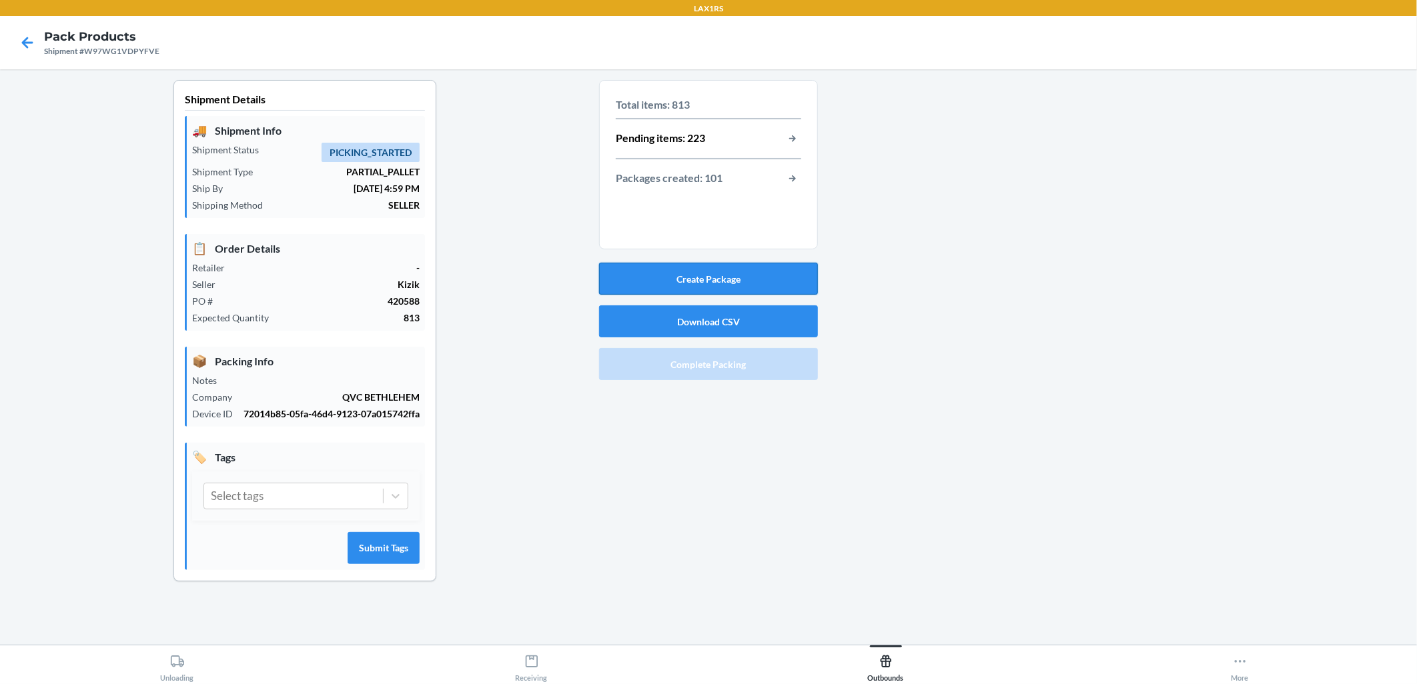
click at [688, 281] on button "Create Package" at bounding box center [708, 279] width 219 height 32
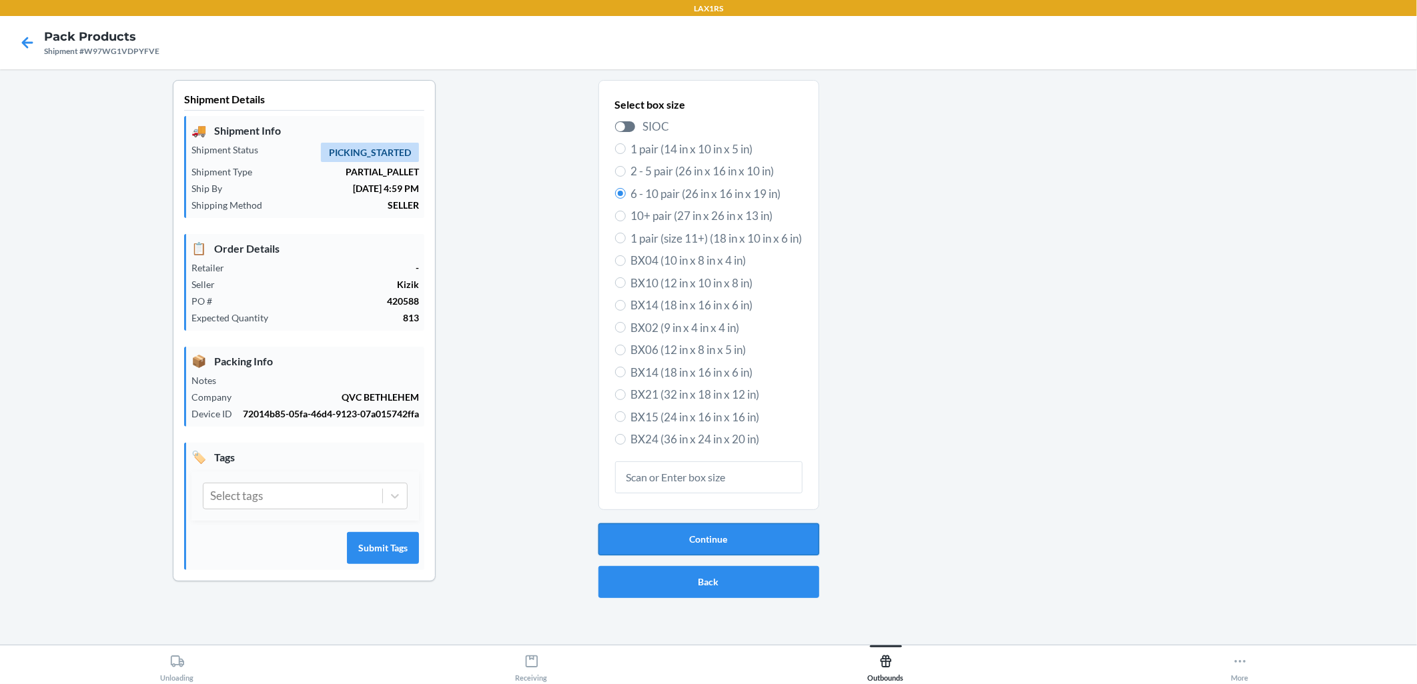
click at [688, 540] on button "Continue" at bounding box center [708, 540] width 221 height 32
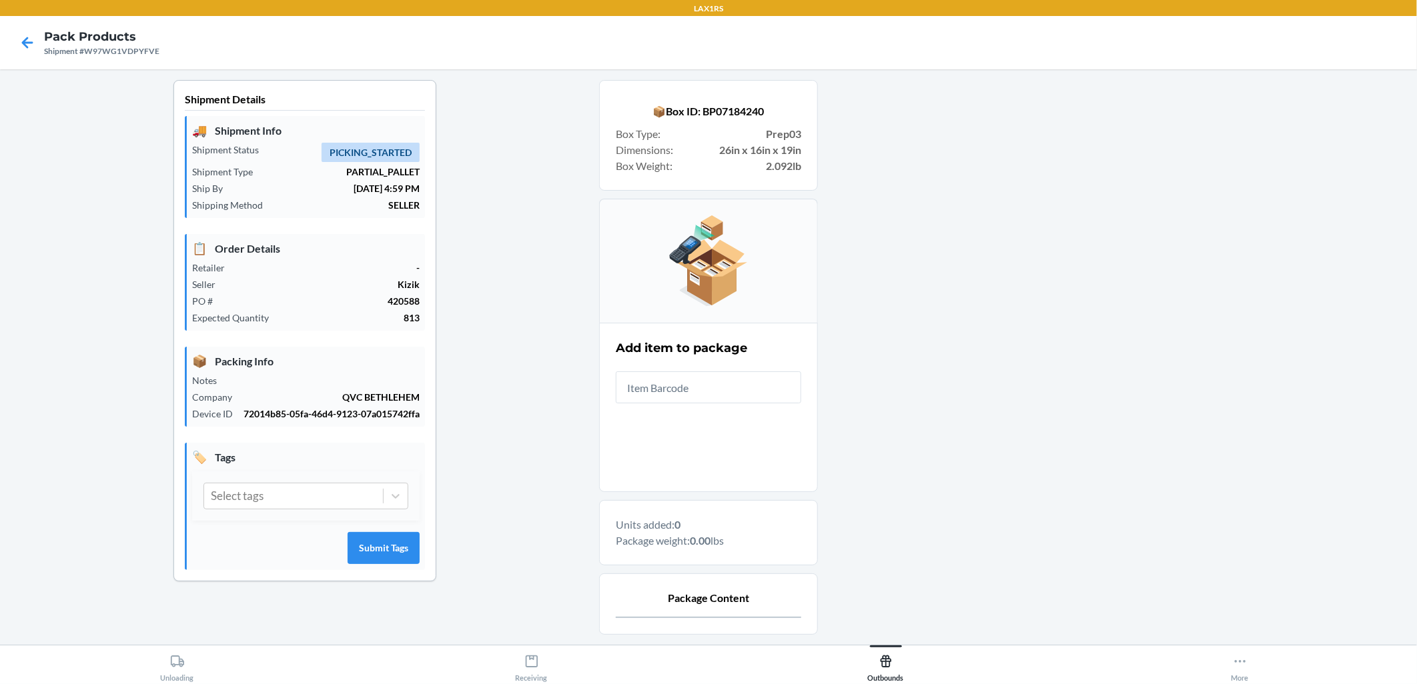
click at [688, 385] on input "text" at bounding box center [708, 388] width 185 height 32
click at [688, 390] on input "text" at bounding box center [708, 388] width 185 height 32
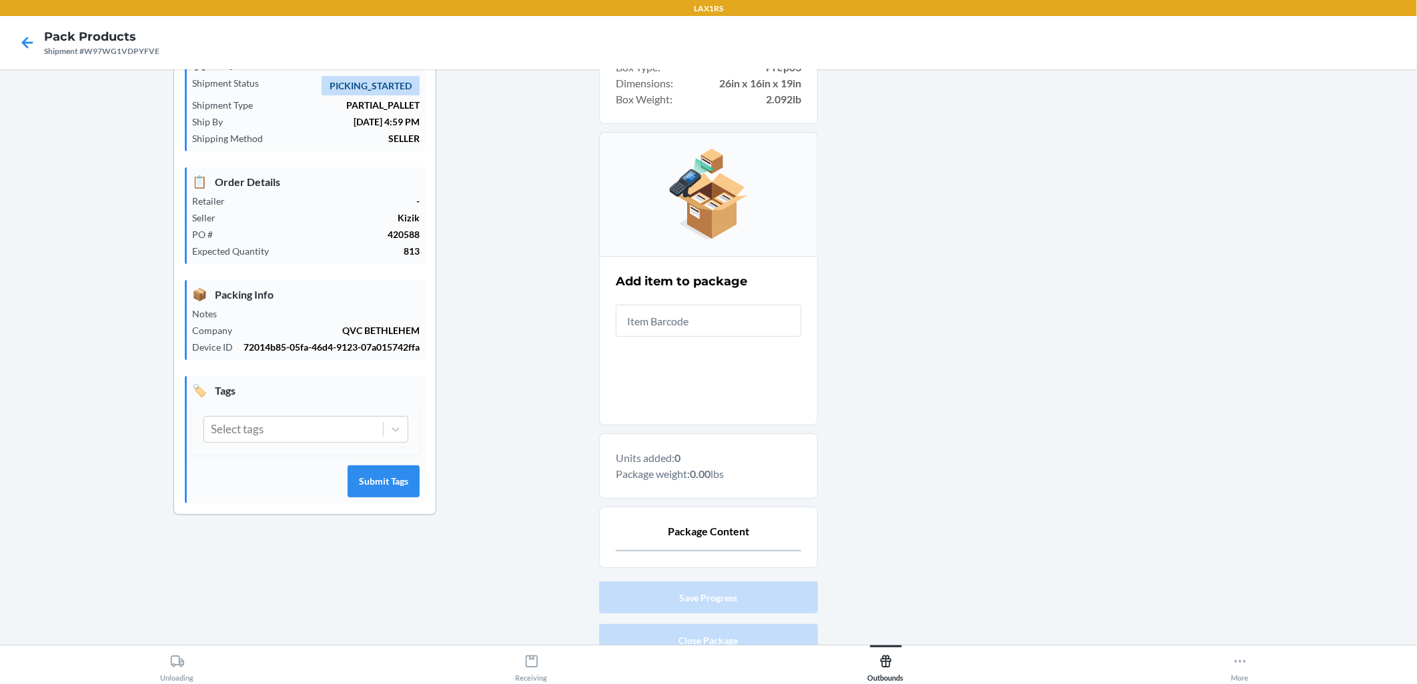
scroll to position [125, 0]
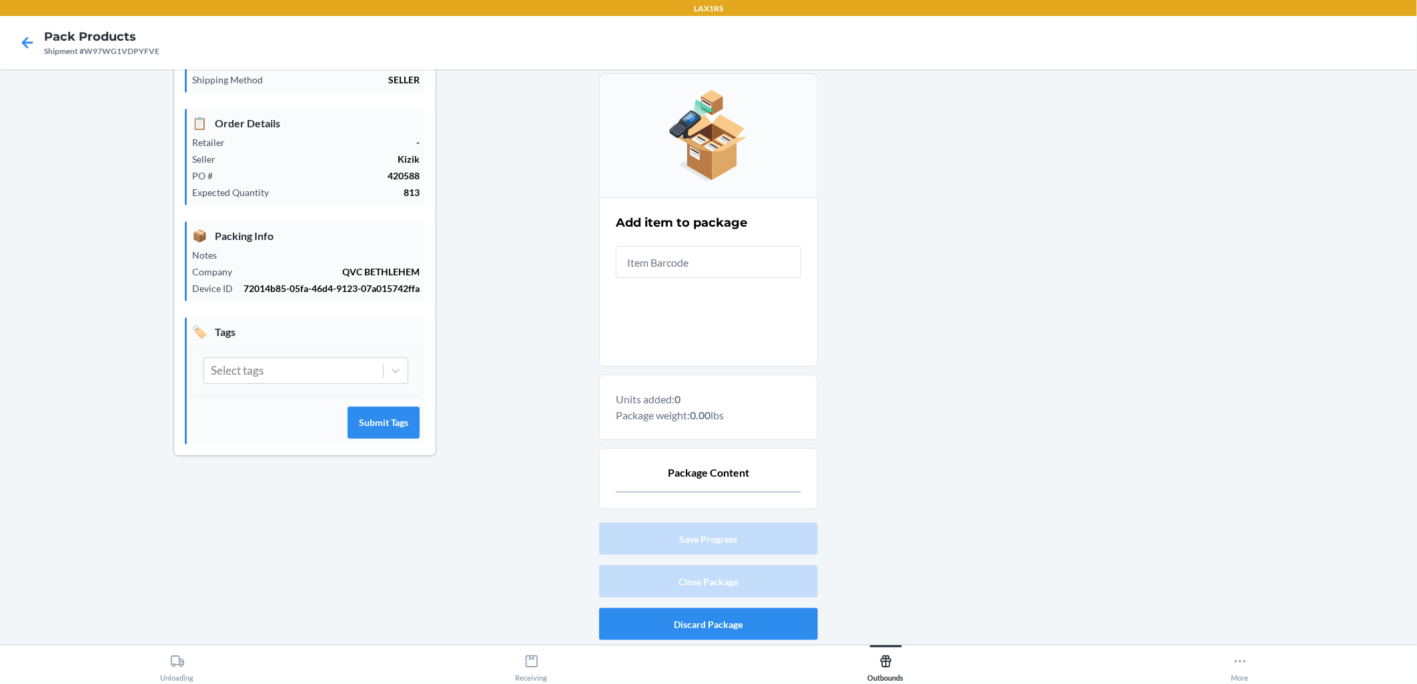
click at [688, 268] on input "text" at bounding box center [708, 262] width 185 height 32
click at [688, 255] on input "text" at bounding box center [708, 262] width 185 height 32
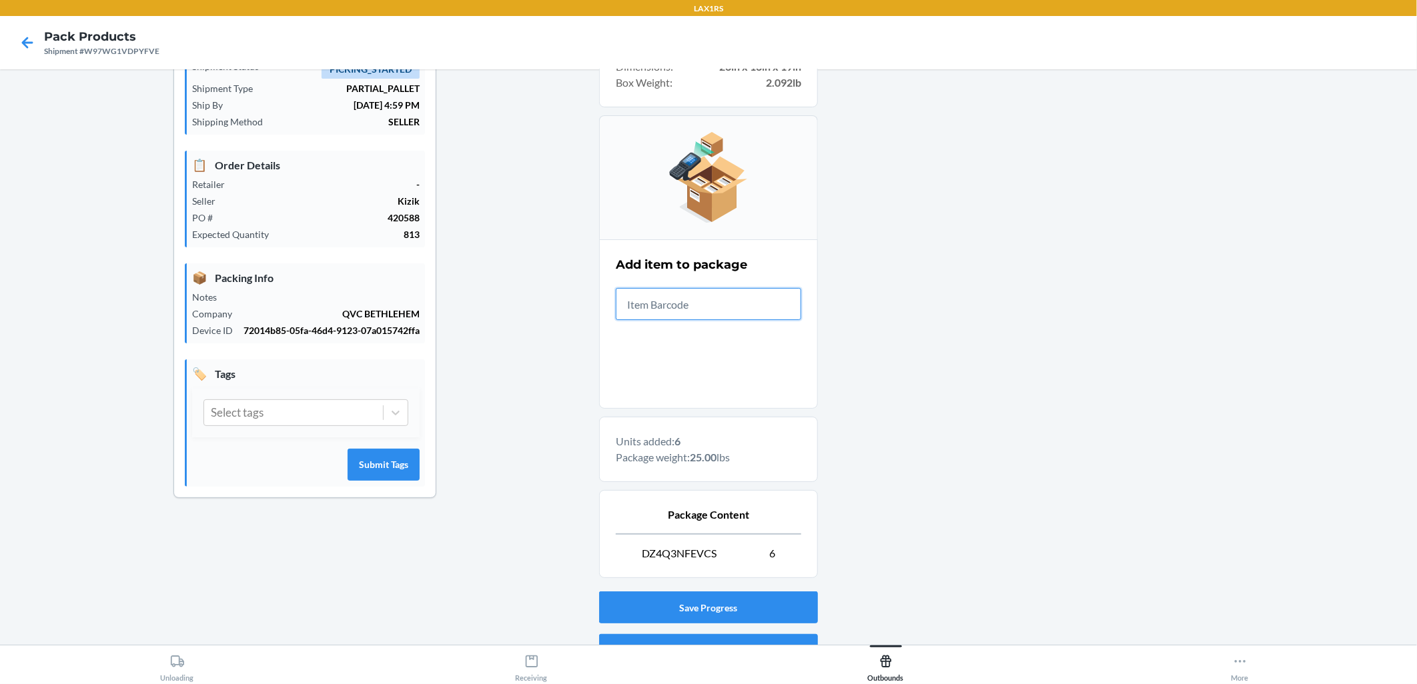
scroll to position [152, 0]
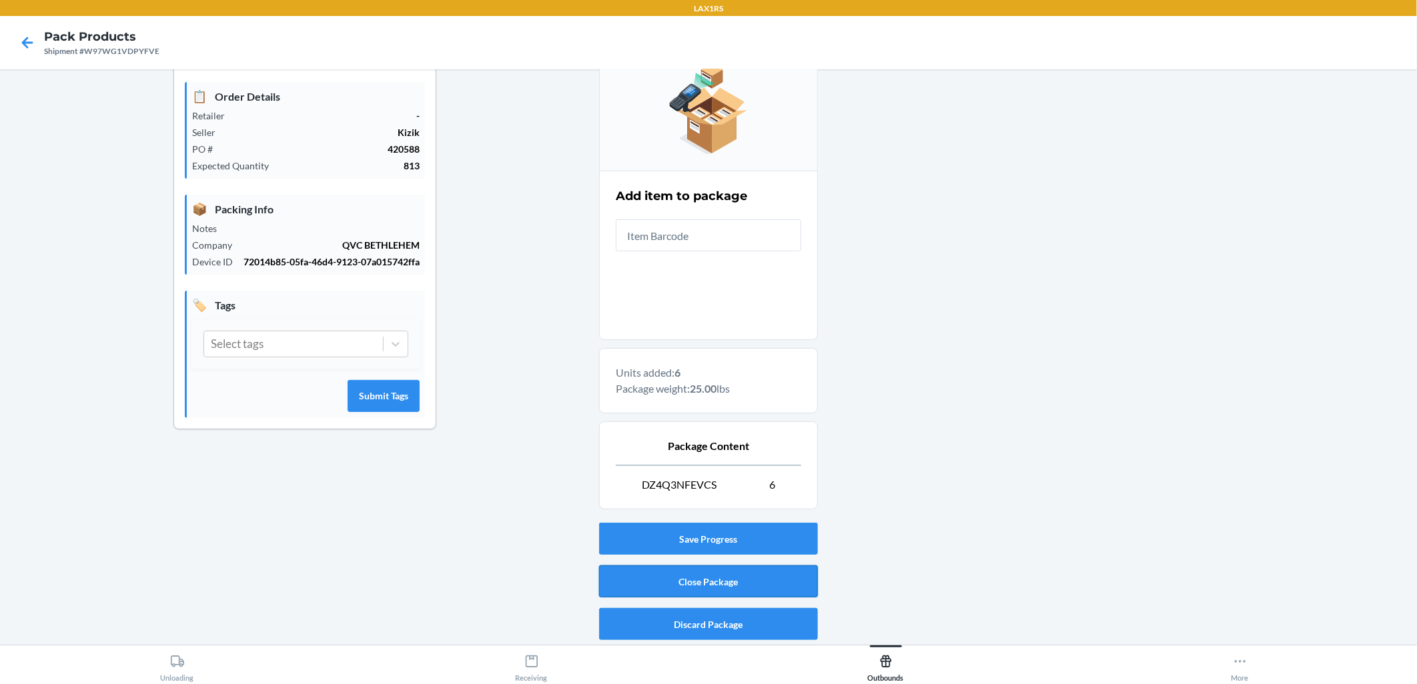
click at [688, 590] on button "Close Package" at bounding box center [708, 582] width 219 height 32
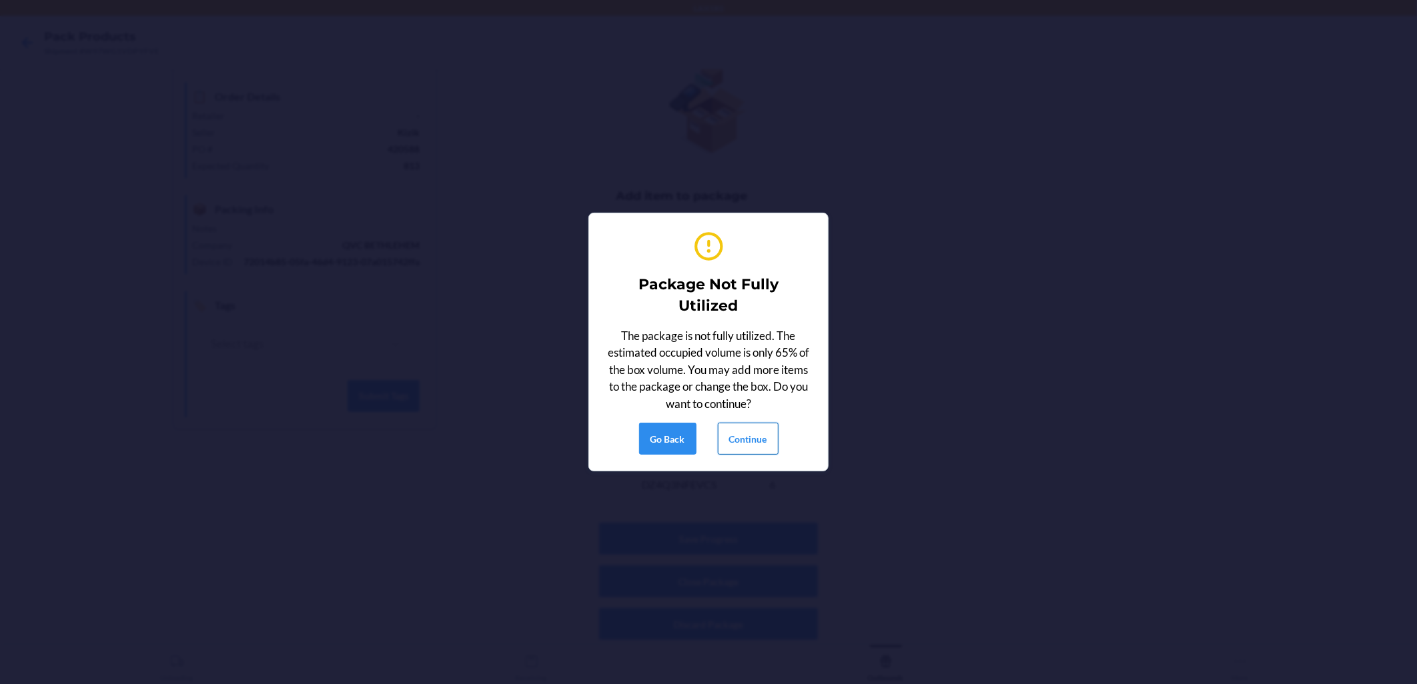
click at [688, 428] on button "Continue" at bounding box center [748, 439] width 61 height 32
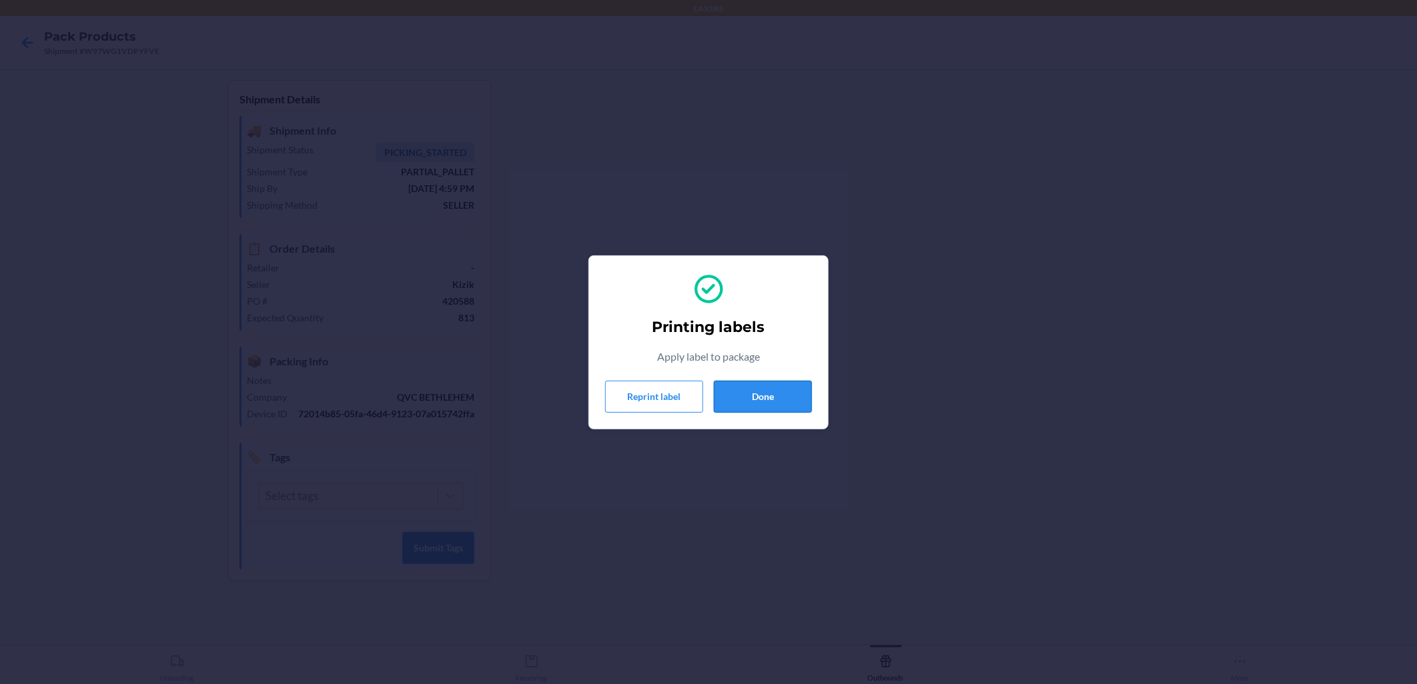
click at [688, 382] on button "Done" at bounding box center [763, 397] width 98 height 32
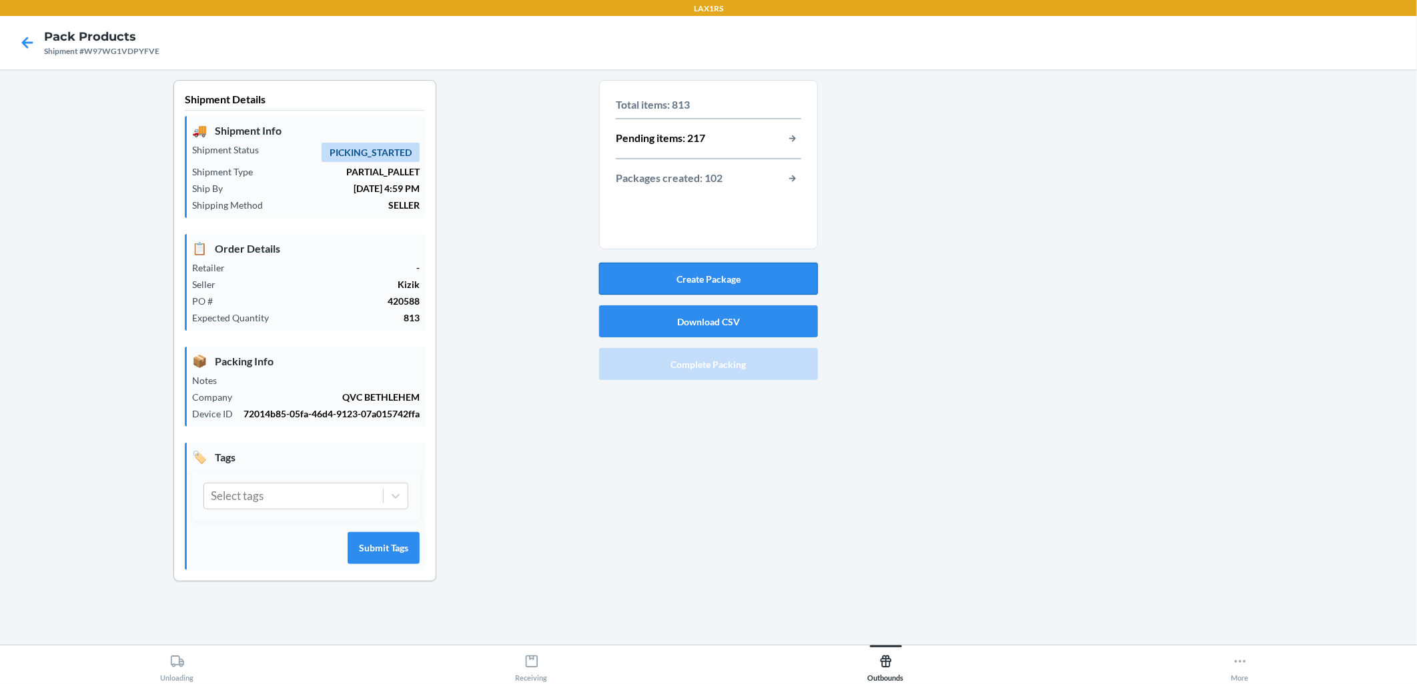
click at [688, 271] on button "Create Package" at bounding box center [708, 279] width 219 height 32
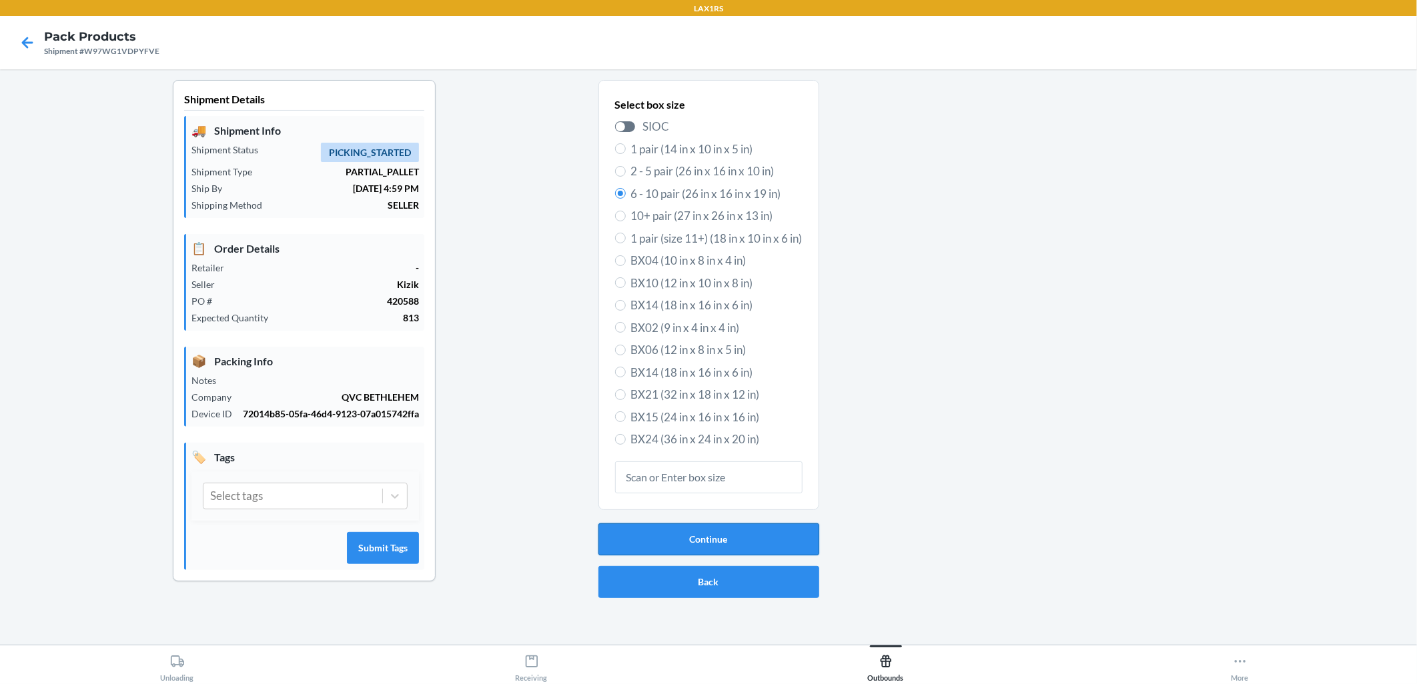
click at [688, 546] on button "Continue" at bounding box center [708, 540] width 221 height 32
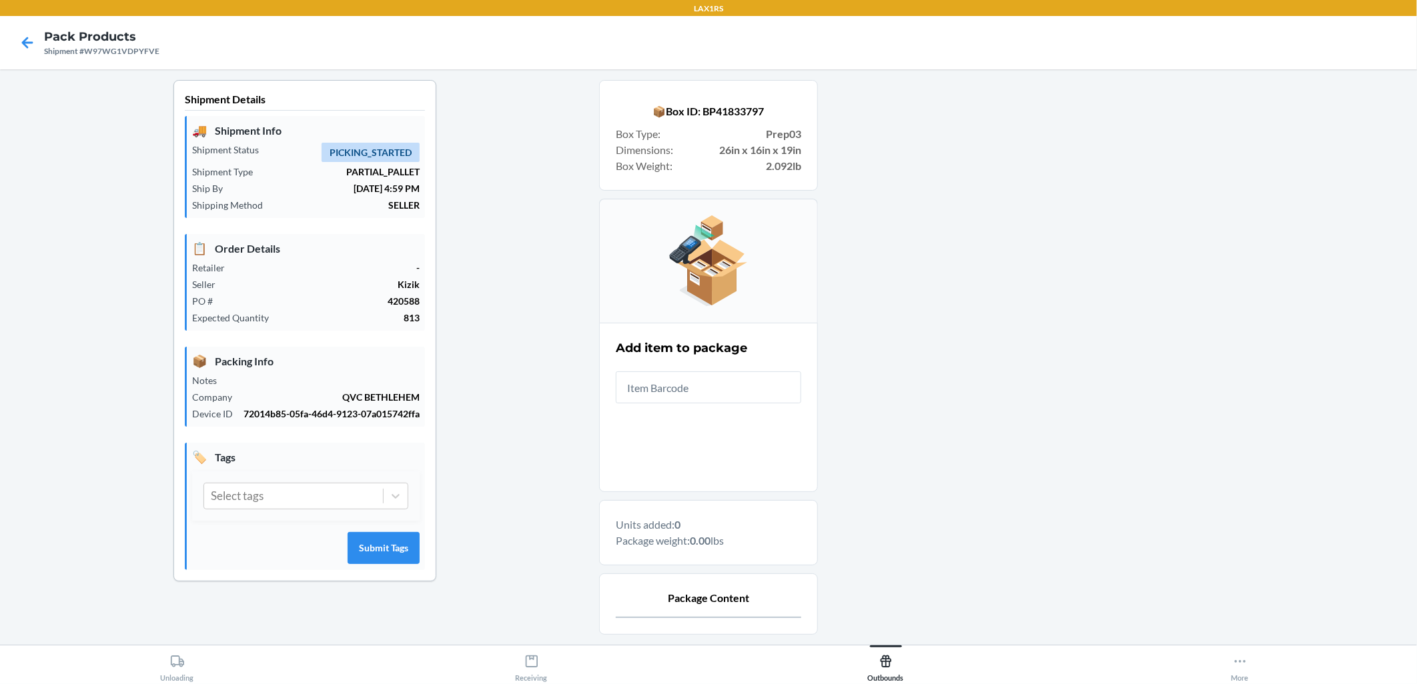
click at [688, 381] on input "text" at bounding box center [708, 388] width 185 height 32
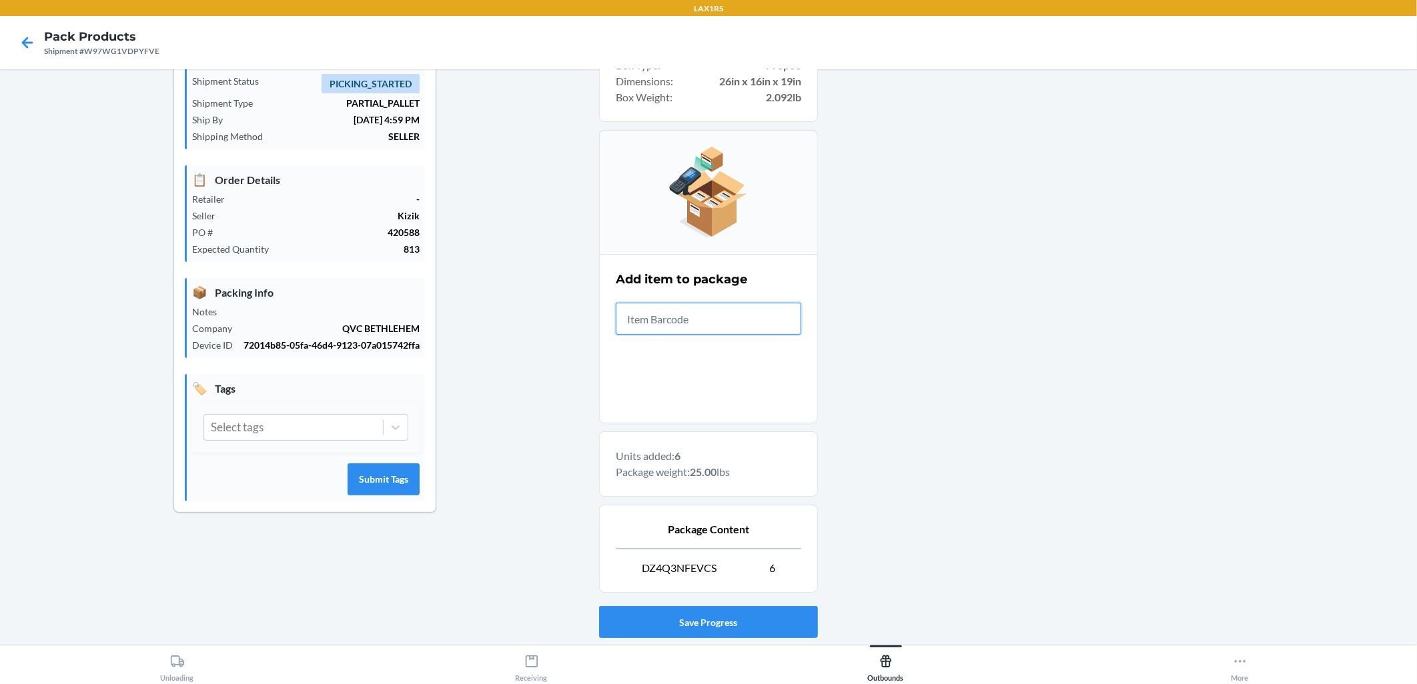
scroll to position [152, 0]
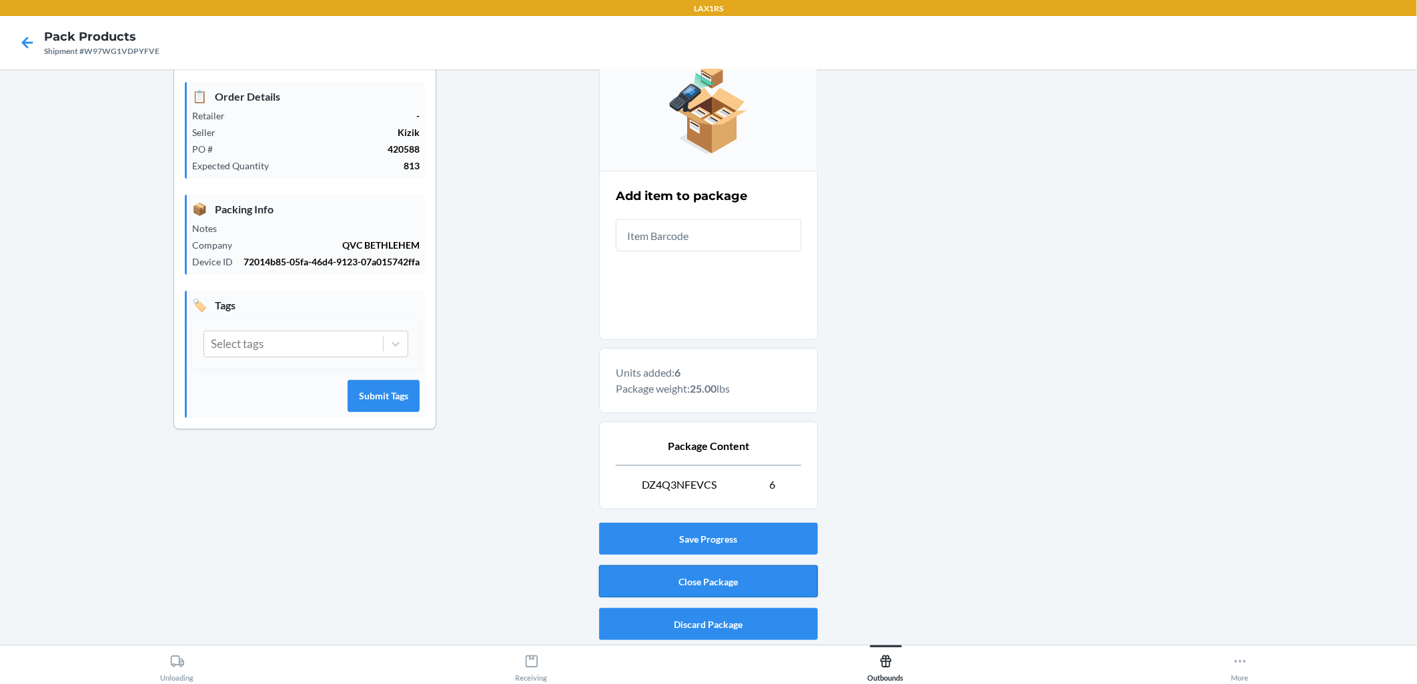
click at [688, 574] on button "Close Package" at bounding box center [708, 582] width 219 height 32
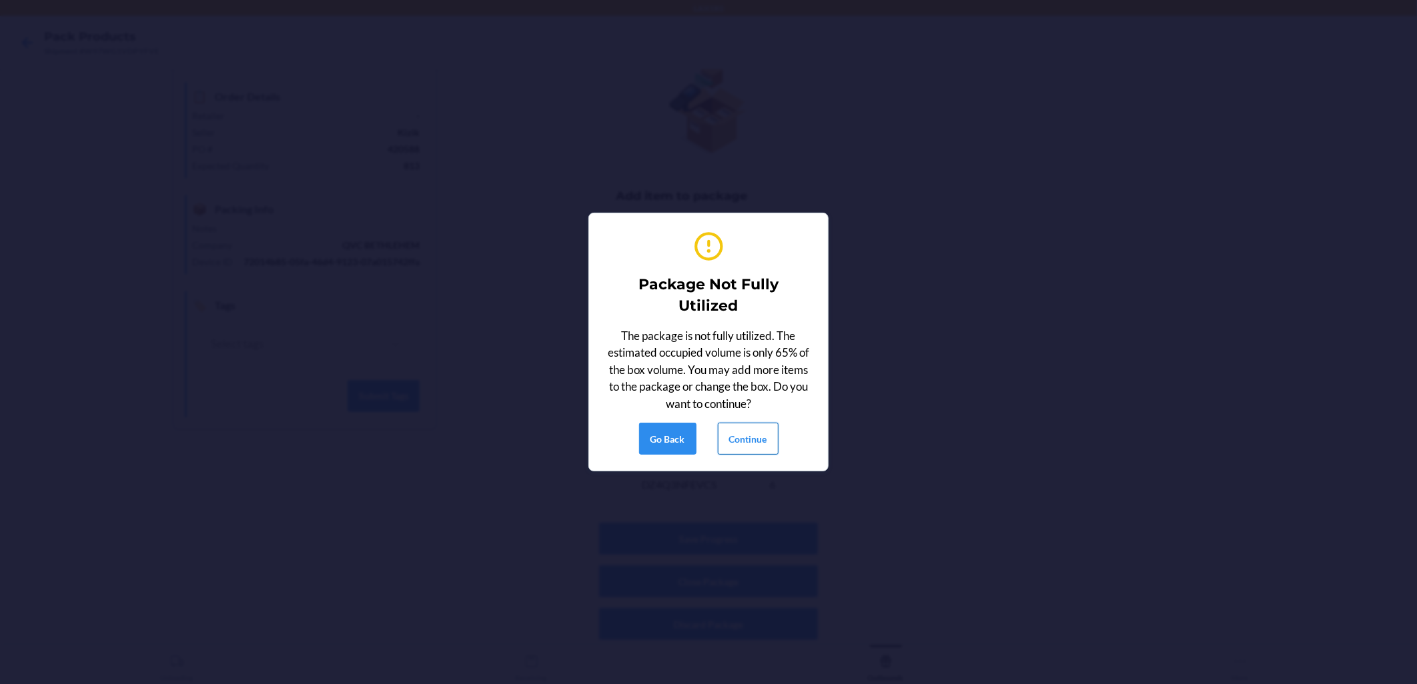
click at [688, 436] on button "Continue" at bounding box center [748, 439] width 61 height 32
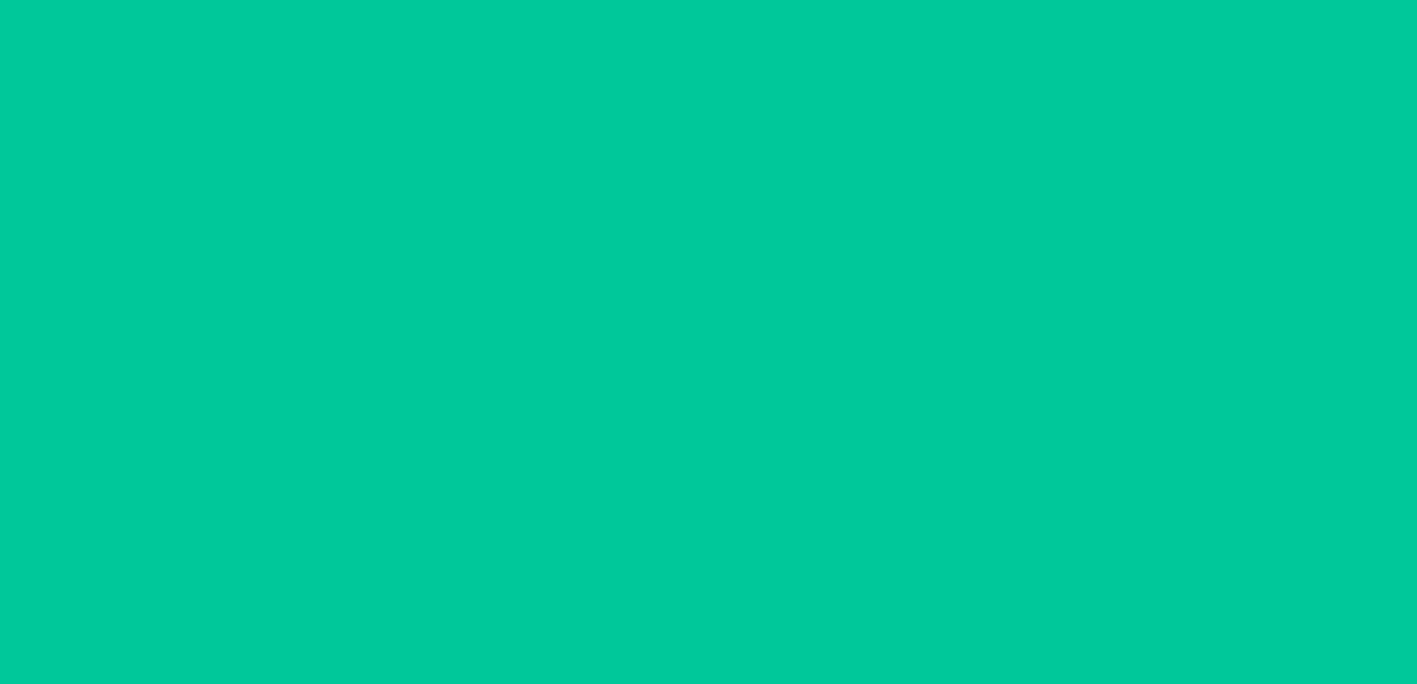
scroll to position [0, 0]
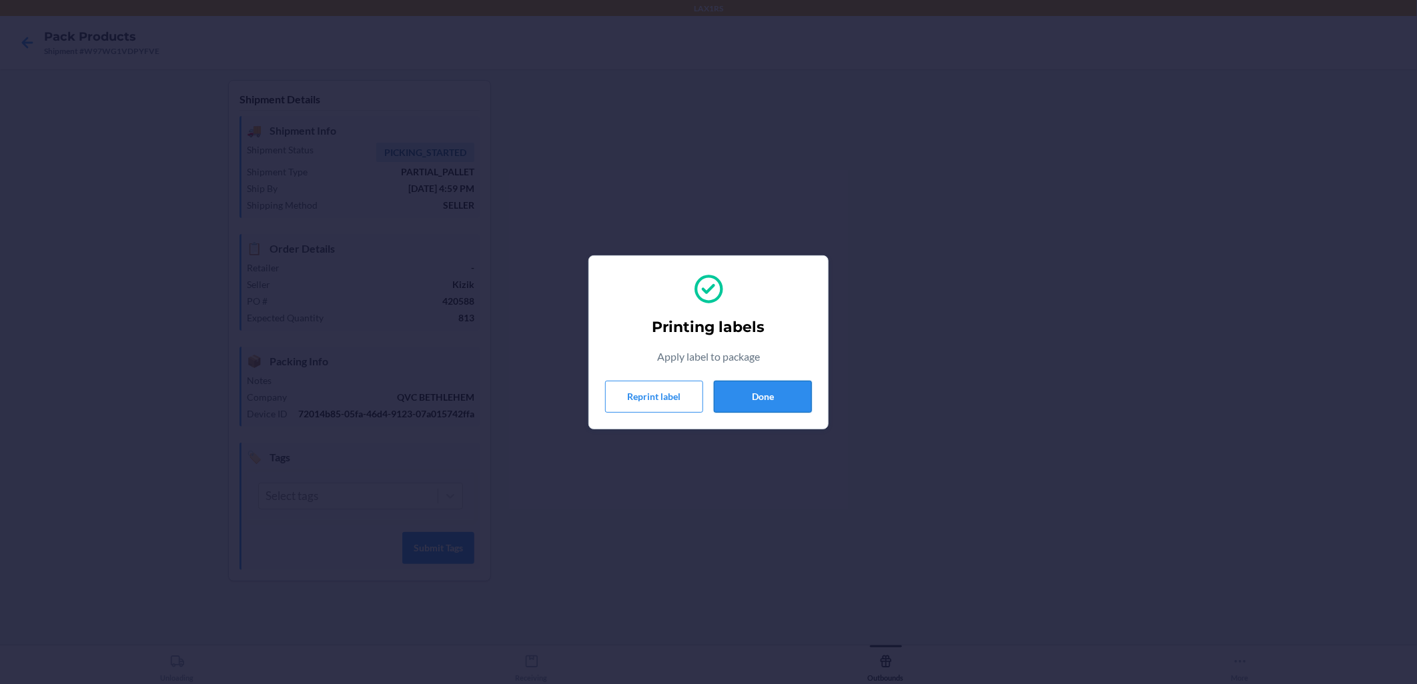
click at [688, 403] on button "Done" at bounding box center [763, 397] width 98 height 32
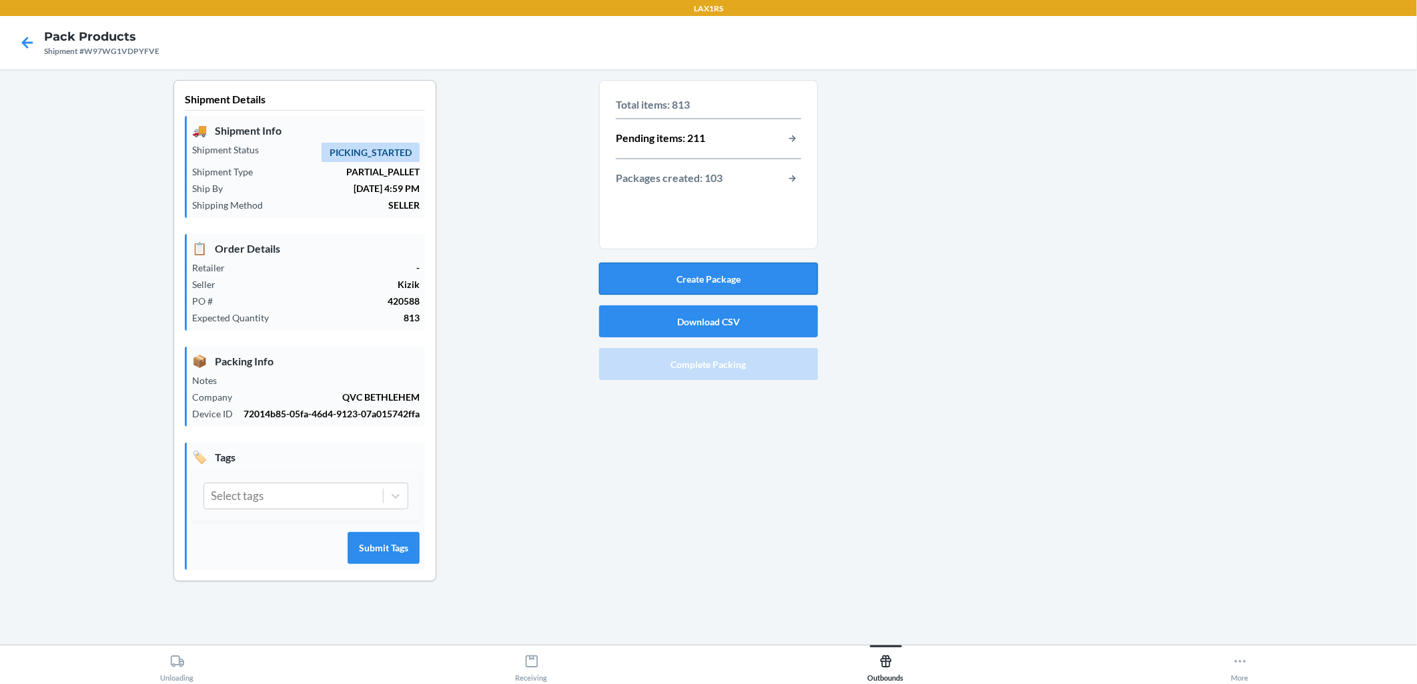
click at [688, 273] on button "Create Package" at bounding box center [708, 279] width 219 height 32
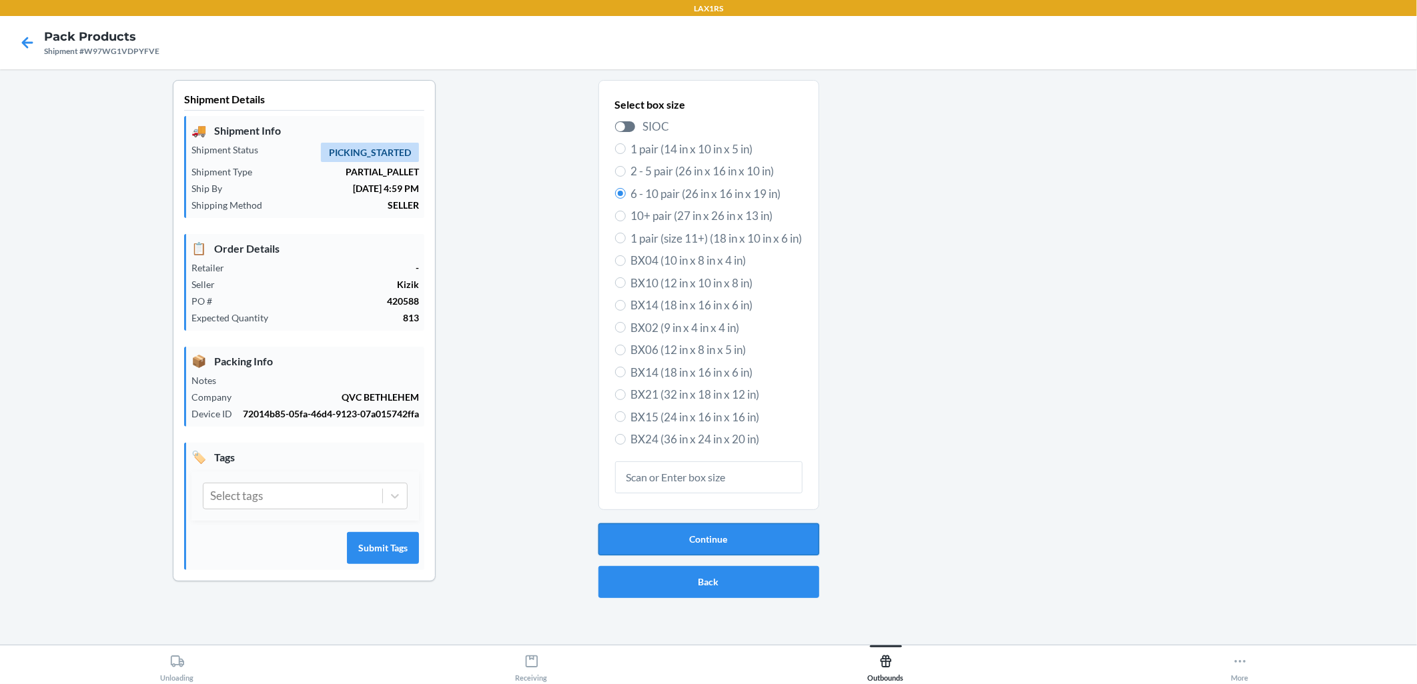
click at [688, 532] on button "Continue" at bounding box center [708, 540] width 221 height 32
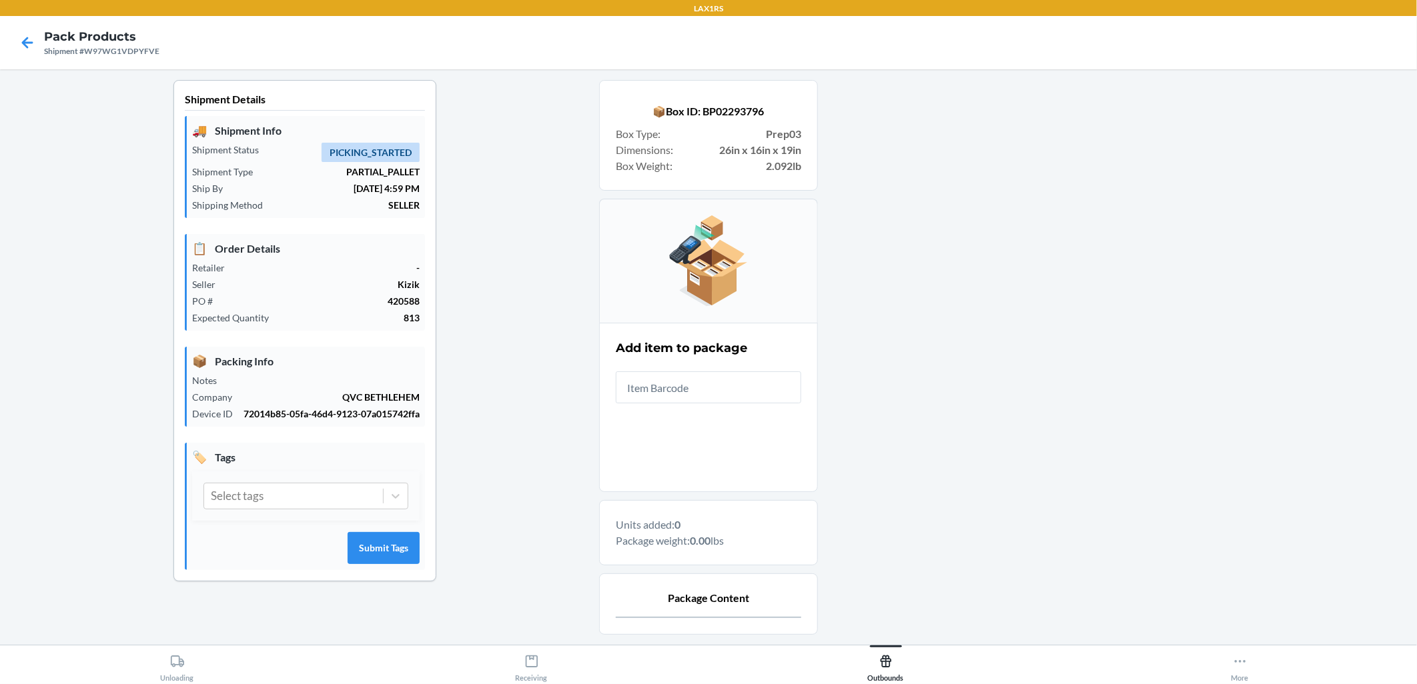
click at [688, 398] on input "text" at bounding box center [708, 388] width 185 height 32
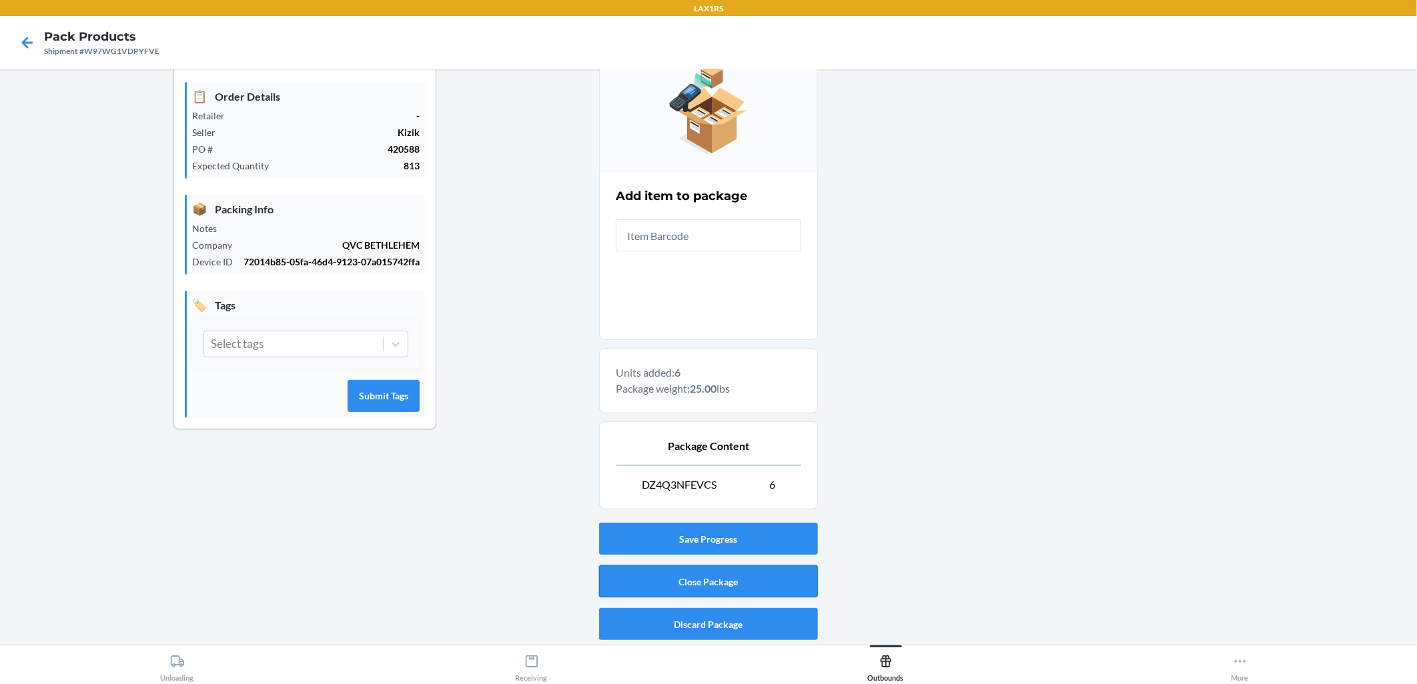
click at [688, 596] on button "Close Package" at bounding box center [708, 582] width 219 height 32
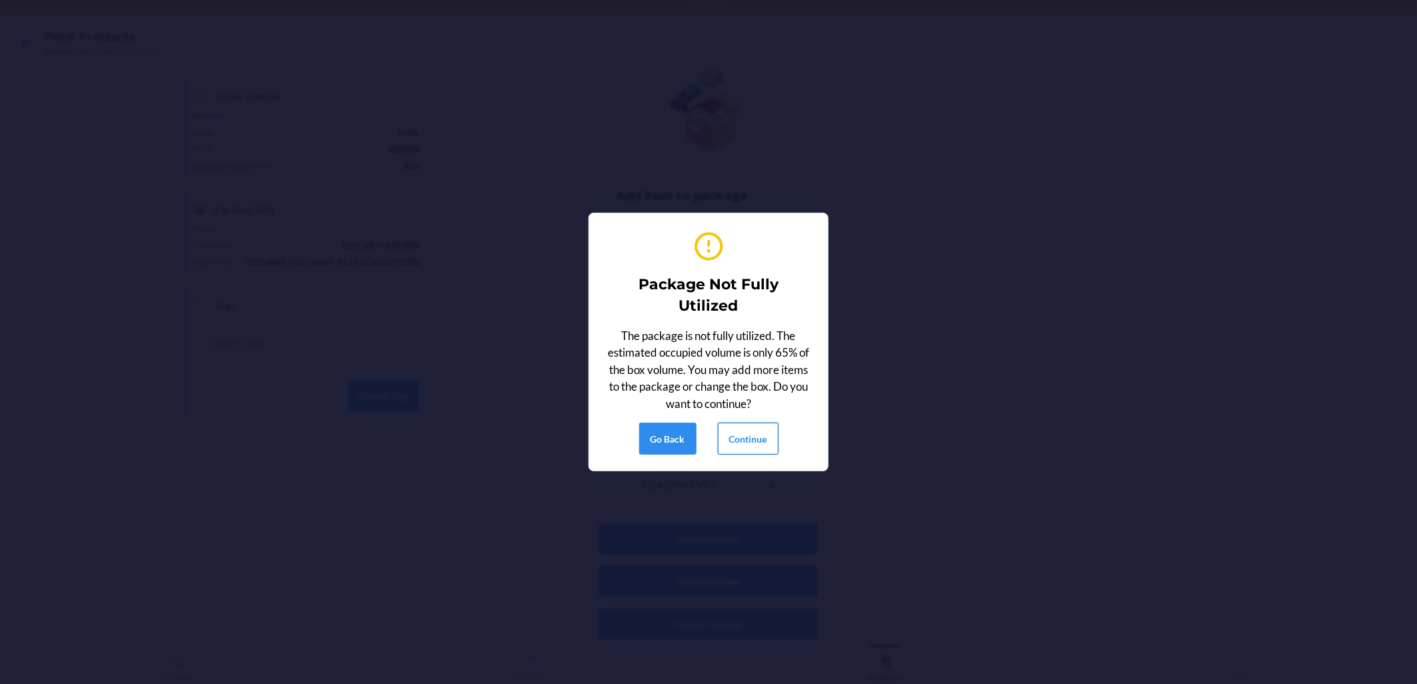
click at [688, 446] on button "Continue" at bounding box center [748, 439] width 61 height 32
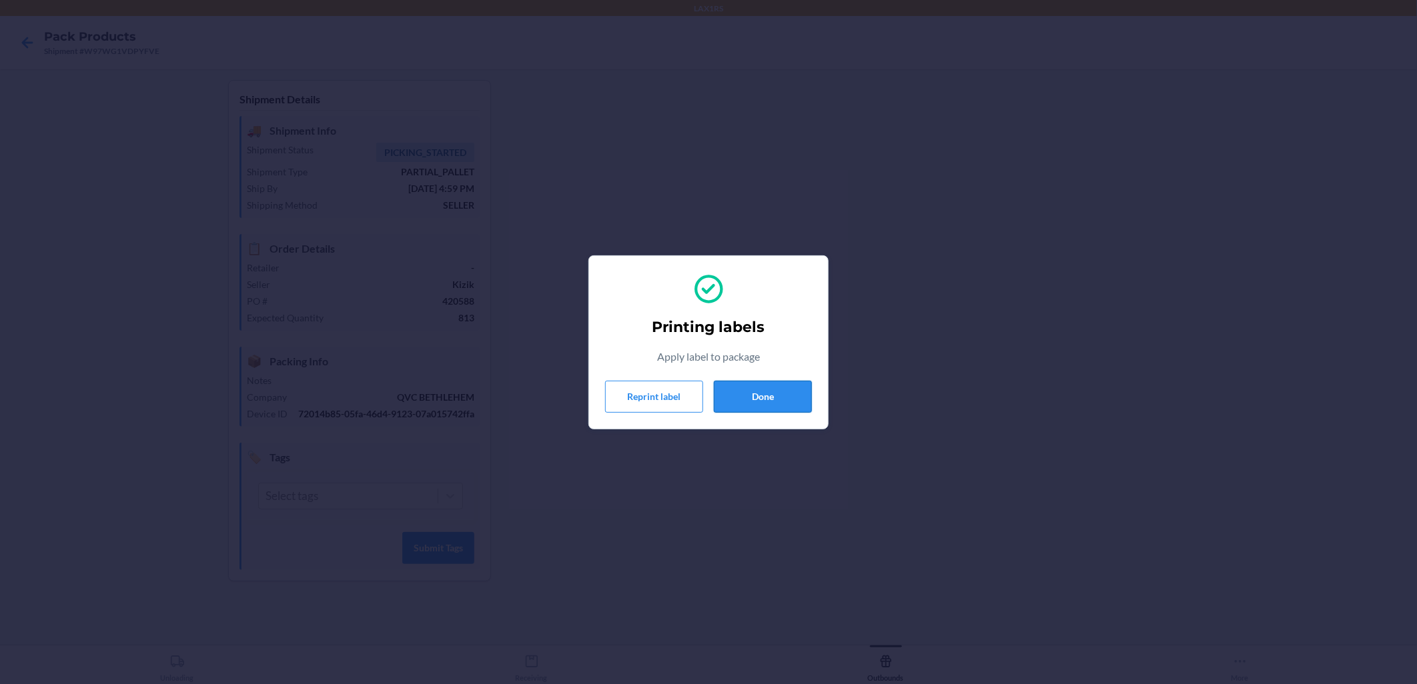
click at [688, 401] on button "Done" at bounding box center [763, 397] width 98 height 32
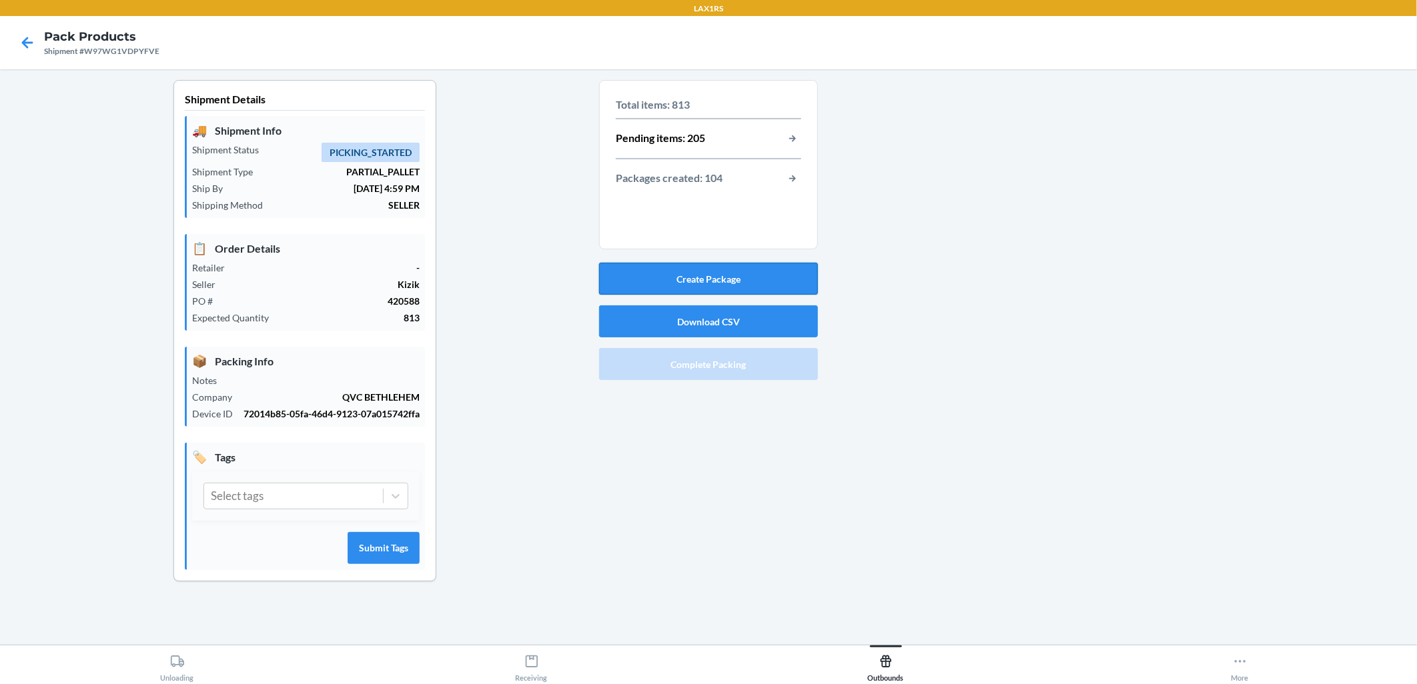
click at [688, 281] on button "Create Package" at bounding box center [708, 279] width 219 height 32
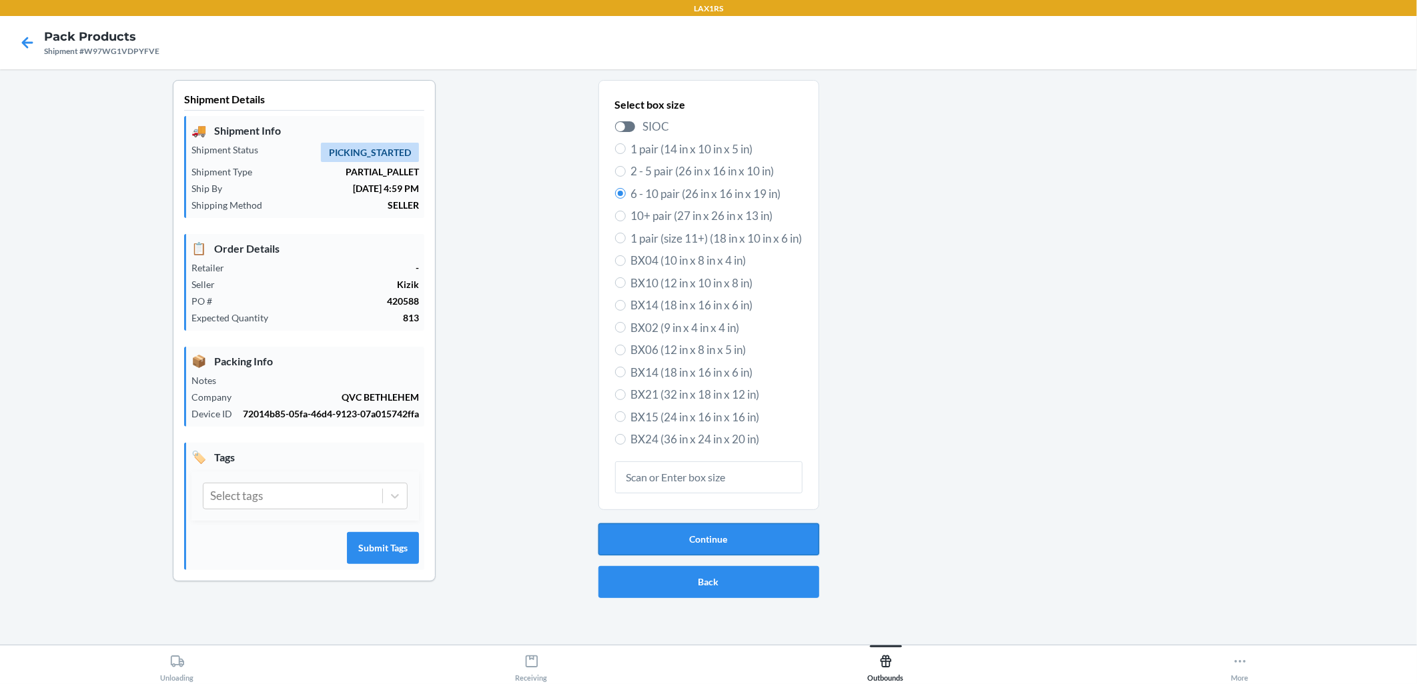
click at [688, 540] on button "Continue" at bounding box center [708, 540] width 221 height 32
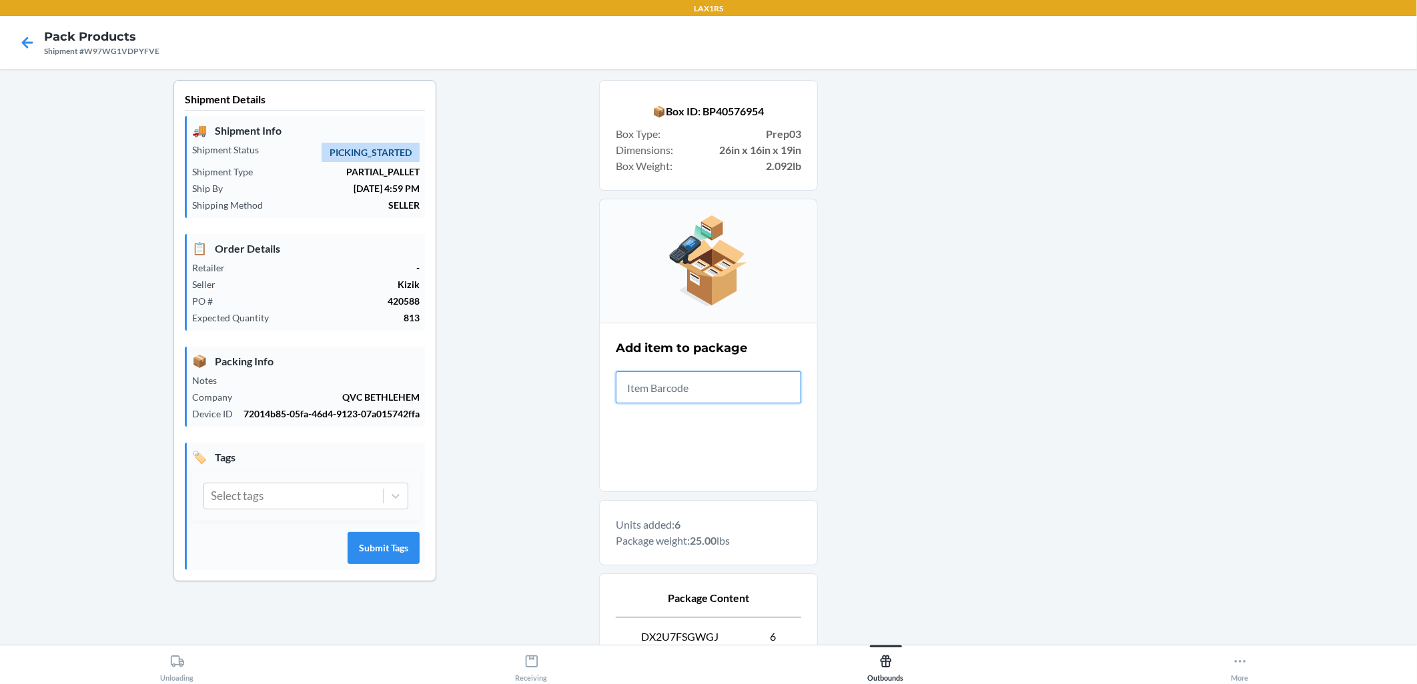
scroll to position [152, 0]
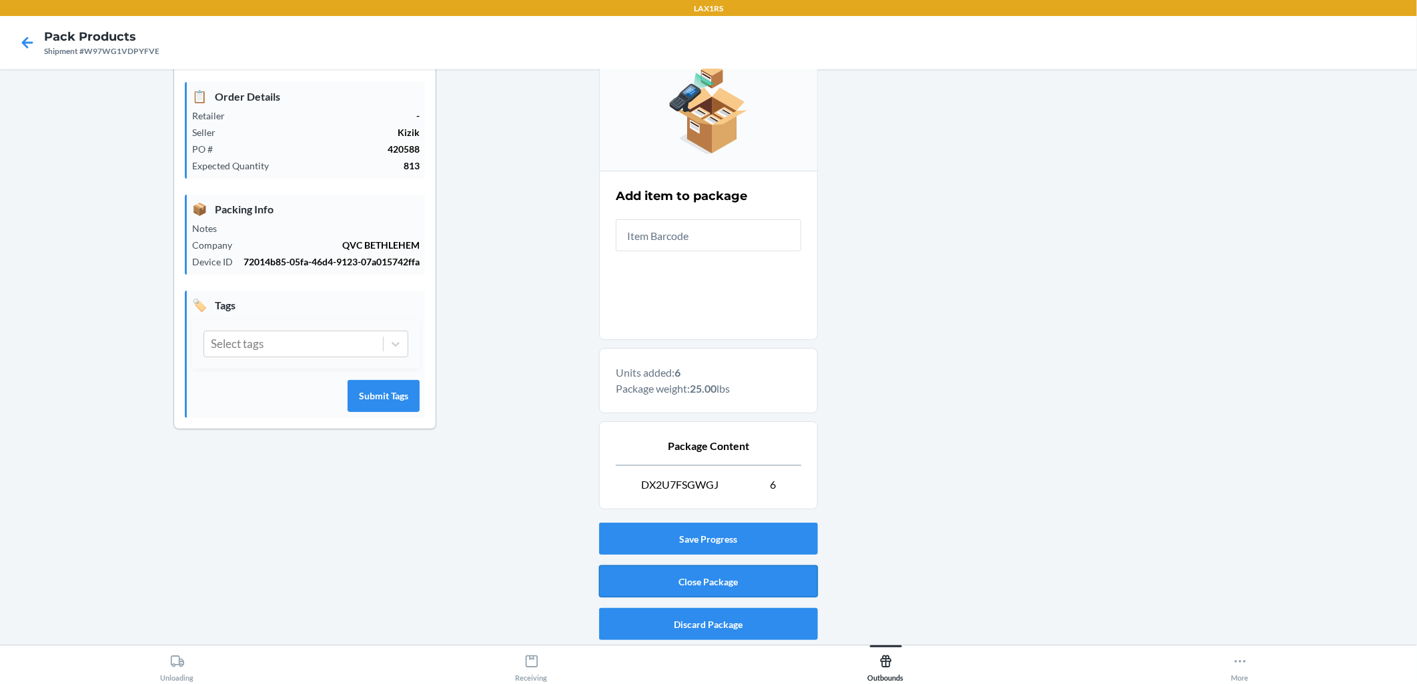
click at [688, 581] on button "Close Package" at bounding box center [708, 582] width 219 height 32
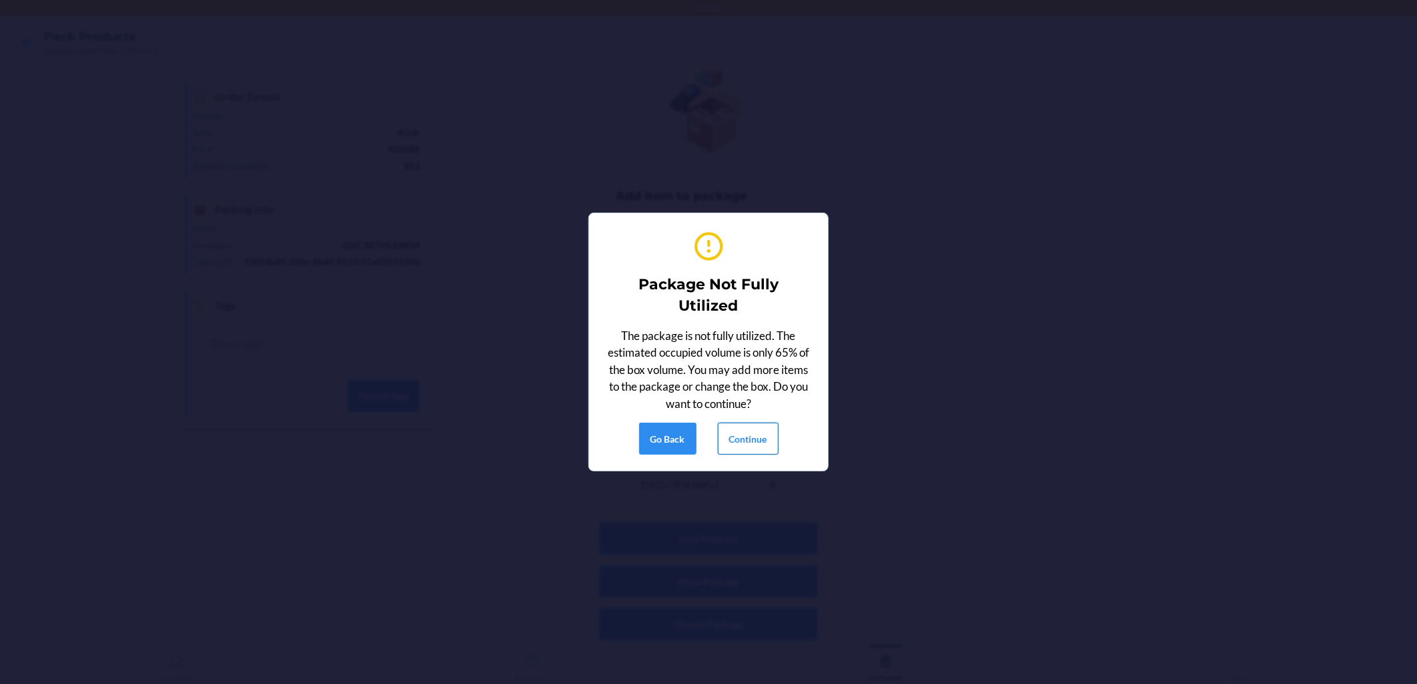
click at [688, 434] on button "Continue" at bounding box center [748, 439] width 61 height 32
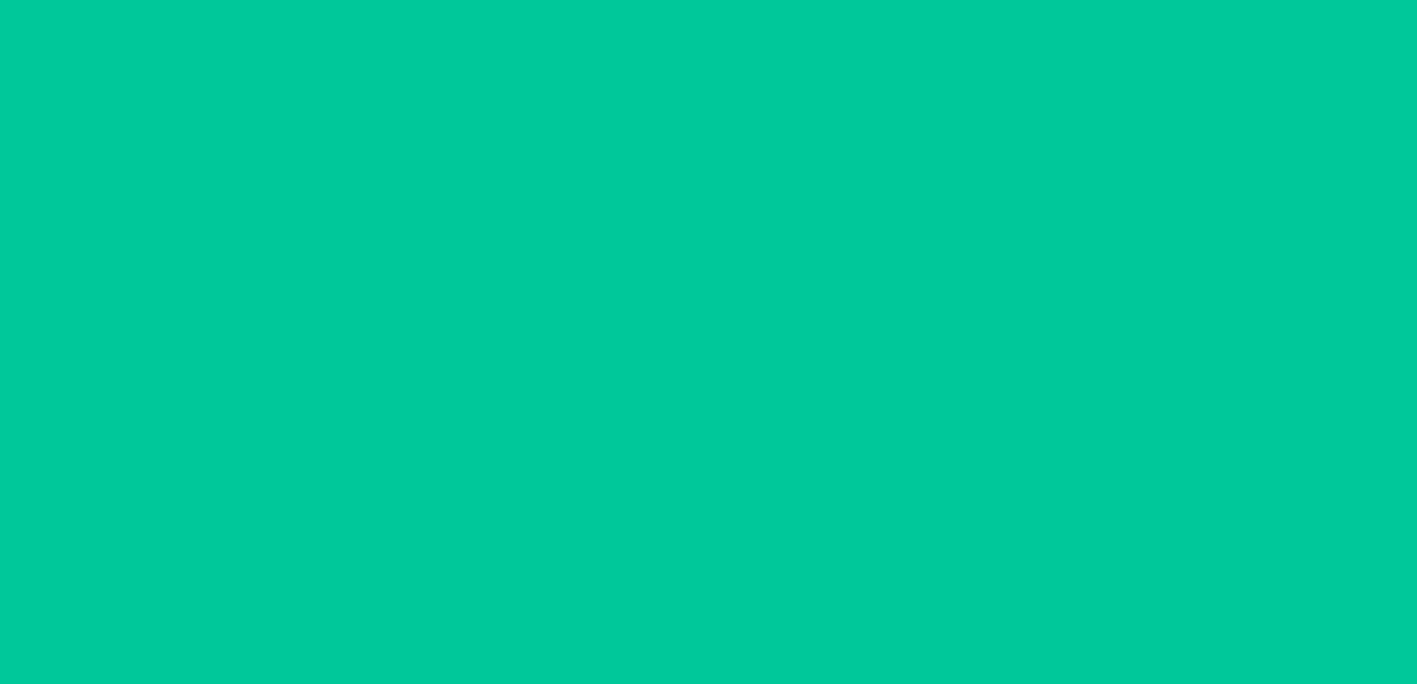
scroll to position [0, 0]
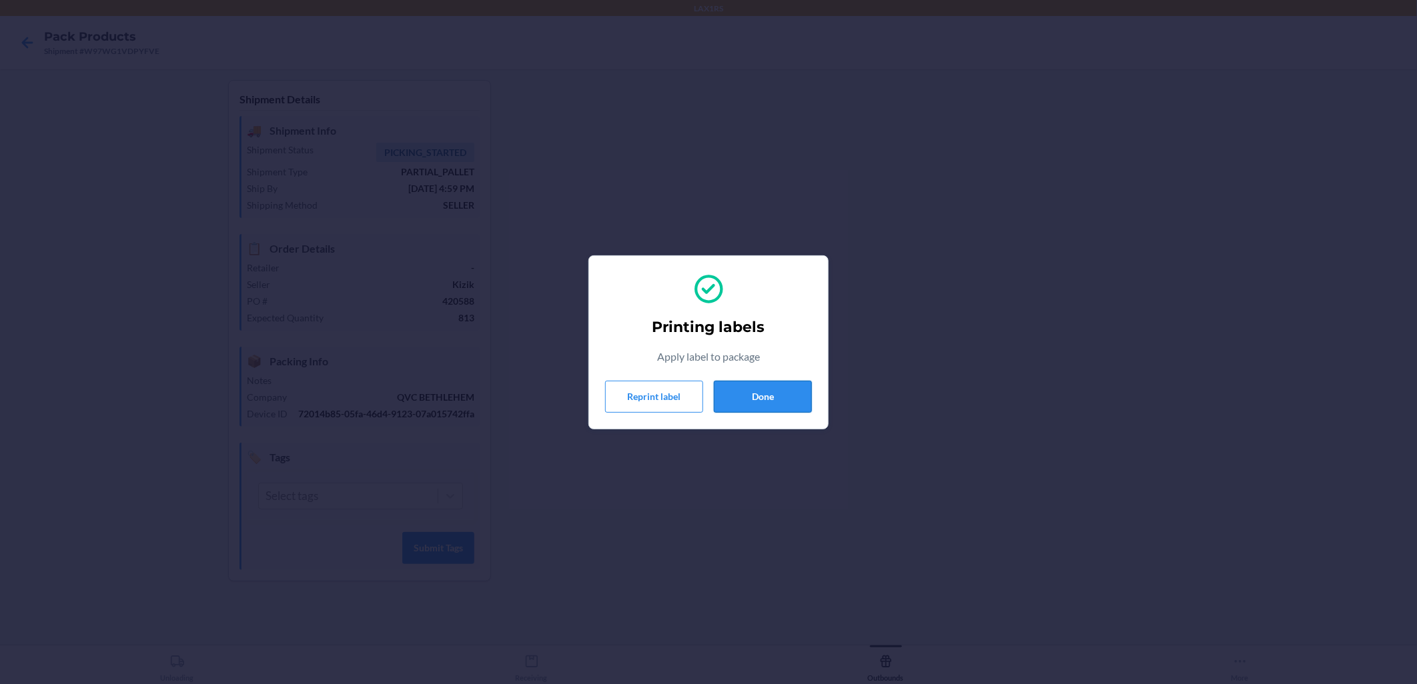
click at [688, 394] on button "Done" at bounding box center [763, 397] width 98 height 32
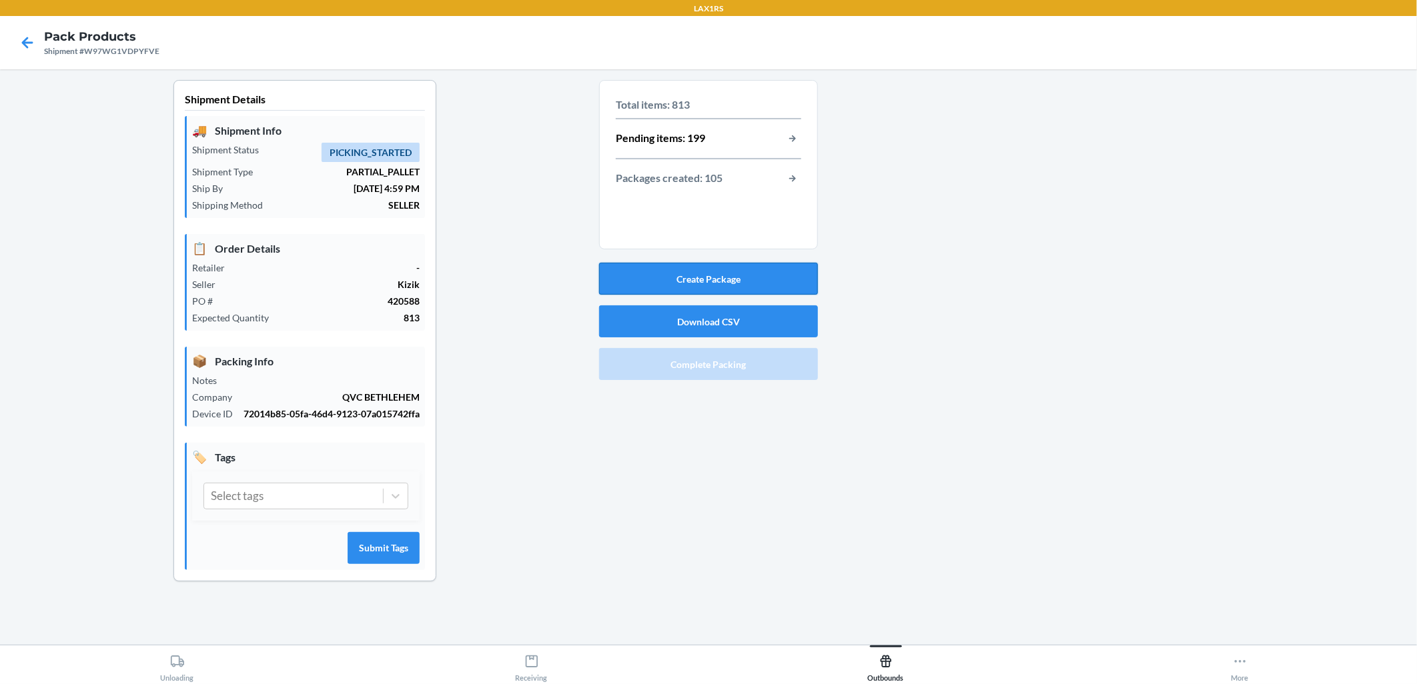
click at [688, 282] on button "Create Package" at bounding box center [708, 279] width 219 height 32
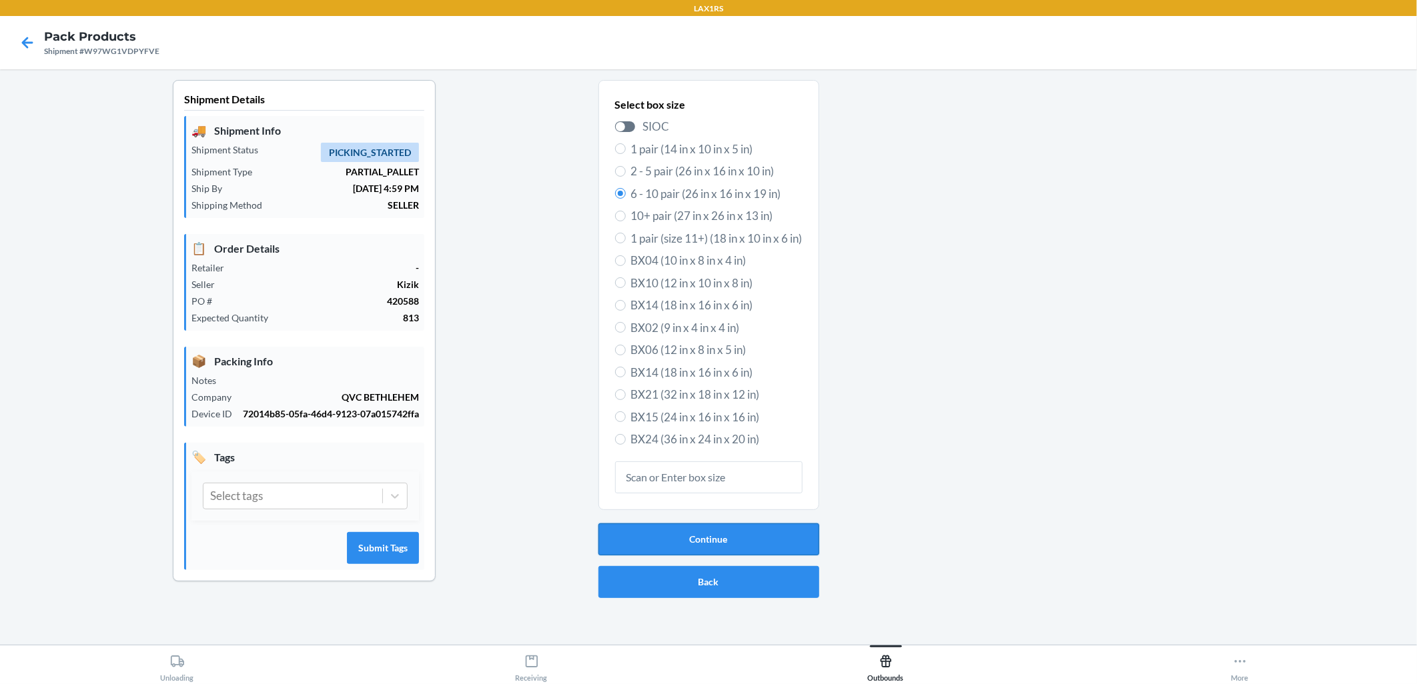
click at [688, 524] on button "Continue" at bounding box center [708, 540] width 221 height 32
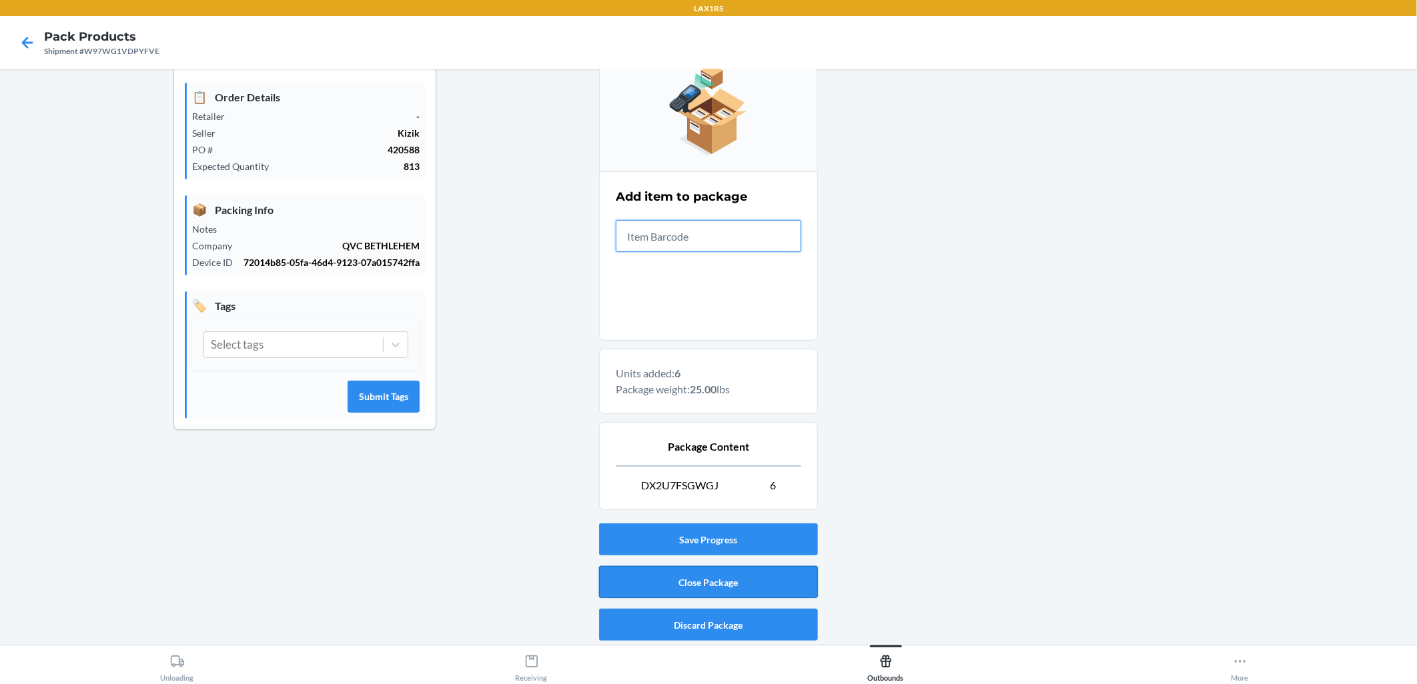
scroll to position [152, 0]
click at [688, 584] on button "Close Package" at bounding box center [708, 582] width 219 height 32
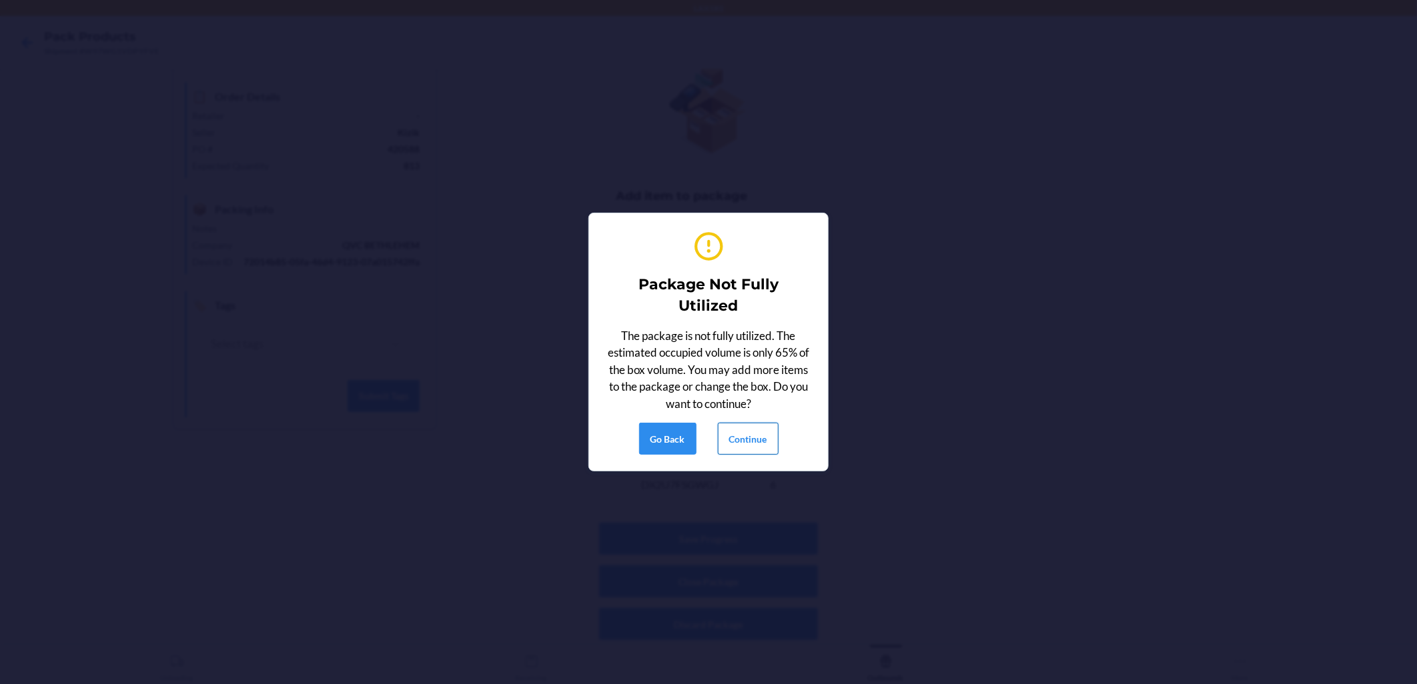
click at [688, 428] on button "Continue" at bounding box center [748, 439] width 61 height 32
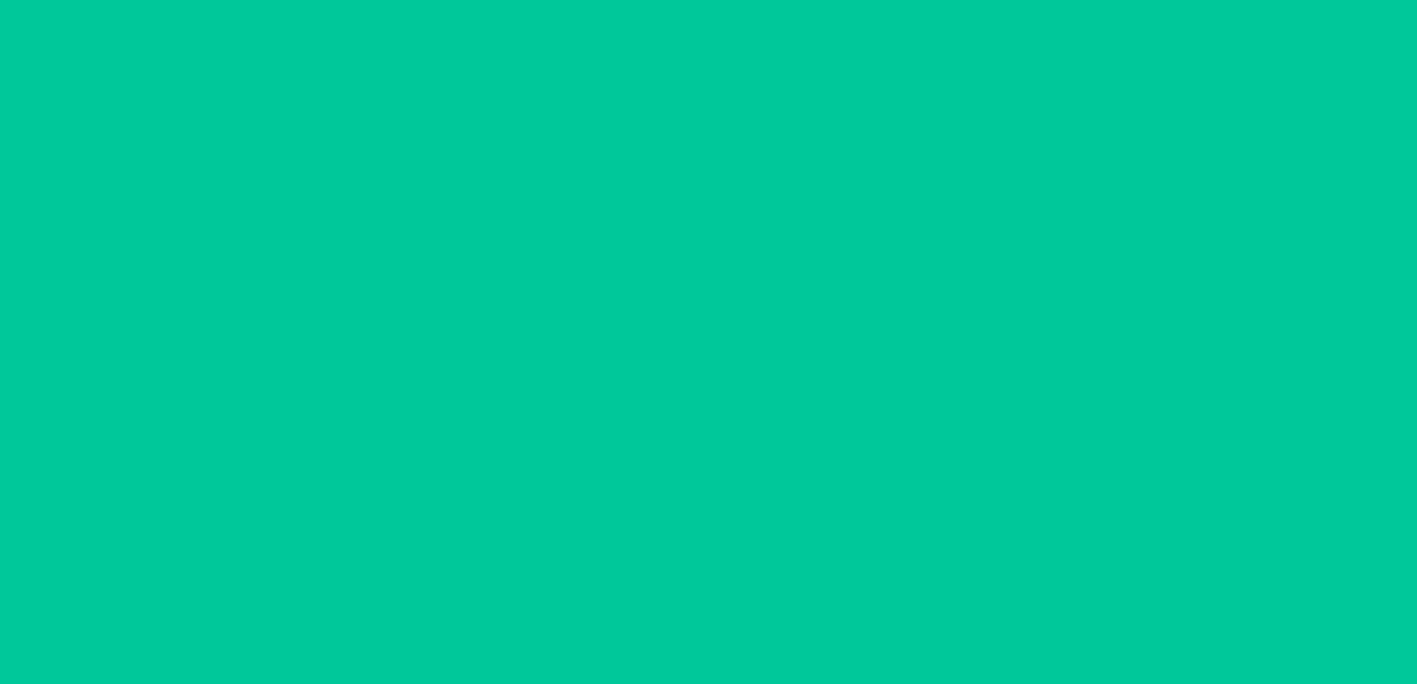
scroll to position [0, 0]
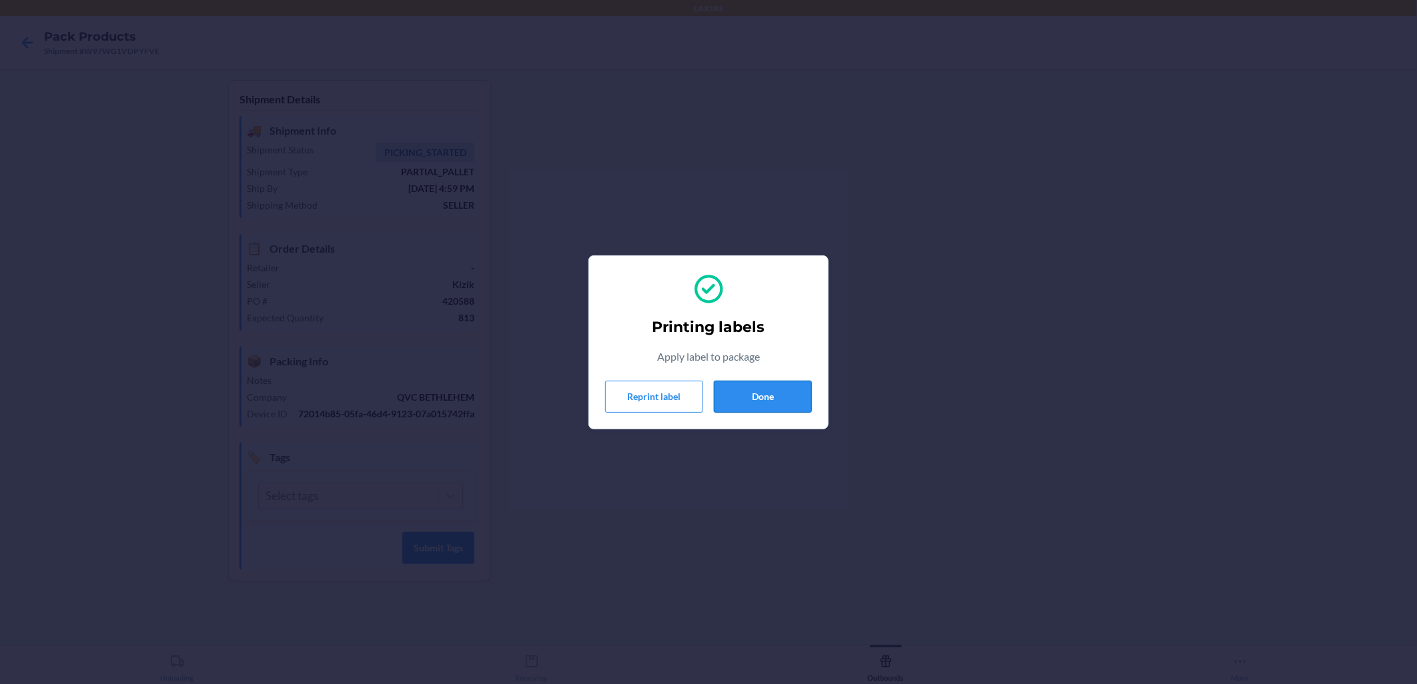
click at [688, 392] on button "Done" at bounding box center [763, 397] width 98 height 32
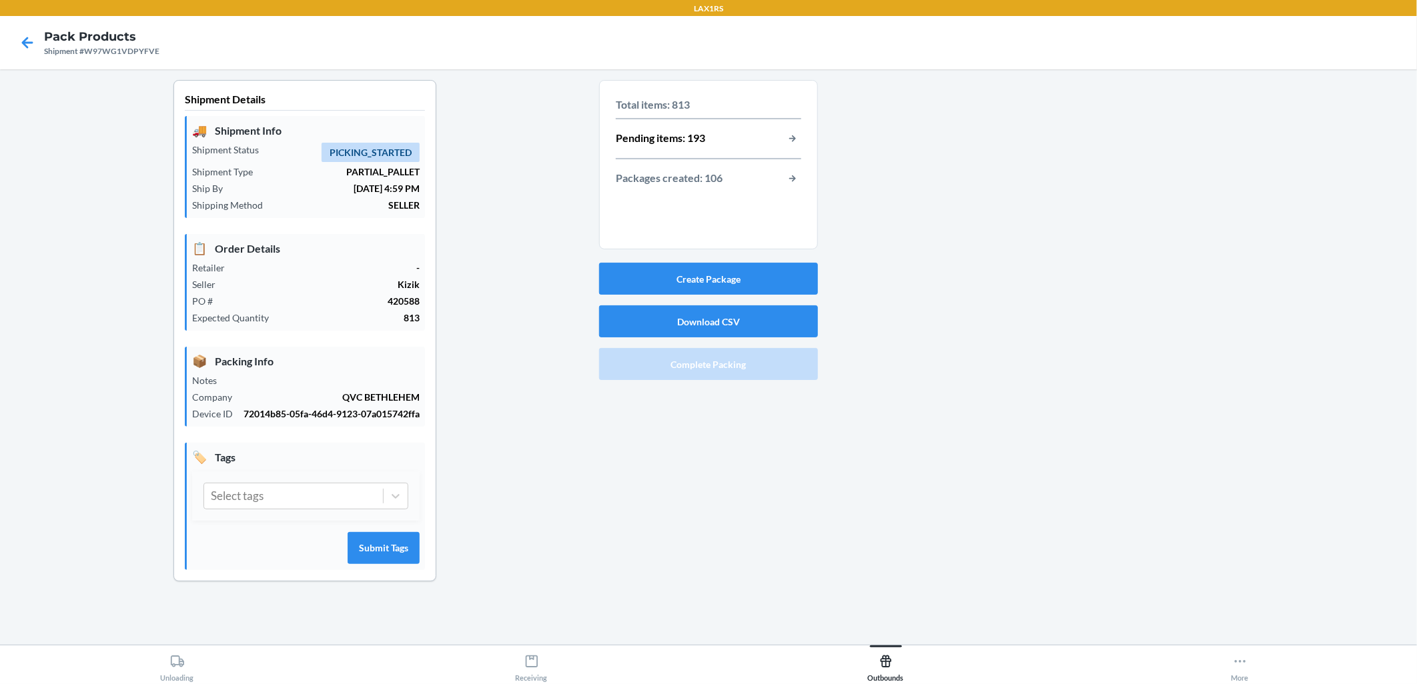
click at [688, 259] on div "Create Package Download CSV Complete Packing" at bounding box center [708, 321] width 219 height 128
click at [688, 252] on div "Total items: 813 Pending items: 193 Packages created: 106" at bounding box center [708, 168] width 219 height 177
click at [688, 277] on button "Create Package" at bounding box center [708, 279] width 219 height 32
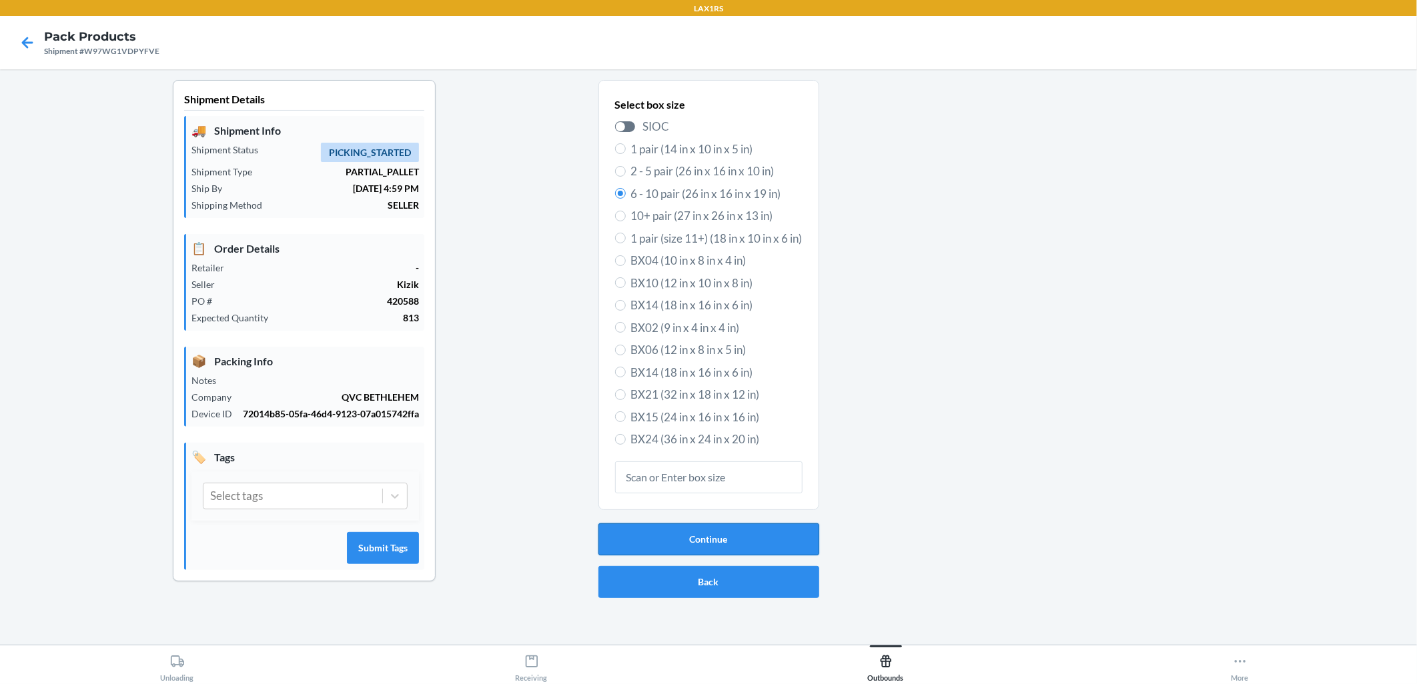
click at [688, 540] on button "Continue" at bounding box center [708, 540] width 221 height 32
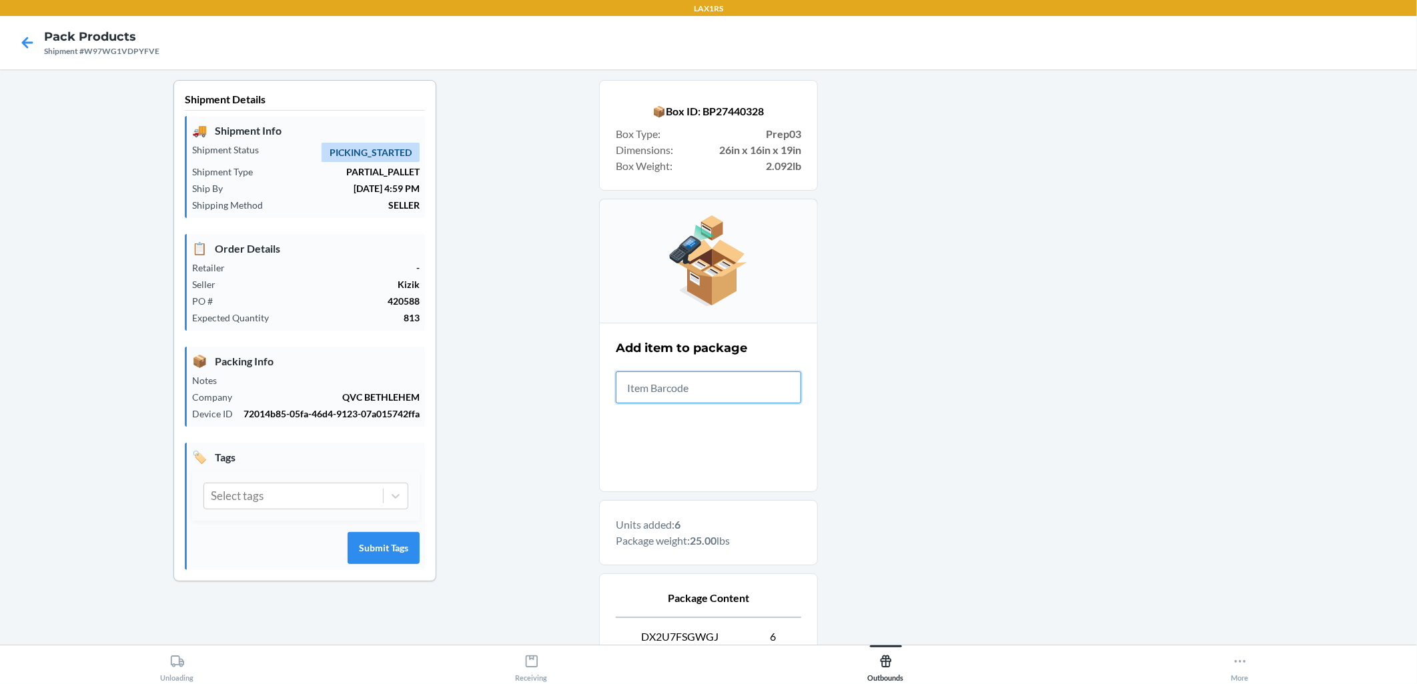
scroll to position [152, 0]
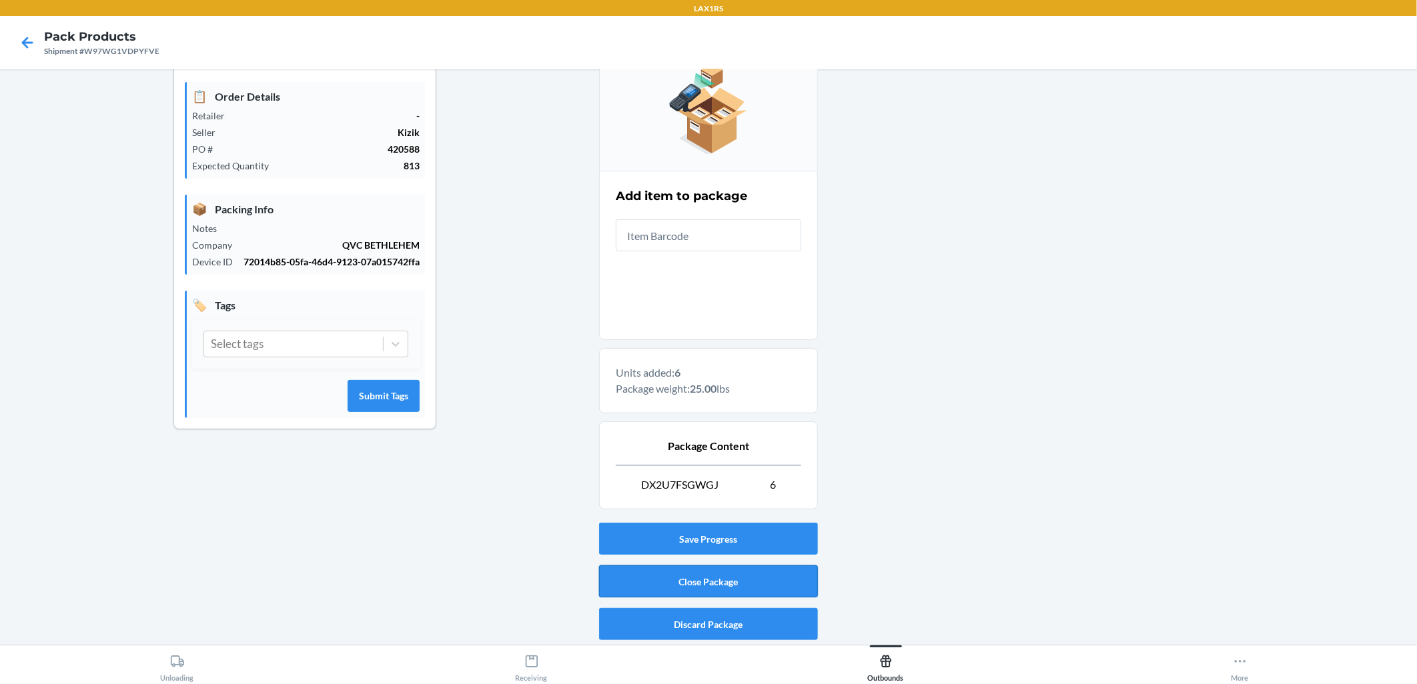
click at [688, 592] on button "Close Package" at bounding box center [708, 582] width 219 height 32
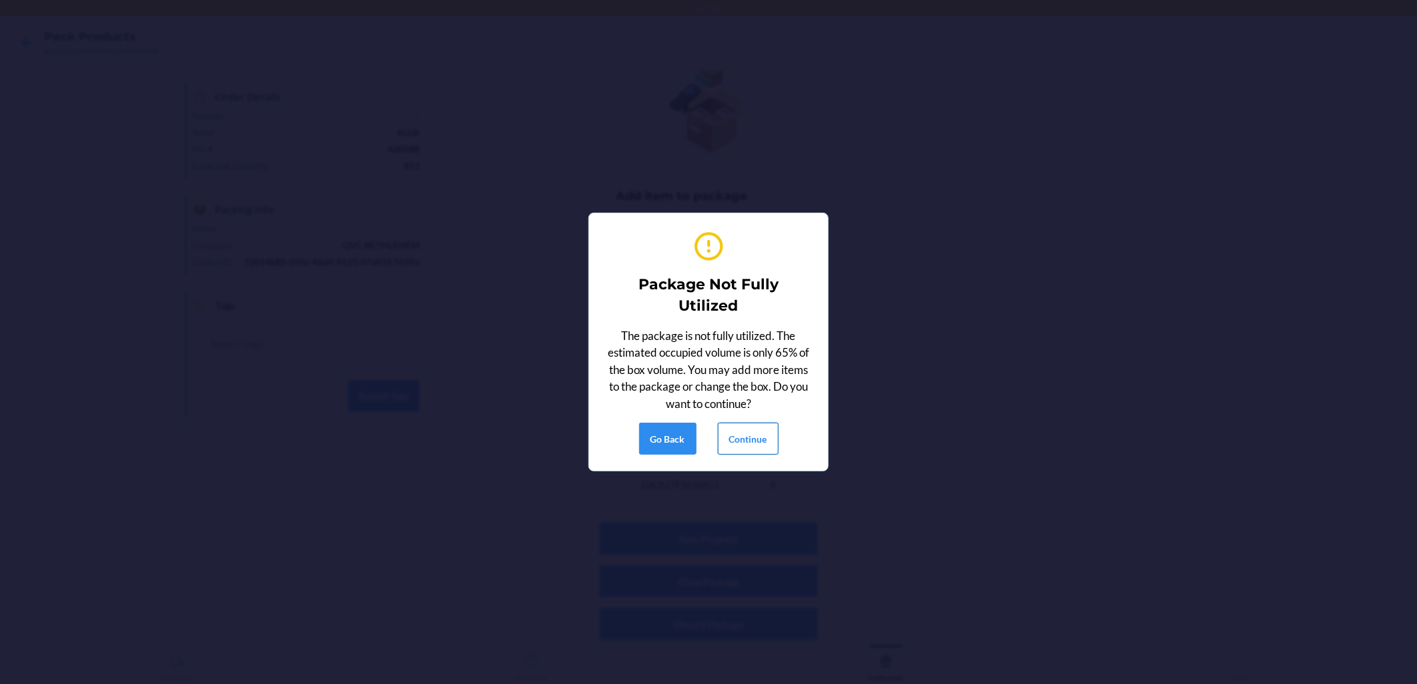
click at [688, 438] on button "Continue" at bounding box center [748, 439] width 61 height 32
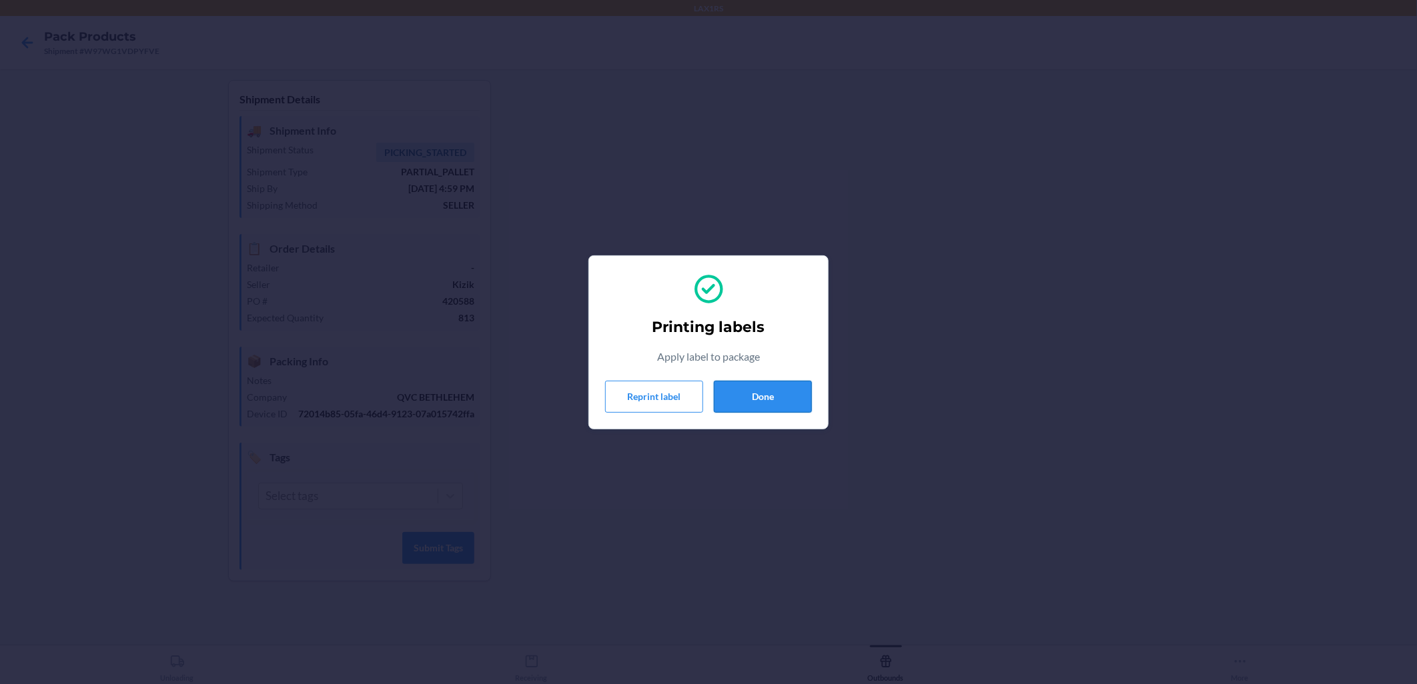
click at [688, 394] on button "Done" at bounding box center [763, 397] width 98 height 32
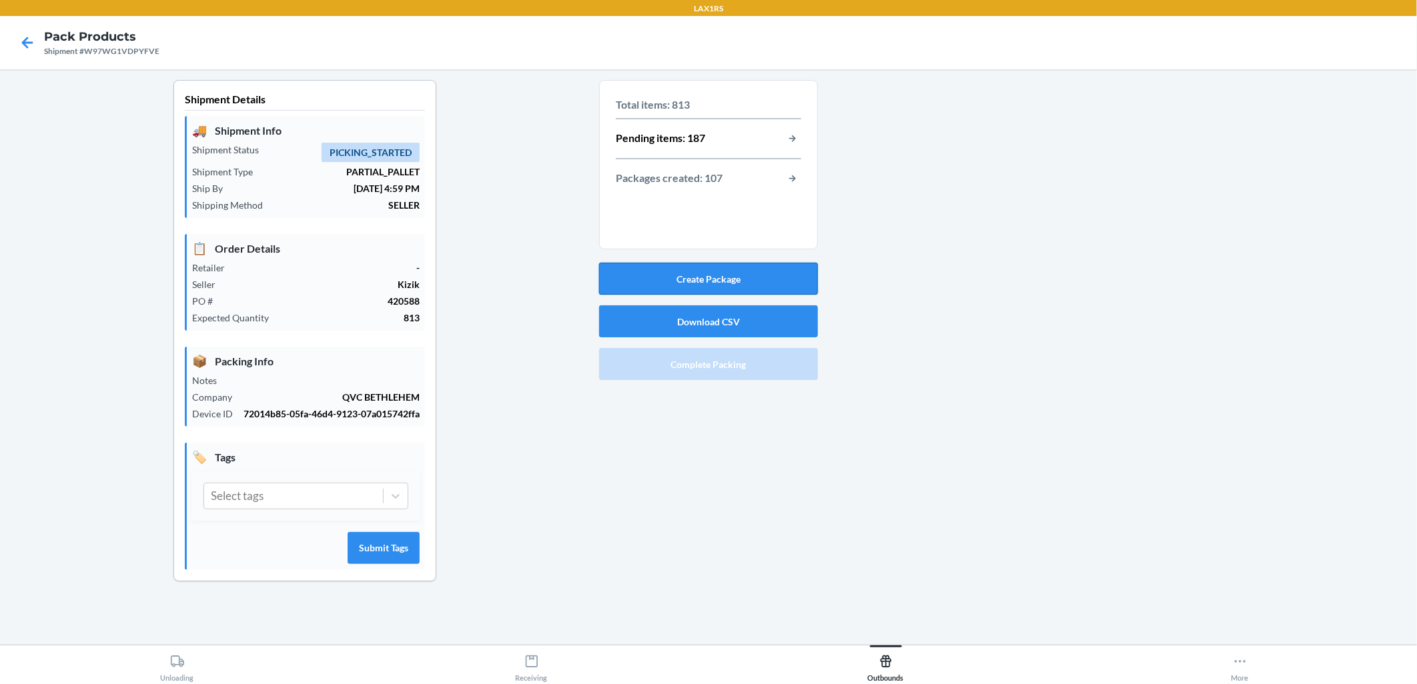
click at [688, 277] on button "Create Package" at bounding box center [708, 279] width 219 height 32
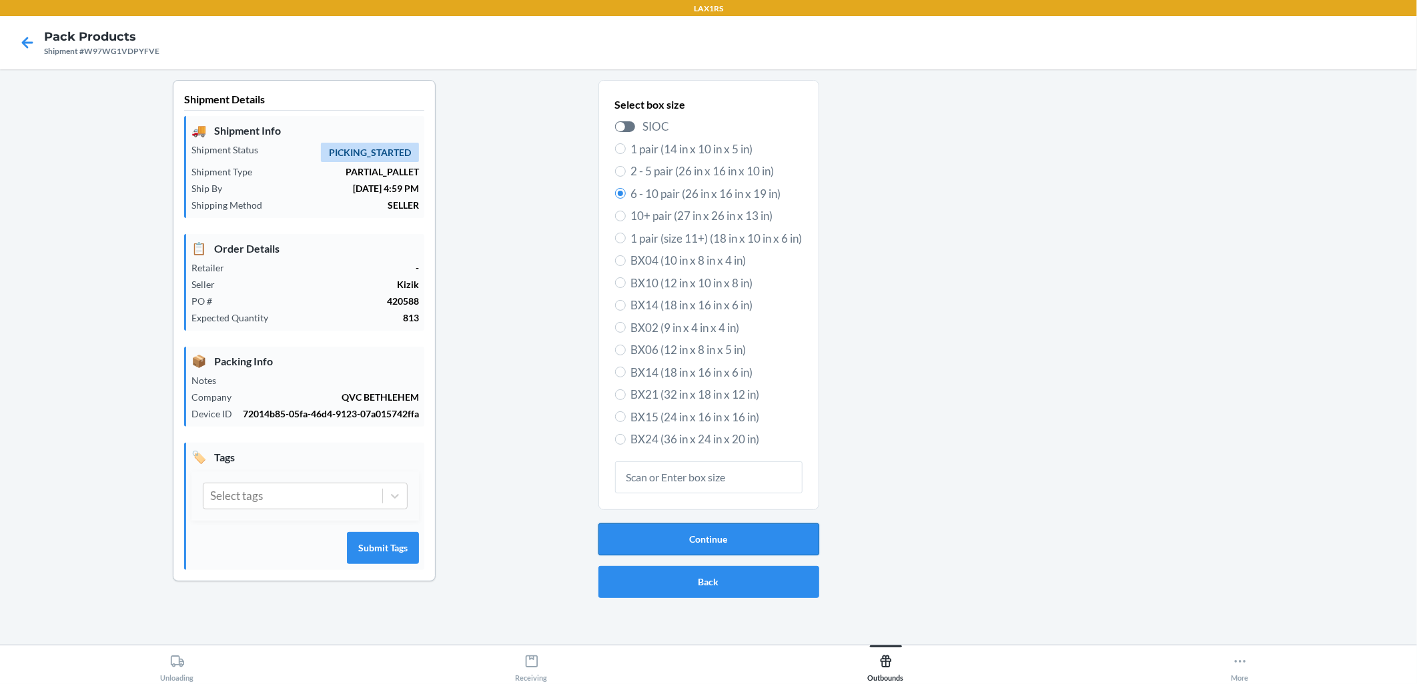
click at [688, 535] on button "Continue" at bounding box center [708, 540] width 221 height 32
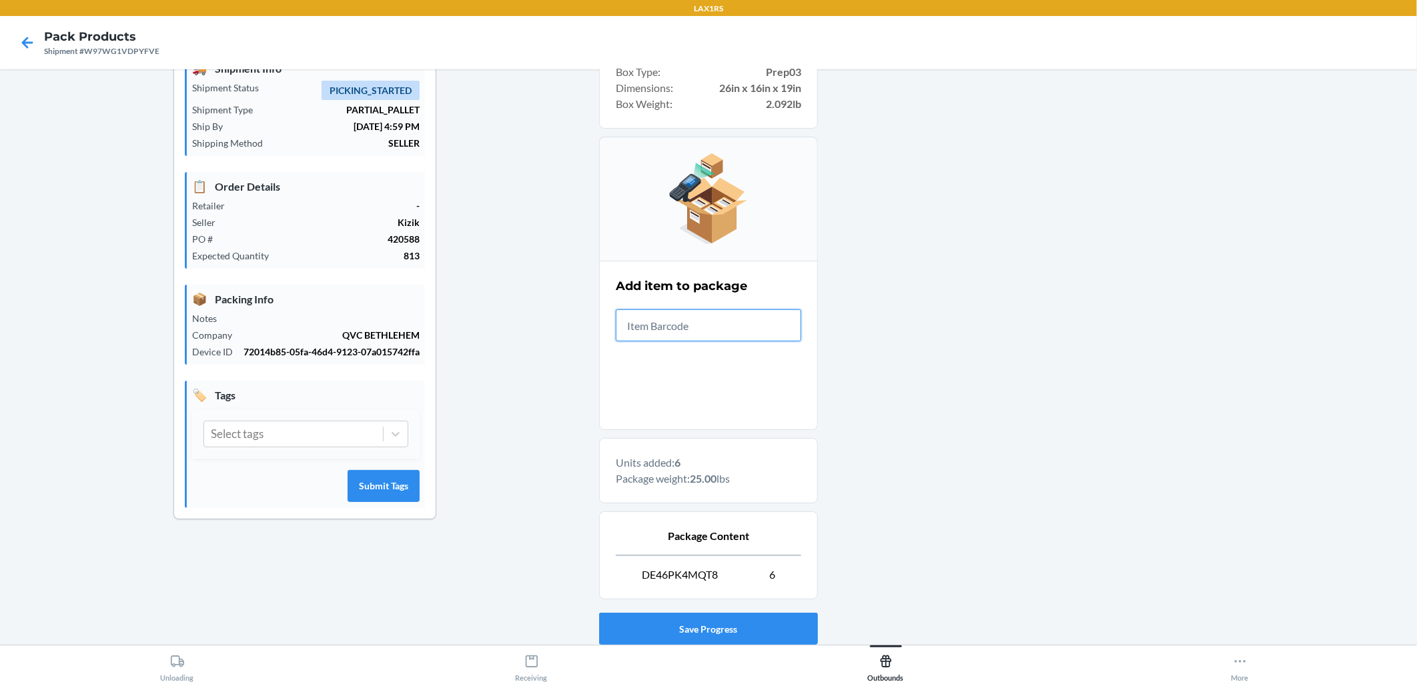
scroll to position [152, 0]
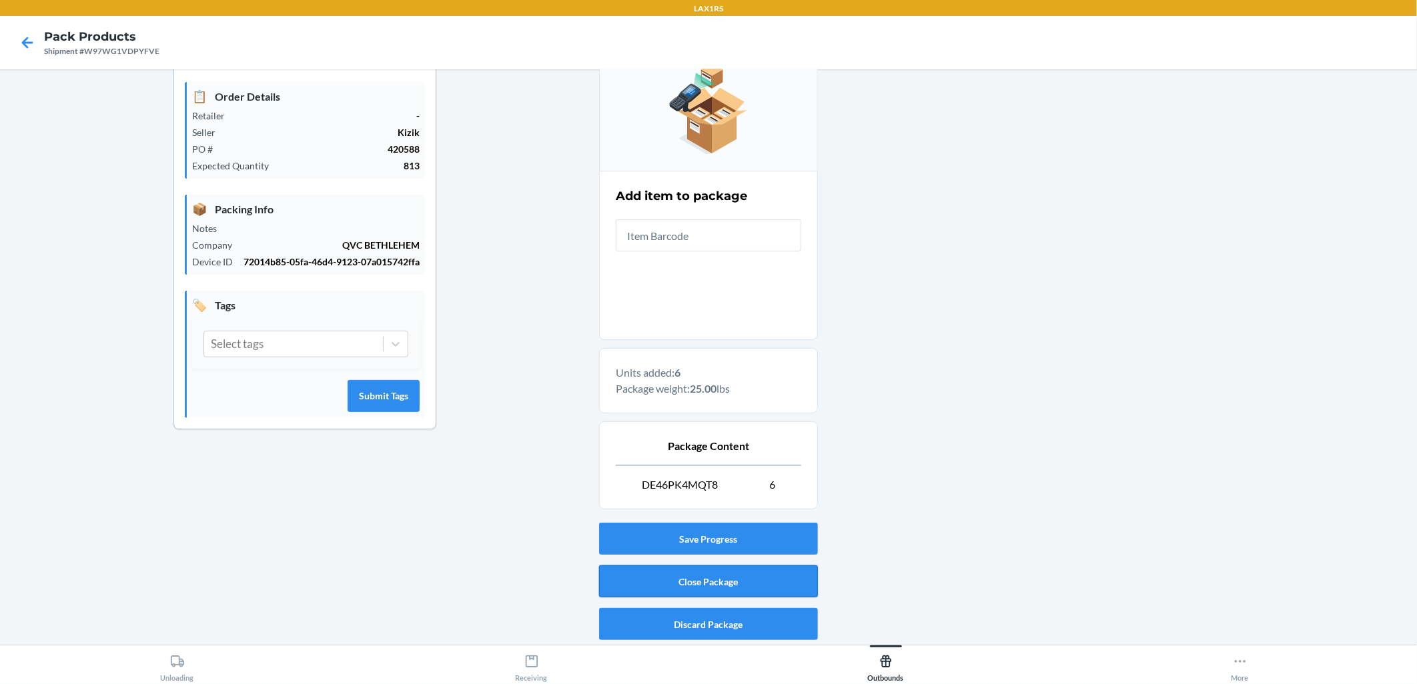
click at [688, 584] on button "Close Package" at bounding box center [708, 582] width 219 height 32
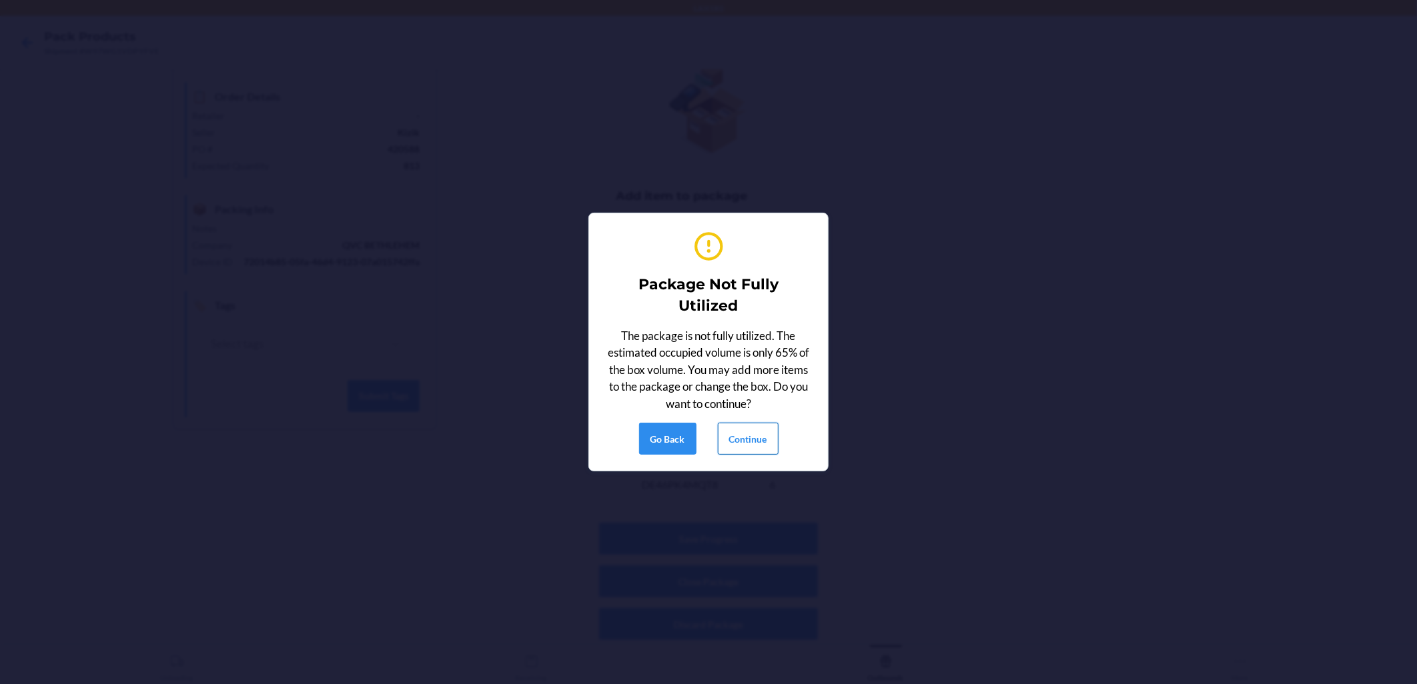
click at [688, 438] on button "Continue" at bounding box center [748, 439] width 61 height 32
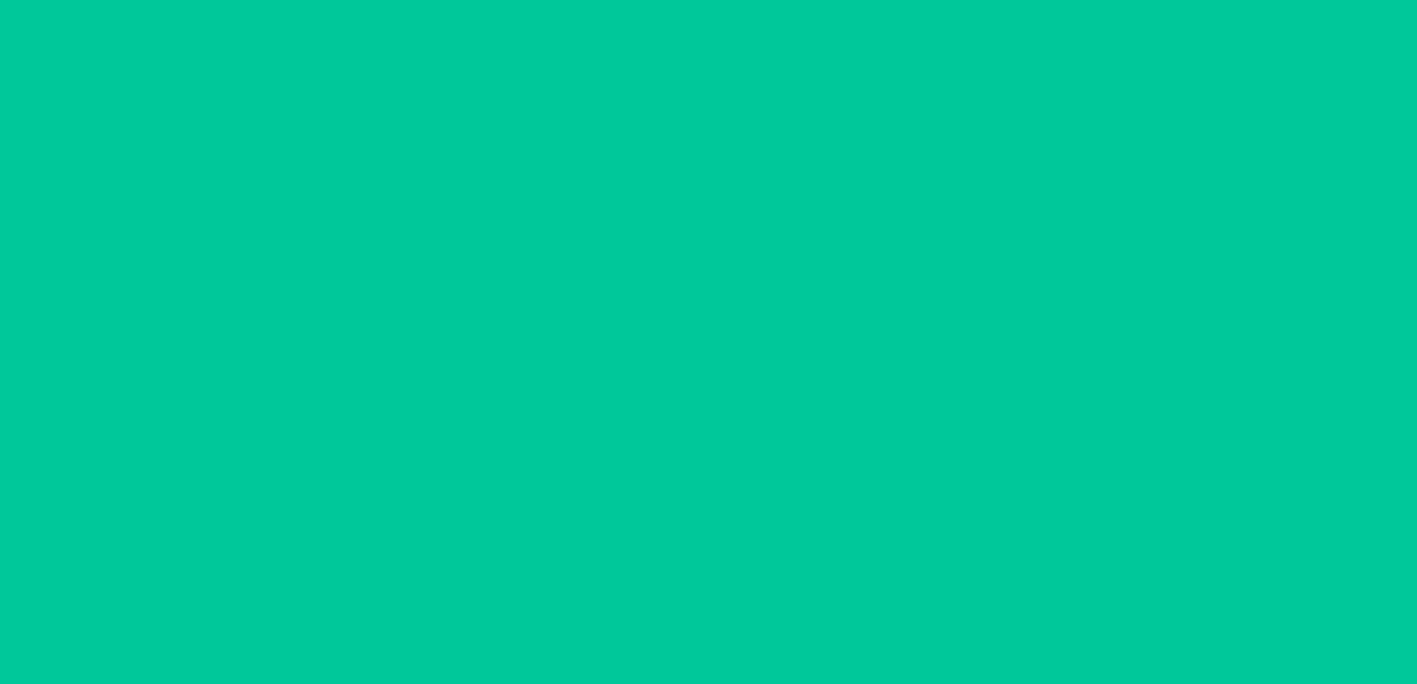
scroll to position [0, 0]
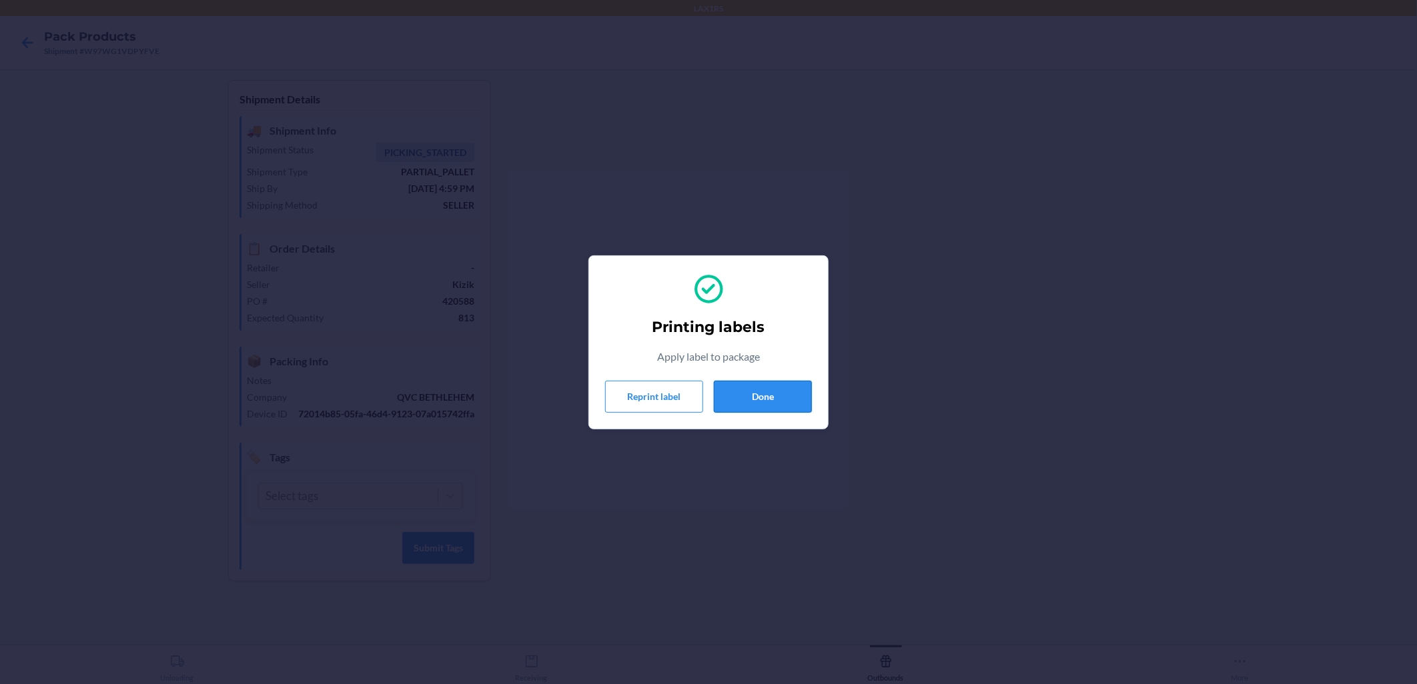
click at [688, 401] on button "Done" at bounding box center [763, 397] width 98 height 32
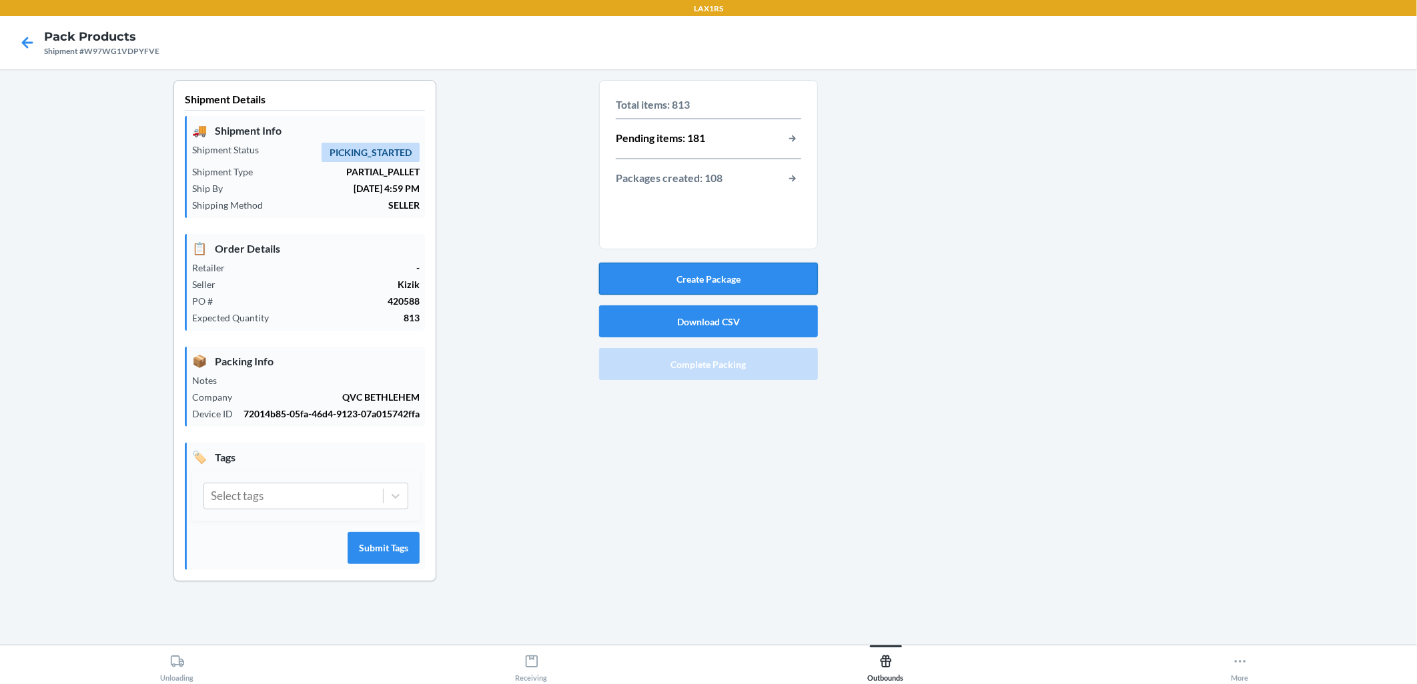
click at [683, 280] on button "Create Package" at bounding box center [708, 279] width 219 height 32
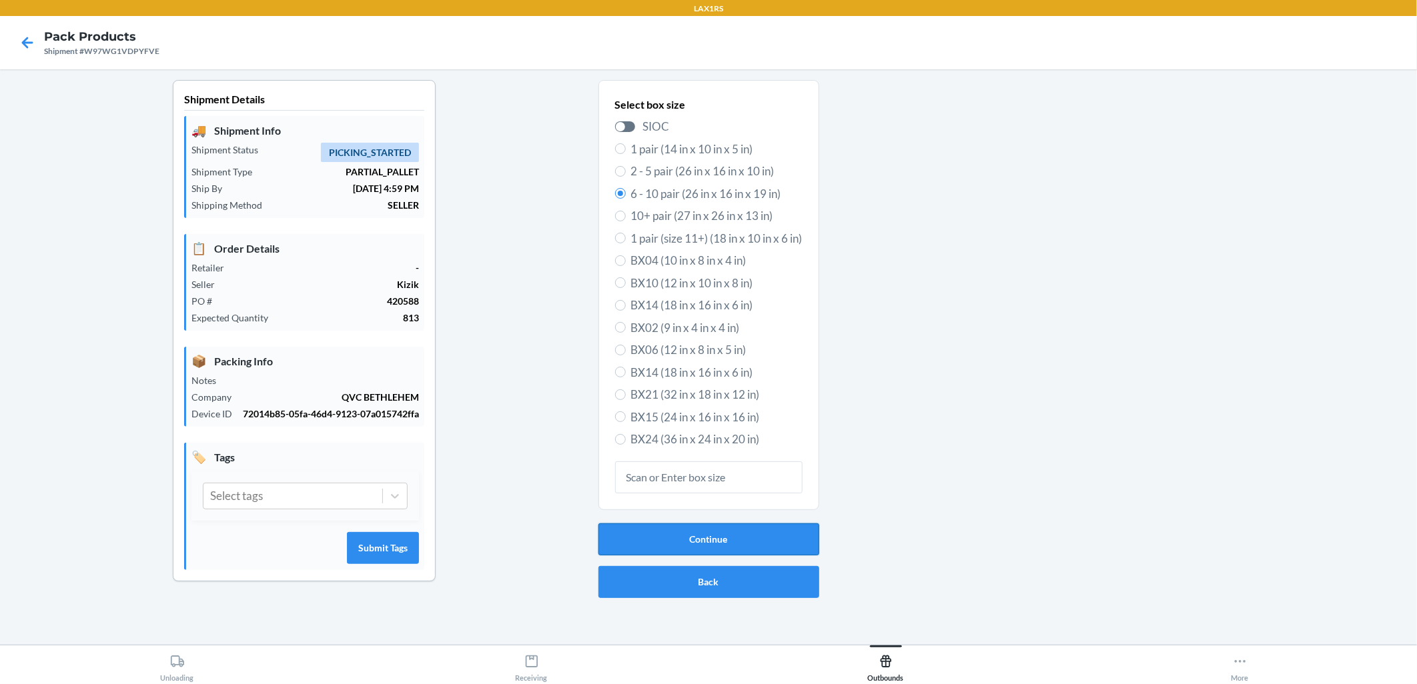
click at [688, 546] on button "Continue" at bounding box center [708, 540] width 221 height 32
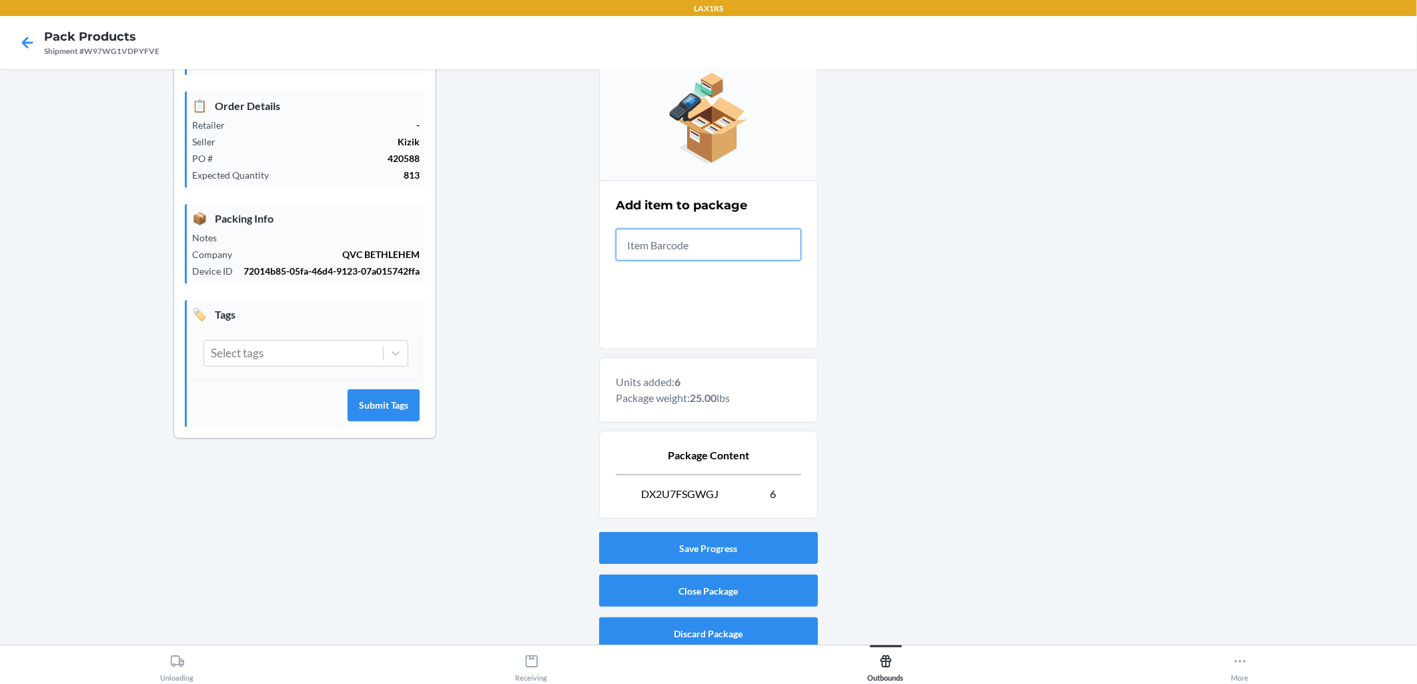
scroll to position [152, 0]
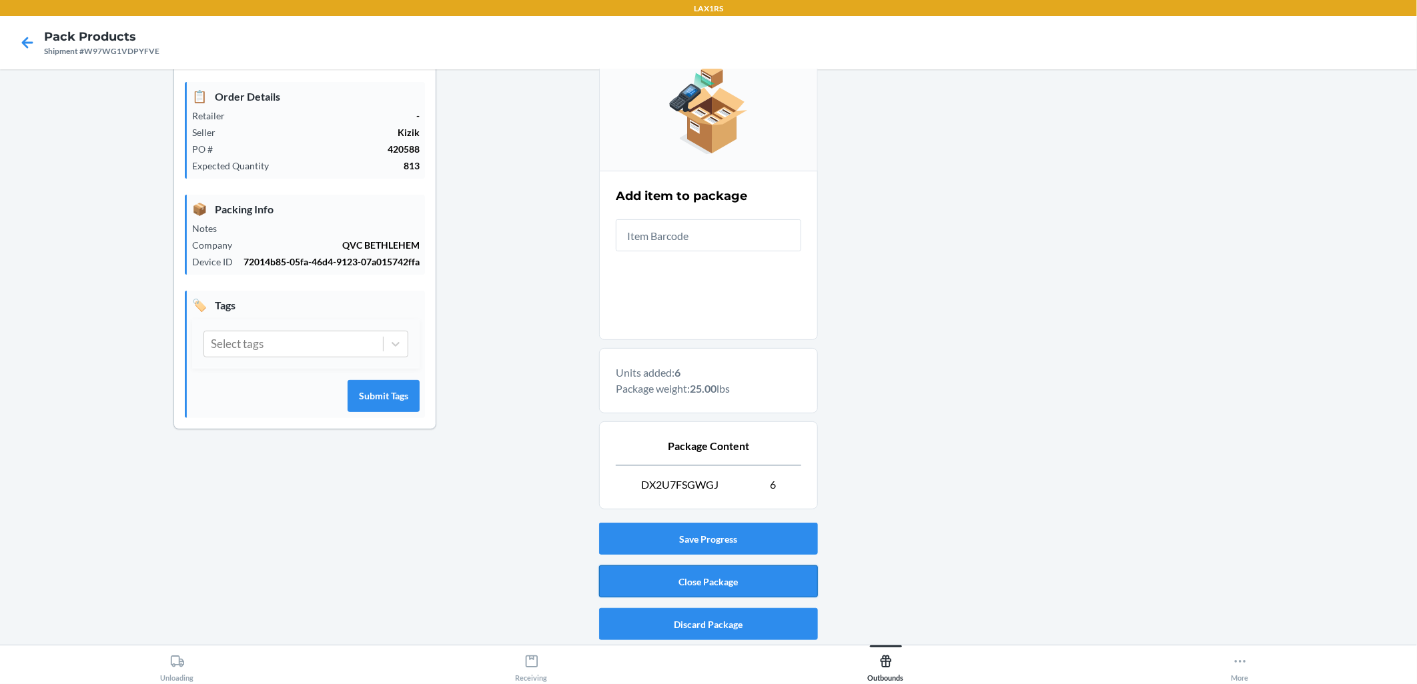
click at [688, 574] on button "Close Package" at bounding box center [708, 582] width 219 height 32
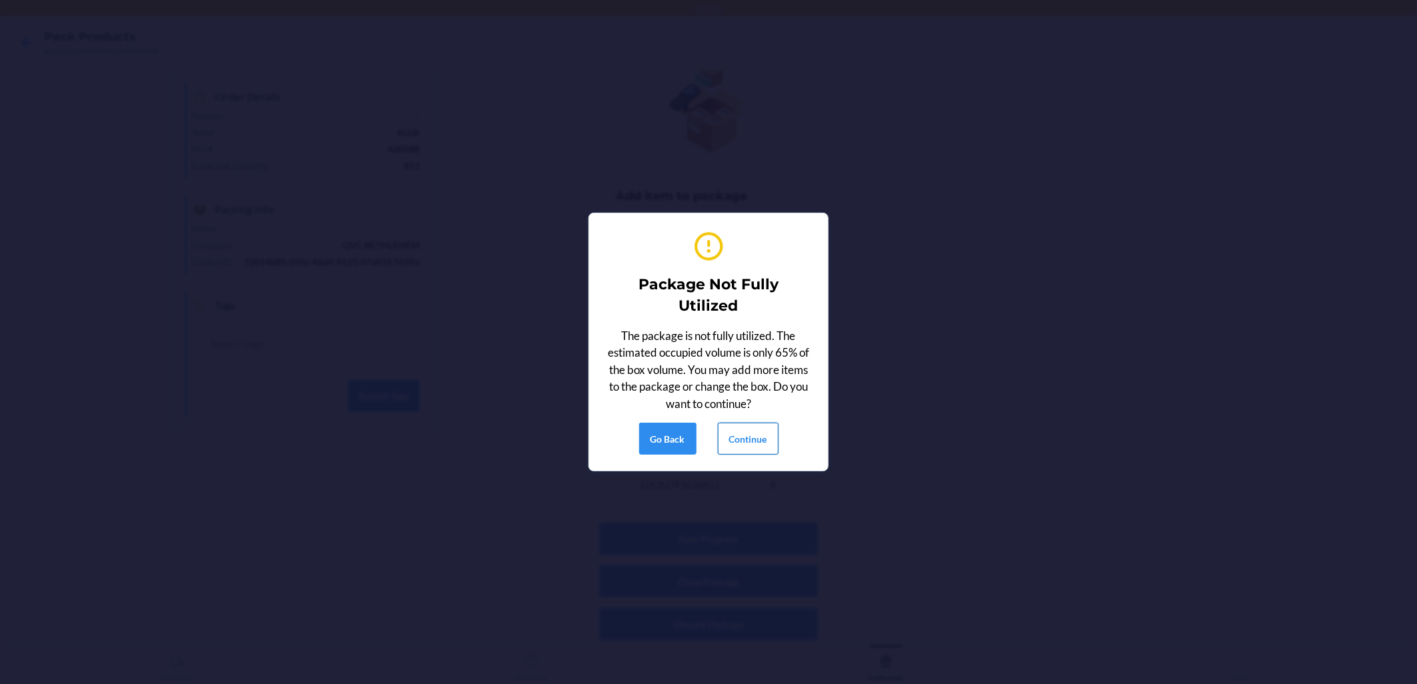
click at [688, 423] on button "Continue" at bounding box center [748, 439] width 61 height 32
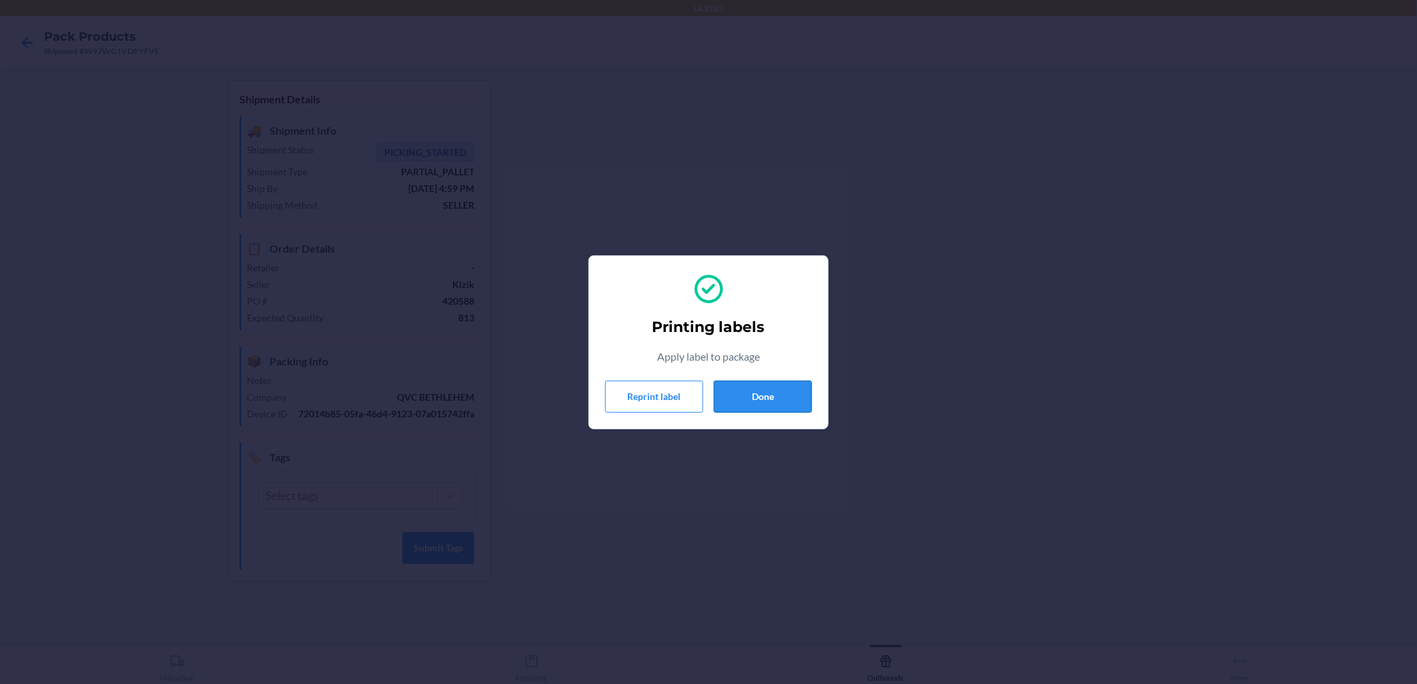
click at [688, 388] on button "Done" at bounding box center [763, 397] width 98 height 32
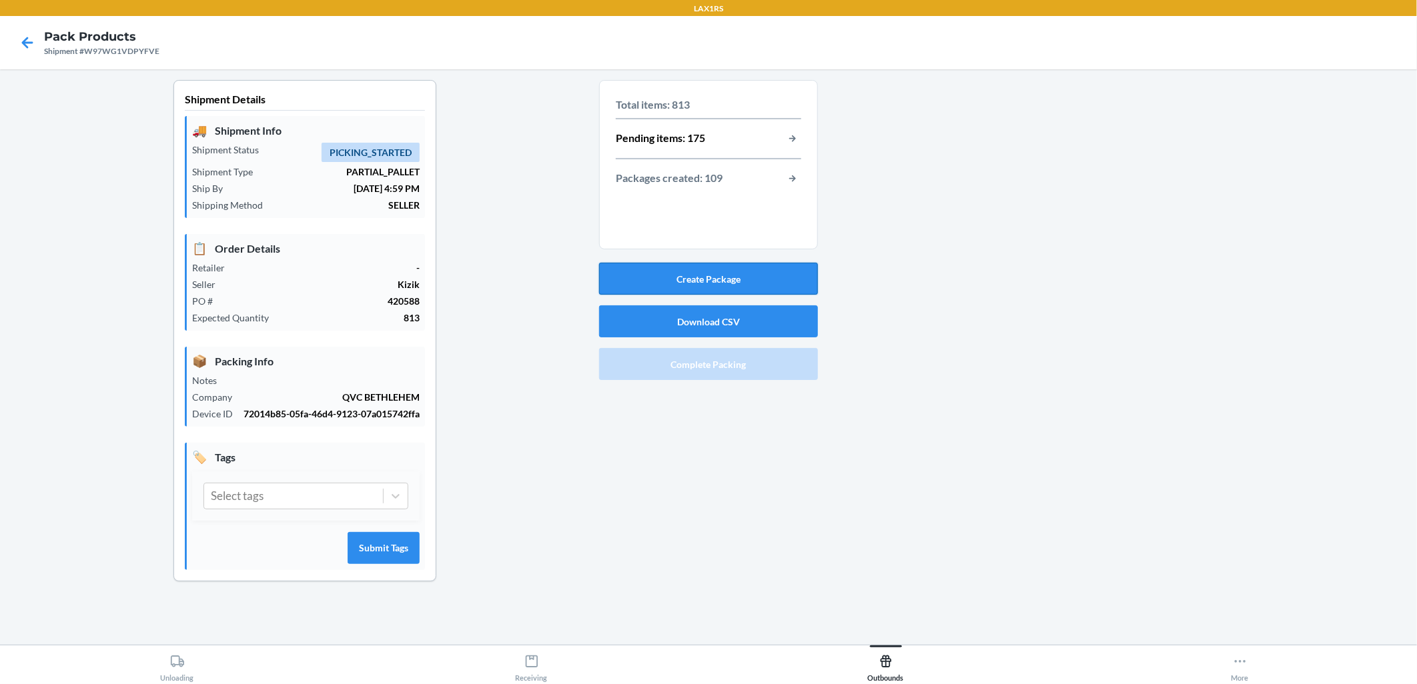
click at [688, 281] on button "Create Package" at bounding box center [708, 279] width 219 height 32
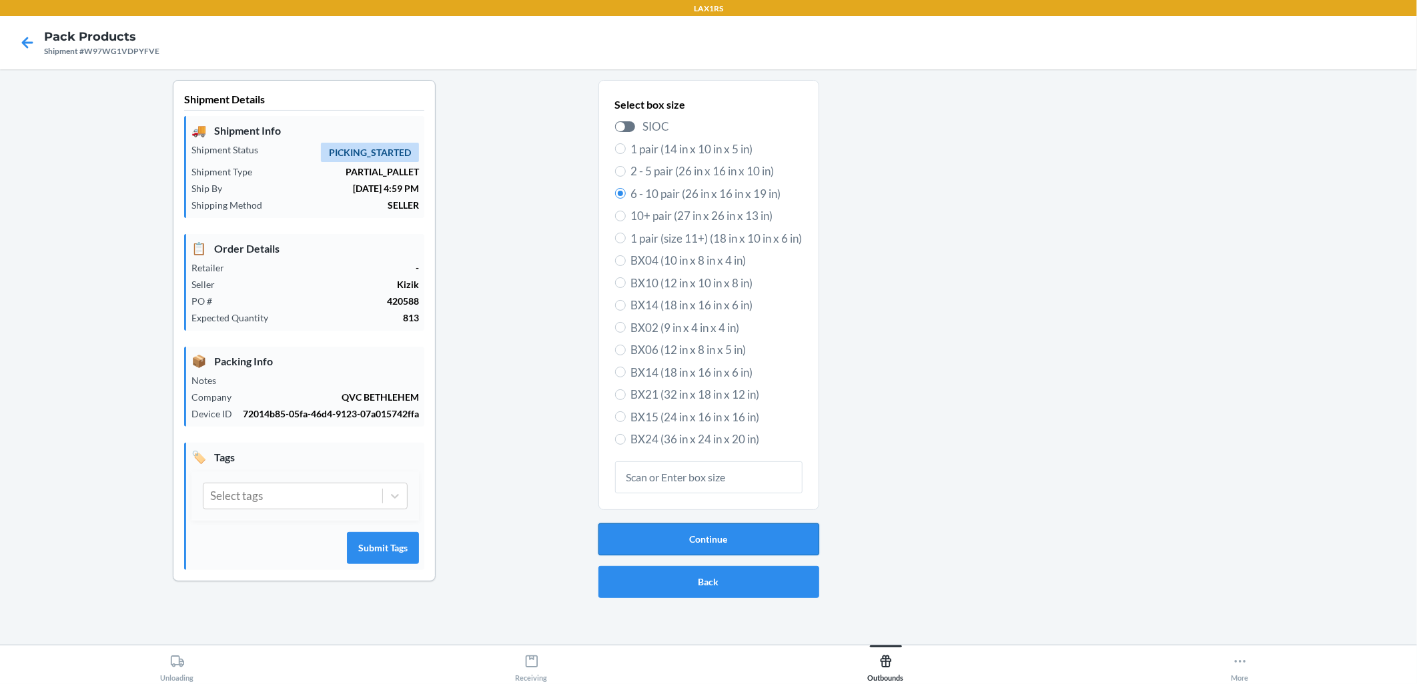
click at [688, 537] on button "Continue" at bounding box center [708, 540] width 221 height 32
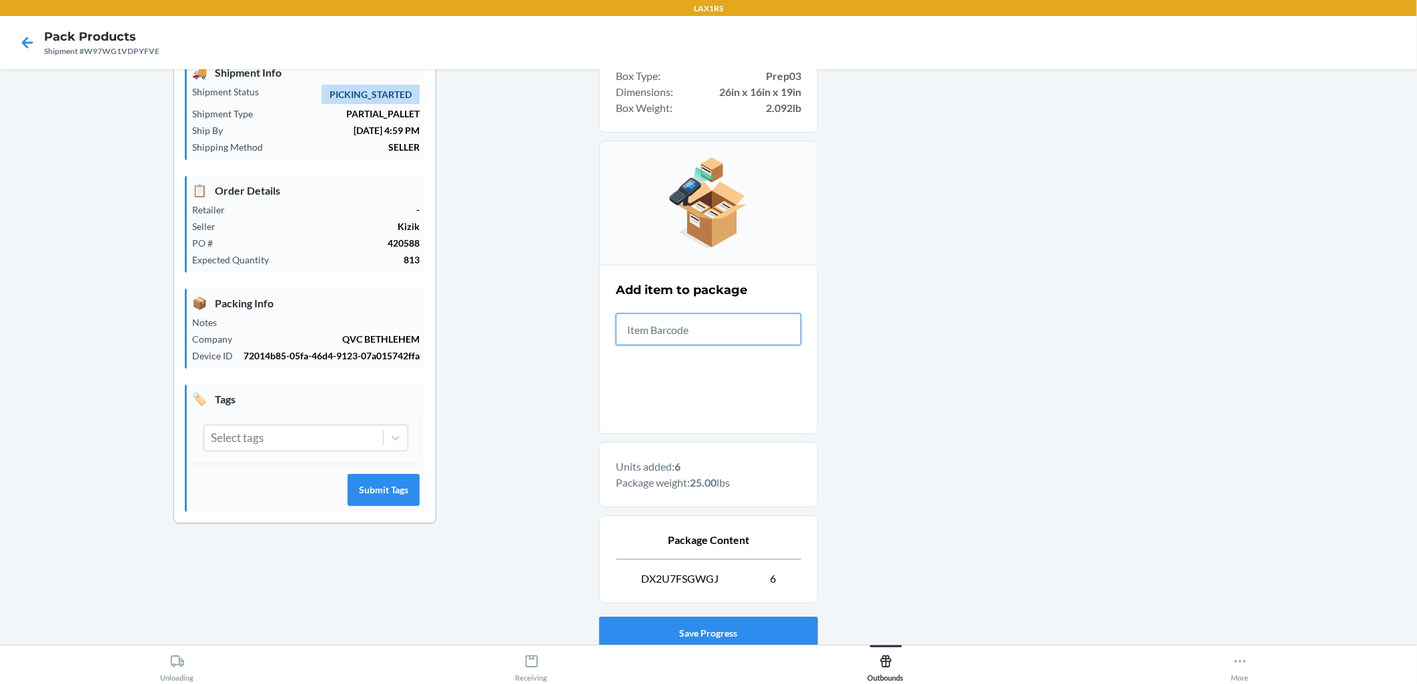
scroll to position [152, 0]
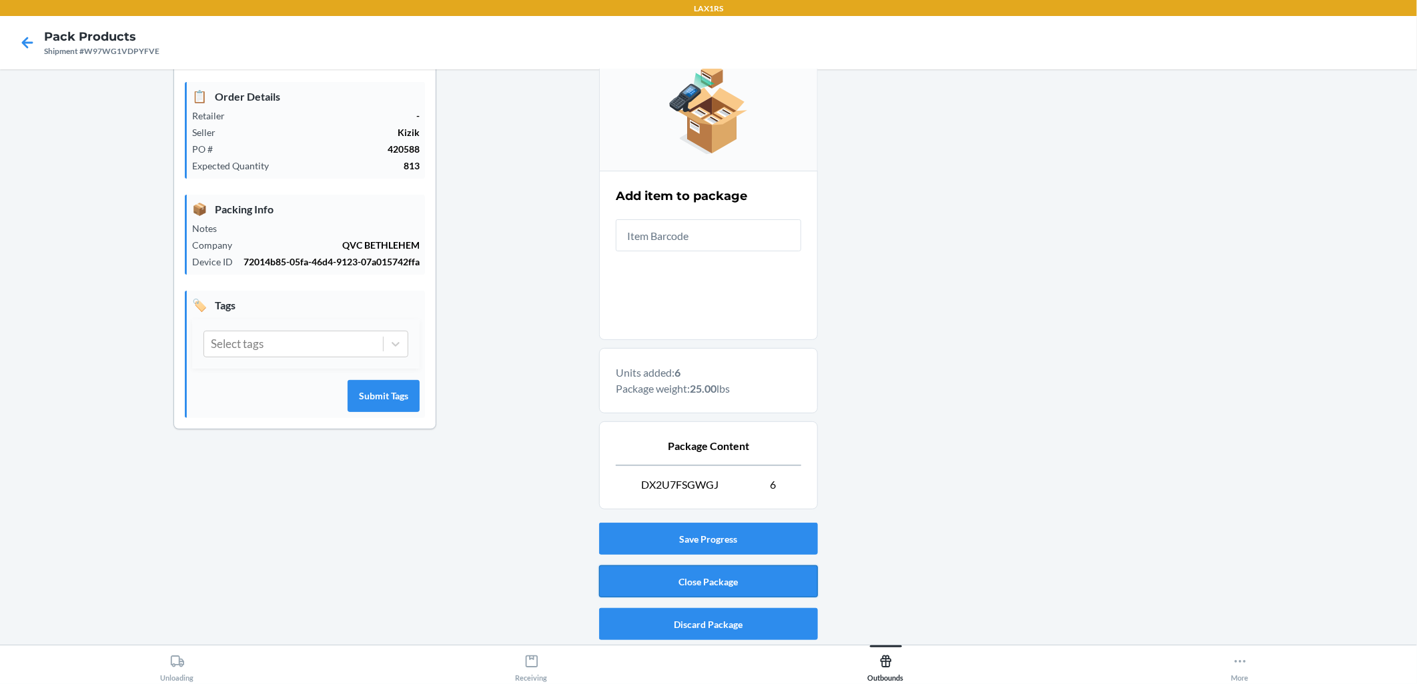
click at [662, 578] on button "Close Package" at bounding box center [708, 582] width 219 height 32
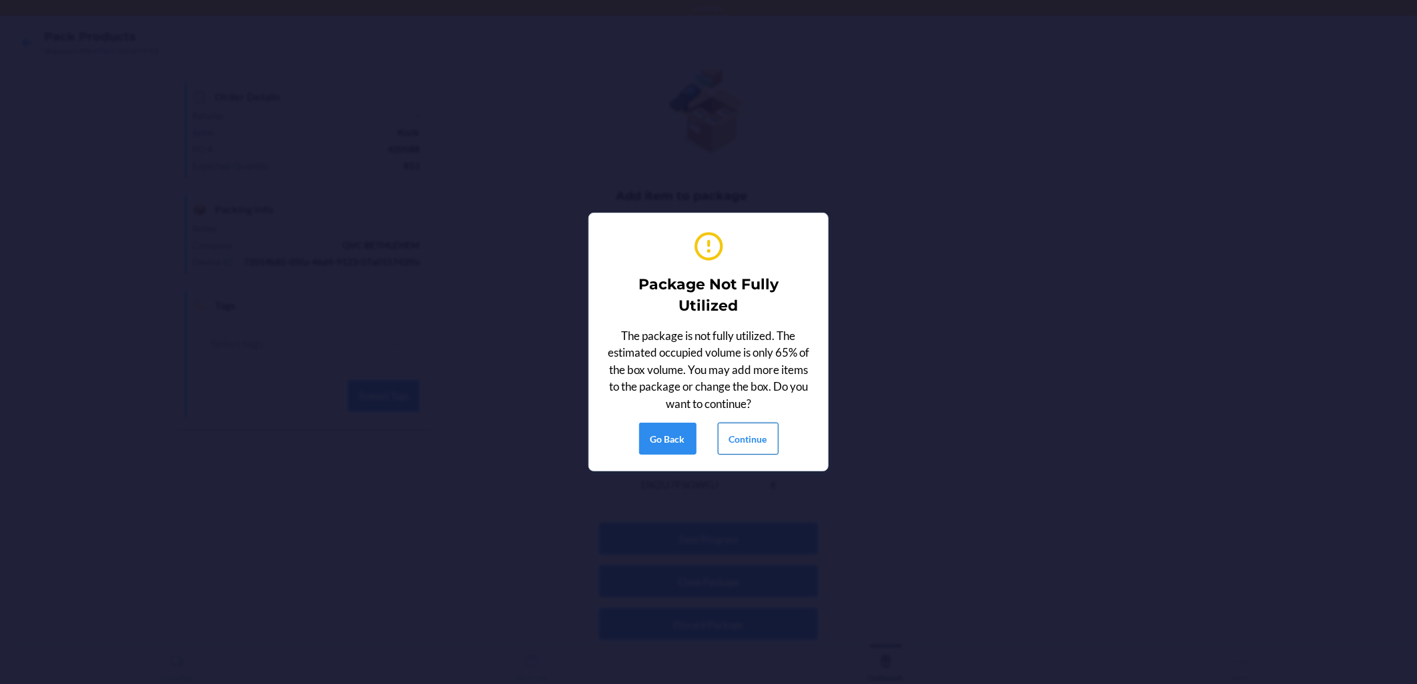
click at [688, 440] on button "Continue" at bounding box center [748, 439] width 61 height 32
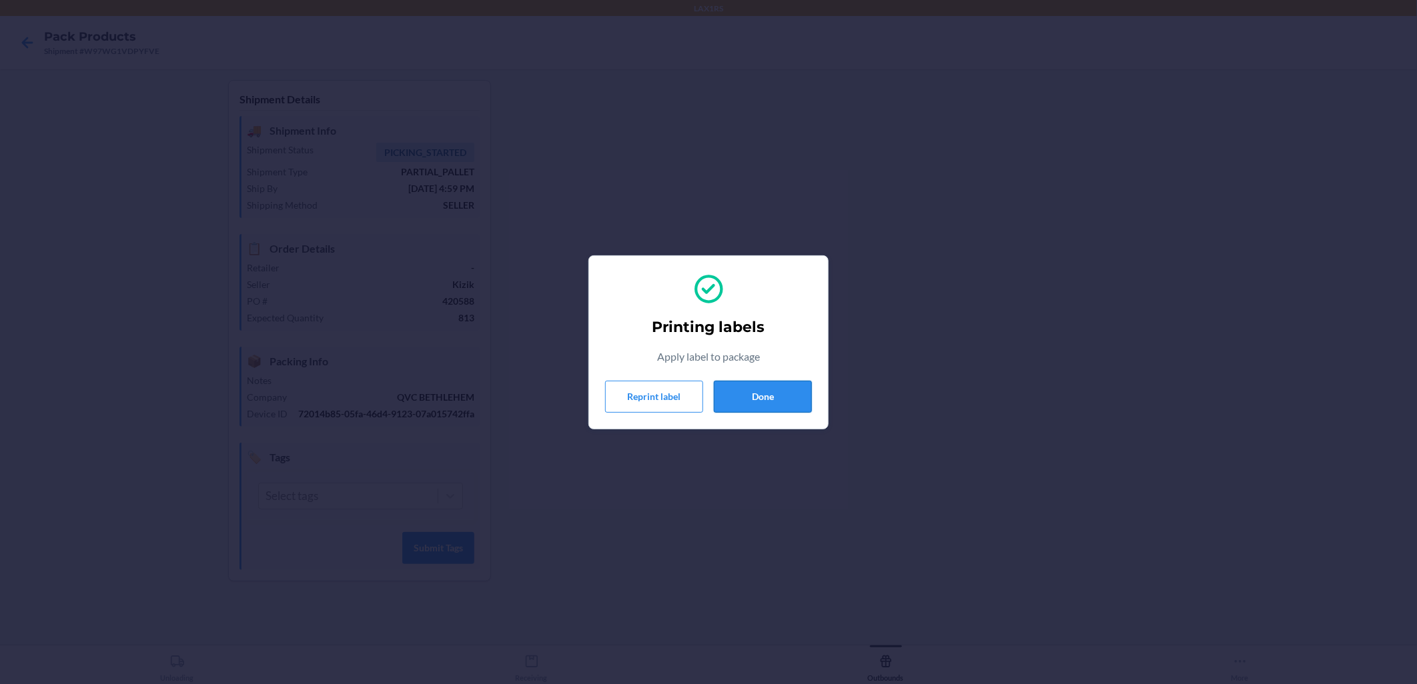
click at [688, 404] on button "Done" at bounding box center [763, 397] width 98 height 32
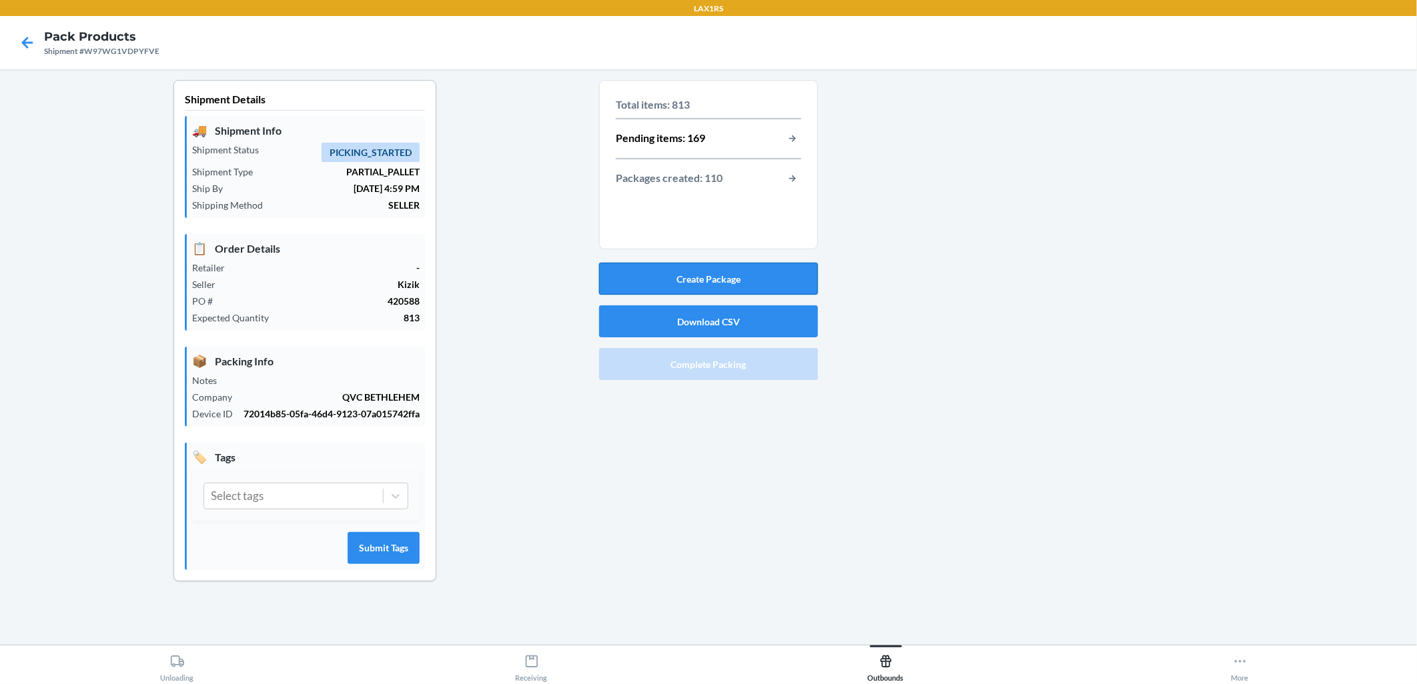
click at [688, 281] on button "Create Package" at bounding box center [708, 279] width 219 height 32
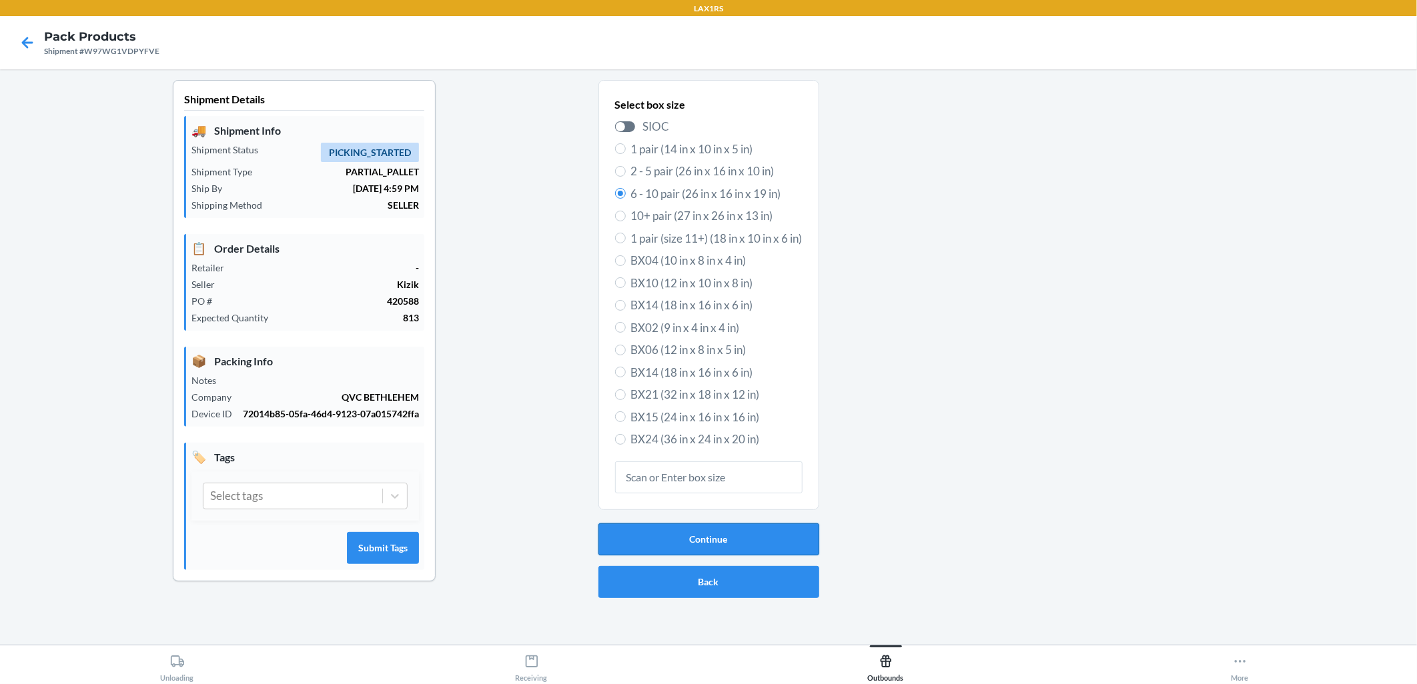
click at [688, 526] on button "Continue" at bounding box center [708, 540] width 221 height 32
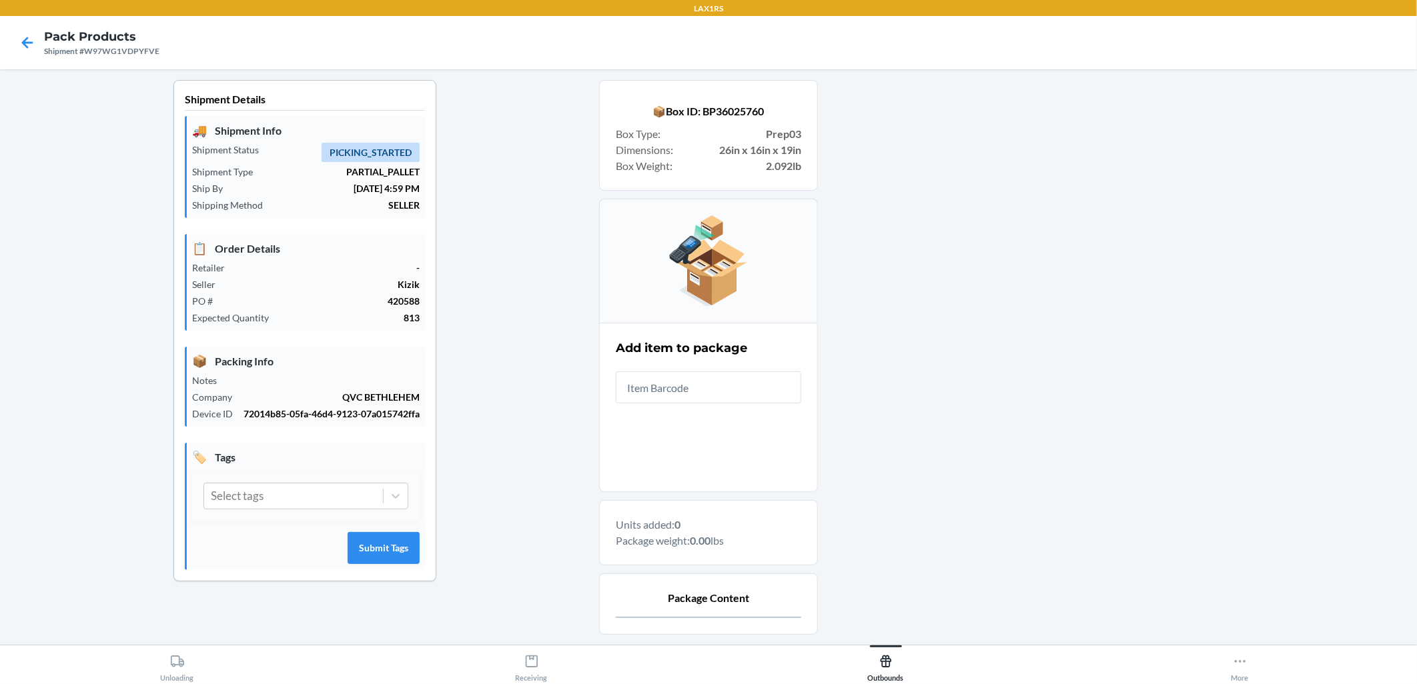
click at [688, 401] on input "text" at bounding box center [708, 388] width 185 height 32
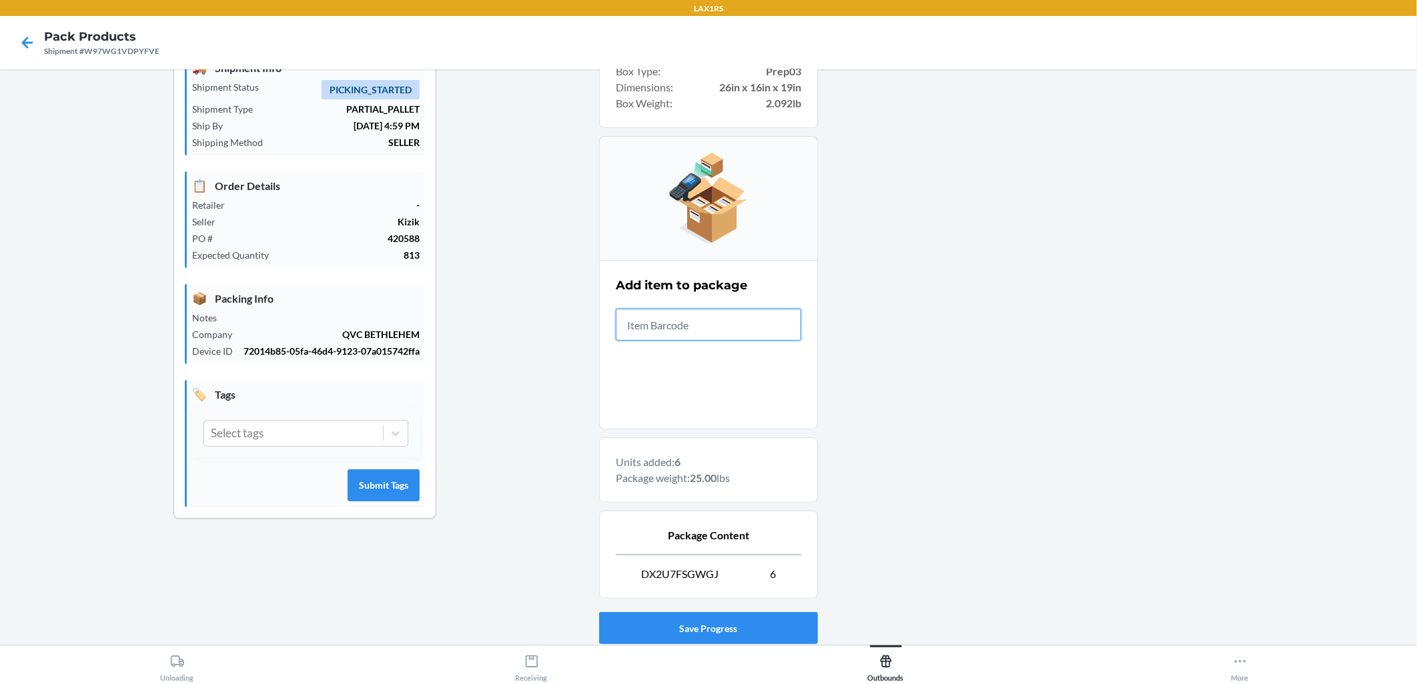
scroll to position [152, 0]
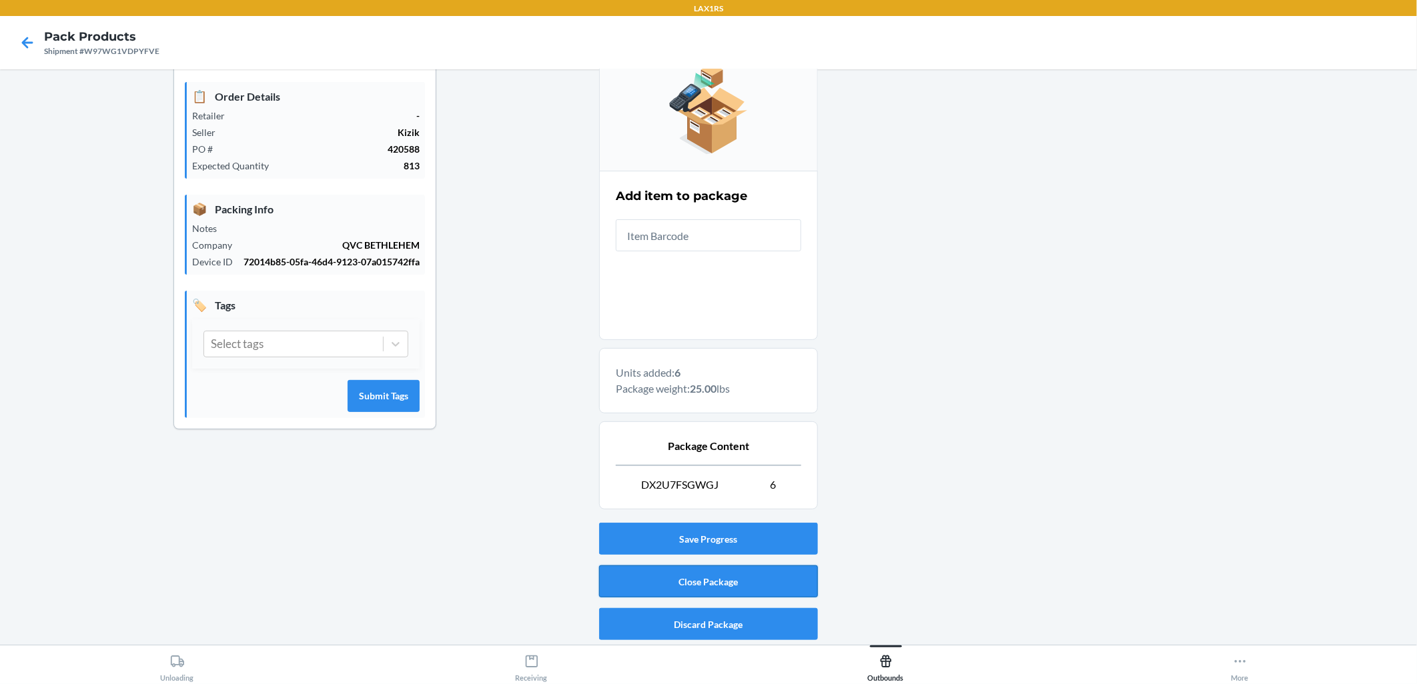
click at [688, 574] on button "Close Package" at bounding box center [708, 582] width 219 height 32
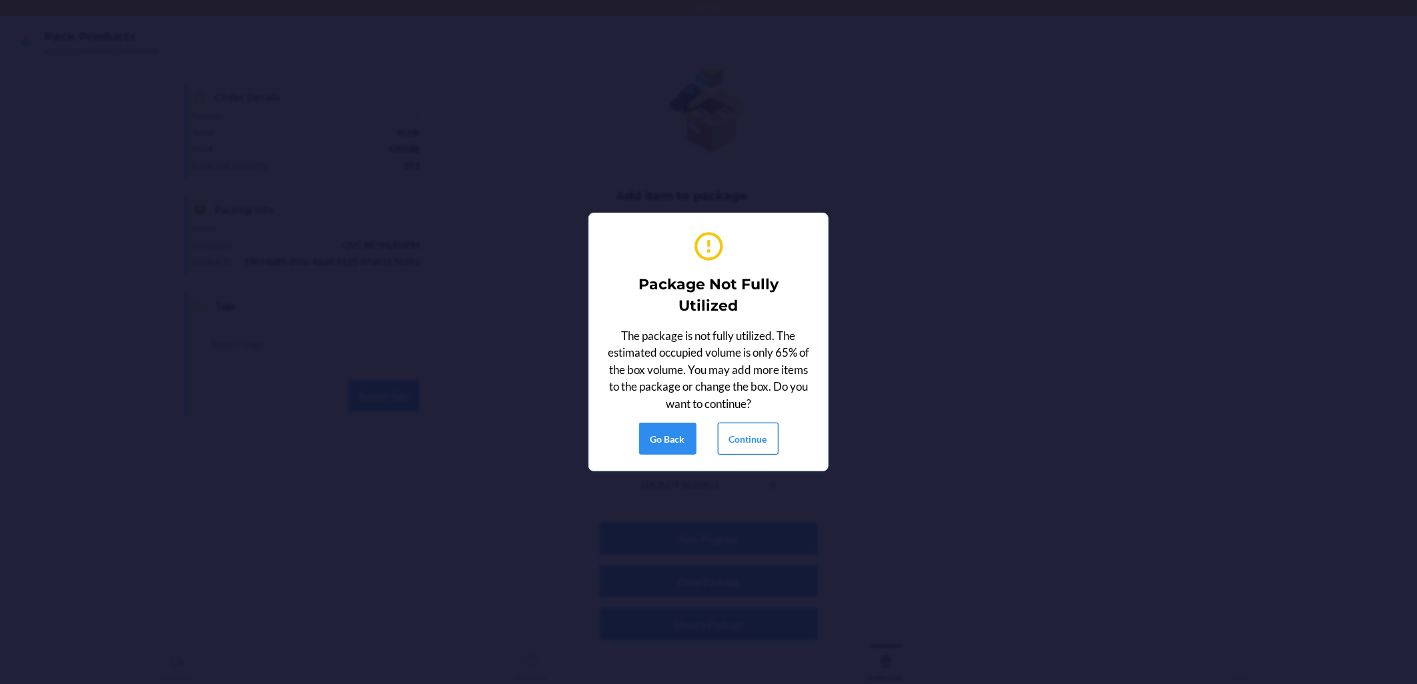
click at [688, 442] on button "Continue" at bounding box center [748, 439] width 61 height 32
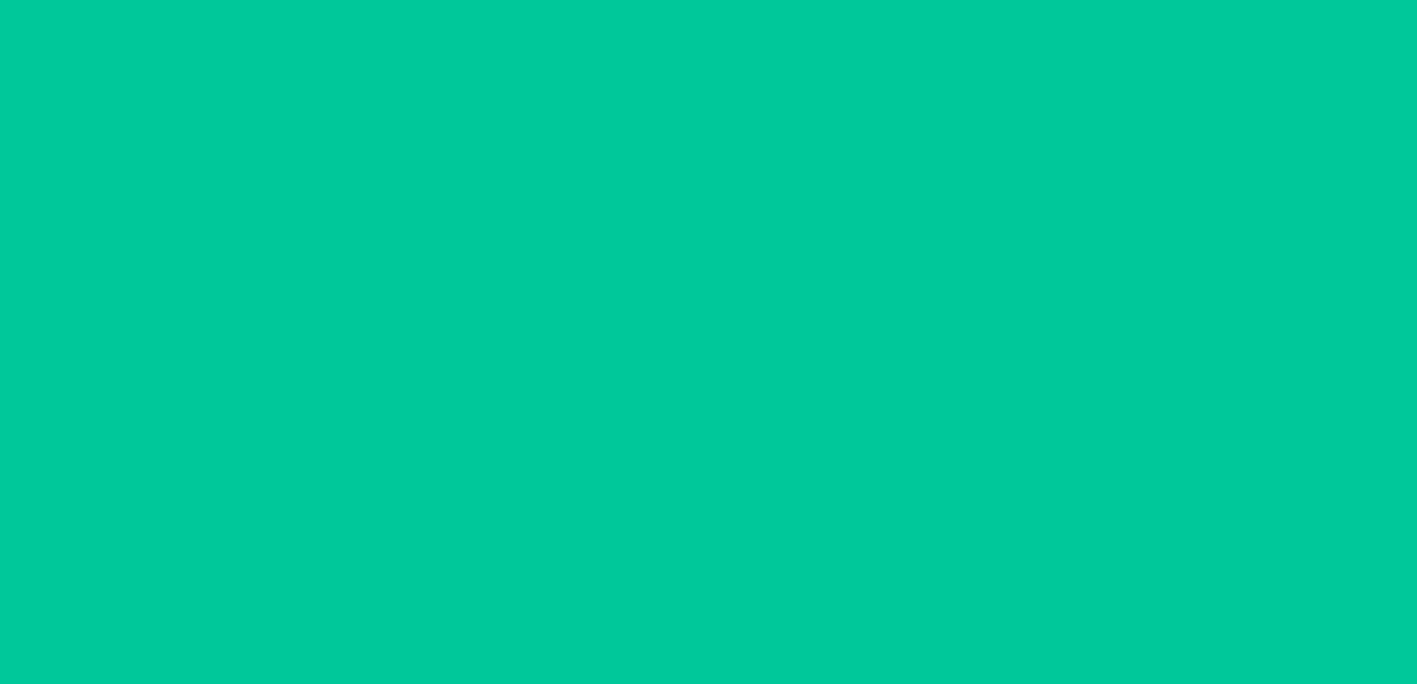
scroll to position [0, 0]
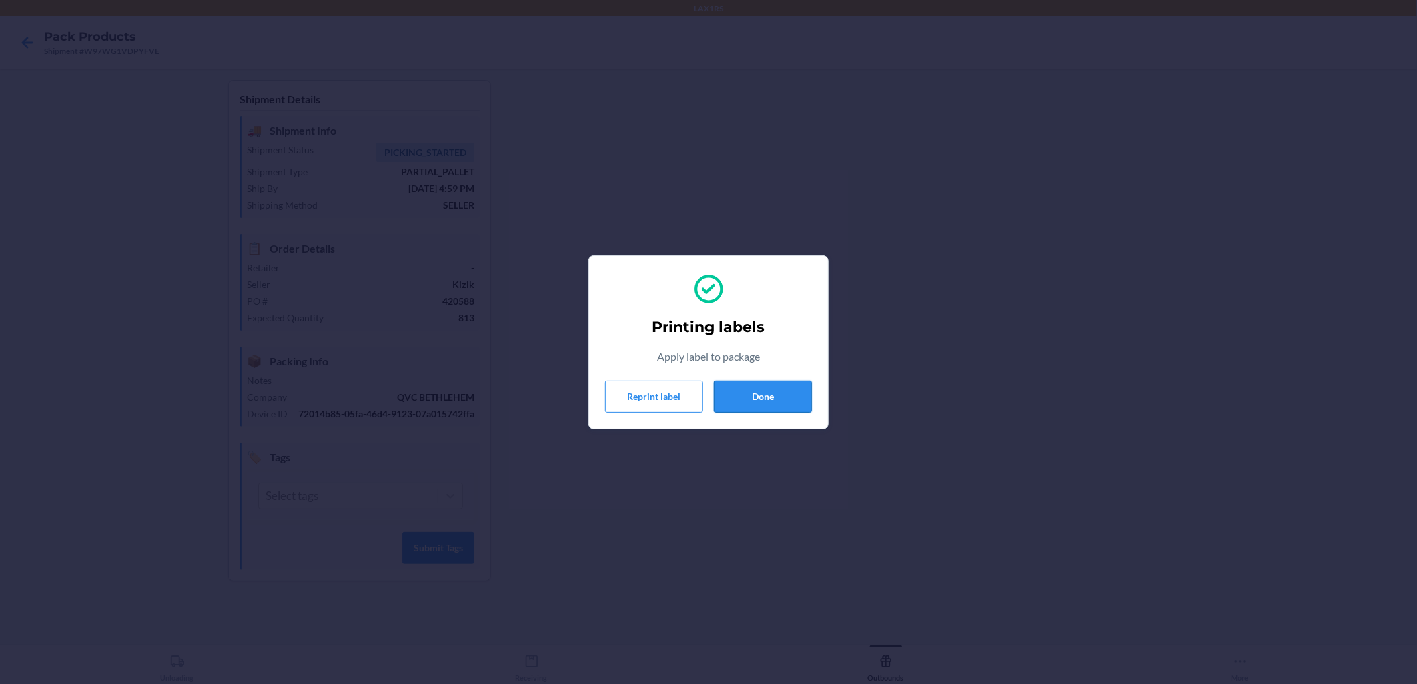
click at [688, 394] on button "Done" at bounding box center [763, 397] width 98 height 32
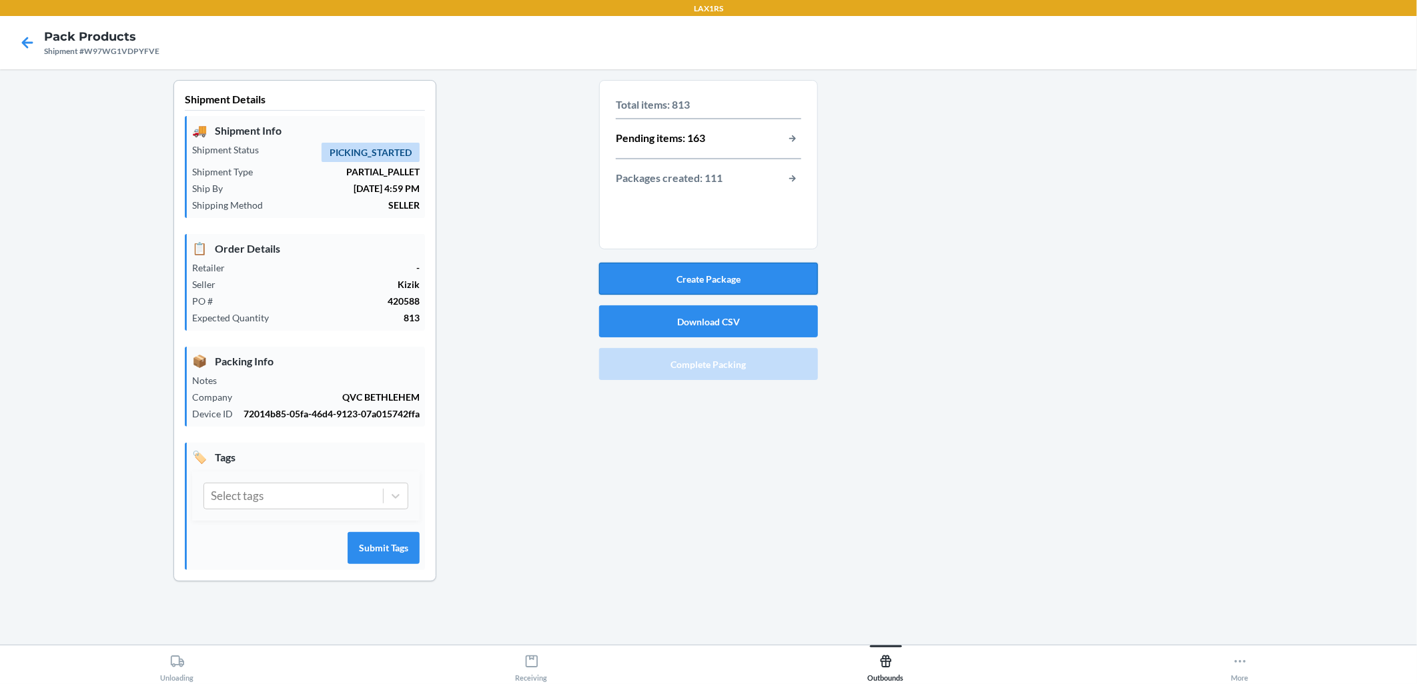
click at [688, 275] on button "Create Package" at bounding box center [708, 279] width 219 height 32
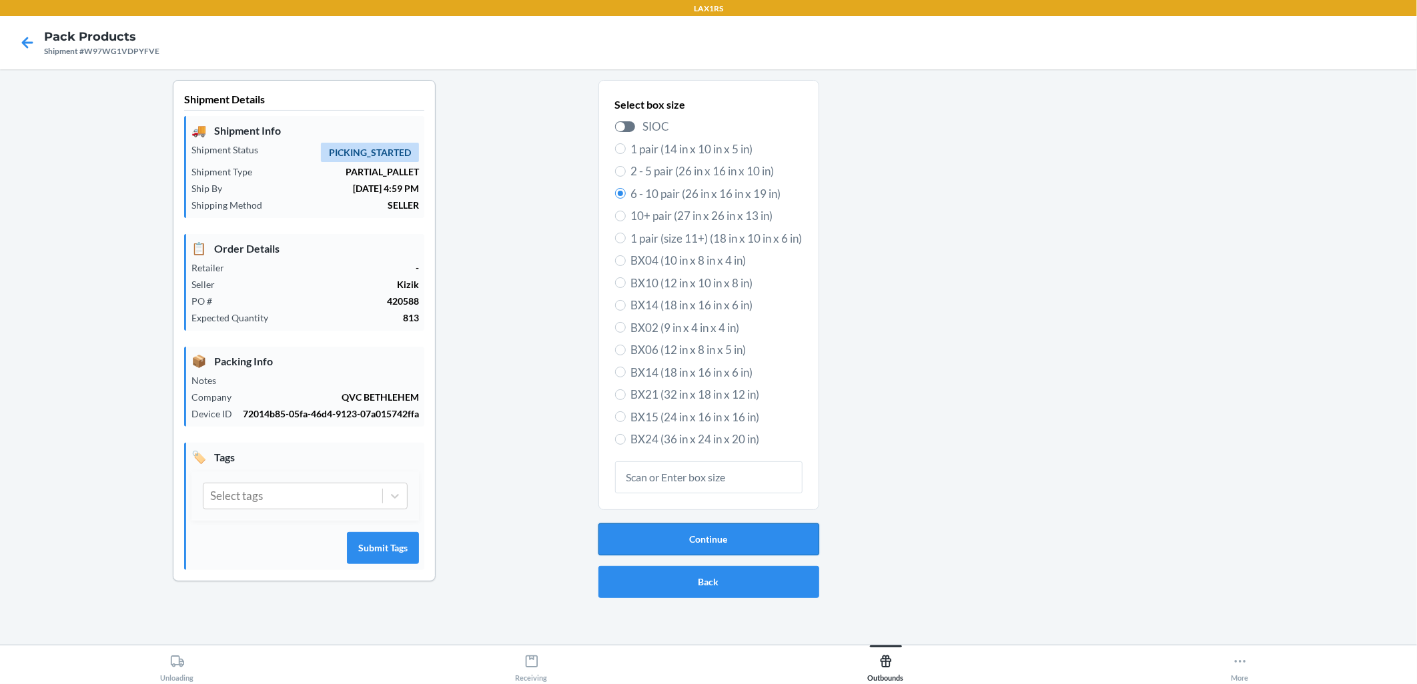
click at [688, 528] on button "Continue" at bounding box center [708, 540] width 221 height 32
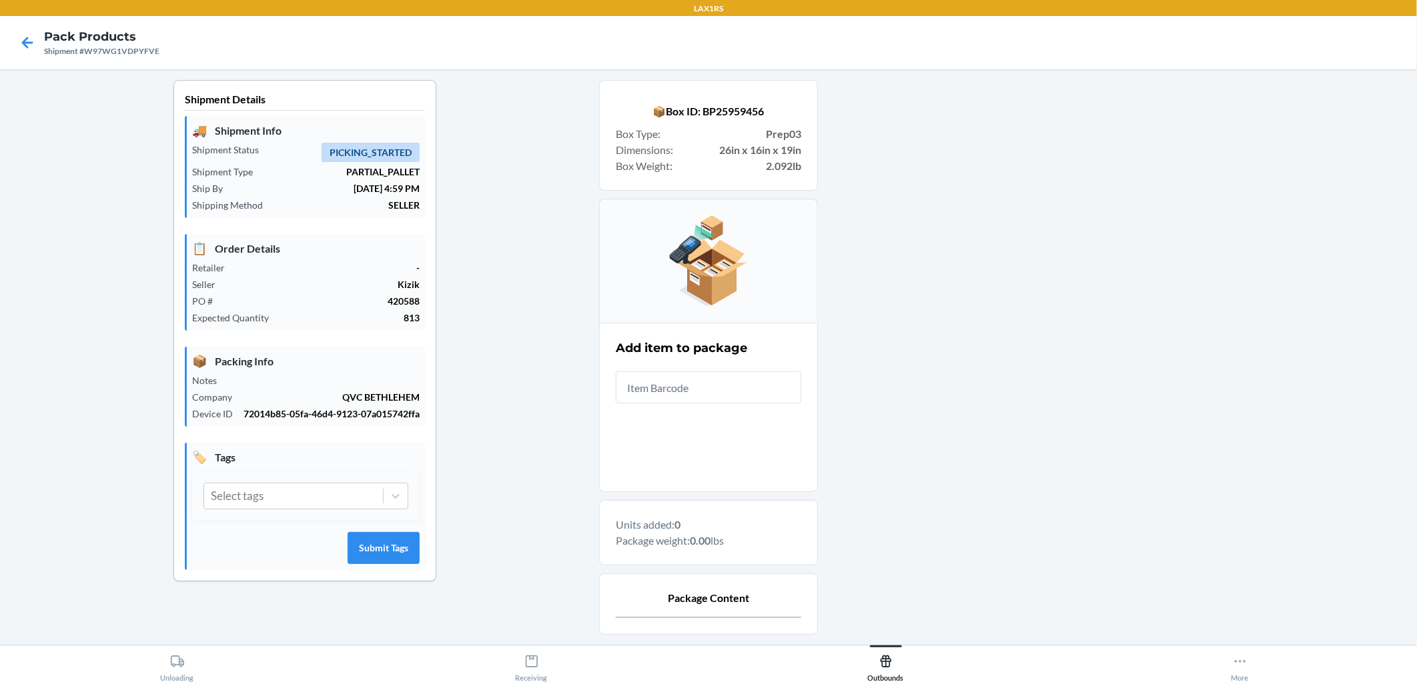
click at [688, 392] on input "text" at bounding box center [708, 388] width 185 height 32
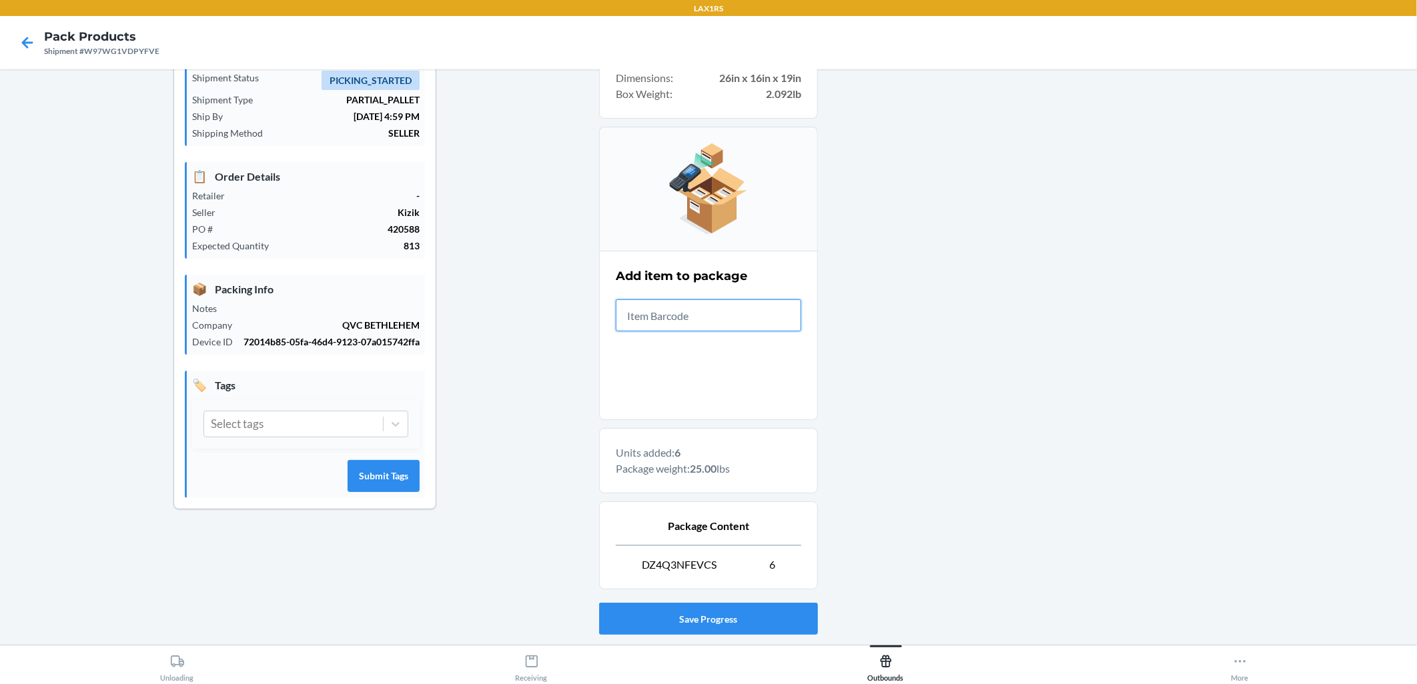
scroll to position [152, 0]
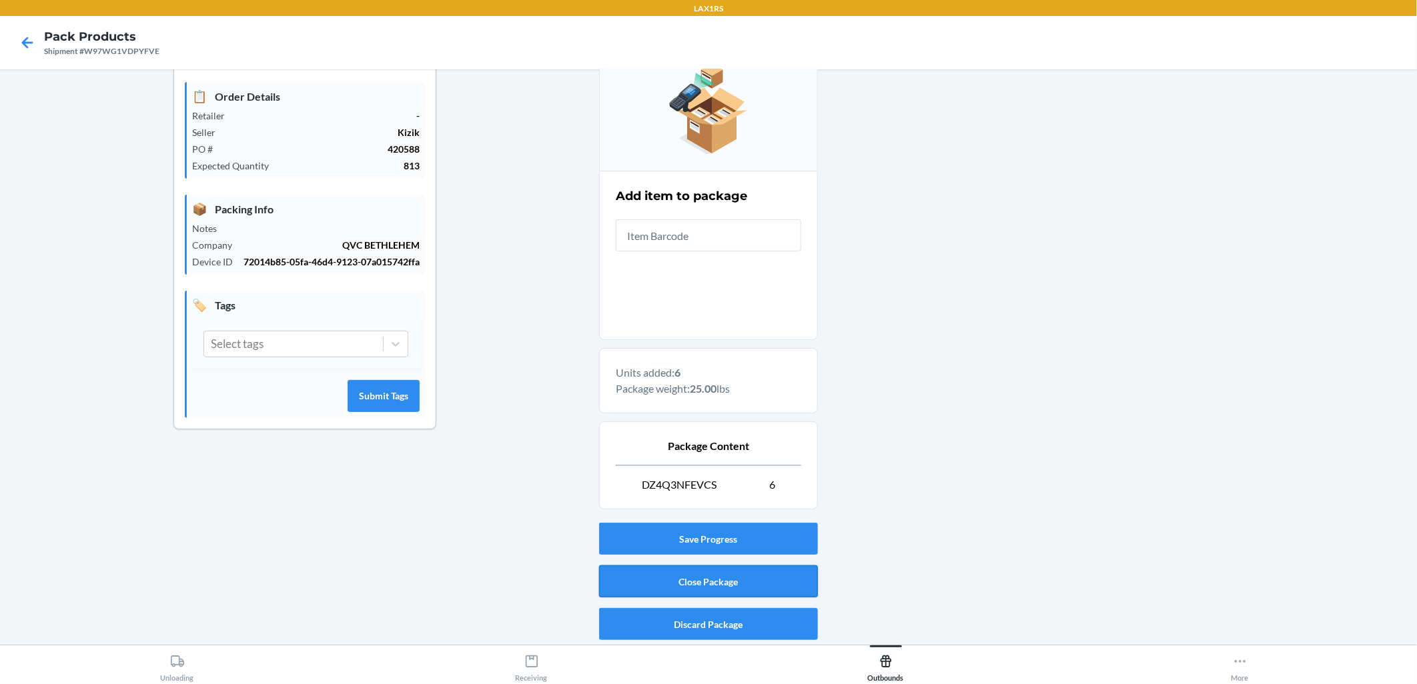
click at [688, 579] on button "Close Package" at bounding box center [708, 582] width 219 height 32
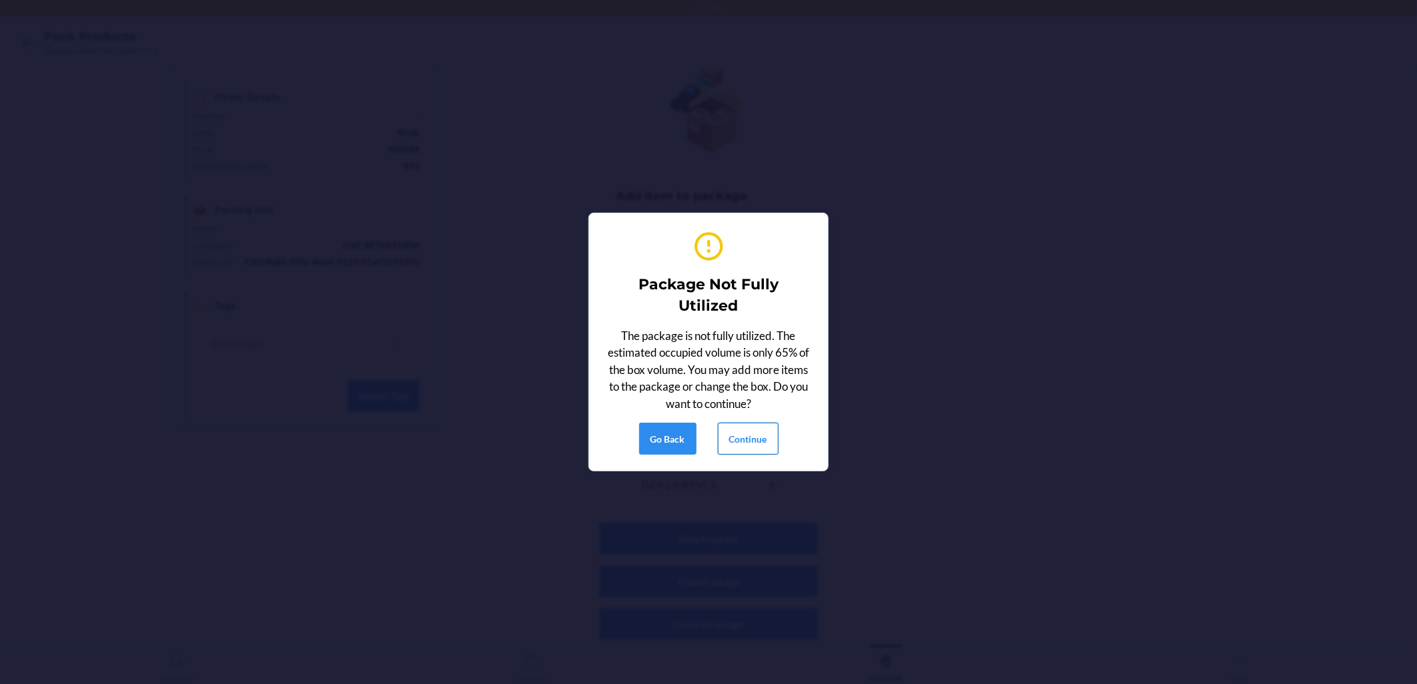
click at [688, 440] on button "Continue" at bounding box center [748, 439] width 61 height 32
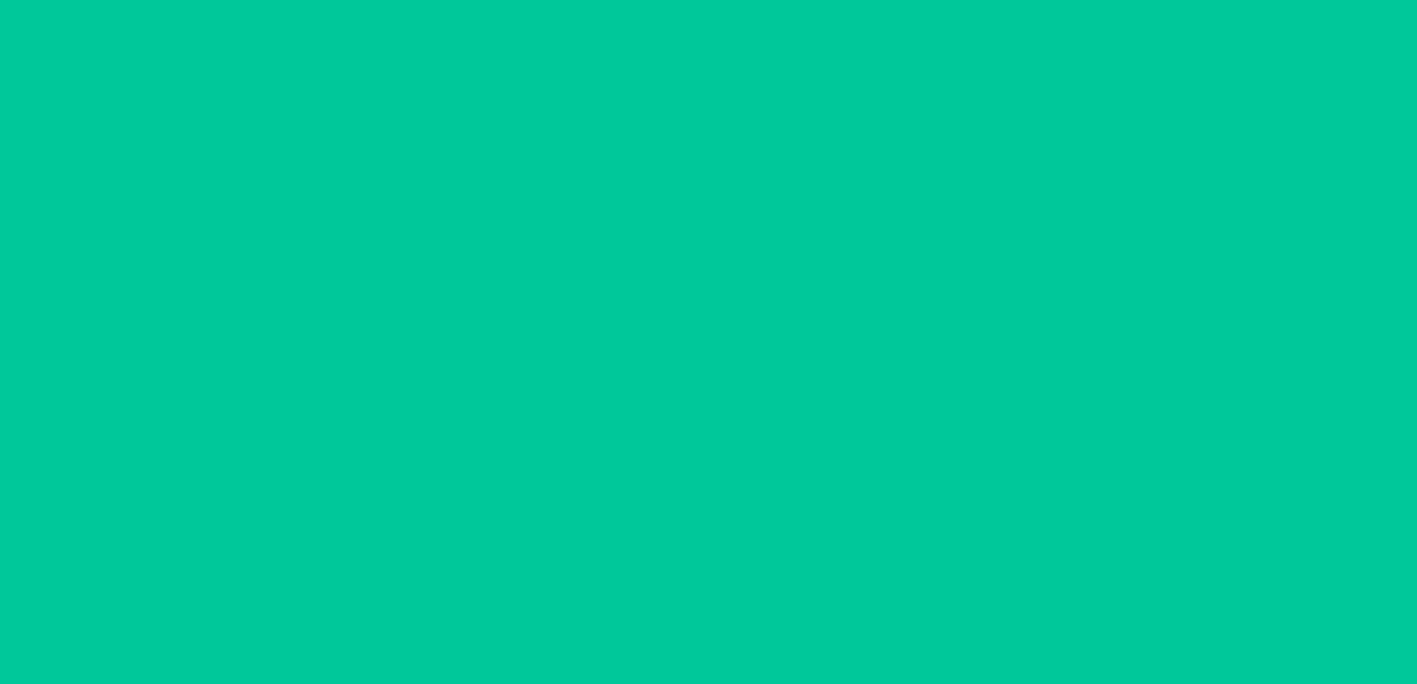
scroll to position [0, 0]
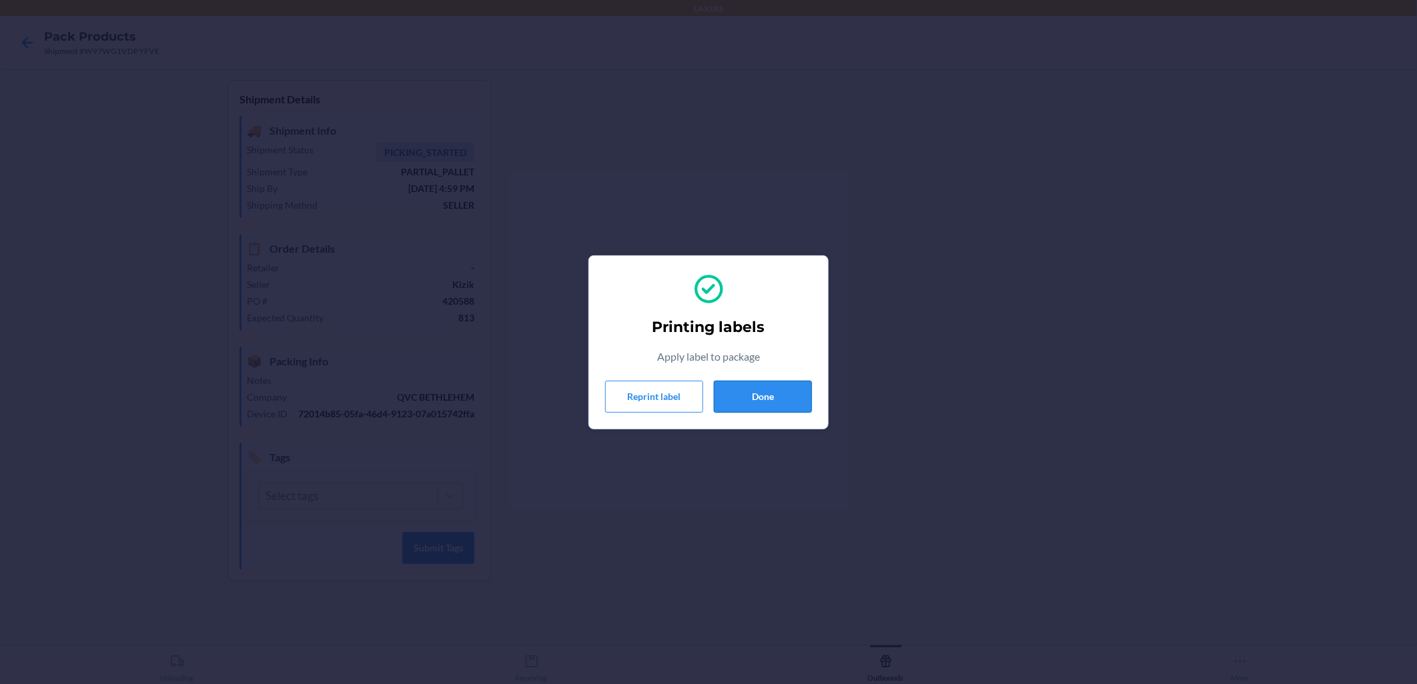
click at [688, 396] on button "Done" at bounding box center [763, 397] width 98 height 32
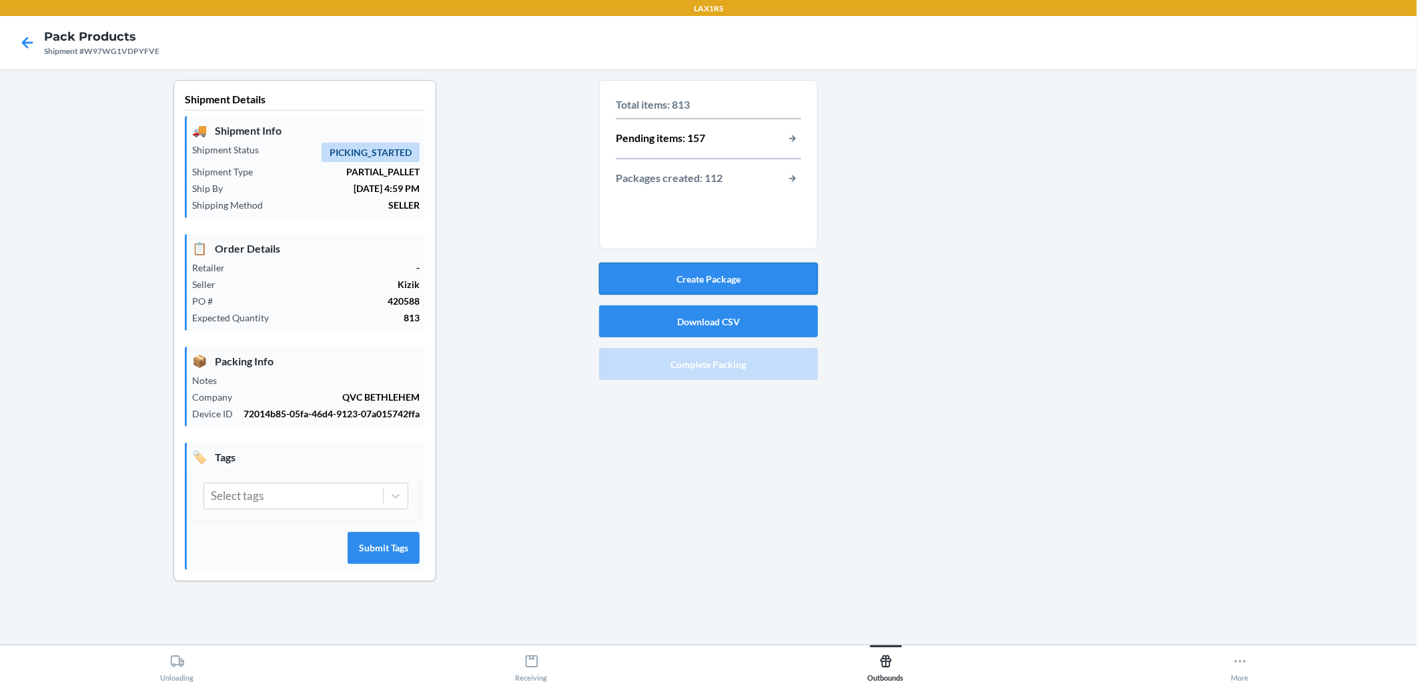
click at [688, 277] on button "Create Package" at bounding box center [708, 279] width 219 height 32
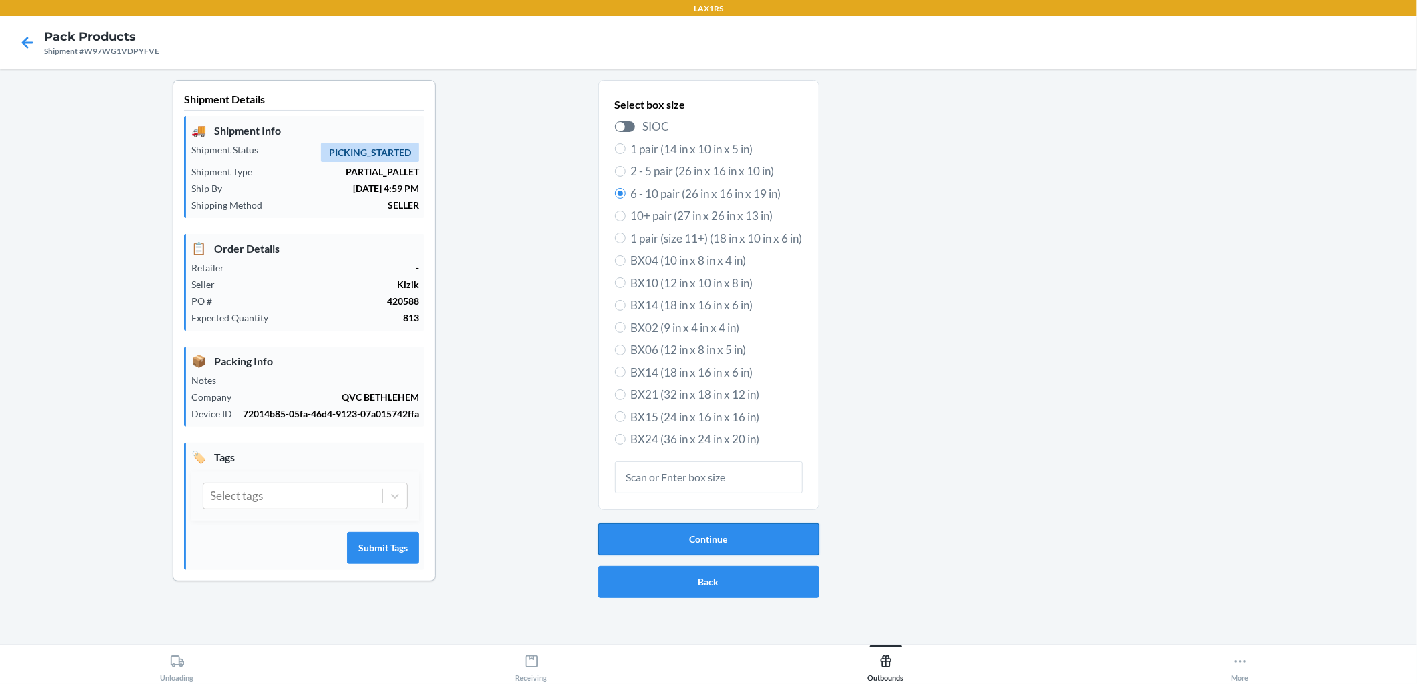
click at [688, 544] on button "Continue" at bounding box center [708, 540] width 221 height 32
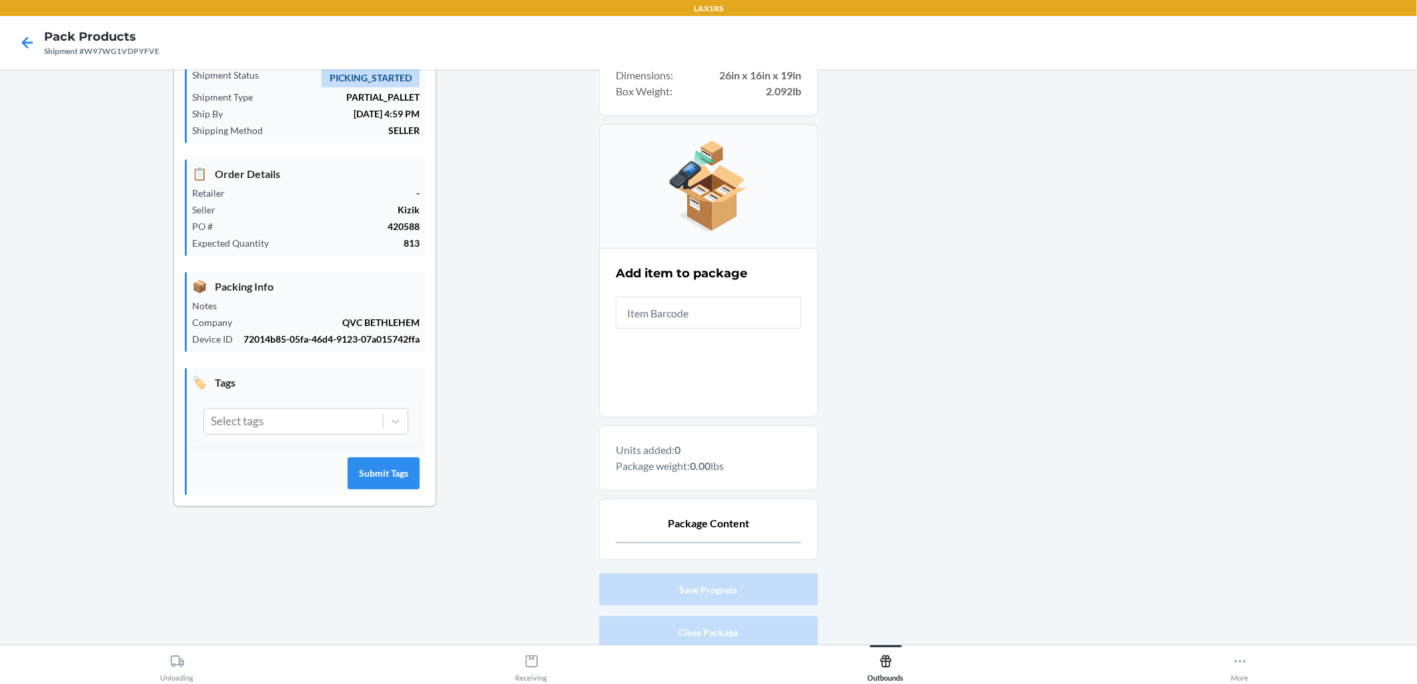
scroll to position [125, 0]
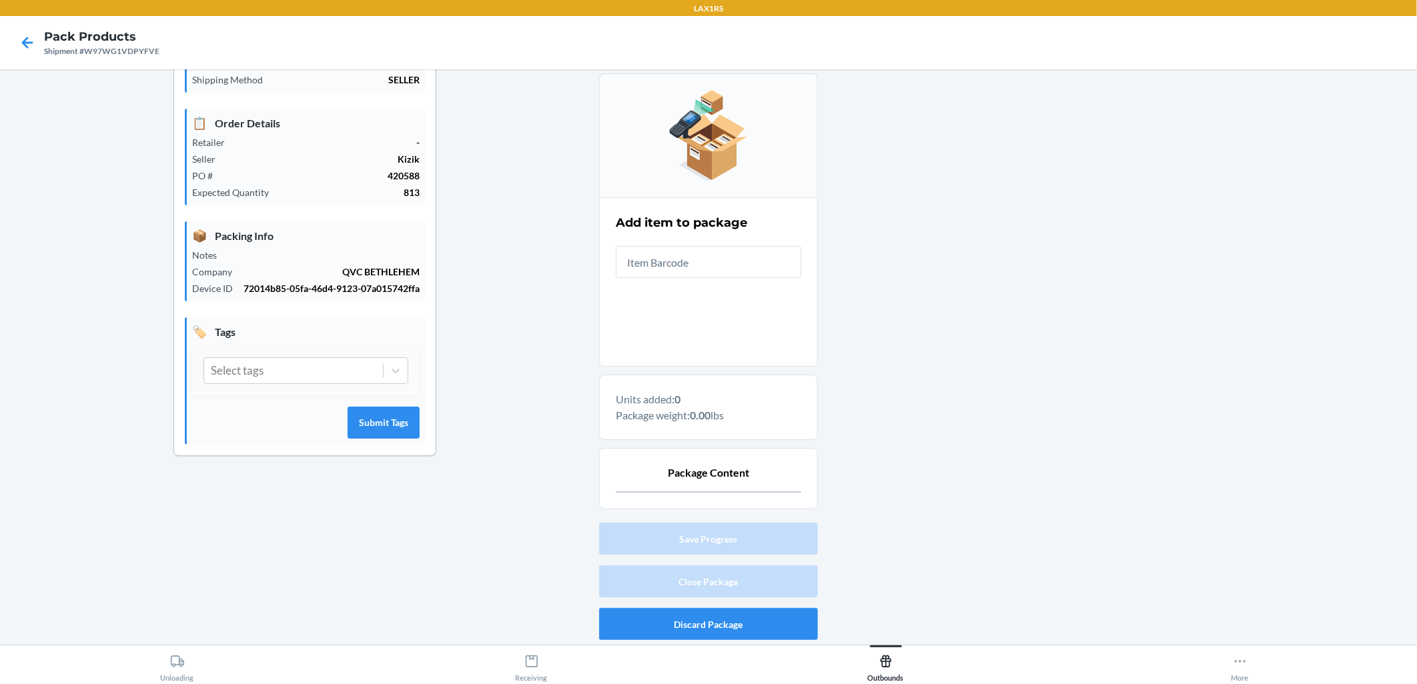
click at [688, 253] on input "text" at bounding box center [708, 262] width 185 height 32
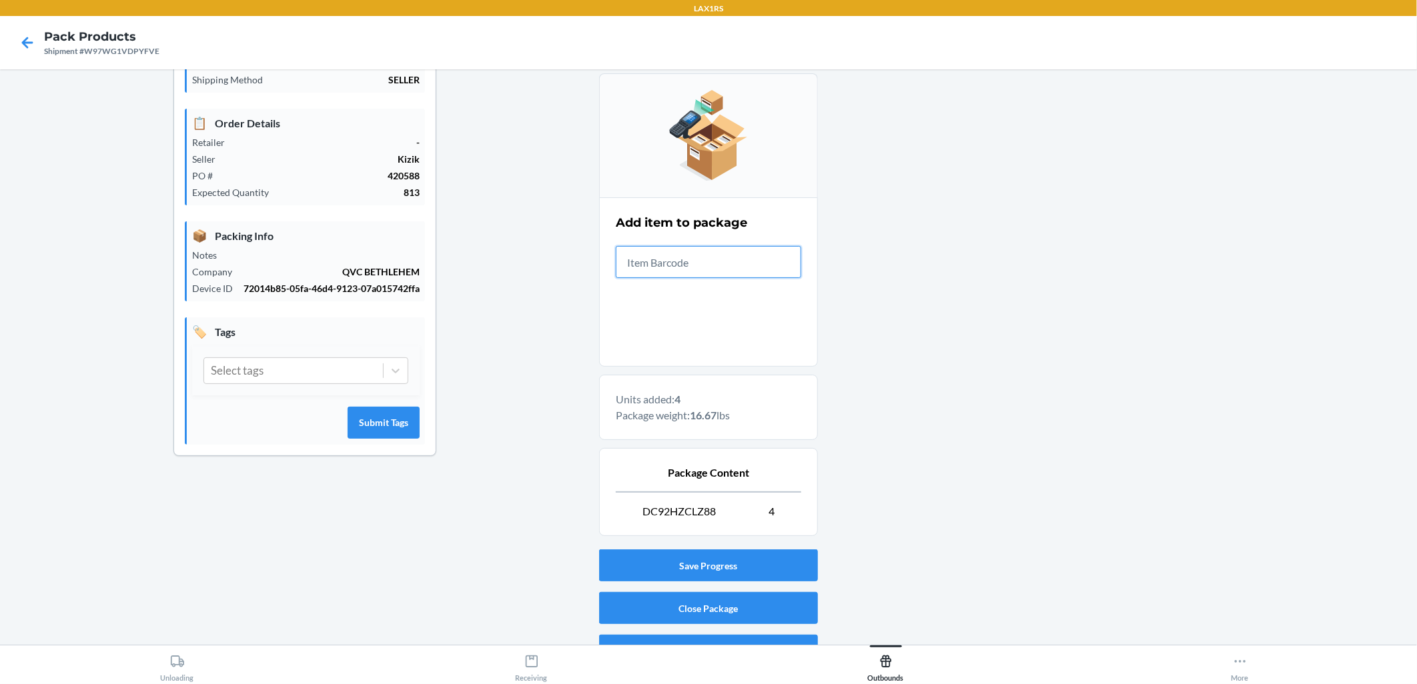
click at [688, 253] on input "text" at bounding box center [708, 262] width 185 height 32
click at [688, 251] on input "text" at bounding box center [708, 262] width 185 height 32
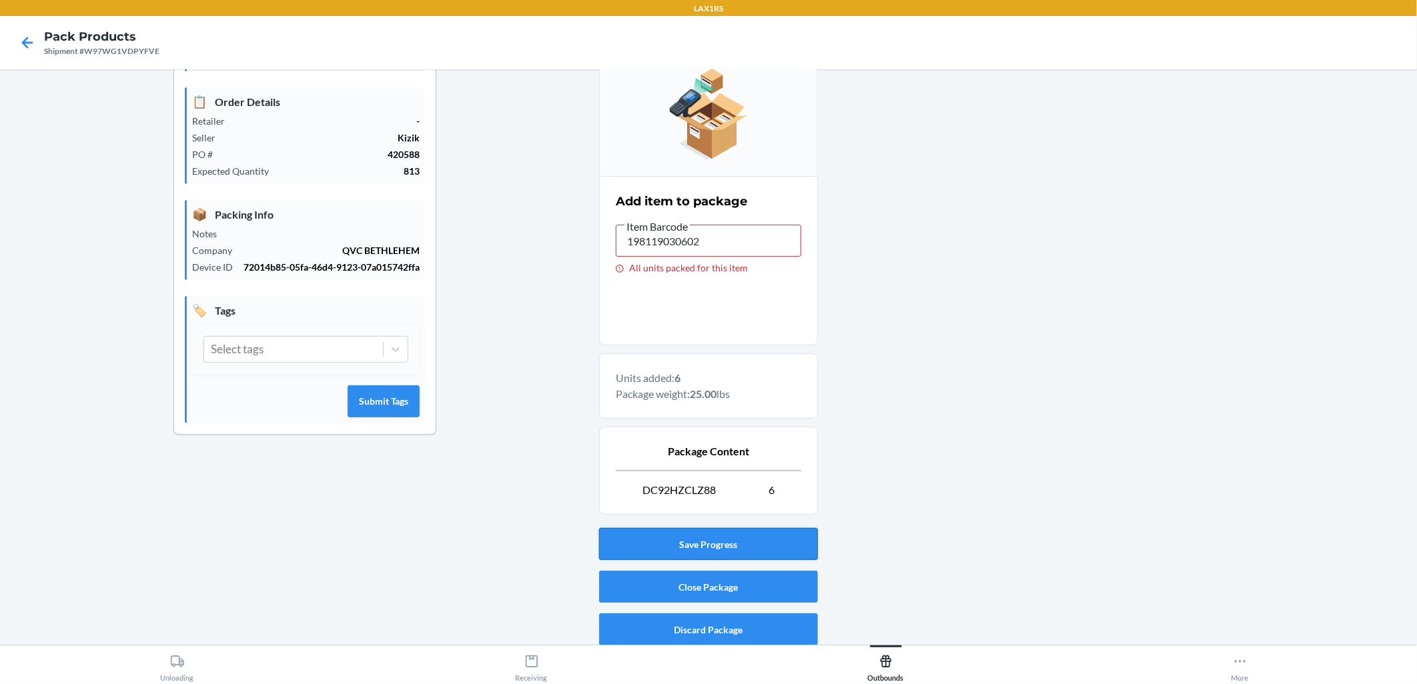
scroll to position [152, 0]
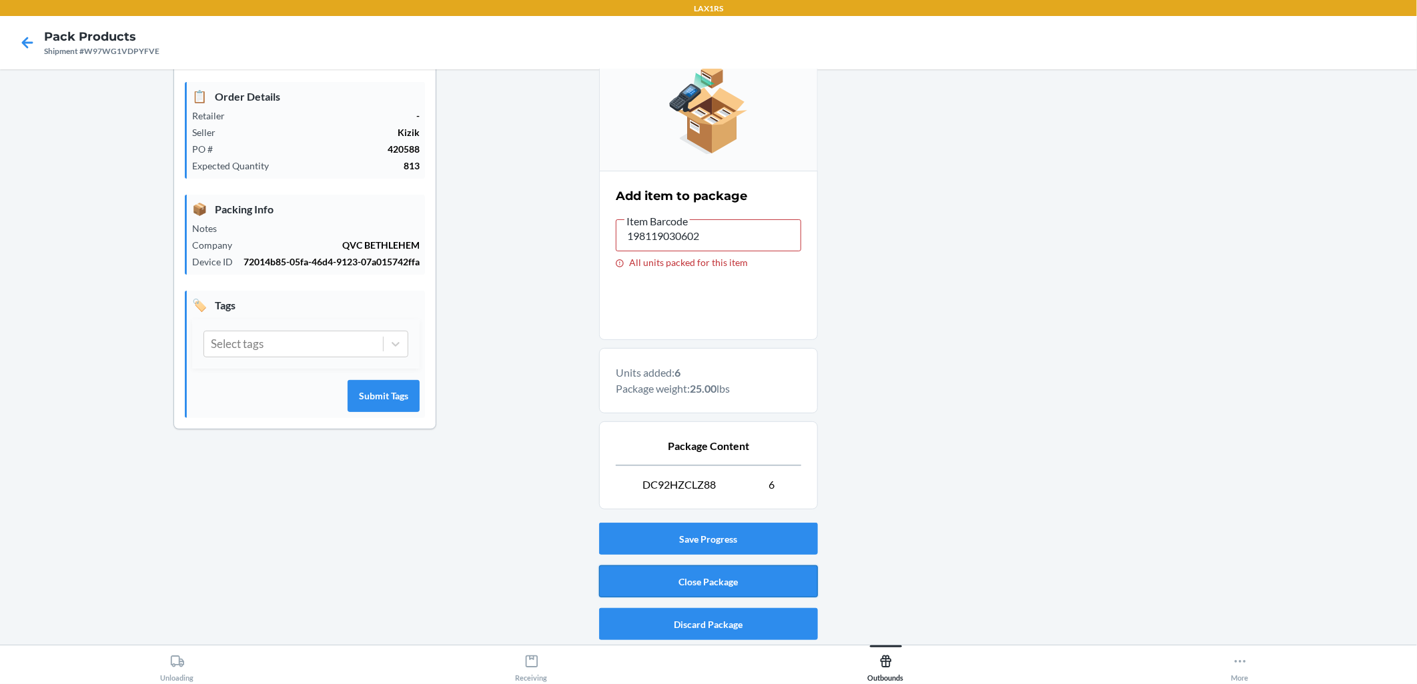
click at [688, 581] on button "Close Package" at bounding box center [708, 582] width 219 height 32
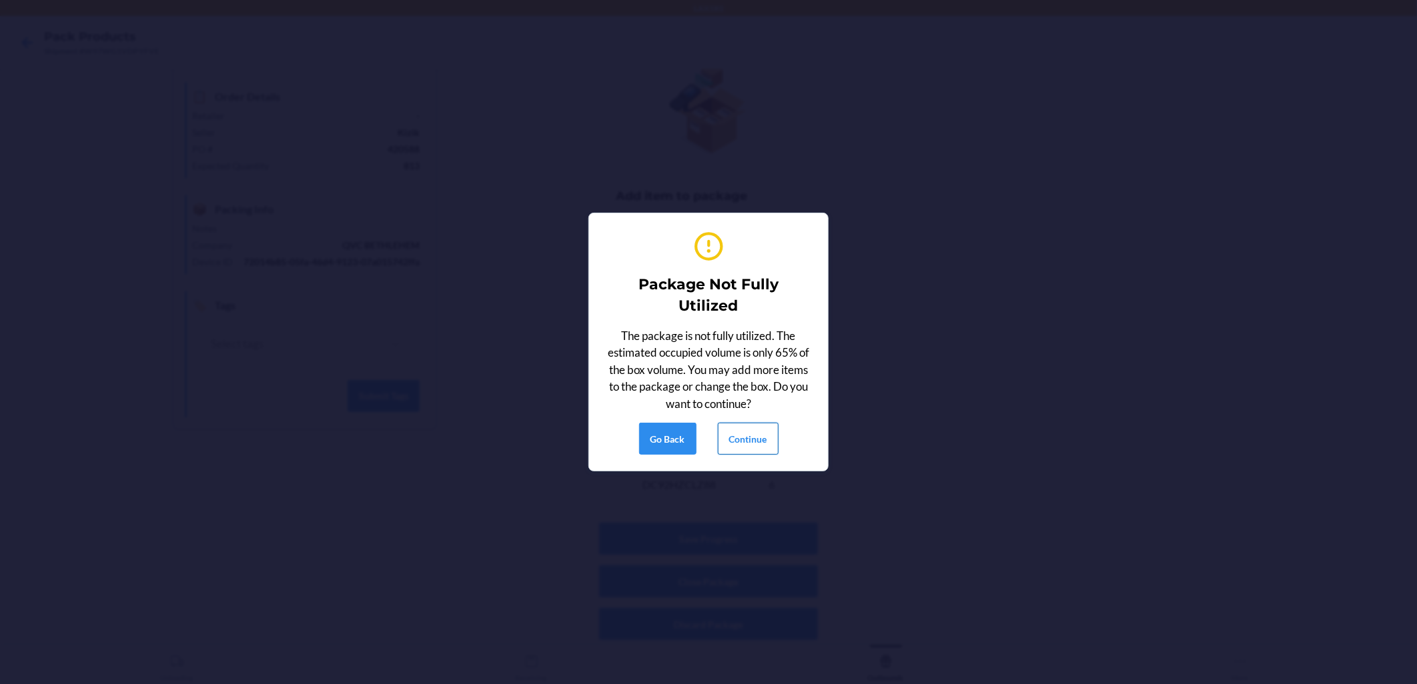
click at [688, 435] on button "Continue" at bounding box center [748, 439] width 61 height 32
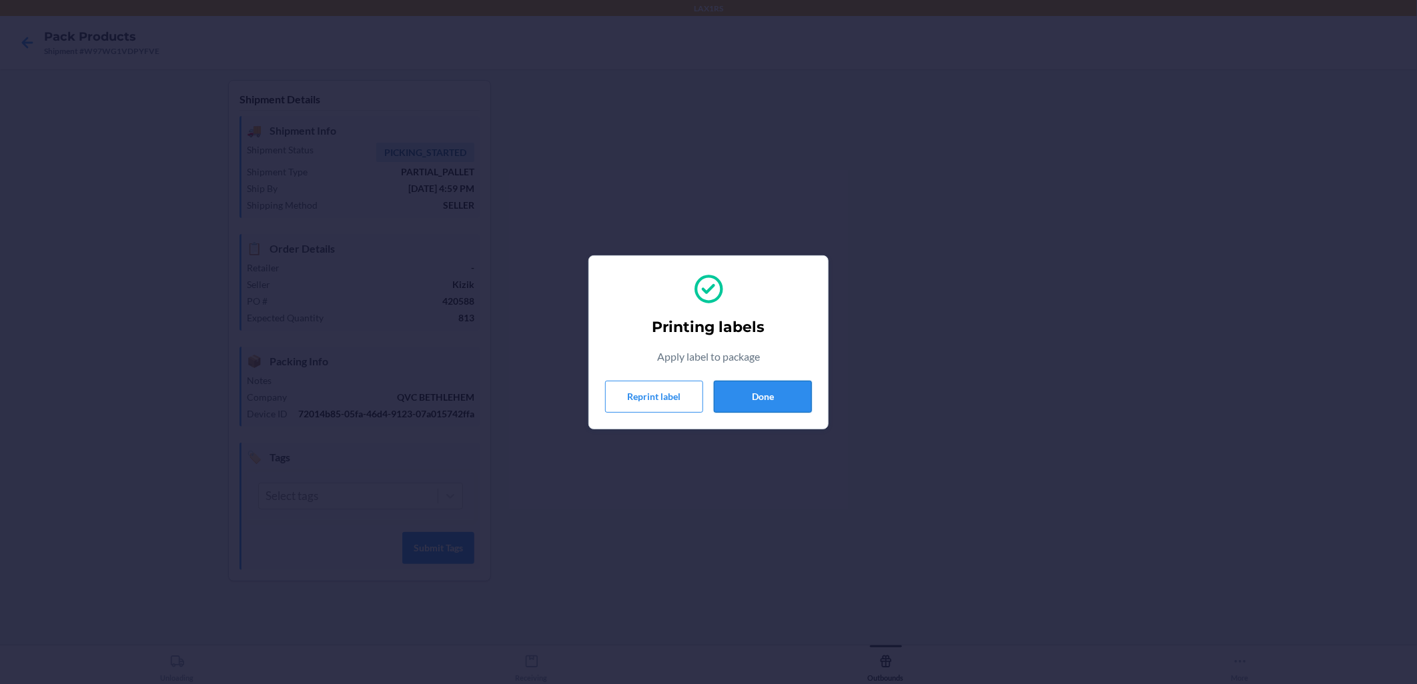
click at [688, 390] on button "Done" at bounding box center [763, 397] width 98 height 32
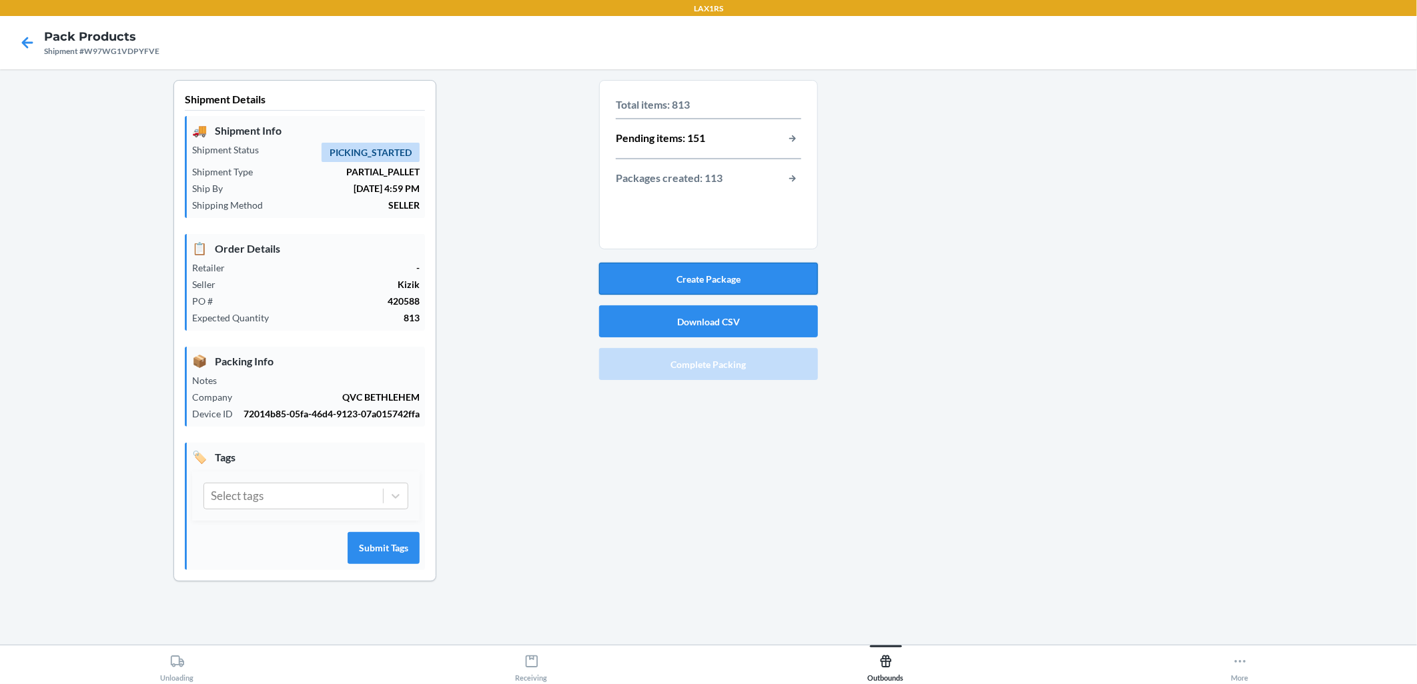
click at [688, 279] on button "Create Package" at bounding box center [708, 279] width 219 height 32
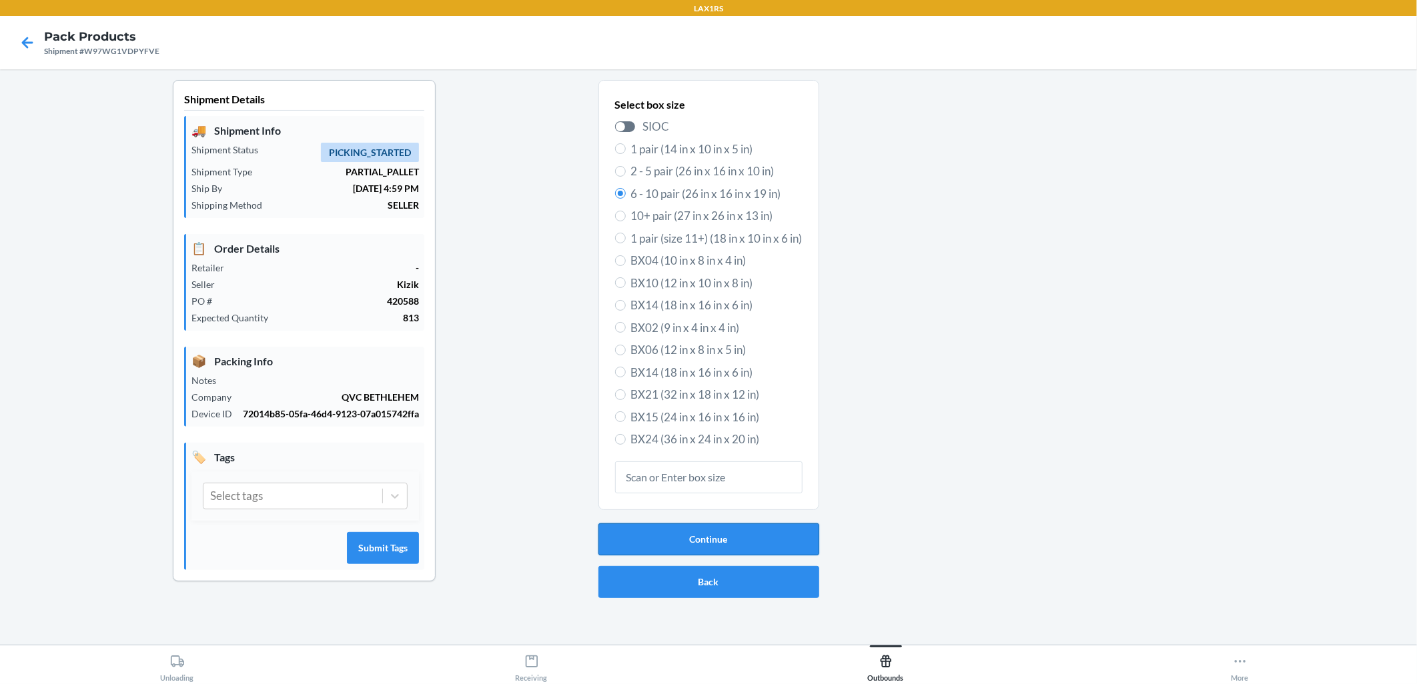
click at [688, 529] on button "Continue" at bounding box center [708, 540] width 221 height 32
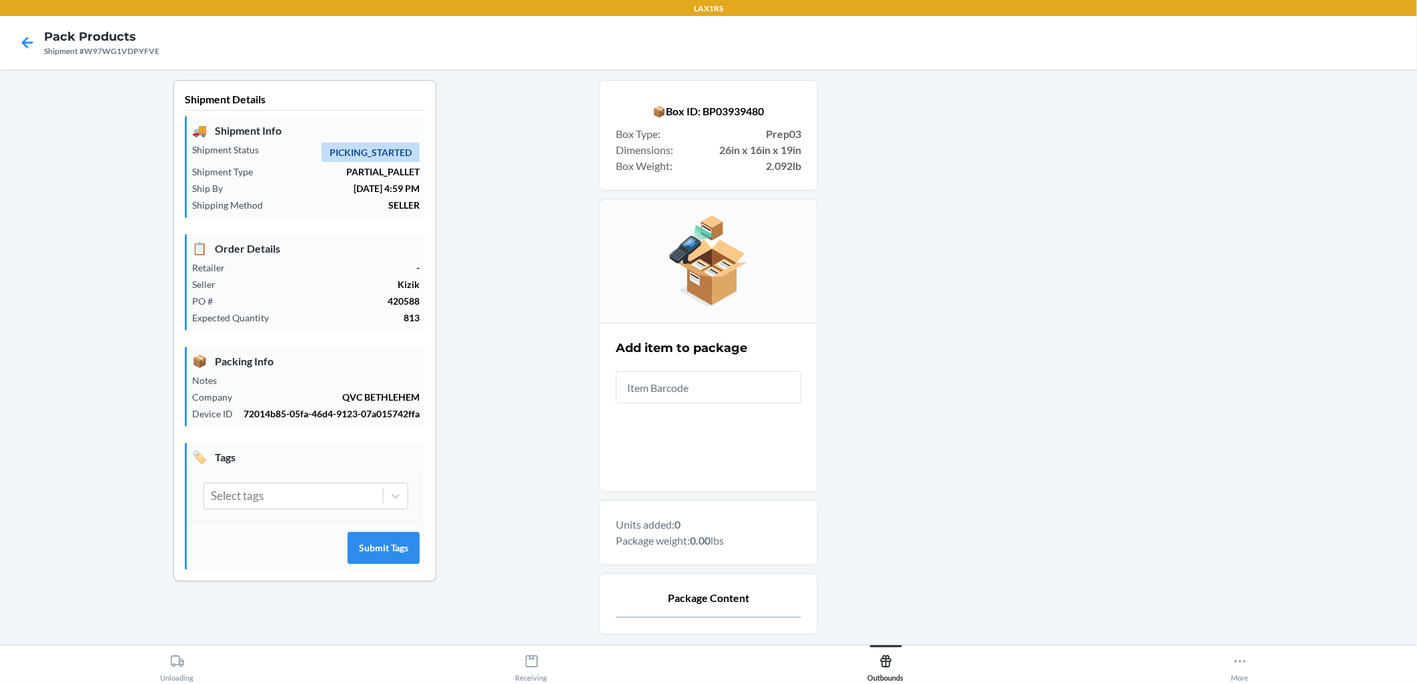
click at [688, 389] on input "text" at bounding box center [708, 388] width 185 height 32
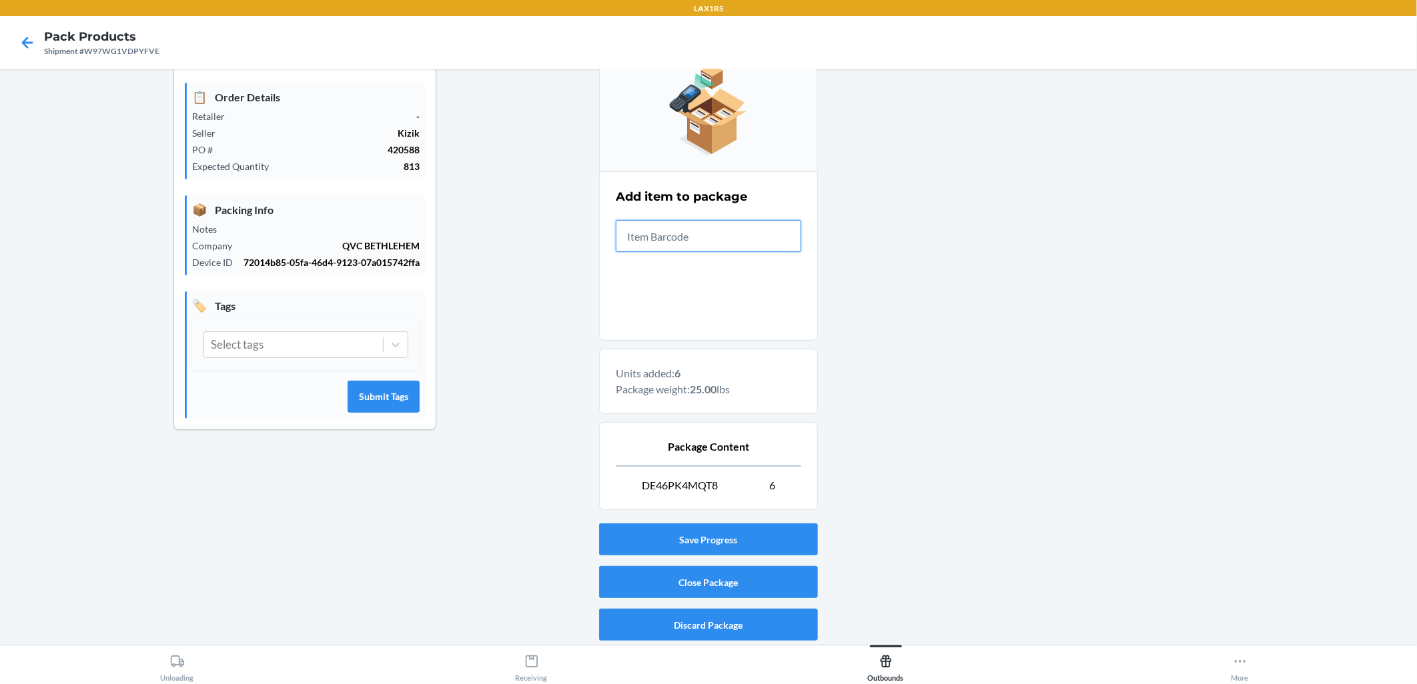
scroll to position [152, 0]
click at [688, 594] on button "Close Package" at bounding box center [708, 582] width 219 height 32
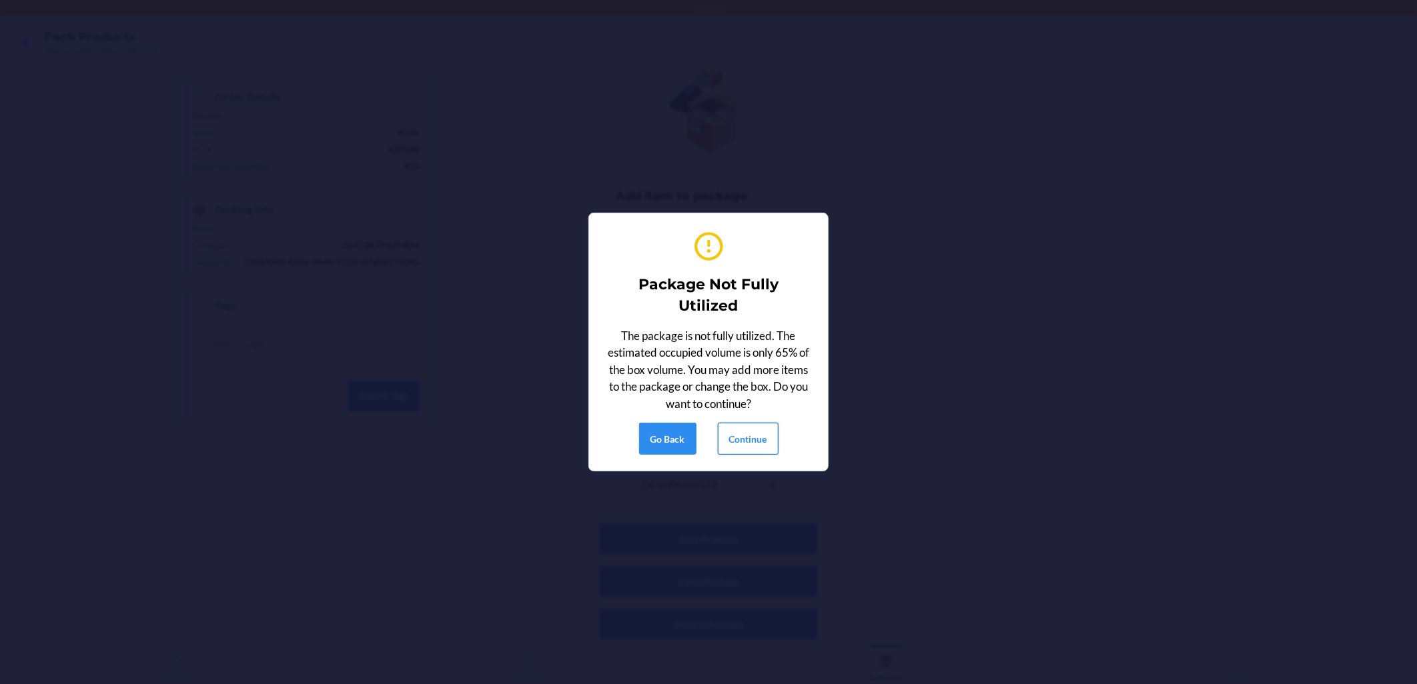
click at [688, 440] on button "Continue" at bounding box center [748, 439] width 61 height 32
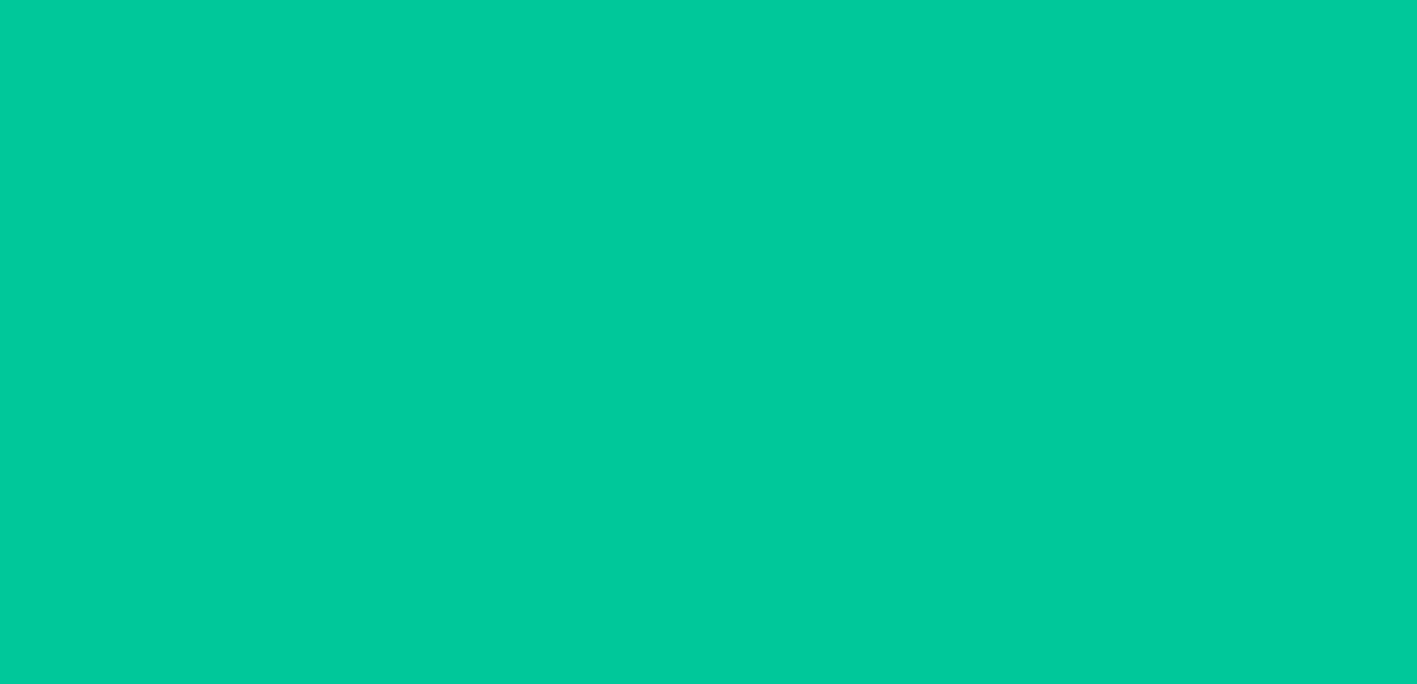
scroll to position [0, 0]
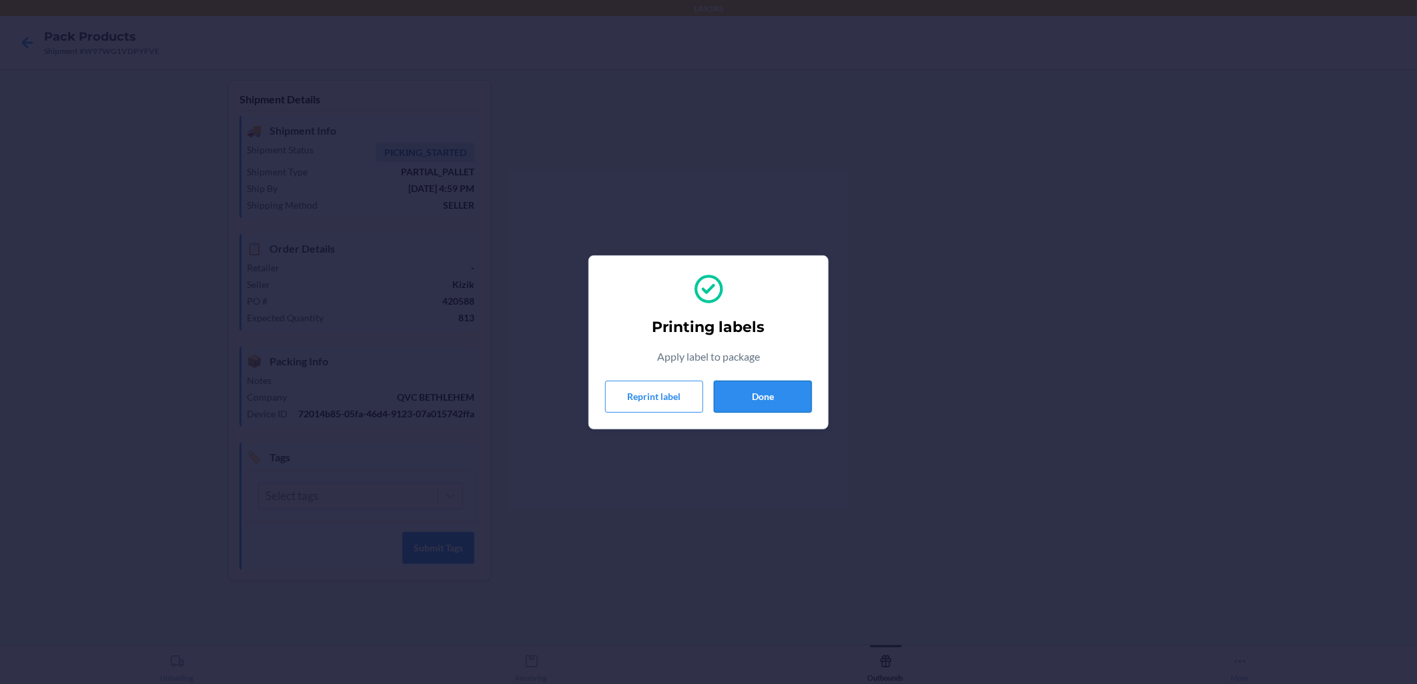
click at [688, 409] on button "Done" at bounding box center [763, 397] width 98 height 32
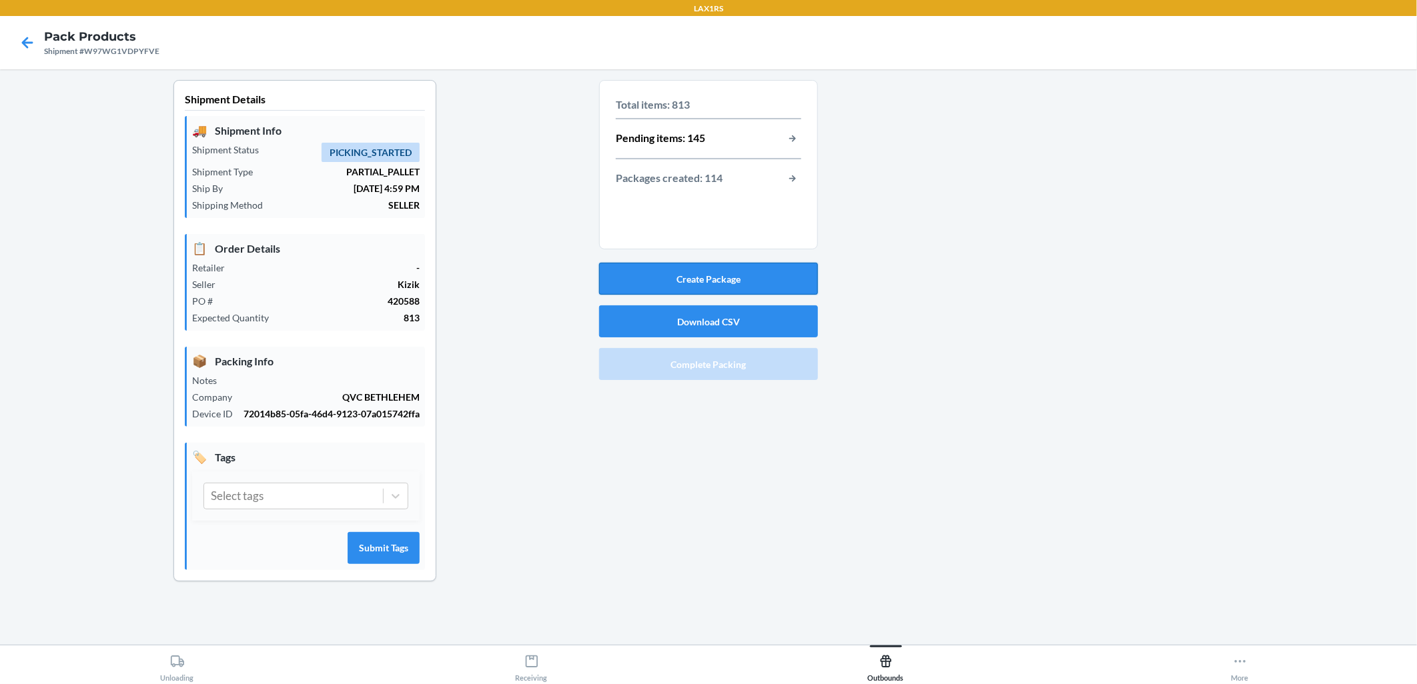
click at [688, 275] on button "Create Package" at bounding box center [708, 279] width 219 height 32
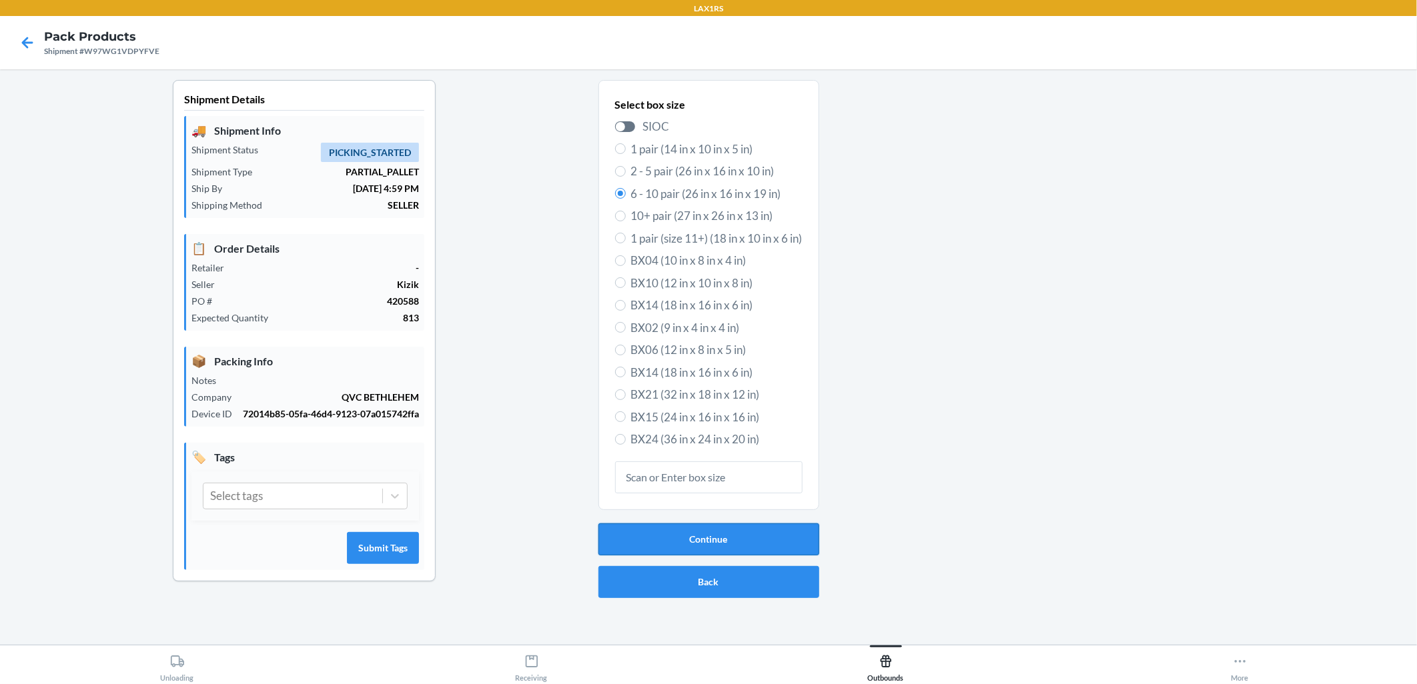
click at [688, 543] on button "Continue" at bounding box center [708, 540] width 221 height 32
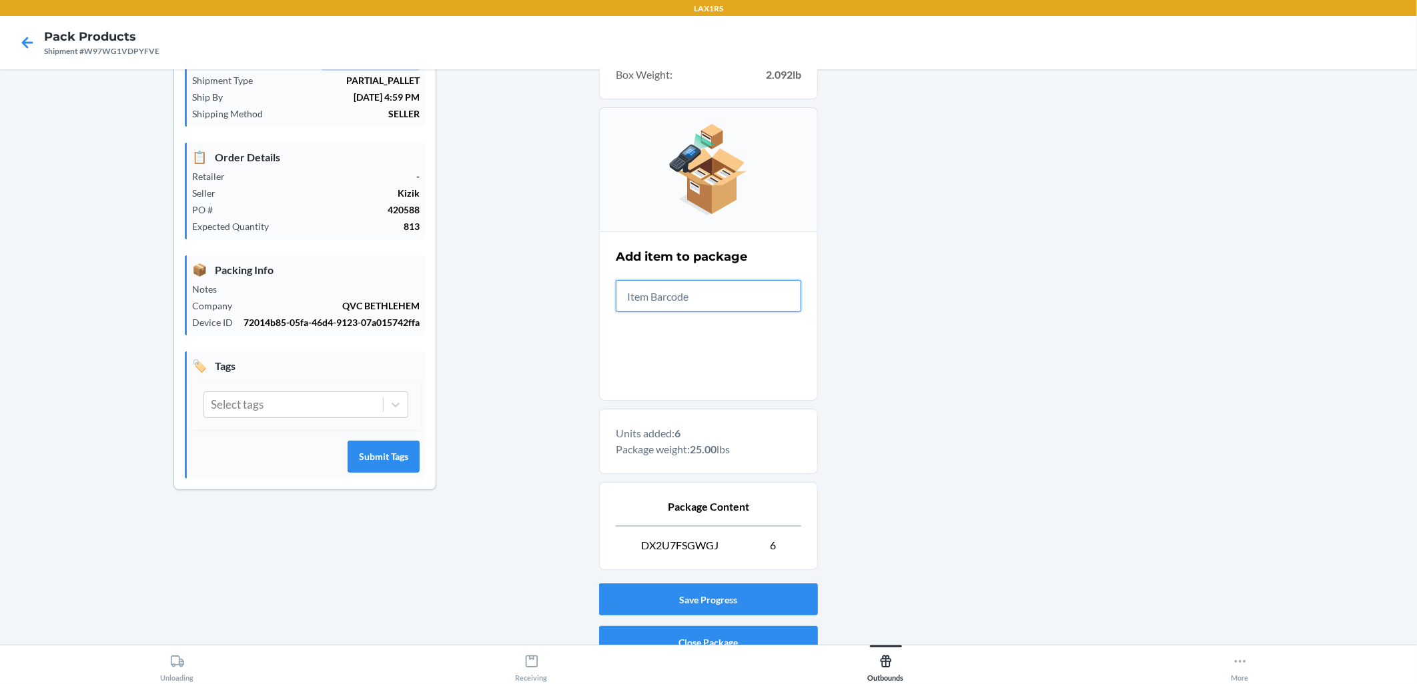
scroll to position [152, 0]
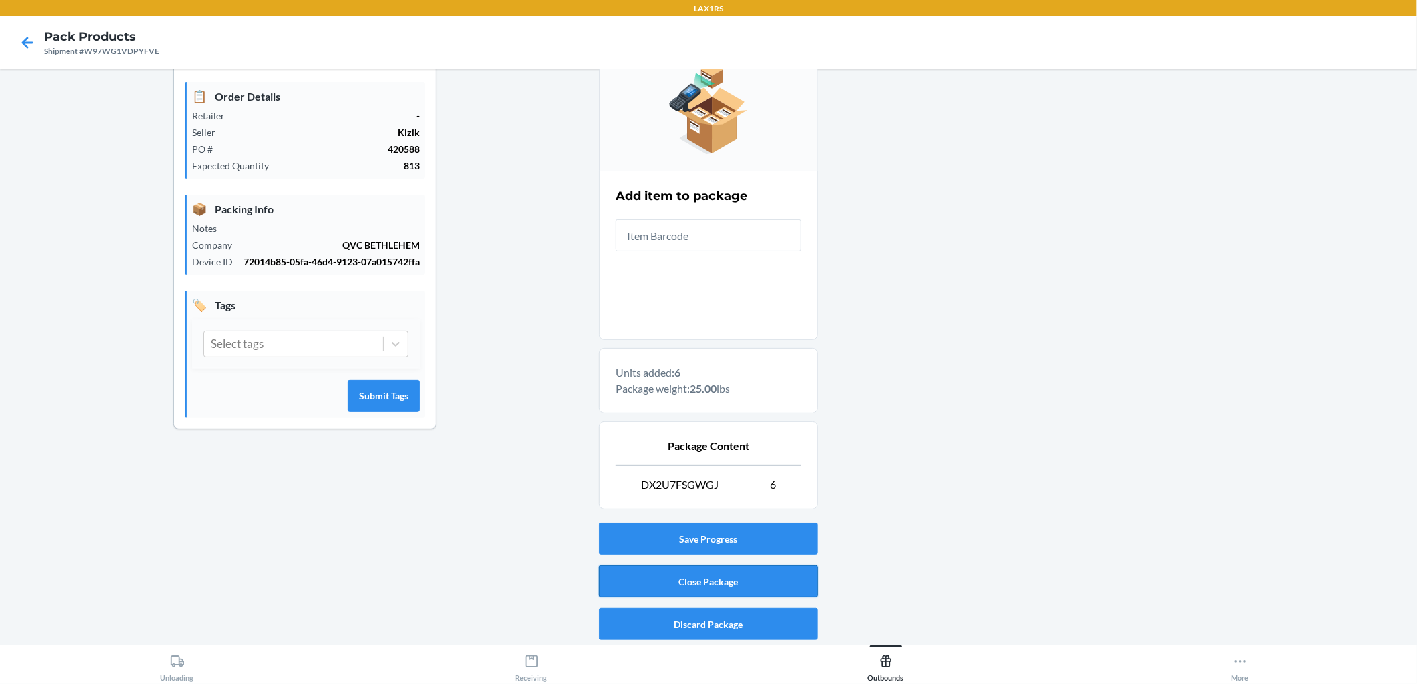
click at [688, 576] on button "Close Package" at bounding box center [708, 582] width 219 height 32
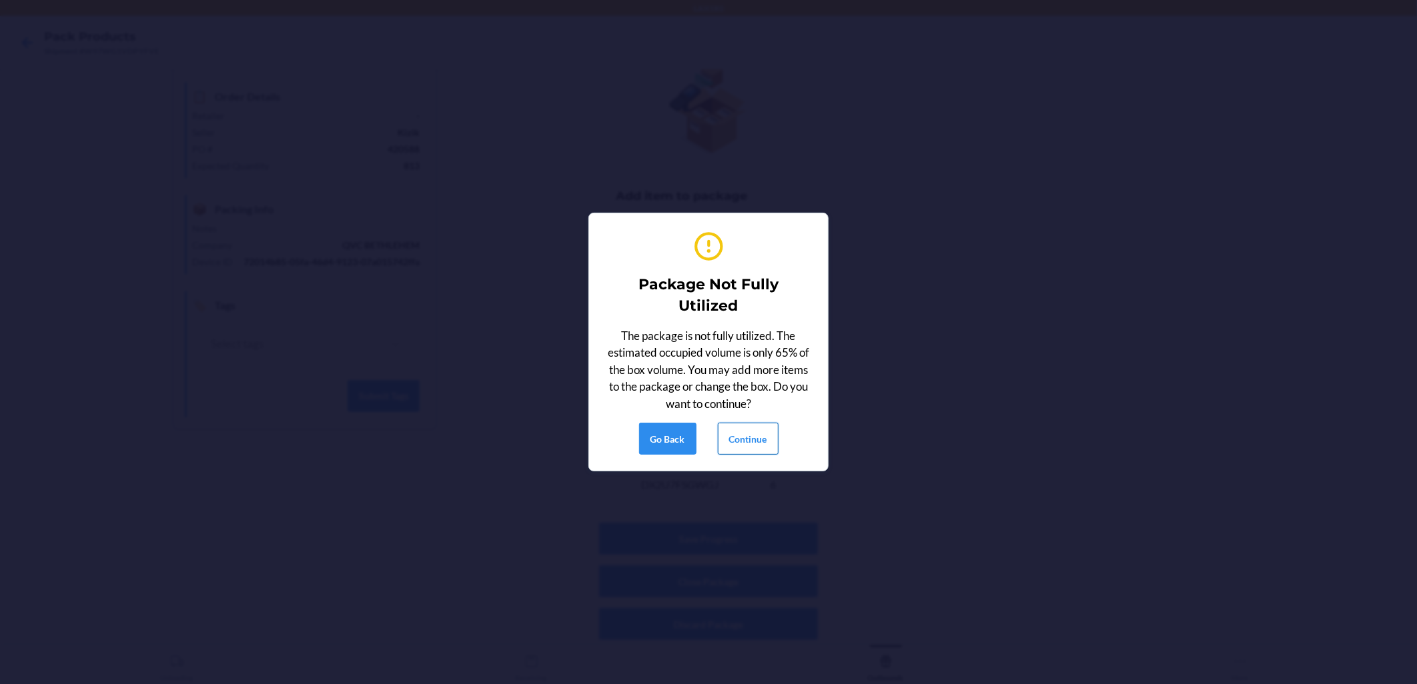
click at [688, 437] on button "Continue" at bounding box center [748, 439] width 61 height 32
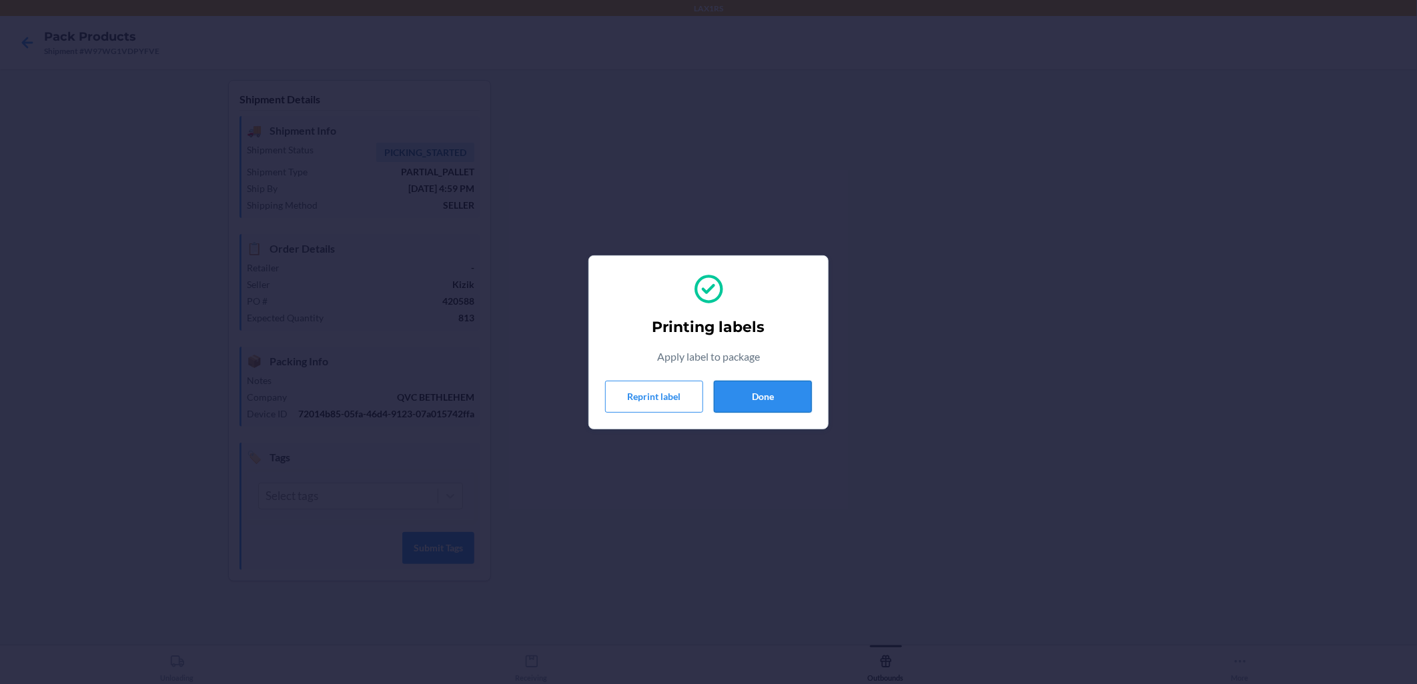
click at [688, 399] on button "Done" at bounding box center [763, 397] width 98 height 32
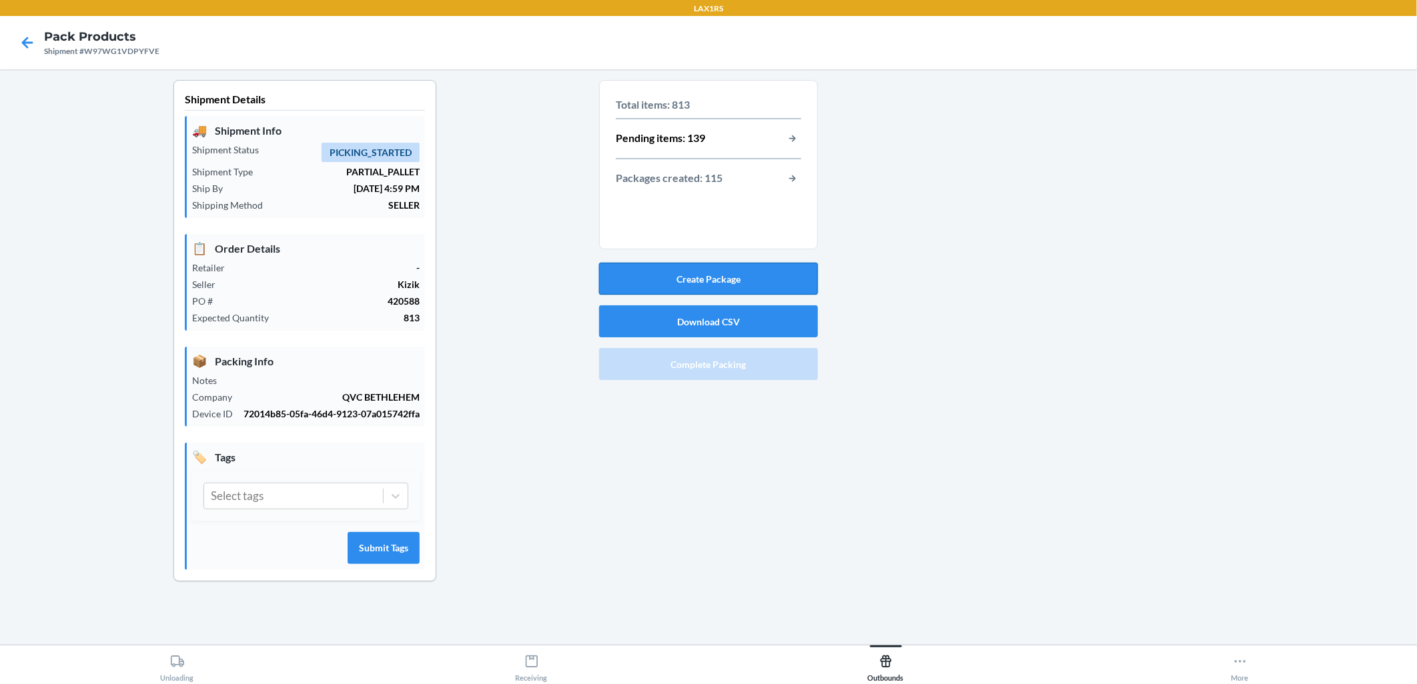
click at [688, 270] on button "Create Package" at bounding box center [708, 279] width 219 height 32
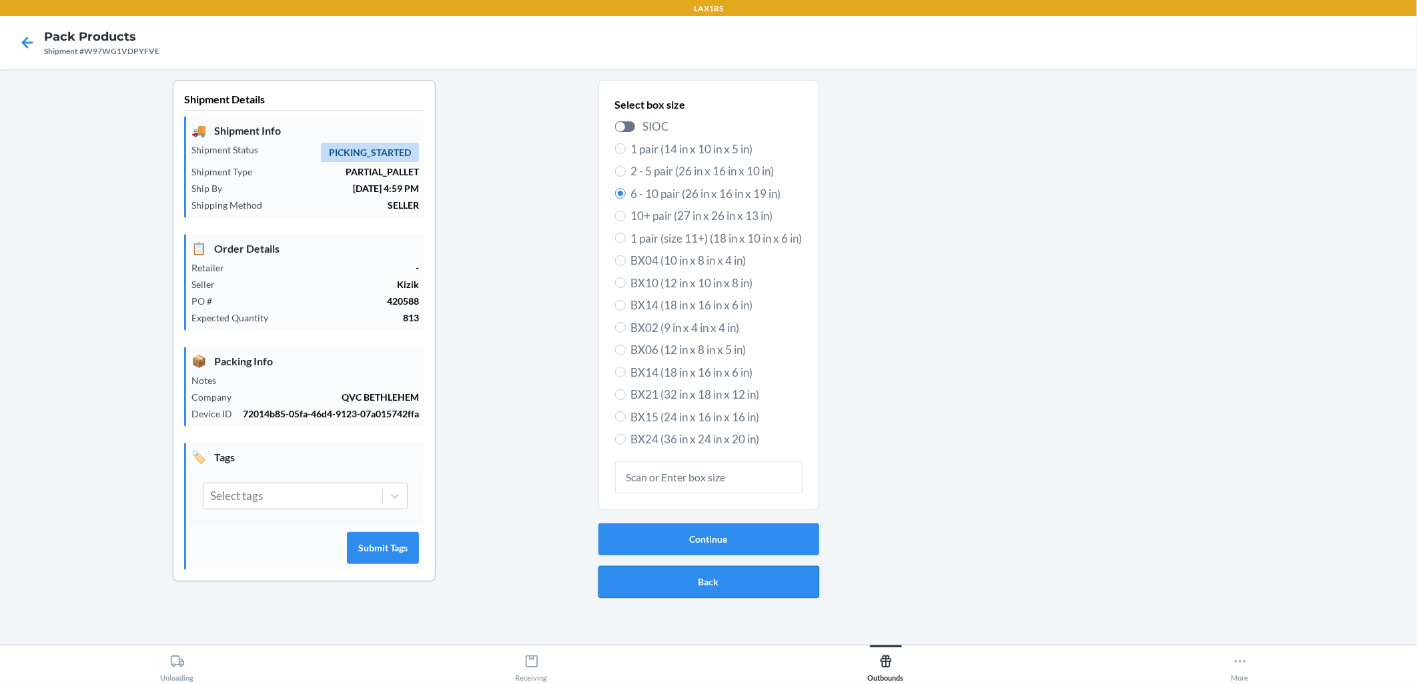
click at [688, 566] on button "Back" at bounding box center [708, 582] width 221 height 32
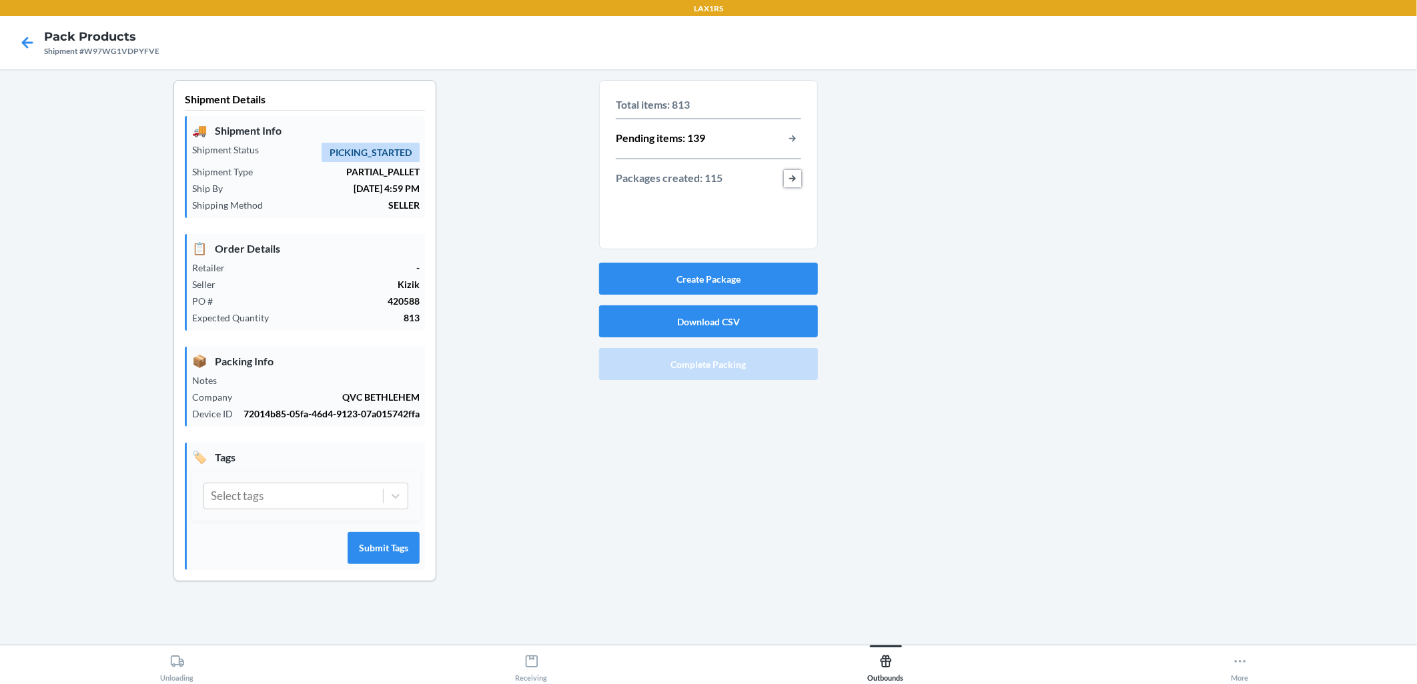
click at [688, 181] on button "button-view-packages-created" at bounding box center [792, 178] width 17 height 17
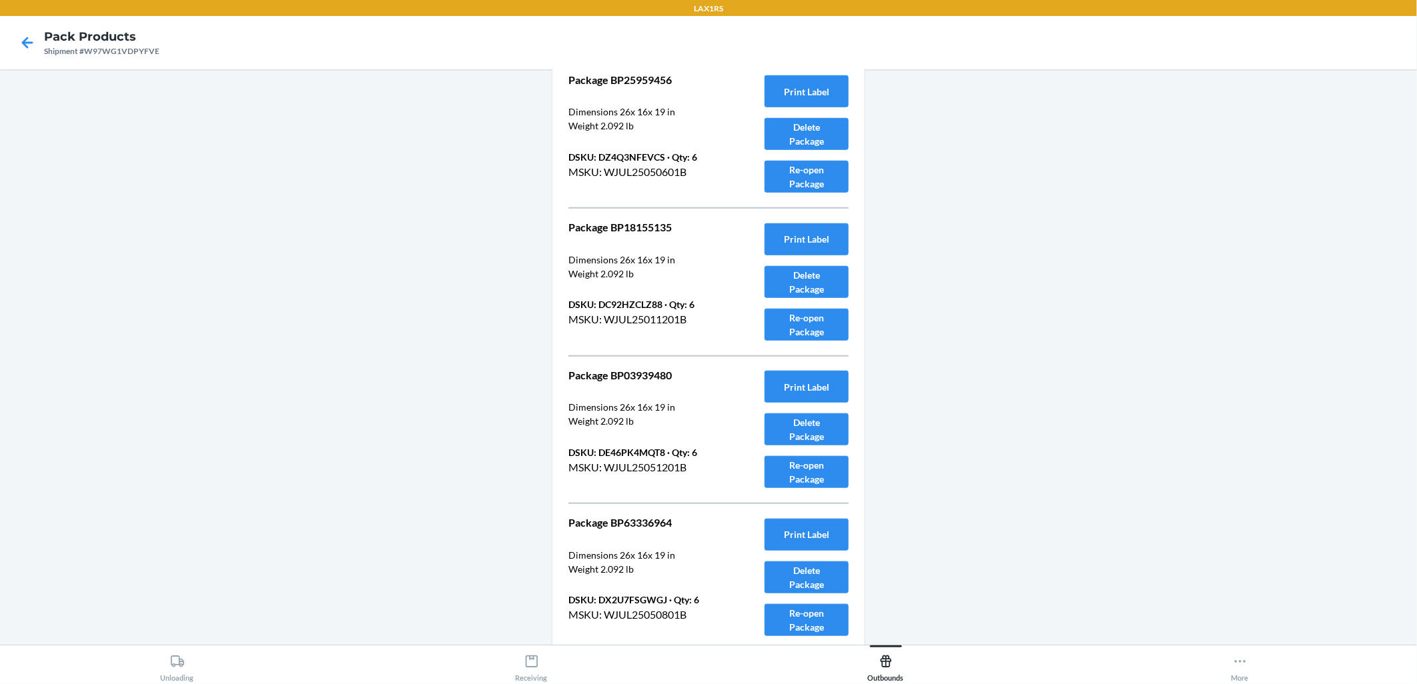
scroll to position [16629, 0]
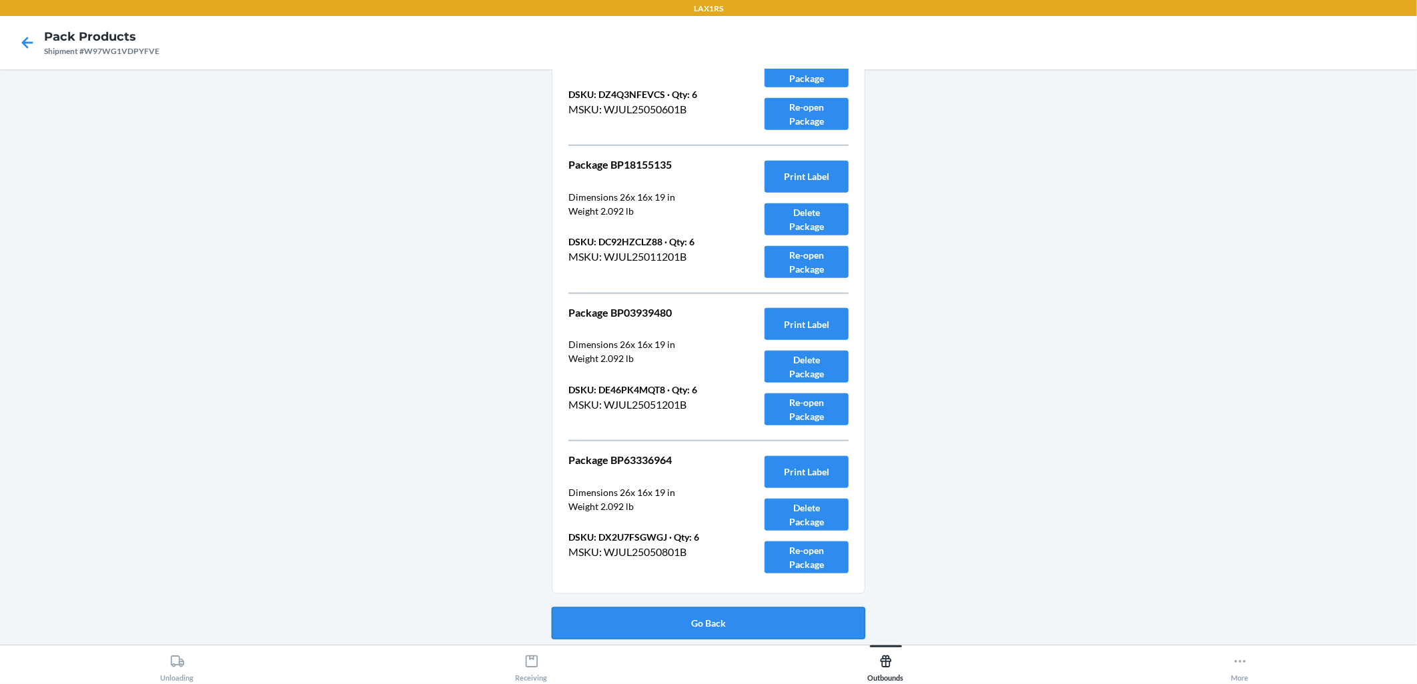
click at [672, 616] on button "Go Back" at bounding box center [709, 624] width 314 height 32
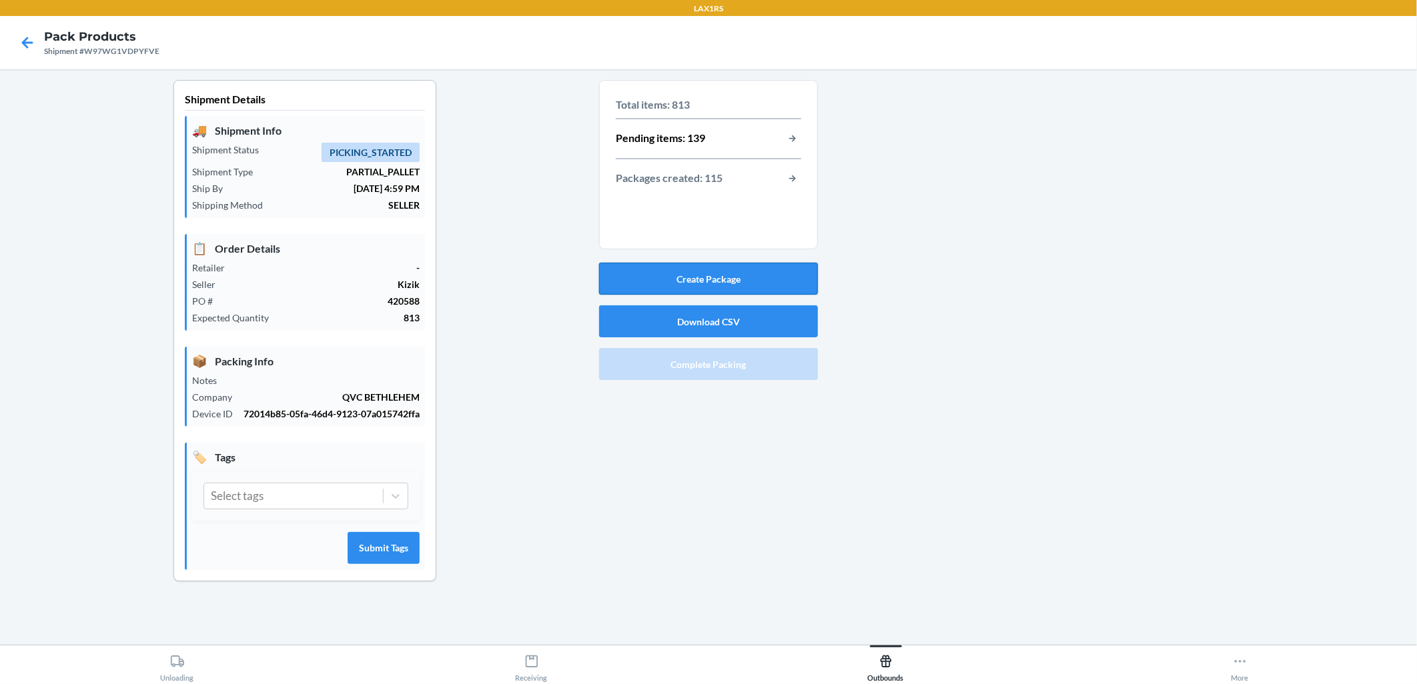
click at [688, 273] on button "Create Package" at bounding box center [708, 279] width 219 height 32
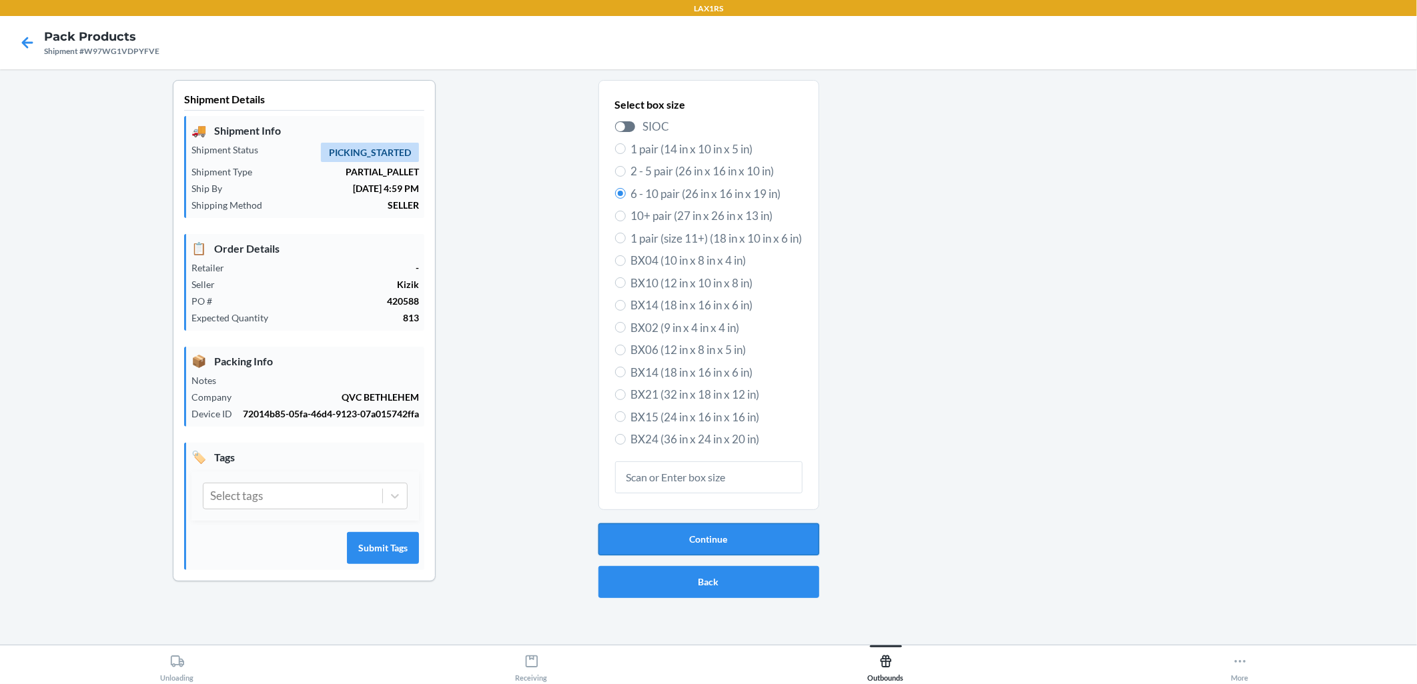
click at [688, 541] on button "Continue" at bounding box center [708, 540] width 221 height 32
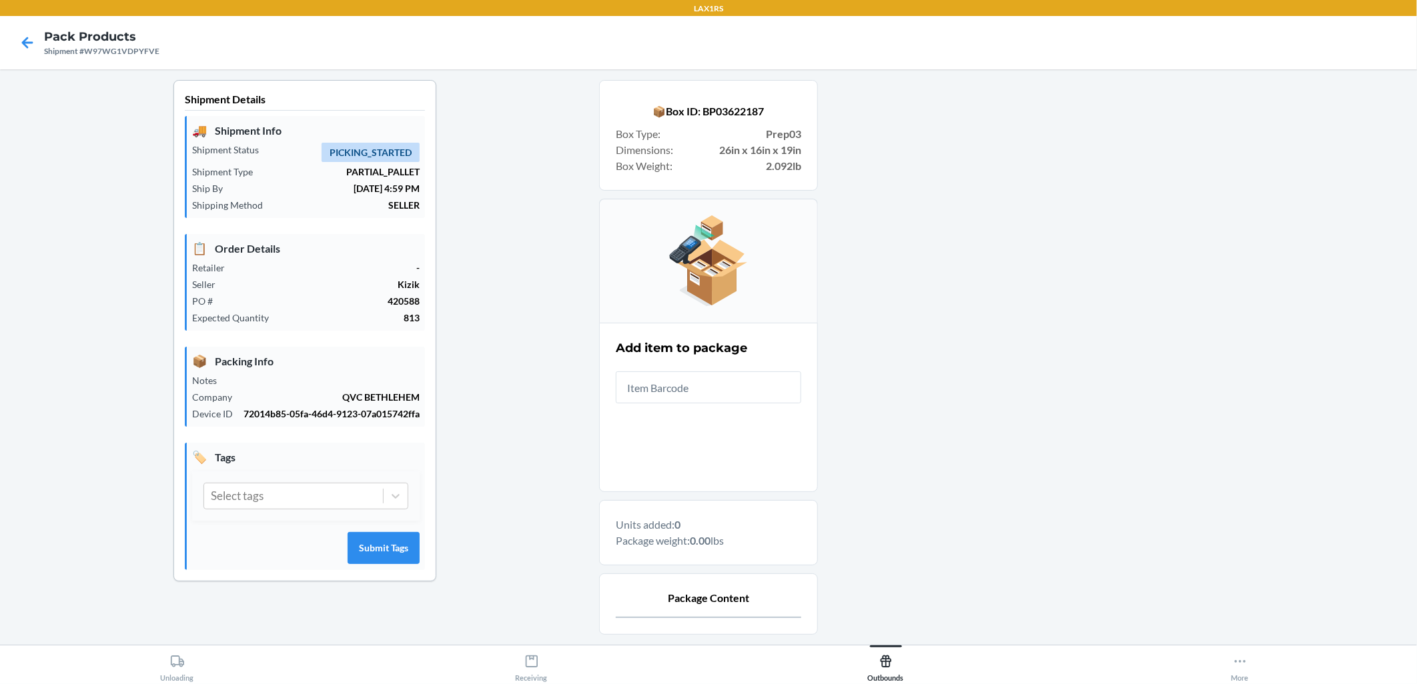
click at [688, 388] on input "text" at bounding box center [708, 388] width 185 height 32
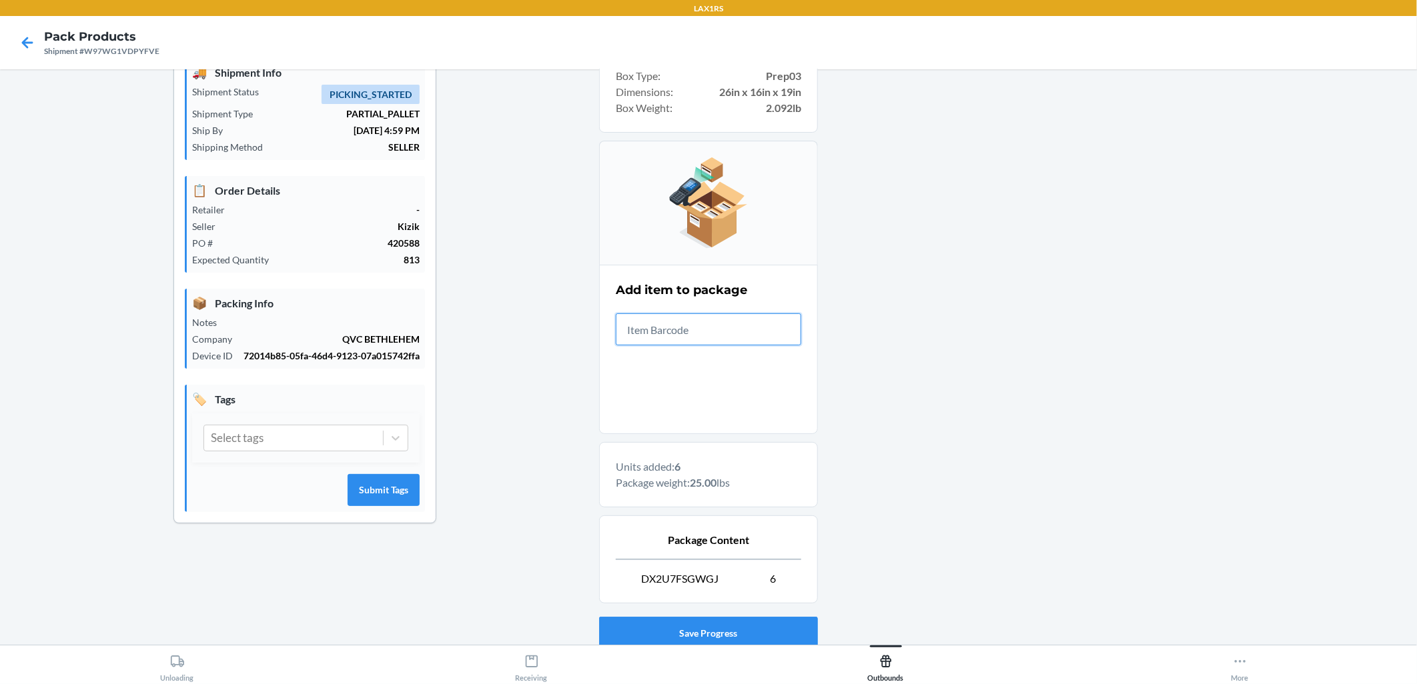
scroll to position [152, 0]
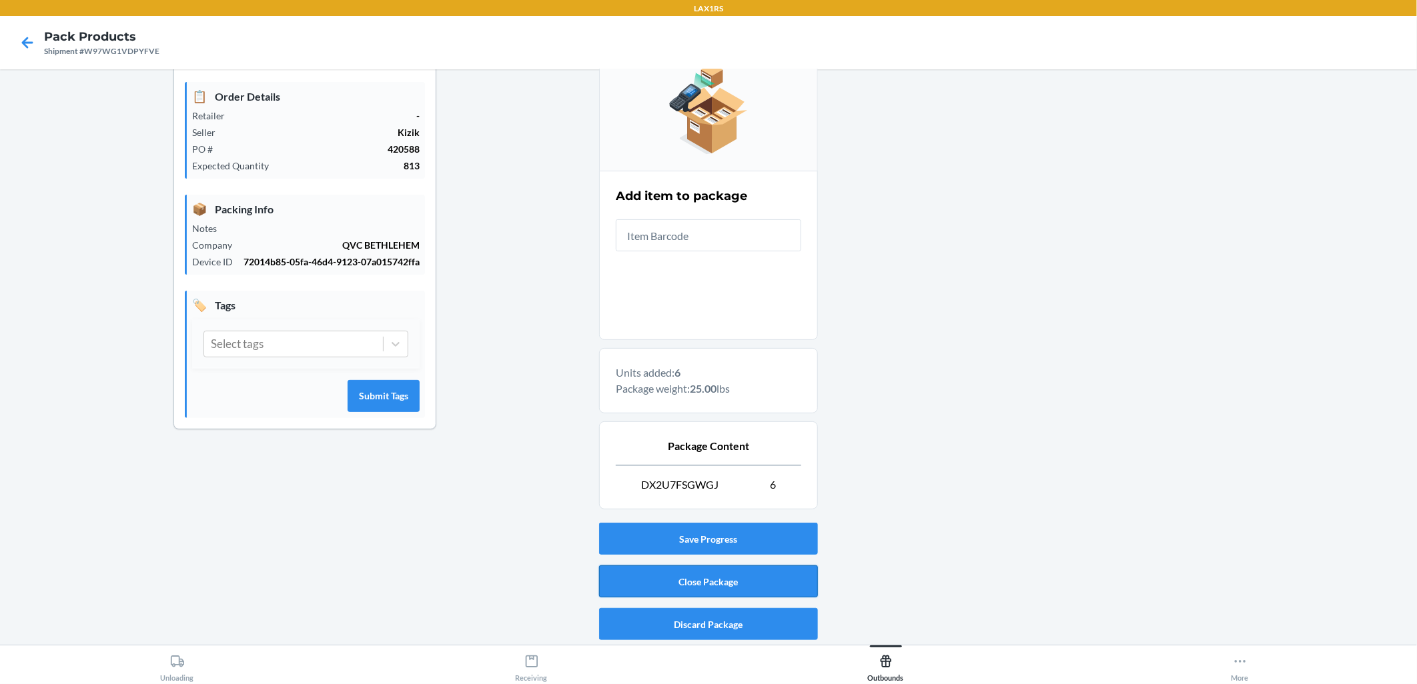
click at [688, 590] on button "Close Package" at bounding box center [708, 582] width 219 height 32
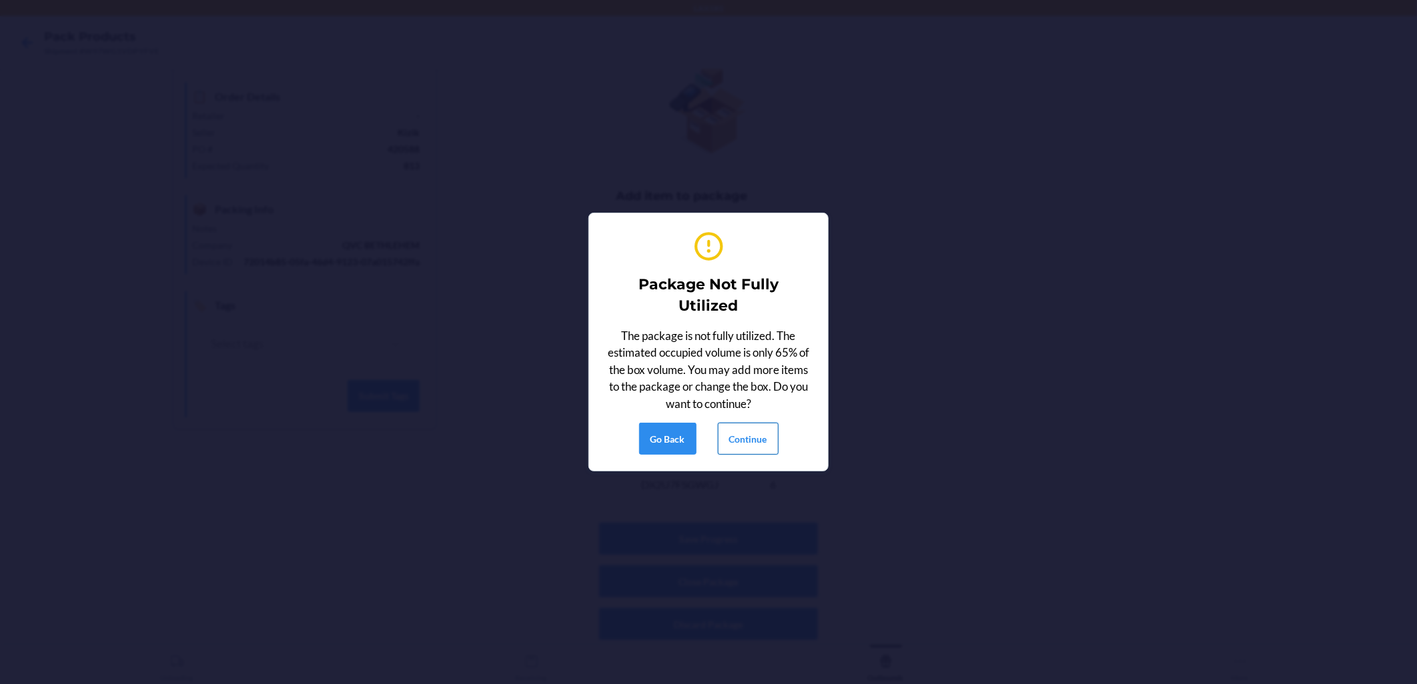
click at [688, 444] on button "Continue" at bounding box center [748, 439] width 61 height 32
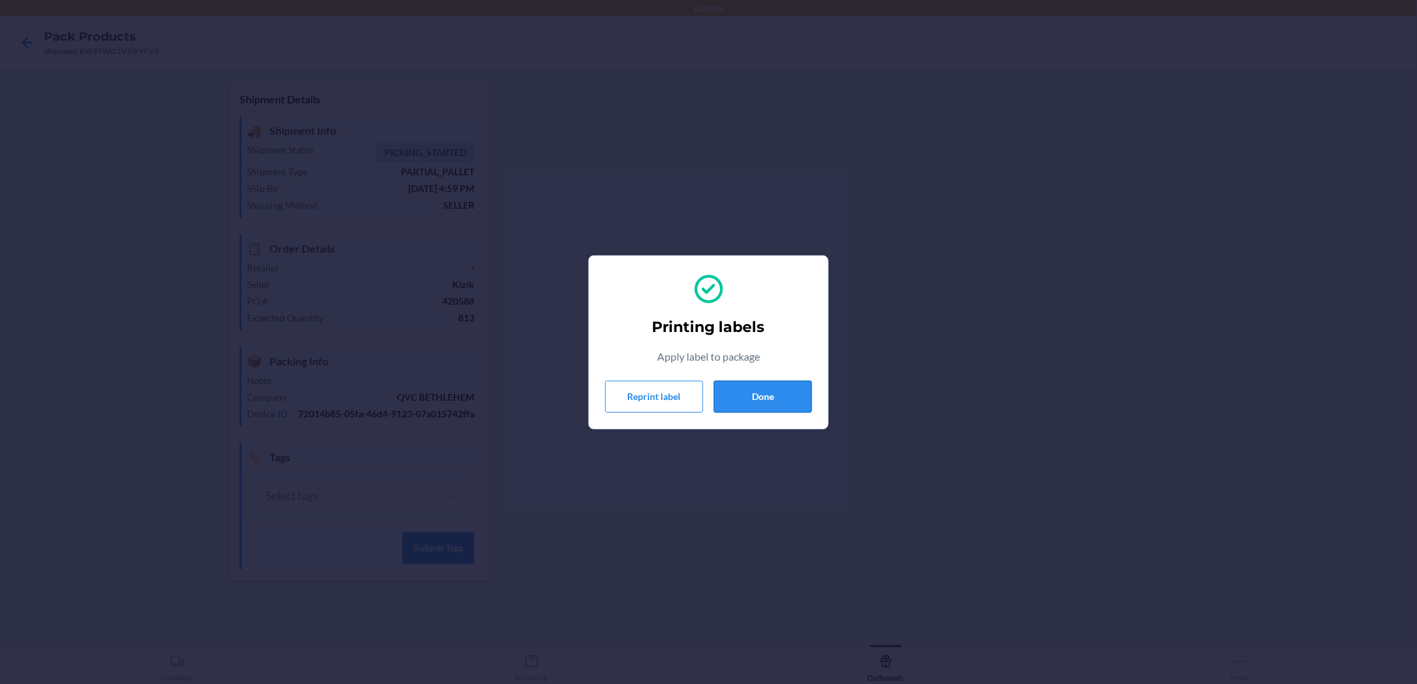
click at [688, 390] on button "Done" at bounding box center [763, 397] width 98 height 32
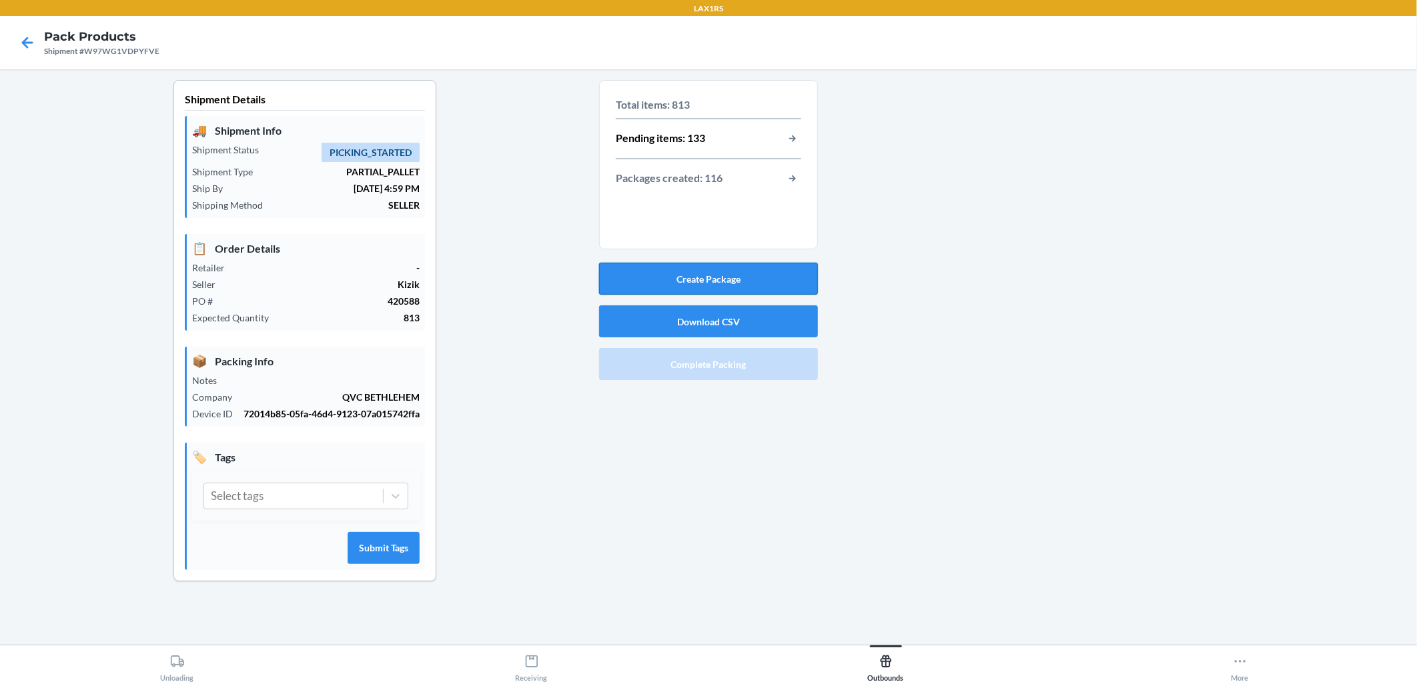
click at [688, 275] on button "Create Package" at bounding box center [708, 279] width 219 height 32
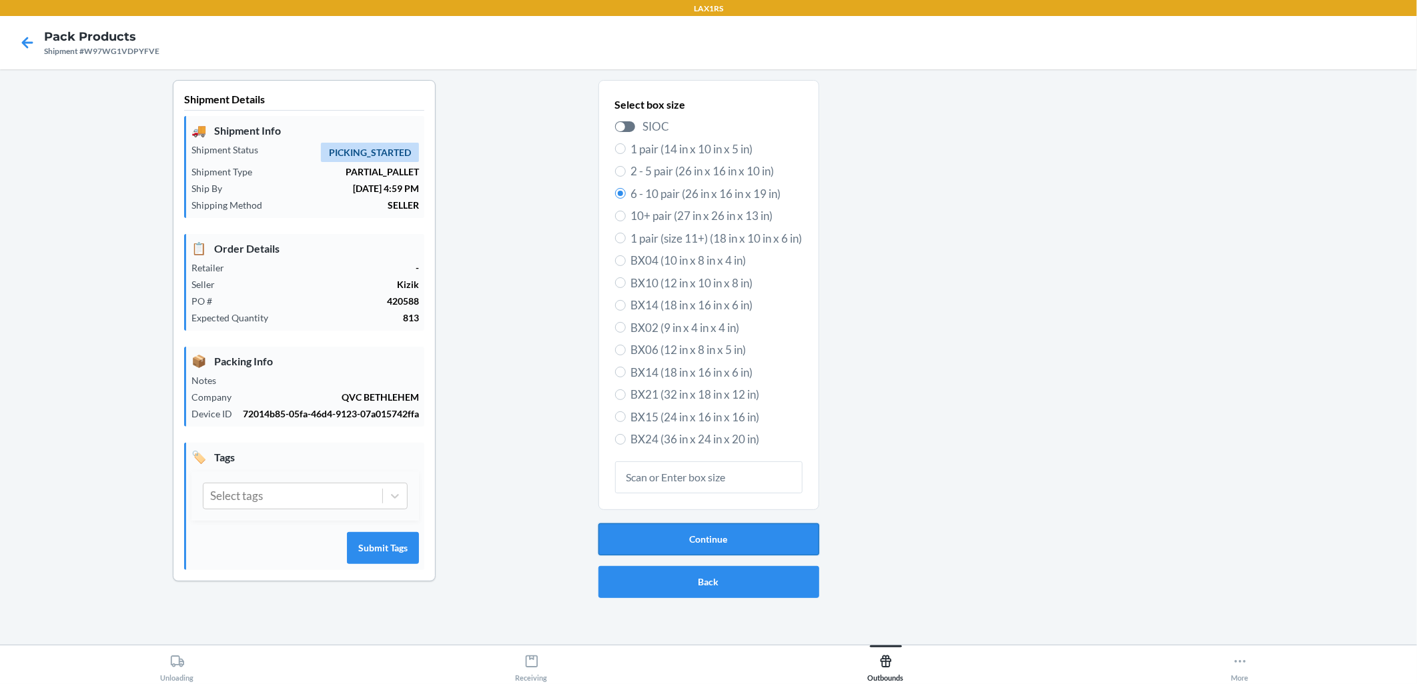
click at [688, 541] on button "Continue" at bounding box center [708, 540] width 221 height 32
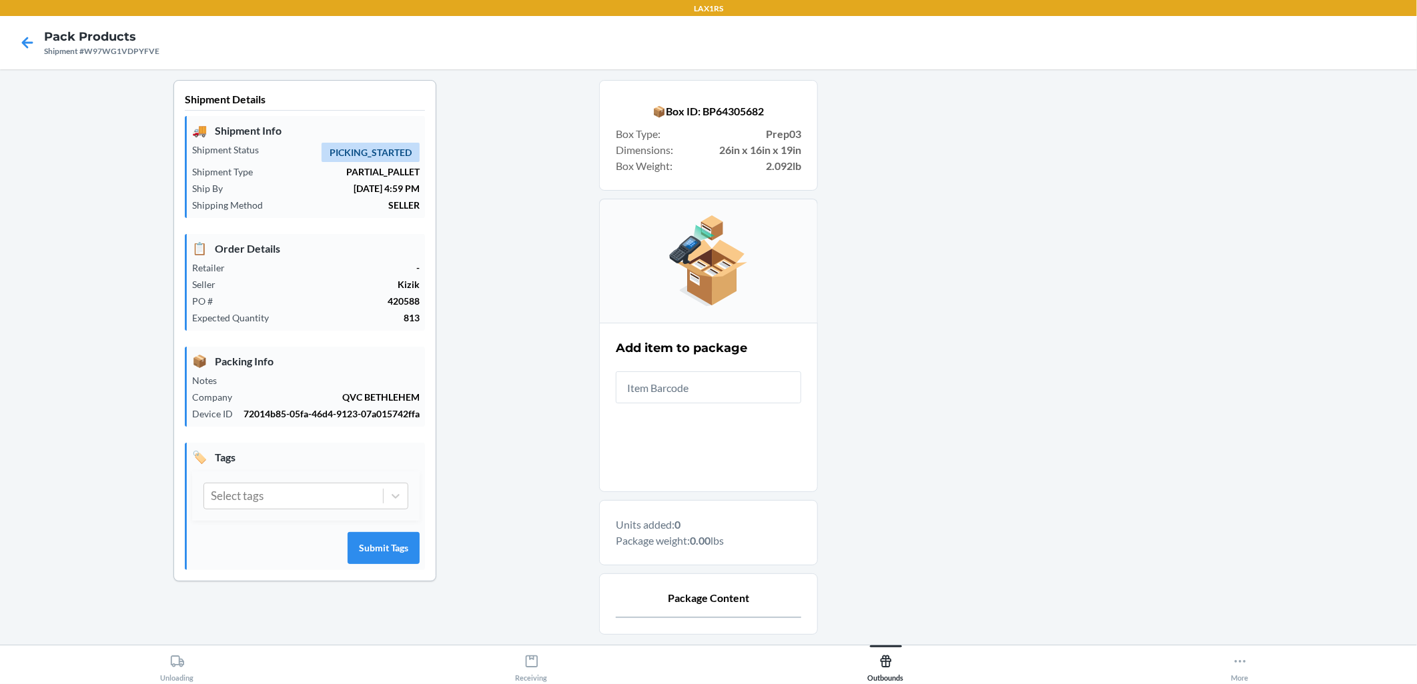
click at [688, 387] on input "text" at bounding box center [708, 388] width 185 height 32
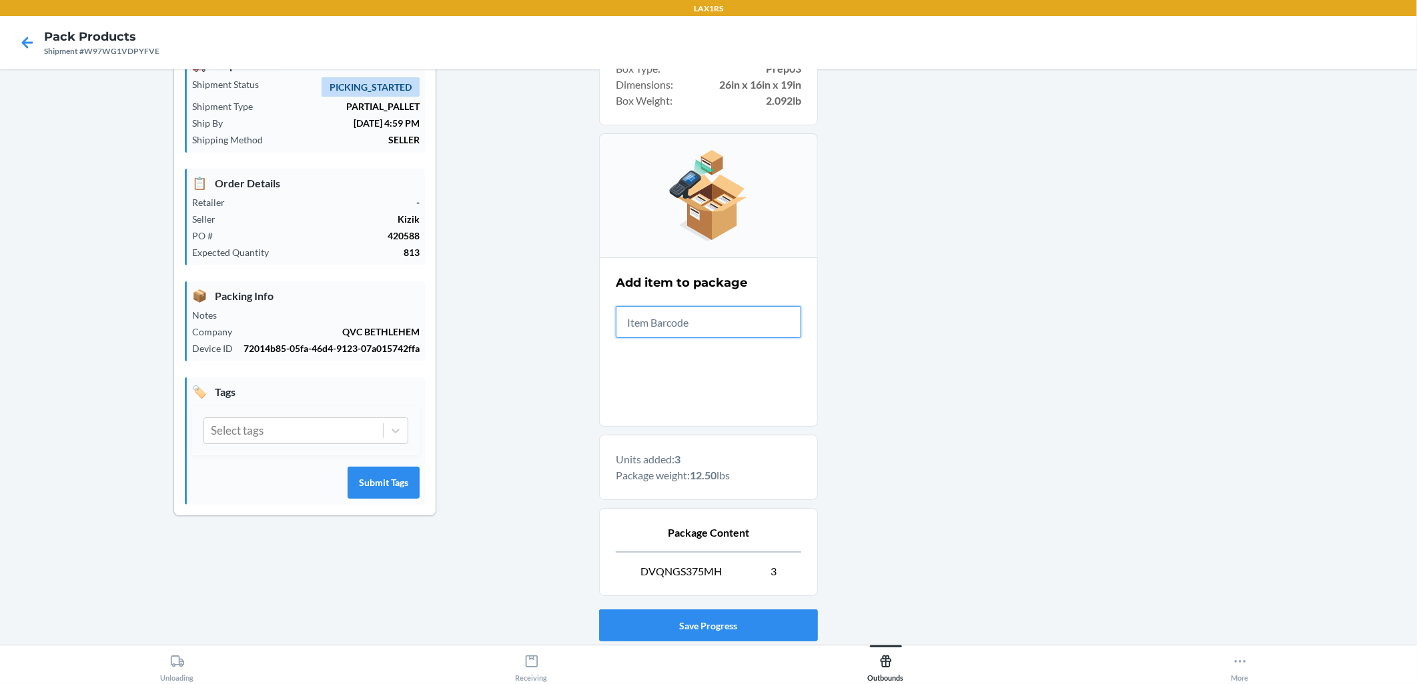
scroll to position [152, 0]
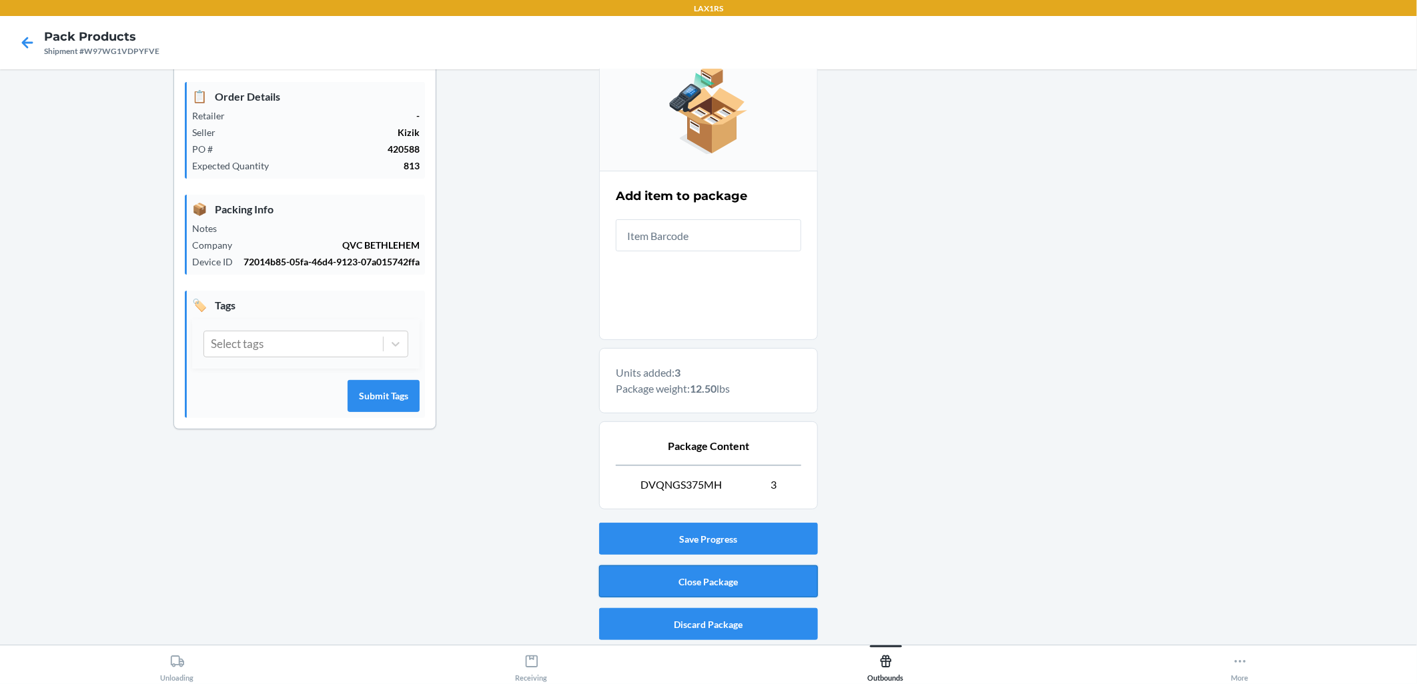
click at [688, 586] on button "Close Package" at bounding box center [708, 582] width 219 height 32
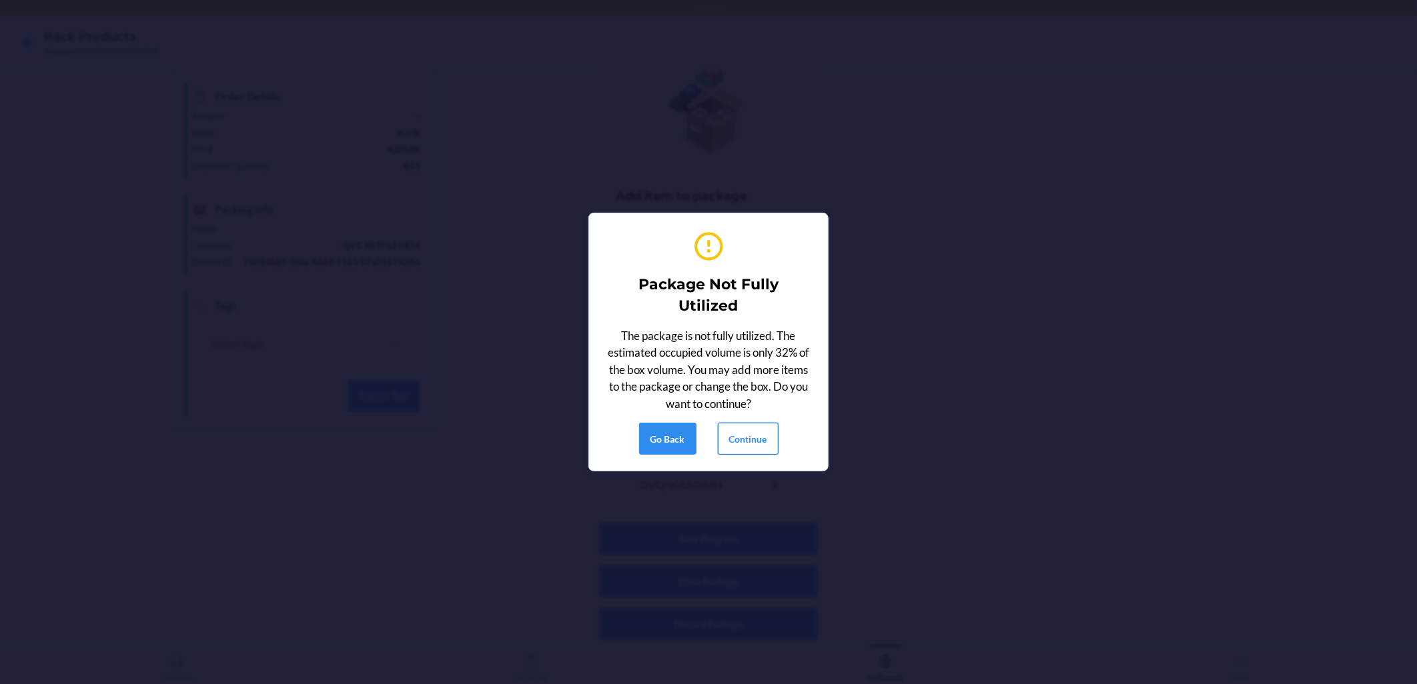
click at [688, 434] on button "Continue" at bounding box center [748, 439] width 61 height 32
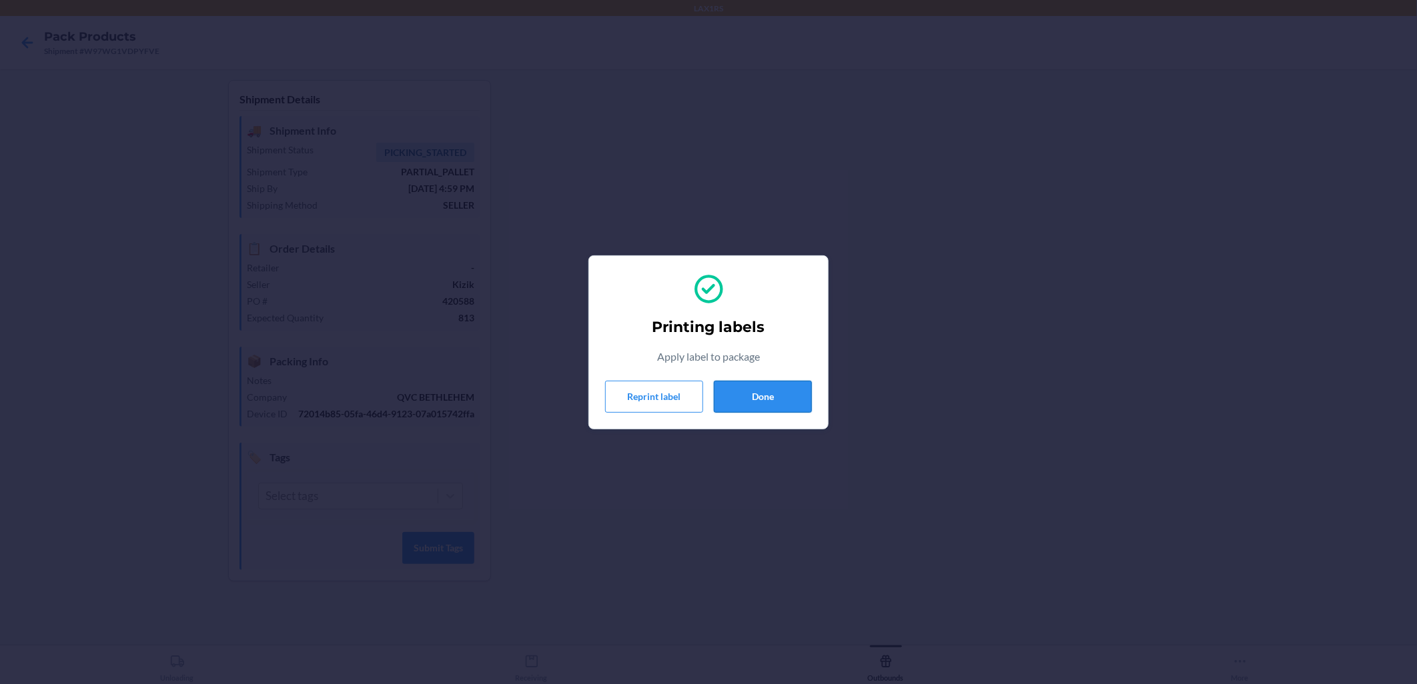
click at [688, 397] on button "Done" at bounding box center [763, 397] width 98 height 32
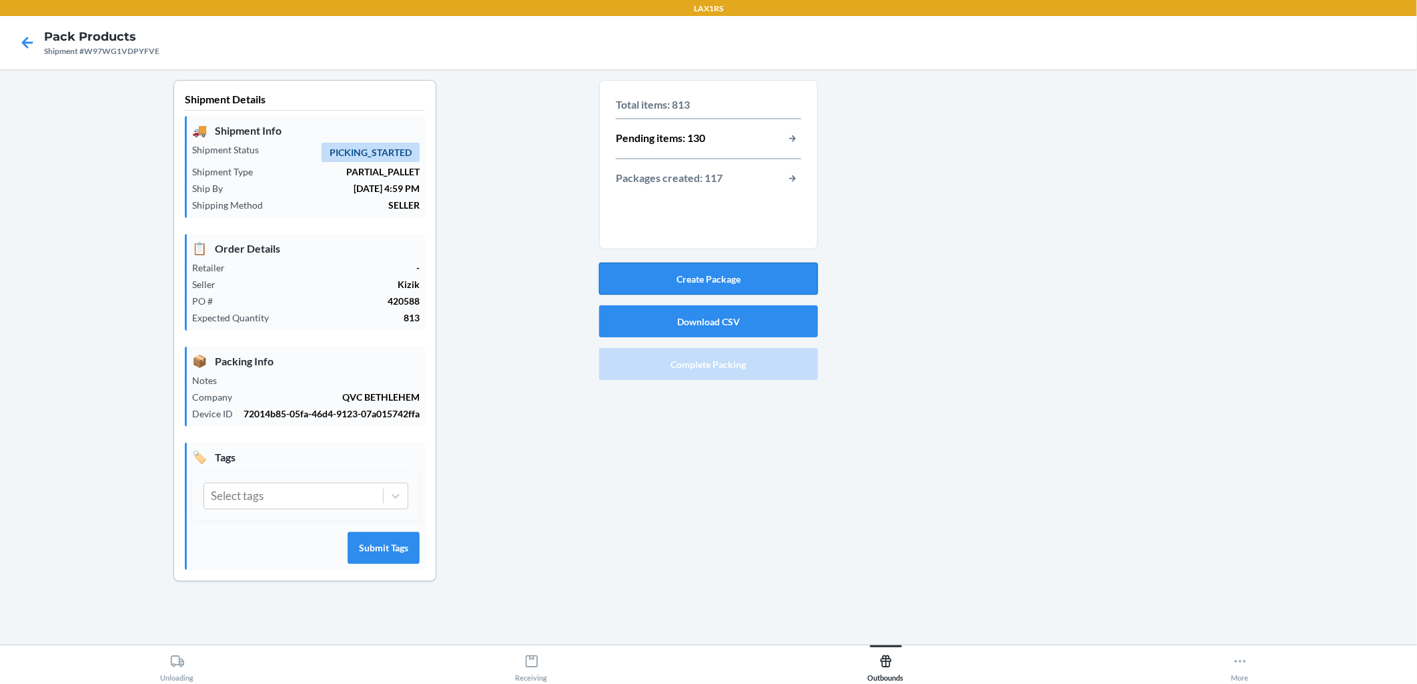
click at [688, 276] on button "Create Package" at bounding box center [708, 279] width 219 height 32
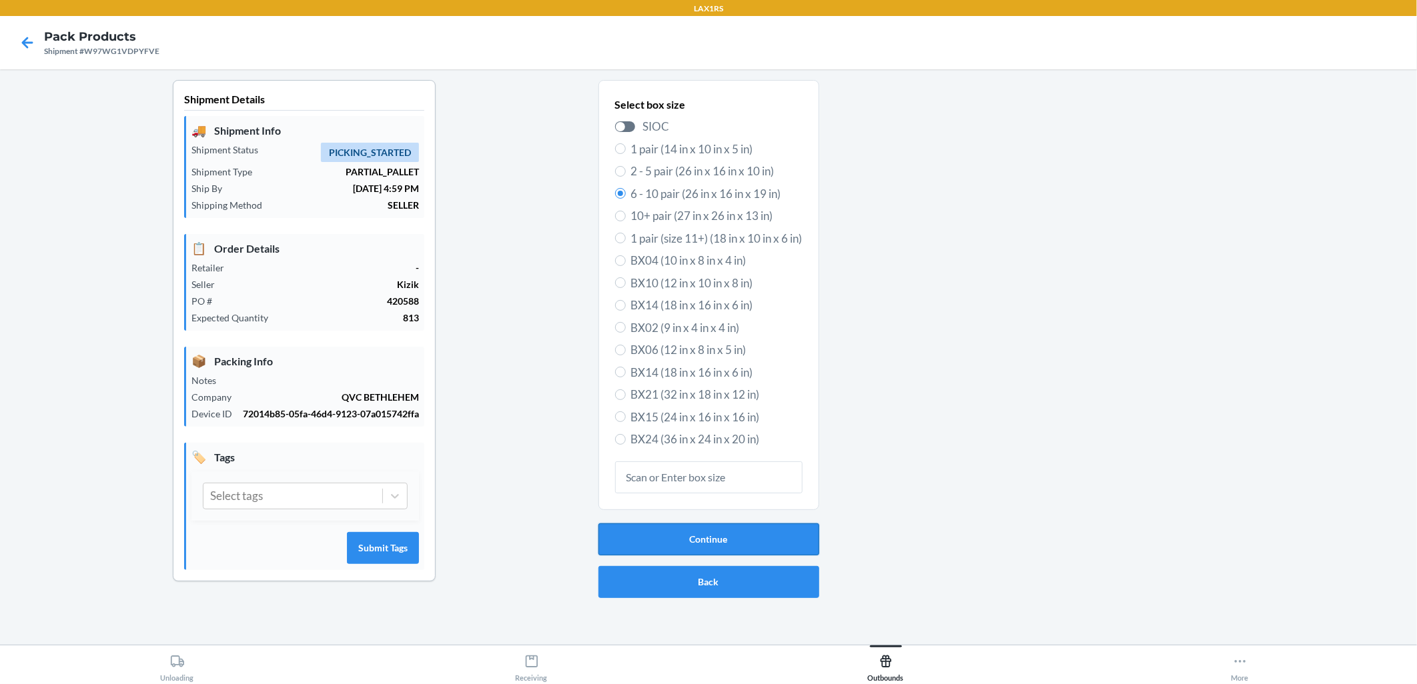
click at [665, 541] on button "Continue" at bounding box center [708, 540] width 221 height 32
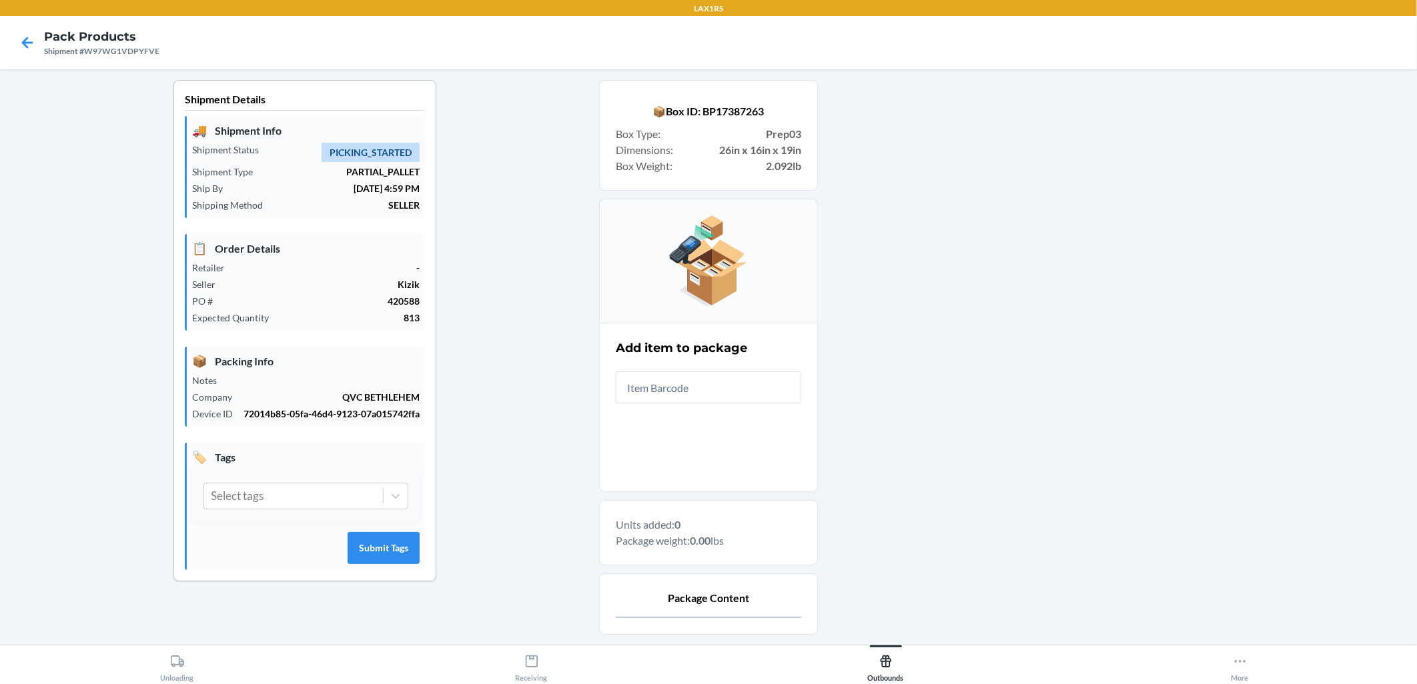
click at [688, 388] on input "text" at bounding box center [708, 388] width 185 height 32
click at [688, 390] on input "text" at bounding box center [708, 388] width 185 height 32
click at [688, 394] on input "text" at bounding box center [708, 388] width 185 height 32
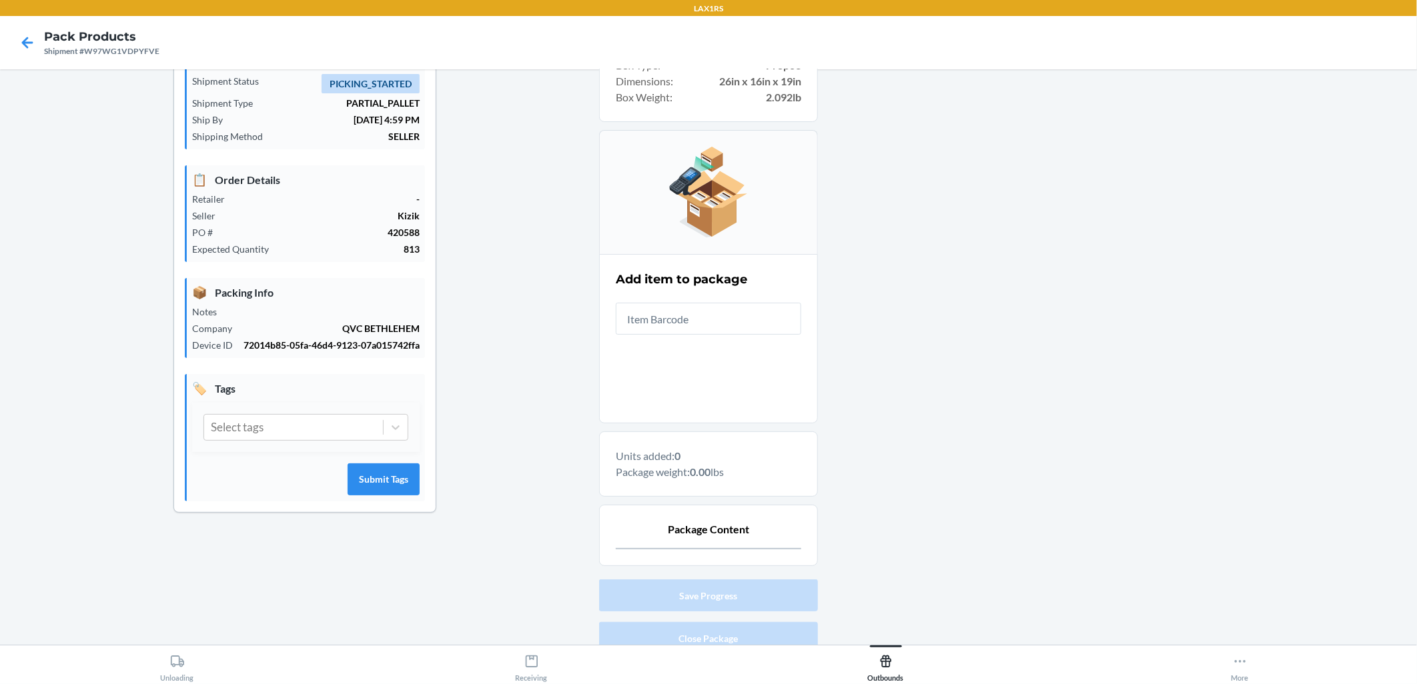
scroll to position [125, 0]
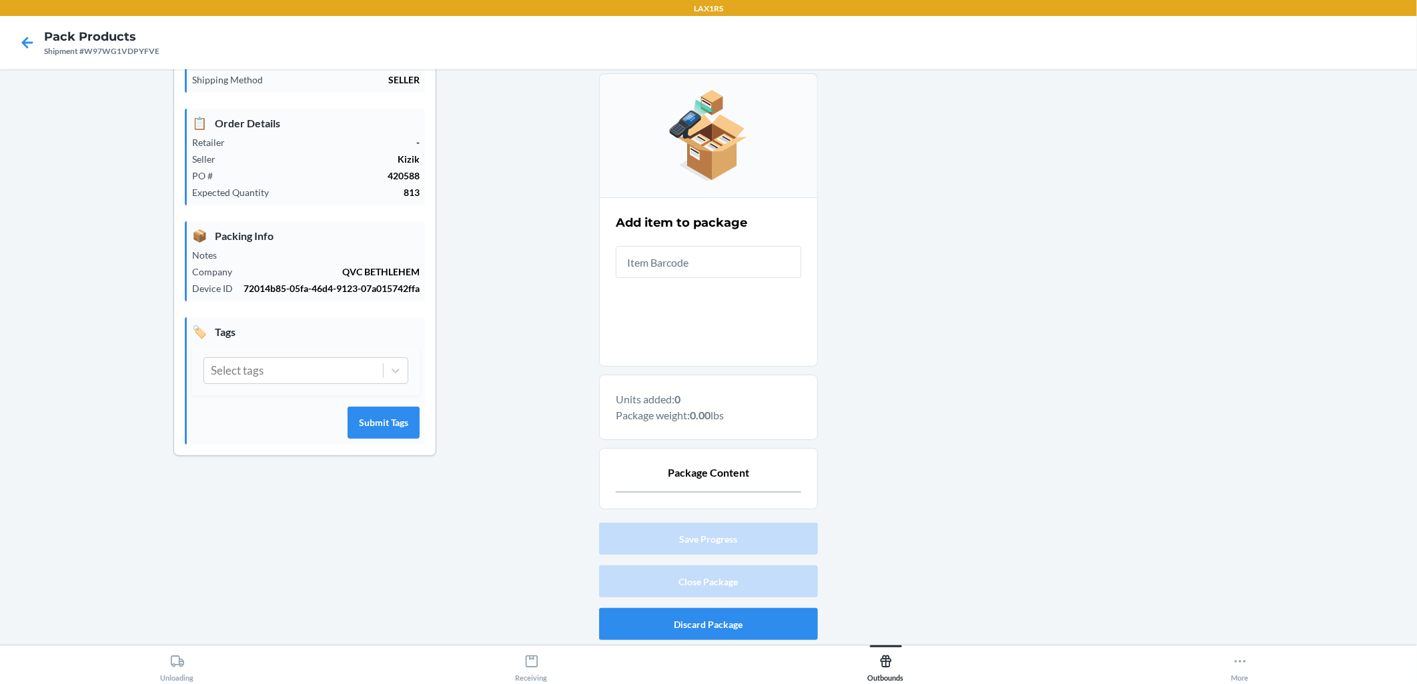
click at [688, 396] on div at bounding box center [1112, 300] width 588 height 691
click at [688, 251] on input "text" at bounding box center [708, 262] width 185 height 32
click at [688, 415] on div at bounding box center [1112, 300] width 588 height 691
click at [688, 251] on input "text" at bounding box center [708, 262] width 185 height 32
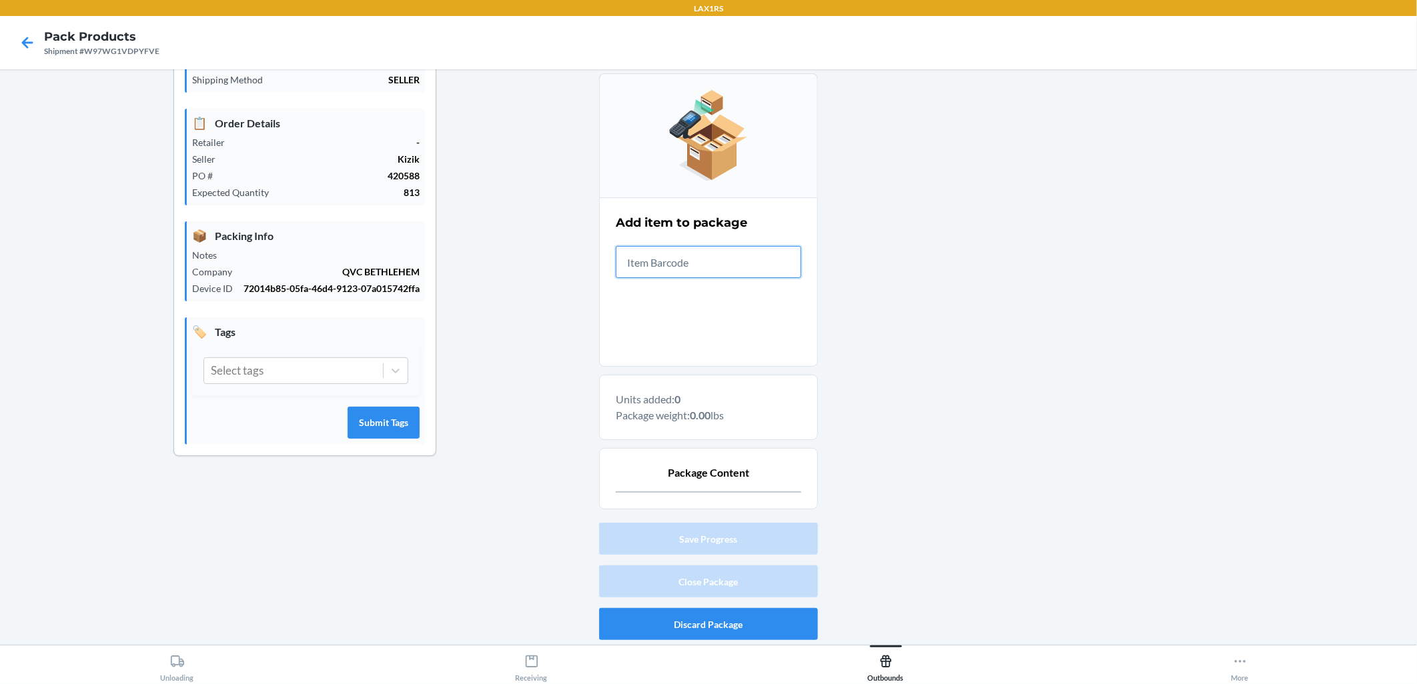
click at [688, 255] on input "text" at bounding box center [708, 262] width 185 height 32
click at [688, 259] on input "text" at bounding box center [708, 262] width 185 height 32
click at [688, 263] on input "text" at bounding box center [708, 262] width 185 height 32
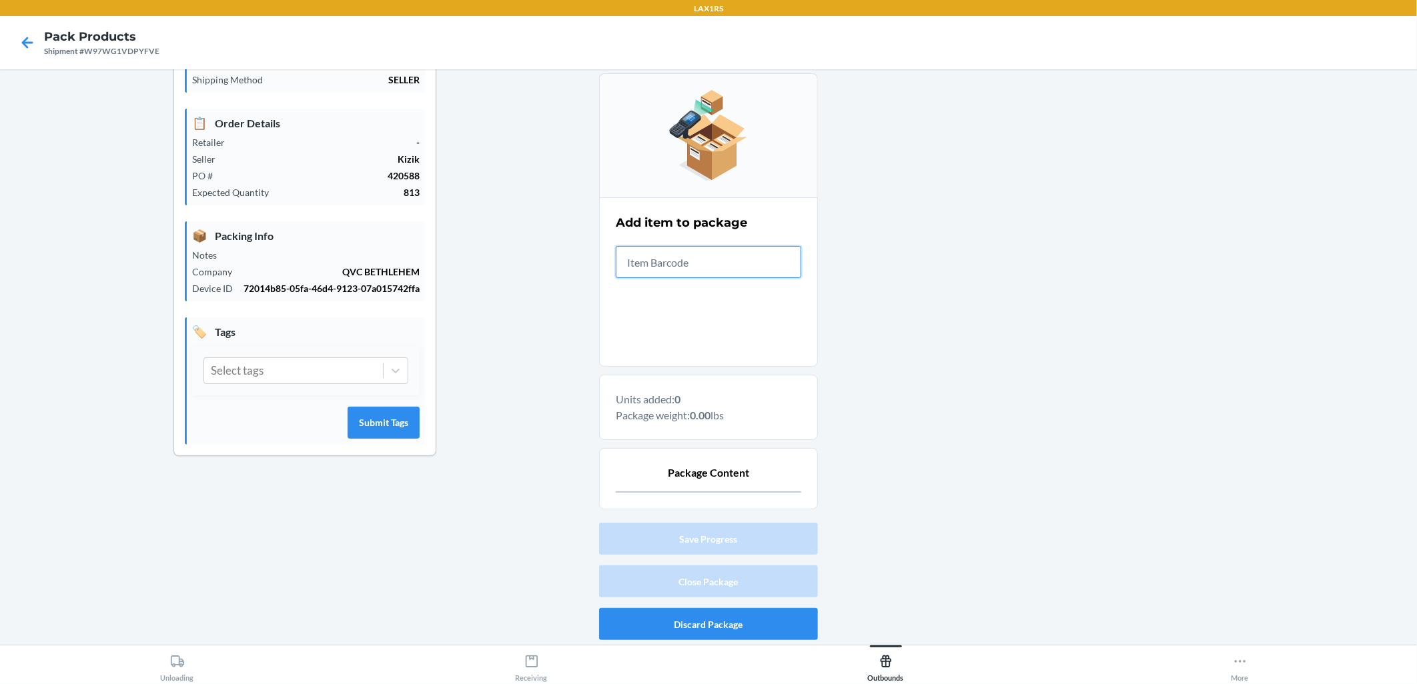
click at [688, 260] on input "text" at bounding box center [708, 262] width 185 height 32
click at [688, 269] on input "text" at bounding box center [708, 262] width 185 height 32
click at [688, 257] on input "text" at bounding box center [708, 262] width 185 height 32
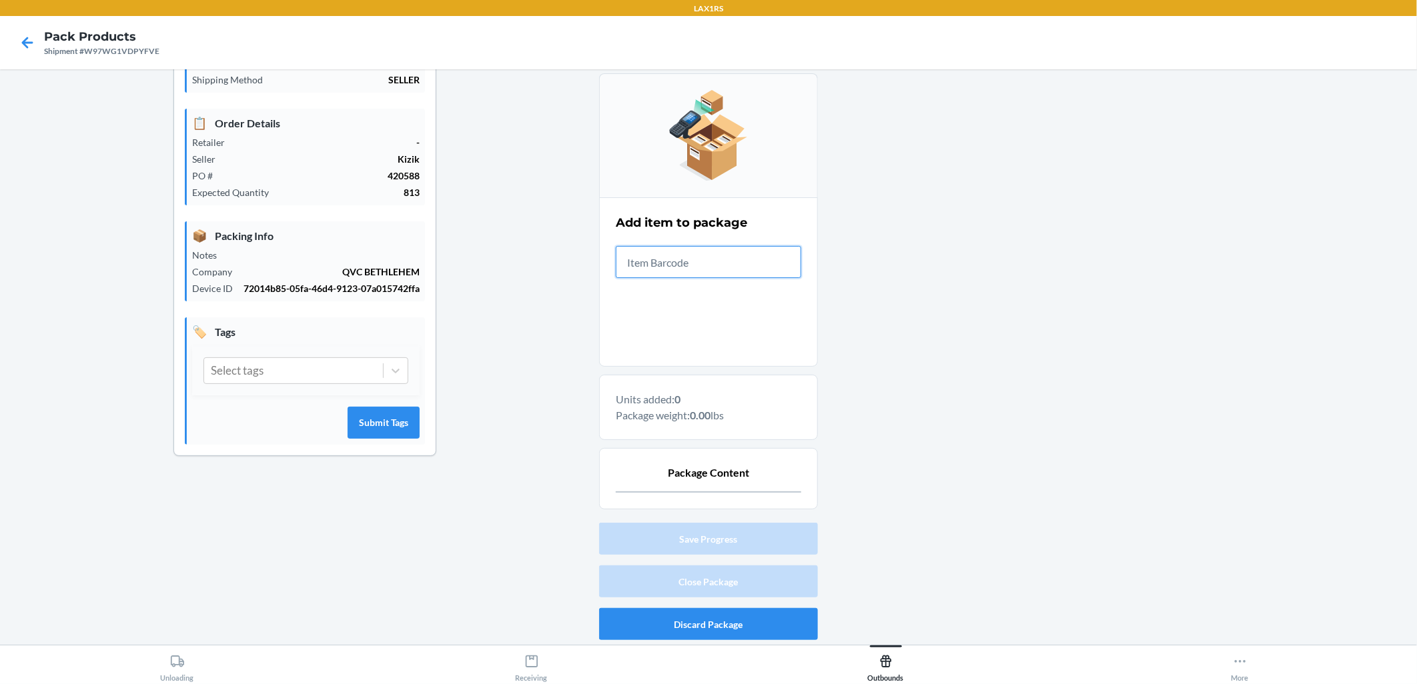
click at [688, 257] on input "text" at bounding box center [708, 262] width 185 height 32
drag, startPoint x: 777, startPoint y: 257, endPoint x: 505, endPoint y: 248, distance: 272.3
click at [505, 248] on div "Shipment Details 🚚 Shipment Info Shipment Status PICKING_STARTED Shipment Type …" at bounding box center [708, 300] width 1395 height 691
drag, startPoint x: 482, startPoint y: 217, endPoint x: 515, endPoint y: 216, distance: 32.7
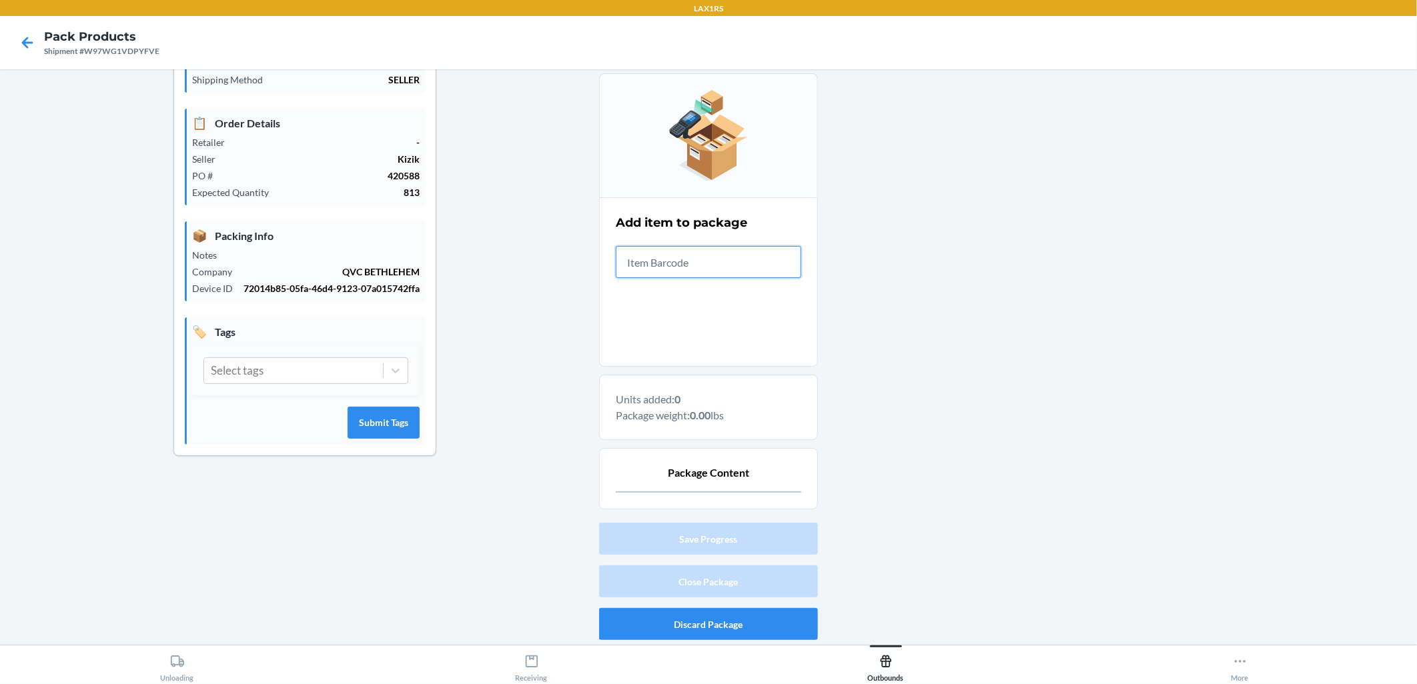
click at [412, 223] on div "Shipment Details 🚚 Shipment Info Shipment Status PICKING_STARTED Shipment Type …" at bounding box center [708, 300] width 1395 height 691
click at [688, 256] on input "text" at bounding box center [708, 262] width 185 height 32
click at [688, 257] on input "text" at bounding box center [708, 262] width 185 height 32
click at [688, 258] on input "text" at bounding box center [708, 262] width 185 height 32
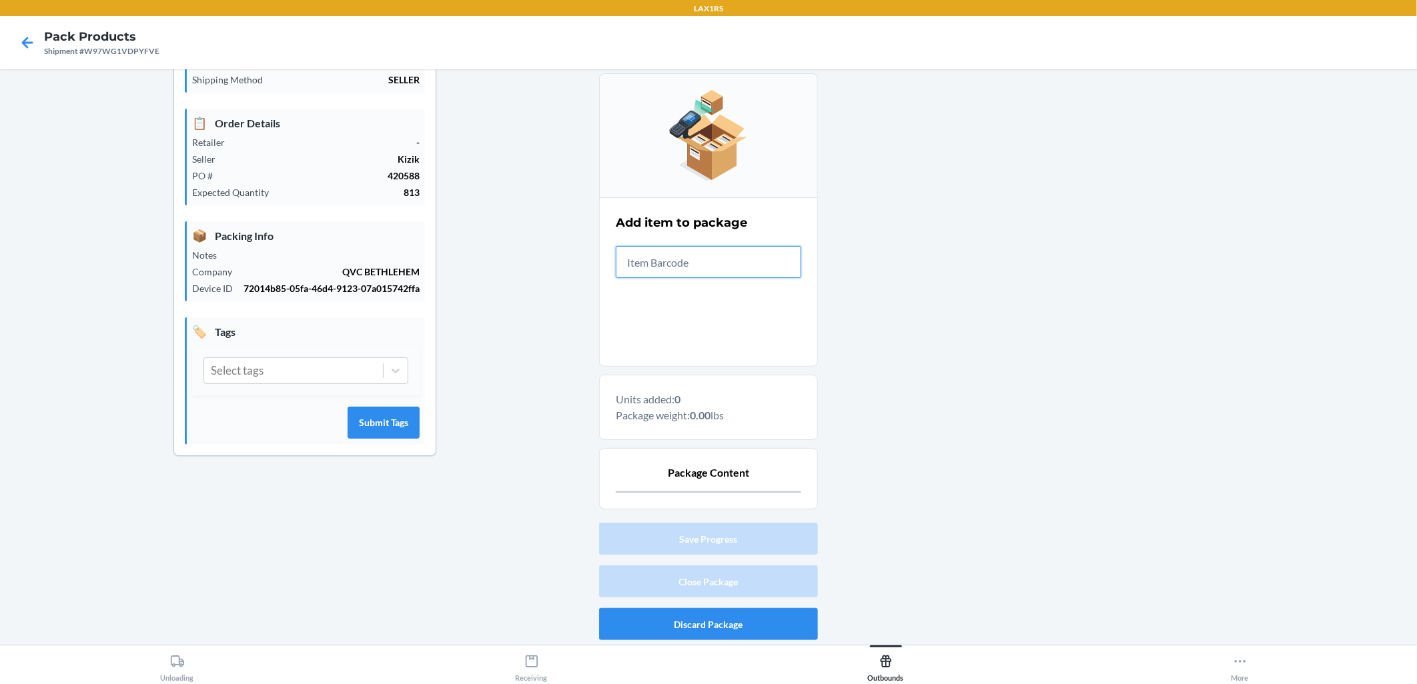
click at [688, 258] on input "text" at bounding box center [708, 262] width 185 height 32
click at [688, 264] on input "text" at bounding box center [708, 262] width 185 height 32
drag, startPoint x: 686, startPoint y: 263, endPoint x: 570, endPoint y: 257, distance: 115.6
click at [570, 257] on div "Shipment Details 🚚 Shipment Info Shipment Status PICKING_STARTED Shipment Type …" at bounding box center [708, 300] width 1395 height 691
click at [636, 261] on input "text" at bounding box center [708, 262] width 185 height 32
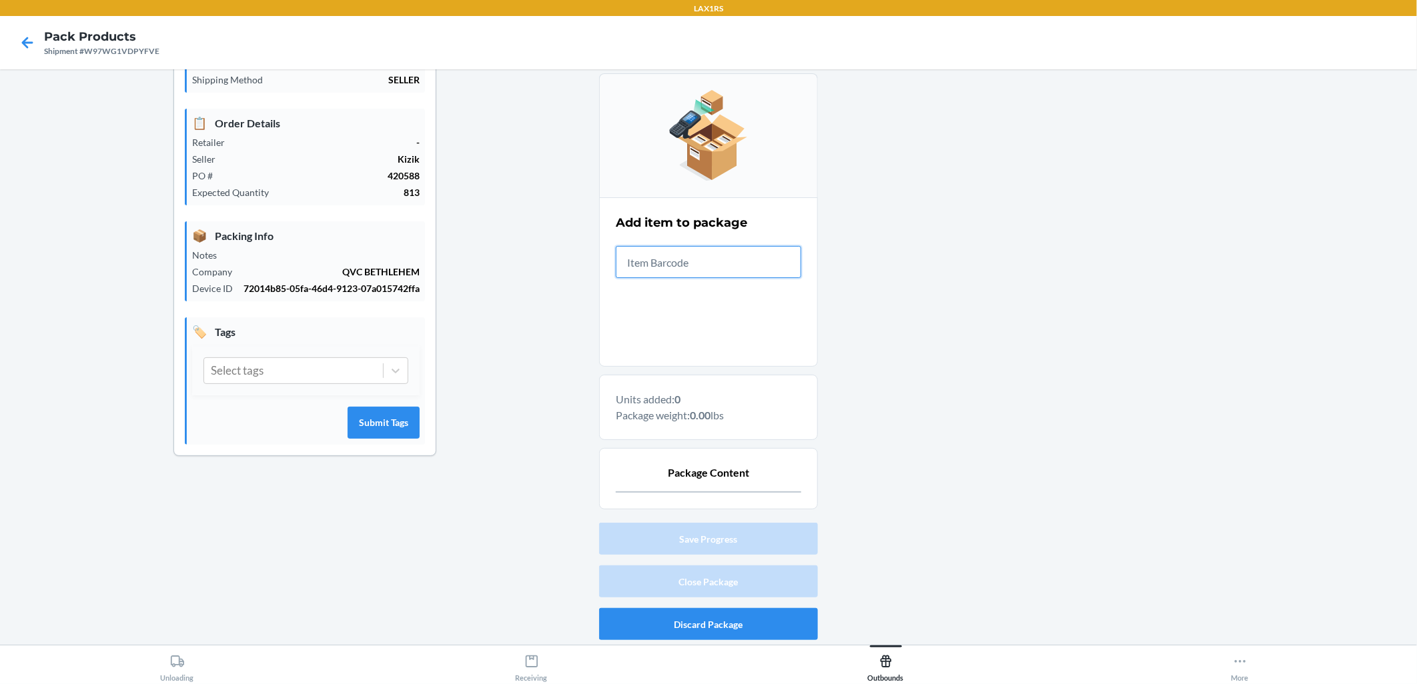
click at [636, 261] on input "text" at bounding box center [708, 262] width 185 height 32
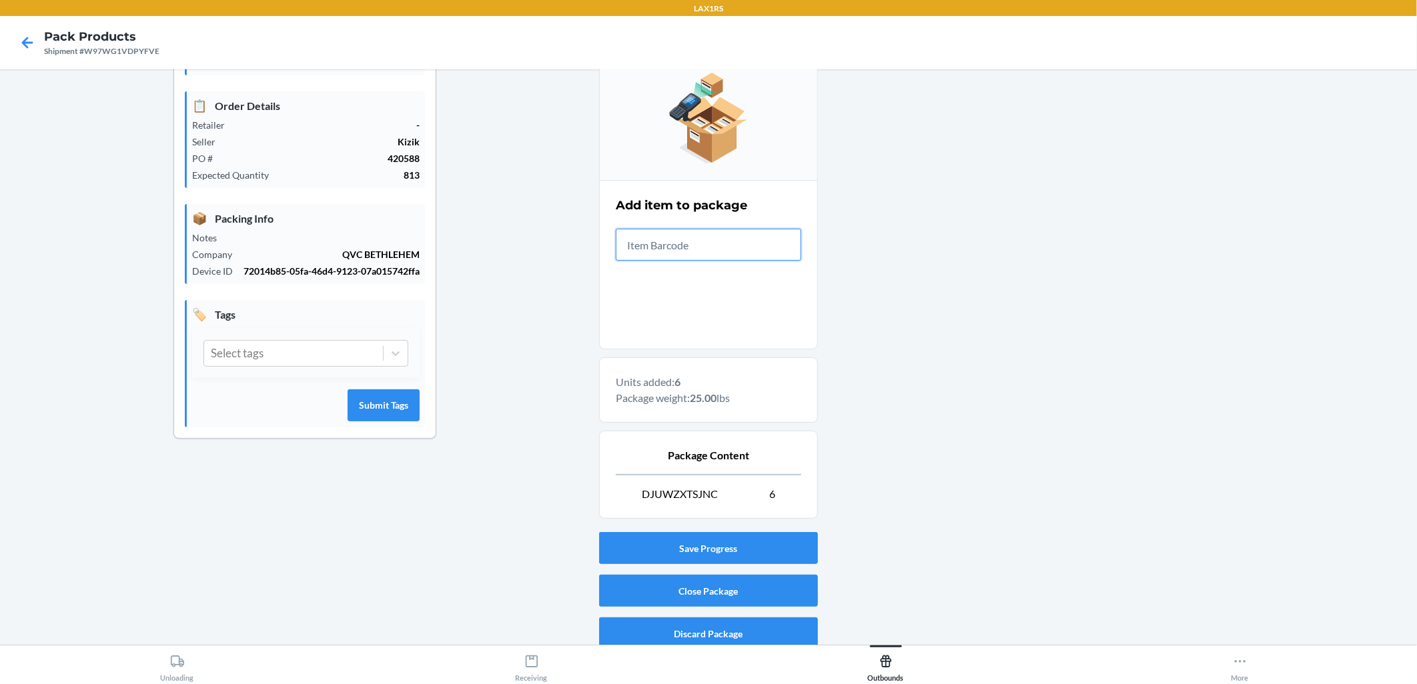
scroll to position [152, 0]
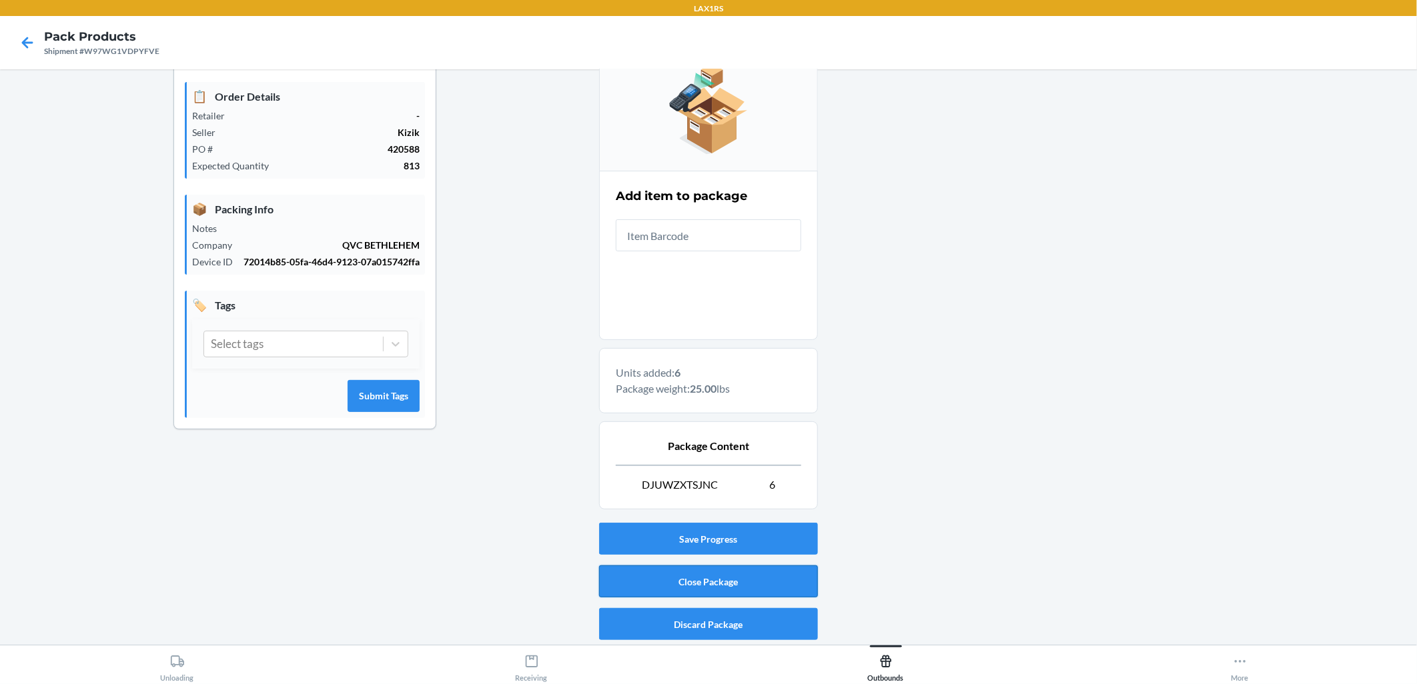
click at [662, 581] on button "Close Package" at bounding box center [708, 582] width 219 height 32
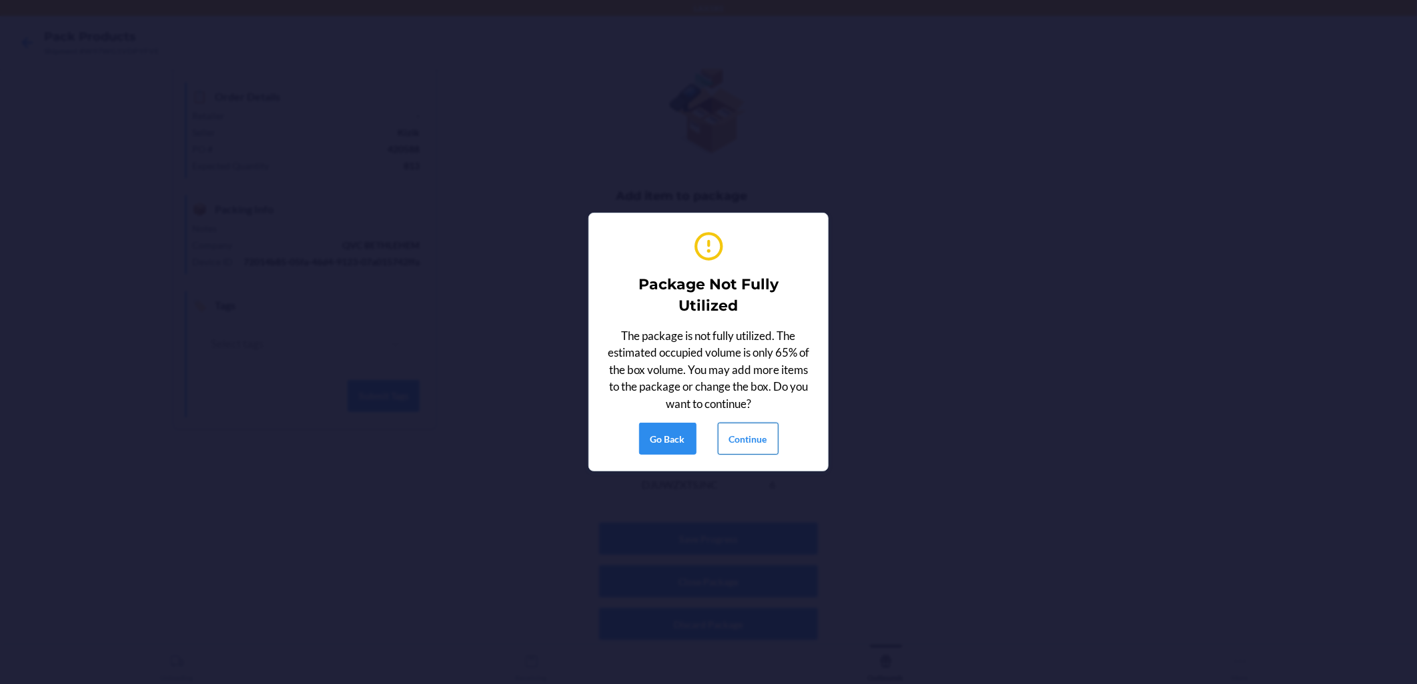
click at [688, 430] on button "Continue" at bounding box center [748, 439] width 61 height 32
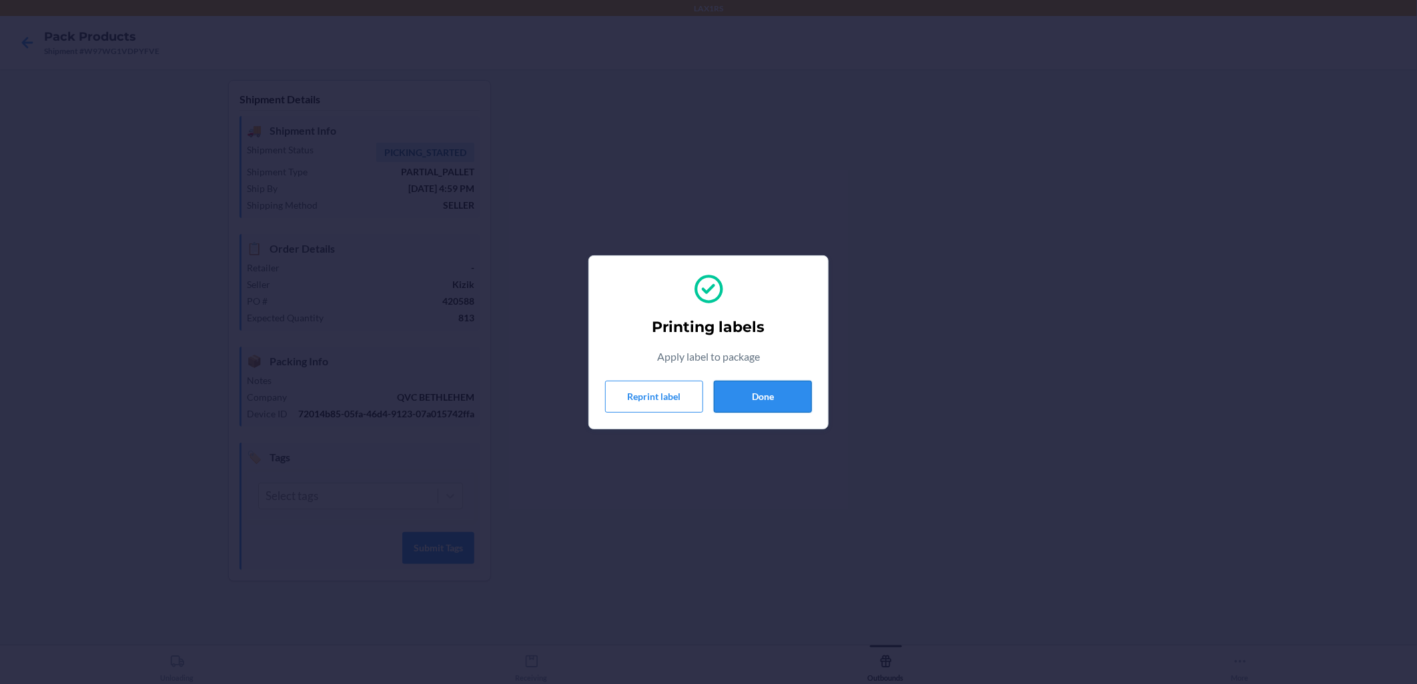
click at [688, 396] on button "Done" at bounding box center [763, 397] width 98 height 32
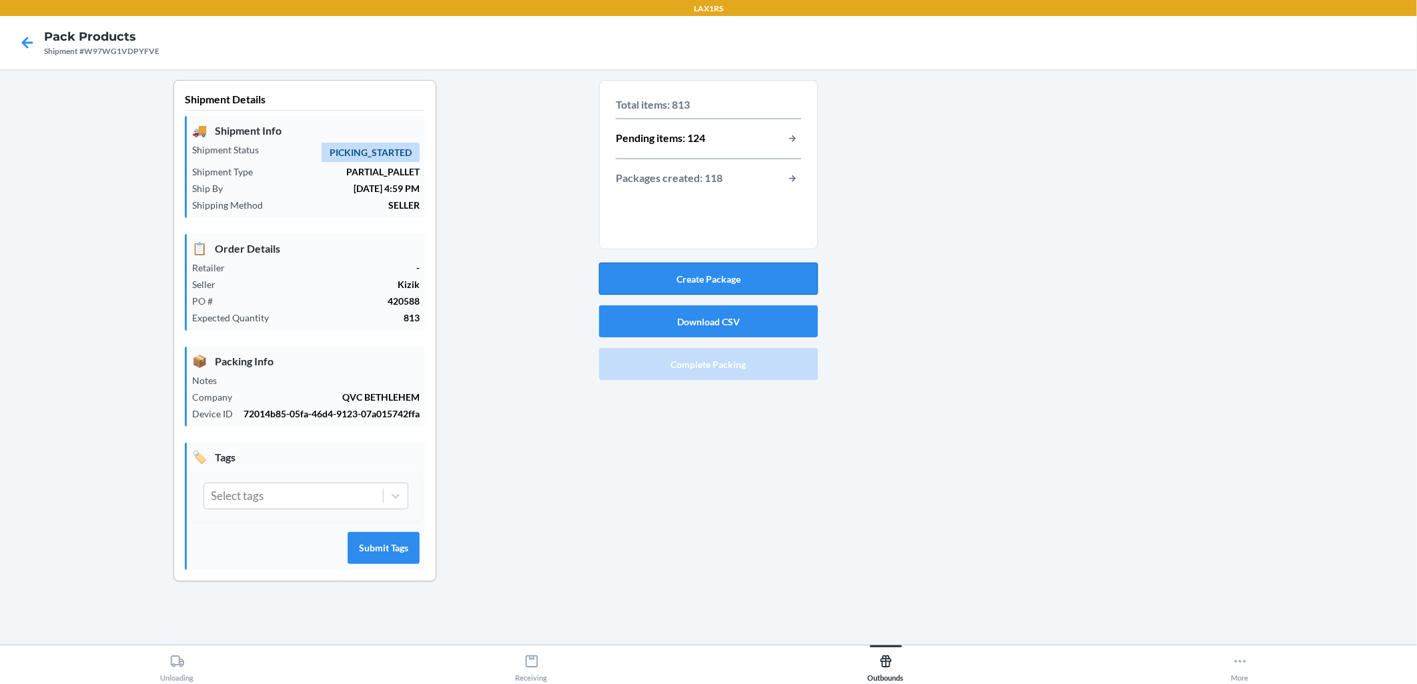
click at [688, 279] on button "Create Package" at bounding box center [708, 279] width 219 height 32
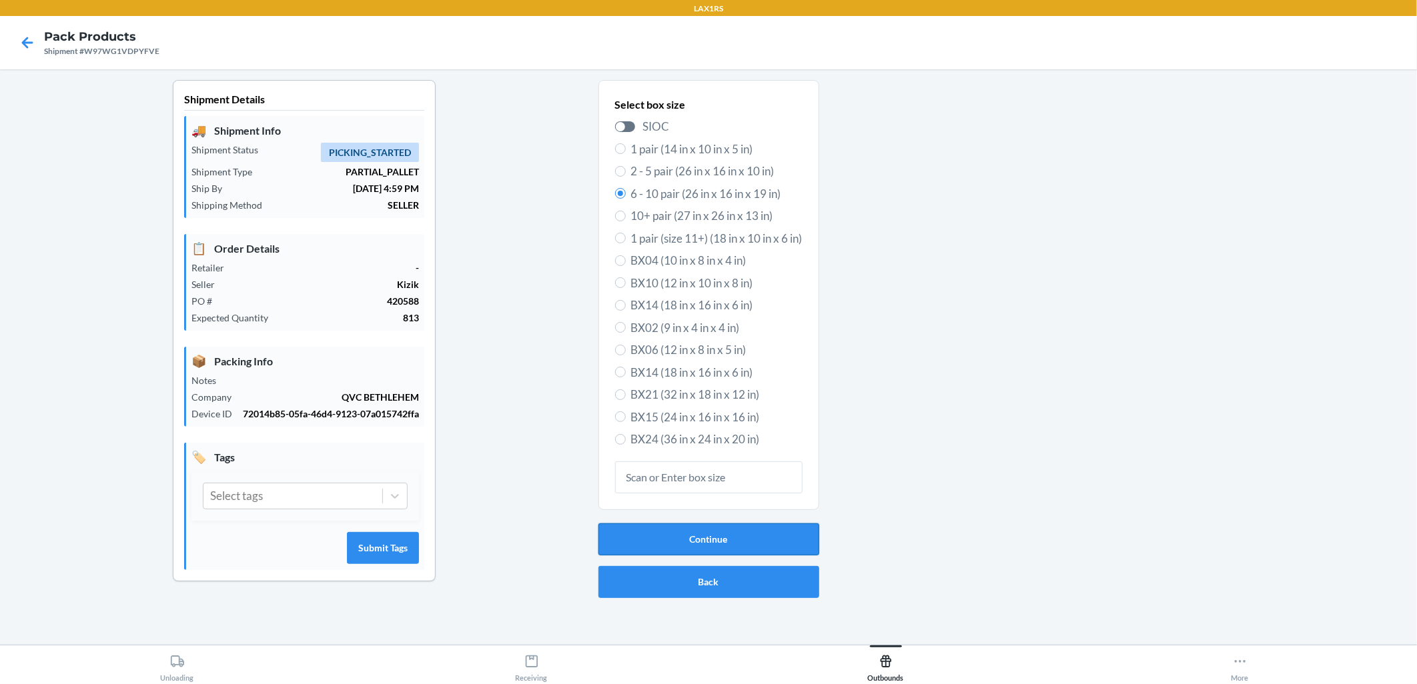
click at [688, 545] on button "Continue" at bounding box center [708, 540] width 221 height 32
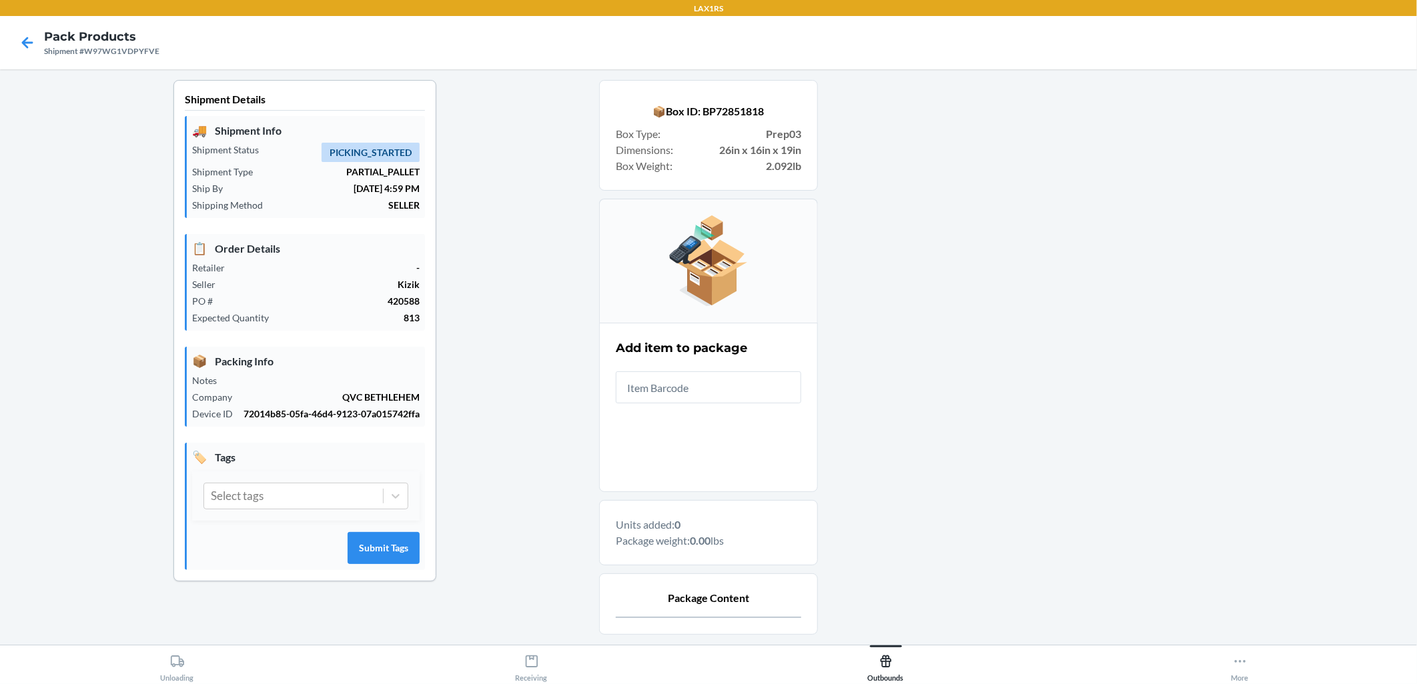
click at [688, 392] on input "text" at bounding box center [708, 388] width 185 height 32
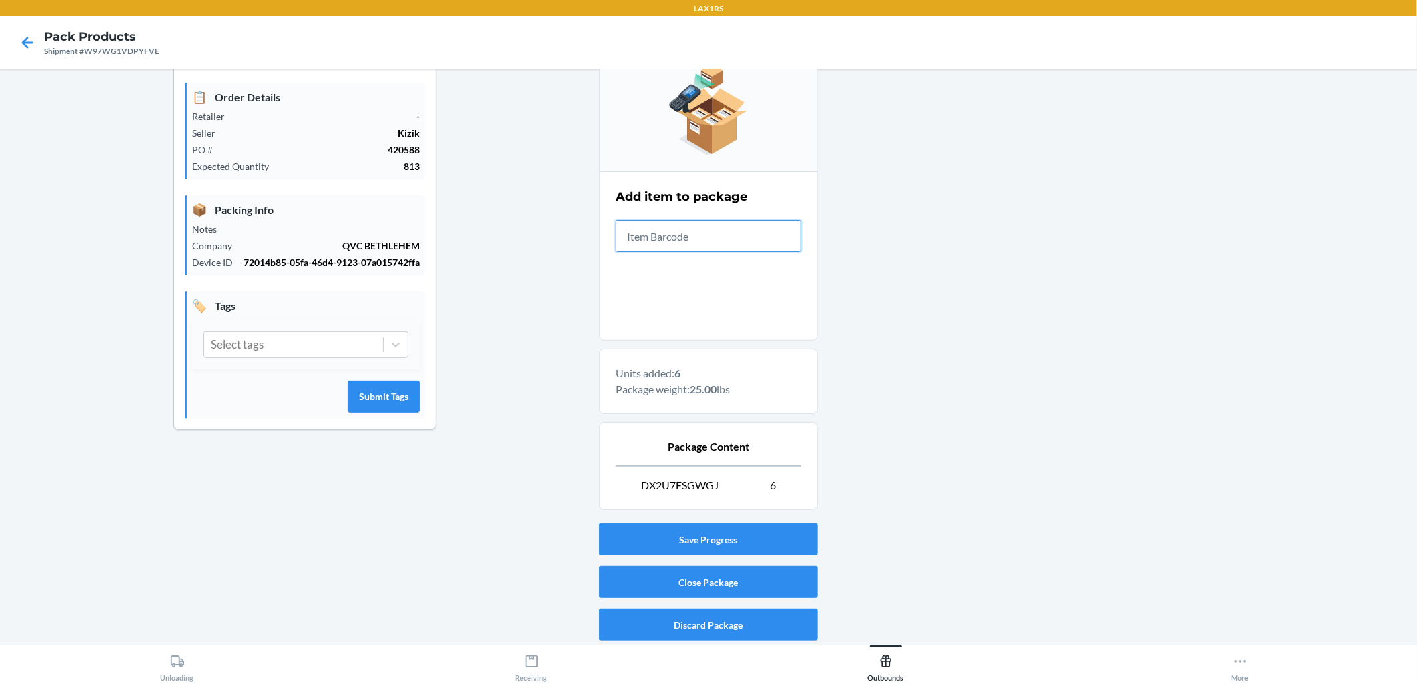
scroll to position [152, 0]
click at [688, 585] on button "Close Package" at bounding box center [708, 582] width 219 height 32
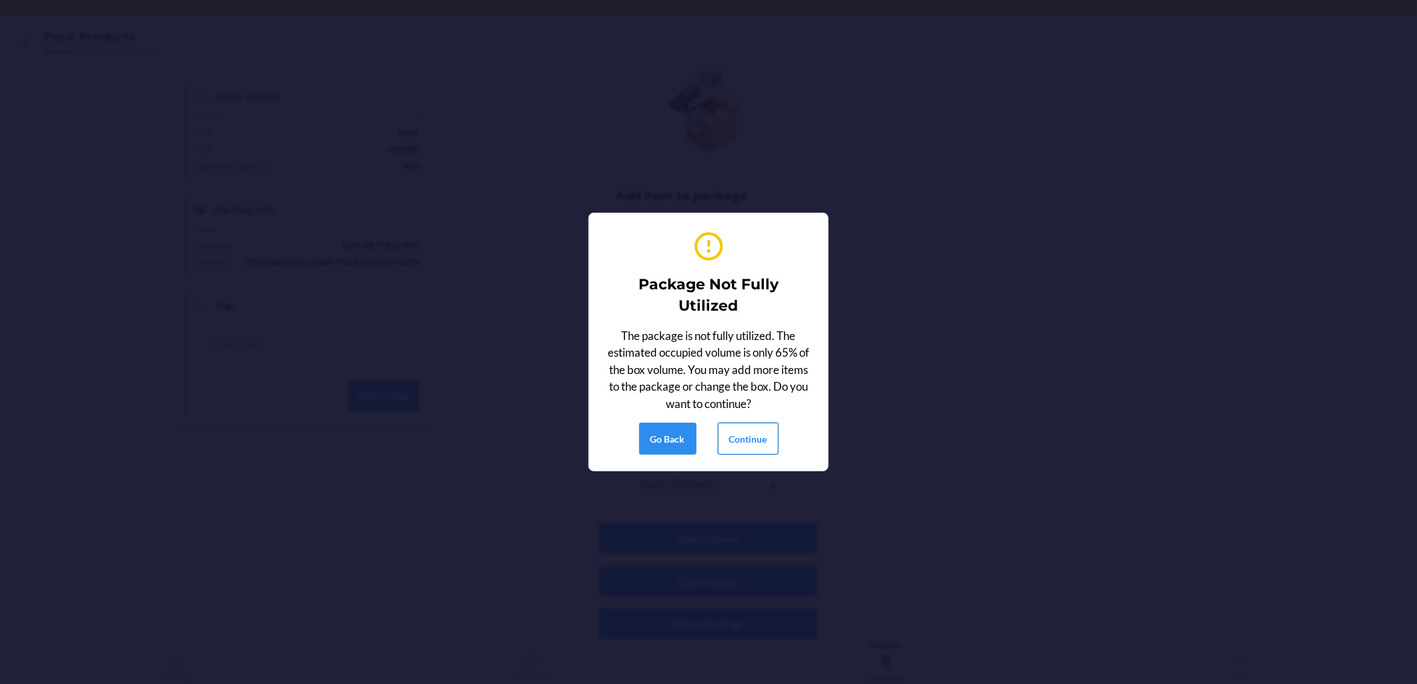
click at [688, 434] on button "Continue" at bounding box center [748, 439] width 61 height 32
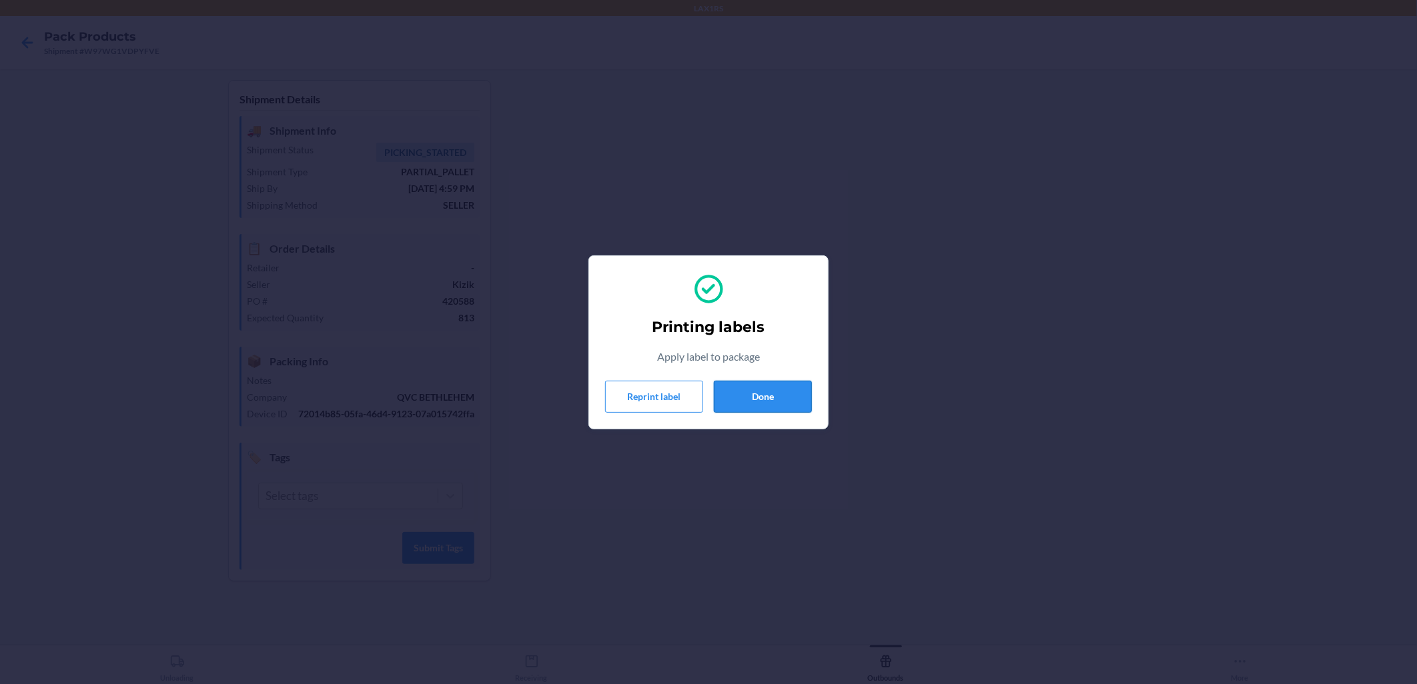
click at [688, 390] on button "Done" at bounding box center [763, 397] width 98 height 32
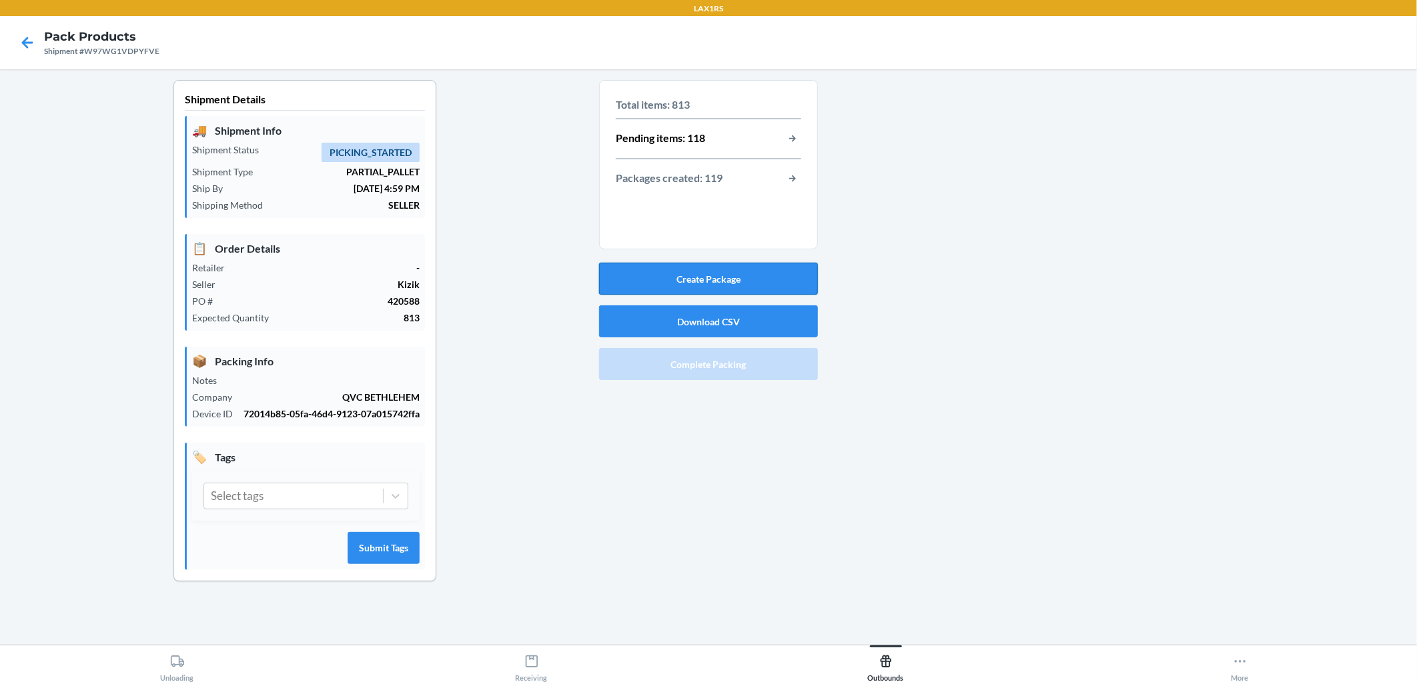
click at [688, 277] on button "Create Package" at bounding box center [708, 279] width 219 height 32
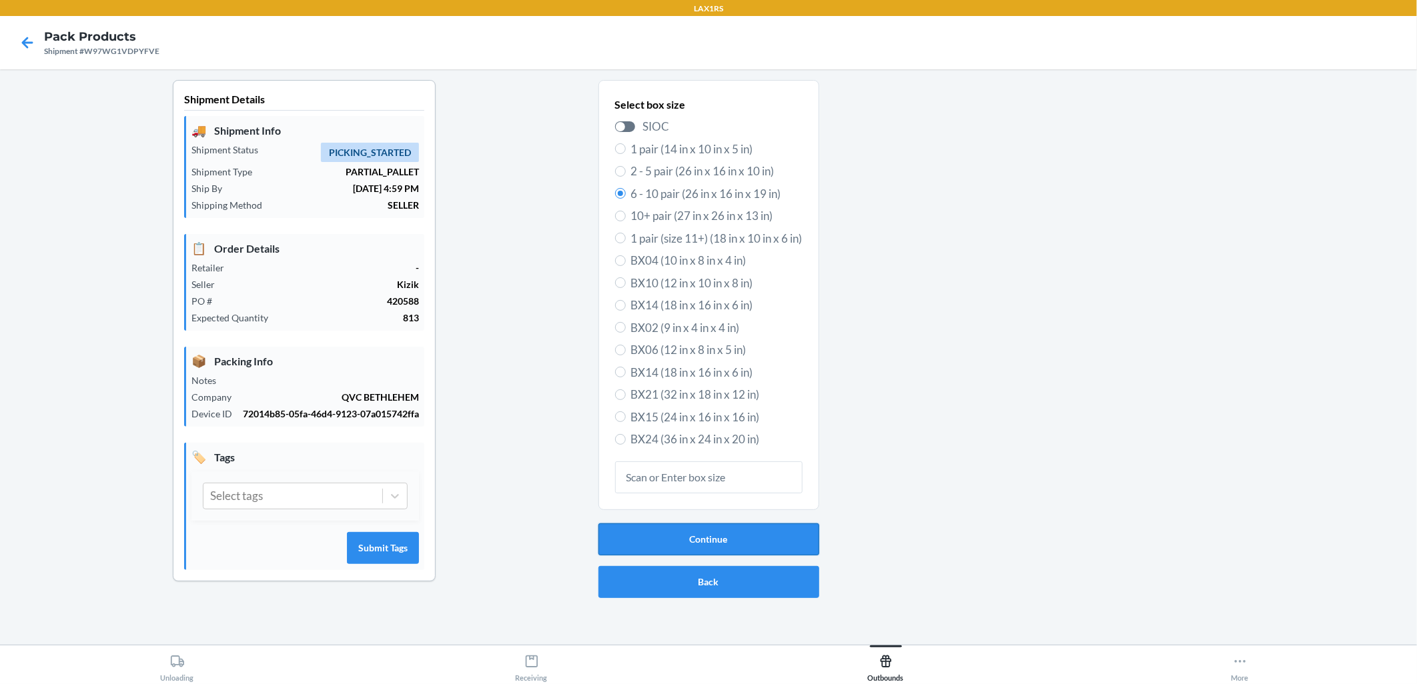
click at [688, 530] on button "Continue" at bounding box center [708, 540] width 221 height 32
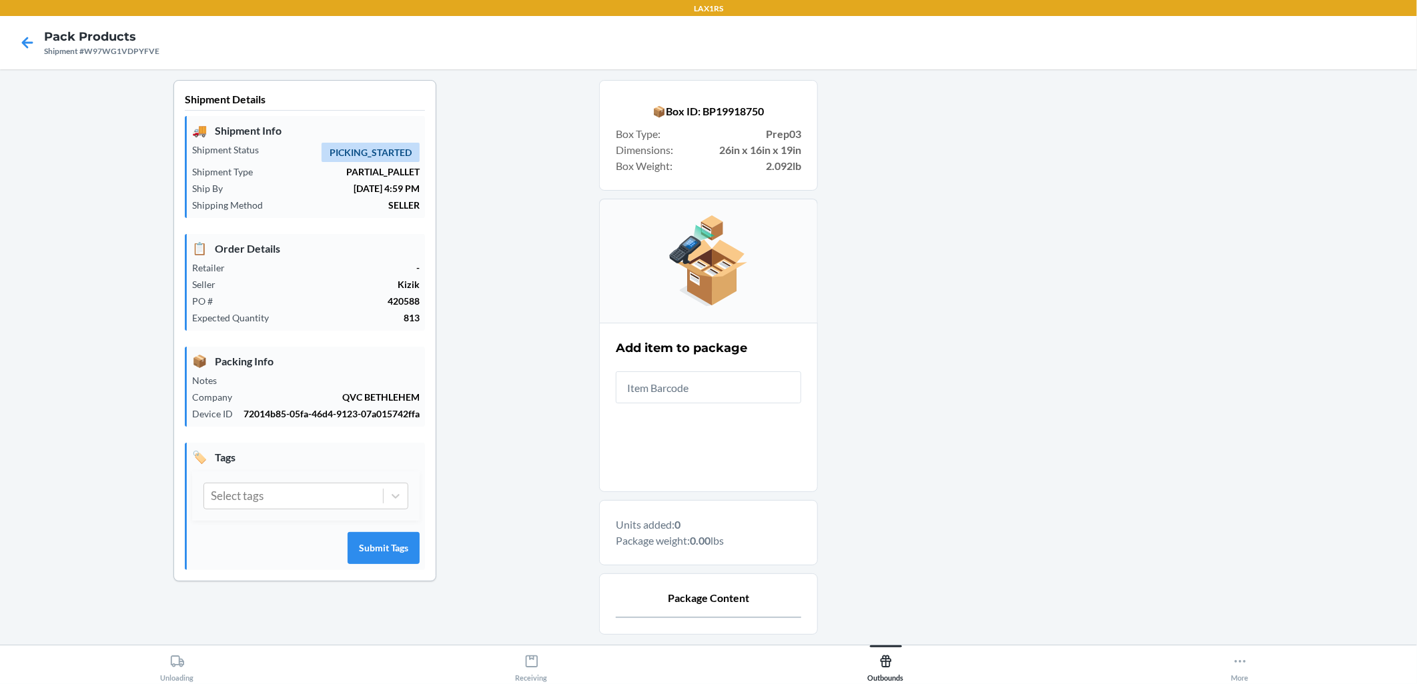
click at [688, 384] on input "text" at bounding box center [708, 388] width 185 height 32
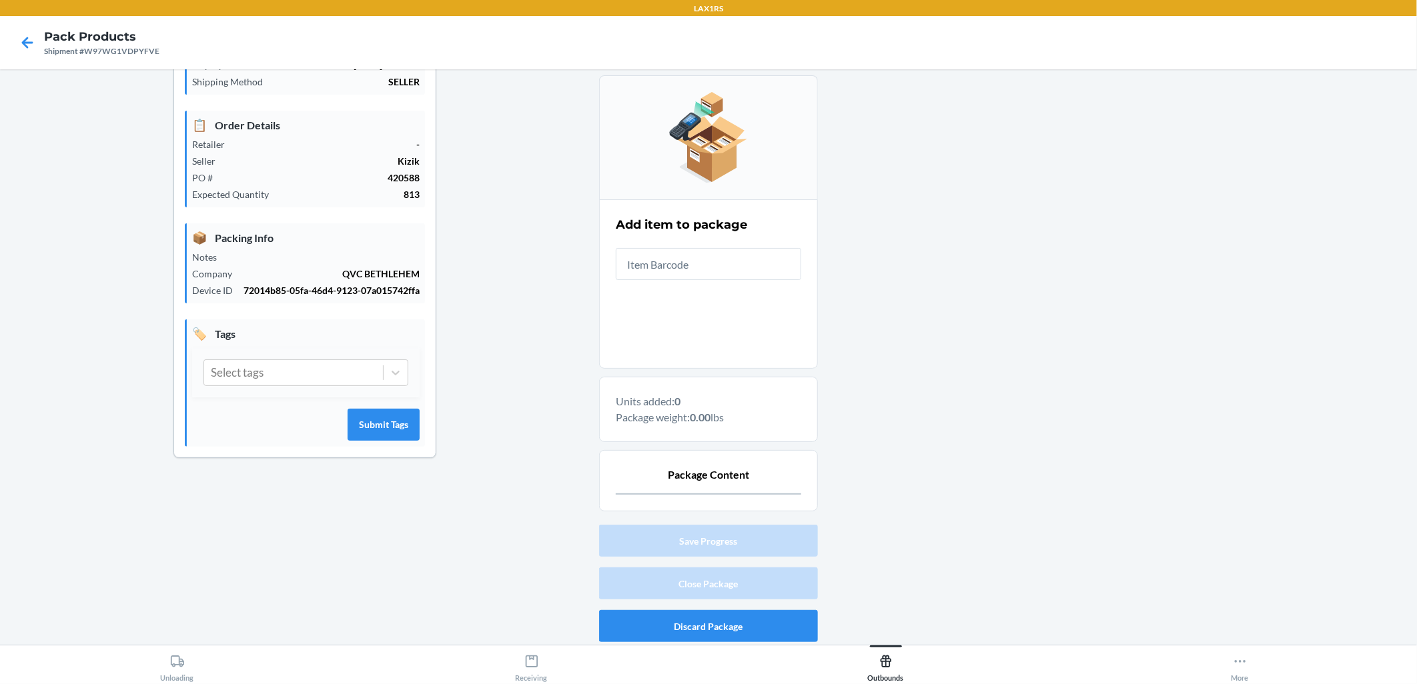
scroll to position [125, 0]
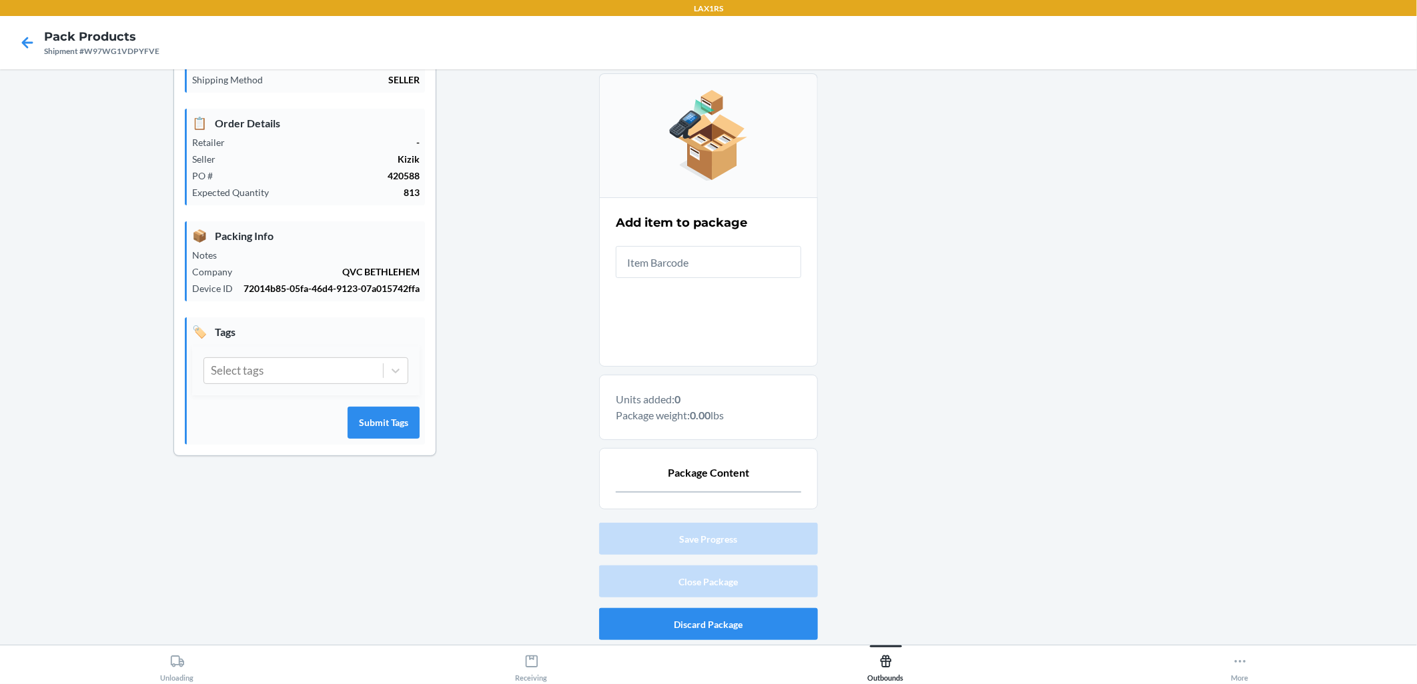
click at [688, 271] on input "text" at bounding box center [708, 262] width 185 height 32
click at [659, 261] on input "text" at bounding box center [708, 262] width 185 height 32
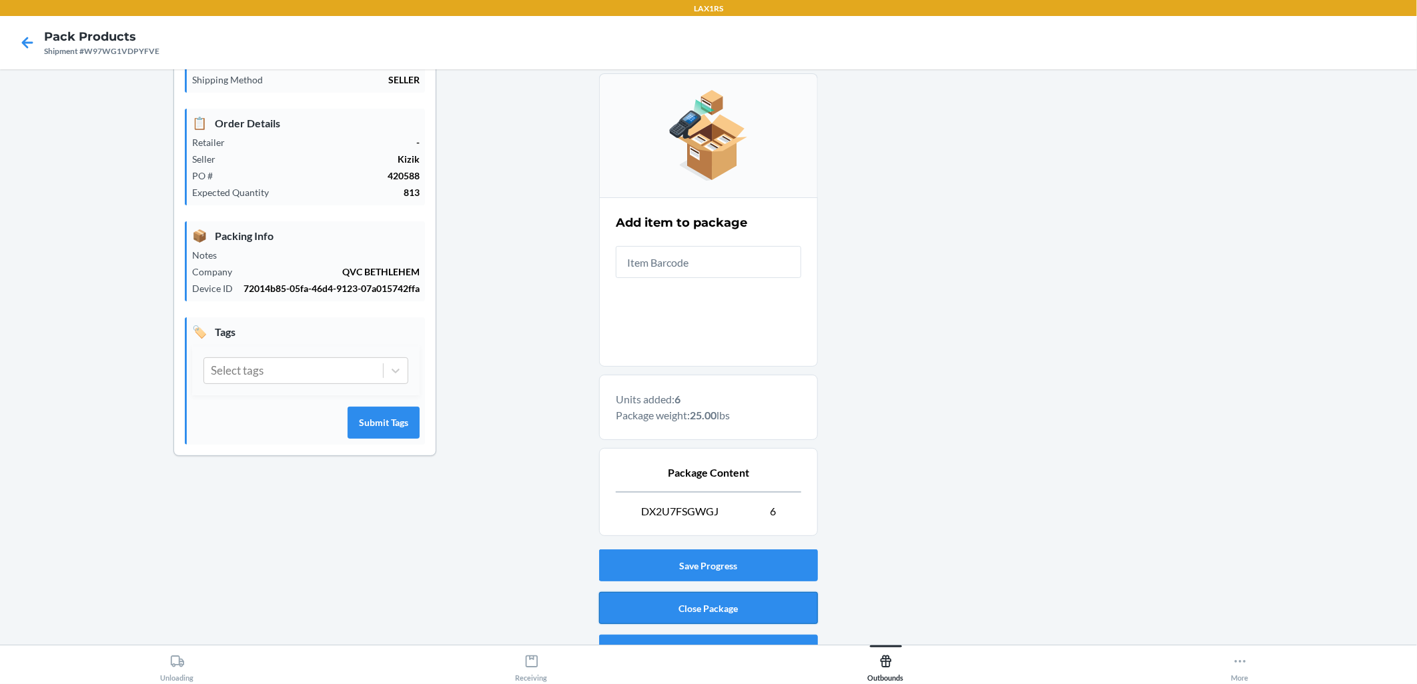
click at [688, 610] on button "Close Package" at bounding box center [708, 608] width 219 height 32
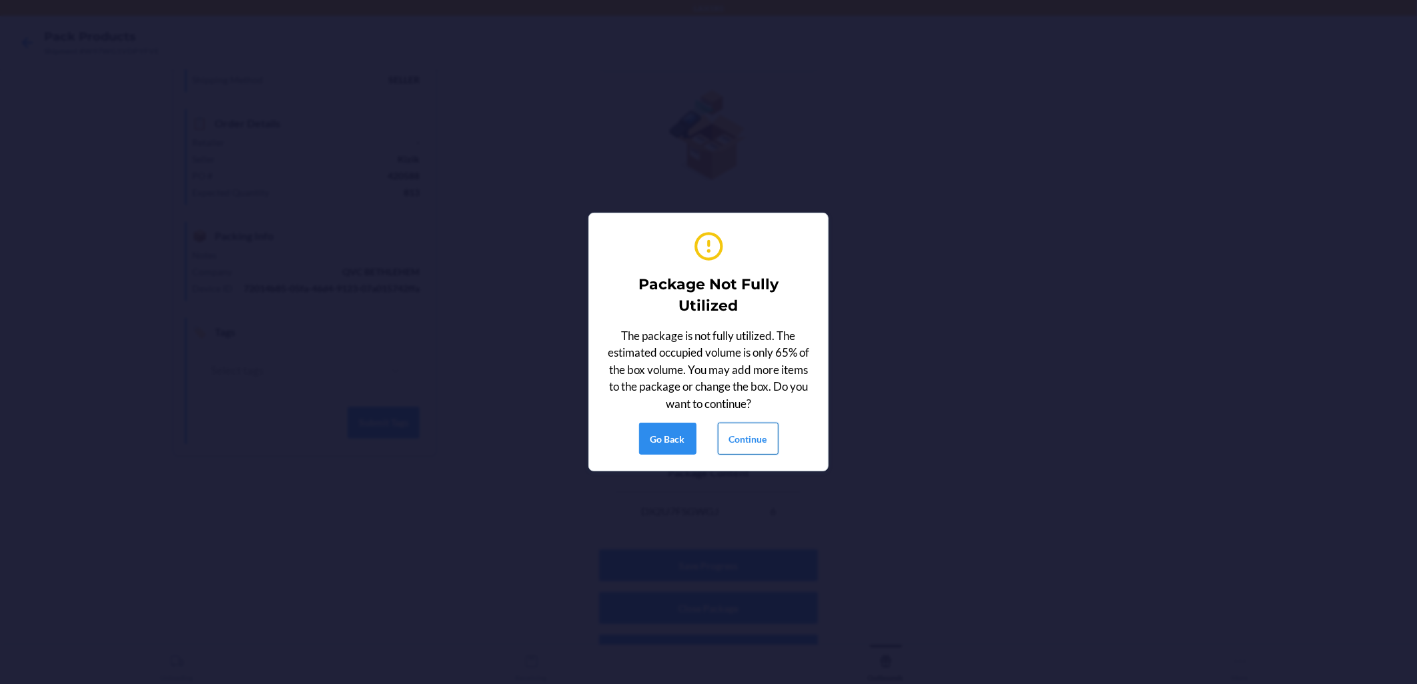
click at [688, 436] on button "Continue" at bounding box center [748, 439] width 61 height 32
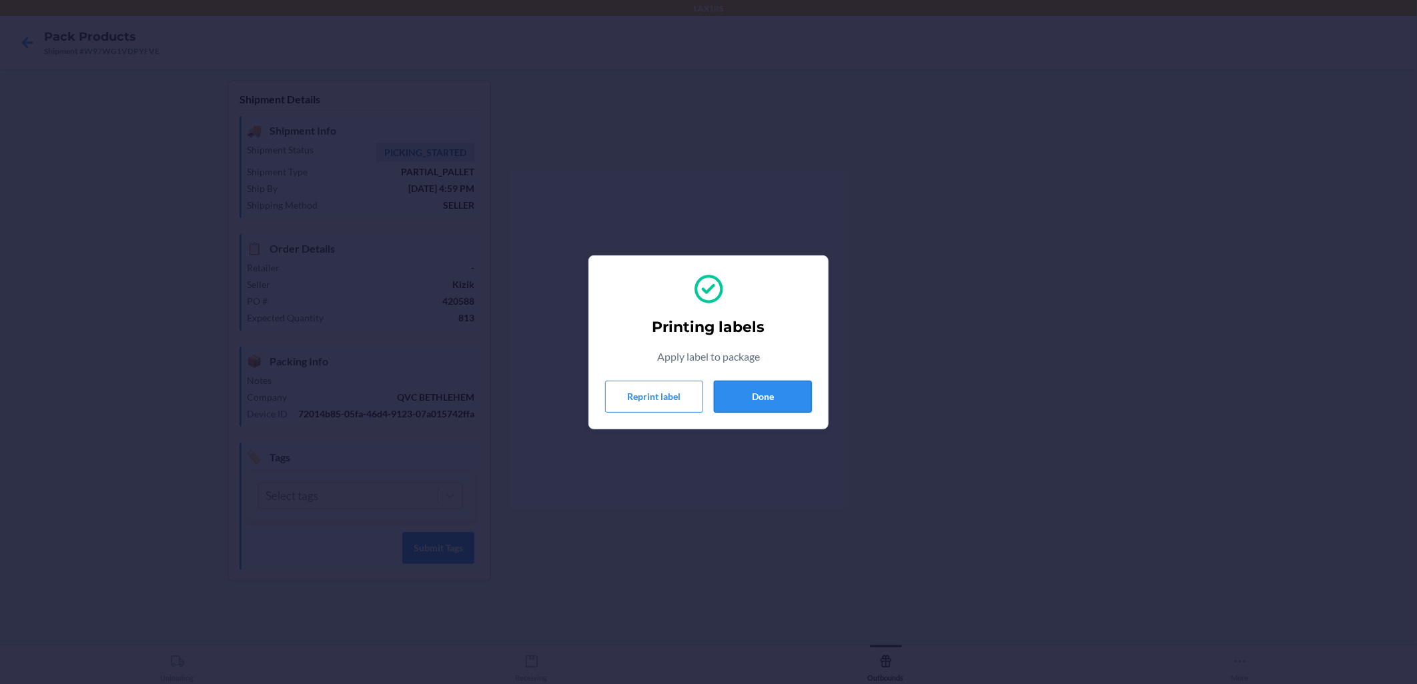
click at [688, 388] on button "Done" at bounding box center [763, 397] width 98 height 32
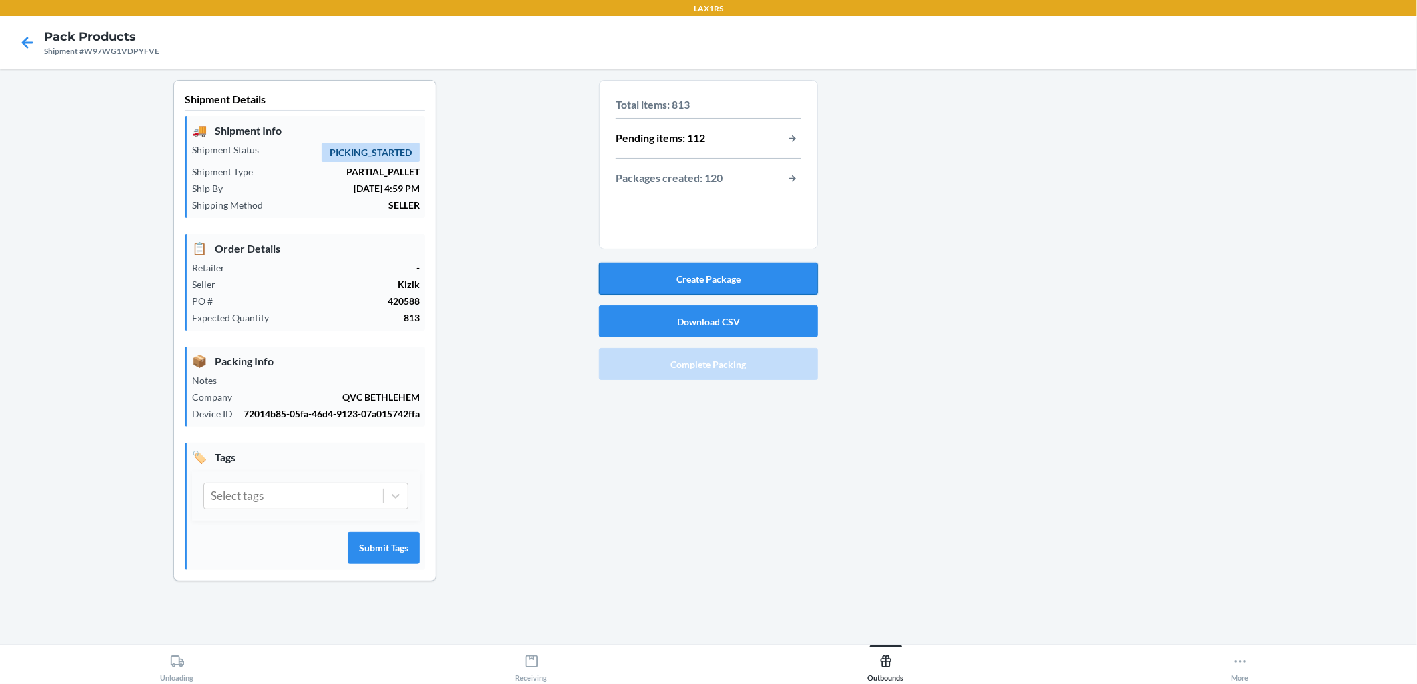
click at [688, 271] on button "Create Package" at bounding box center [708, 279] width 219 height 32
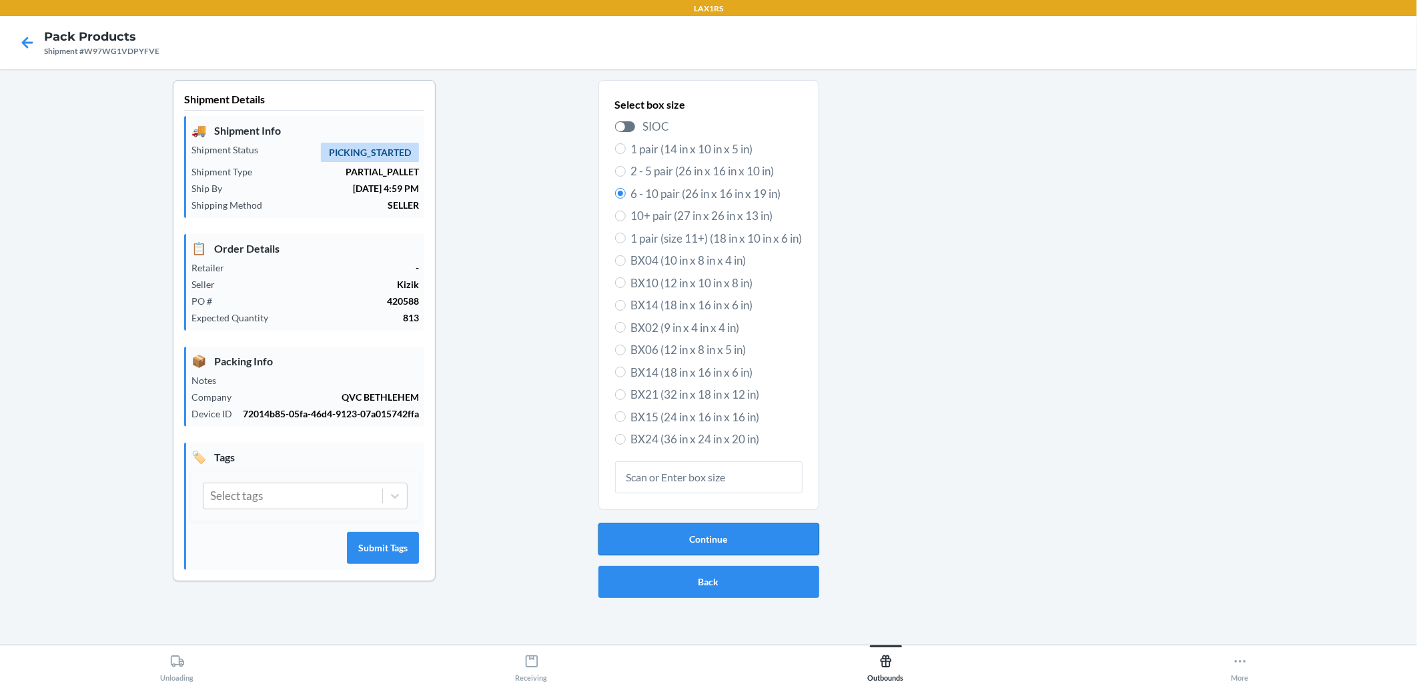
click at [688, 535] on button "Continue" at bounding box center [708, 540] width 221 height 32
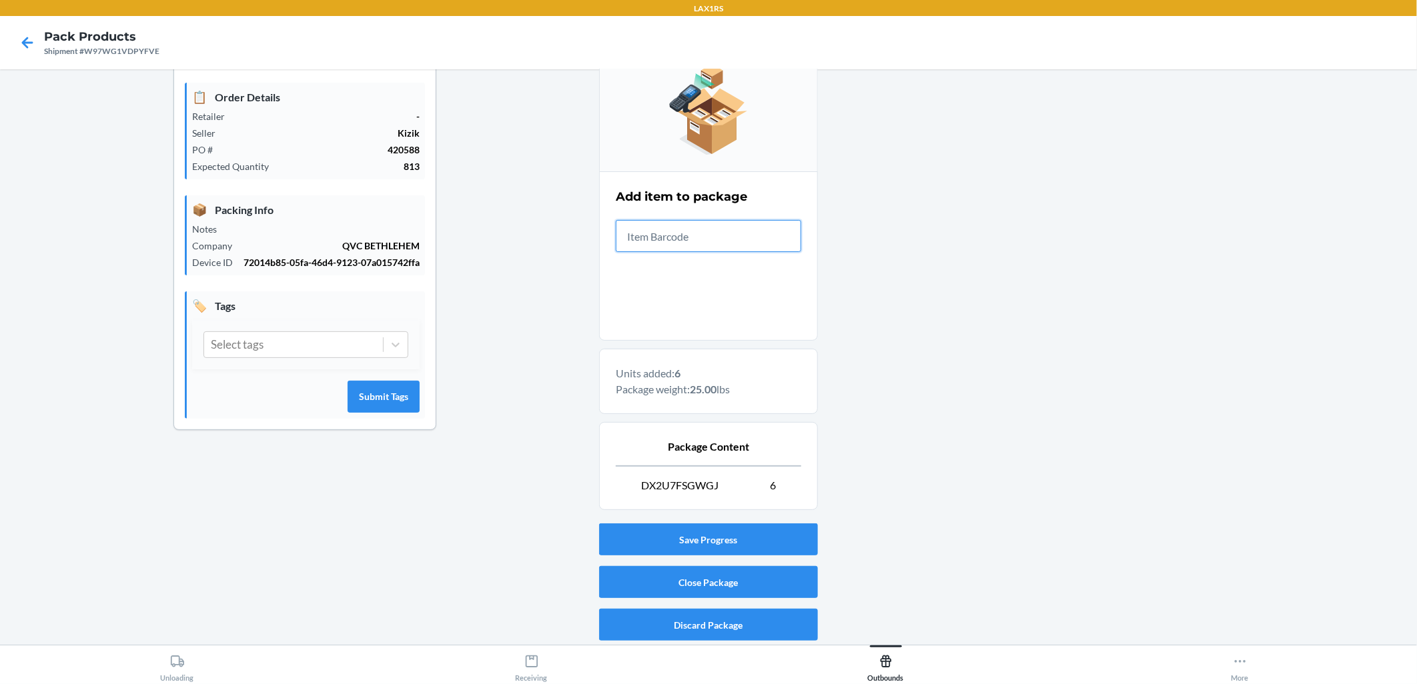
scroll to position [152, 0]
click at [688, 579] on button "Close Package" at bounding box center [708, 582] width 219 height 32
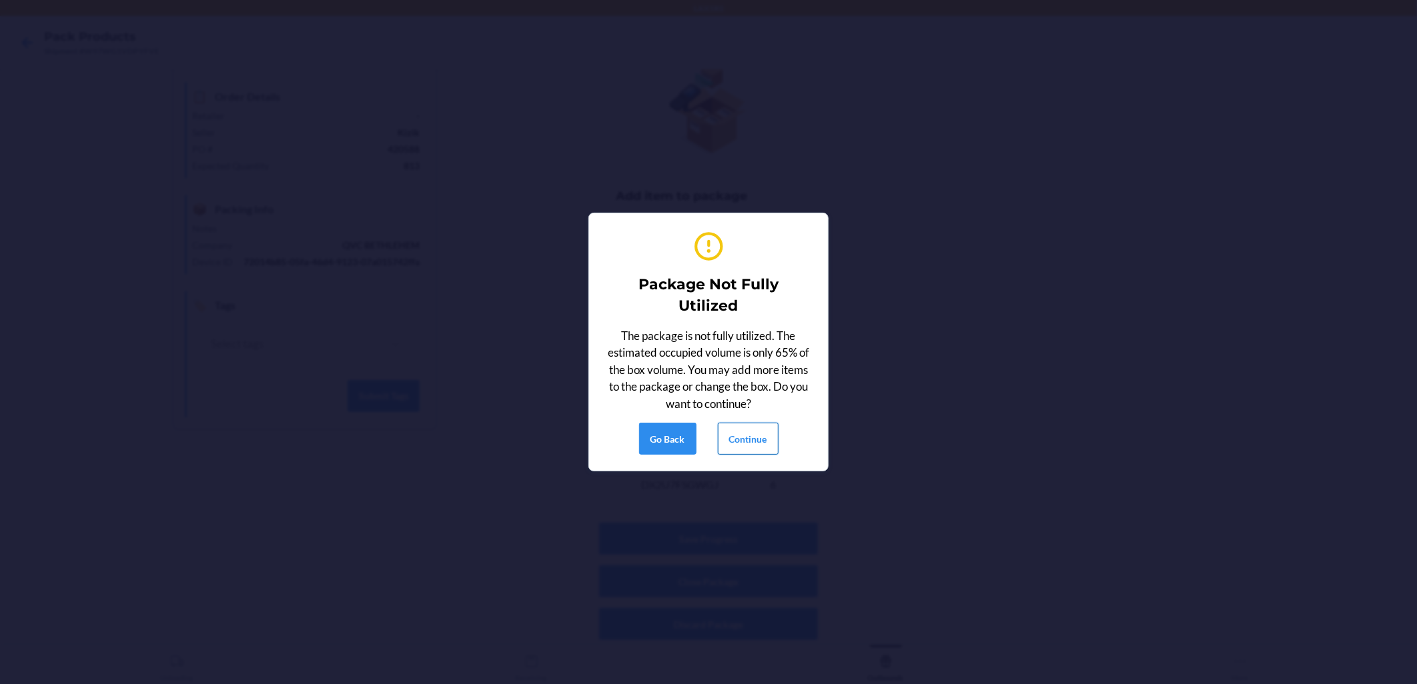
click at [688, 436] on button "Continue" at bounding box center [748, 439] width 61 height 32
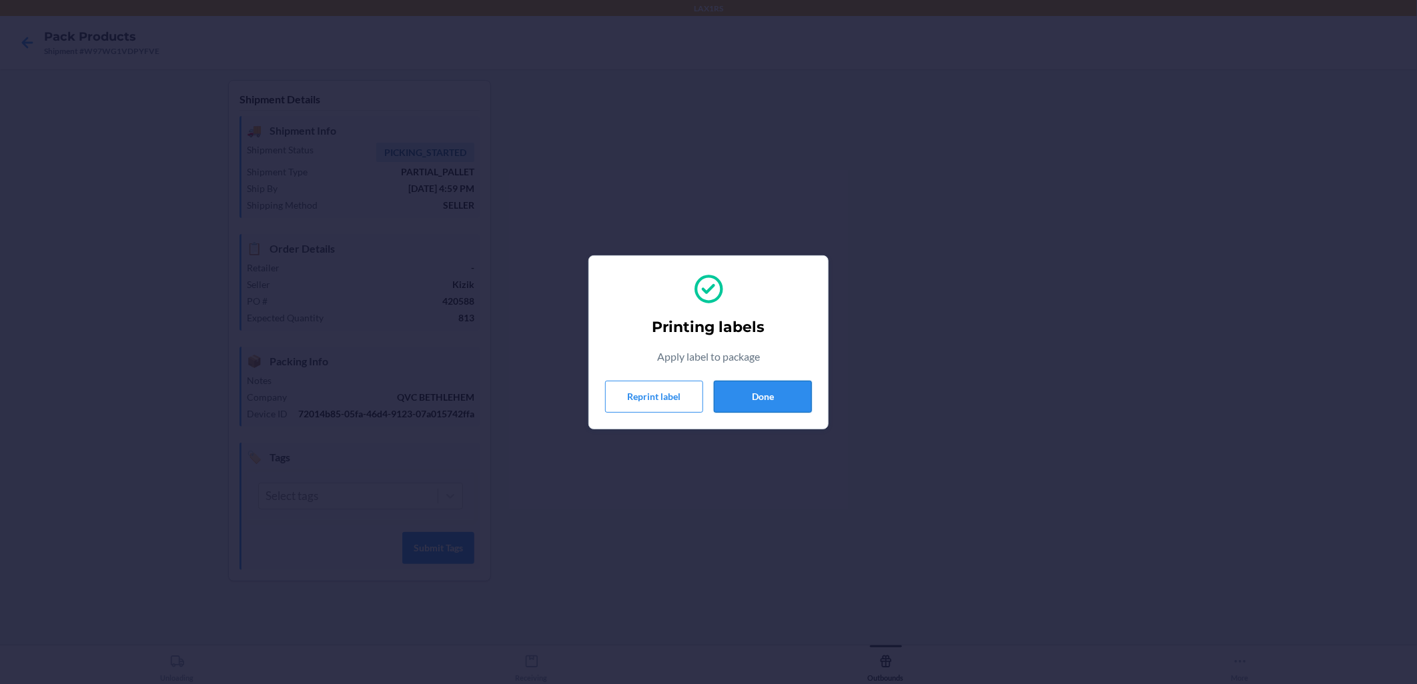
click at [688, 389] on button "Done" at bounding box center [763, 397] width 98 height 32
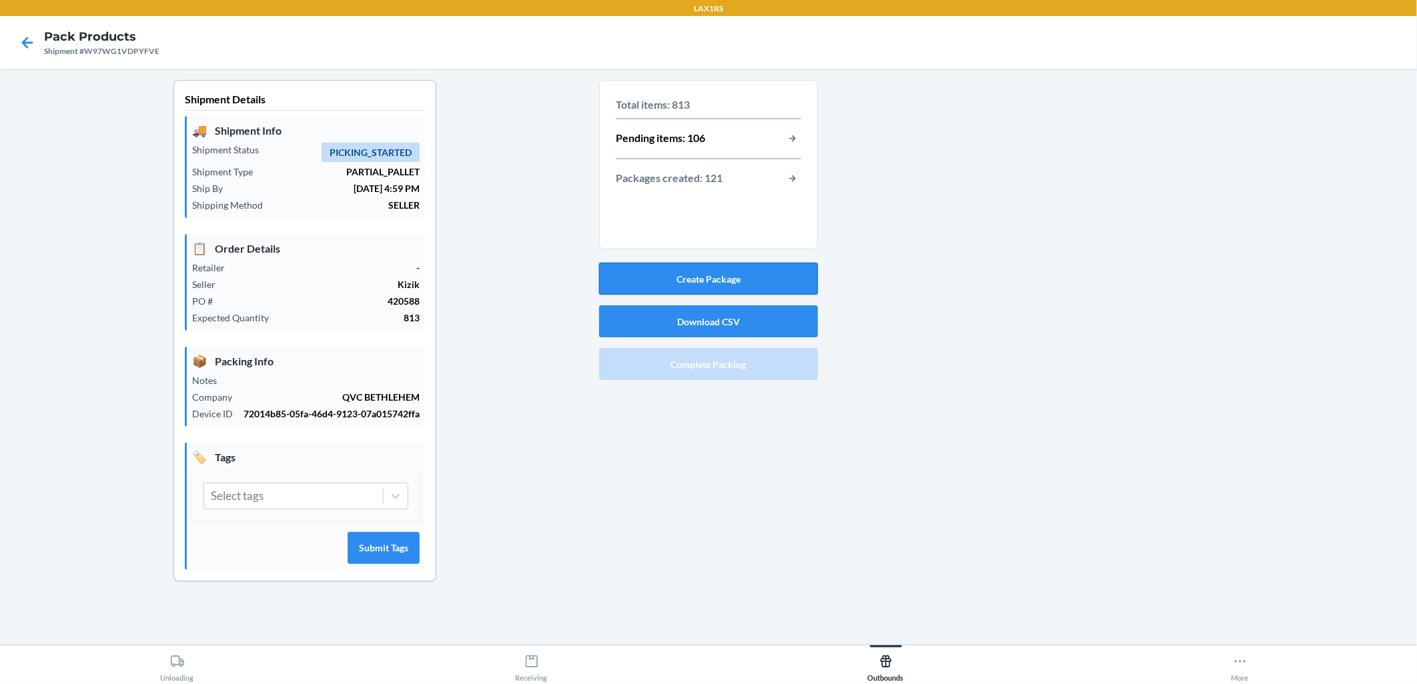
click at [688, 281] on button "Create Package" at bounding box center [708, 279] width 219 height 32
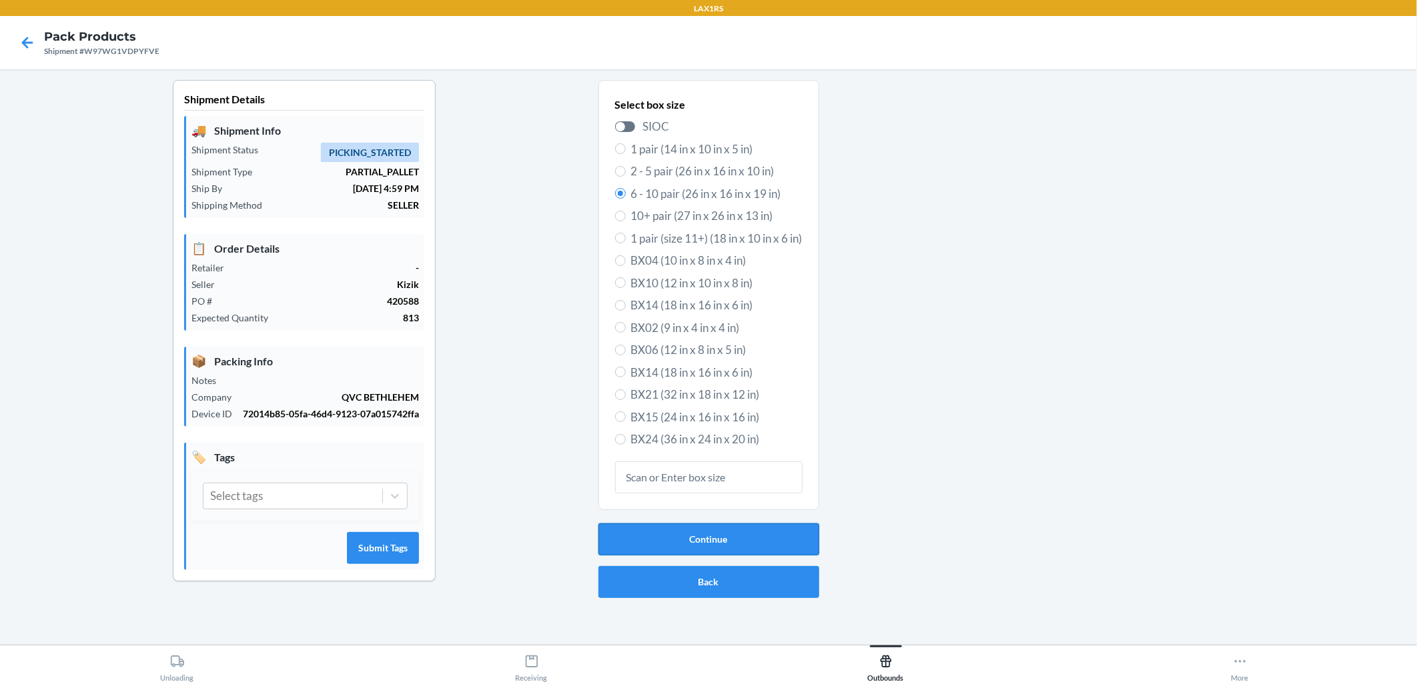
click at [688, 534] on button "Continue" at bounding box center [708, 540] width 221 height 32
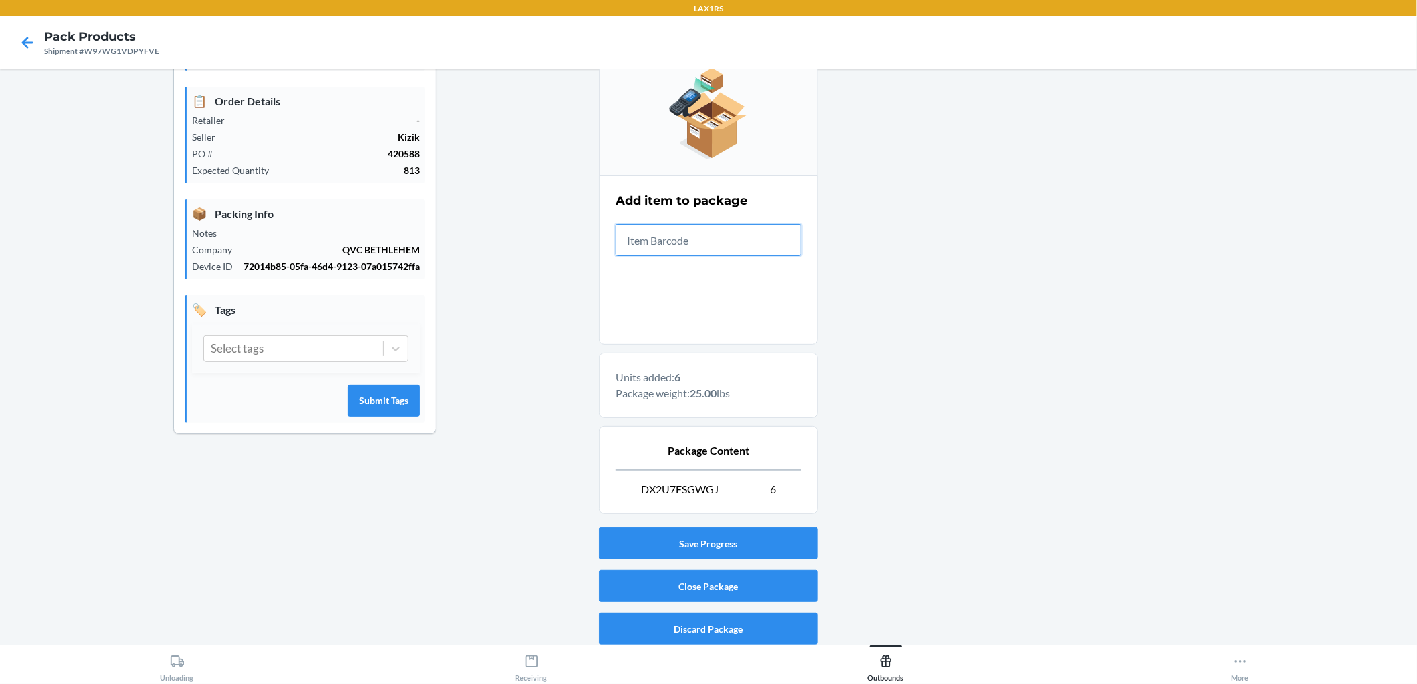
scroll to position [152, 0]
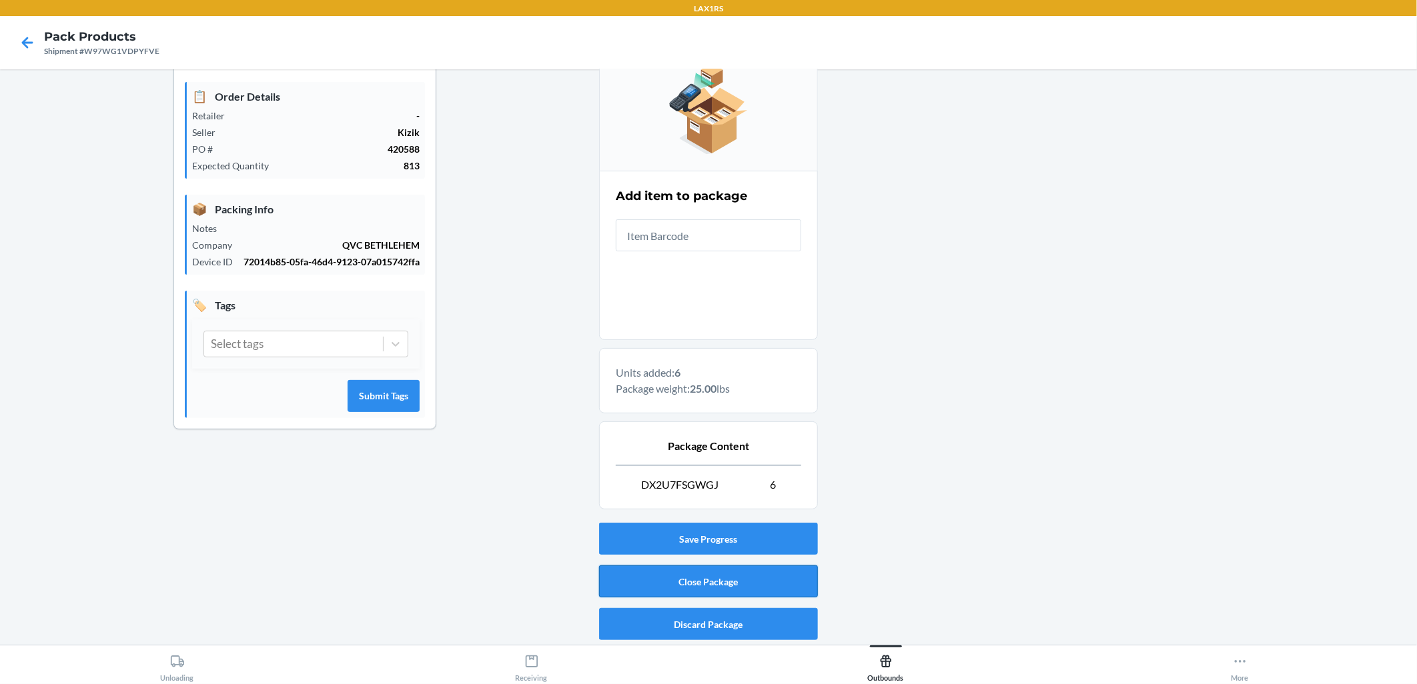
click at [688, 586] on button "Close Package" at bounding box center [708, 582] width 219 height 32
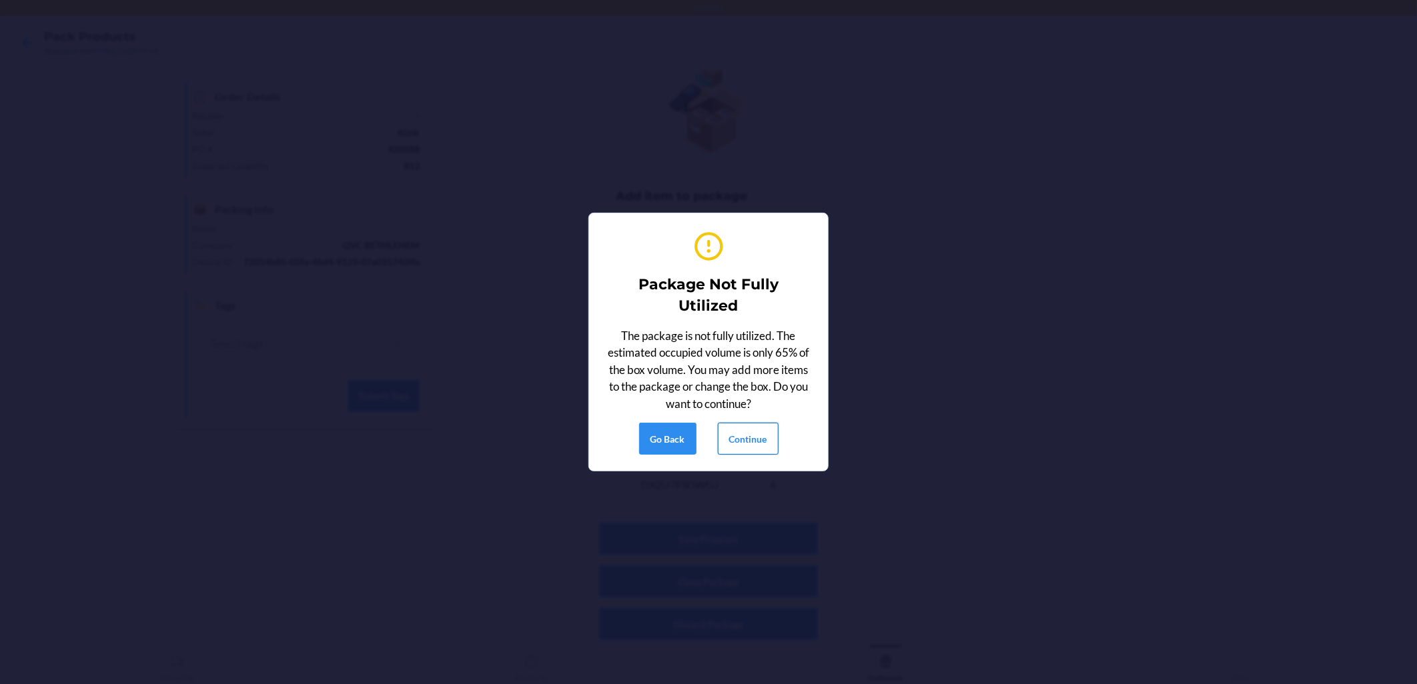
click at [688, 435] on button "Continue" at bounding box center [748, 439] width 61 height 32
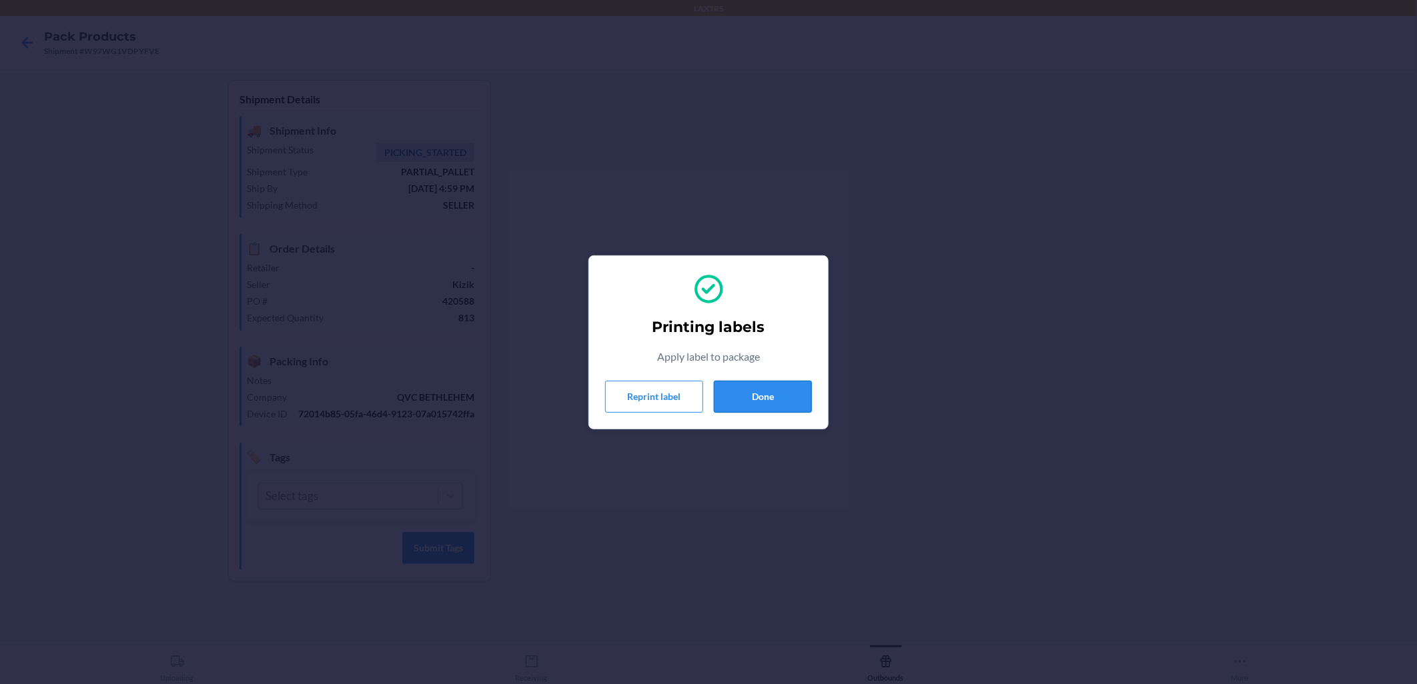
click at [688, 390] on button "Done" at bounding box center [763, 397] width 98 height 32
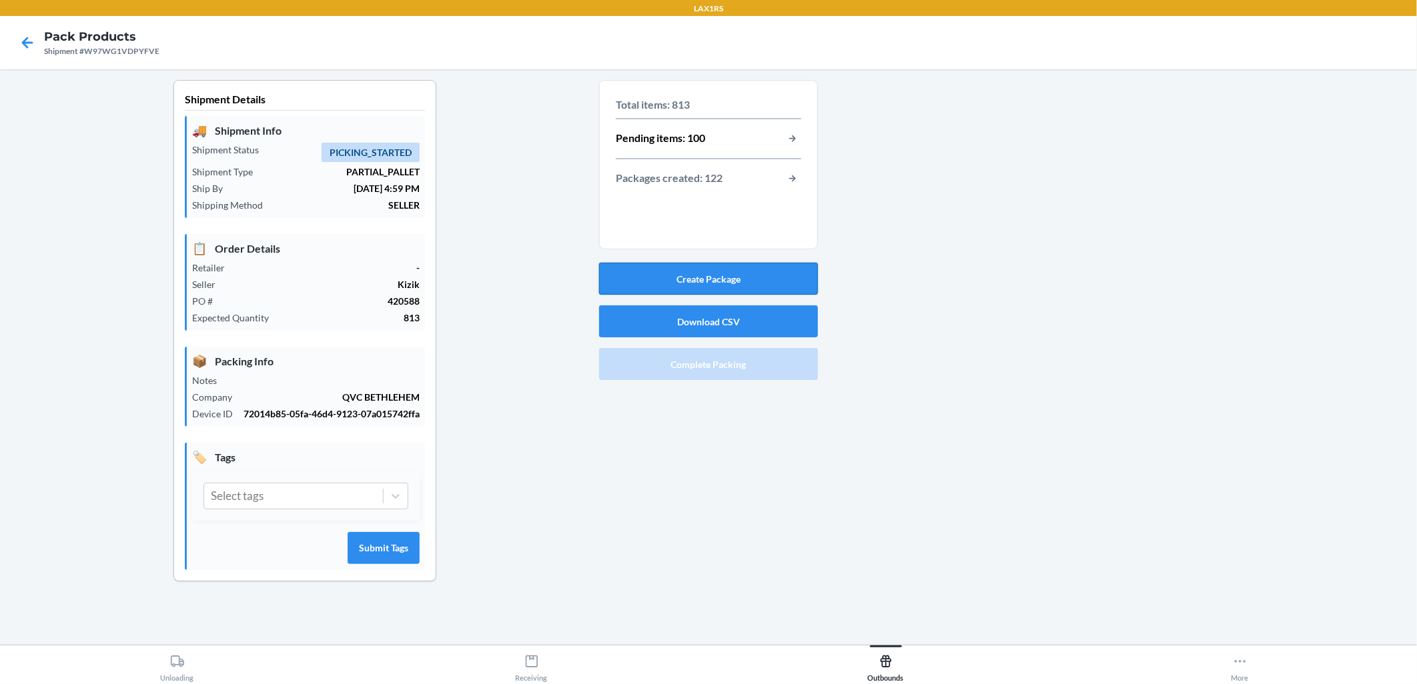
click at [688, 275] on button "Create Package" at bounding box center [708, 279] width 219 height 32
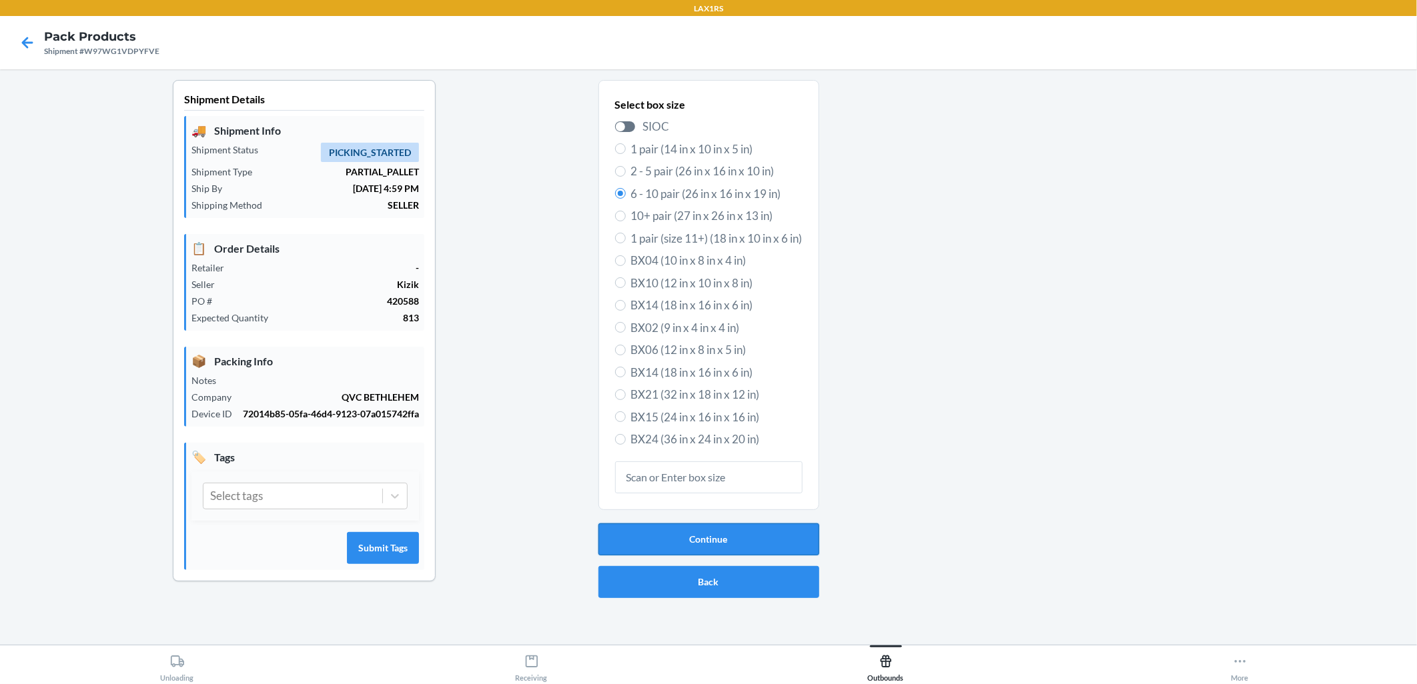
click at [688, 542] on button "Continue" at bounding box center [708, 540] width 221 height 32
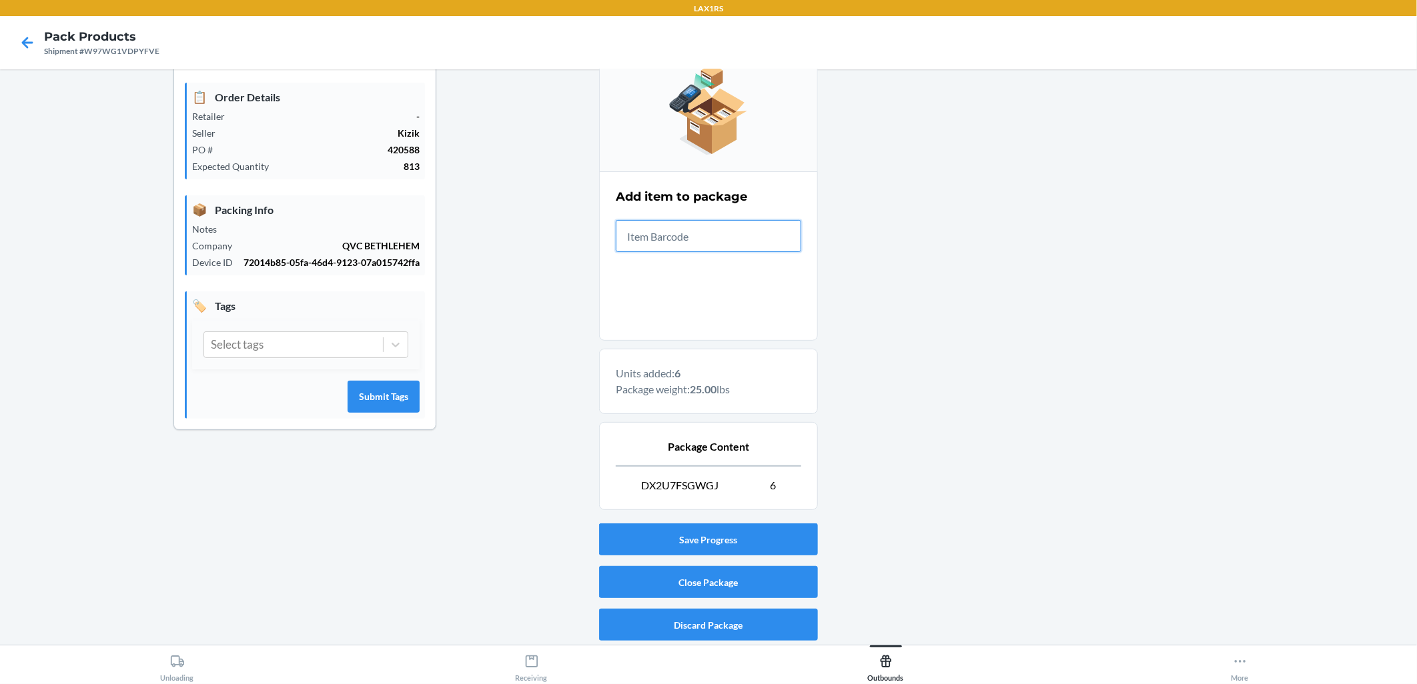
scroll to position [152, 0]
click at [688, 572] on button "Close Package" at bounding box center [708, 582] width 219 height 32
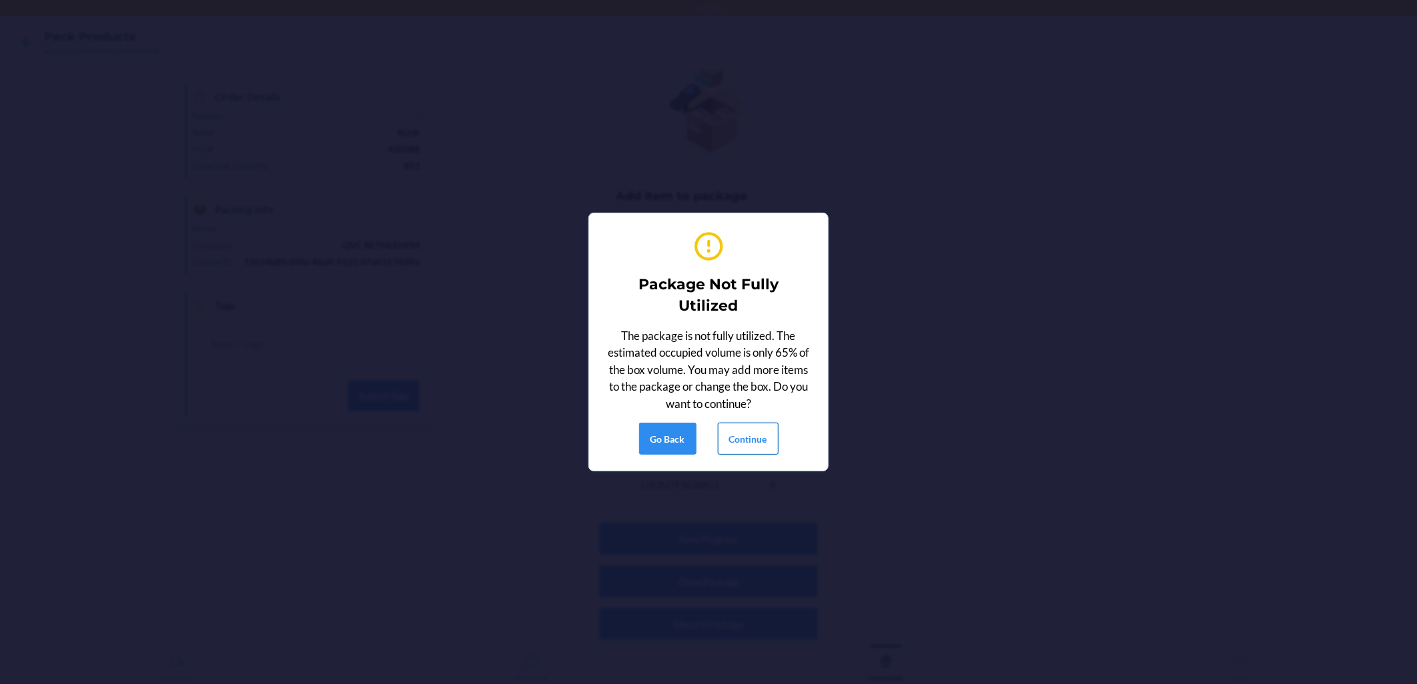
click at [688, 432] on button "Continue" at bounding box center [748, 439] width 61 height 32
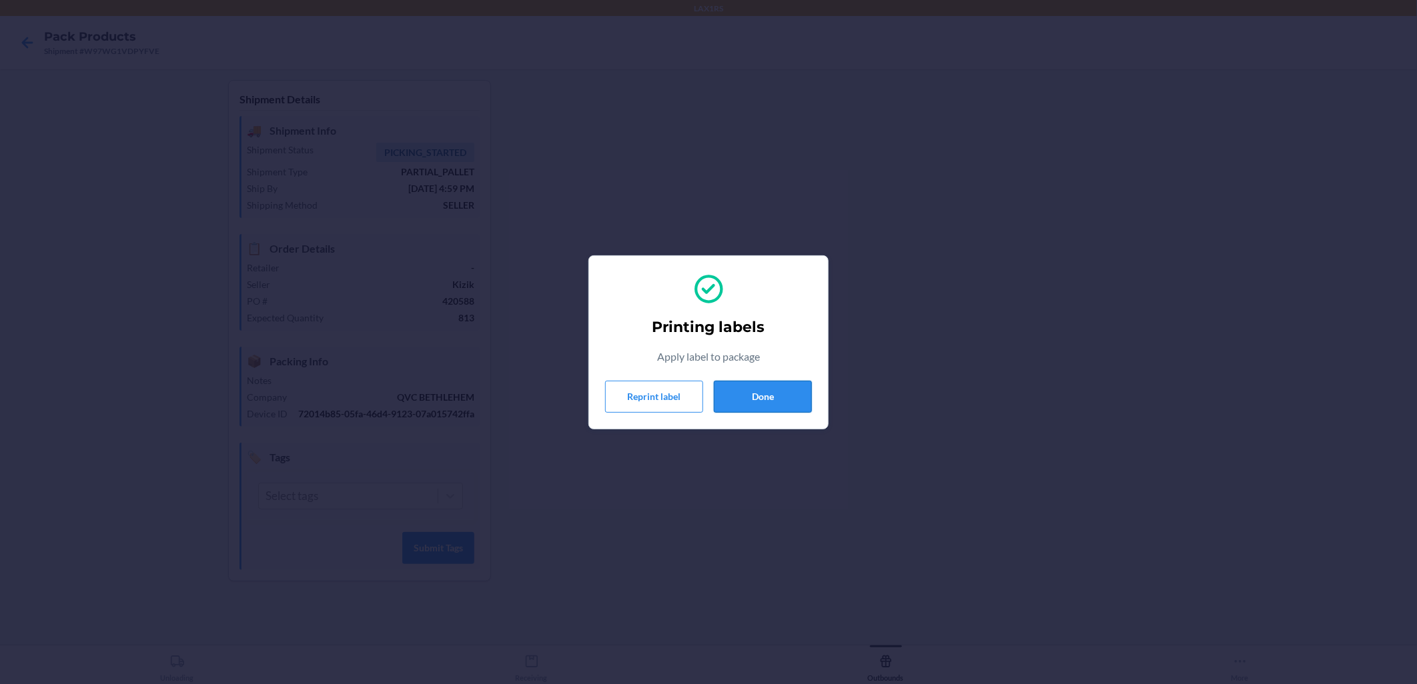
click at [688, 398] on button "Done" at bounding box center [763, 397] width 98 height 32
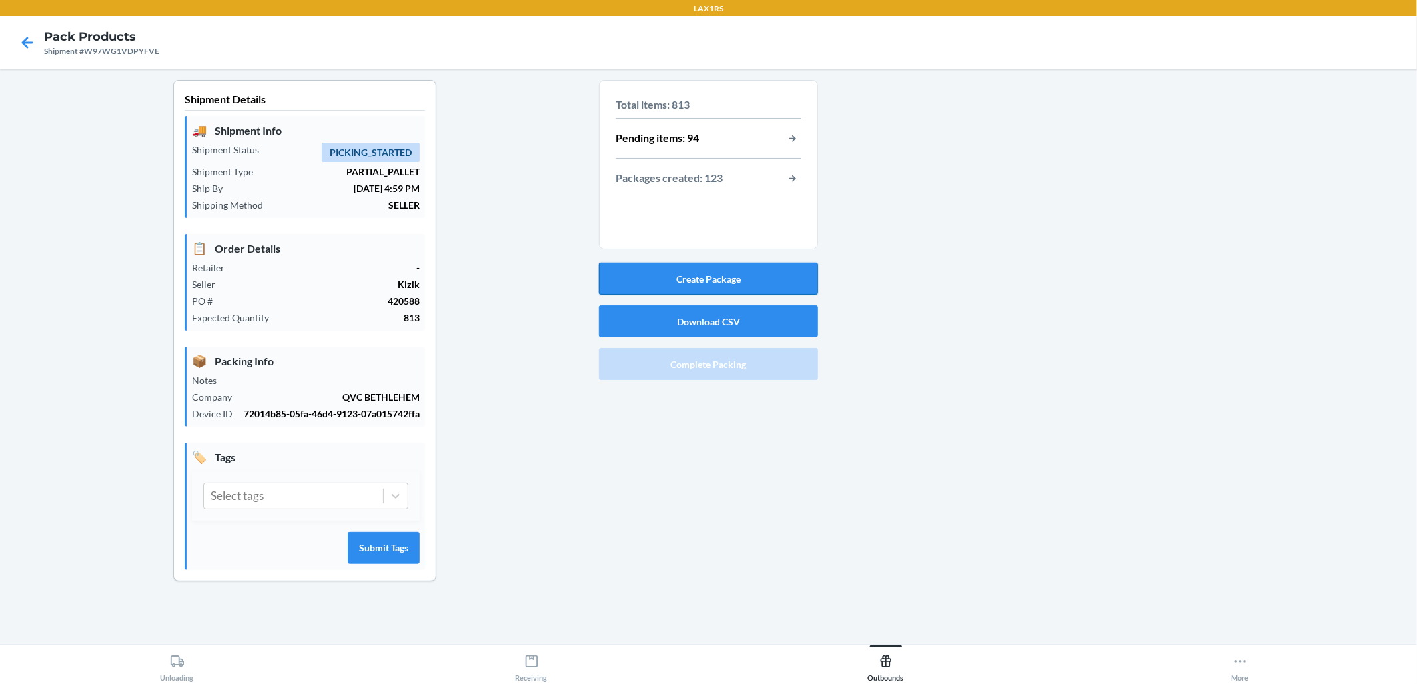
click at [688, 283] on button "Create Package" at bounding box center [708, 279] width 219 height 32
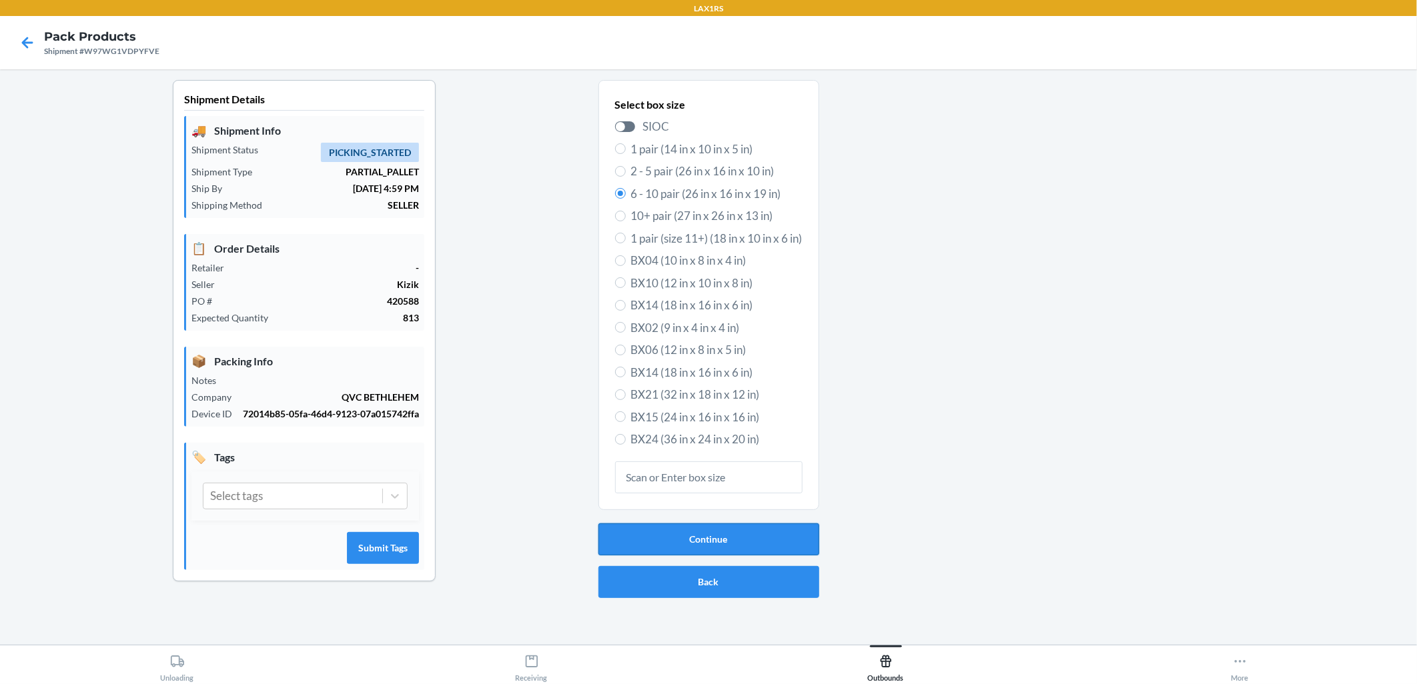
click at [688, 543] on button "Continue" at bounding box center [708, 540] width 221 height 32
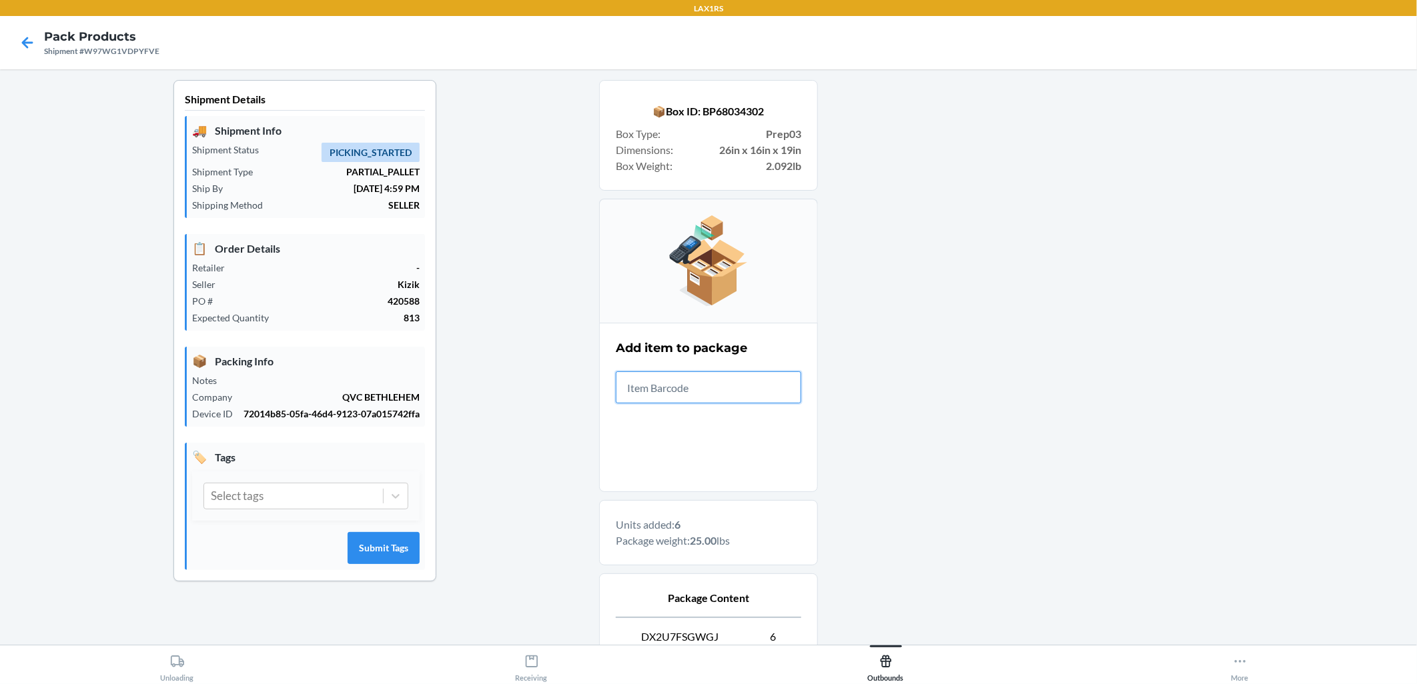
scroll to position [152, 0]
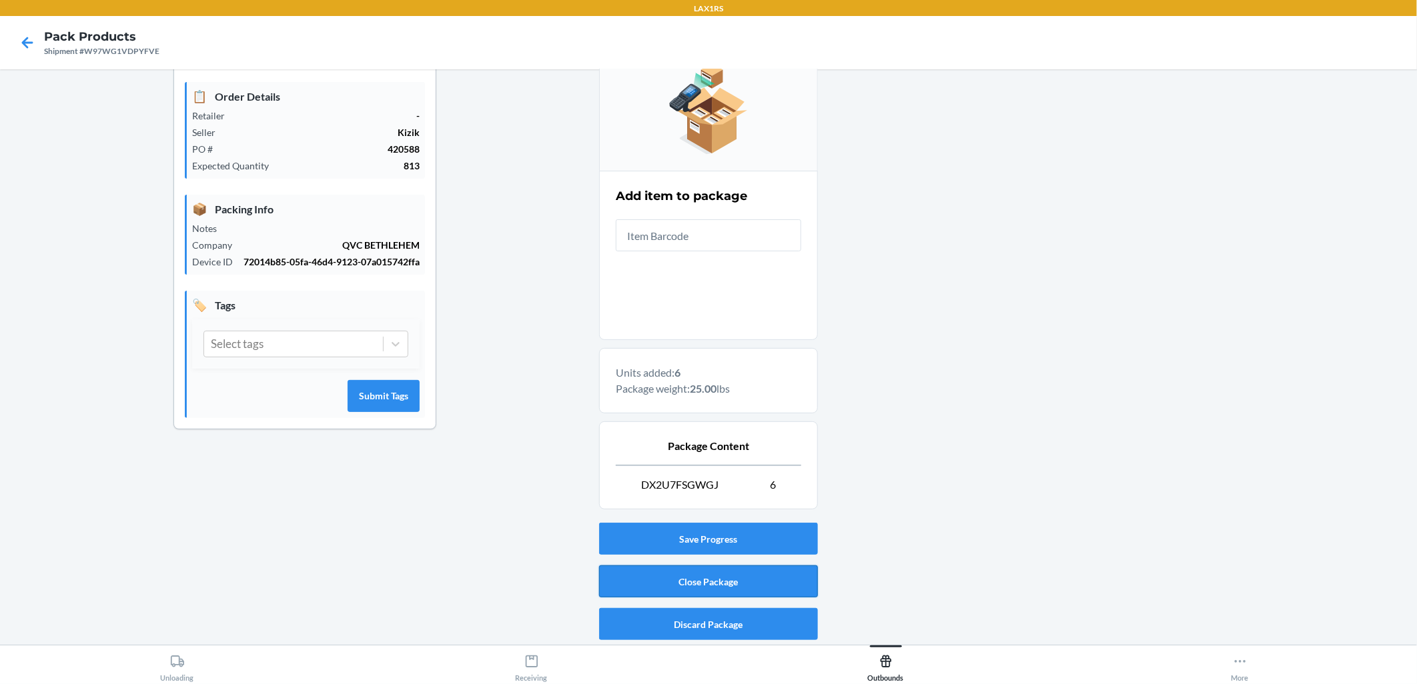
click at [688, 587] on button "Close Package" at bounding box center [708, 582] width 219 height 32
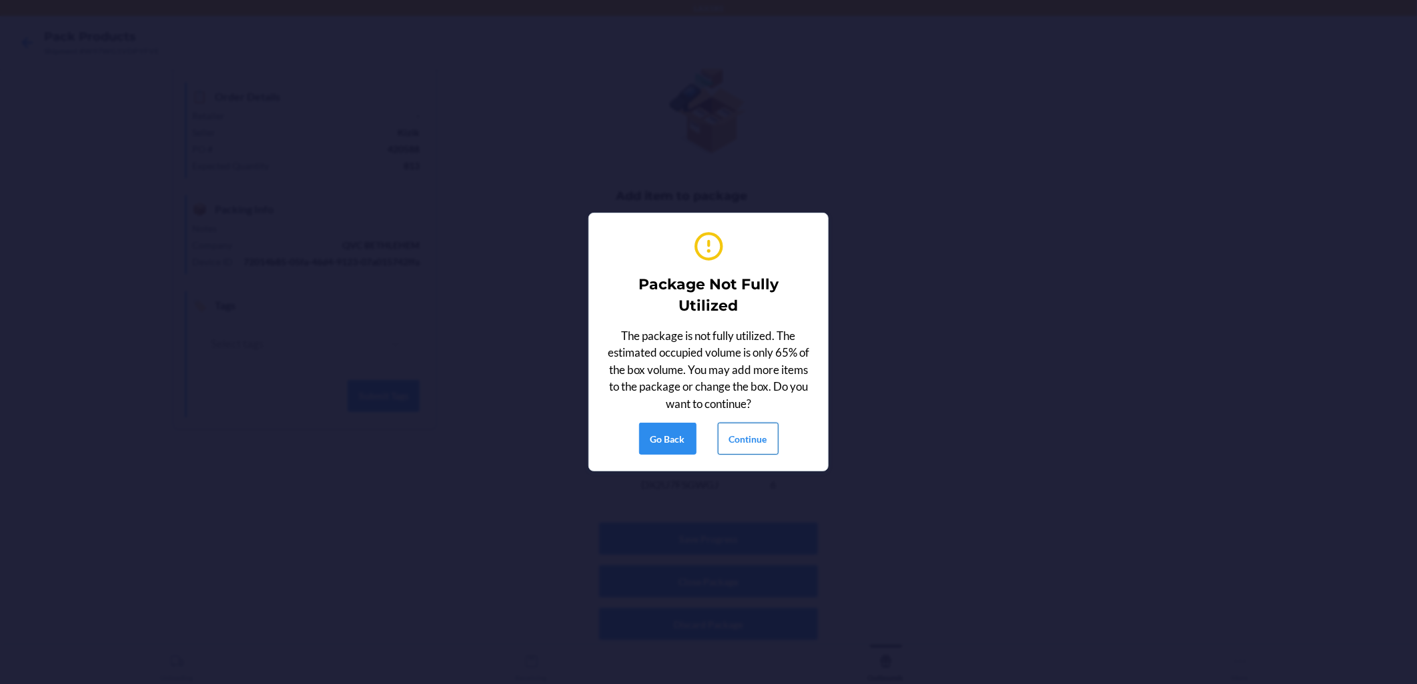
click at [688, 436] on button "Continue" at bounding box center [748, 439] width 61 height 32
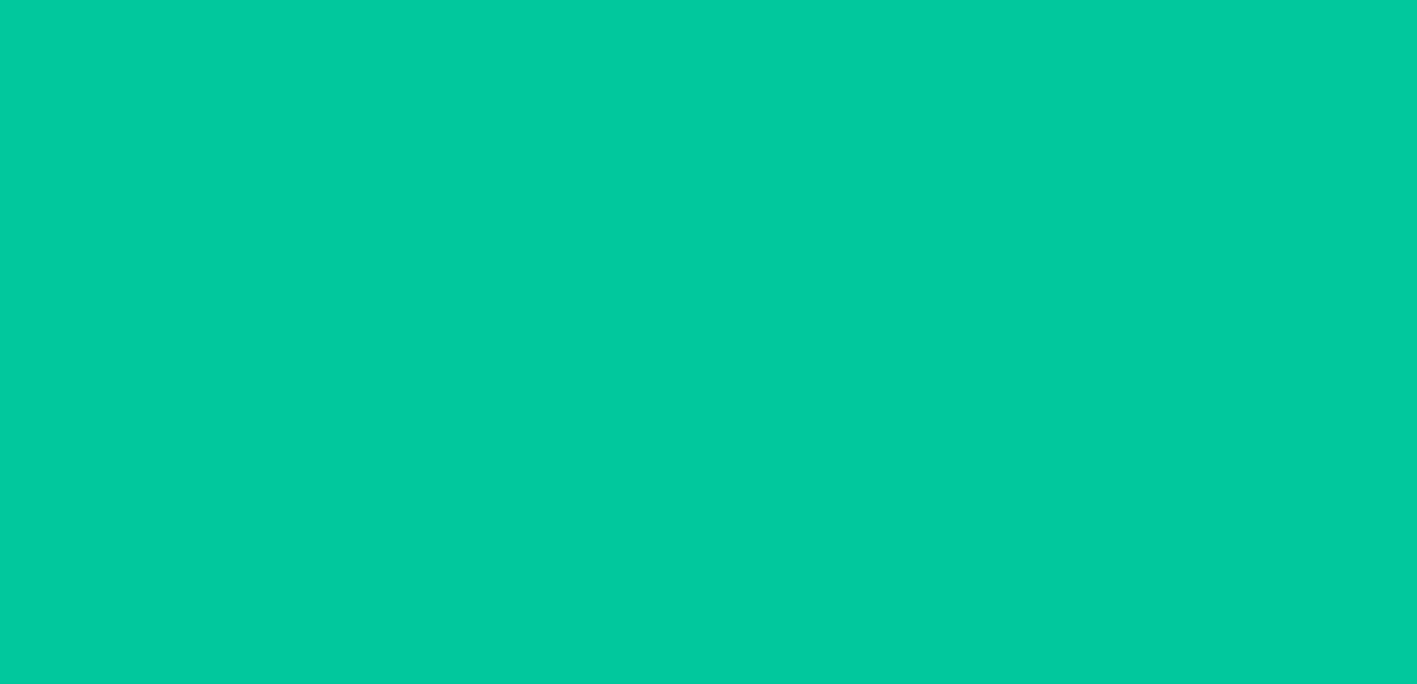
scroll to position [0, 0]
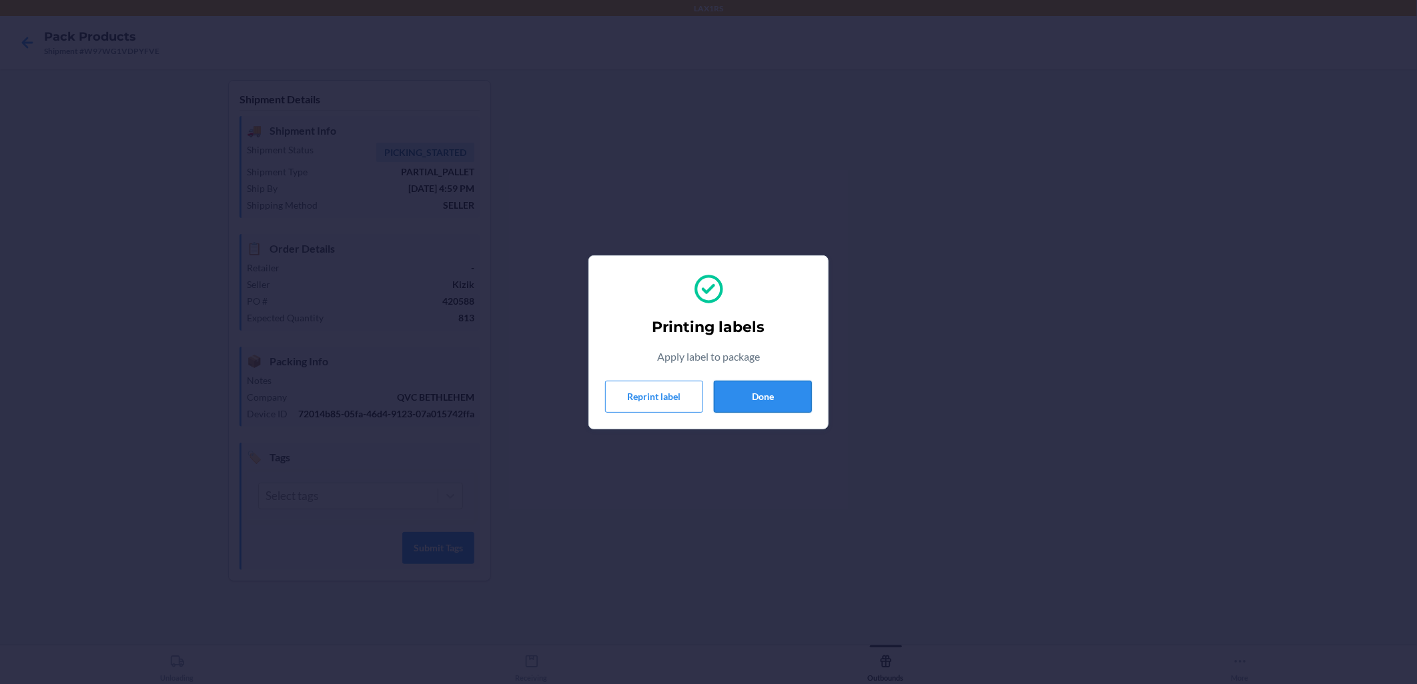
click at [688, 401] on button "Done" at bounding box center [763, 397] width 98 height 32
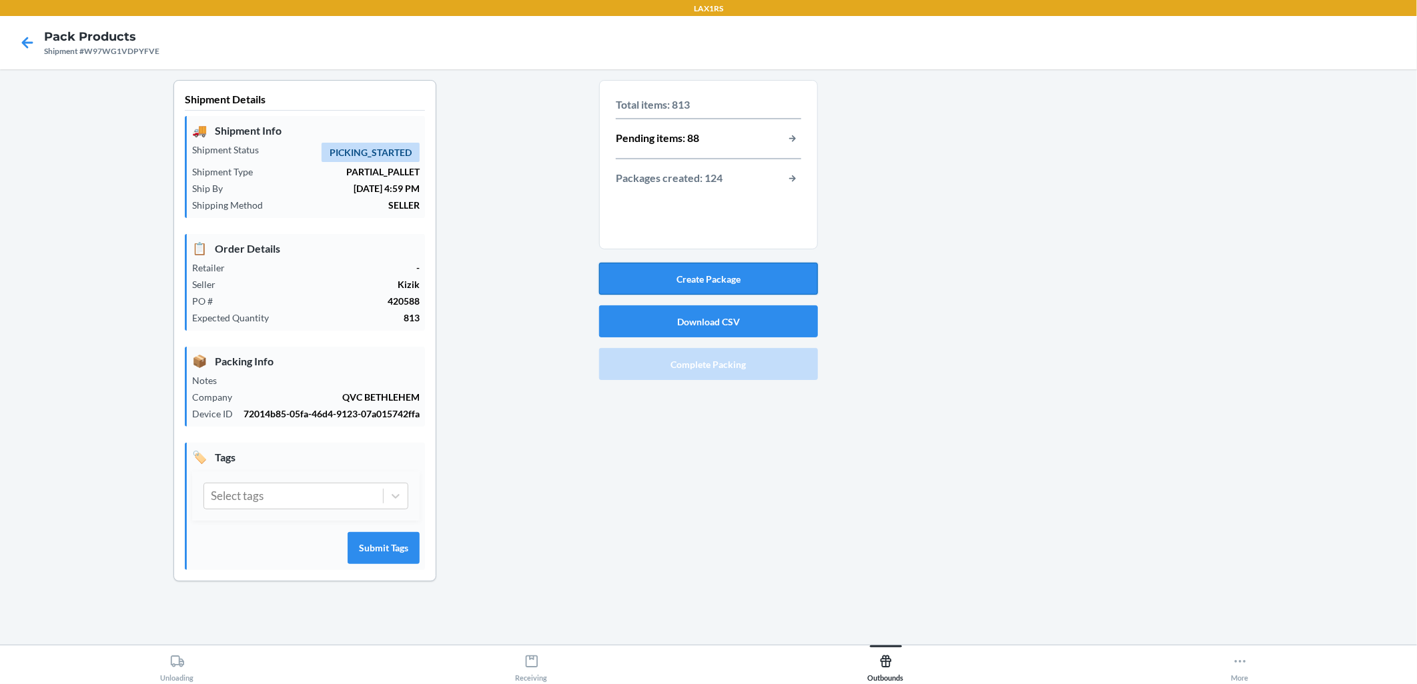
click at [688, 272] on button "Create Package" at bounding box center [708, 279] width 219 height 32
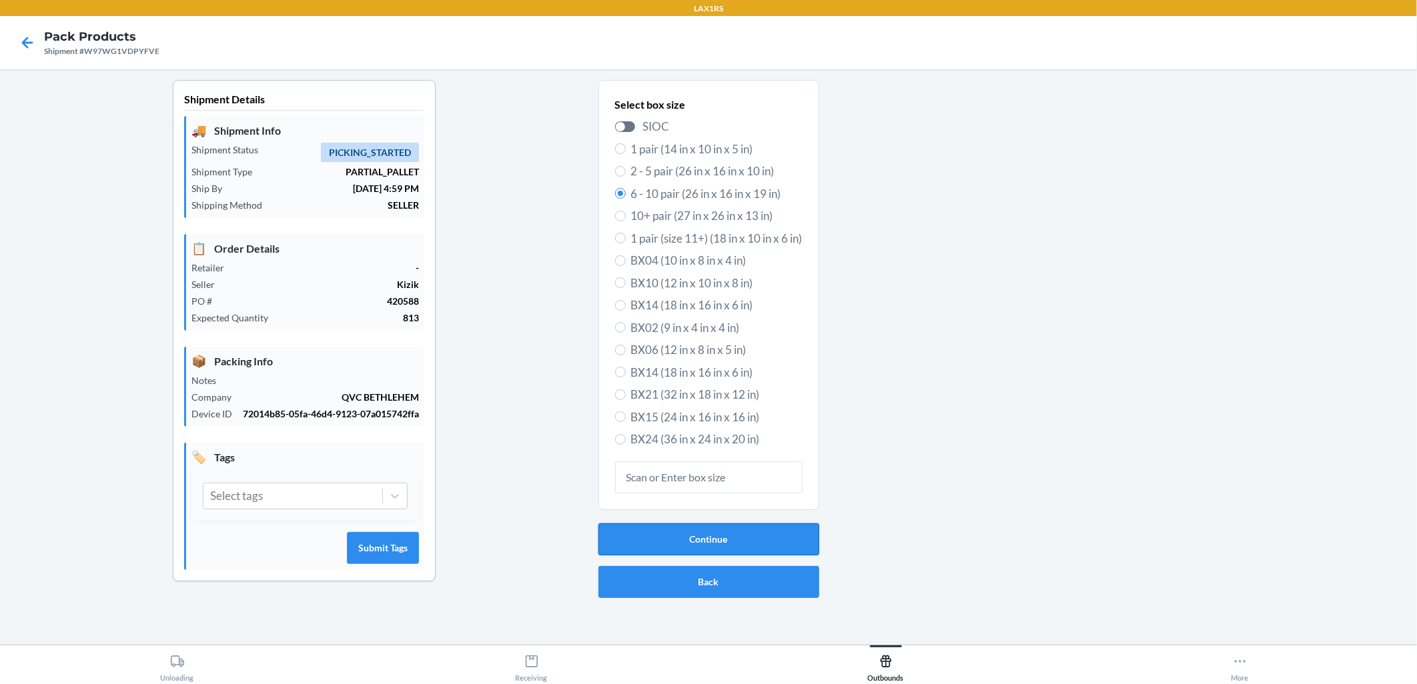
click at [688, 542] on button "Continue" at bounding box center [708, 540] width 221 height 32
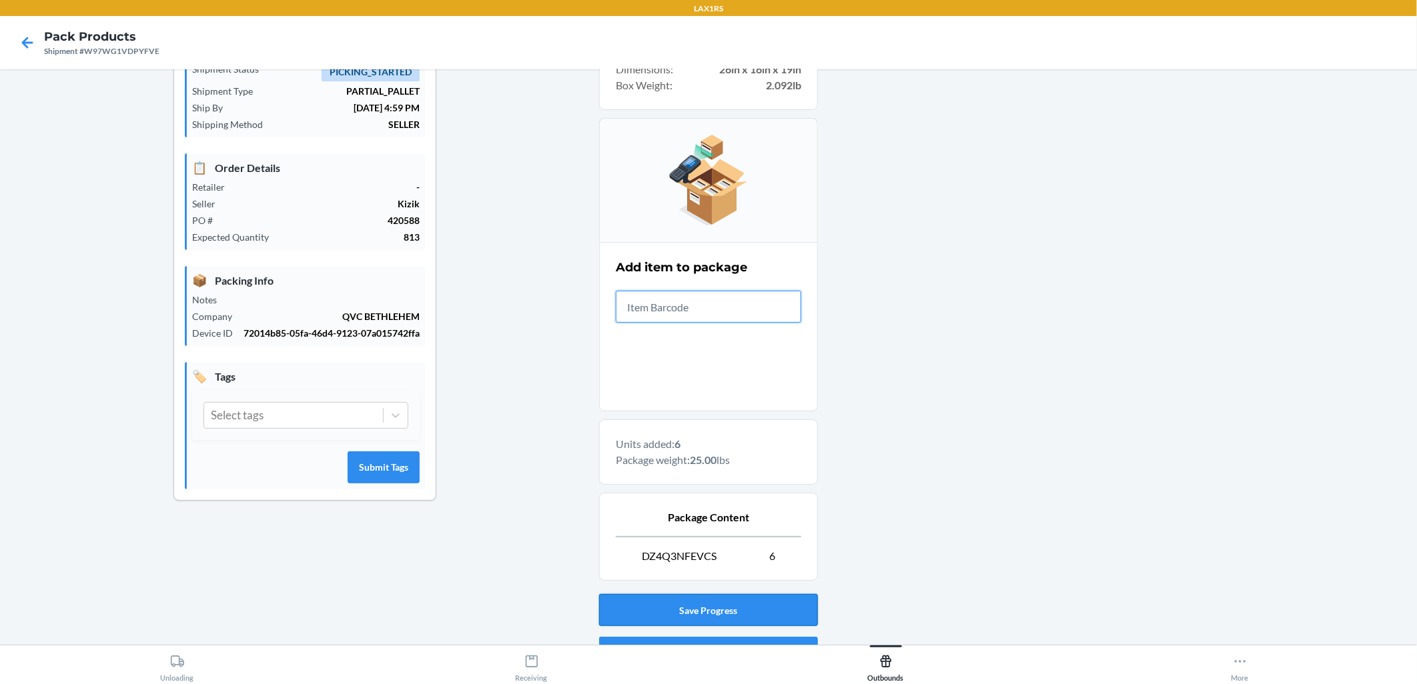
scroll to position [152, 0]
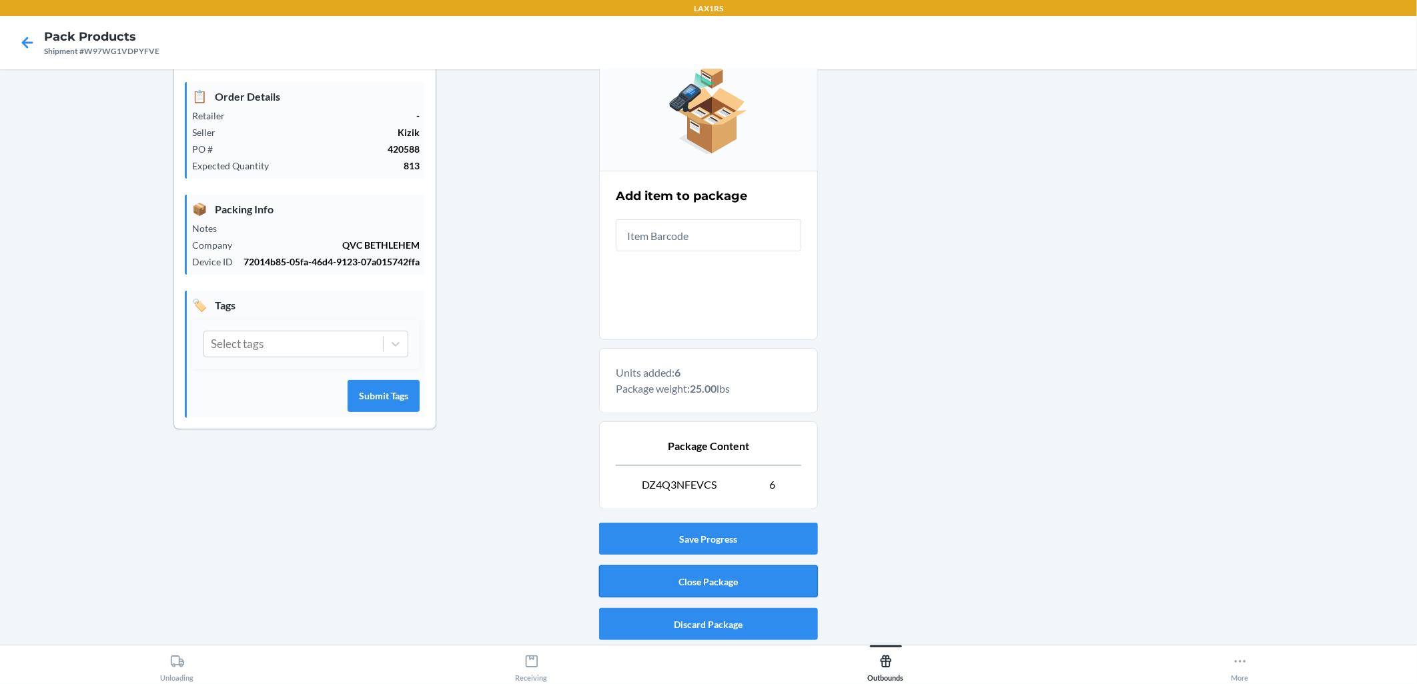
click at [688, 585] on button "Close Package" at bounding box center [708, 582] width 219 height 32
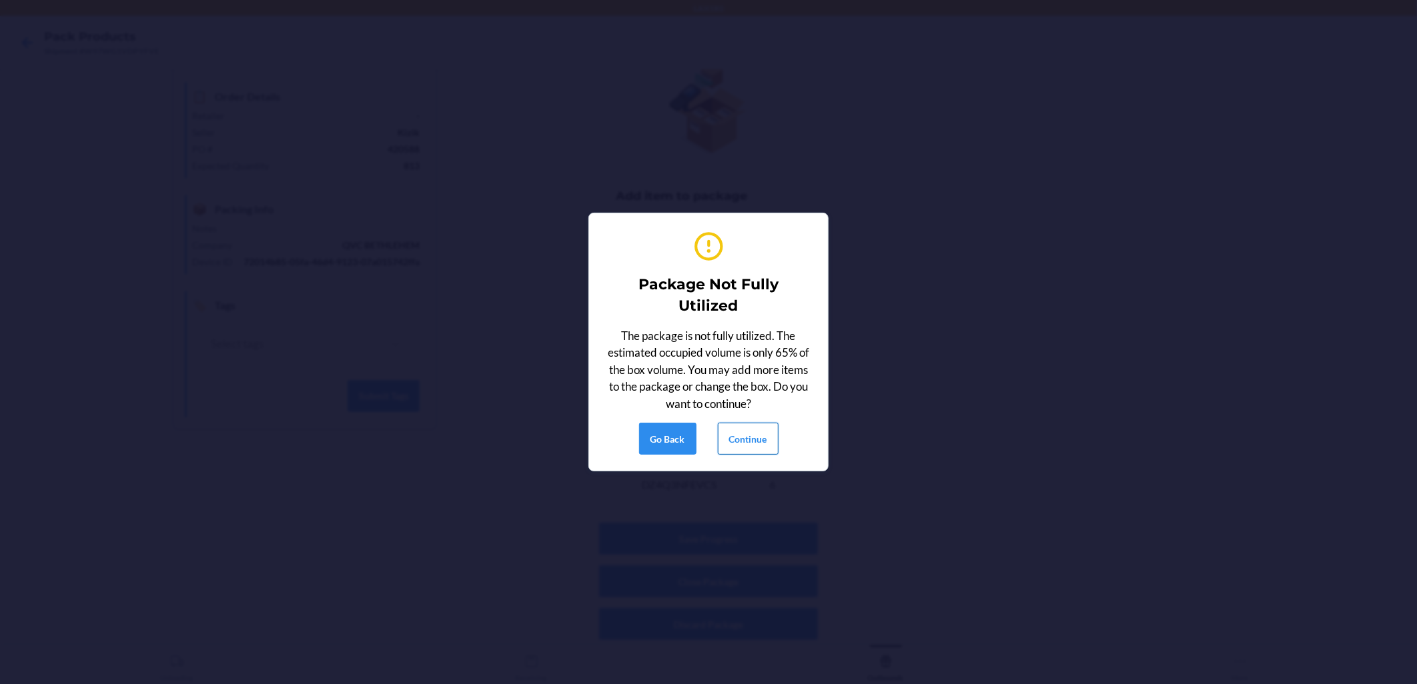
click at [688, 435] on button "Continue" at bounding box center [748, 439] width 61 height 32
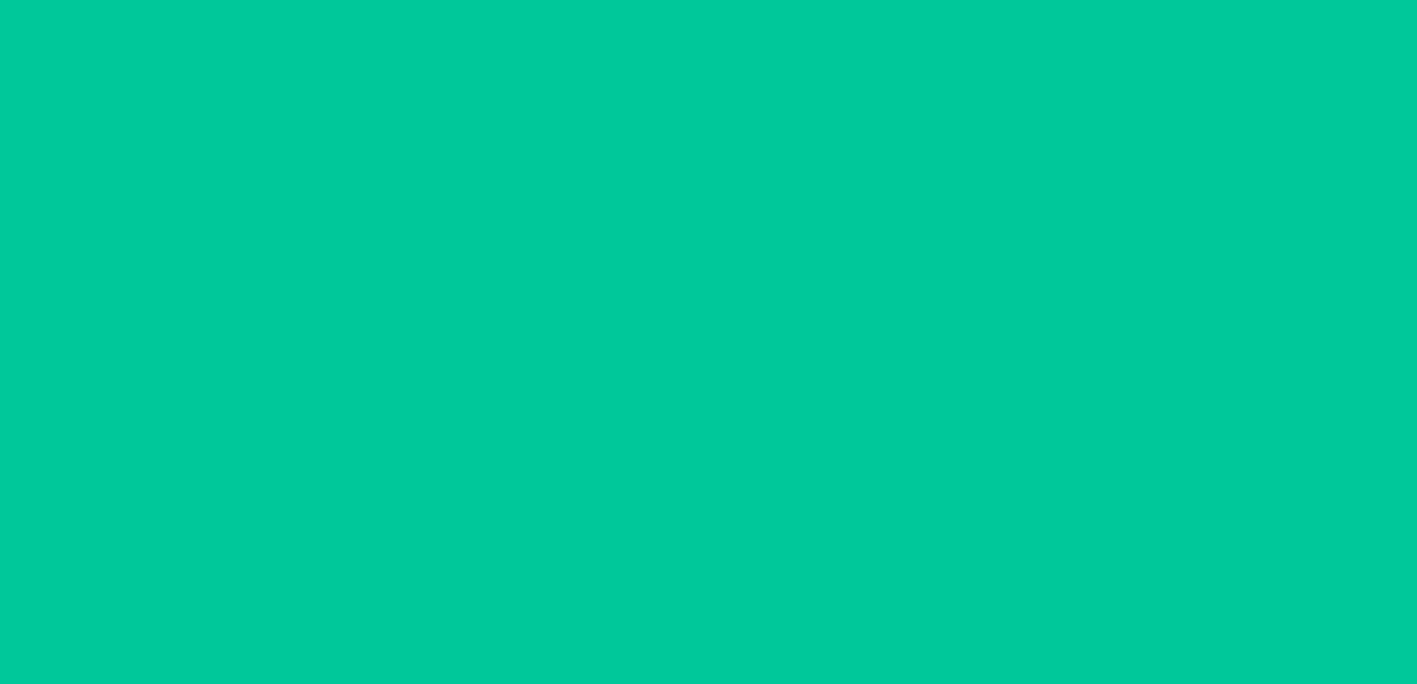
scroll to position [0, 0]
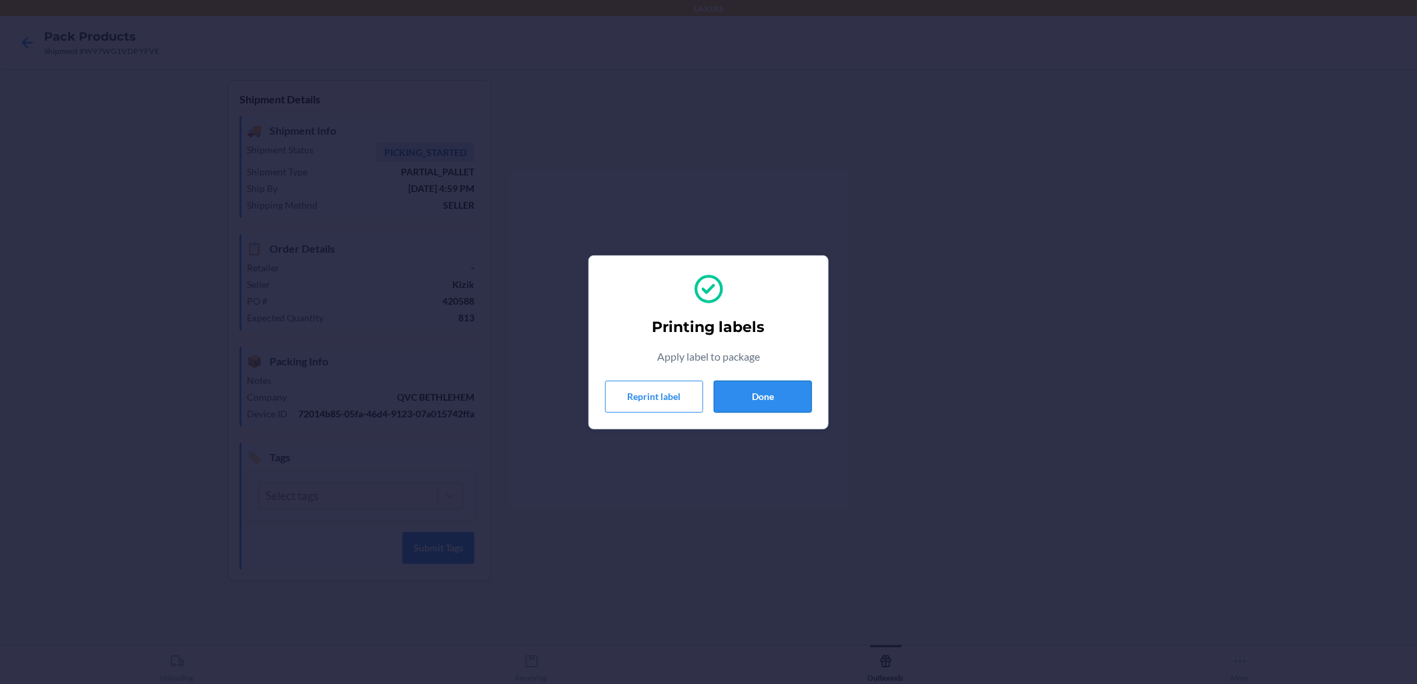
click at [688, 402] on button "Done" at bounding box center [763, 397] width 98 height 32
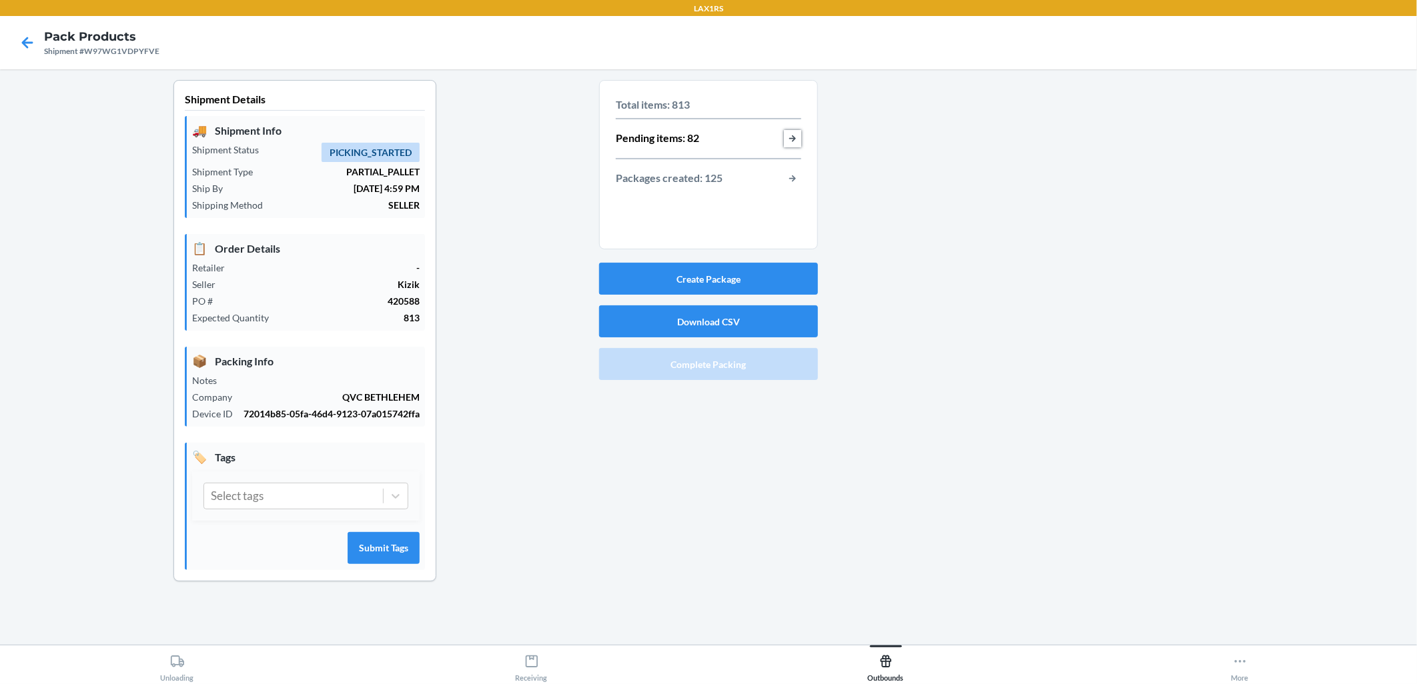
click at [688, 141] on button "button-view-pending-items" at bounding box center [792, 138] width 17 height 17
